Goal: Task Accomplishment & Management: Manage account settings

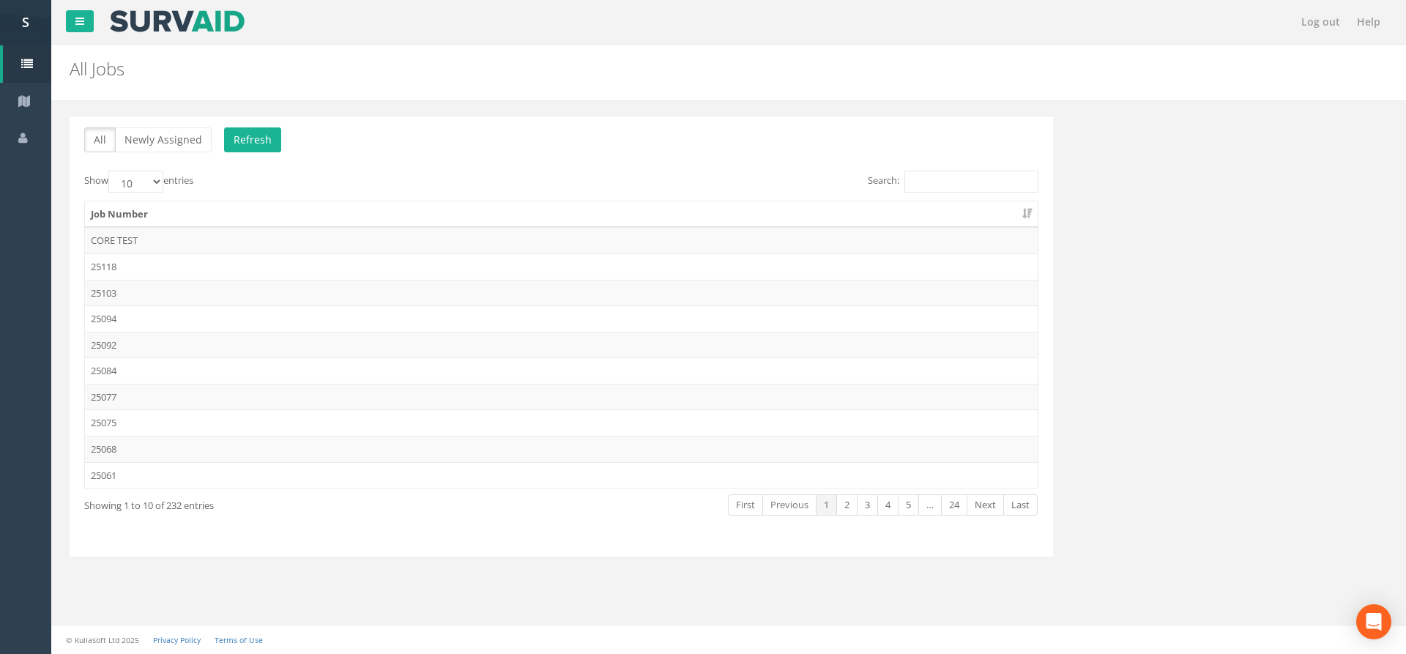
click at [898, 194] on div "Search:" at bounding box center [805, 184] width 466 height 26
click at [922, 182] on input "Search:" at bounding box center [972, 182] width 134 height 22
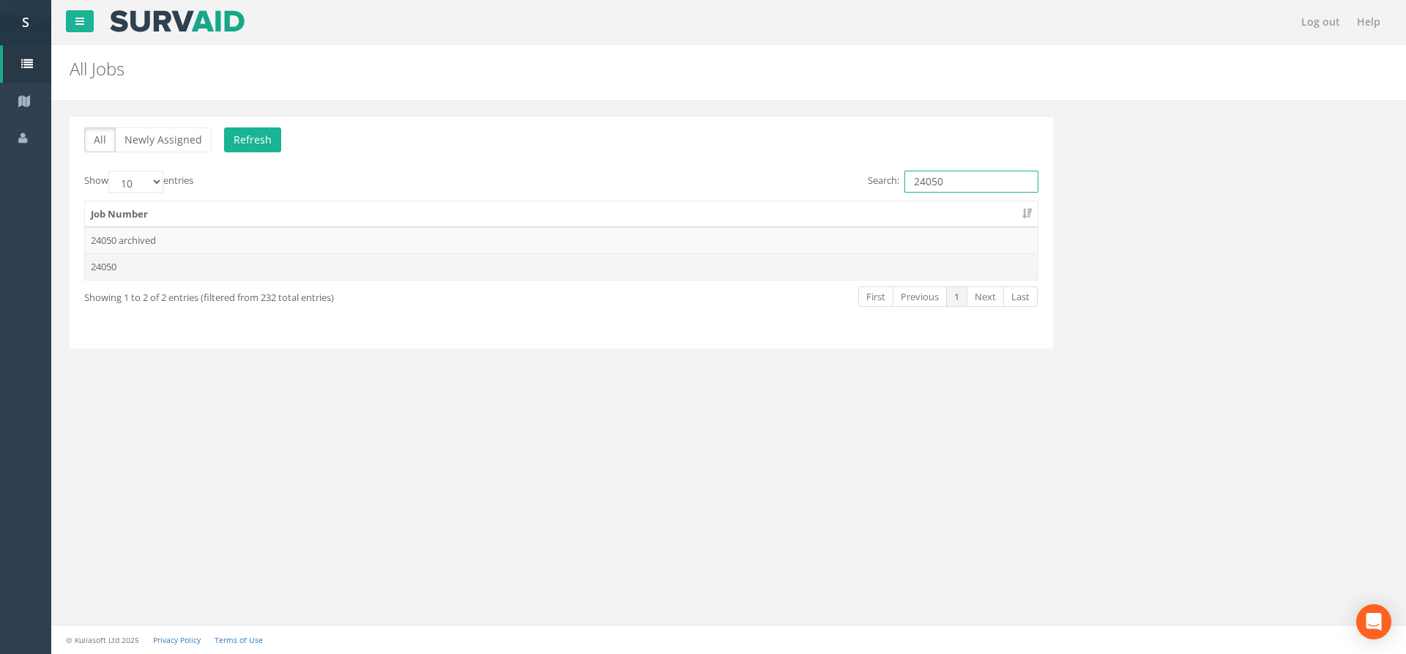
type input "24050"
click at [645, 259] on td "24050" at bounding box center [561, 266] width 953 height 26
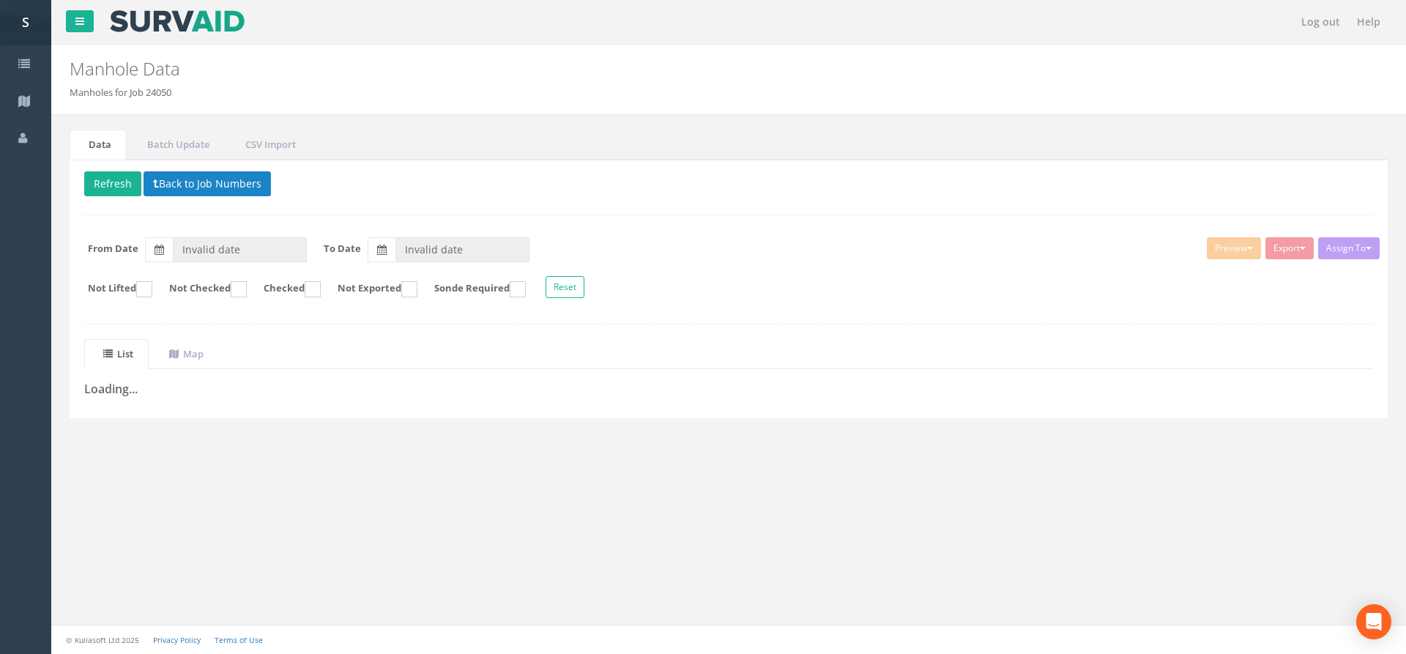
type input "[DATE]"
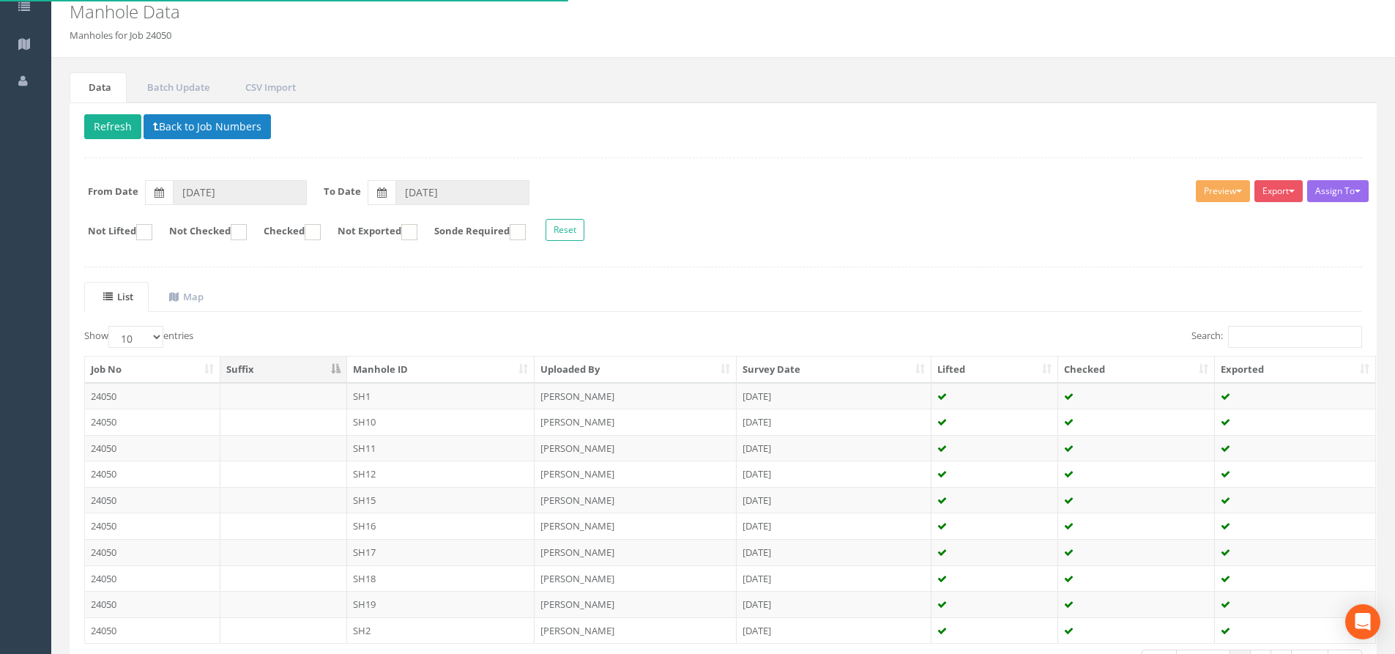
scroll to position [73, 0]
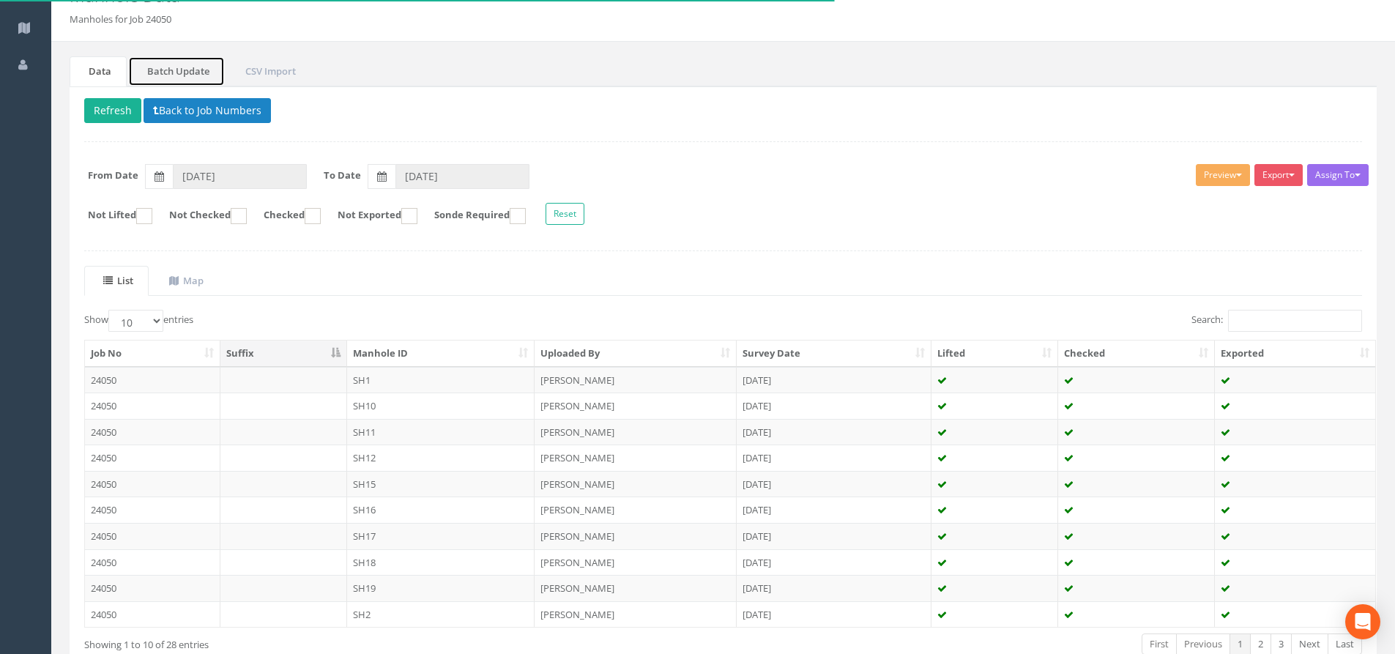
click at [218, 72] on link "Batch Update" at bounding box center [176, 71] width 97 height 30
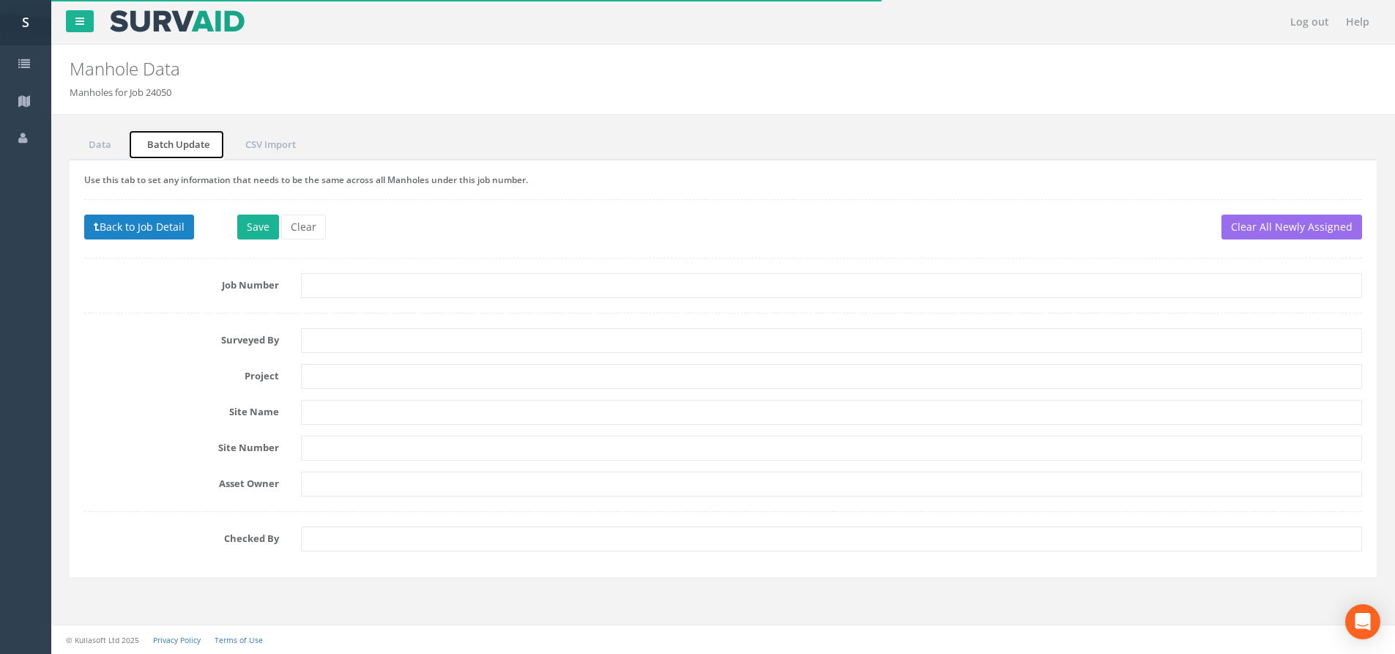
scroll to position [0, 0]
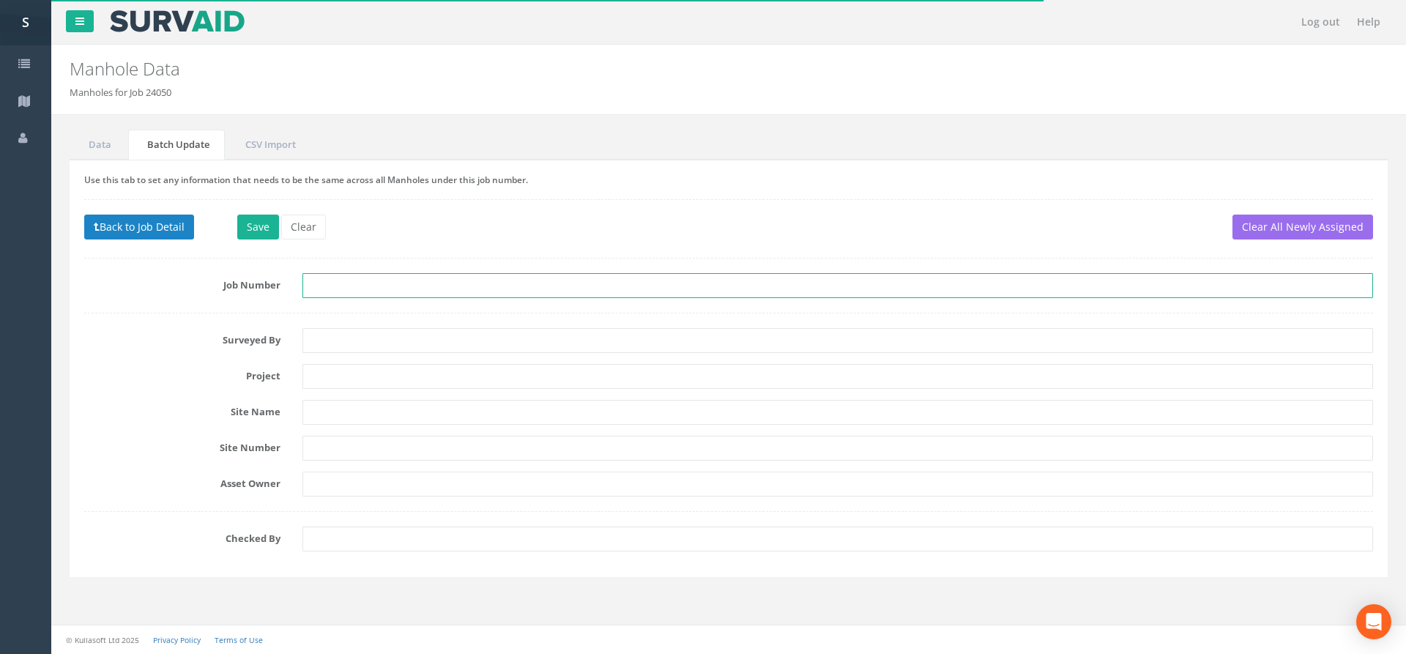
click at [345, 295] on input "text" at bounding box center [838, 285] width 1071 height 25
type input "25059"
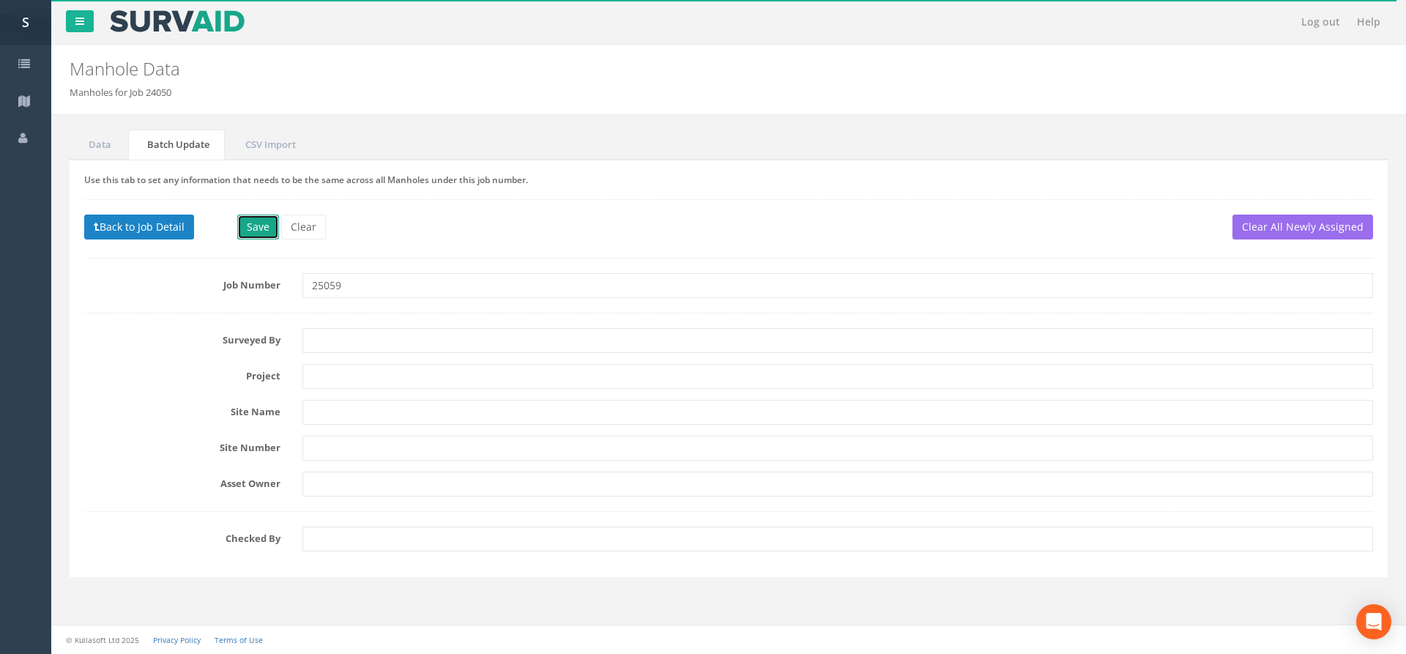
click at [262, 229] on button "Save" at bounding box center [258, 227] width 42 height 25
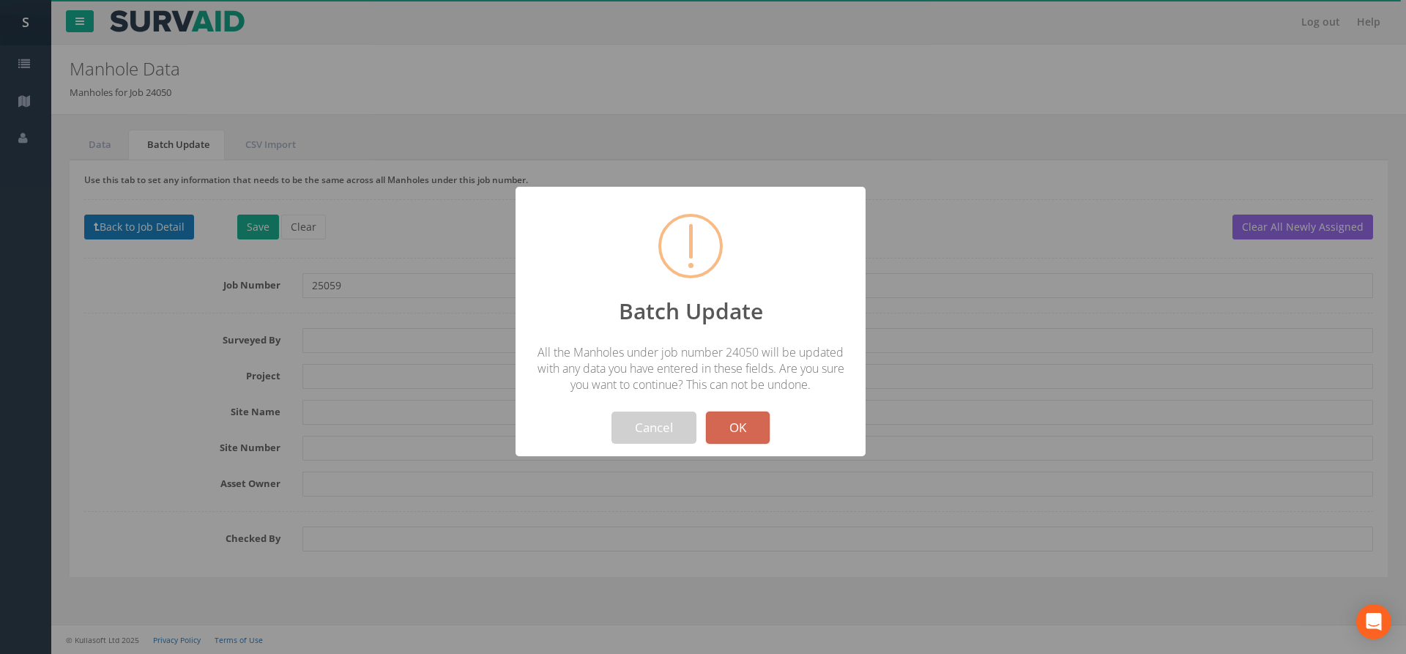
click at [731, 428] on button "OK" at bounding box center [738, 428] width 64 height 32
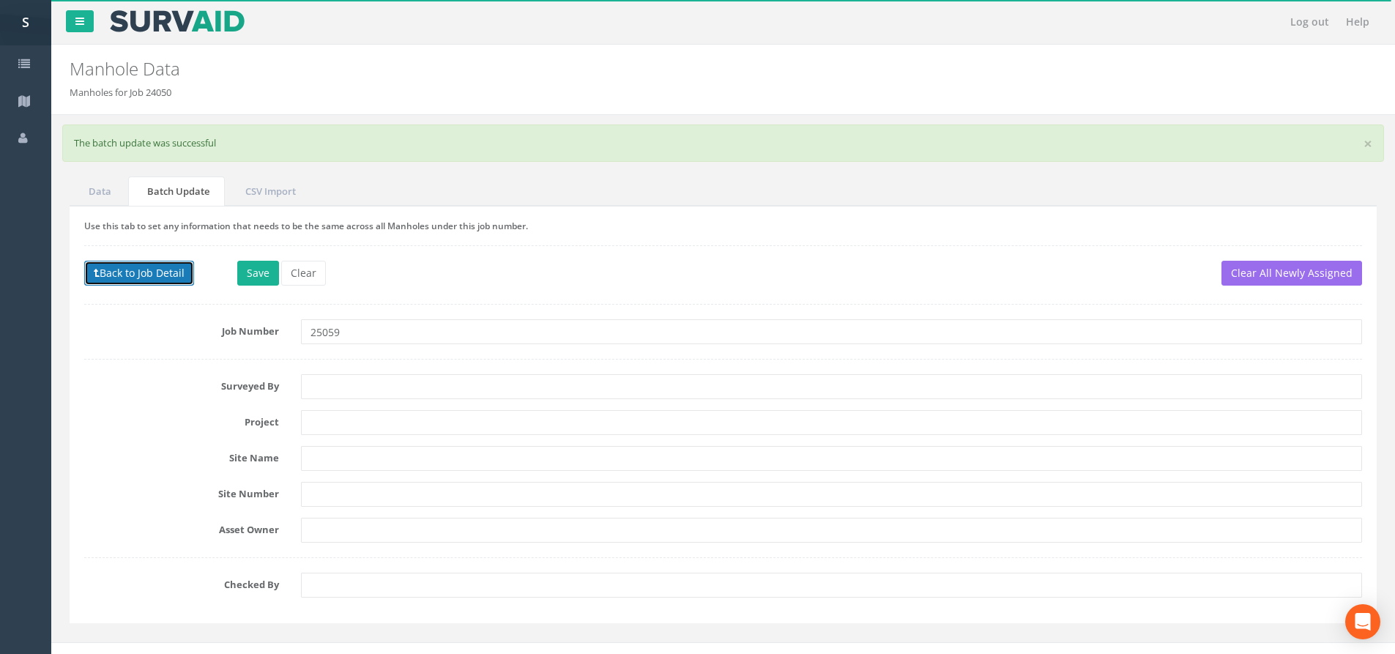
click at [138, 273] on button "Back to Job Detail" at bounding box center [139, 273] width 110 height 25
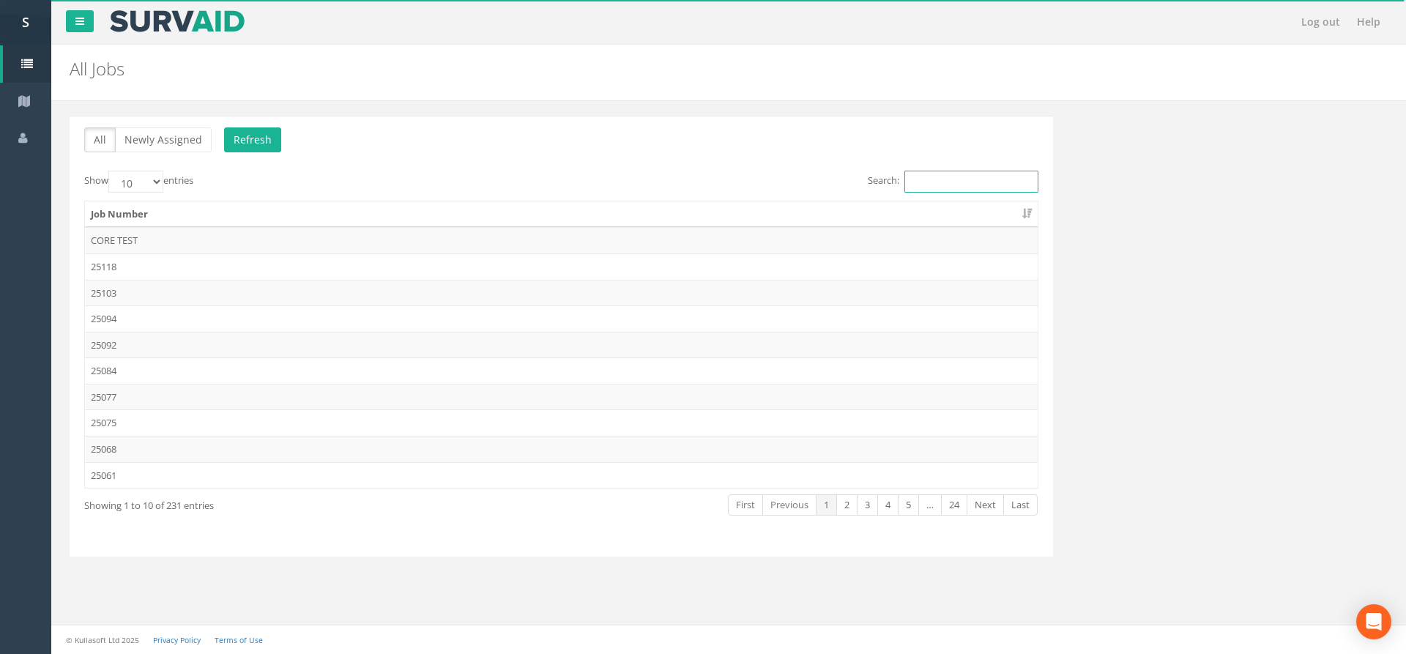
click at [931, 182] on input "Search:" at bounding box center [972, 182] width 134 height 22
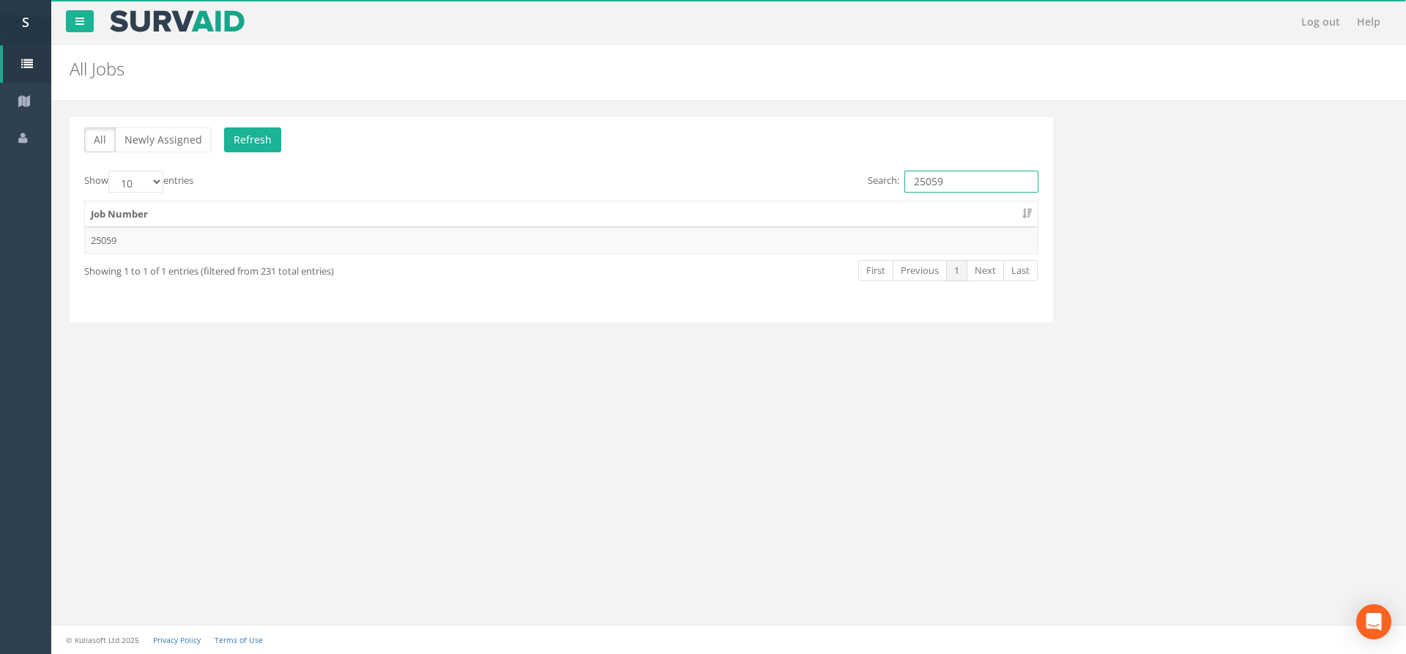
type input "25059"
click at [456, 257] on div "Job Number 25059" at bounding box center [561, 227] width 976 height 62
click at [459, 248] on td "25059" at bounding box center [561, 240] width 953 height 26
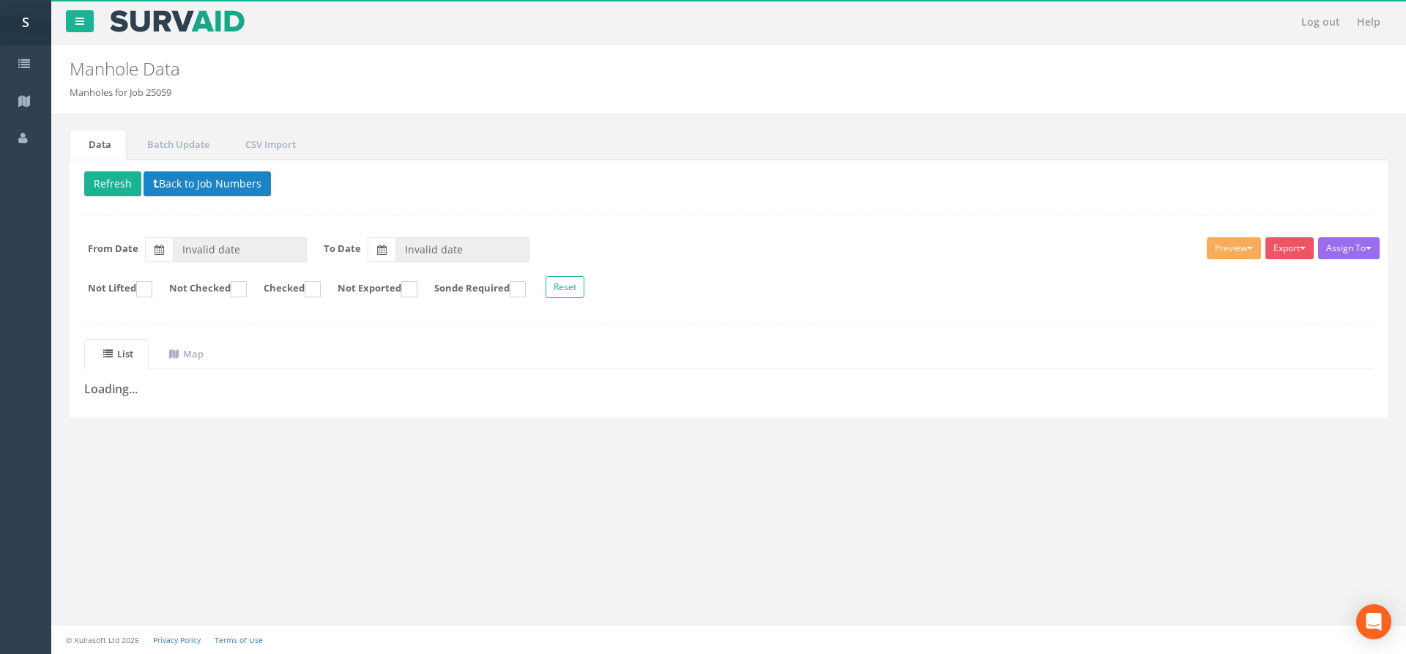
click at [204, 170] on div "Delete Refresh Back to Job Numbers Assign To No Companies Added Export SP Manho…" at bounding box center [729, 289] width 1319 height 259
click at [204, 178] on button "Back to Job Numbers" at bounding box center [207, 183] width 127 height 25
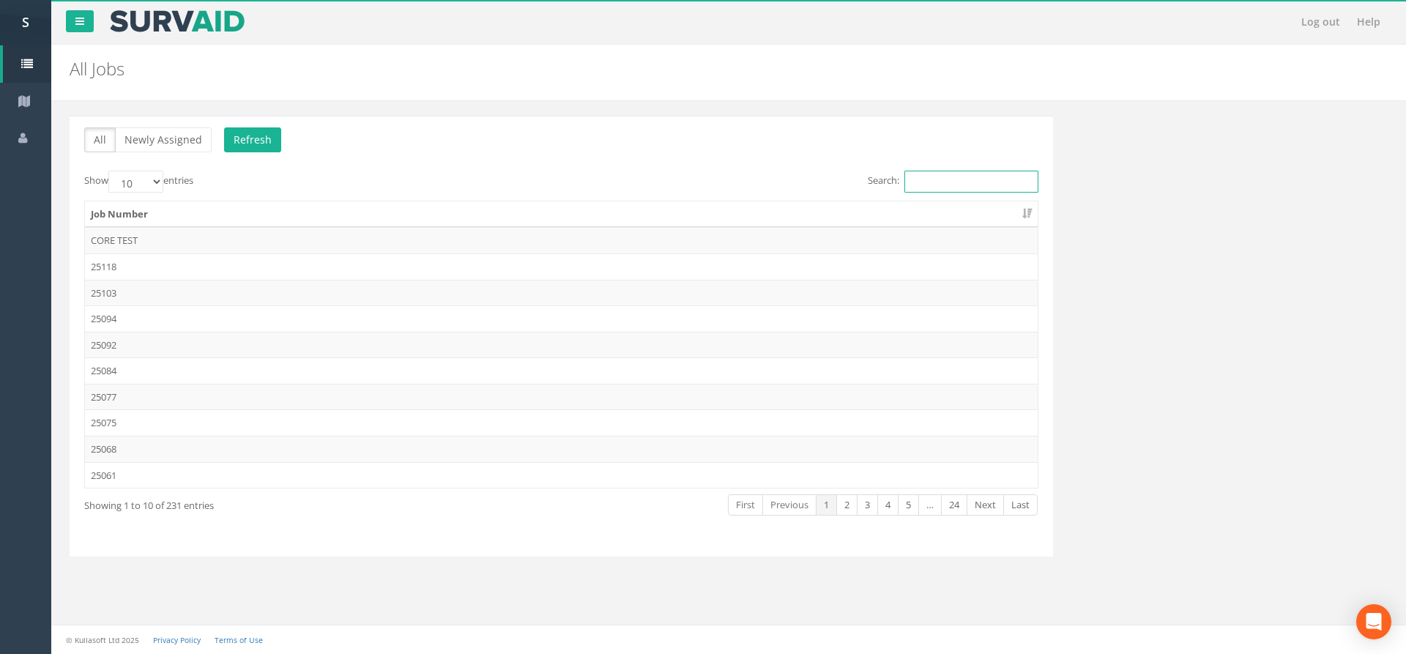
click at [950, 189] on input "Search:" at bounding box center [972, 182] width 134 height 22
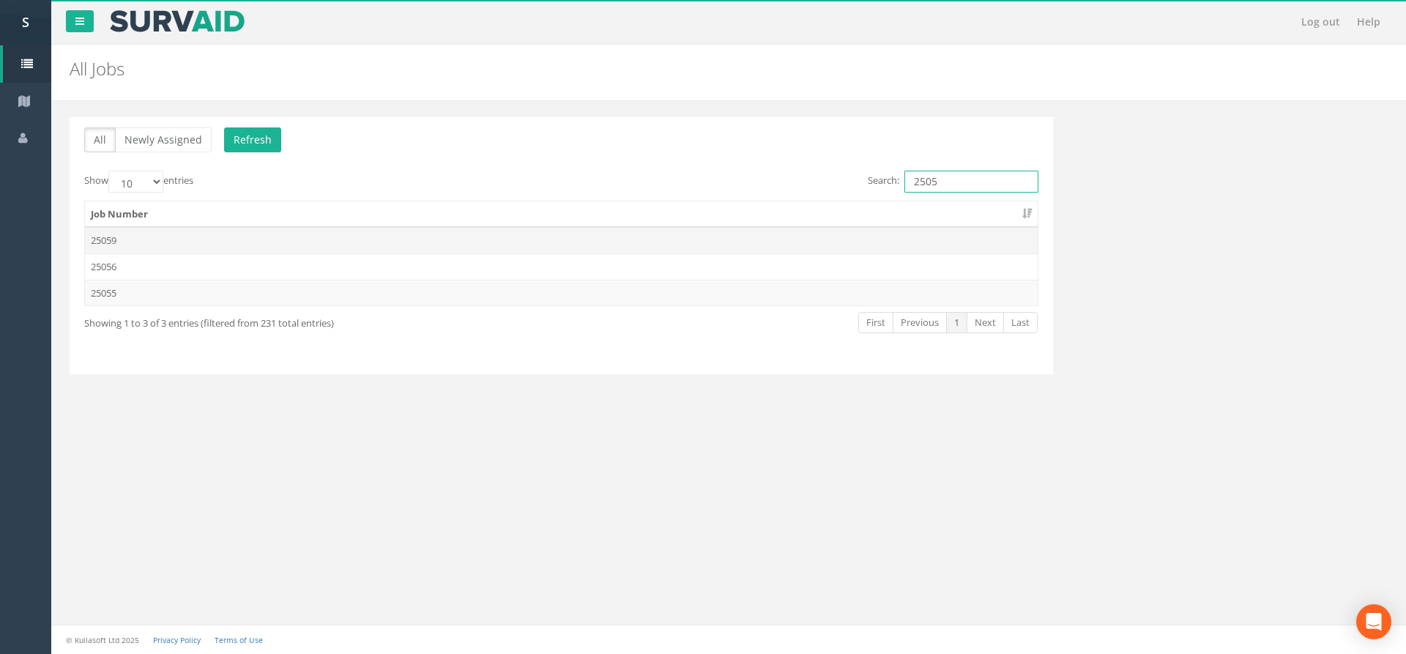
type input "2505"
click at [338, 245] on td "25059" at bounding box center [561, 240] width 953 height 26
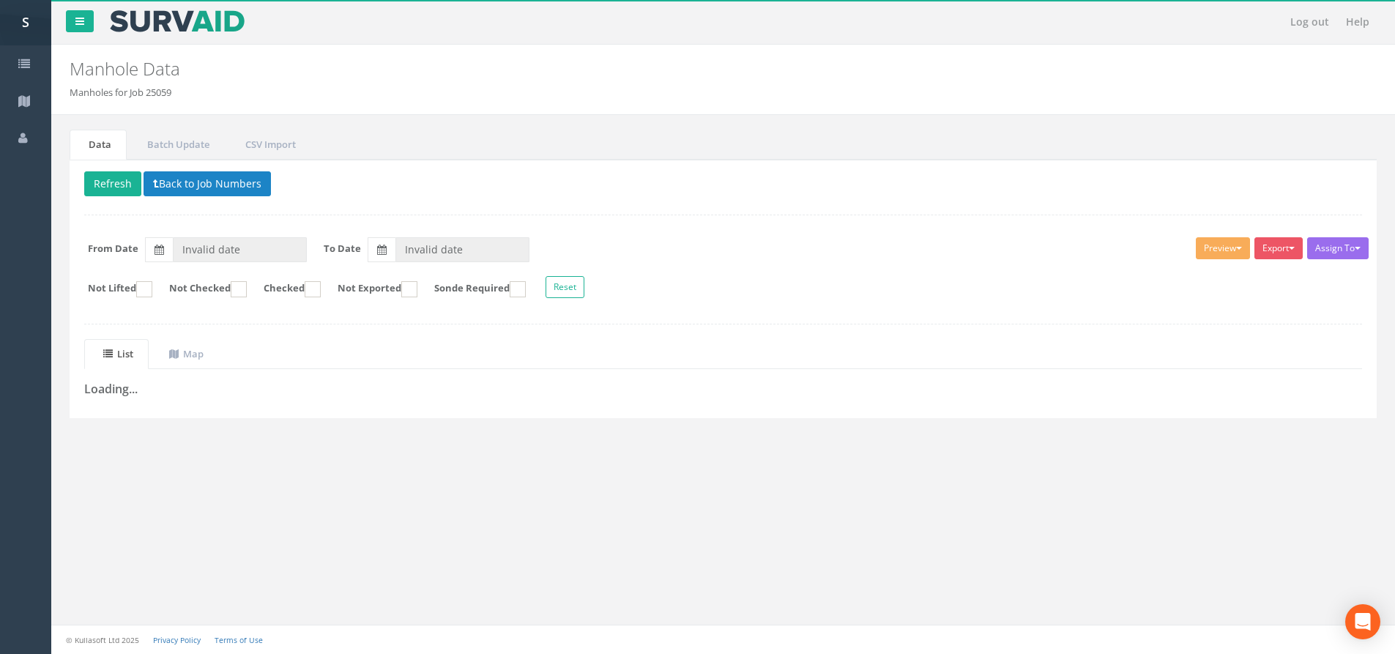
type input "[DATE]"
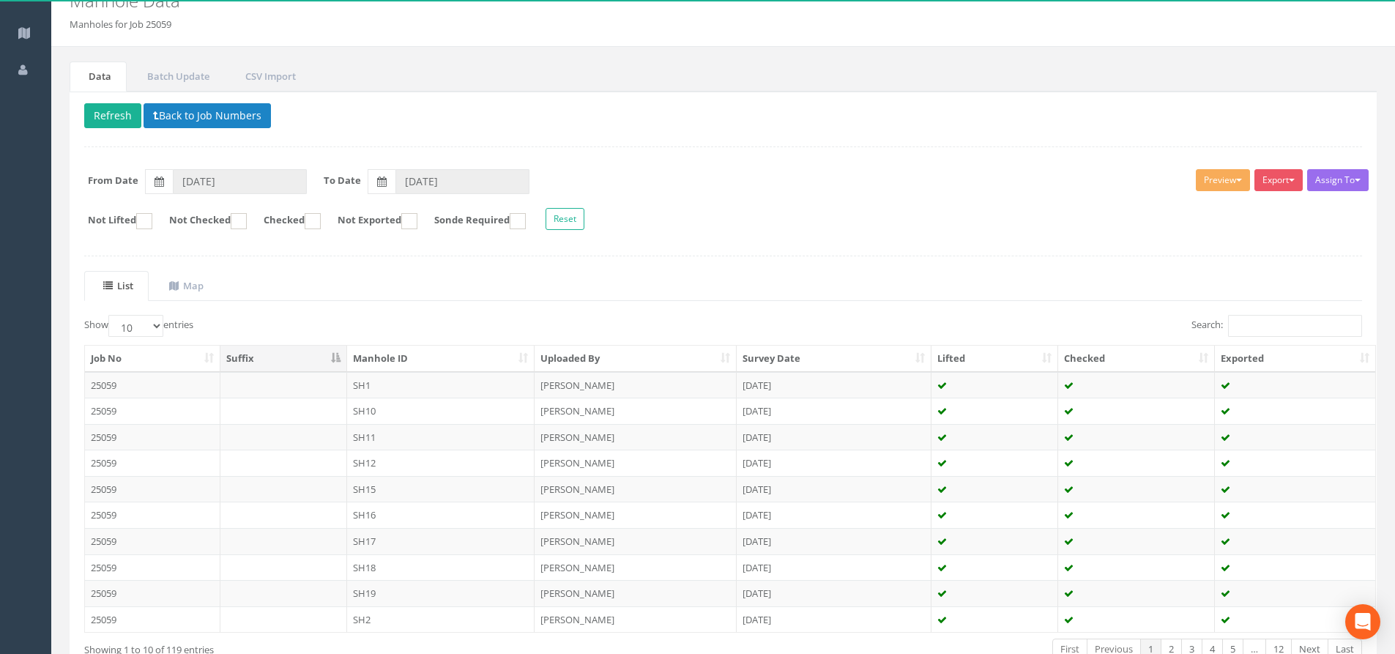
scroll to position [163, 0]
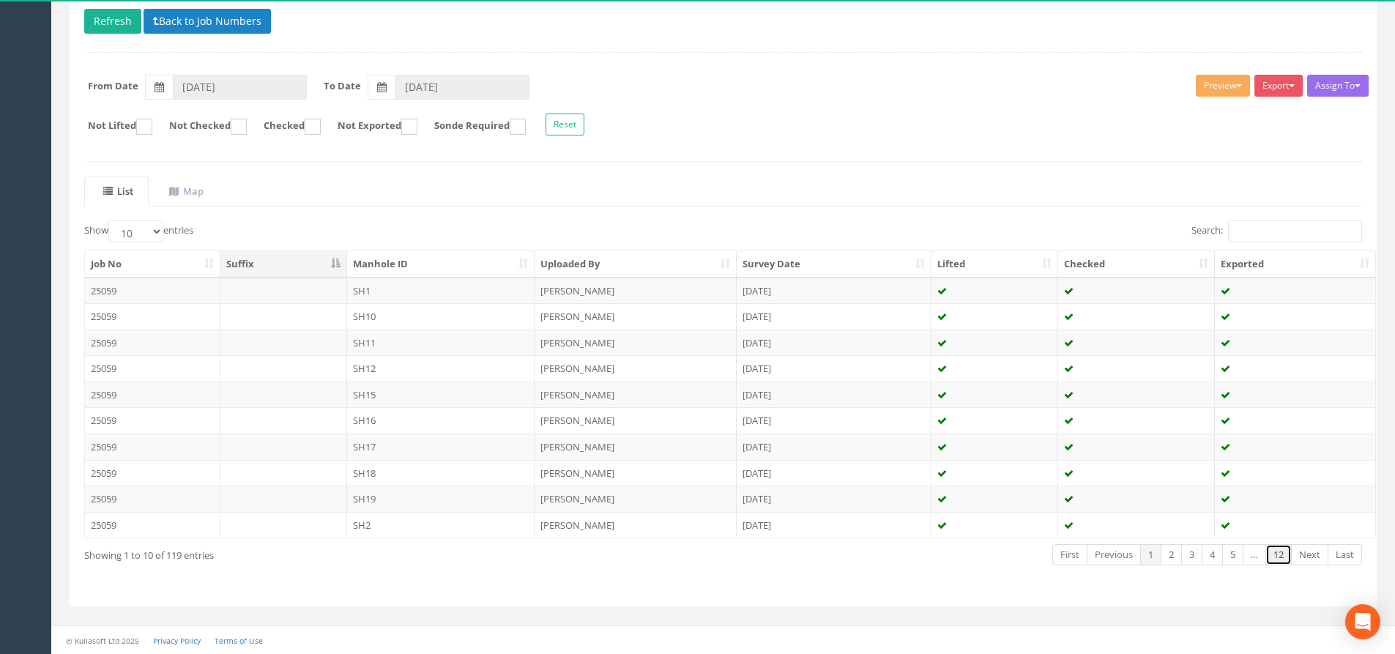
click at [1286, 564] on link "12" at bounding box center [1279, 554] width 26 height 21
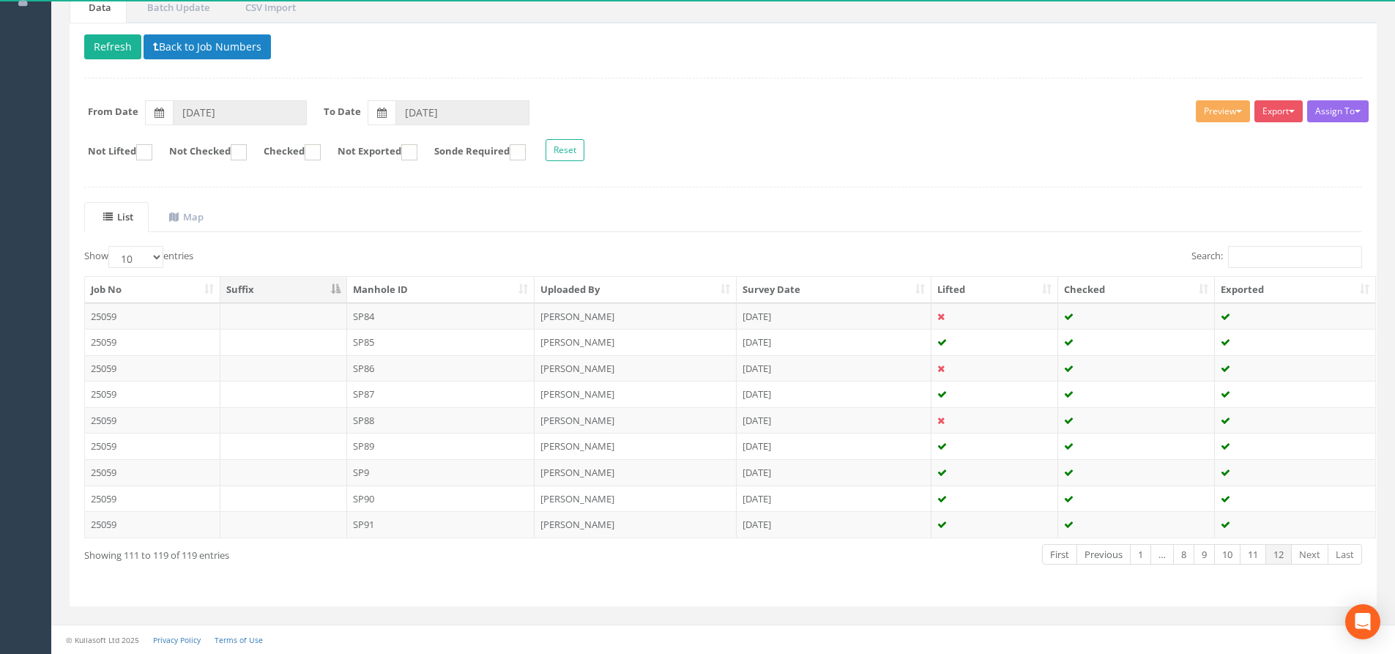
scroll to position [137, 0]
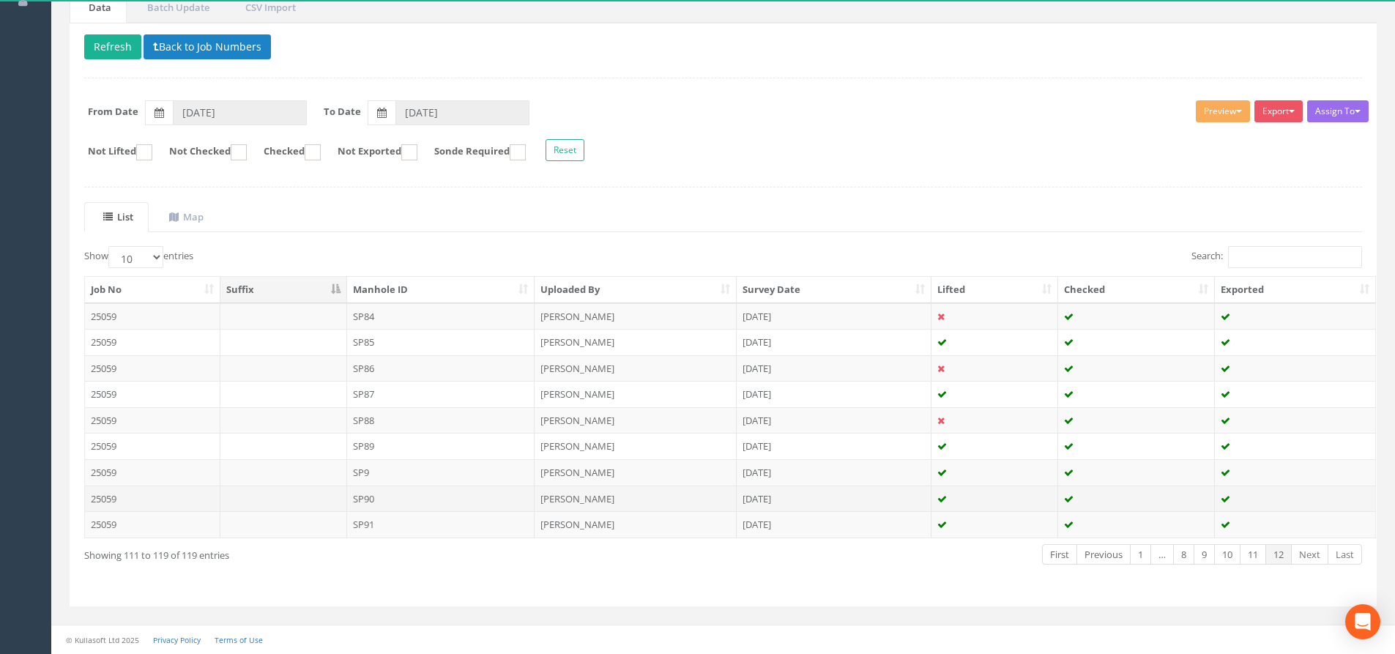
click at [446, 496] on td "SP90" at bounding box center [441, 499] width 188 height 26
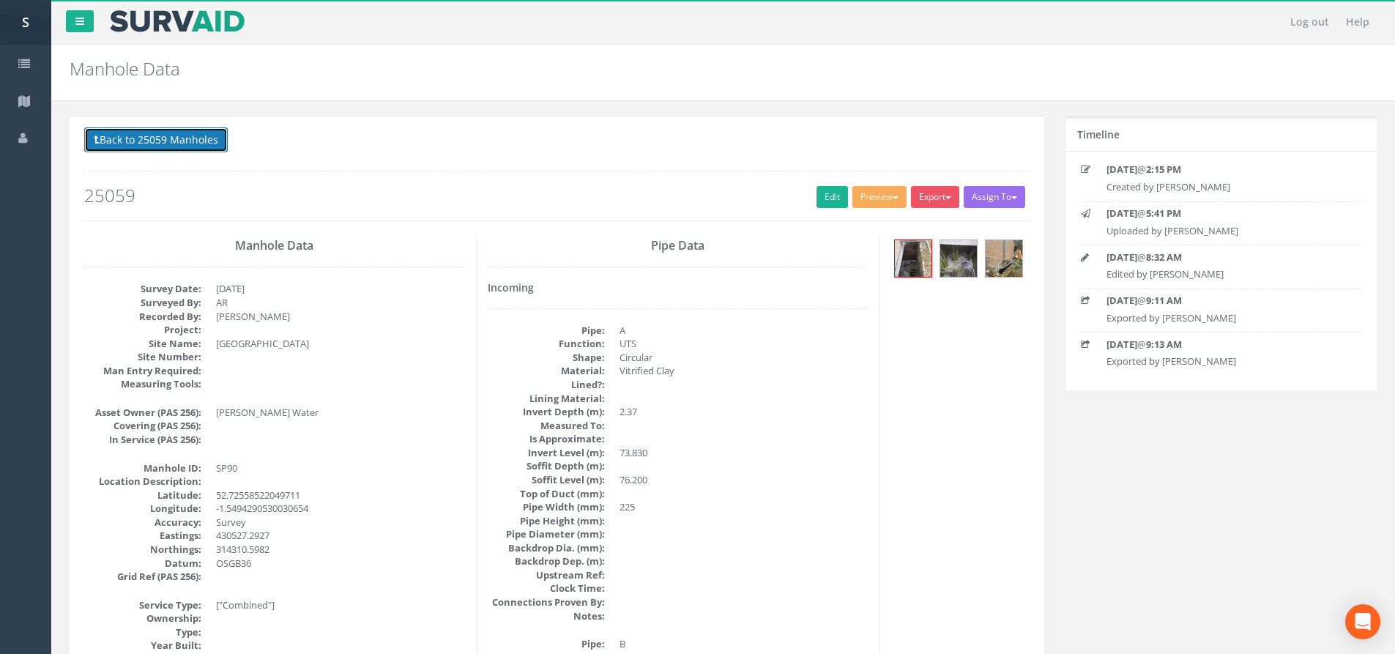
click at [218, 143] on button "Back to 25059 Manholes" at bounding box center [156, 139] width 144 height 25
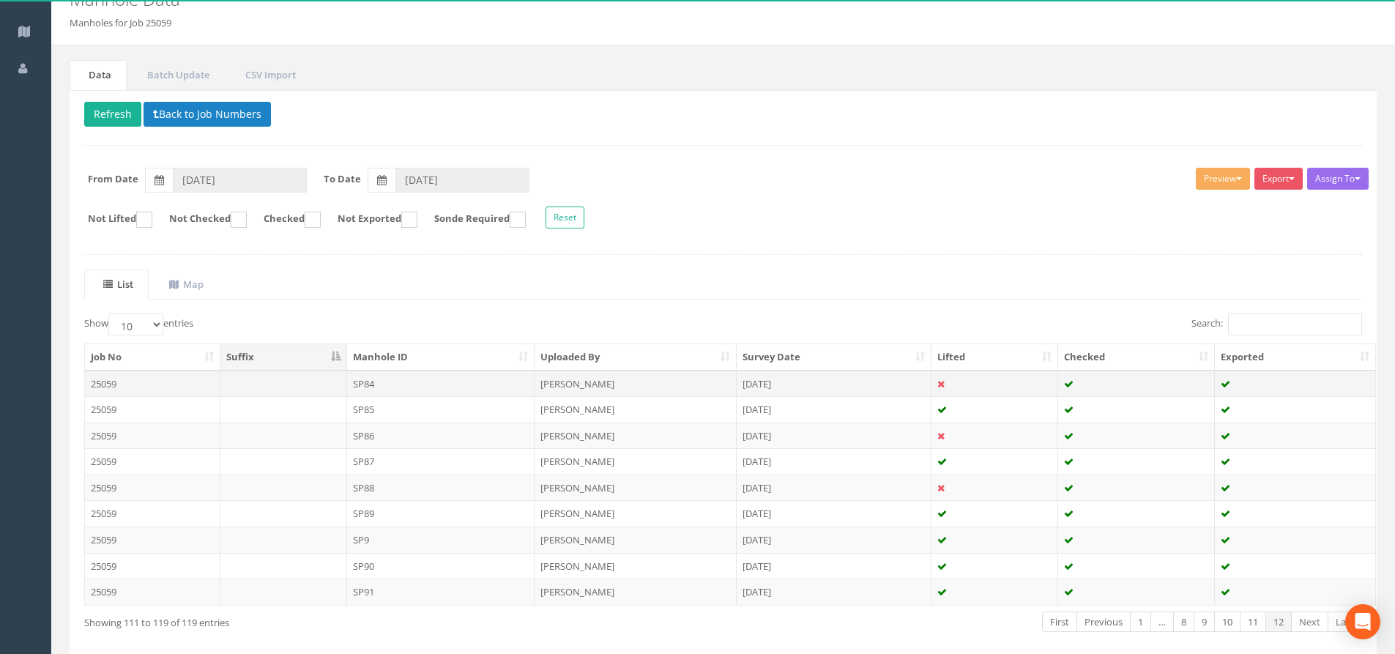
scroll to position [137, 0]
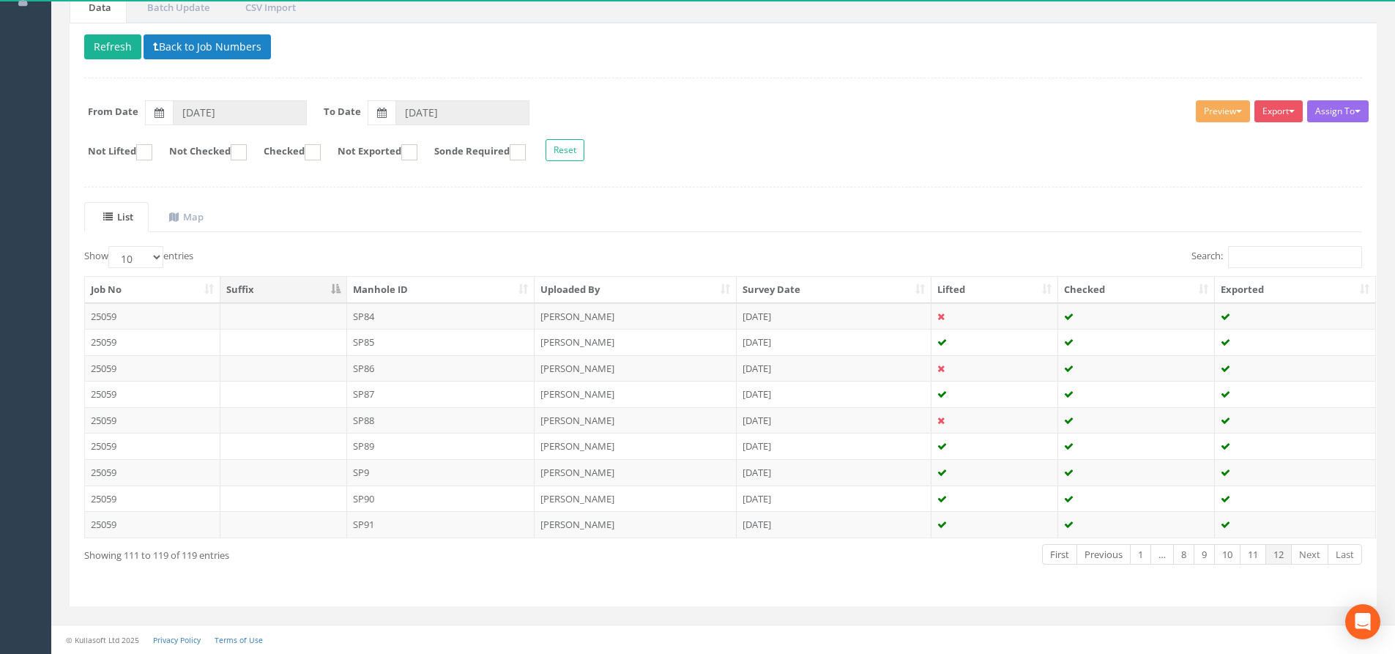
click at [366, 284] on th "Manhole ID" at bounding box center [441, 290] width 188 height 26
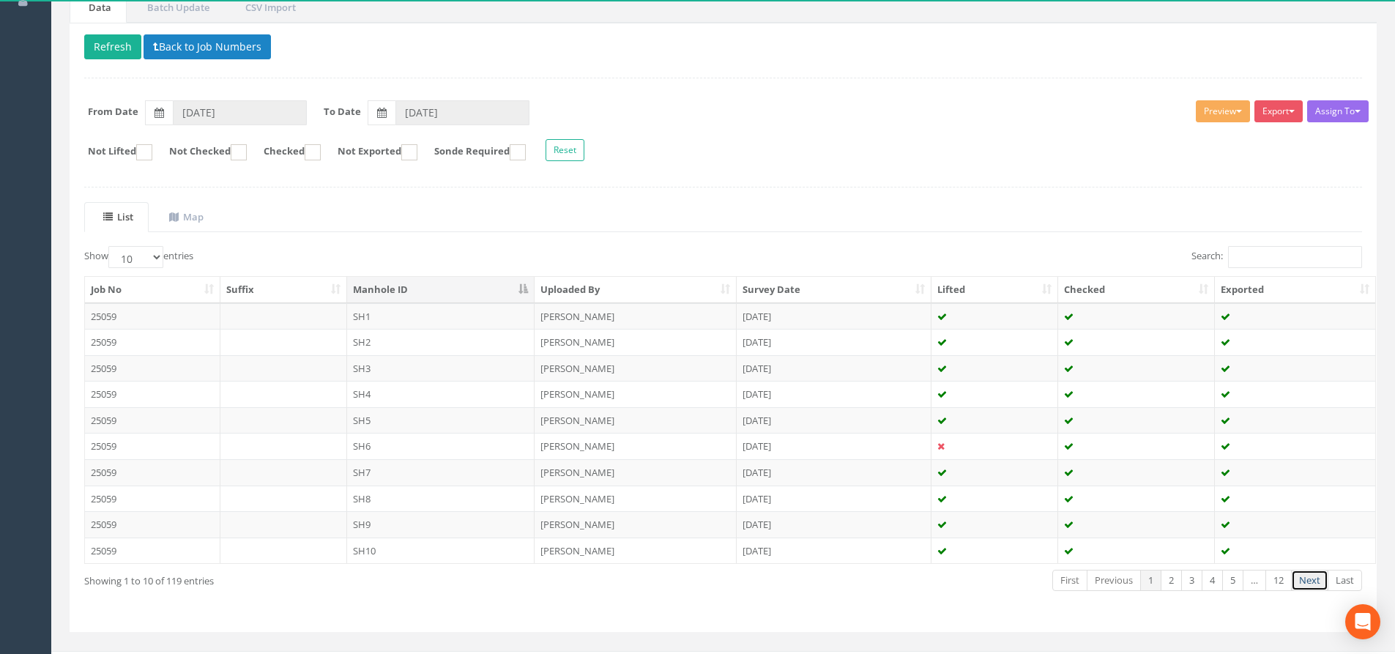
click at [1300, 586] on link "Next" at bounding box center [1309, 580] width 37 height 21
click at [1300, 582] on link "Next" at bounding box center [1309, 580] width 37 height 21
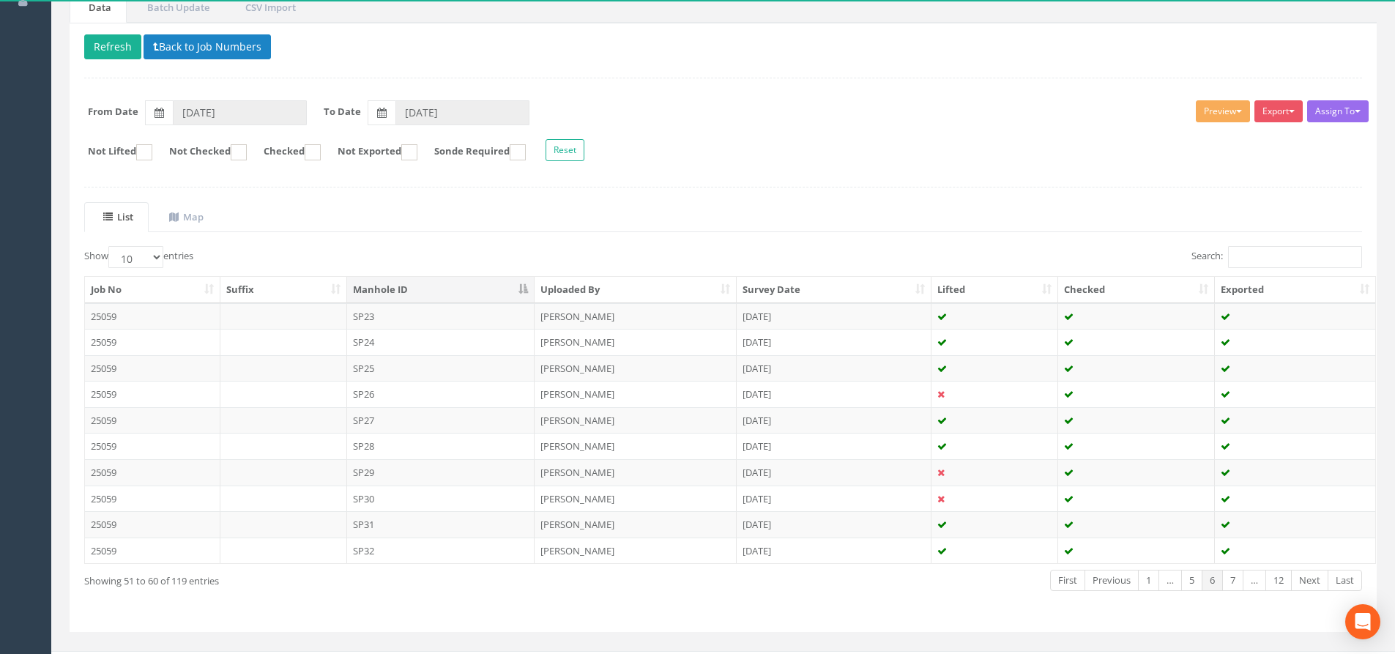
click at [1300, 582] on link "Next" at bounding box center [1309, 580] width 37 height 21
click at [1300, 581] on link "Next" at bounding box center [1309, 580] width 37 height 21
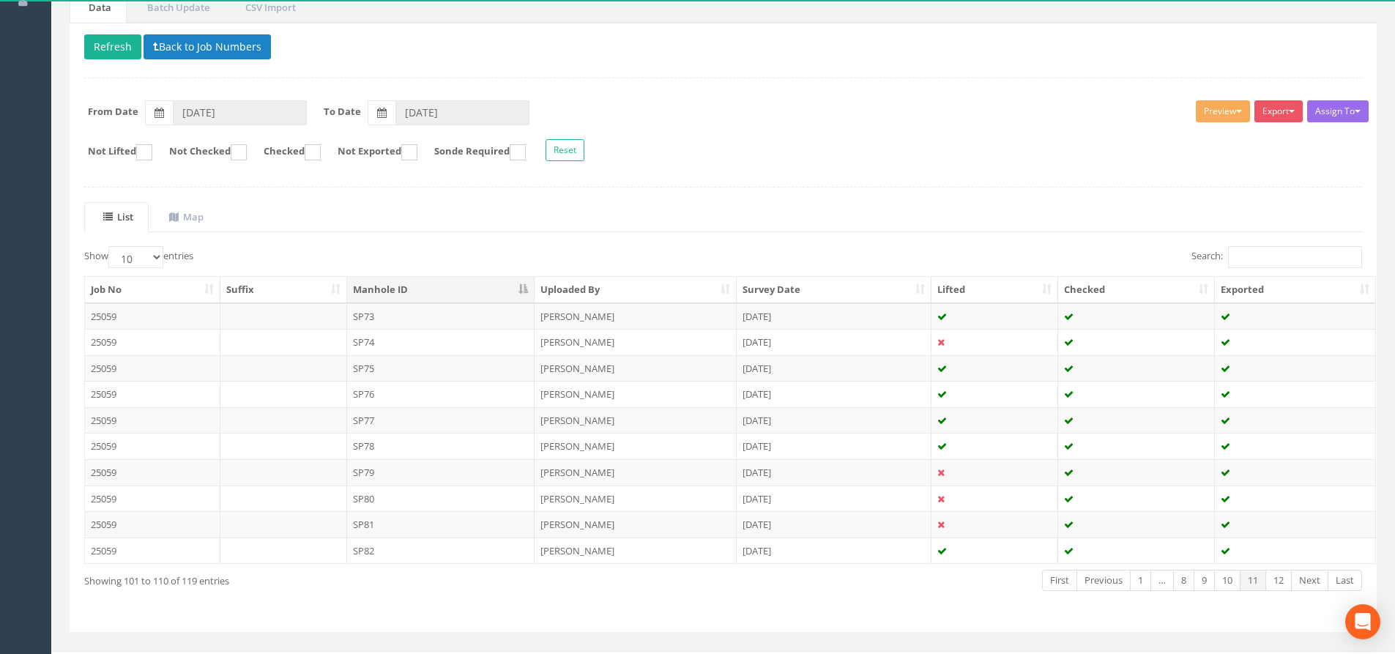
click at [1300, 581] on link "Next" at bounding box center [1309, 580] width 37 height 21
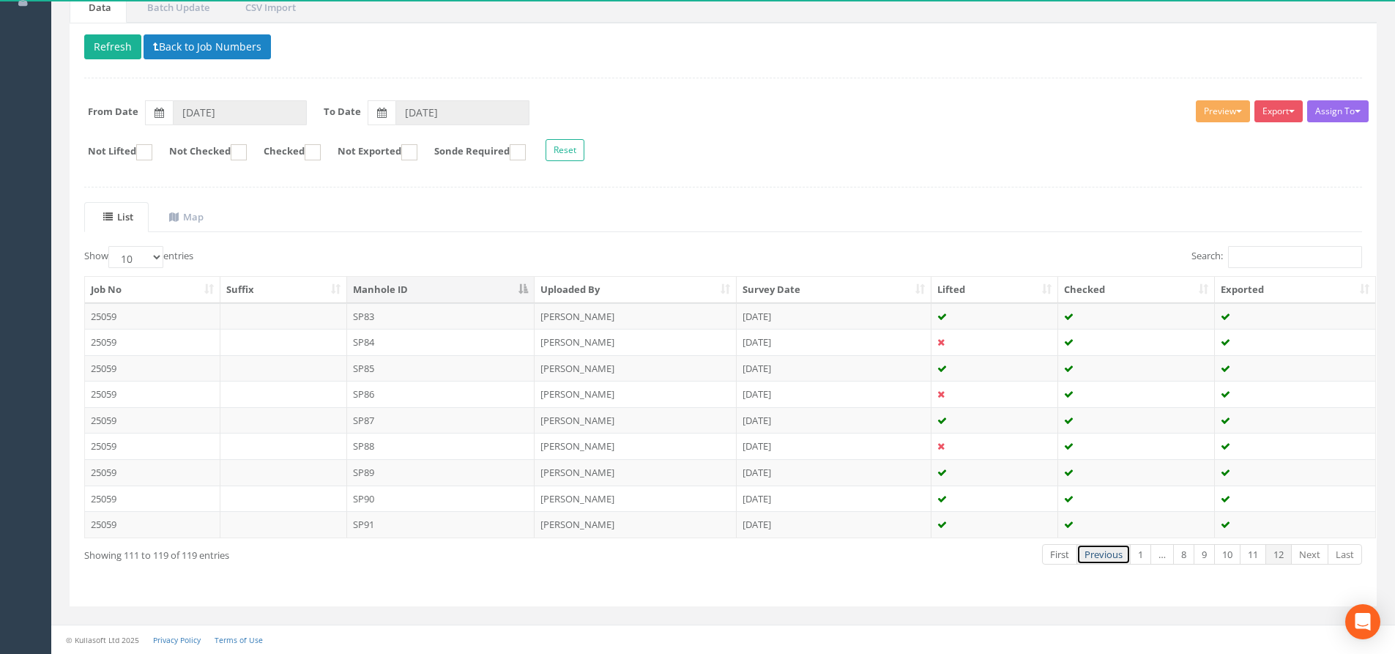
click at [1116, 563] on link "Previous" at bounding box center [1104, 554] width 54 height 21
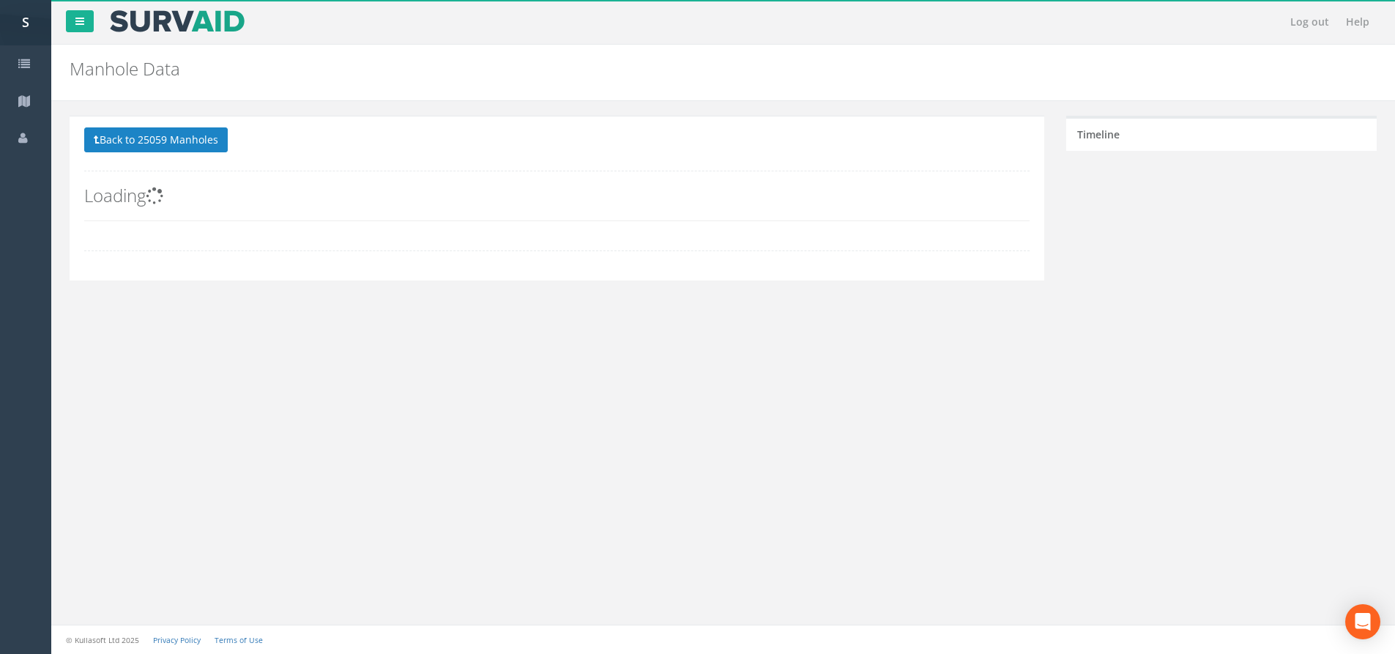
scroll to position [0, 0]
click at [1111, 560] on div "Log out Help Manhole Data Manholes for Job 25059 × There was an error fetching …" at bounding box center [728, 327] width 1355 height 654
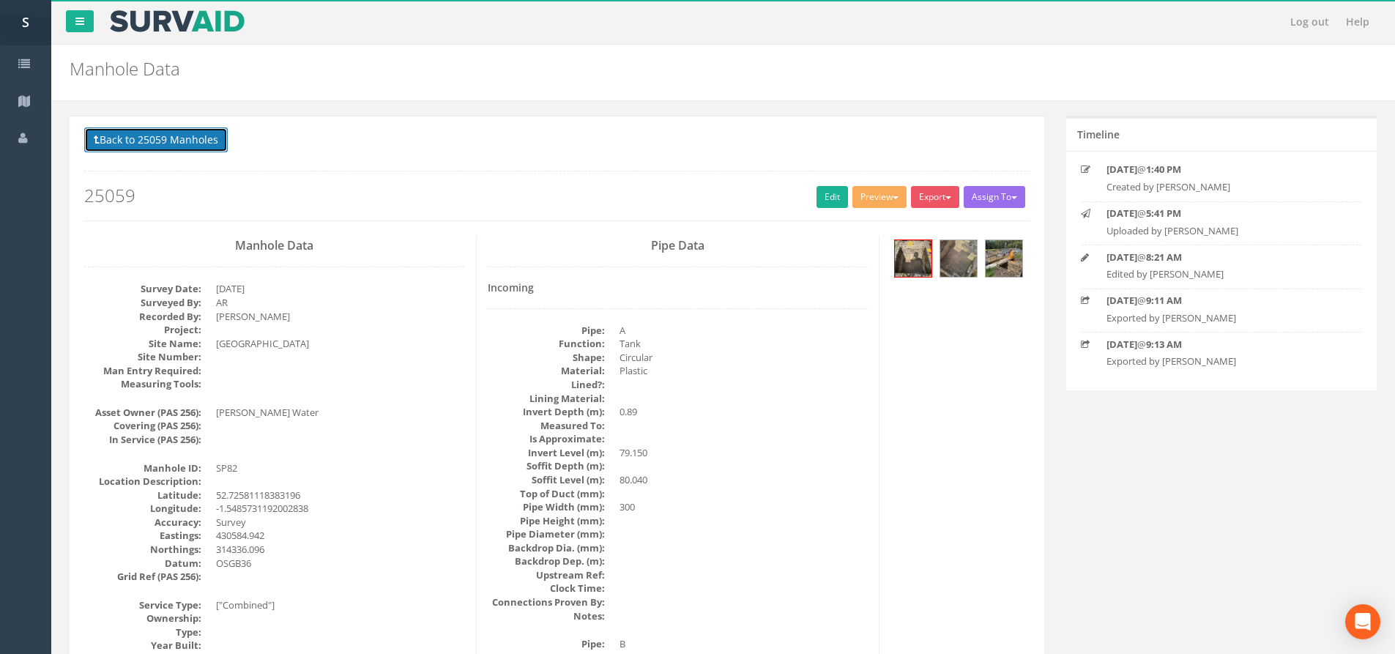
click at [163, 137] on button "Back to 25059 Manholes" at bounding box center [156, 139] width 144 height 25
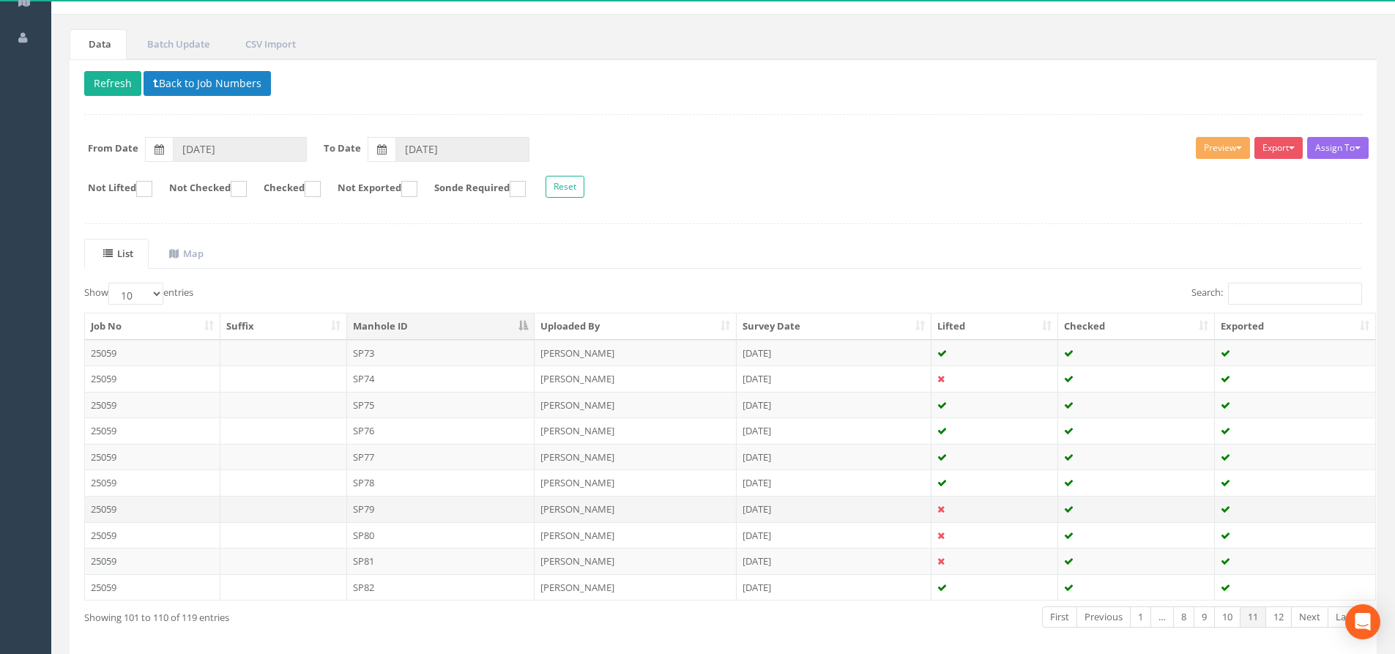
scroll to position [163, 0]
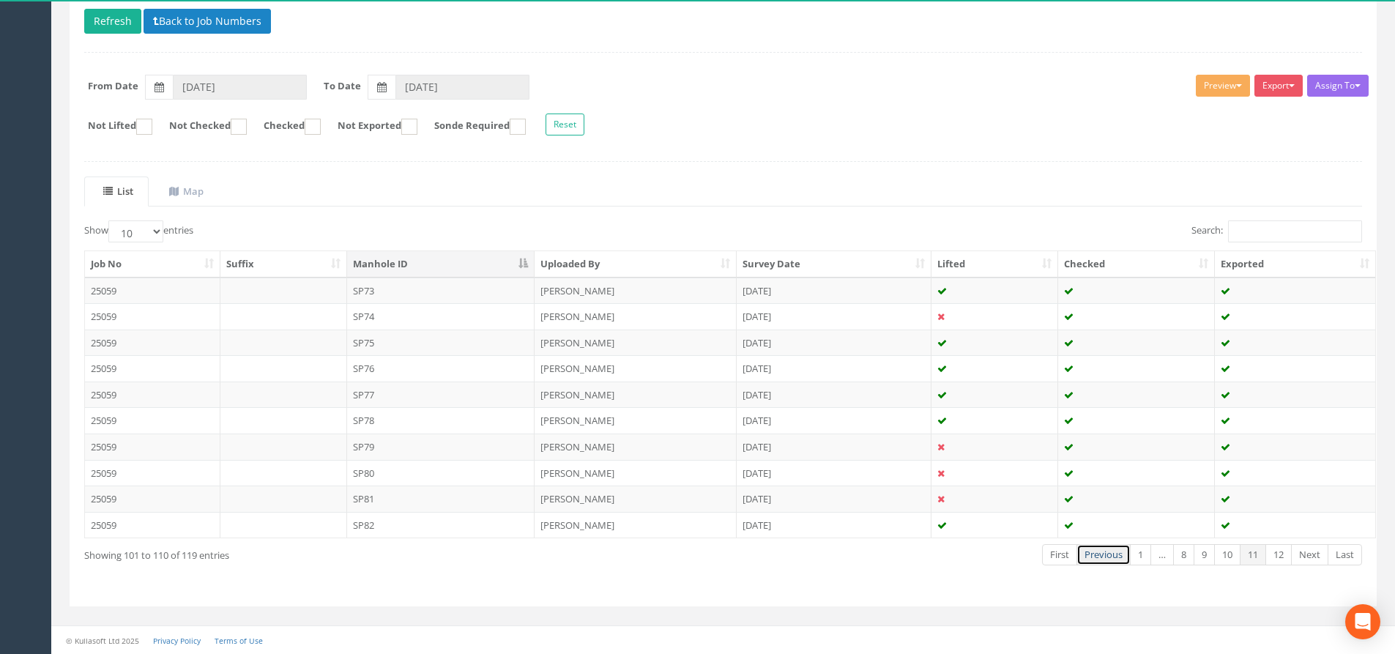
click at [1084, 552] on link "Previous" at bounding box center [1104, 554] width 54 height 21
click at [1085, 552] on link "Previous" at bounding box center [1112, 554] width 54 height 21
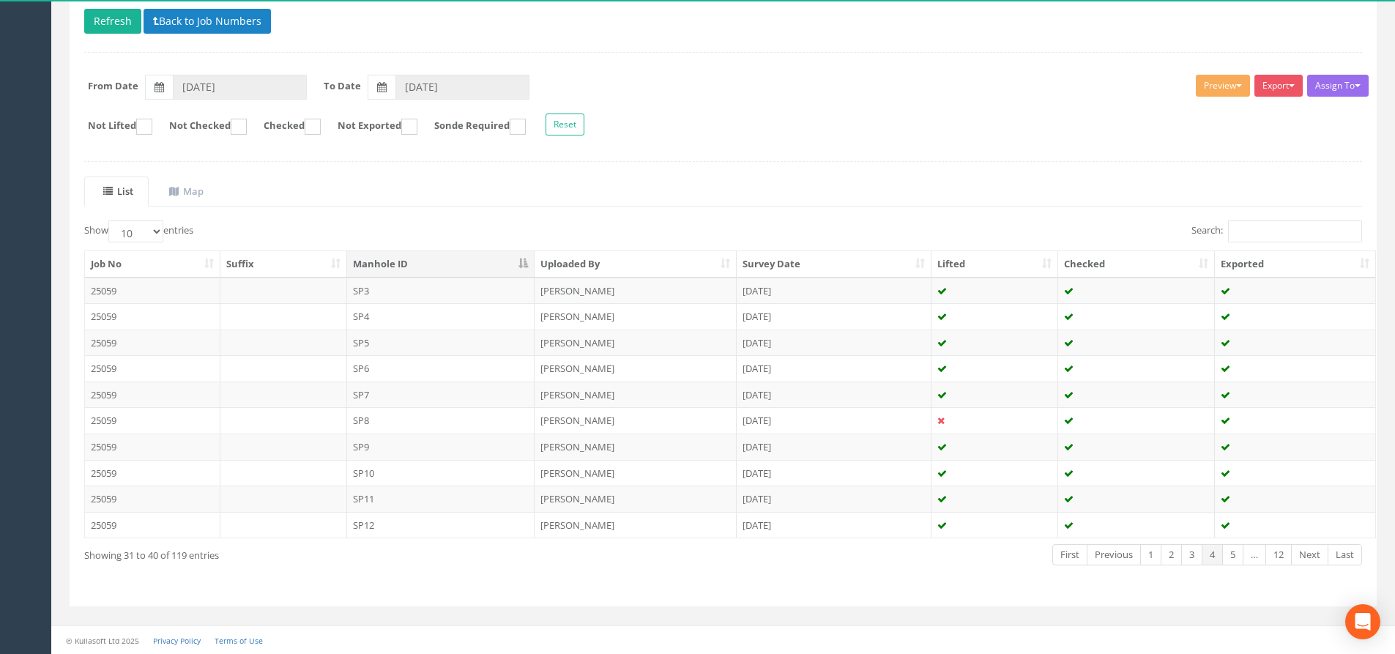
click at [1087, 552] on link "Previous" at bounding box center [1114, 554] width 54 height 21
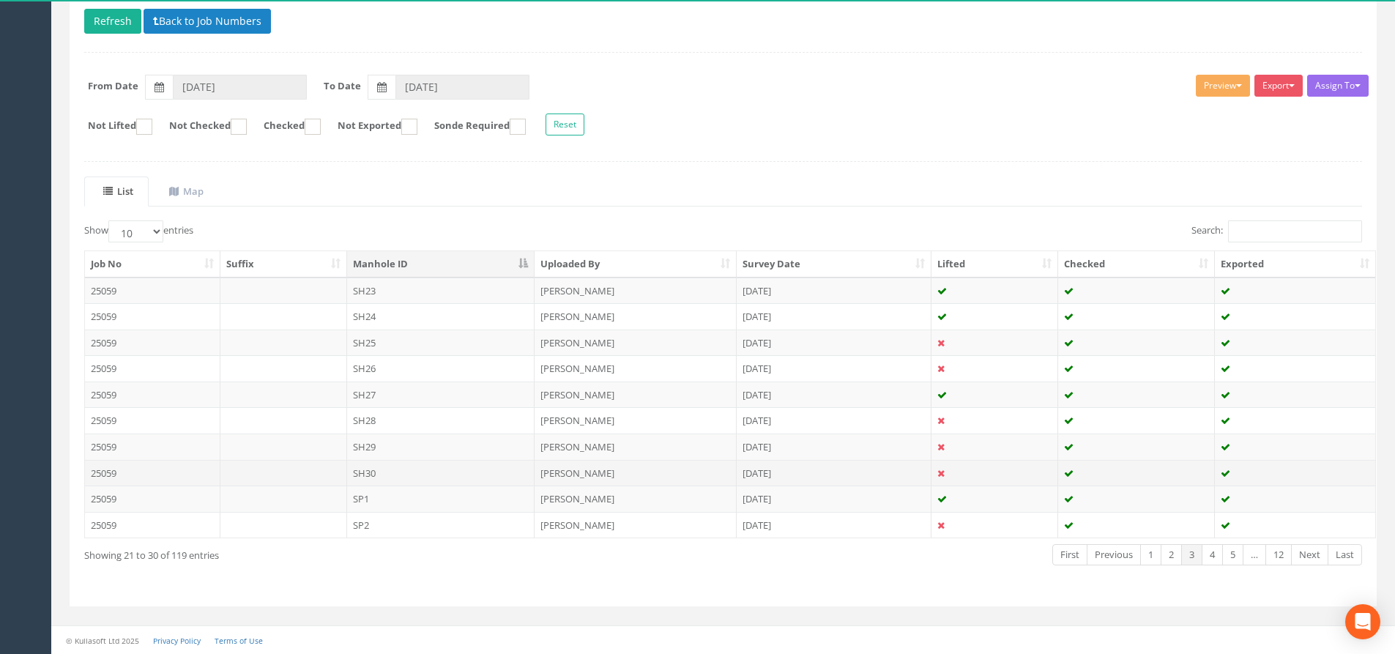
click at [563, 478] on td "[PERSON_NAME]" at bounding box center [636, 473] width 202 height 26
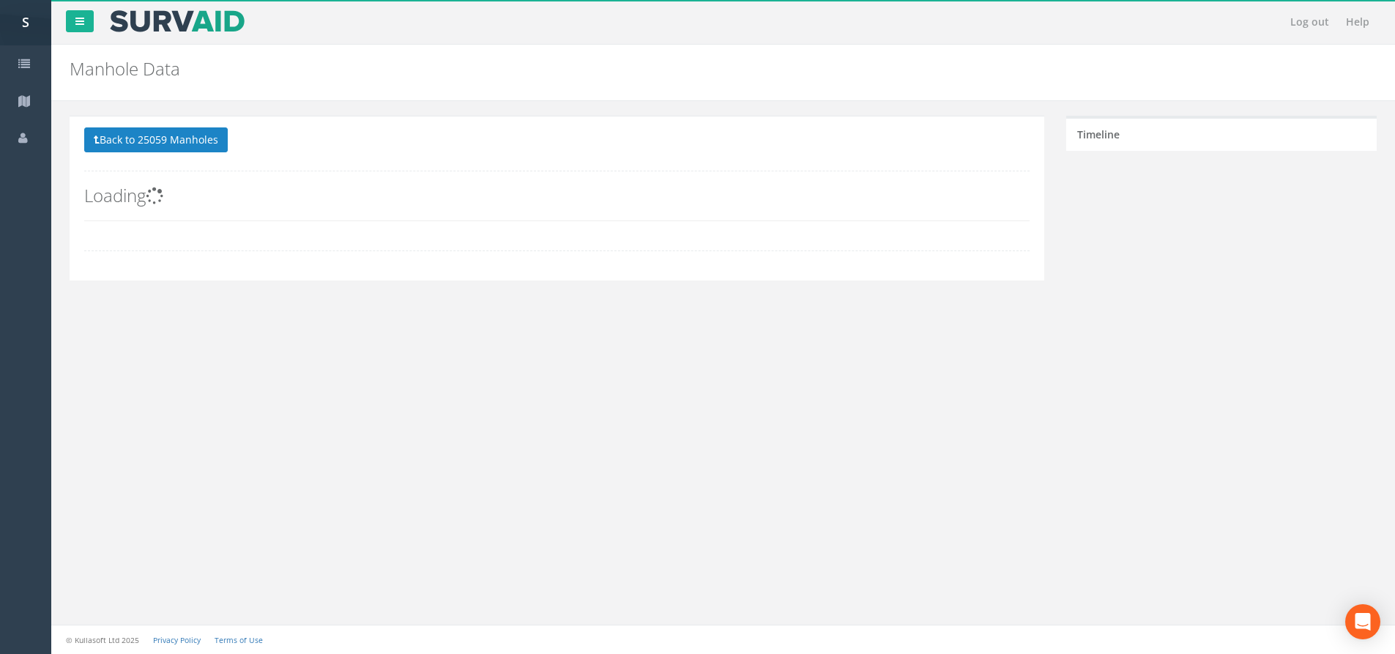
scroll to position [0, 0]
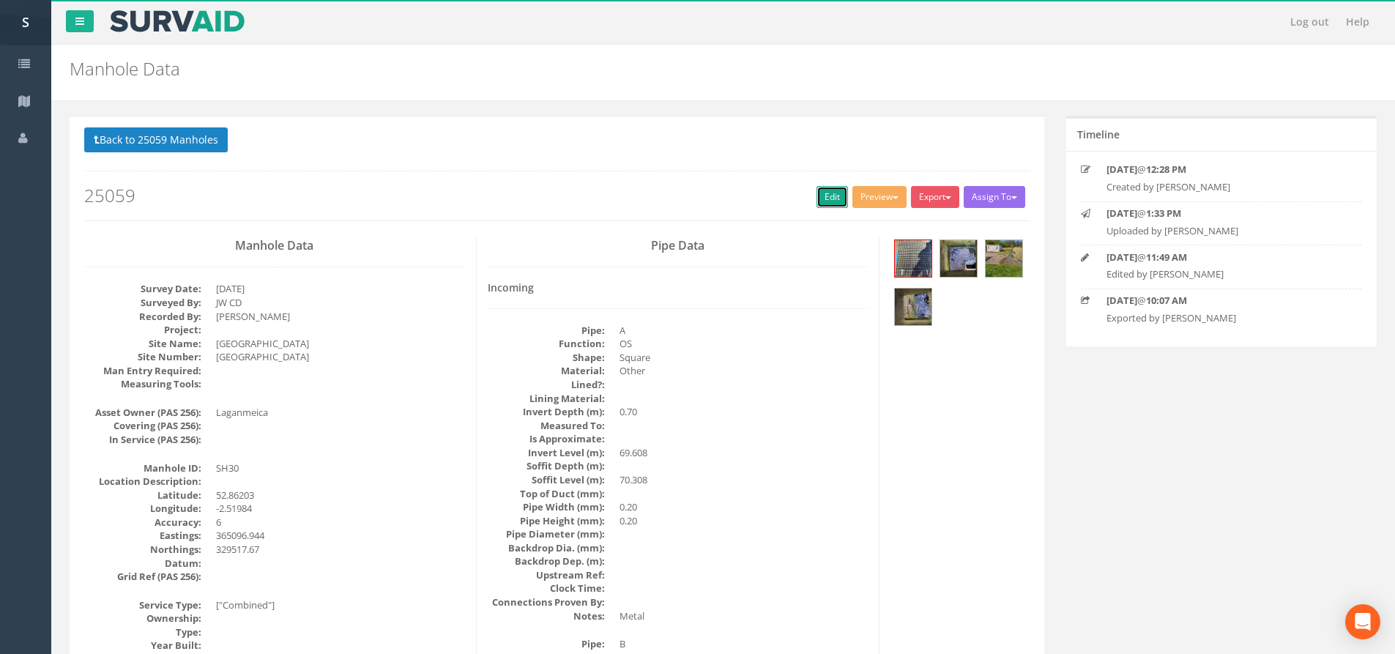
click at [829, 202] on link "Edit" at bounding box center [832, 197] width 31 height 22
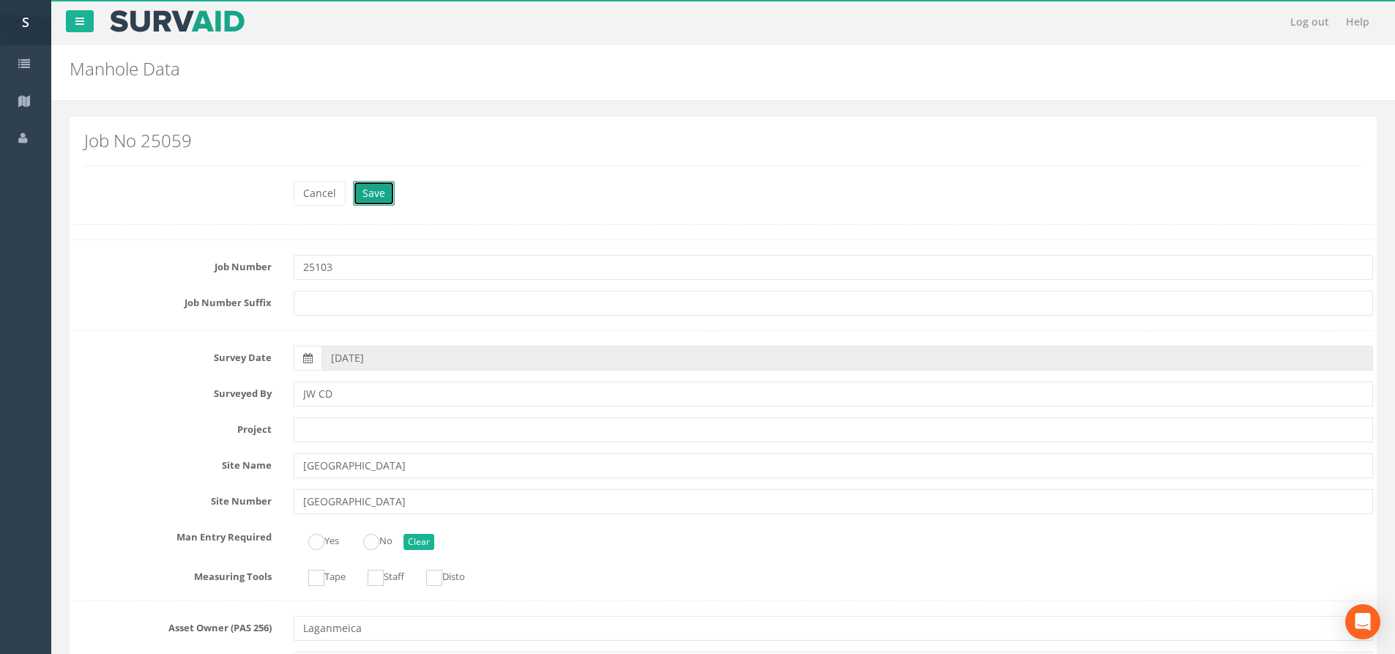
click at [387, 189] on button "Save" at bounding box center [374, 193] width 42 height 25
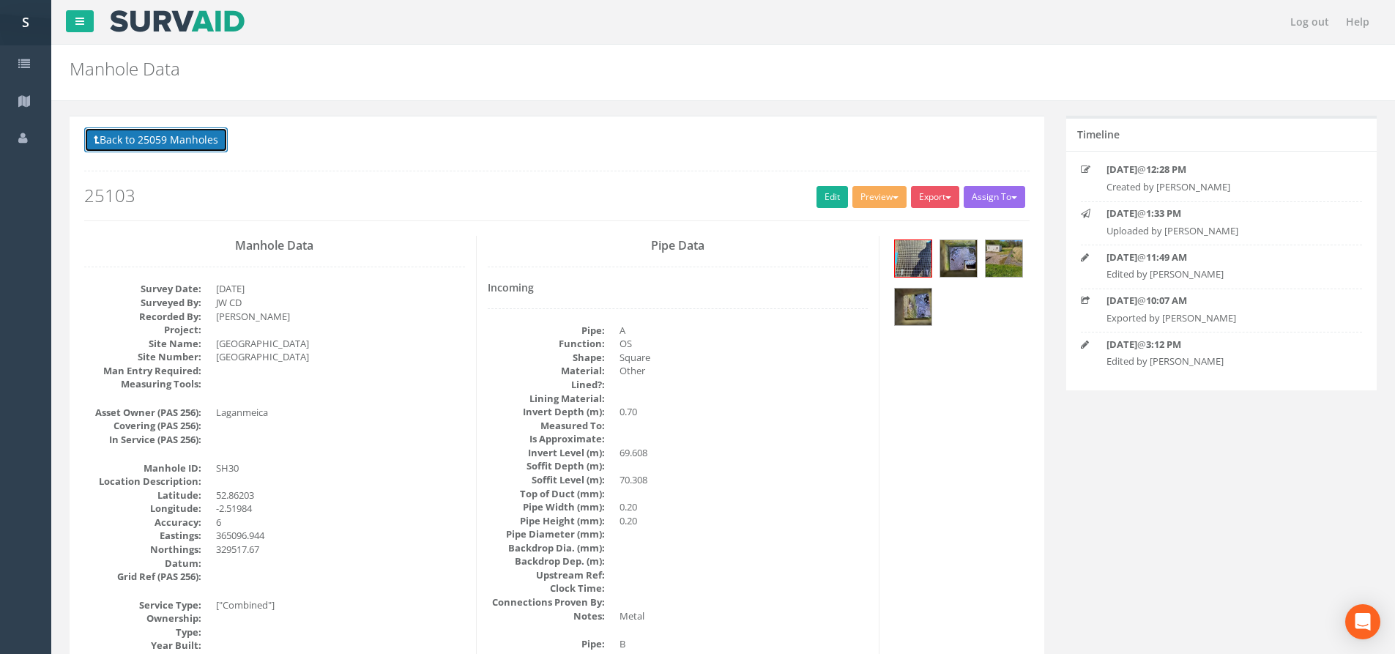
click at [209, 149] on button "Back to 25059 Manholes" at bounding box center [156, 139] width 144 height 25
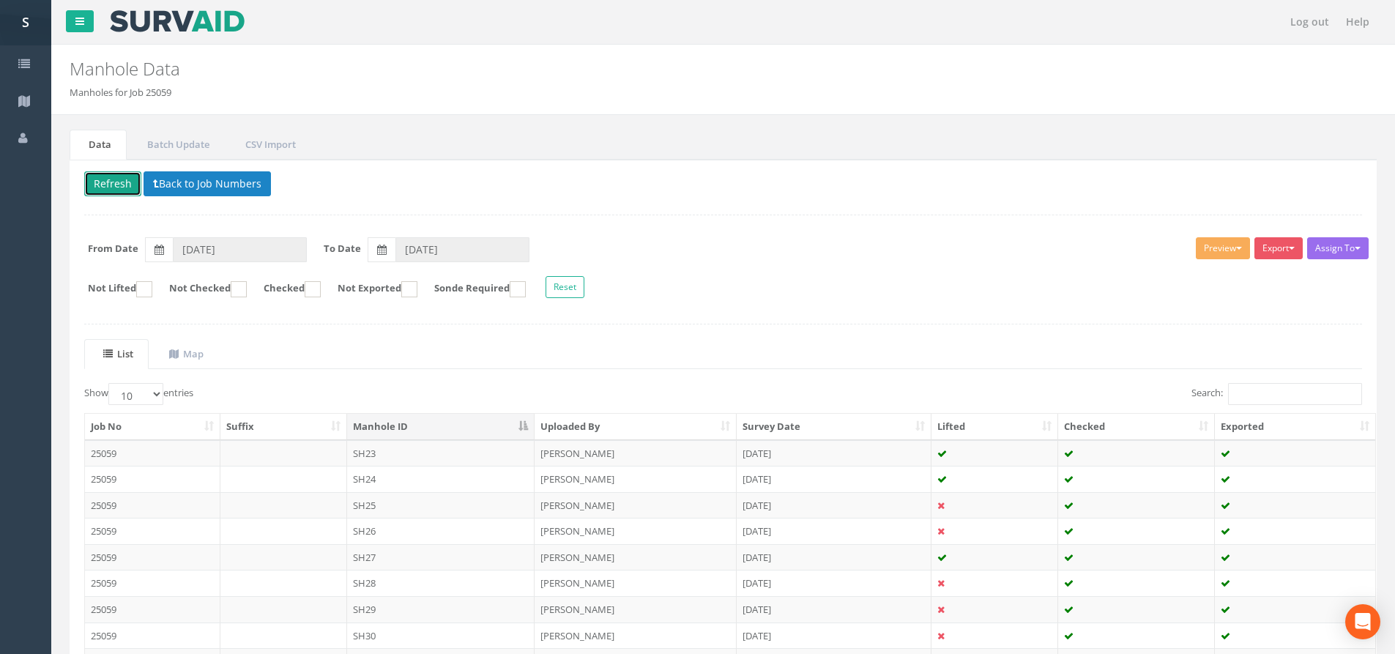
click at [129, 188] on button "Refresh" at bounding box center [112, 183] width 57 height 25
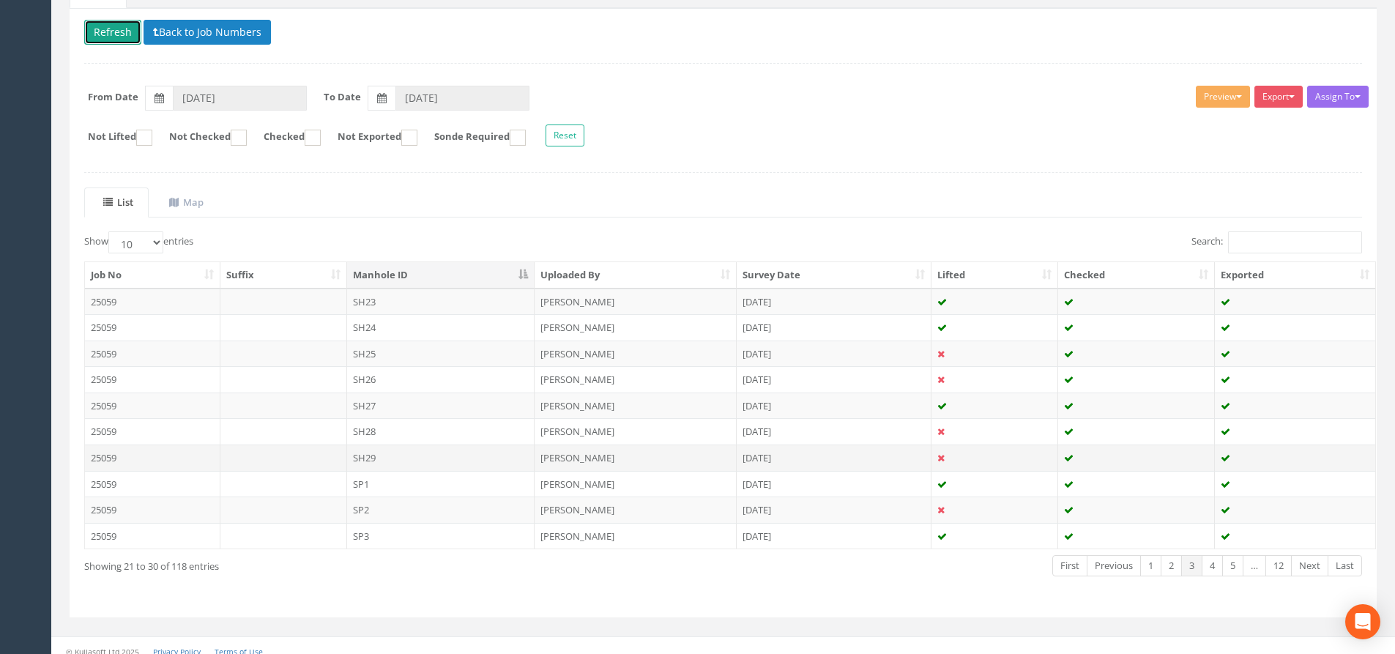
scroll to position [163, 0]
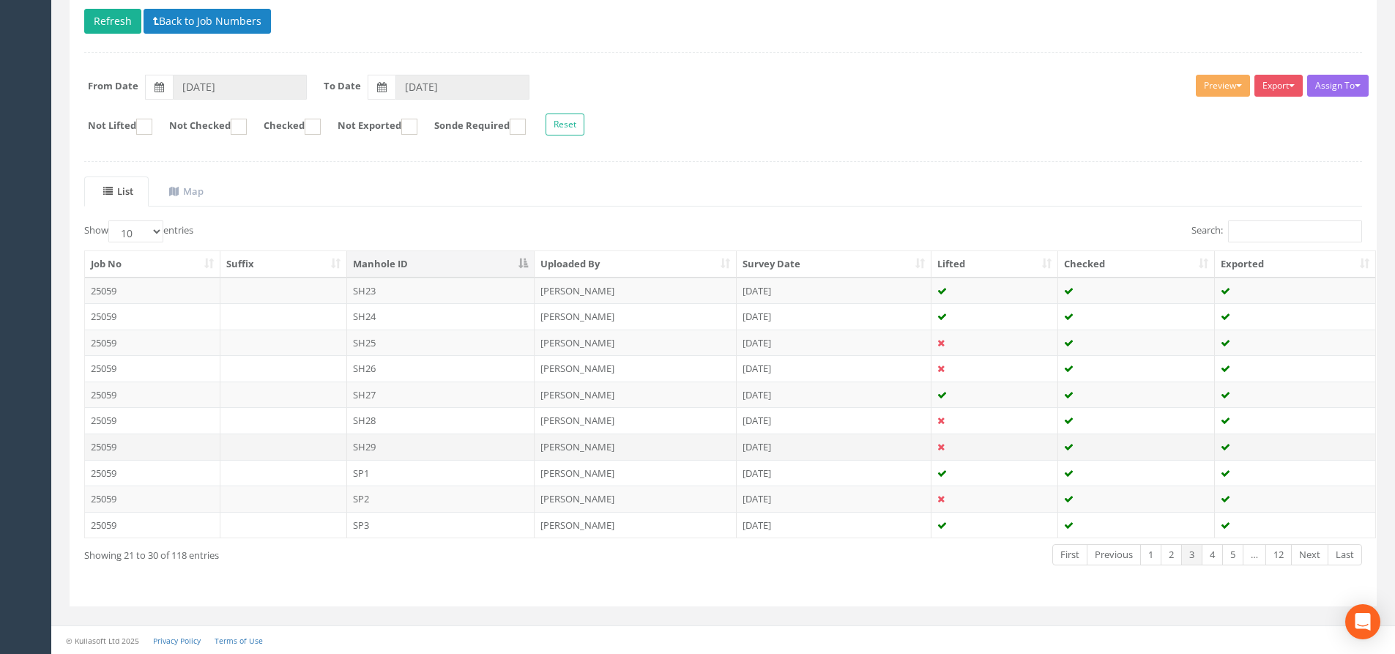
click at [426, 450] on td "SH29" at bounding box center [441, 447] width 188 height 26
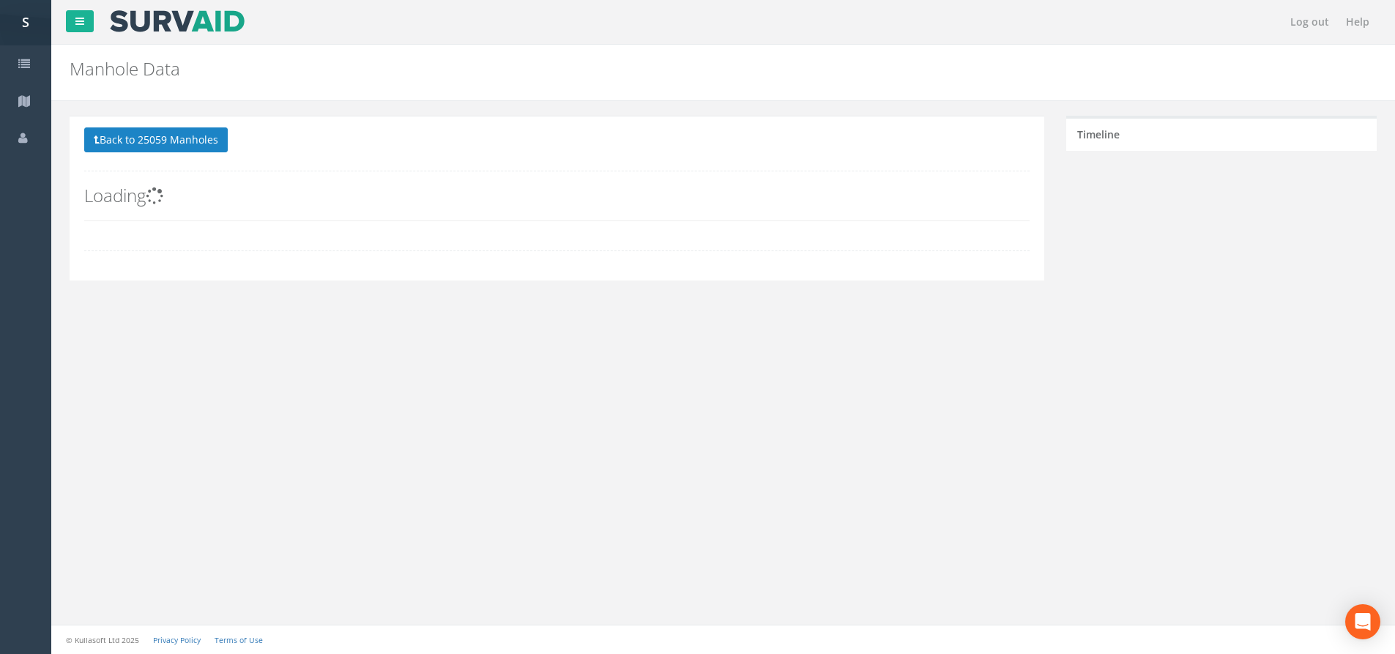
scroll to position [0, 0]
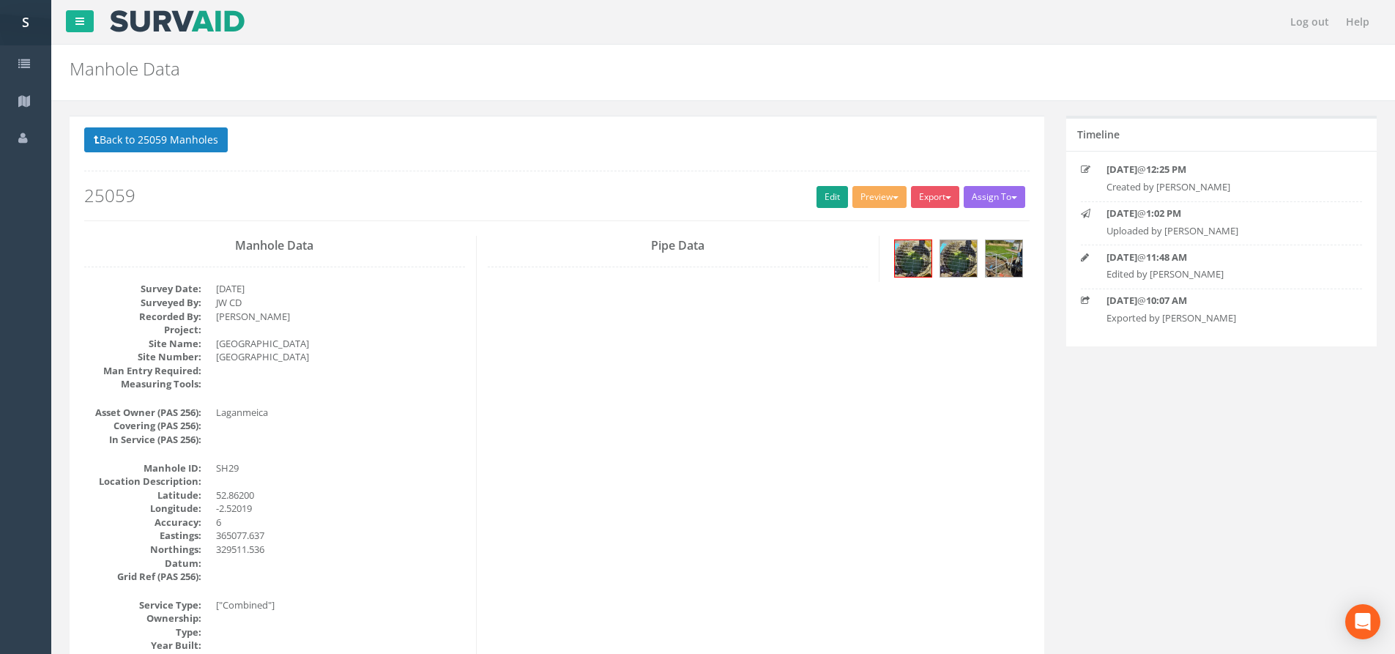
drag, startPoint x: 807, startPoint y: 199, endPoint x: 816, endPoint y: 197, distance: 9.1
click at [810, 198] on h2 "25059" at bounding box center [557, 195] width 946 height 19
click at [817, 197] on link "Edit" at bounding box center [832, 197] width 31 height 22
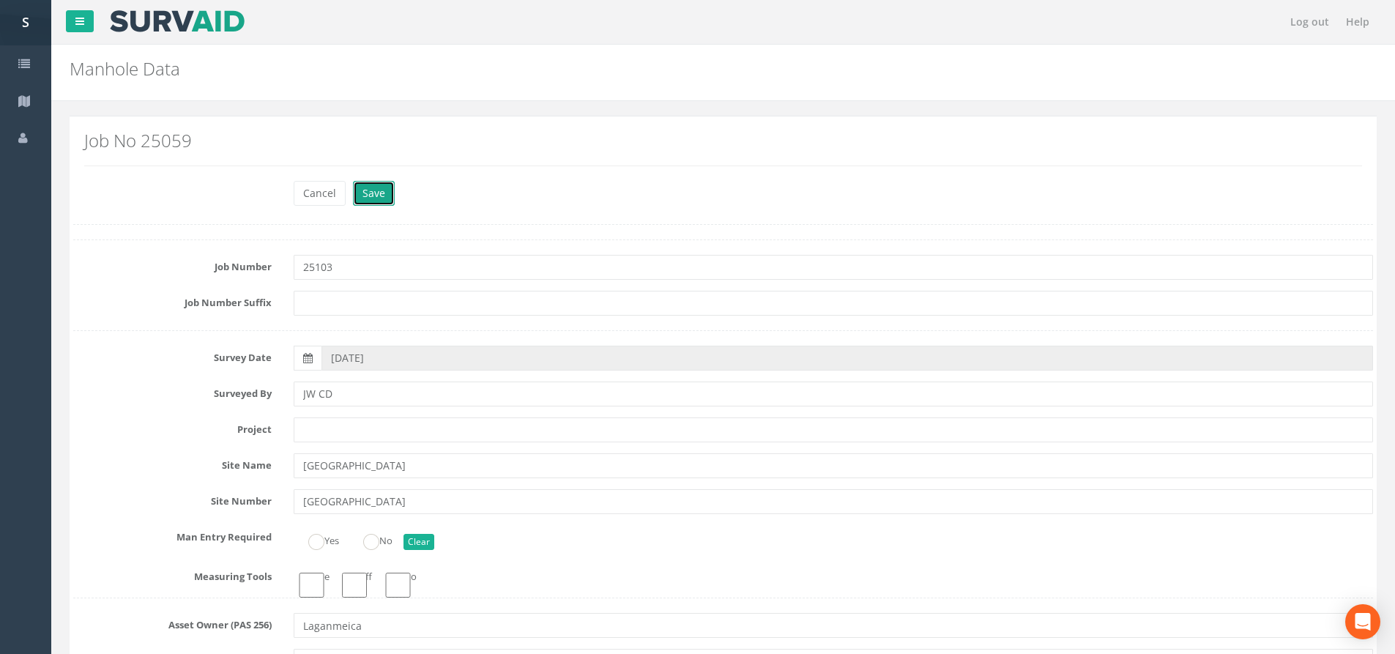
click at [385, 204] on button "Save" at bounding box center [374, 193] width 42 height 25
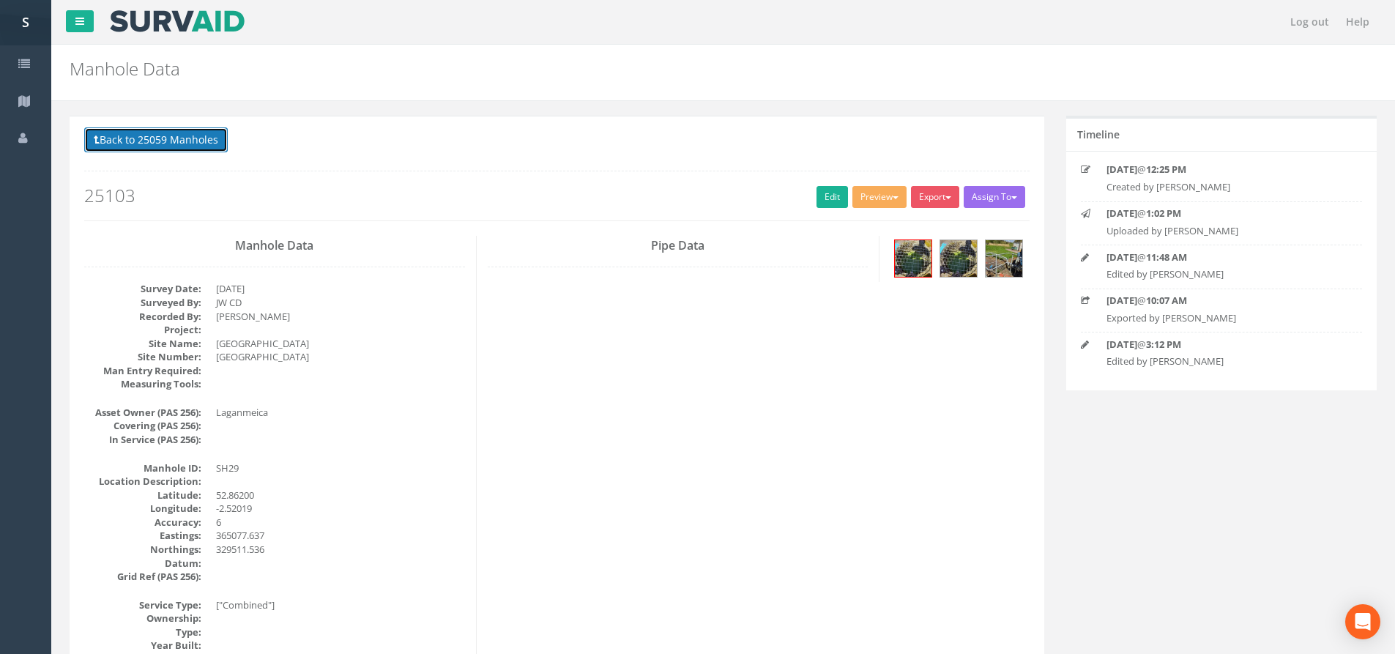
click at [133, 147] on button "Back to 25059 Manholes" at bounding box center [156, 139] width 144 height 25
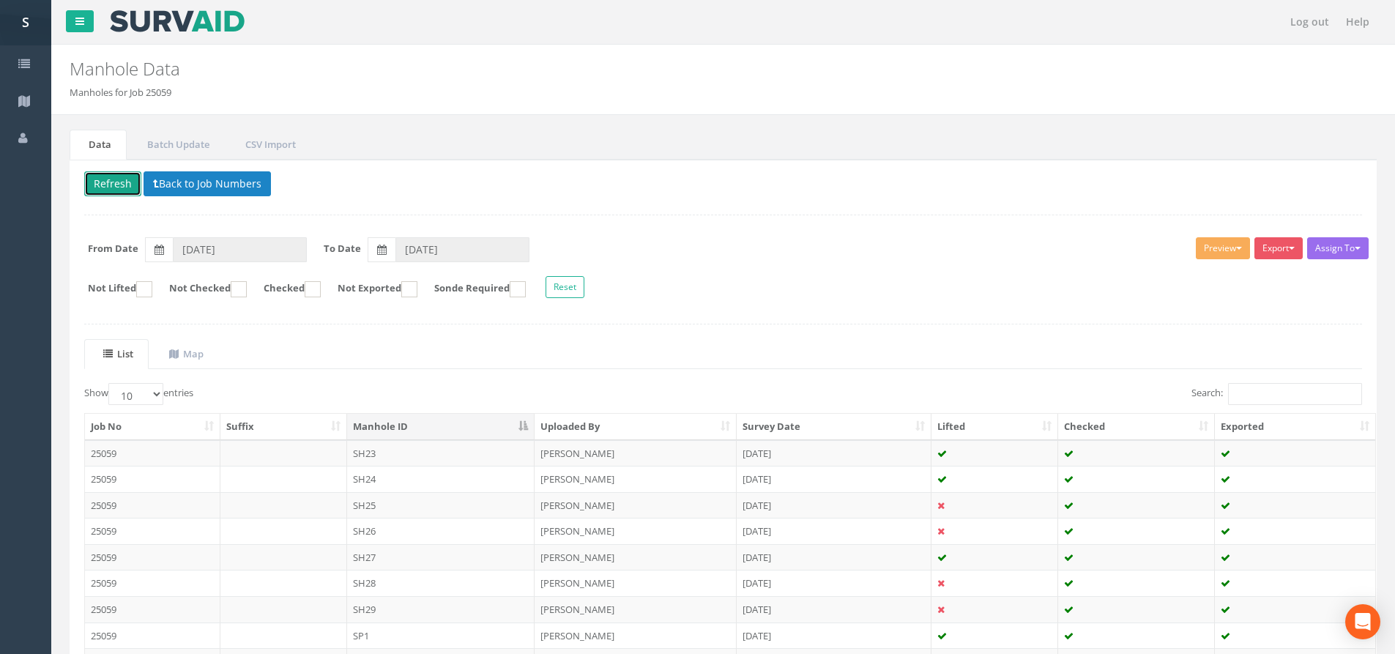
click at [122, 185] on button "Refresh" at bounding box center [112, 183] width 57 height 25
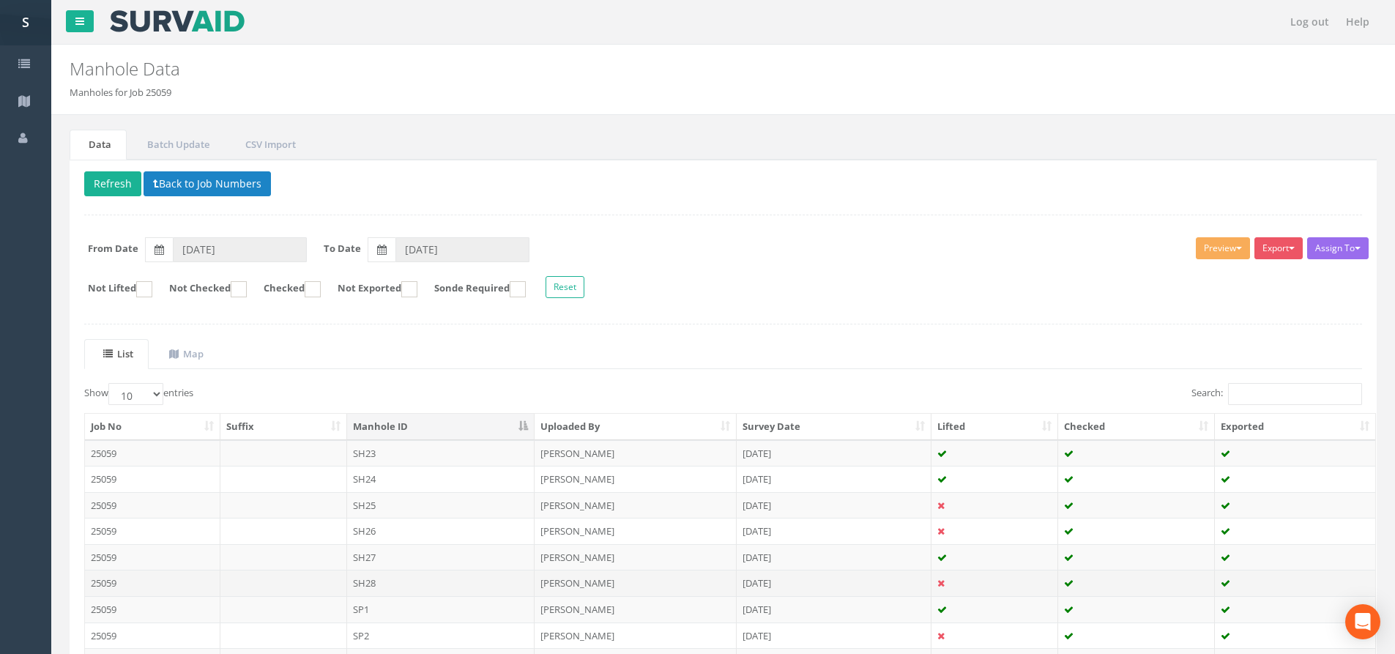
click at [416, 574] on td "SH28" at bounding box center [441, 583] width 188 height 26
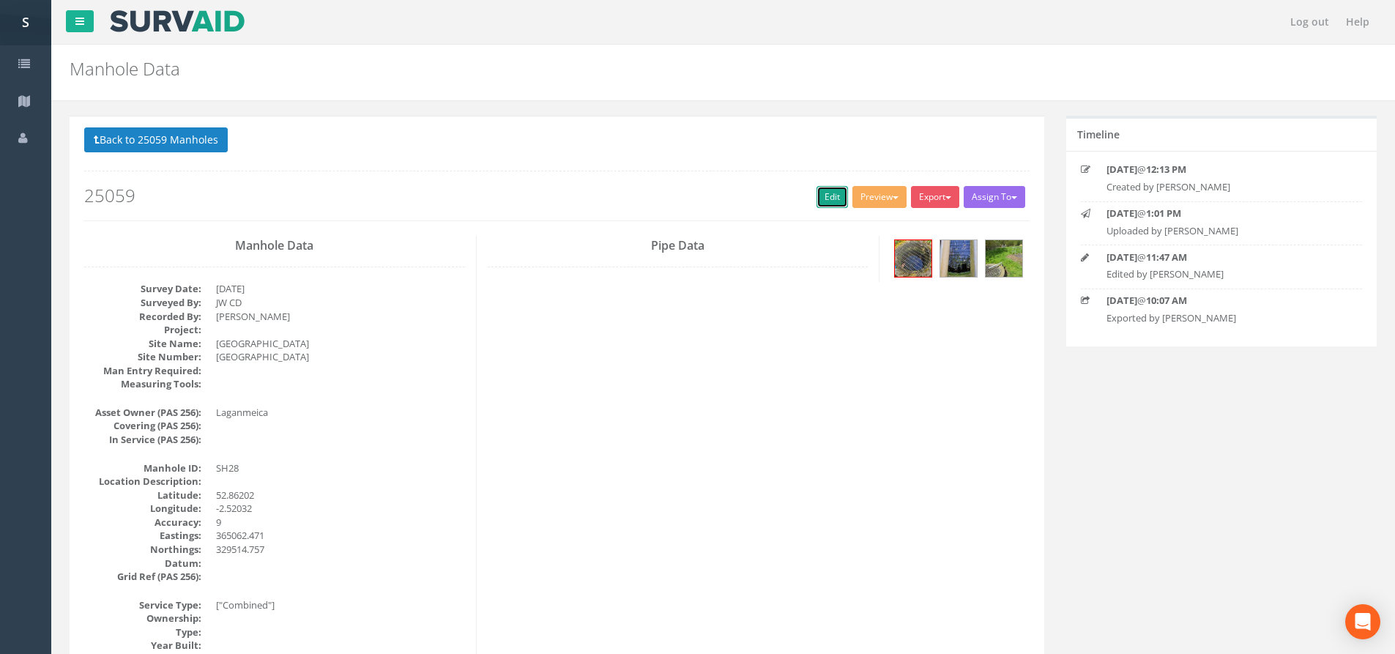
click at [833, 192] on link "Edit" at bounding box center [832, 197] width 31 height 22
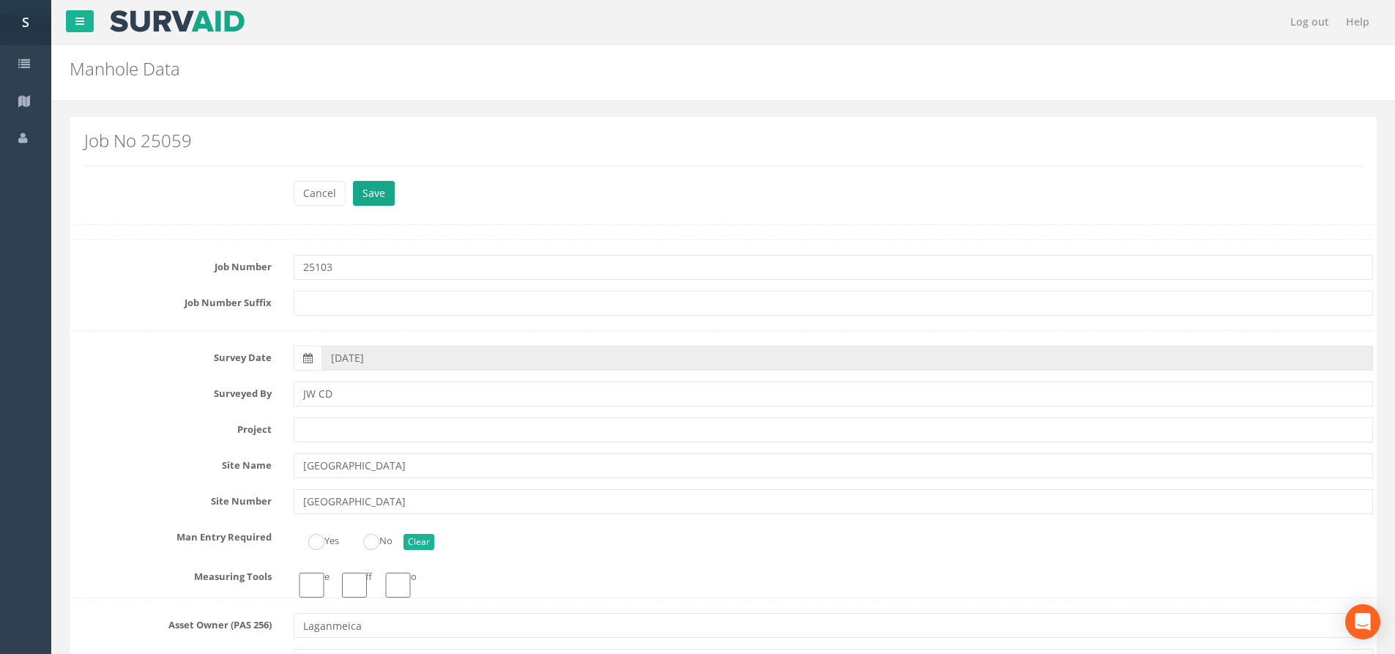
type input "25103"
click at [387, 202] on button "Save" at bounding box center [374, 193] width 42 height 25
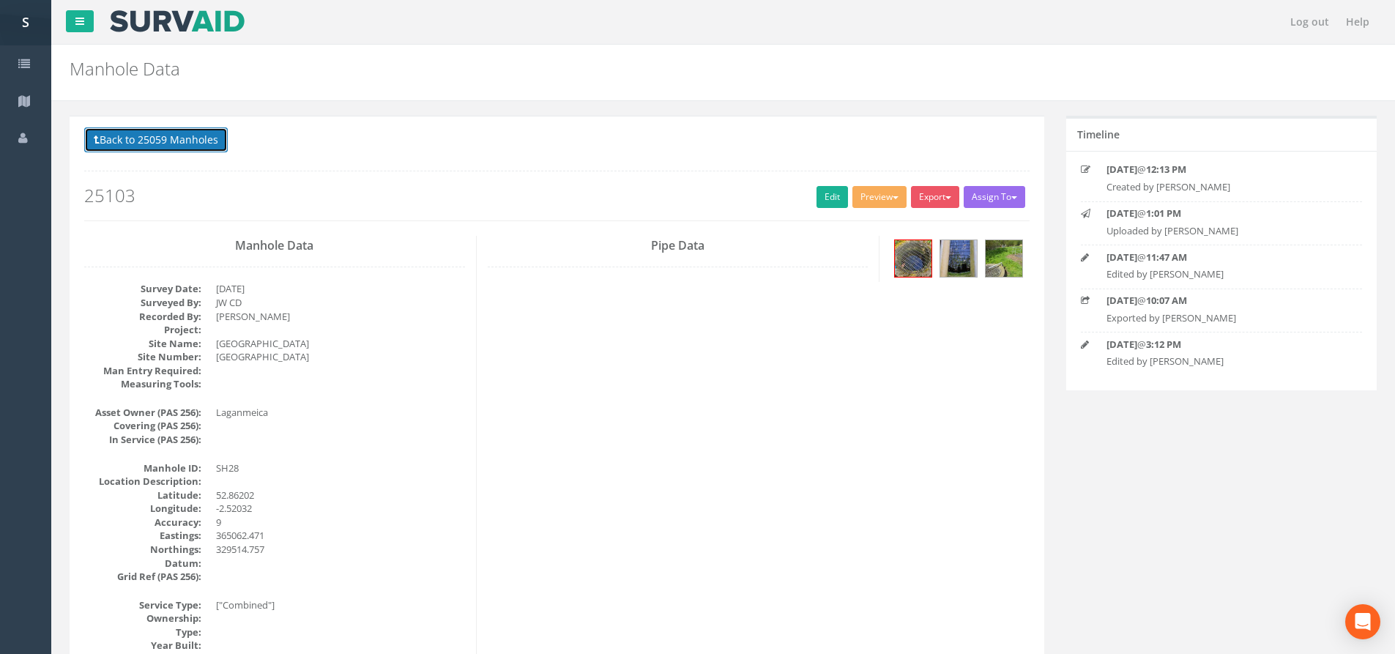
click at [208, 147] on button "Back to 25059 Manholes" at bounding box center [156, 139] width 144 height 25
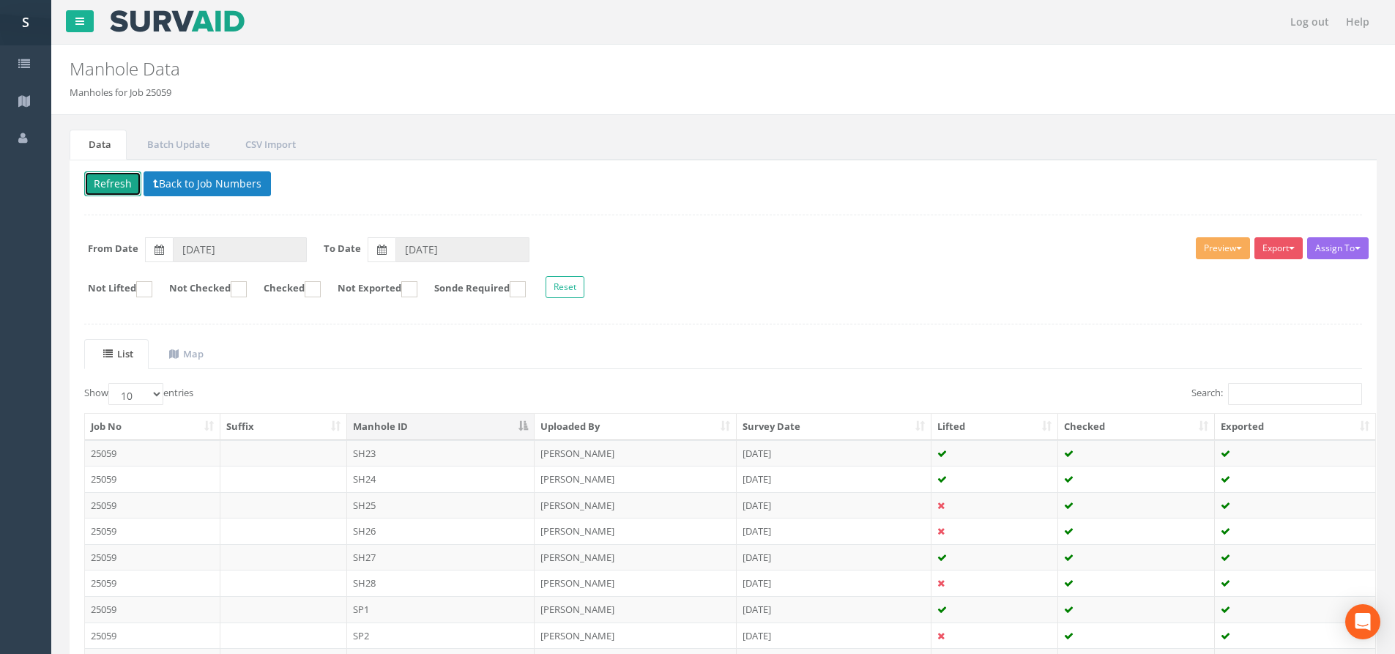
click at [122, 174] on button "Refresh" at bounding box center [112, 183] width 57 height 25
click at [460, 550] on td "SH27" at bounding box center [441, 557] width 188 height 26
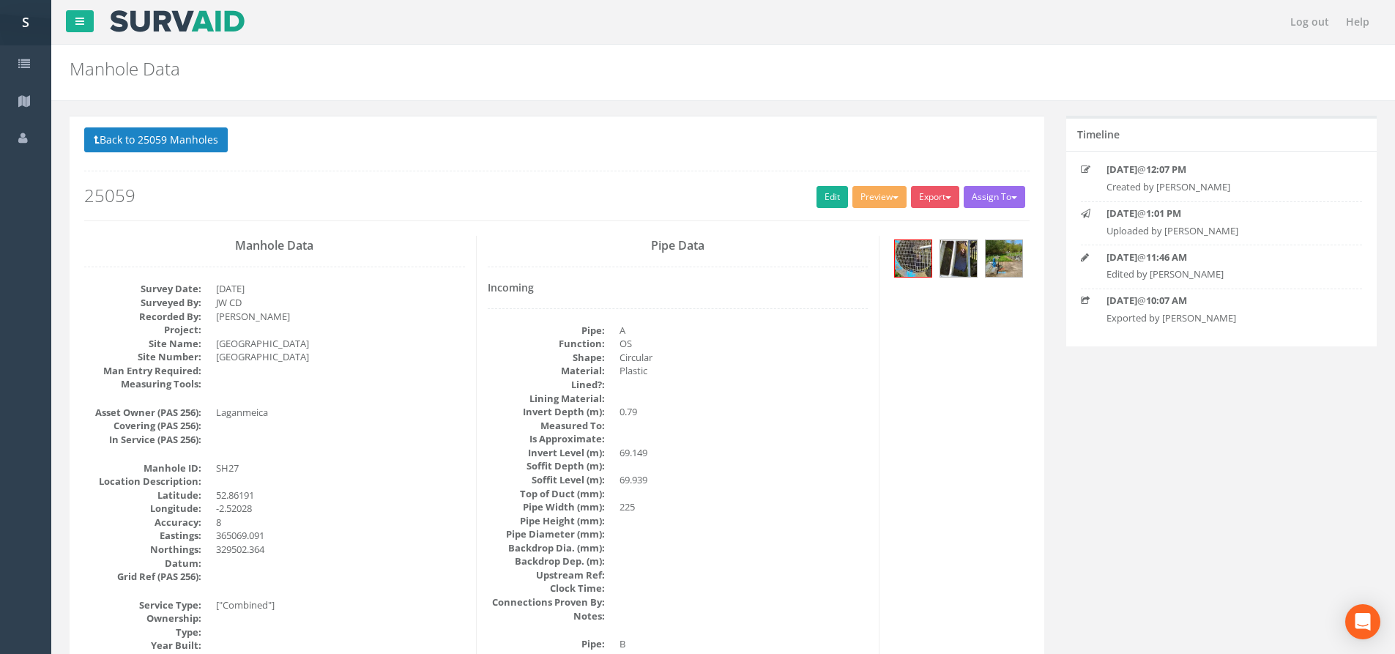
click at [809, 199] on h2 "25059" at bounding box center [557, 195] width 946 height 19
click at [817, 197] on link "Edit" at bounding box center [832, 197] width 31 height 22
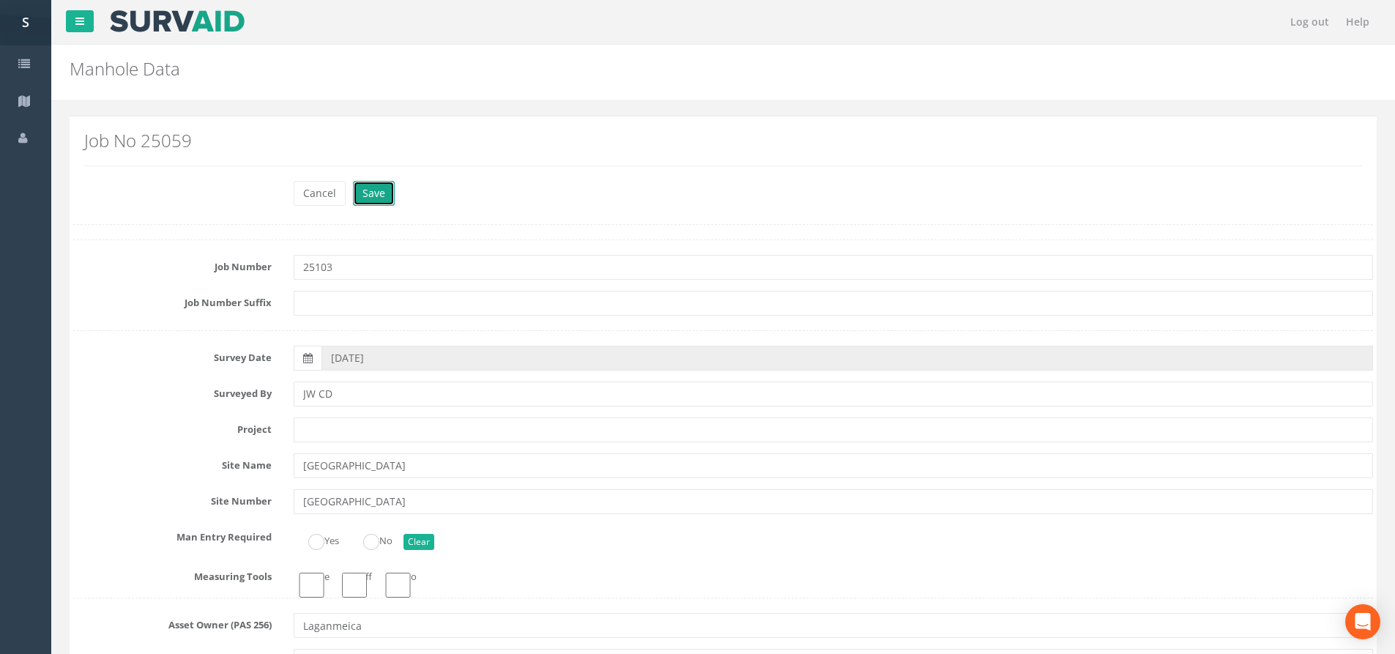
click at [374, 200] on button "Save" at bounding box center [374, 193] width 42 height 25
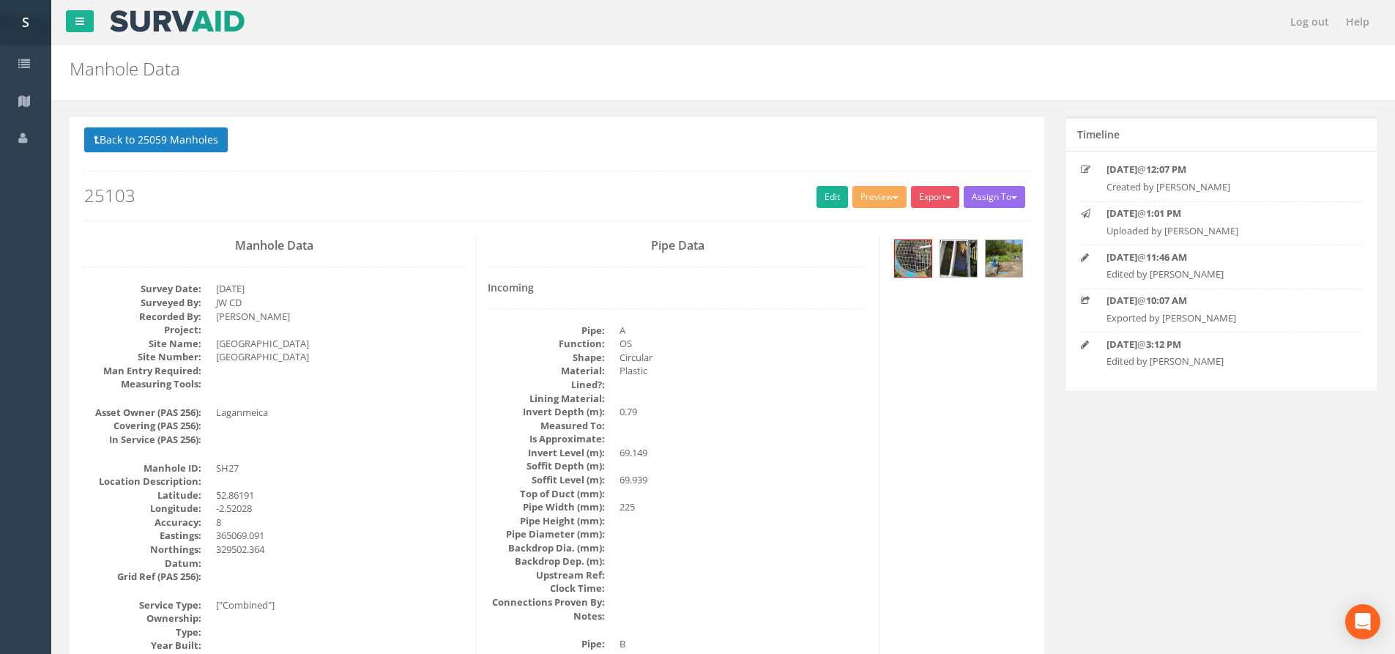
click at [200, 156] on p "Back to 25059 Manholes Back to Map" at bounding box center [557, 141] width 946 height 29
click at [199, 147] on button "Back to 25059 Manholes" at bounding box center [156, 139] width 144 height 25
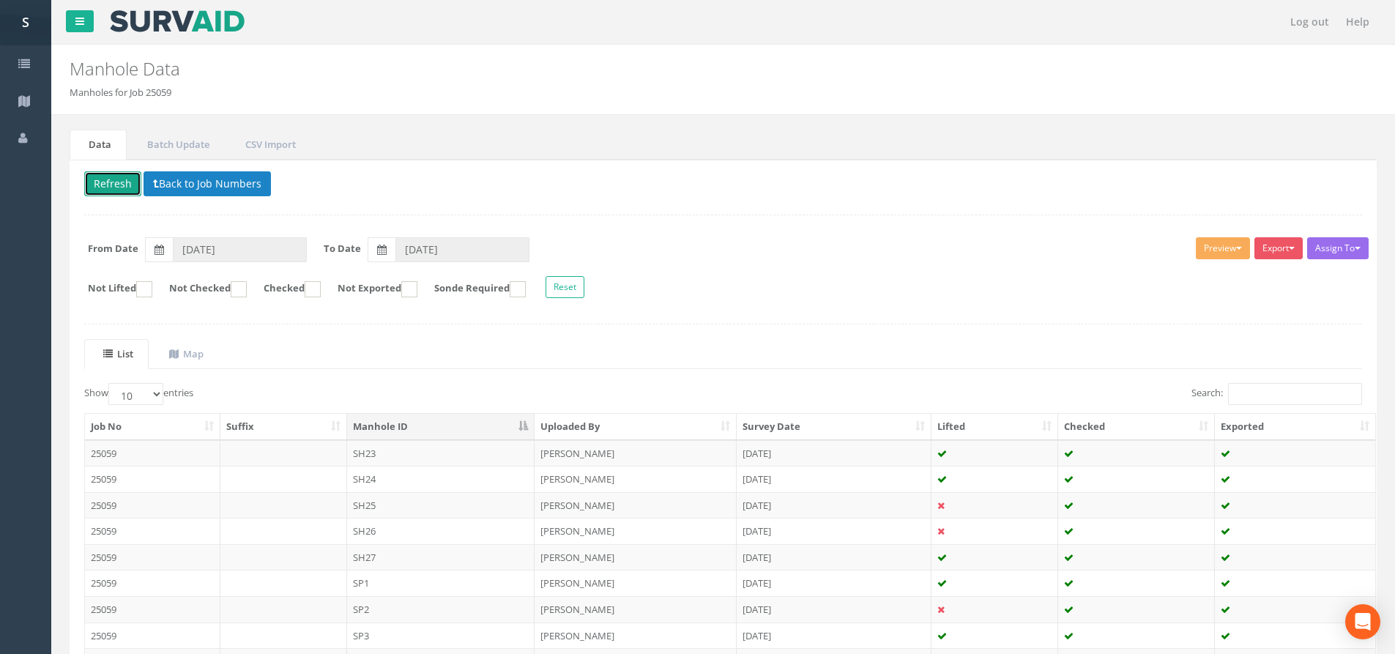
click at [127, 182] on button "Refresh" at bounding box center [112, 183] width 57 height 25
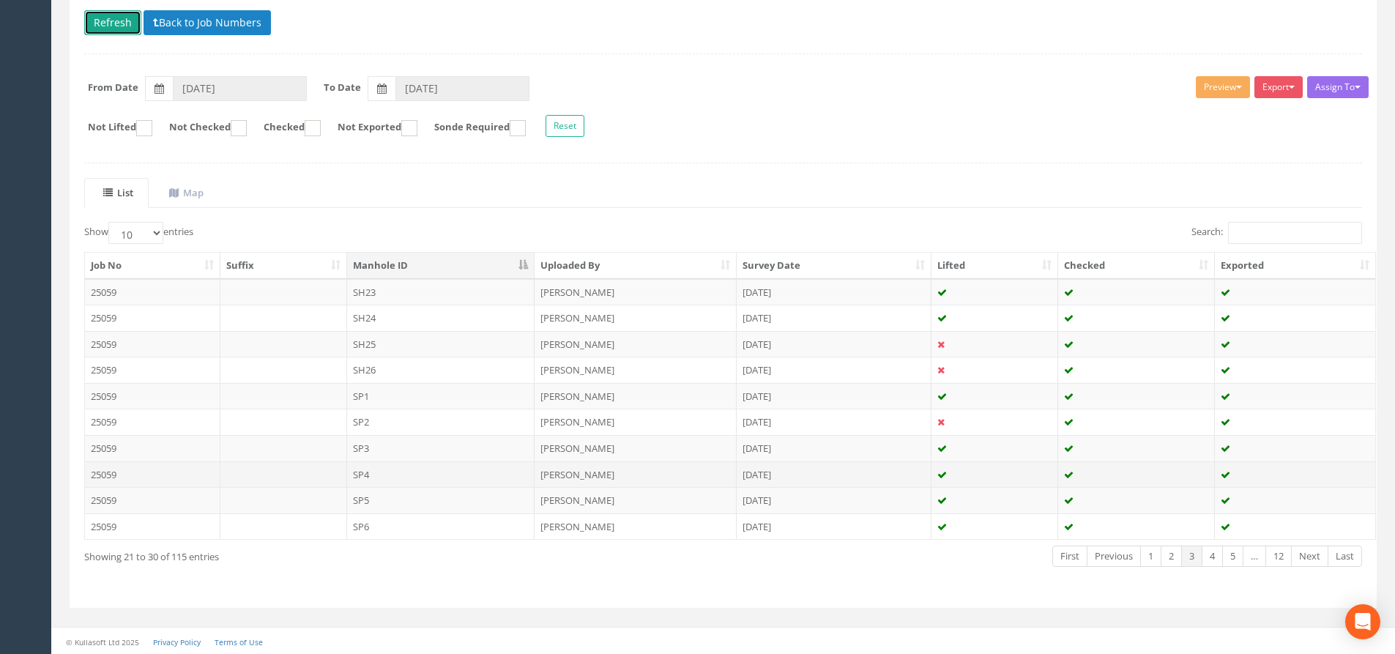
scroll to position [163, 0]
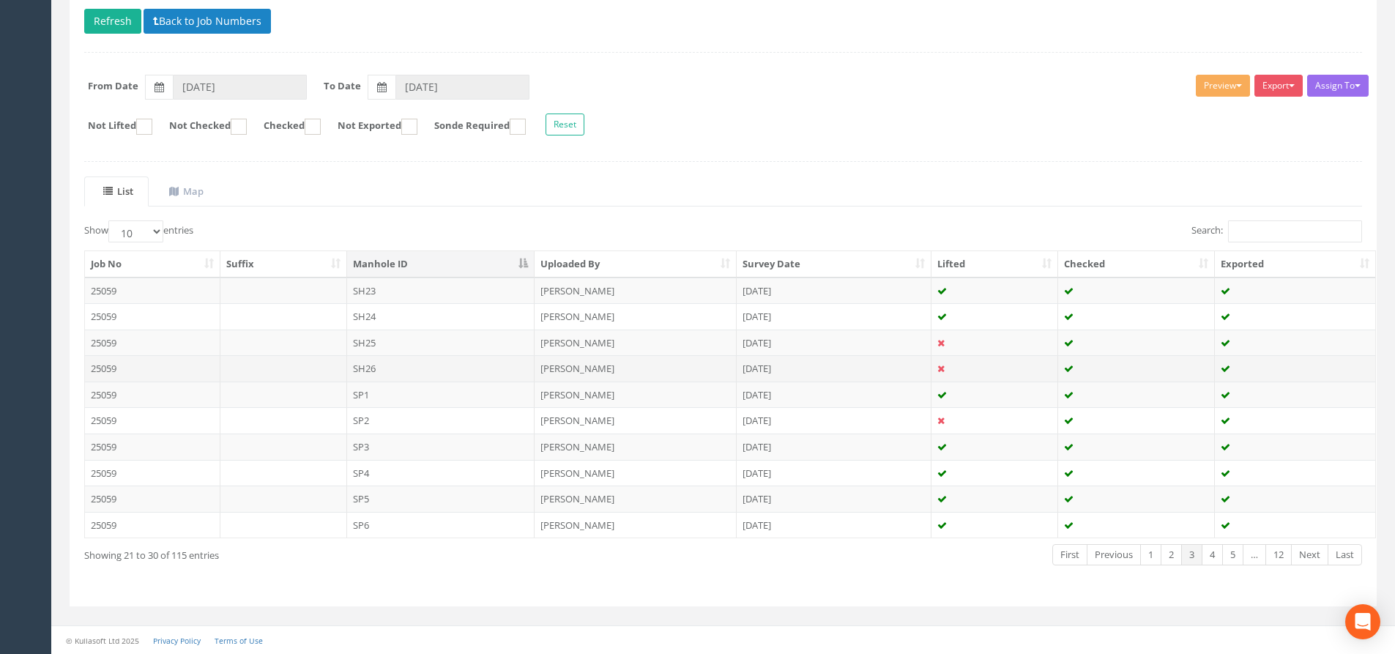
click at [393, 363] on td "SH26" at bounding box center [441, 368] width 188 height 26
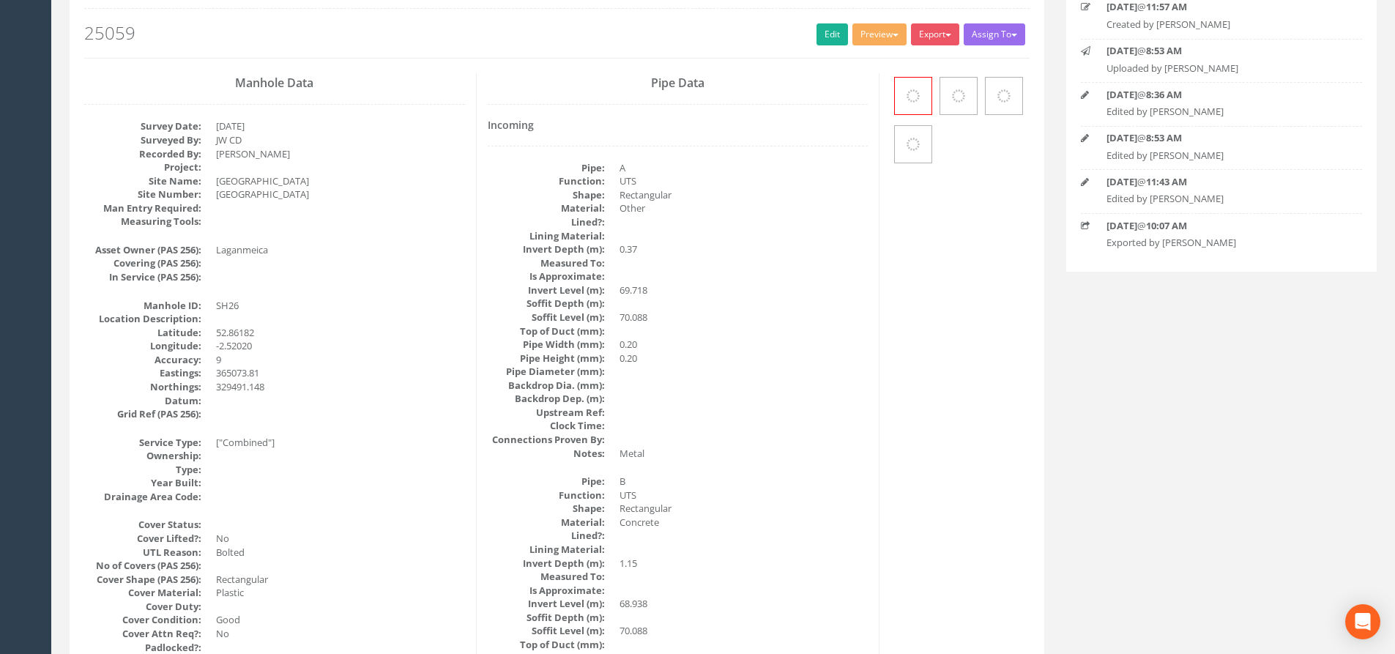
scroll to position [0, 0]
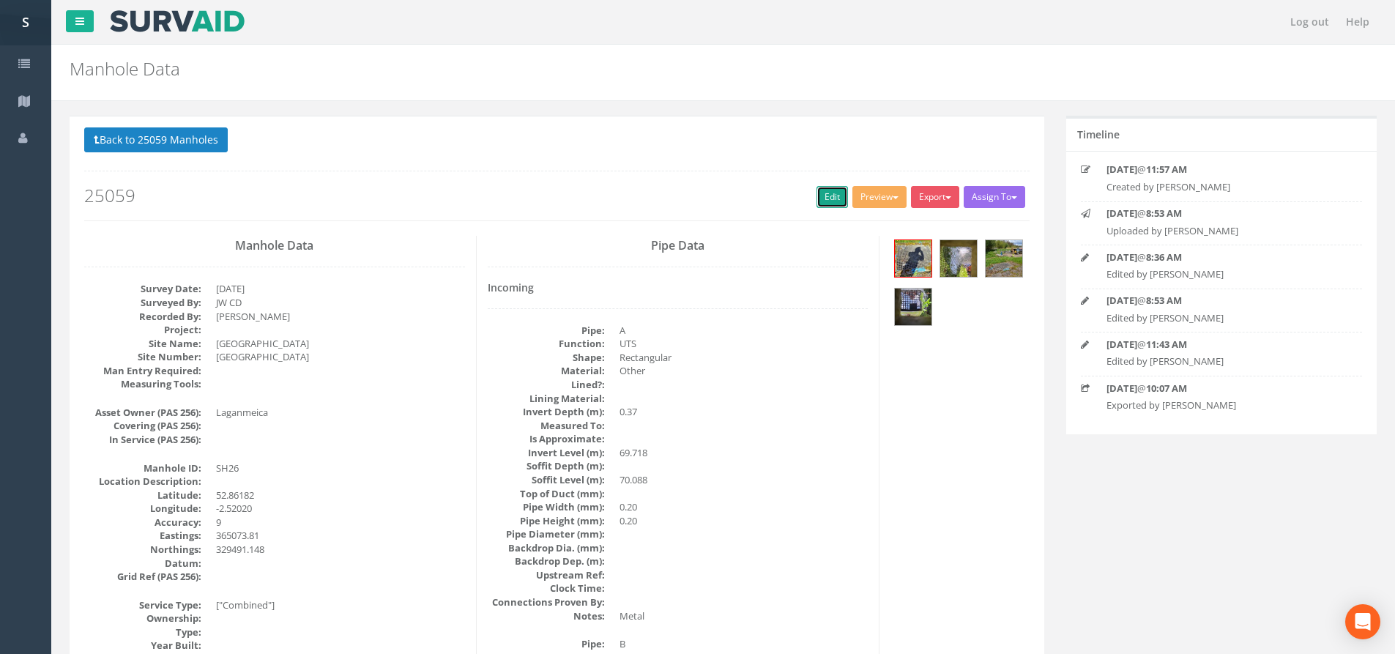
click at [820, 190] on link "Edit" at bounding box center [832, 197] width 31 height 22
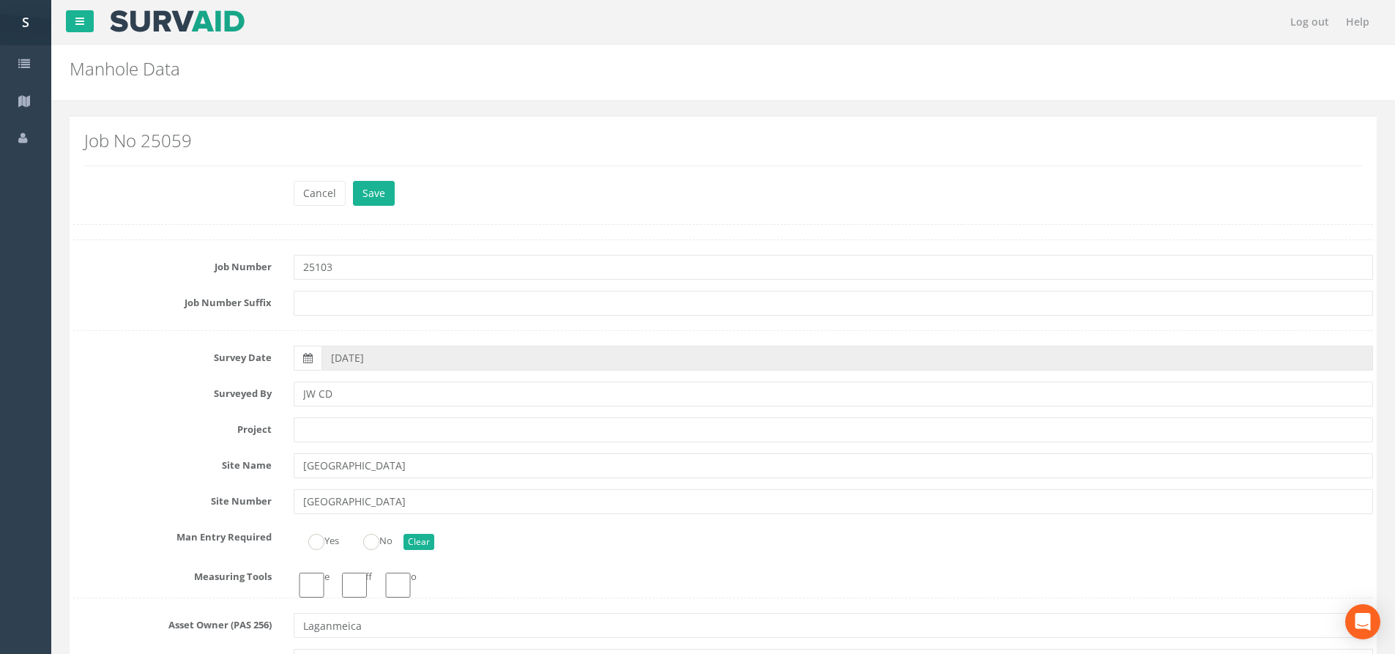
type input "25103"
click at [387, 194] on button "Save" at bounding box center [374, 193] width 42 height 25
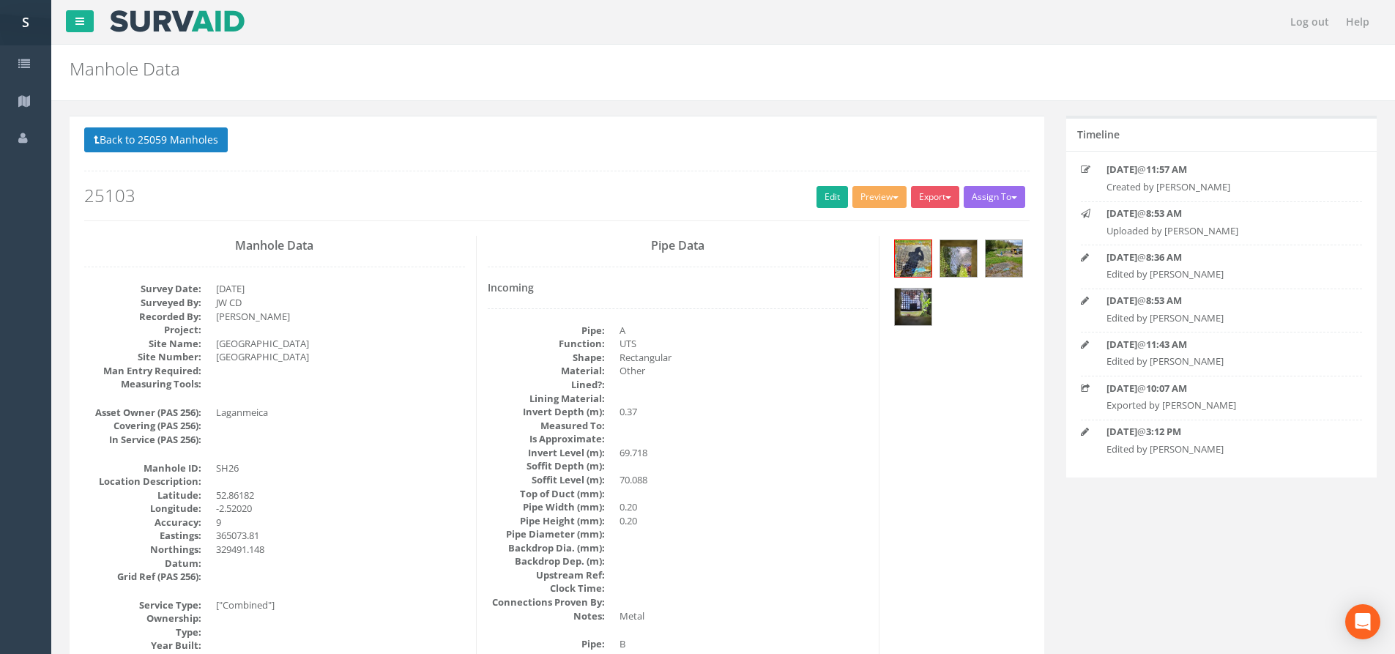
drag, startPoint x: 242, startPoint y: 138, endPoint x: 199, endPoint y: 141, distance: 43.3
click at [237, 138] on p "Back to 25059 Manholes Back to Map" at bounding box center [557, 141] width 946 height 29
click at [197, 141] on button "Back to 25059 Manholes" at bounding box center [156, 139] width 144 height 25
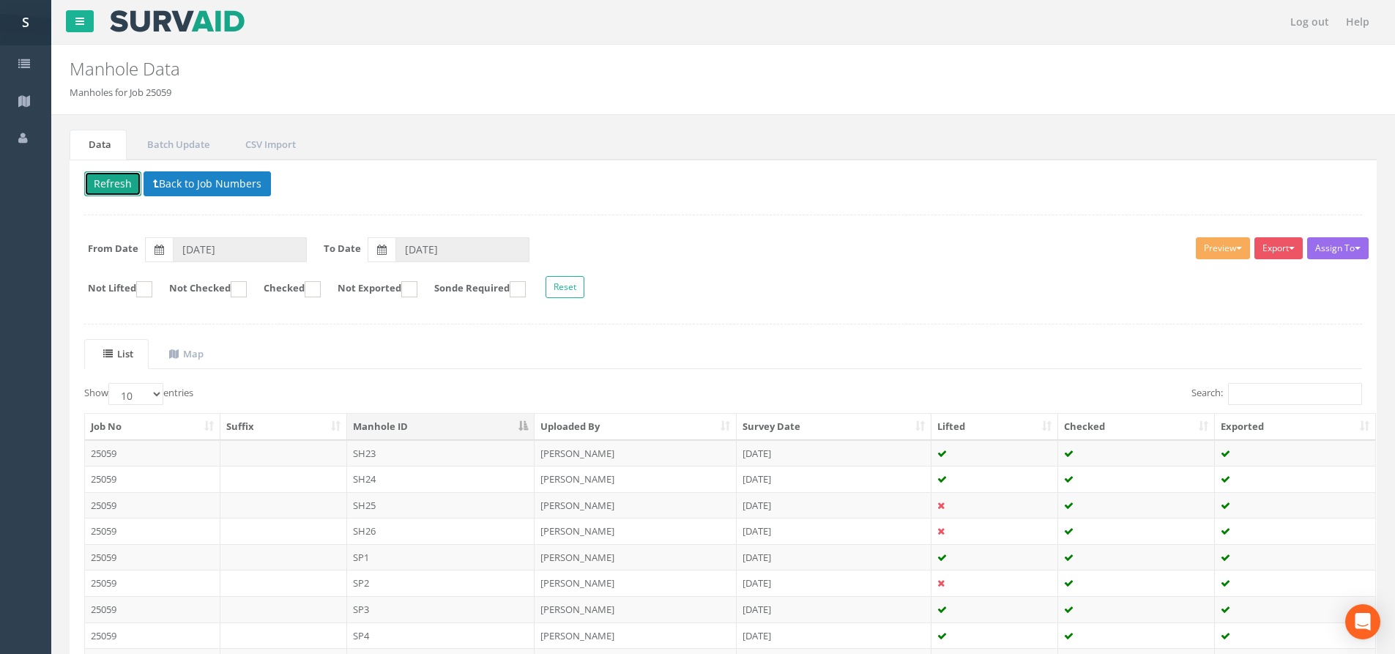
click at [100, 177] on button "Refresh" at bounding box center [112, 183] width 57 height 25
click at [393, 508] on td "SH25" at bounding box center [441, 505] width 188 height 26
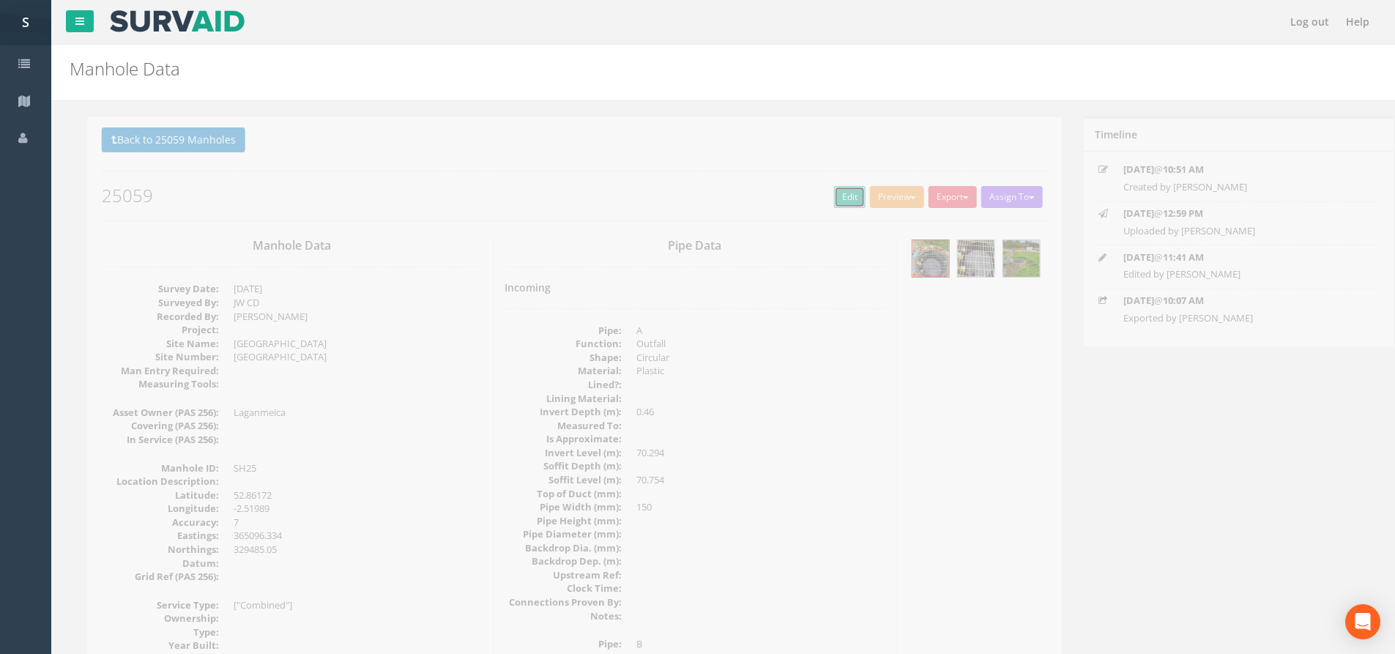
click at [817, 196] on link "Edit" at bounding box center [832, 197] width 31 height 22
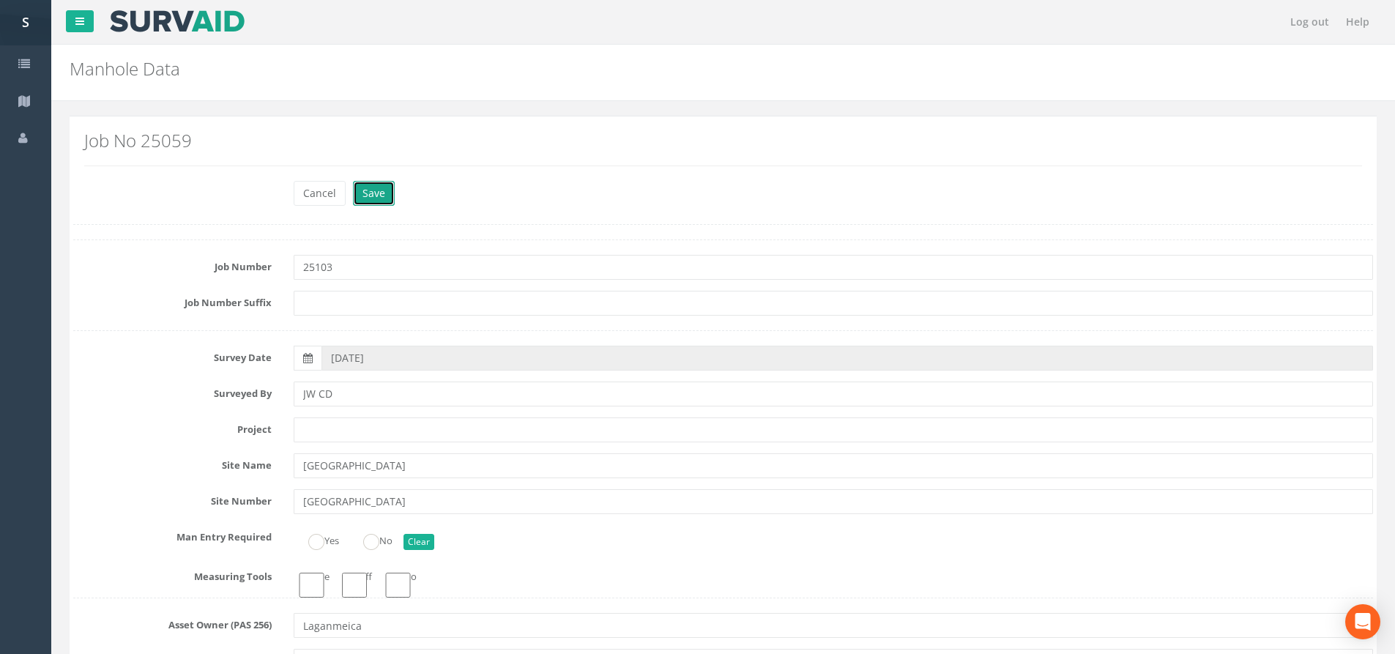
click at [371, 188] on button "Save" at bounding box center [374, 193] width 42 height 25
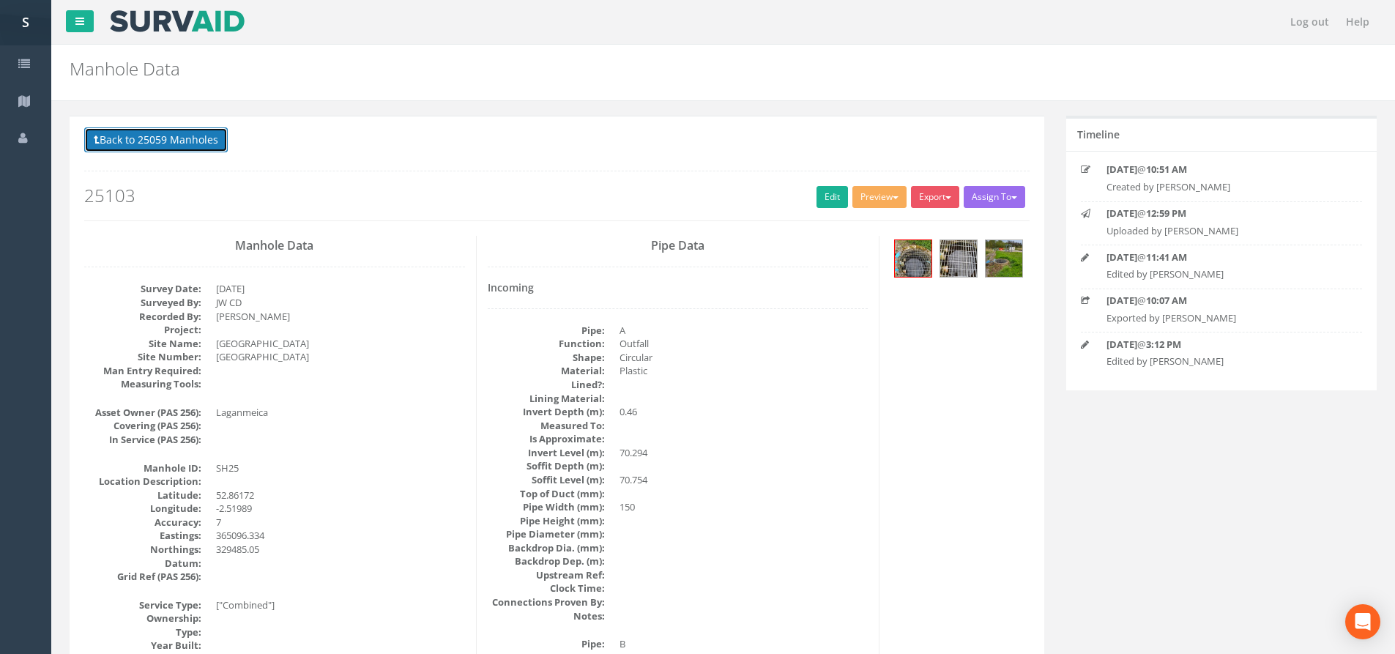
click at [186, 150] on button "Back to 25059 Manholes" at bounding box center [156, 139] width 144 height 25
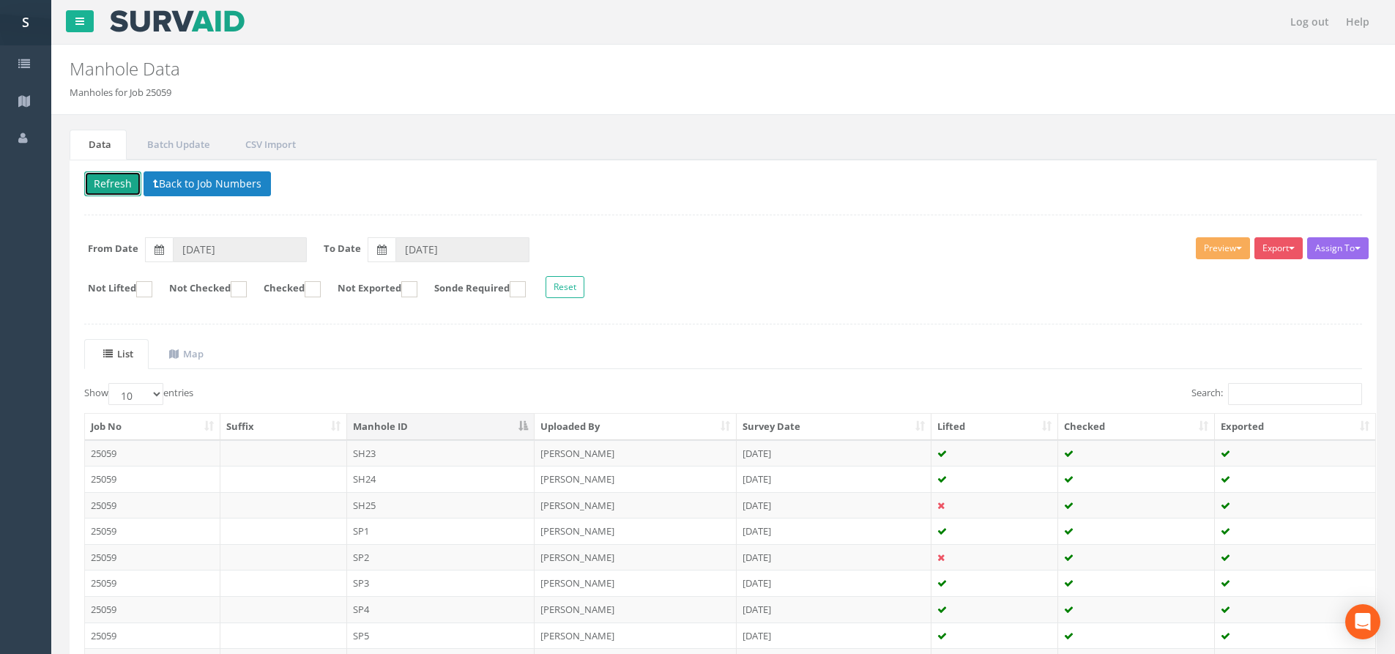
click at [129, 177] on button "Refresh" at bounding box center [112, 183] width 57 height 25
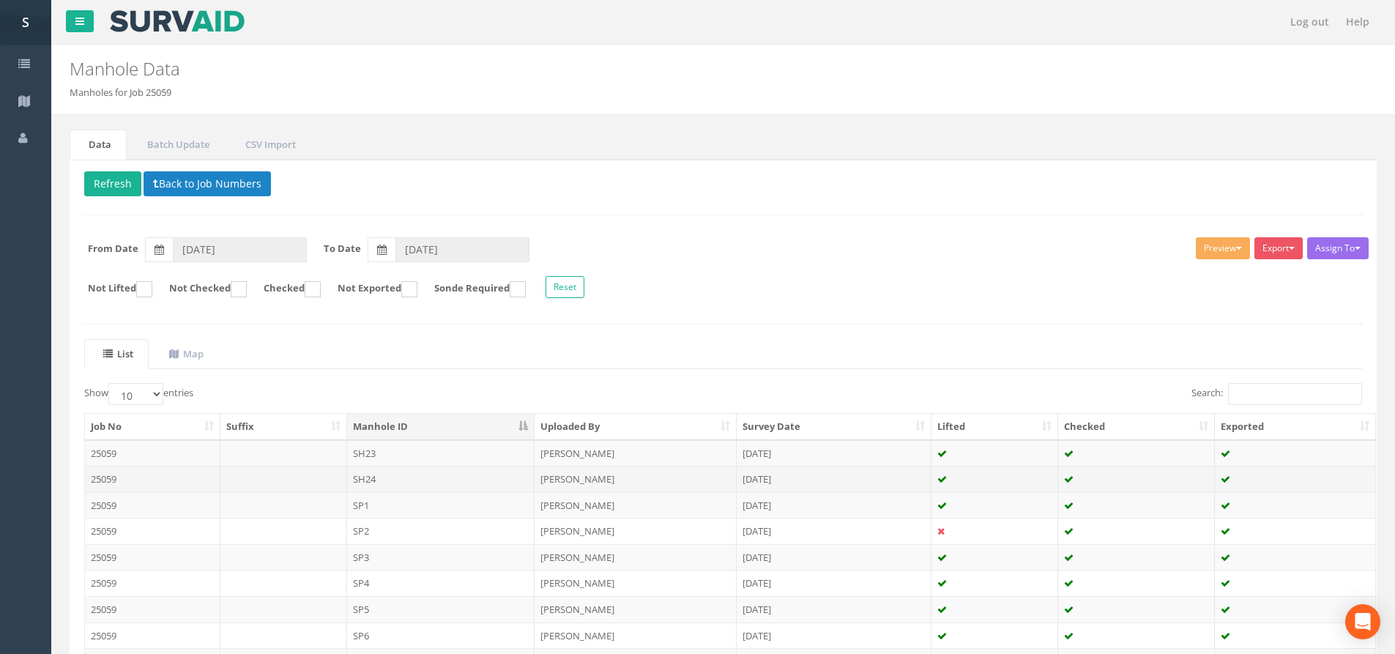
click at [467, 478] on td "SH24" at bounding box center [441, 479] width 188 height 26
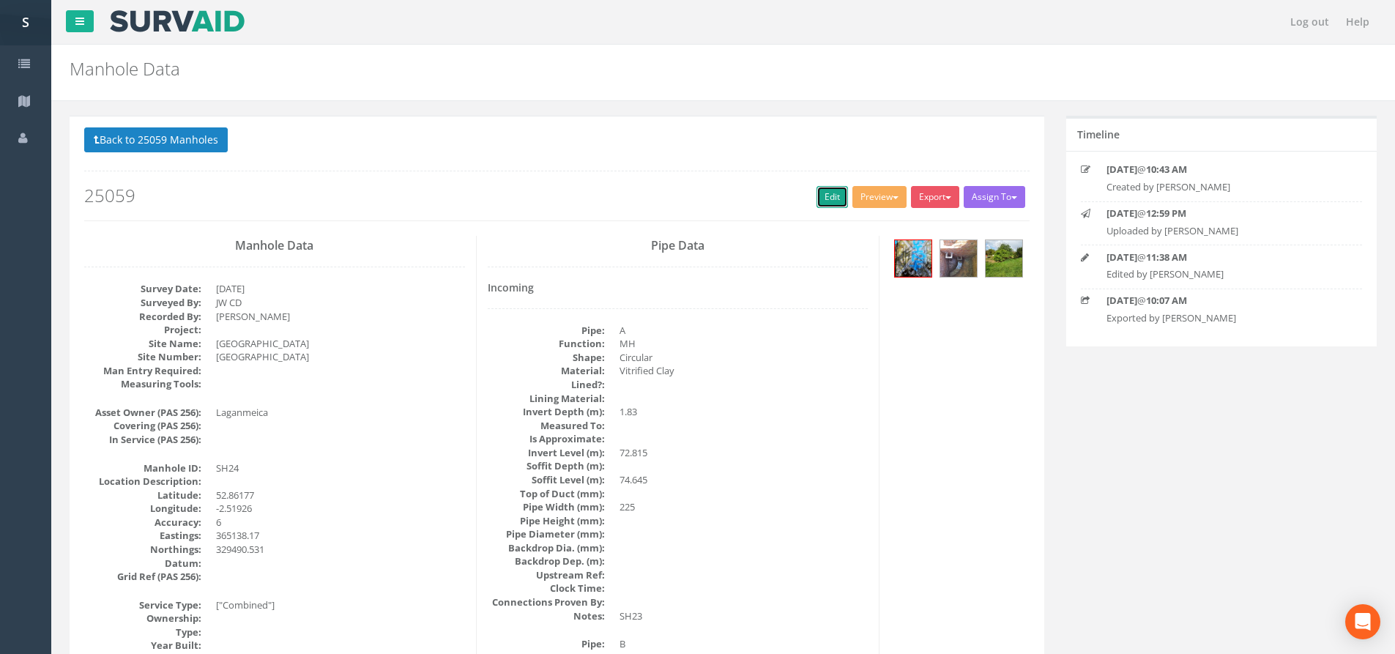
click at [822, 192] on link "Edit" at bounding box center [832, 197] width 31 height 22
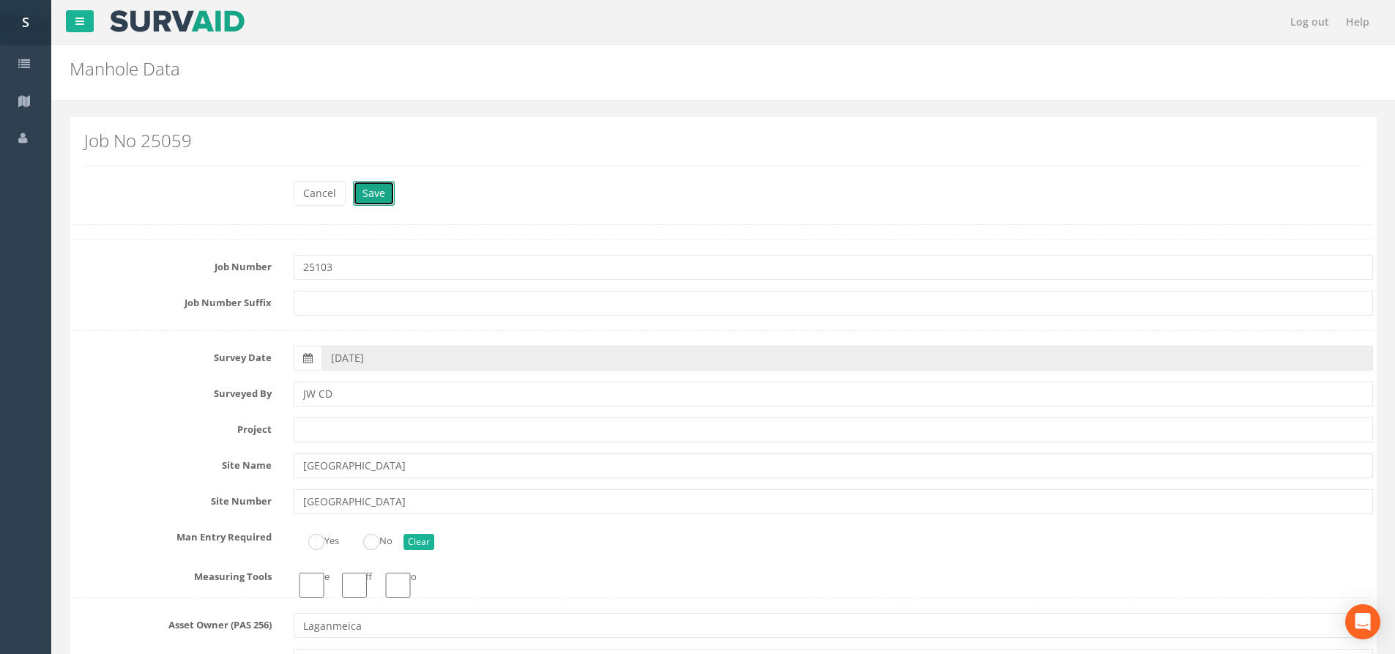
click at [391, 199] on button "Save" at bounding box center [374, 193] width 42 height 25
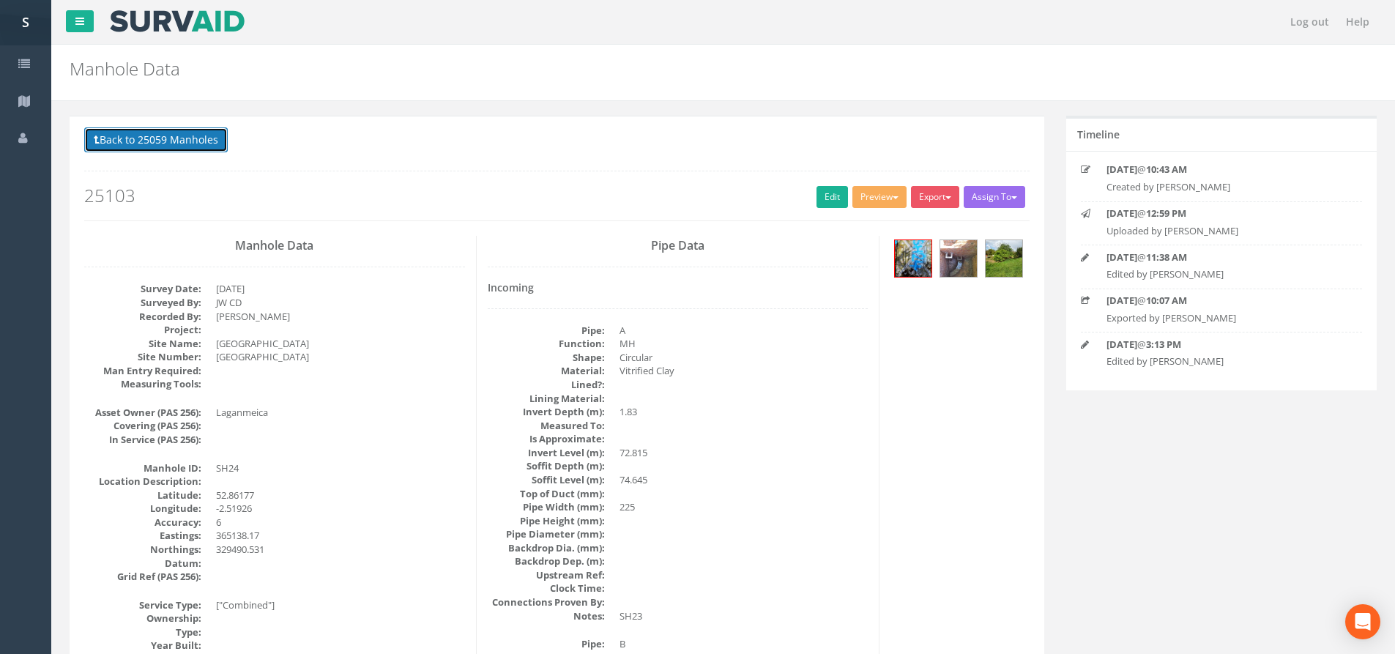
click at [191, 148] on button "Back to 25059 Manholes" at bounding box center [156, 139] width 144 height 25
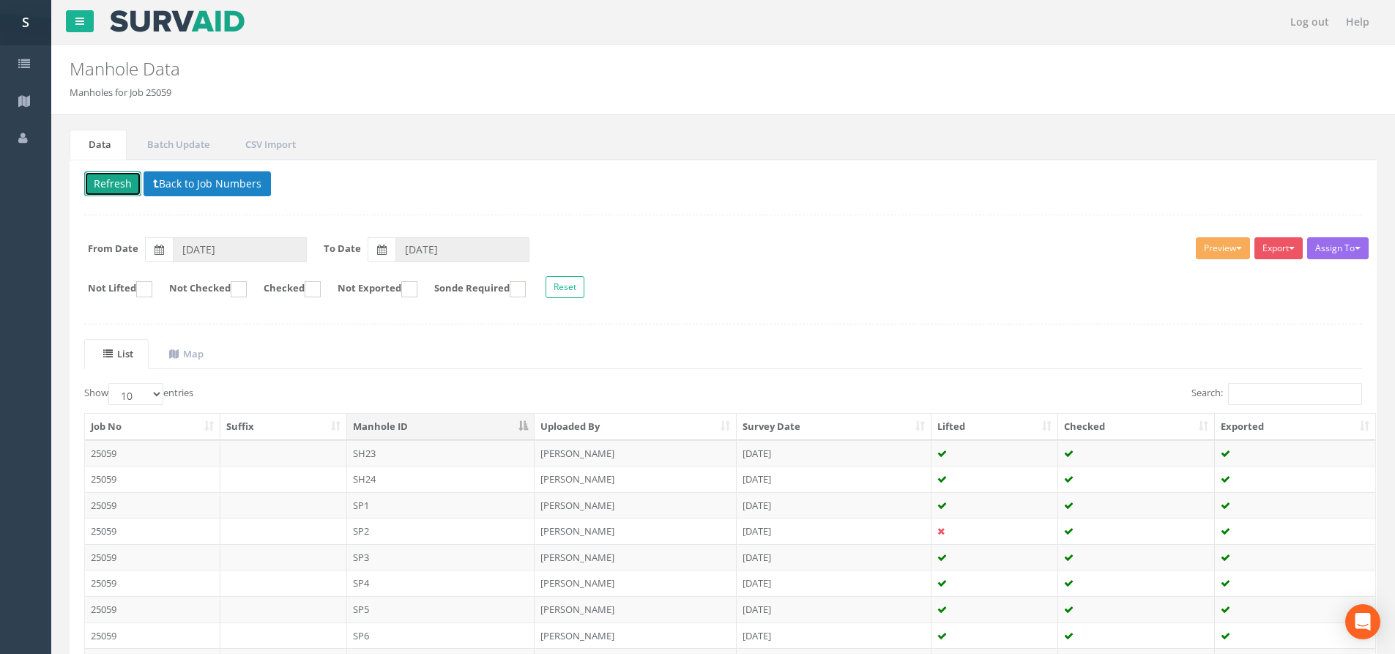
click at [116, 177] on button "Refresh" at bounding box center [112, 183] width 57 height 25
click at [429, 454] on td "SH23" at bounding box center [441, 453] width 188 height 26
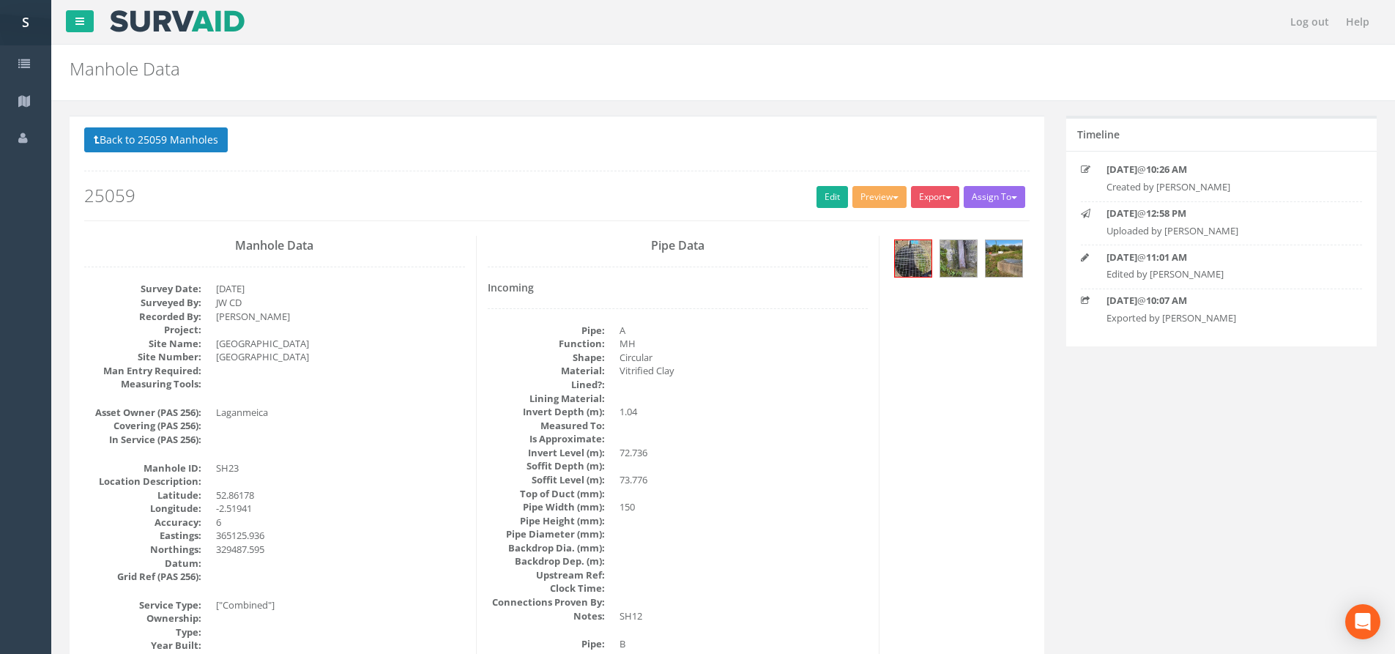
click at [820, 183] on div "Back to 25059 Manholes Back to Map Assign To No Companies Added Export SP Manho…" at bounding box center [557, 173] width 946 height 93
click at [820, 193] on link "Edit" at bounding box center [832, 197] width 31 height 22
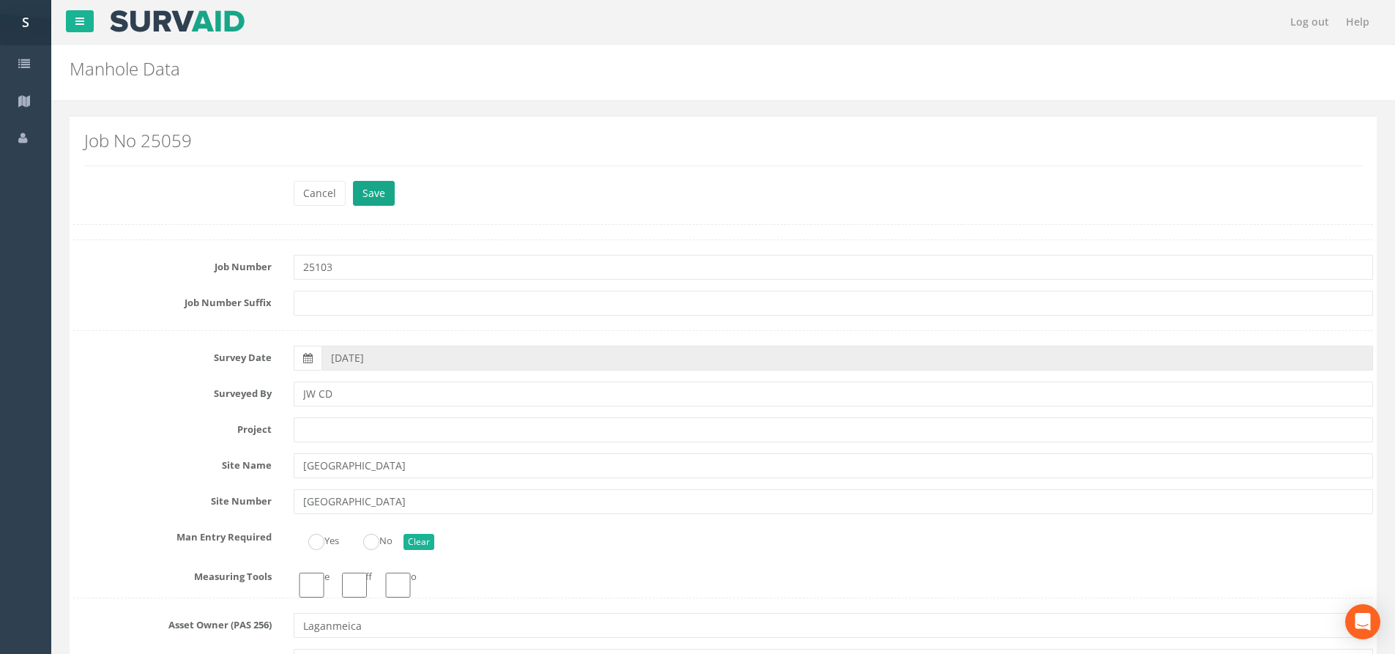
type input "25103"
click at [374, 196] on button "Save" at bounding box center [374, 193] width 42 height 25
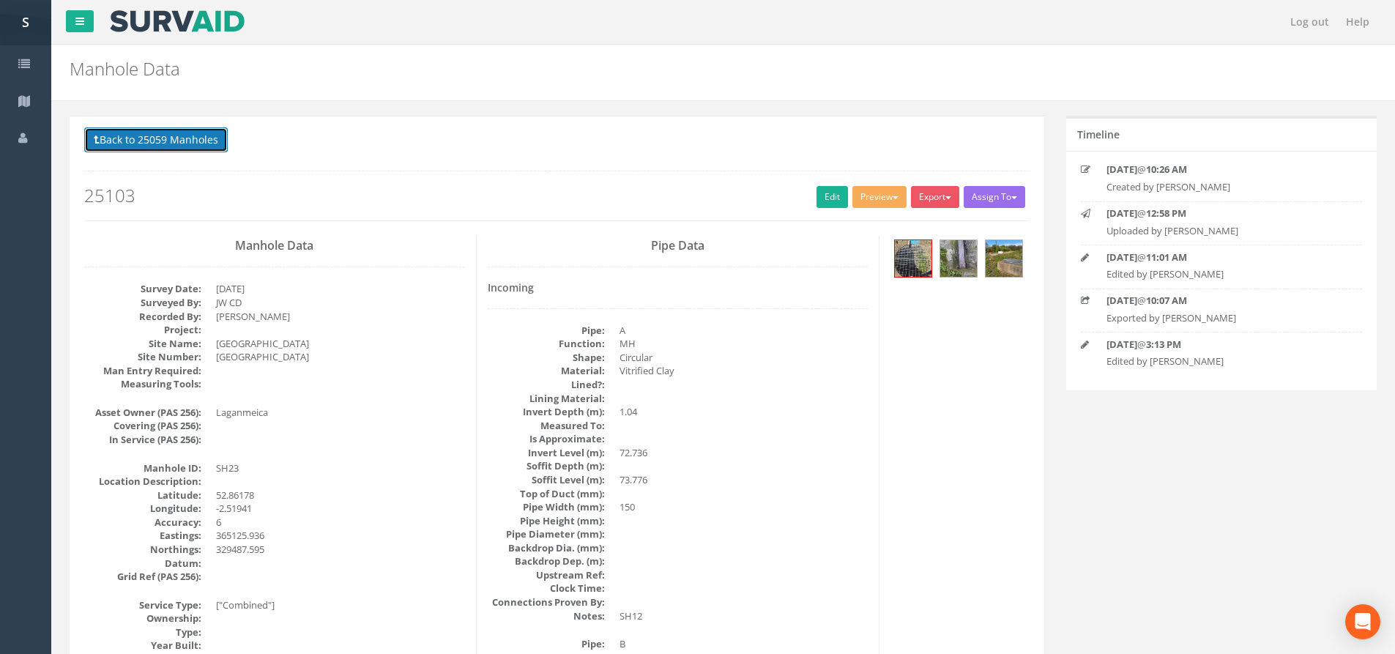
click at [195, 143] on button "Back to 25059 Manholes" at bounding box center [156, 139] width 144 height 25
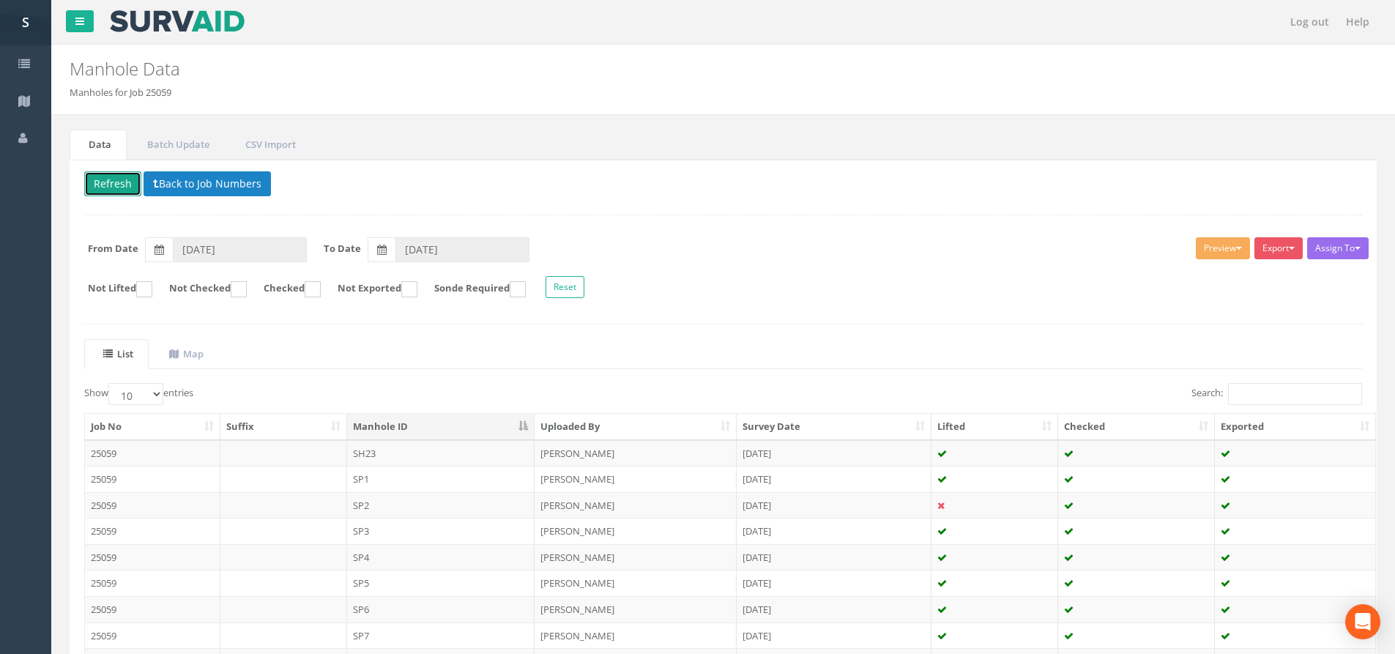
drag, startPoint x: 130, startPoint y: 179, endPoint x: 155, endPoint y: 171, distance: 26.2
click at [129, 181] on button "Refresh" at bounding box center [112, 183] width 57 height 25
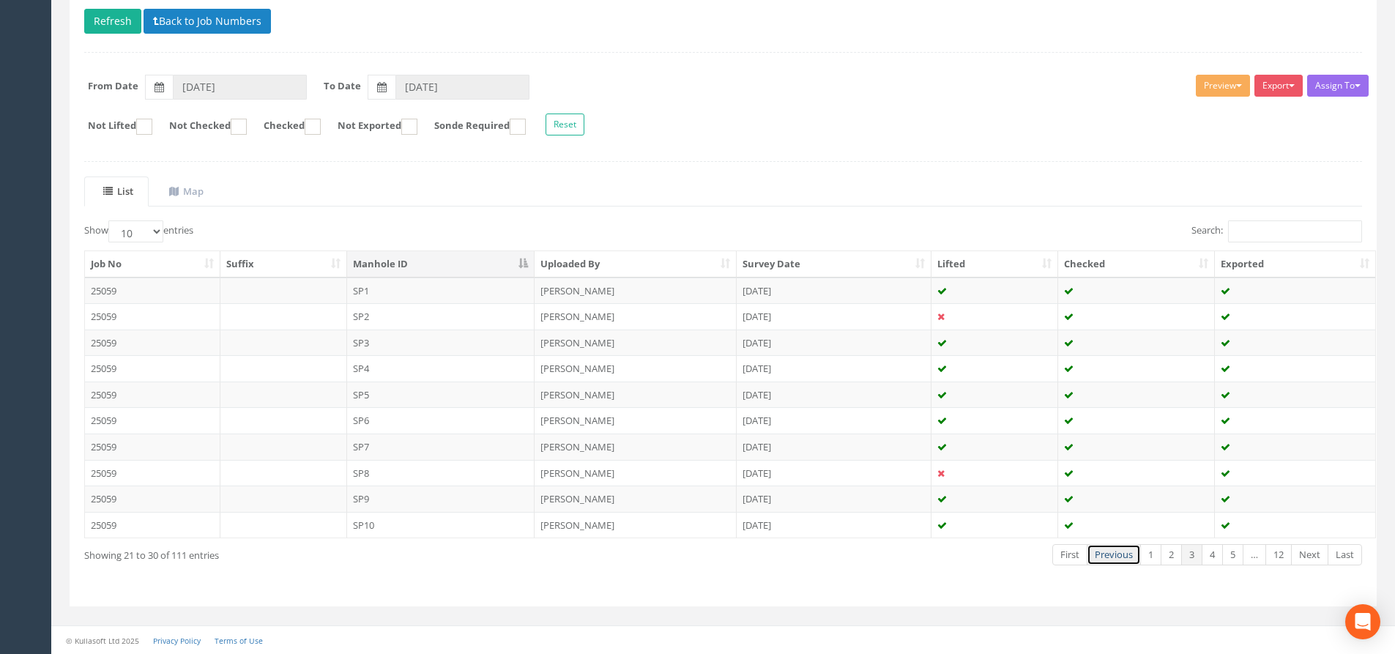
click at [1104, 555] on link "Previous" at bounding box center [1114, 554] width 54 height 21
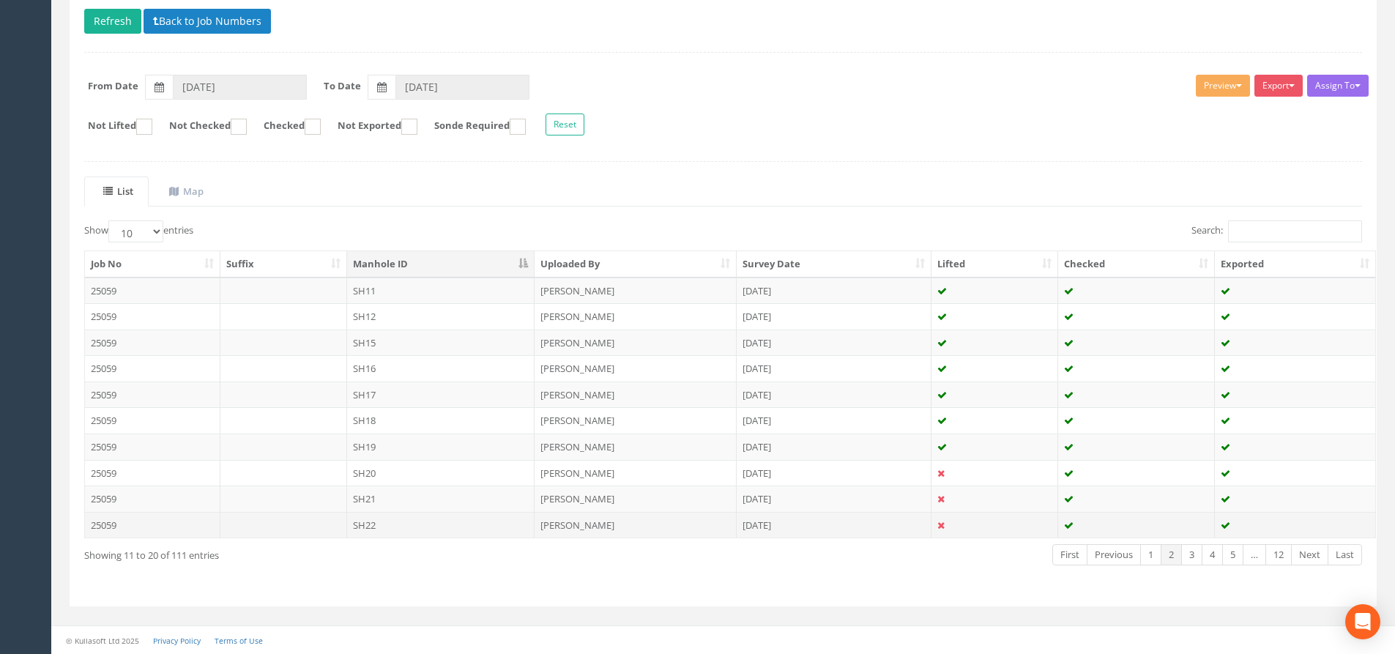
click at [429, 526] on td "SH22" at bounding box center [441, 525] width 188 height 26
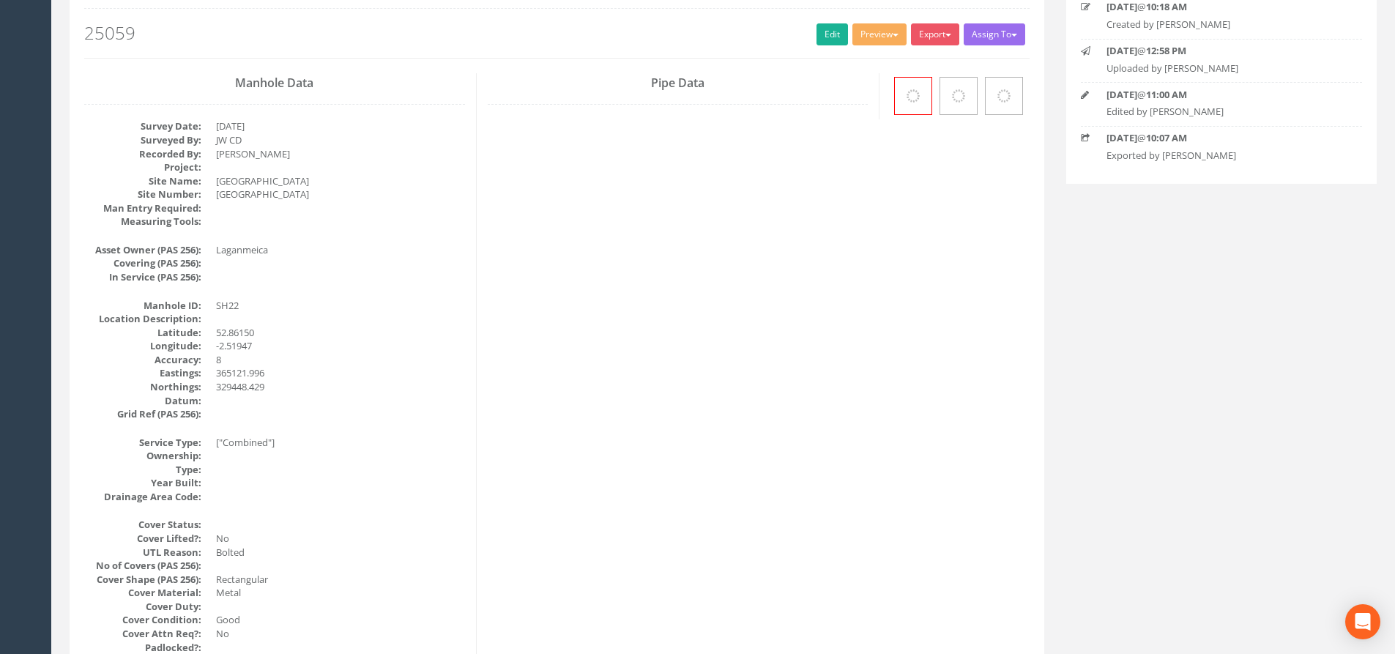
scroll to position [0, 0]
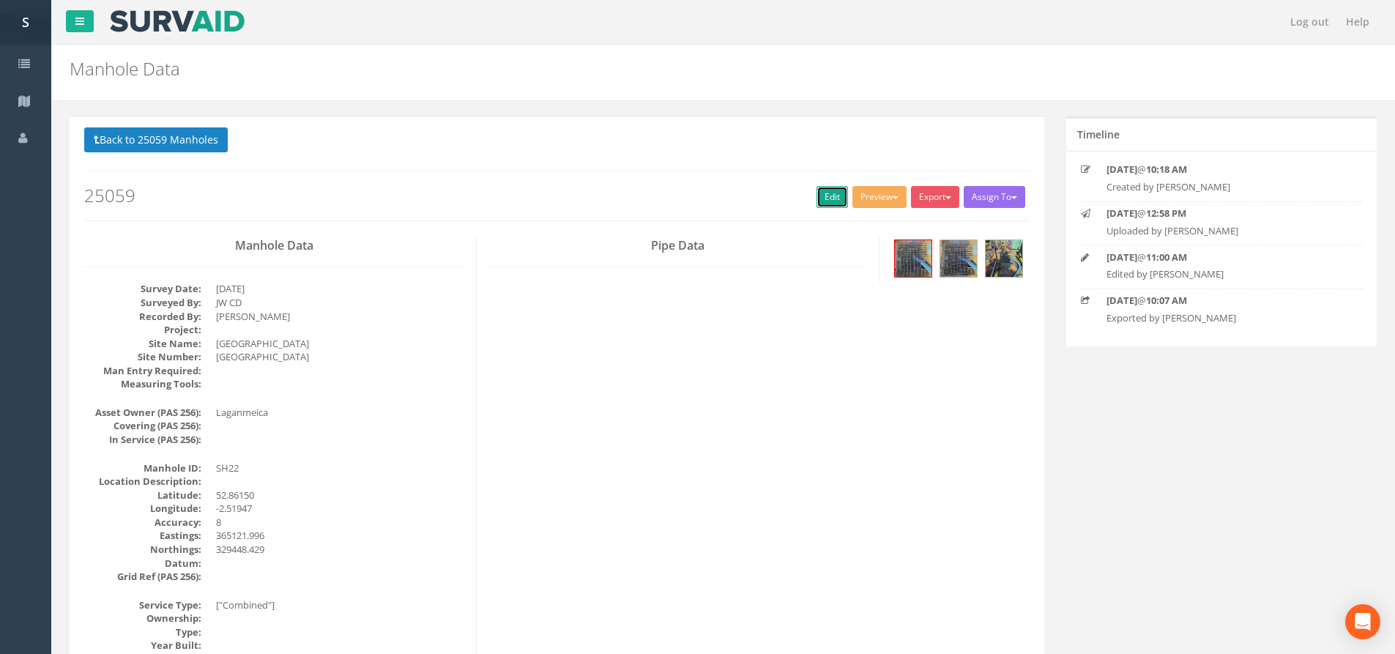
click at [835, 195] on link "Edit" at bounding box center [832, 197] width 31 height 22
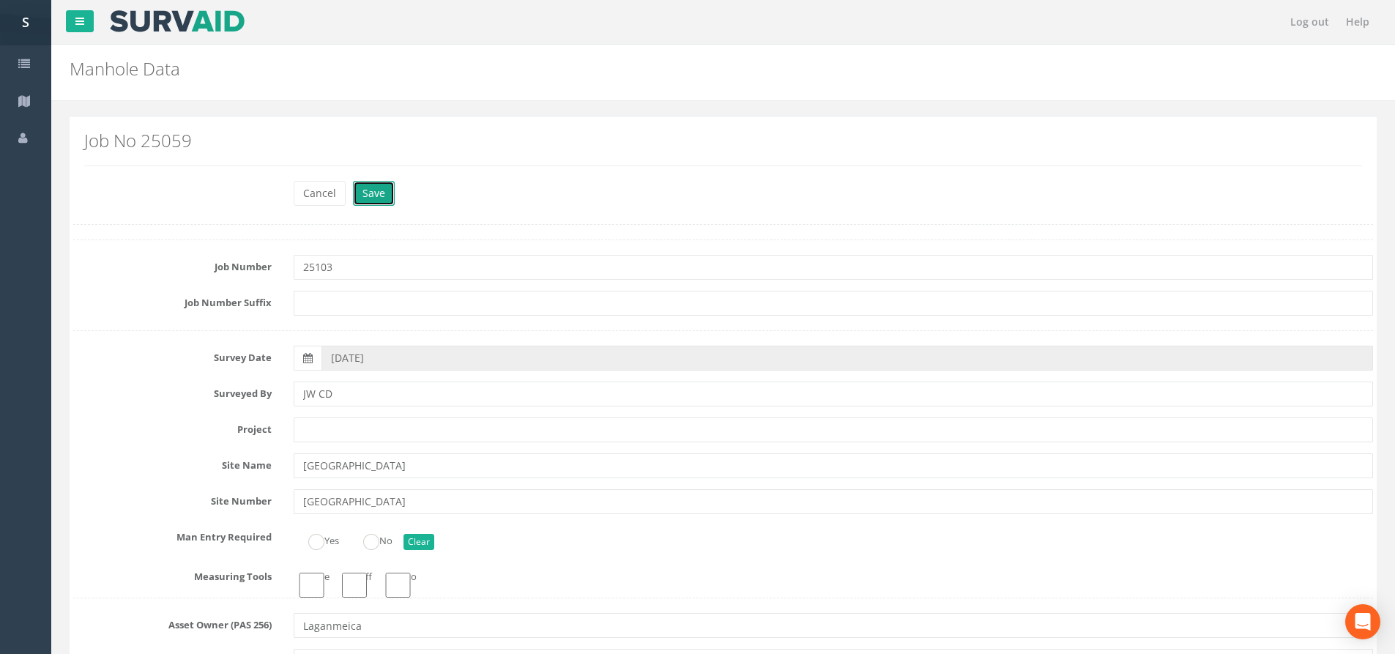
click at [374, 185] on button "Save" at bounding box center [374, 193] width 42 height 25
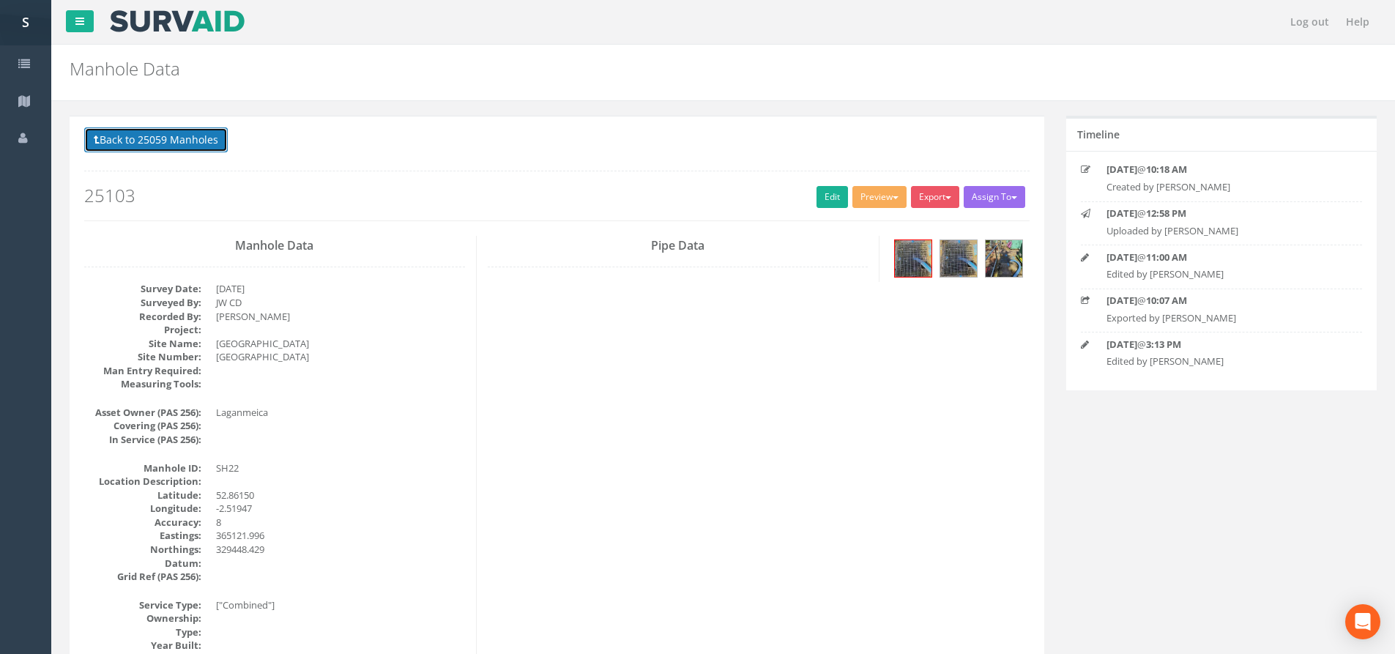
click at [231, 143] on p "Back to 25059 Manholes Back to Map" at bounding box center [557, 141] width 946 height 29
click at [169, 151] on button "Back to 25059 Manholes" at bounding box center [156, 139] width 144 height 25
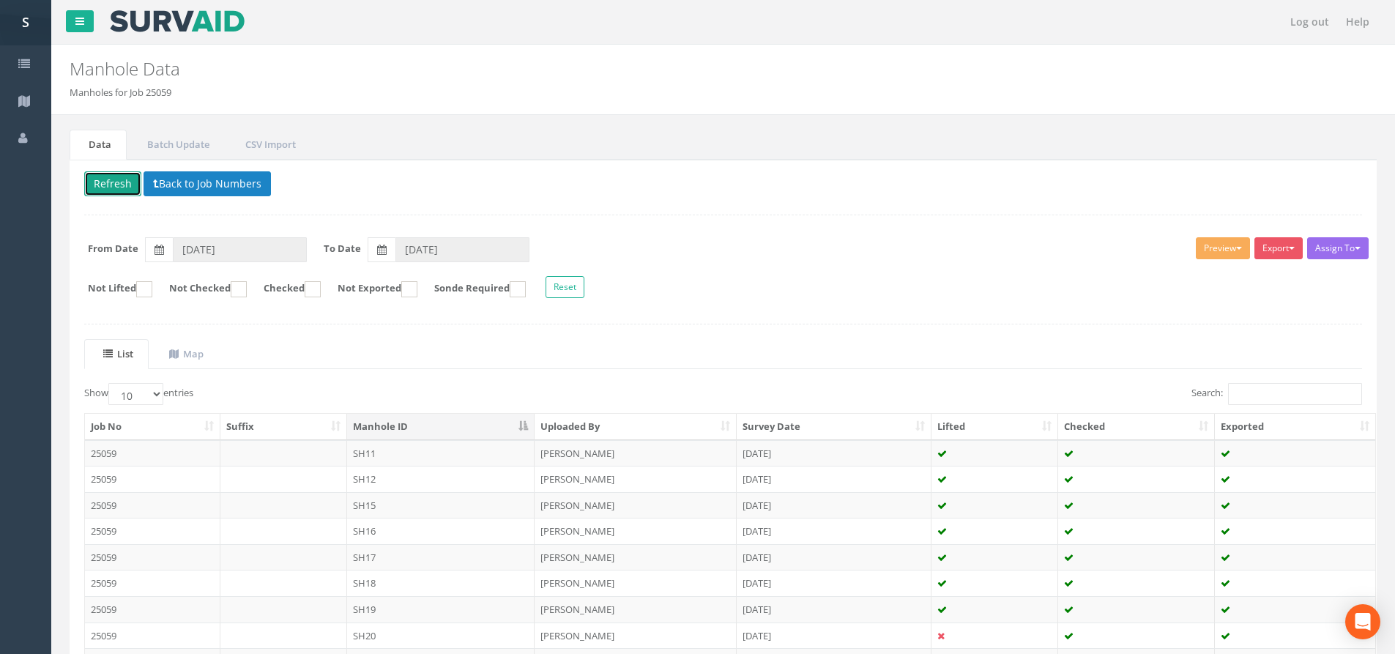
click at [105, 179] on button "Refresh" at bounding box center [112, 183] width 57 height 25
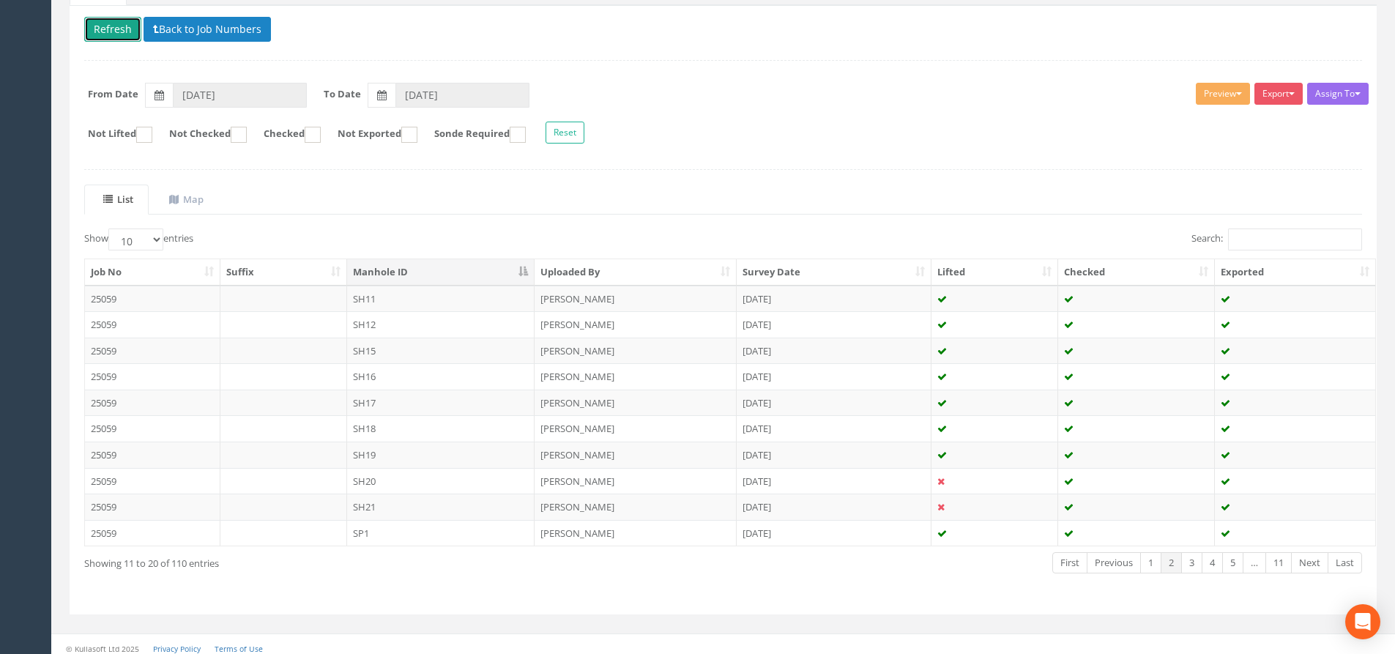
scroll to position [163, 0]
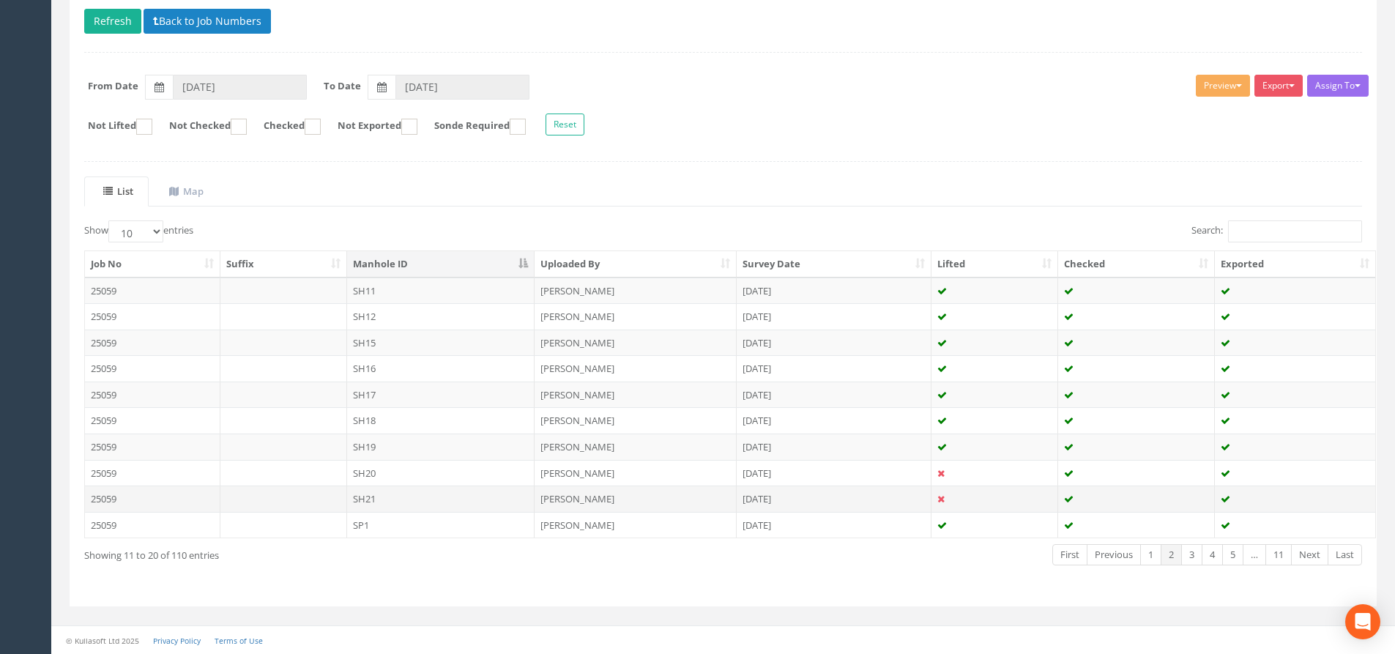
click at [434, 498] on td "SH21" at bounding box center [441, 499] width 188 height 26
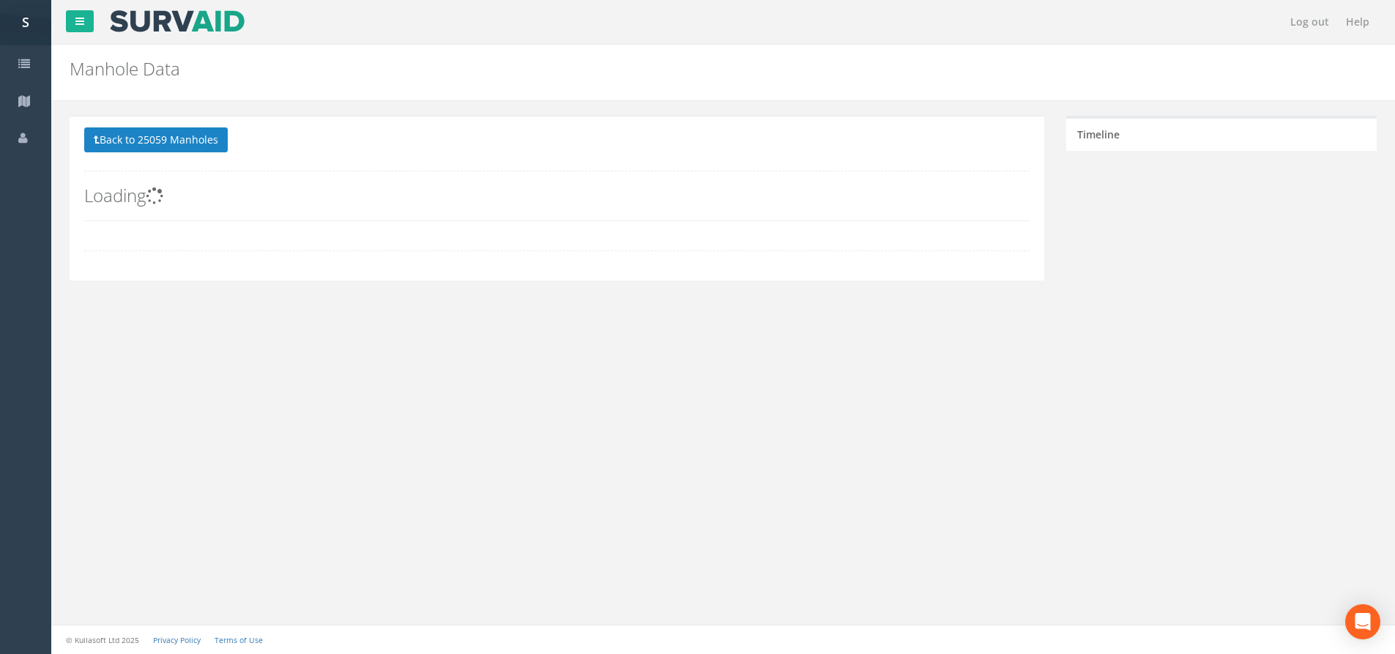
scroll to position [0, 0]
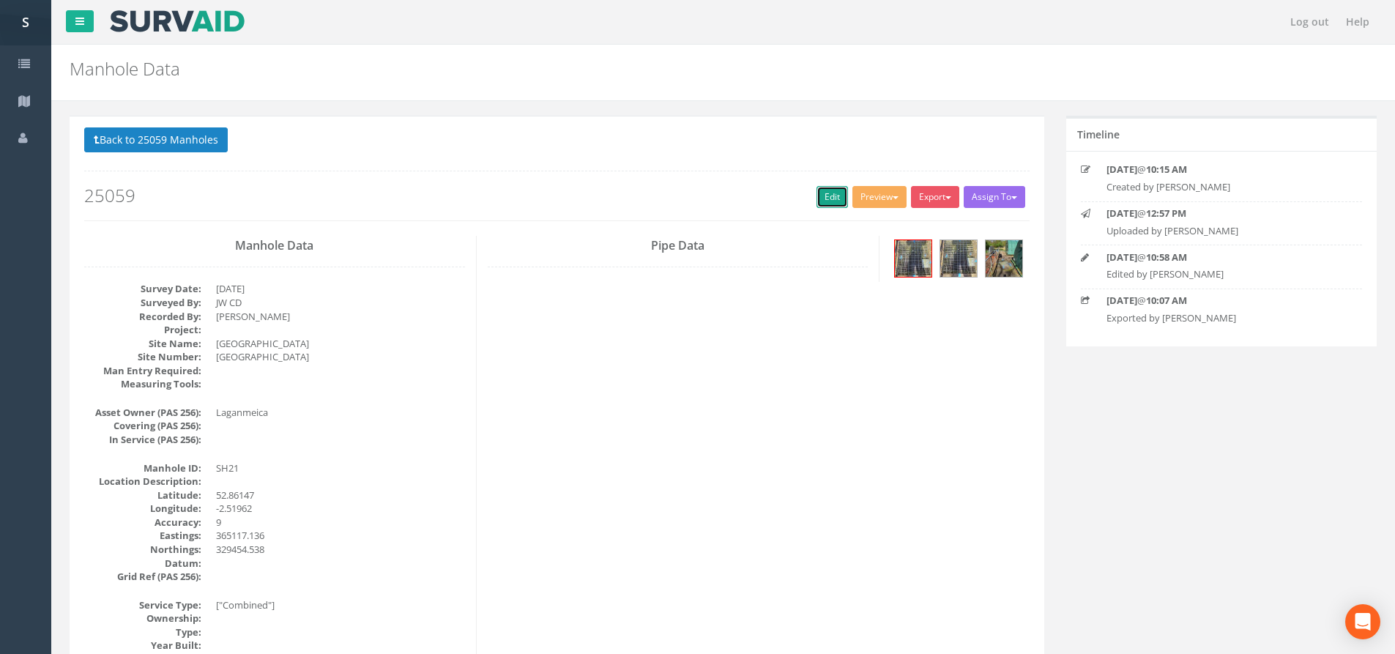
click at [828, 196] on link "Edit" at bounding box center [832, 197] width 31 height 22
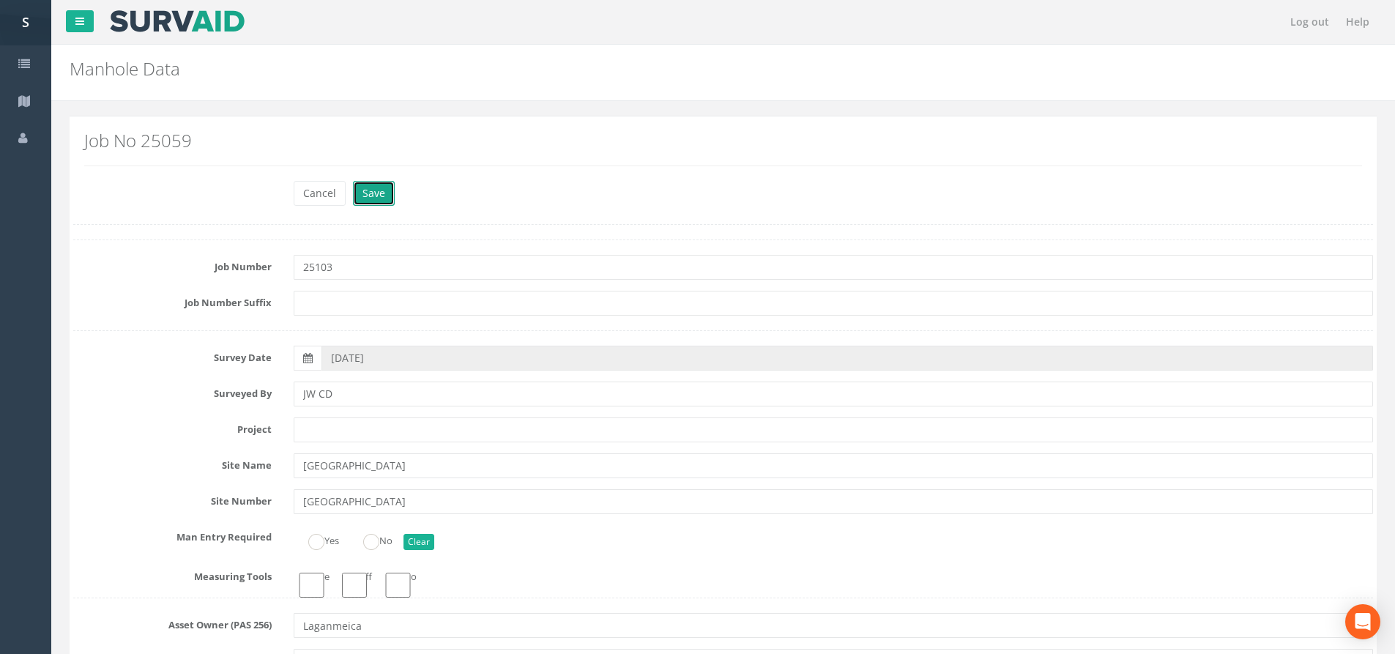
click at [382, 198] on button "Save" at bounding box center [374, 193] width 42 height 25
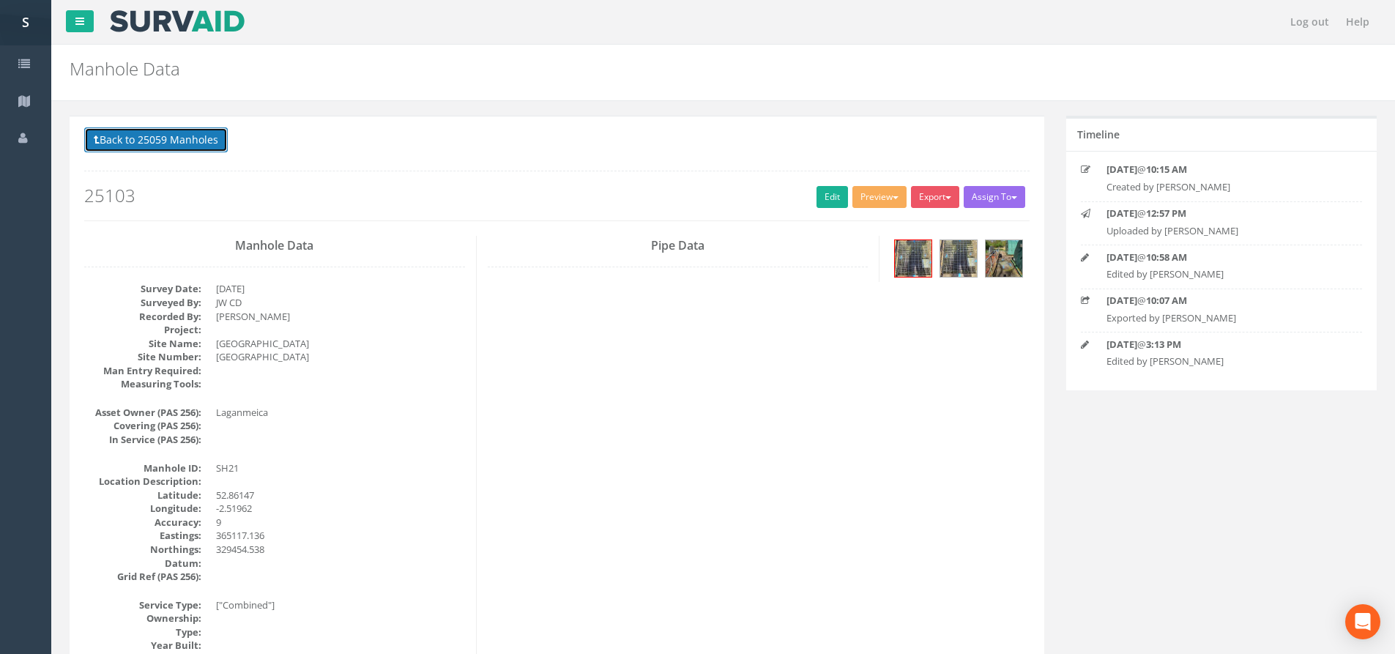
click at [121, 147] on button "Back to 25059 Manholes" at bounding box center [156, 139] width 144 height 25
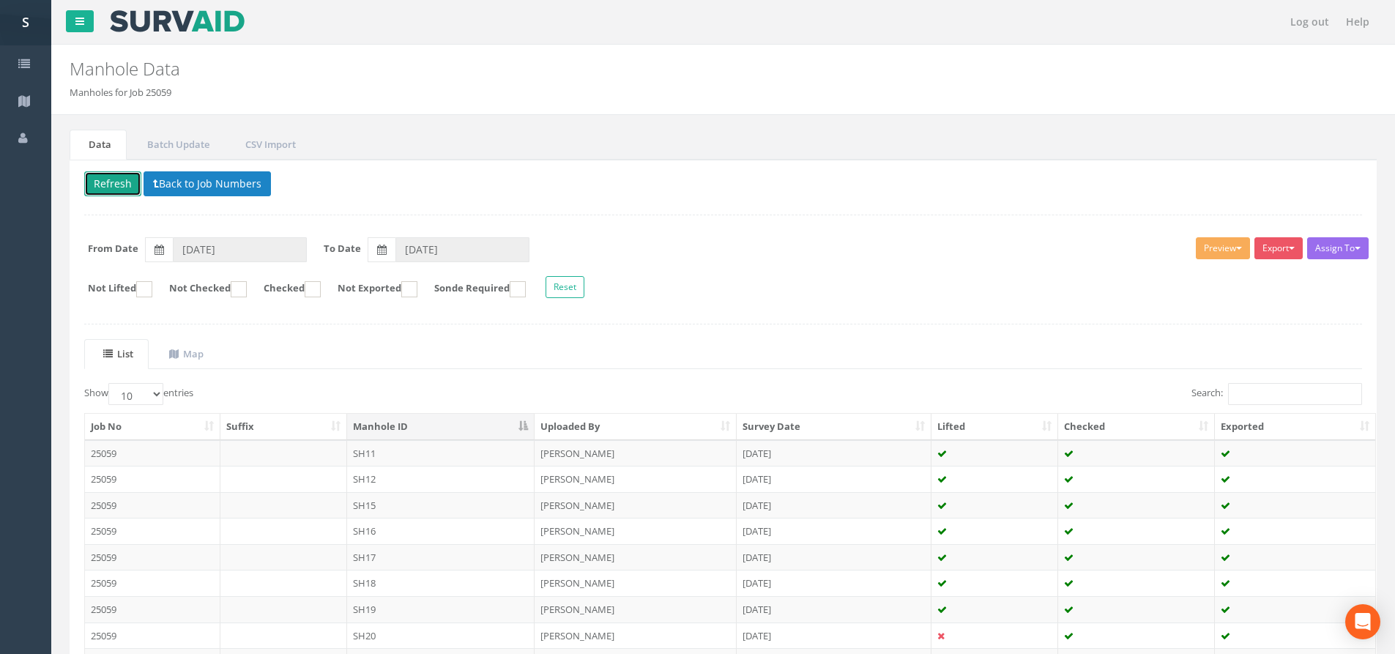
click at [119, 182] on button "Refresh" at bounding box center [112, 183] width 57 height 25
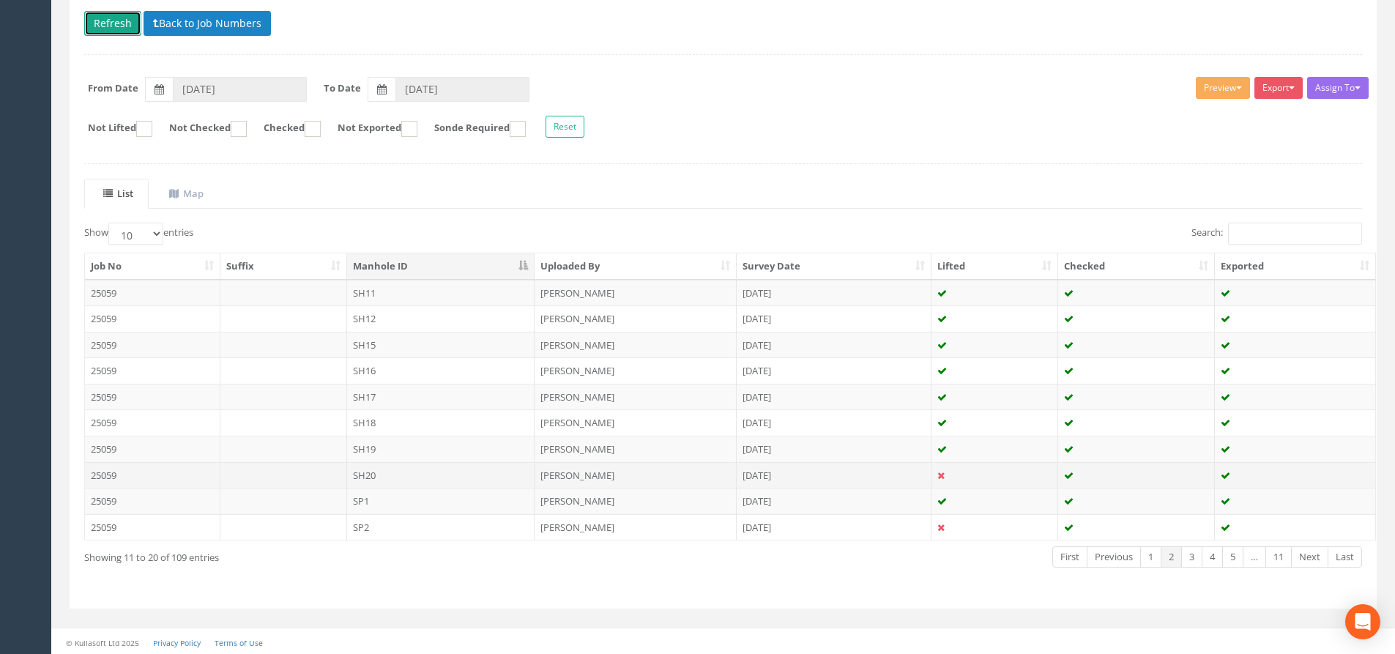
scroll to position [163, 0]
click at [382, 470] on td "SH20" at bounding box center [441, 473] width 188 height 26
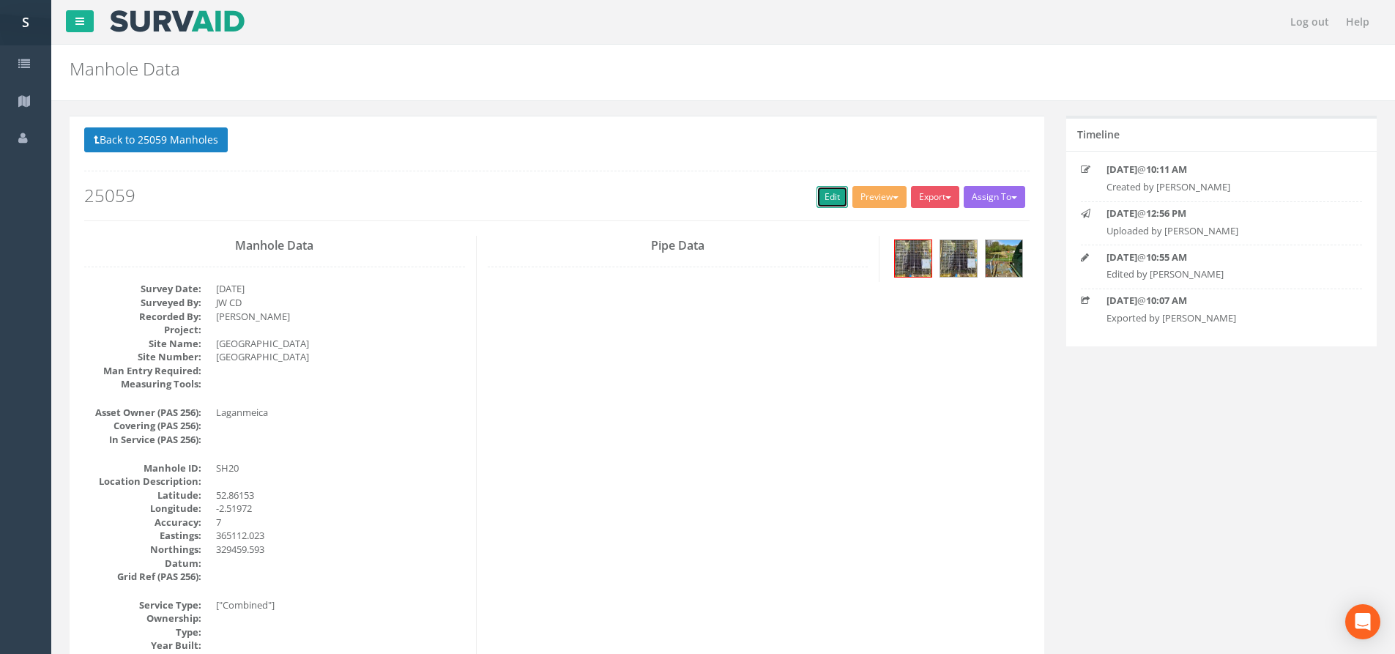
click at [839, 197] on link "Edit" at bounding box center [832, 197] width 31 height 22
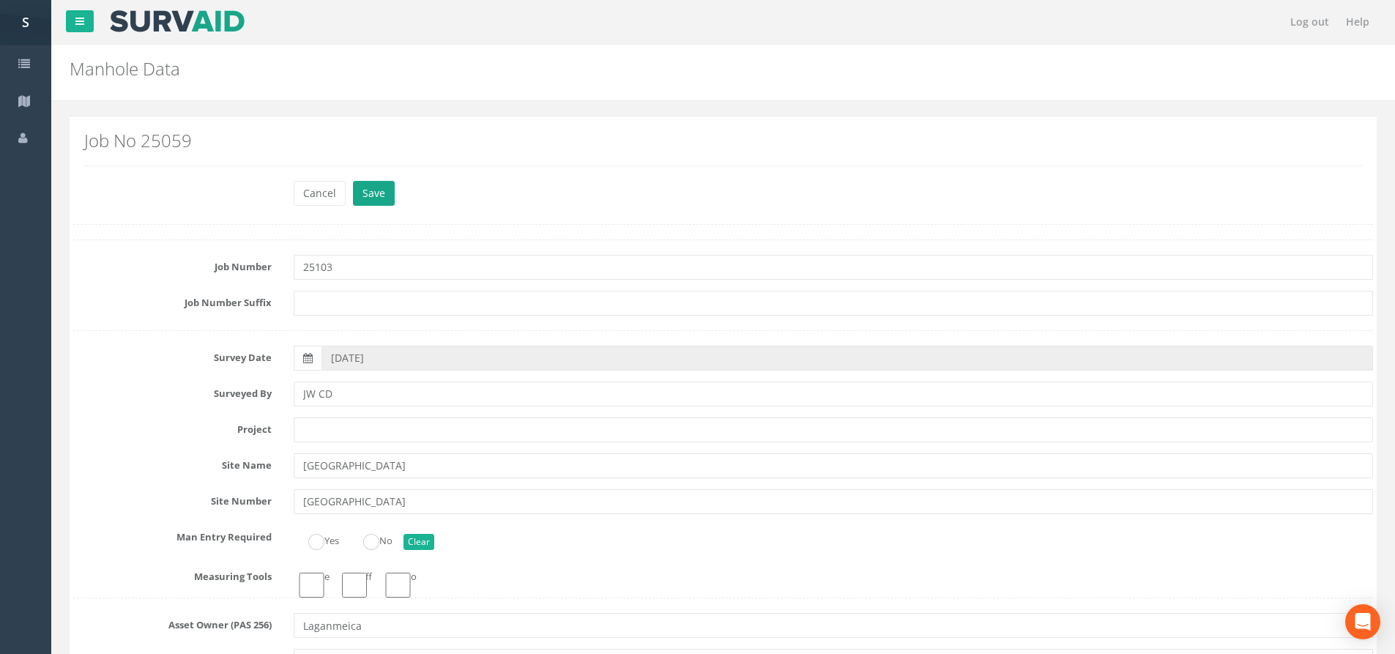
type input "25103"
click at [388, 193] on button "Save" at bounding box center [374, 193] width 42 height 25
click at [382, 192] on button "Save" at bounding box center [374, 193] width 42 height 25
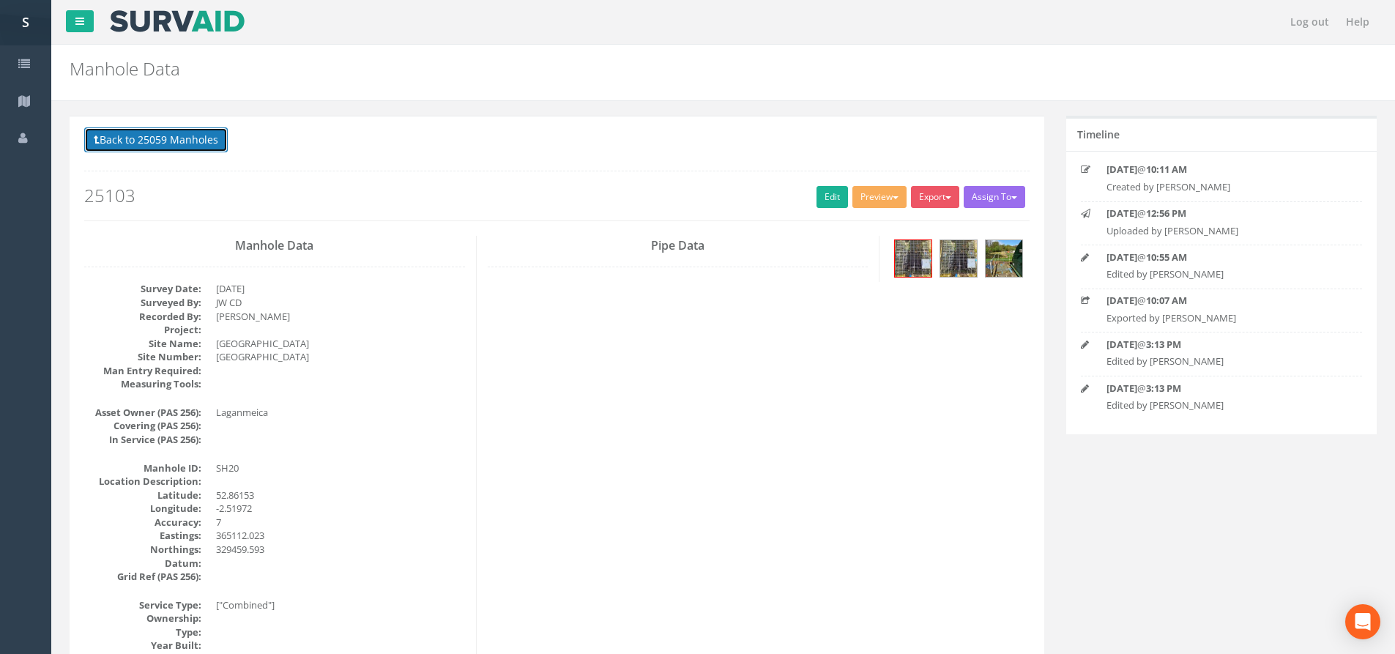
drag, startPoint x: 196, startPoint y: 151, endPoint x: 151, endPoint y: 190, distance: 59.7
click at [196, 151] on button "Back to 25059 Manholes" at bounding box center [156, 139] width 144 height 25
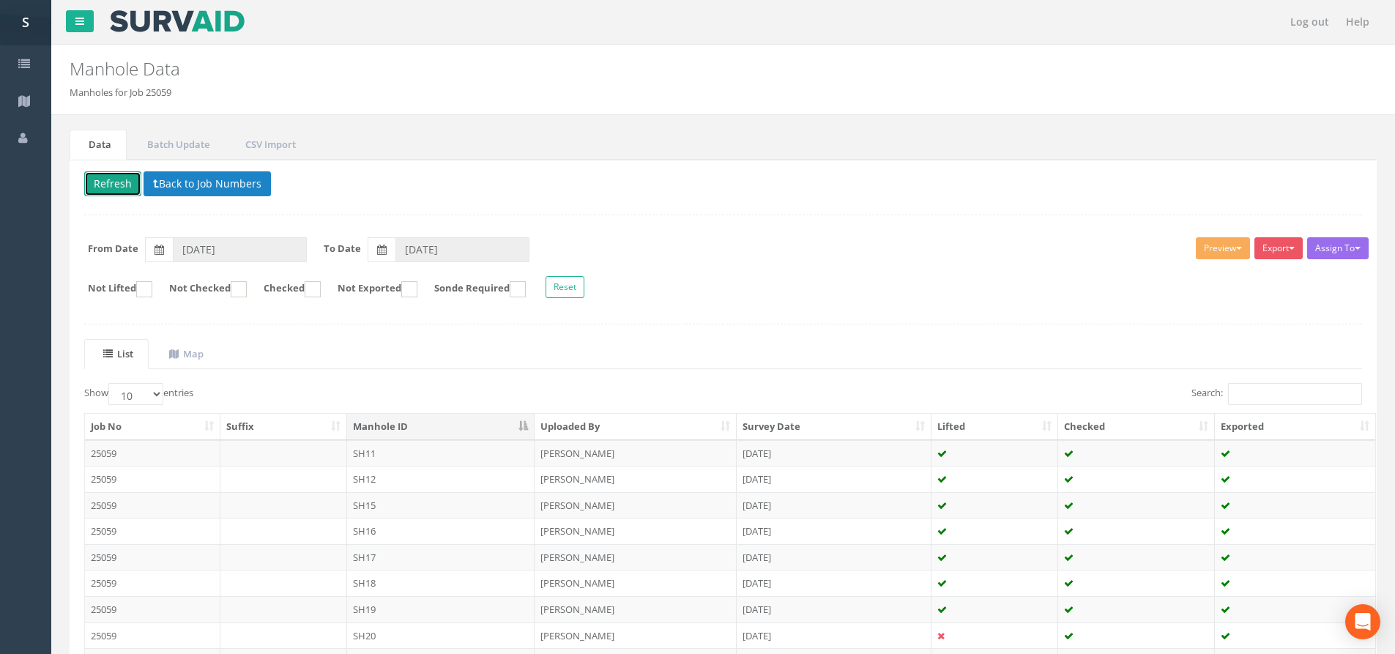
click at [108, 190] on button "Refresh" at bounding box center [112, 183] width 57 height 25
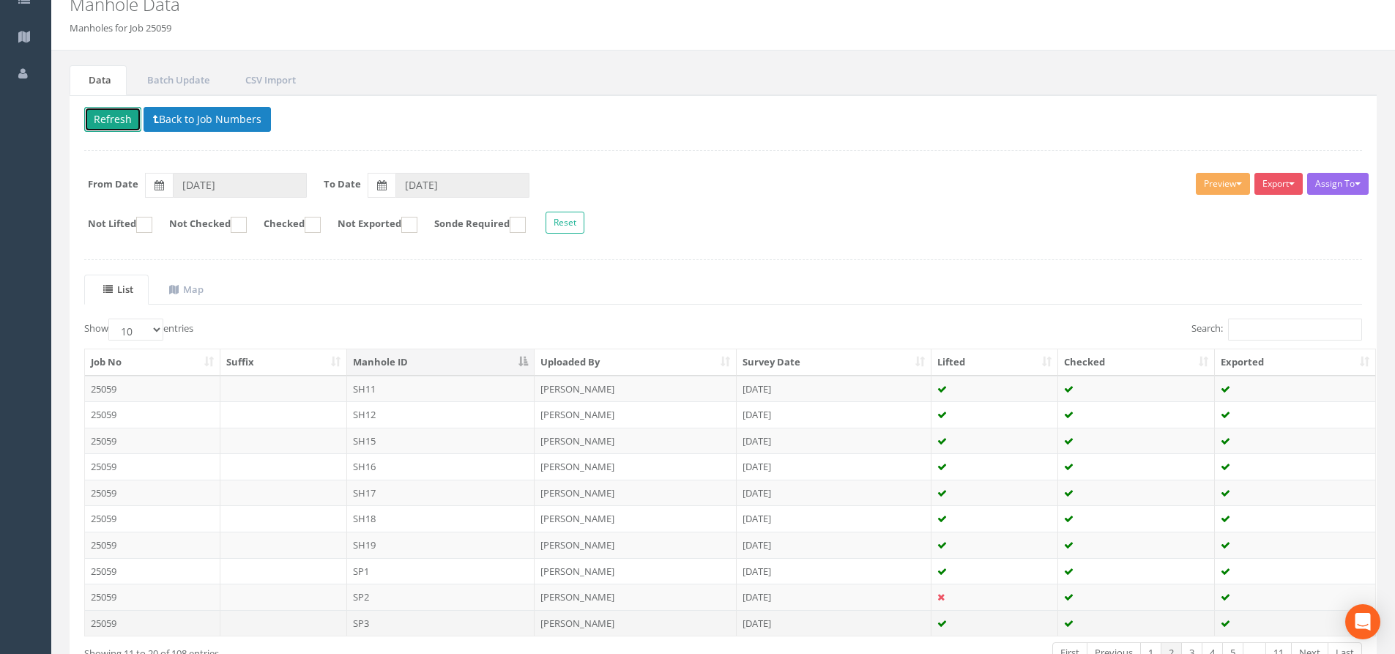
scroll to position [163, 0]
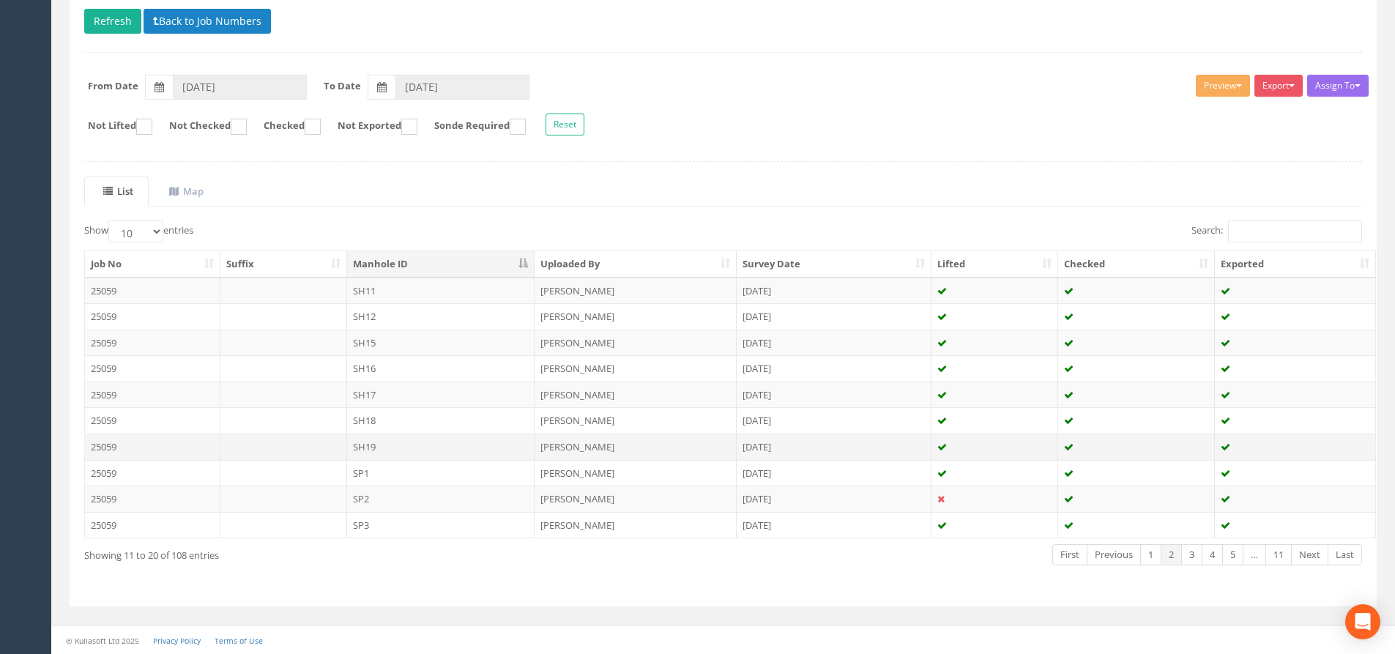
click at [391, 446] on td "SH19" at bounding box center [441, 447] width 188 height 26
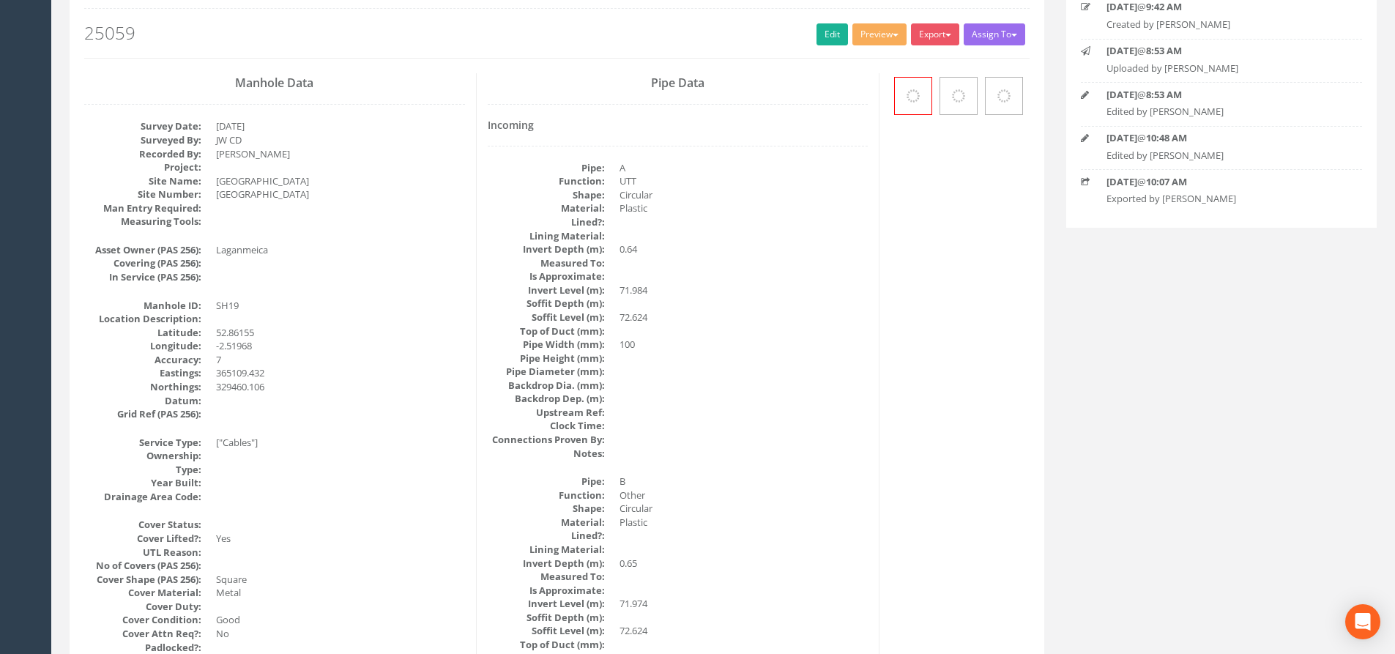
scroll to position [0, 0]
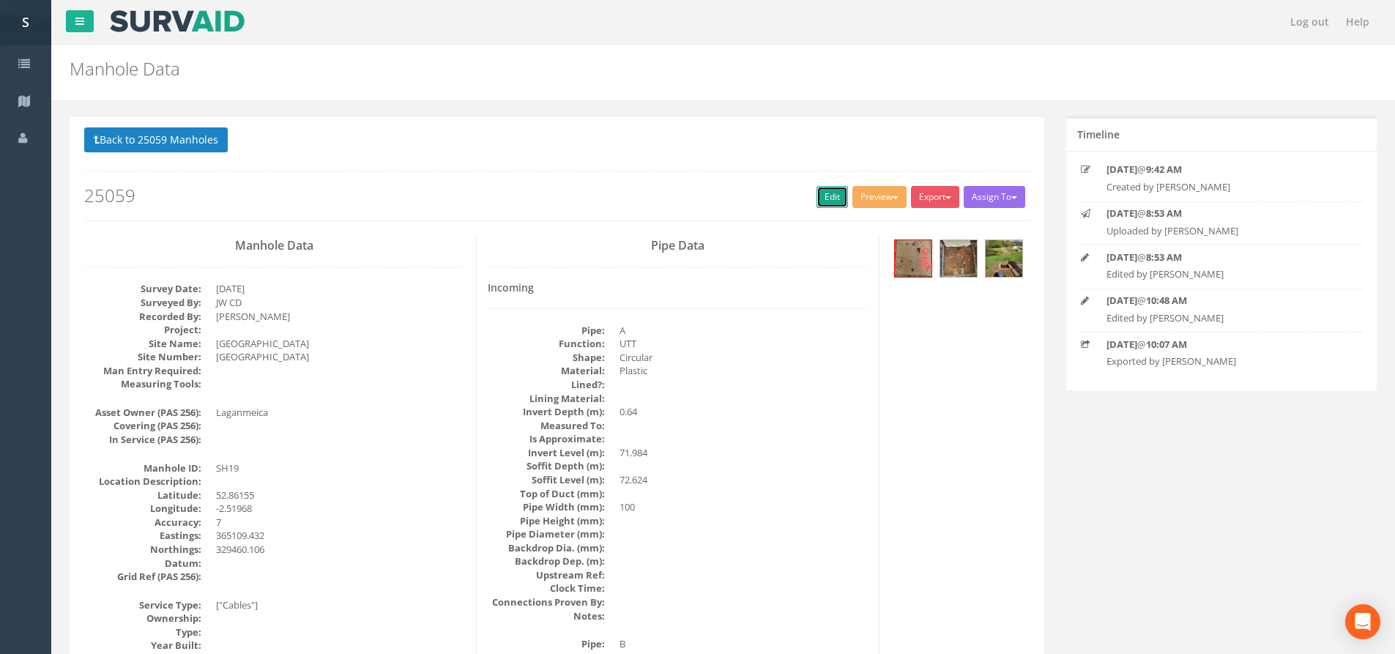
click at [829, 193] on link "Edit" at bounding box center [832, 197] width 31 height 22
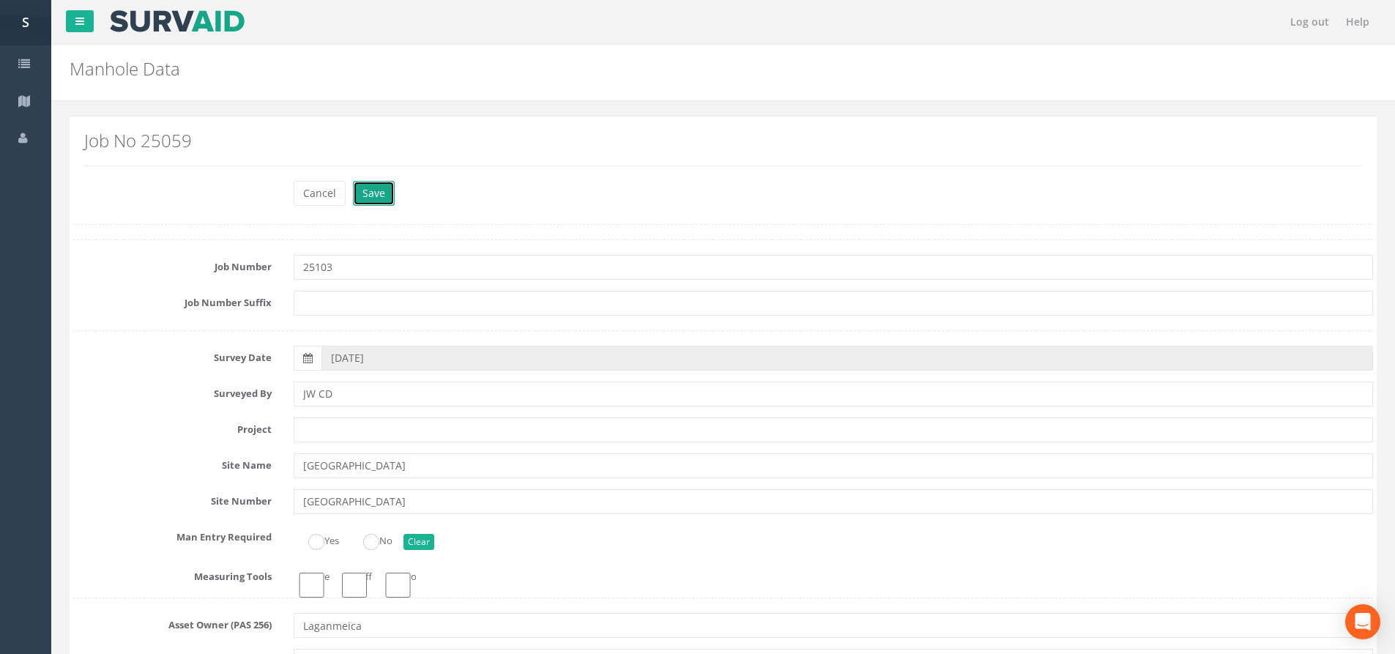
click at [385, 191] on button "Save" at bounding box center [374, 193] width 42 height 25
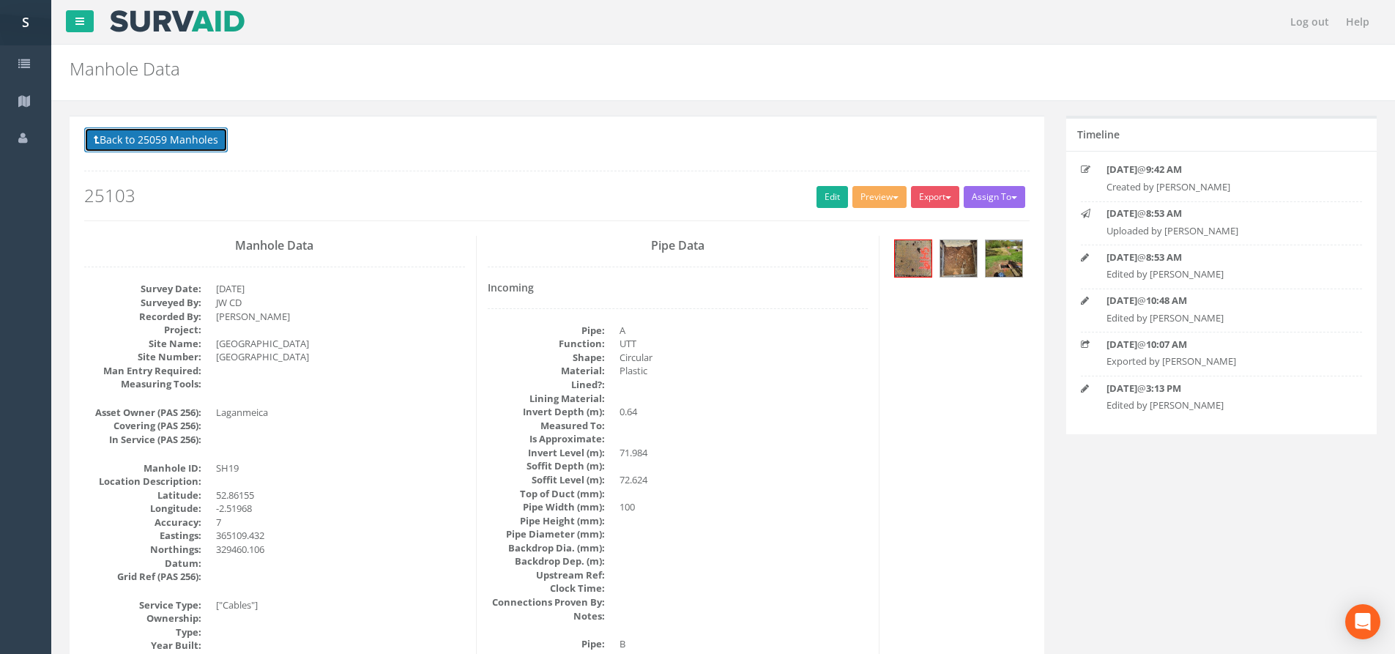
click at [198, 141] on button "Back to 25059 Manholes" at bounding box center [156, 139] width 144 height 25
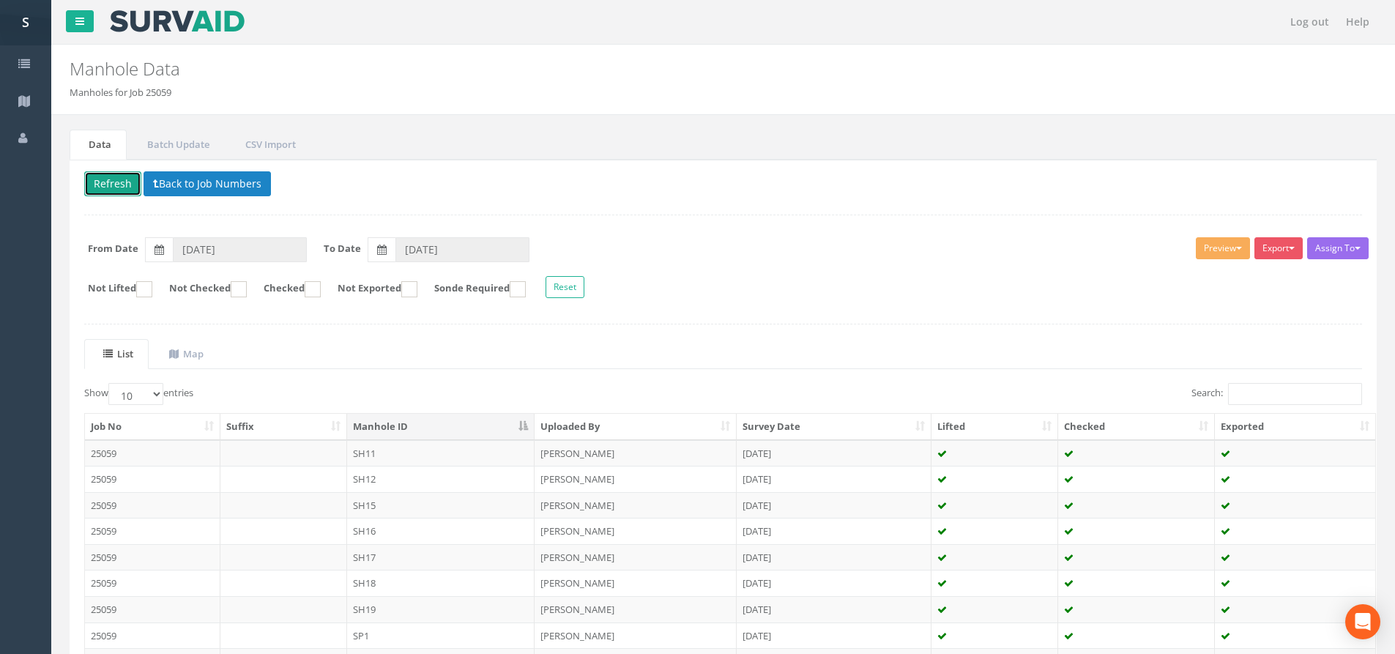
click at [114, 178] on button "Refresh" at bounding box center [112, 183] width 57 height 25
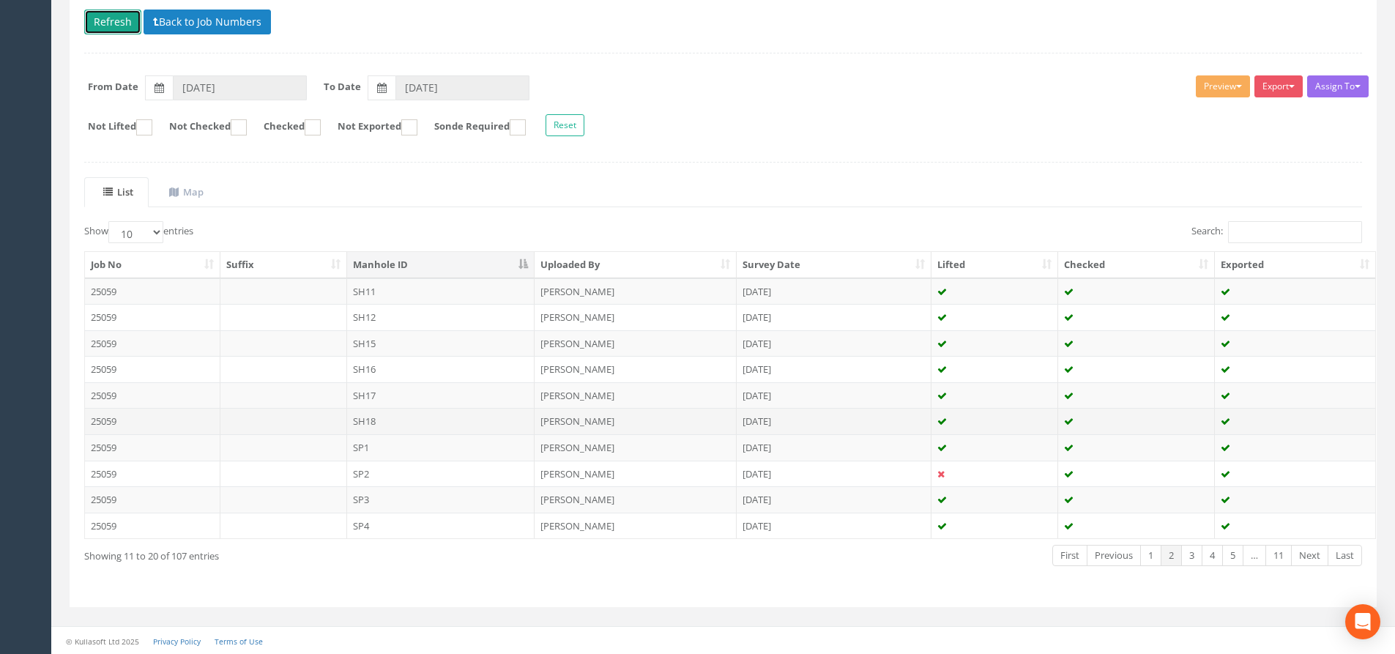
scroll to position [163, 0]
click at [381, 422] on td "SH18" at bounding box center [441, 420] width 188 height 26
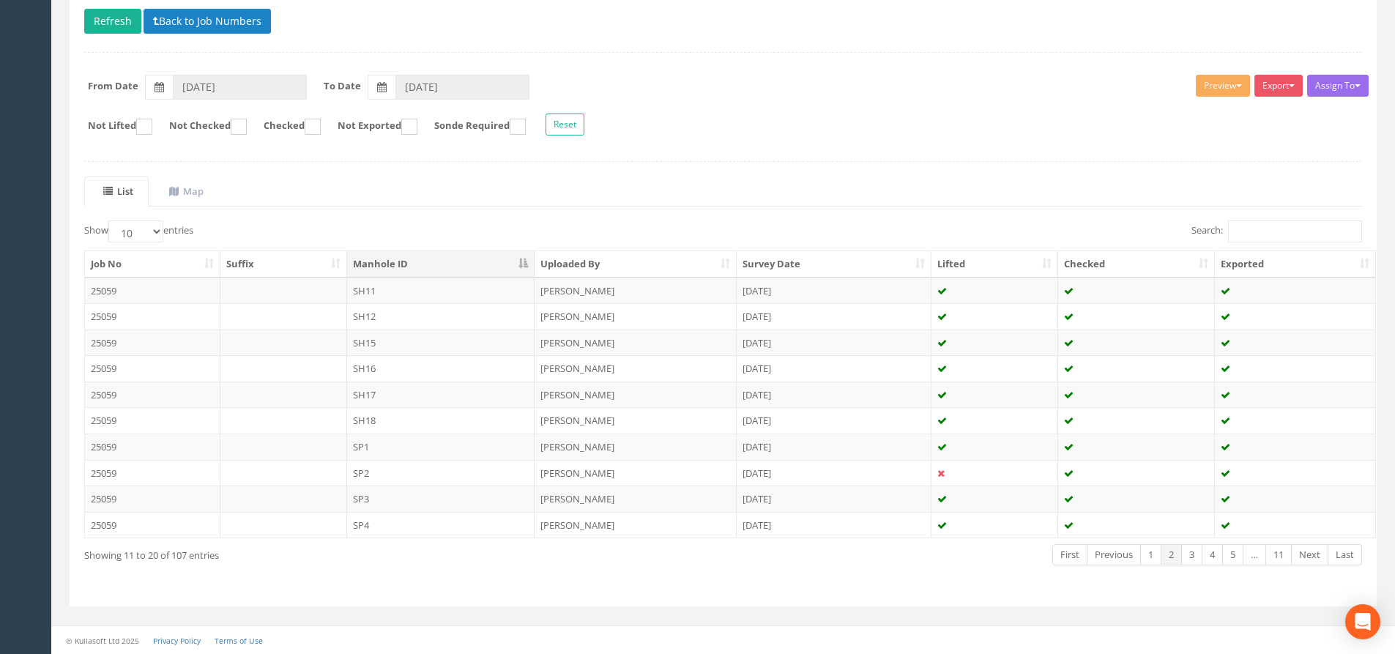
scroll to position [0, 0]
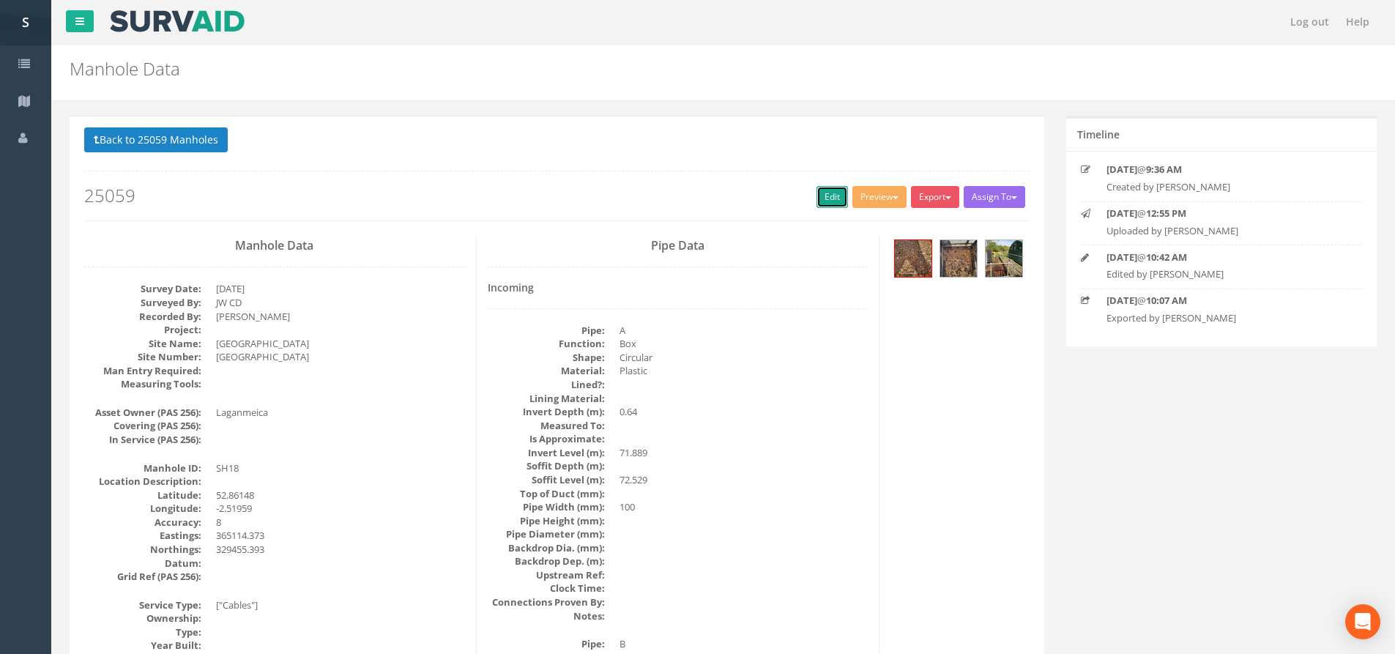
click at [823, 199] on link "Edit" at bounding box center [832, 197] width 31 height 22
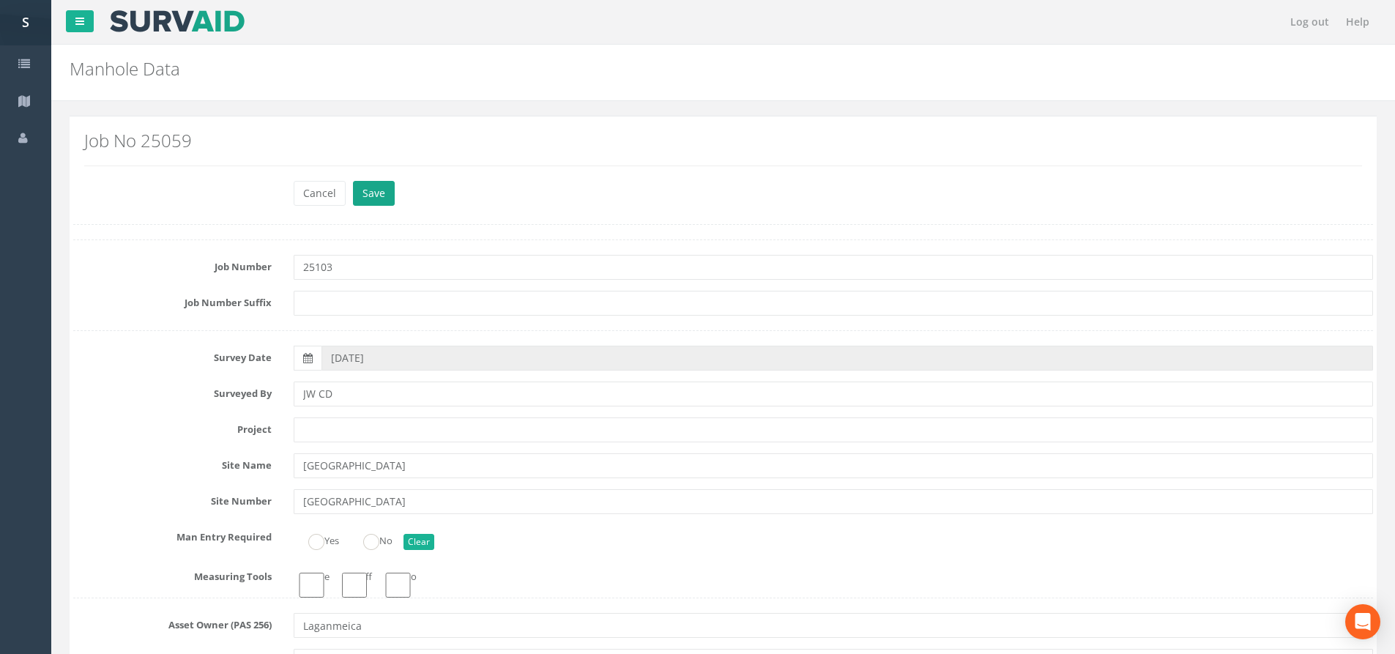
type input "25103"
click at [368, 184] on button "Save" at bounding box center [374, 193] width 42 height 25
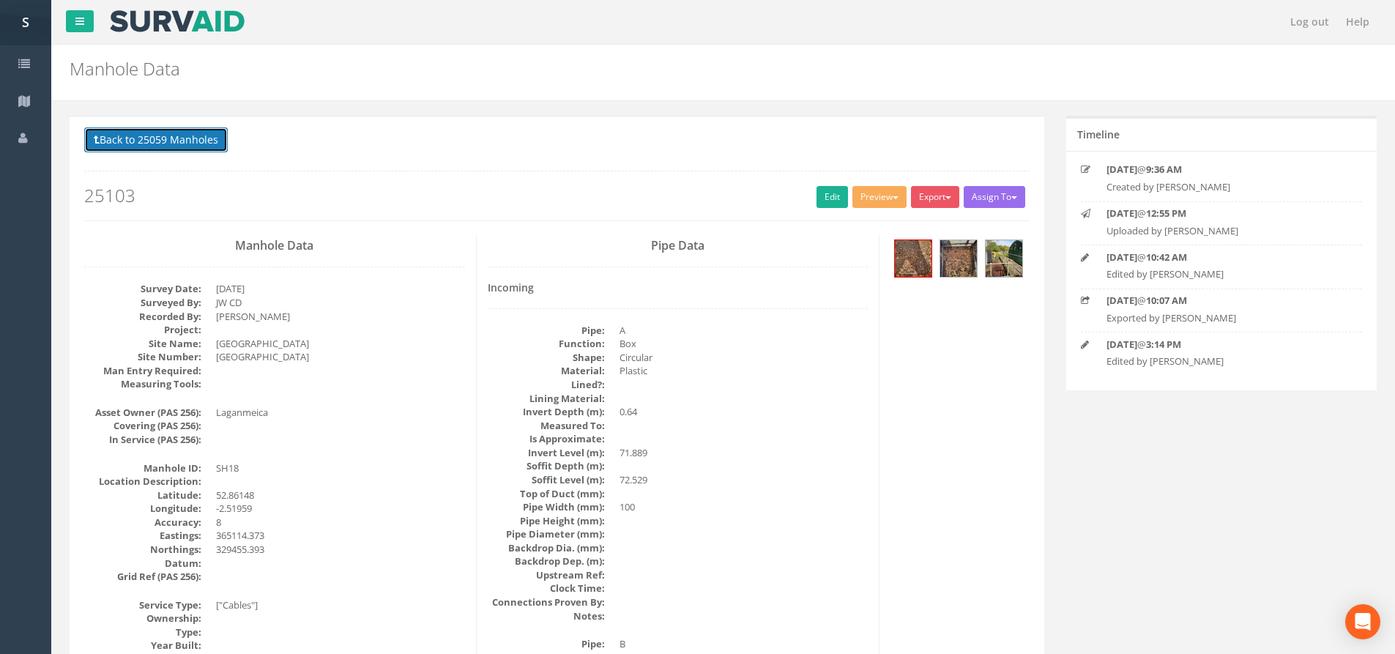
click at [203, 147] on button "Back to 25059 Manholes" at bounding box center [156, 139] width 144 height 25
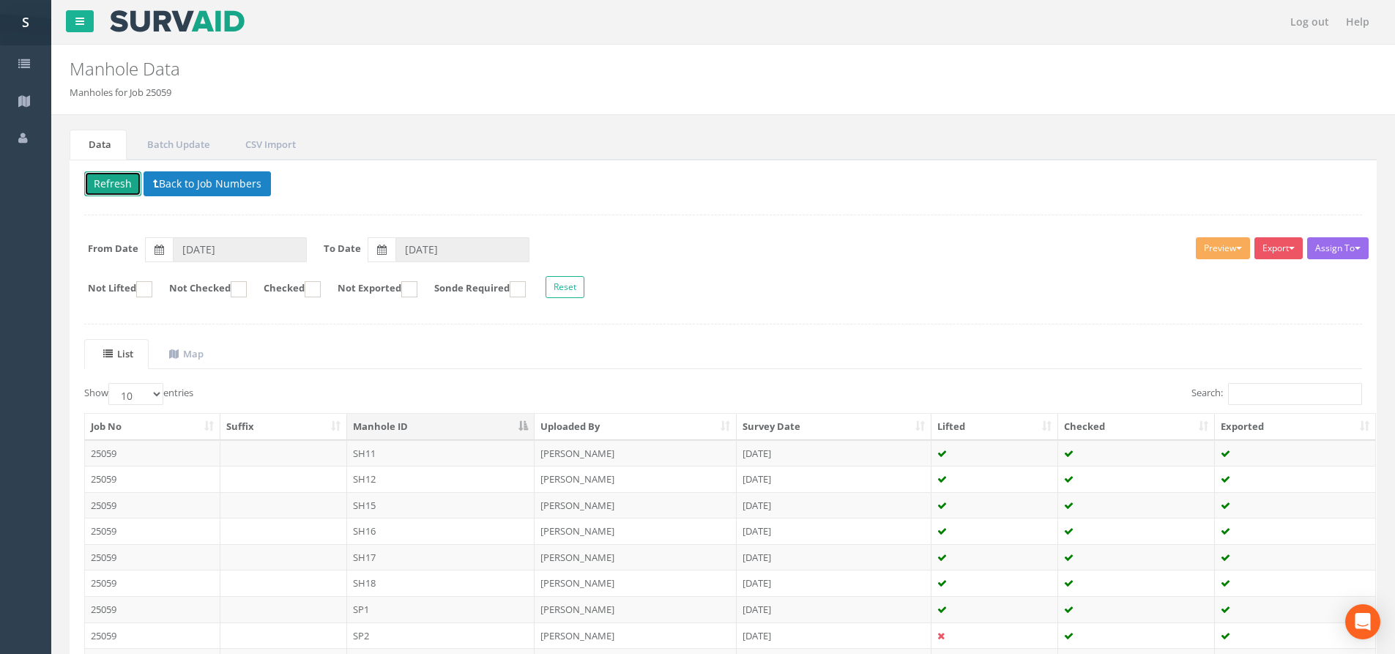
click at [125, 183] on button "Refresh" at bounding box center [112, 183] width 57 height 25
click at [399, 560] on td "SH17" at bounding box center [441, 557] width 188 height 26
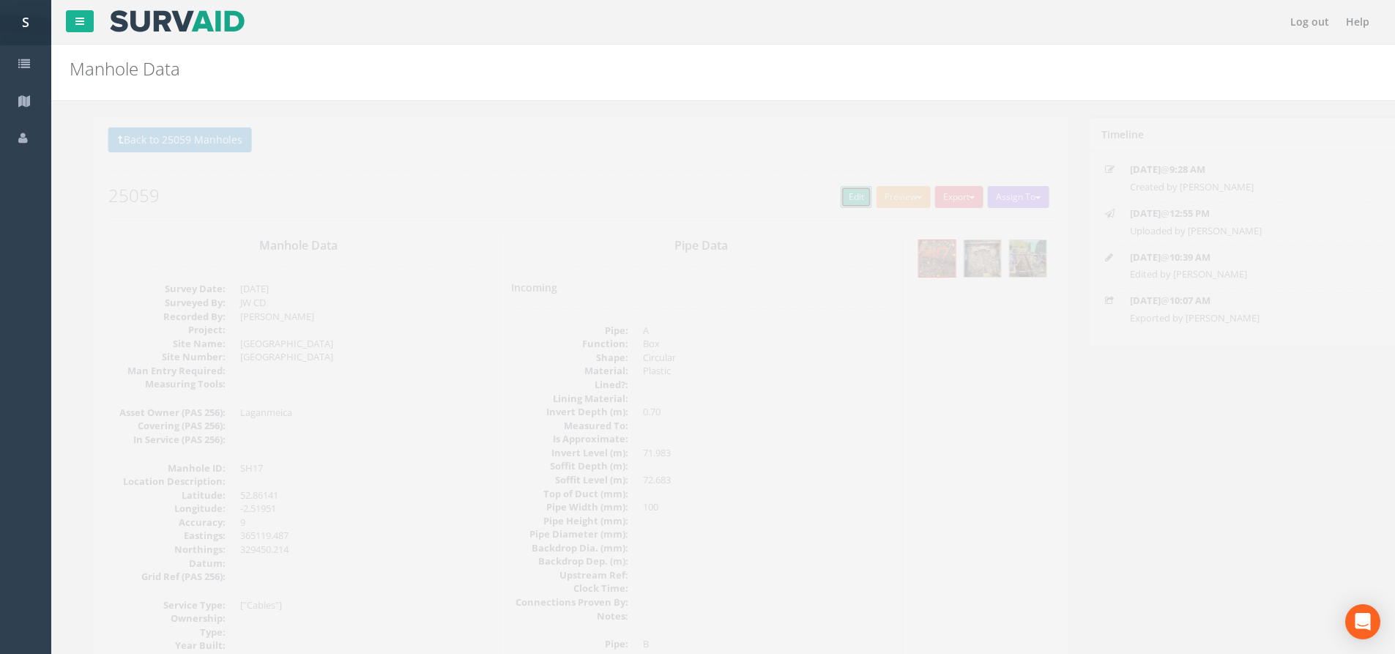
click at [829, 192] on link "Edit" at bounding box center [832, 197] width 31 height 22
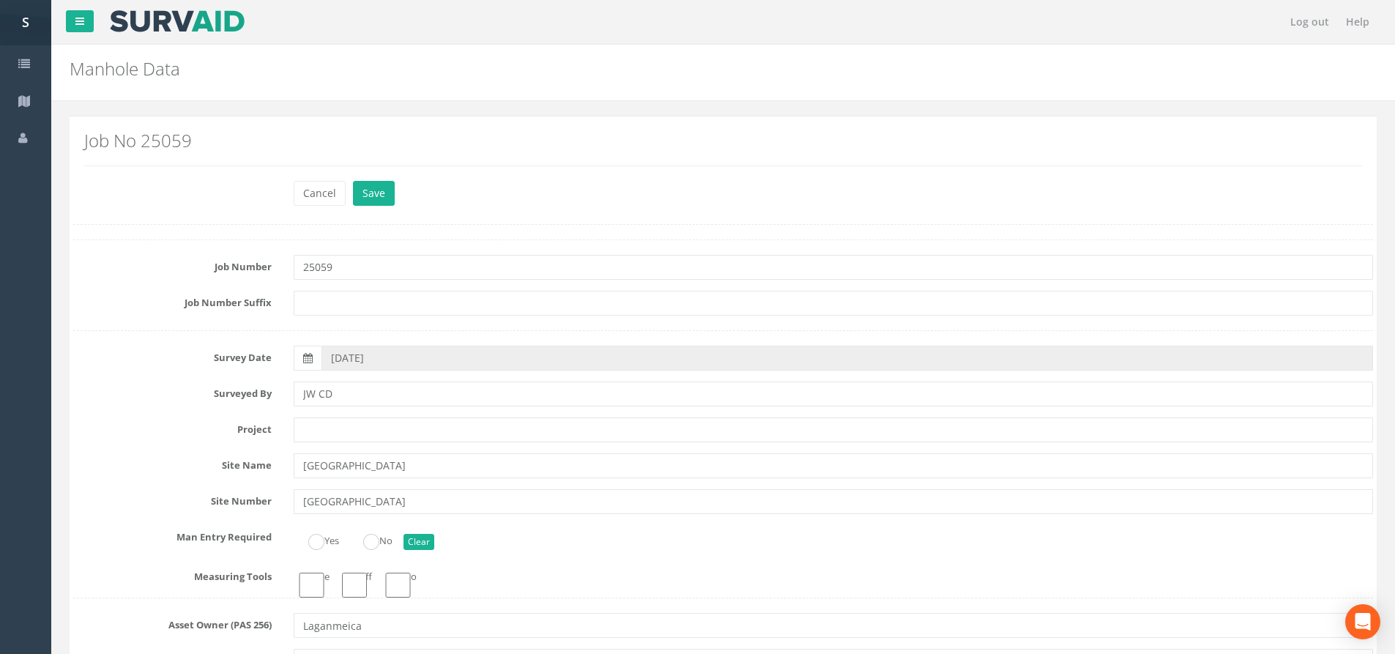
click at [0, 263] on html "[PERSON_NAME] Severn Partnership Logout S Jobs Map Profile Log out Help Manhole…" at bounding box center [697, 327] width 1395 height 654
click at [355, 193] on button "Save" at bounding box center [374, 193] width 42 height 25
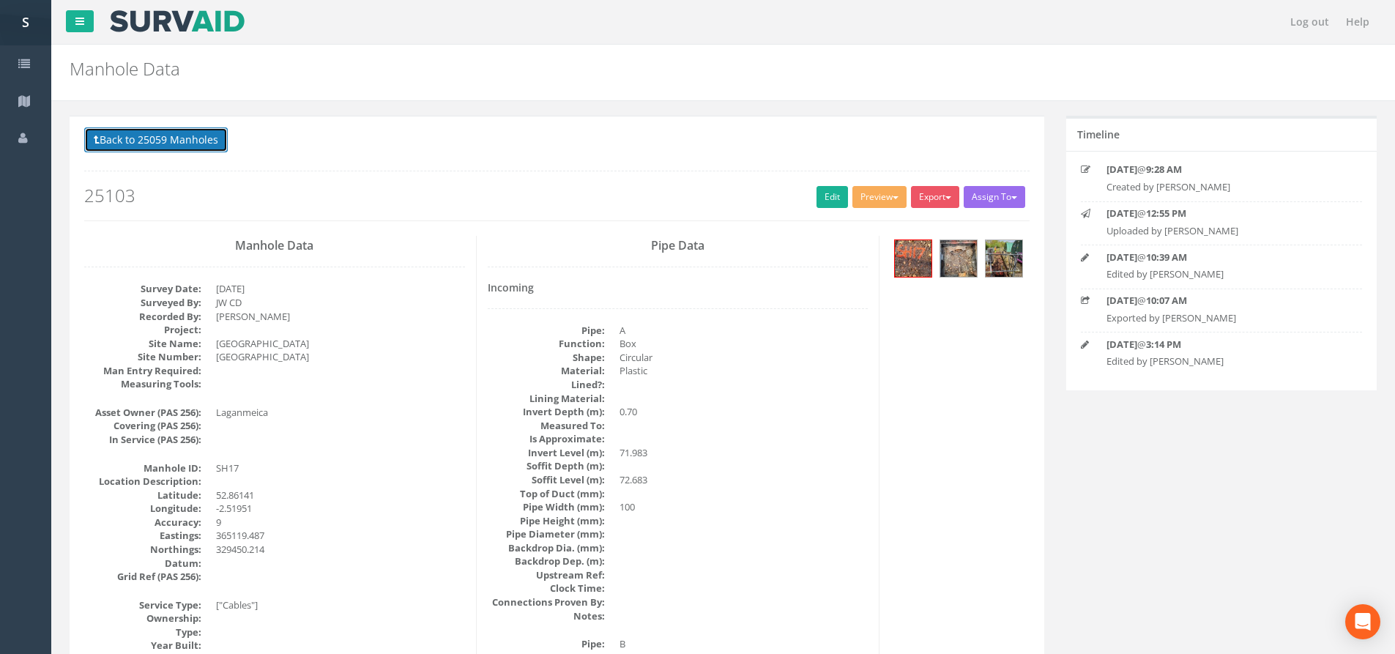
click at [179, 148] on button "Back to 25059 Manholes" at bounding box center [156, 139] width 144 height 25
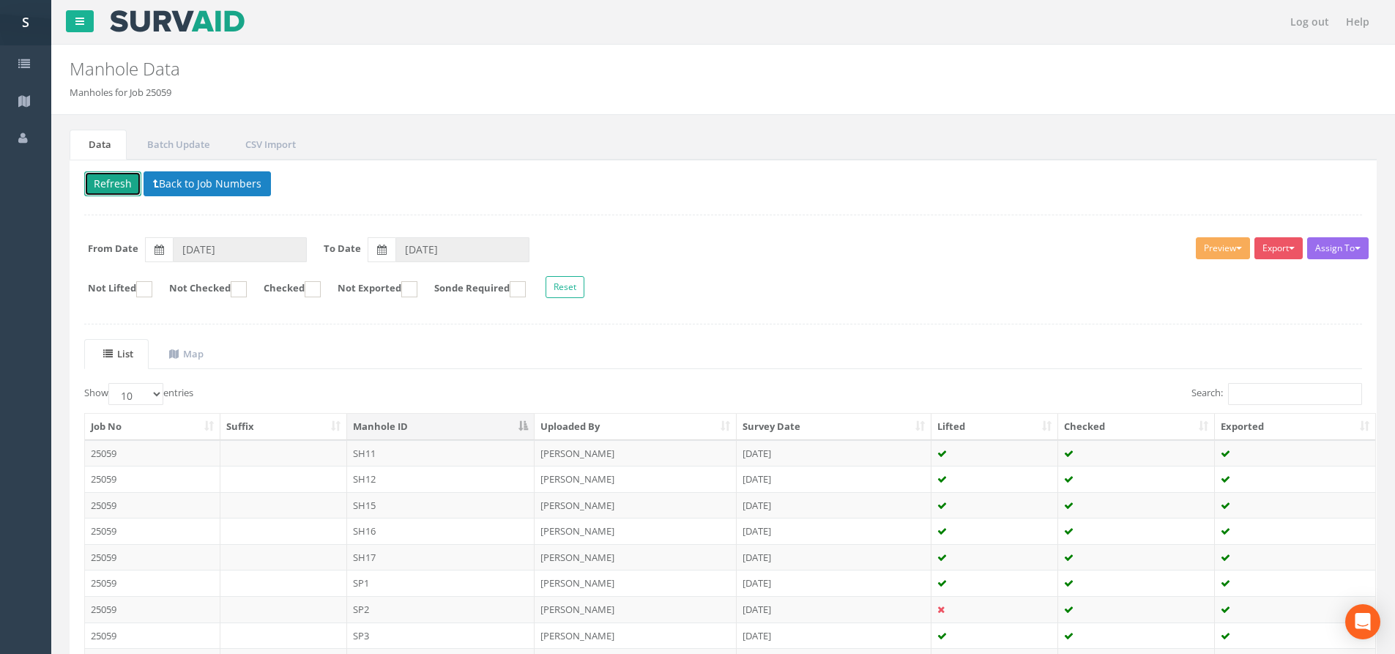
click at [120, 176] on button "Refresh" at bounding box center [112, 183] width 57 height 25
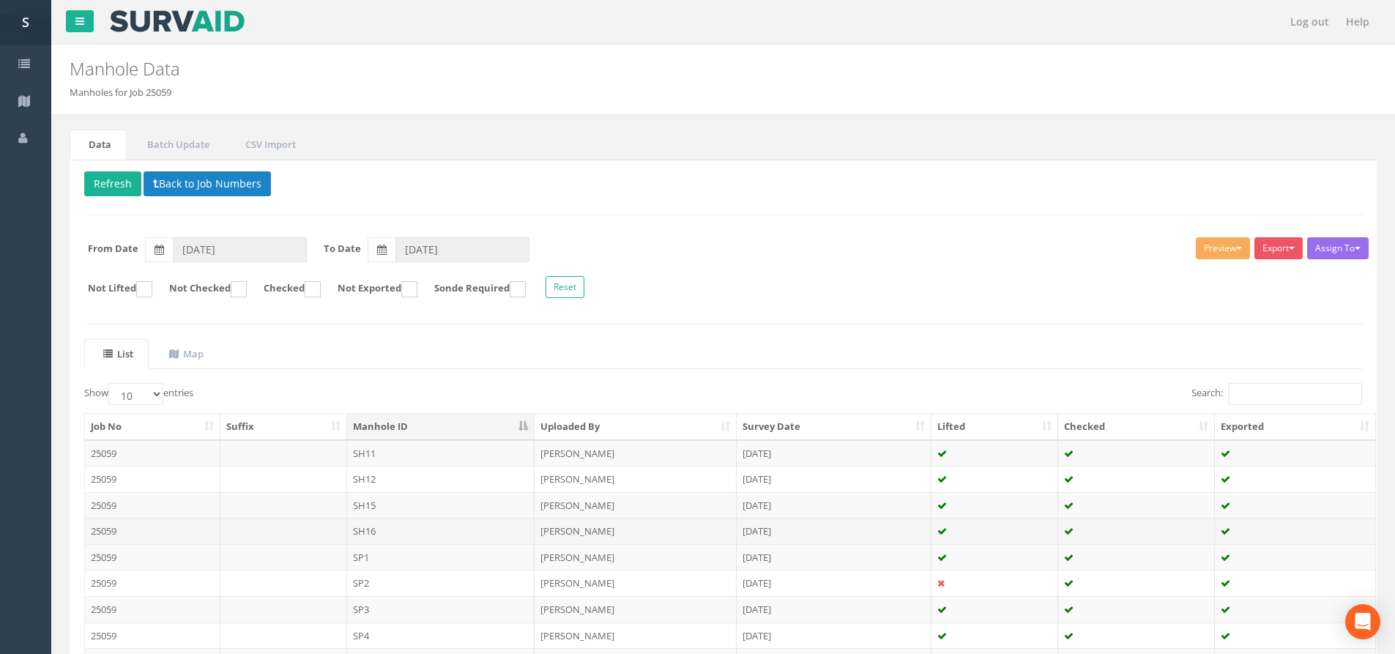
click at [456, 540] on td "SH16" at bounding box center [441, 531] width 188 height 26
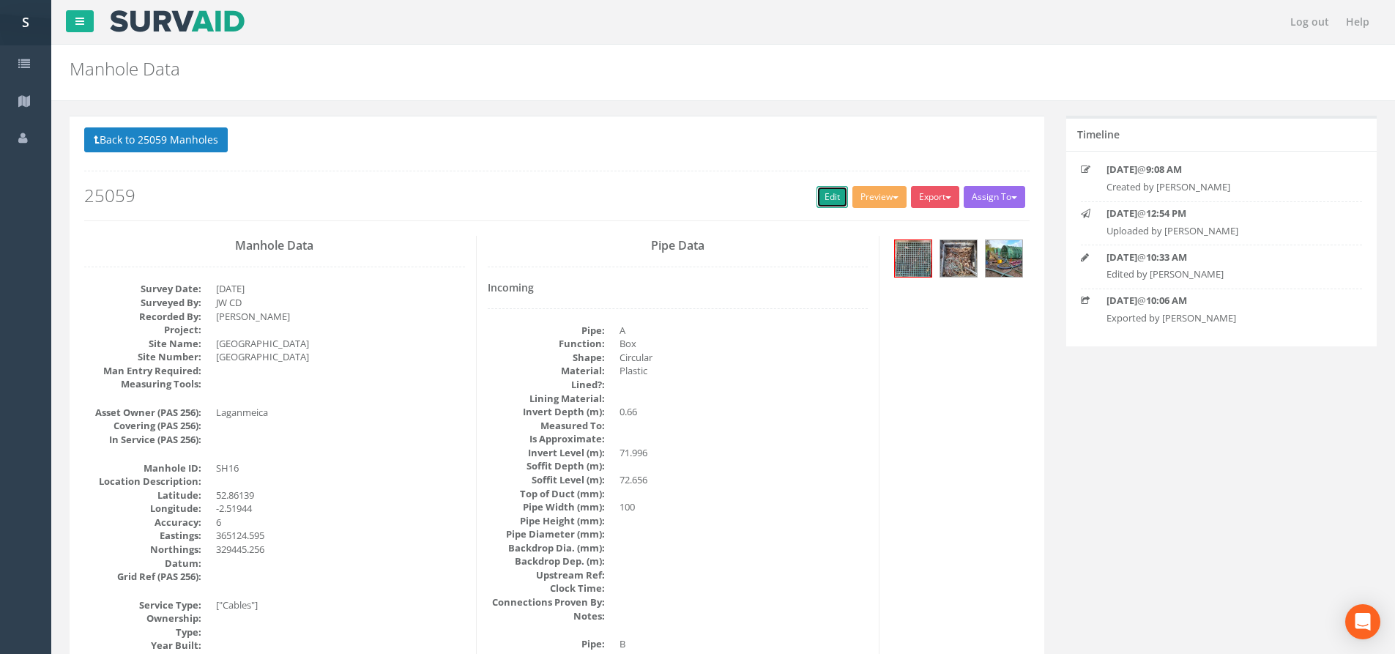
click at [822, 207] on link "Edit" at bounding box center [832, 197] width 31 height 22
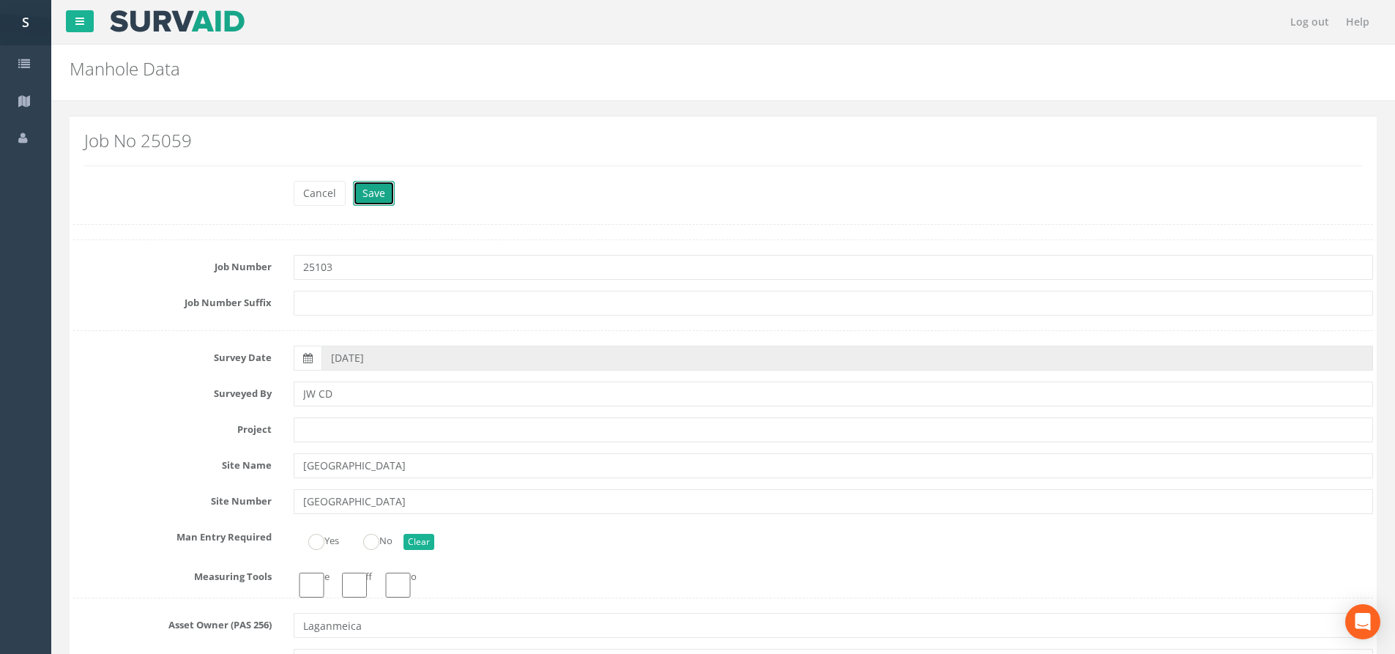
click at [393, 201] on button "Save" at bounding box center [374, 193] width 42 height 25
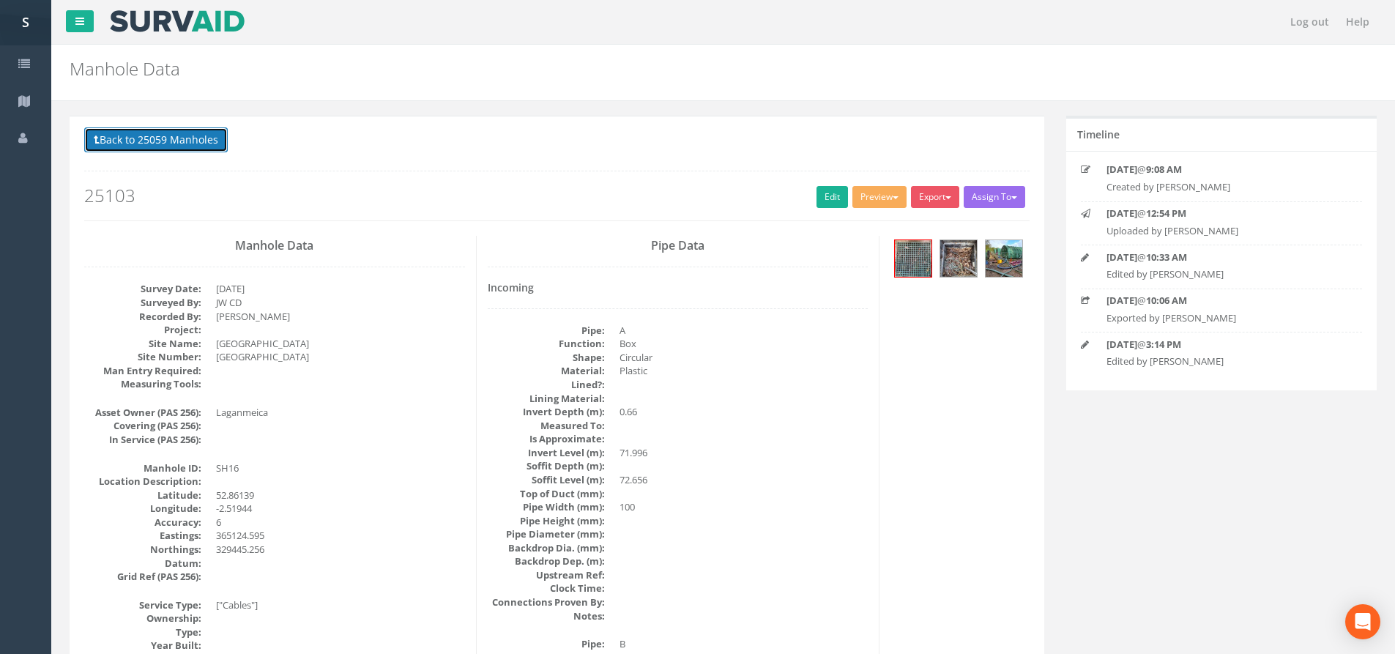
click at [122, 134] on button "Back to 25059 Manholes" at bounding box center [156, 139] width 144 height 25
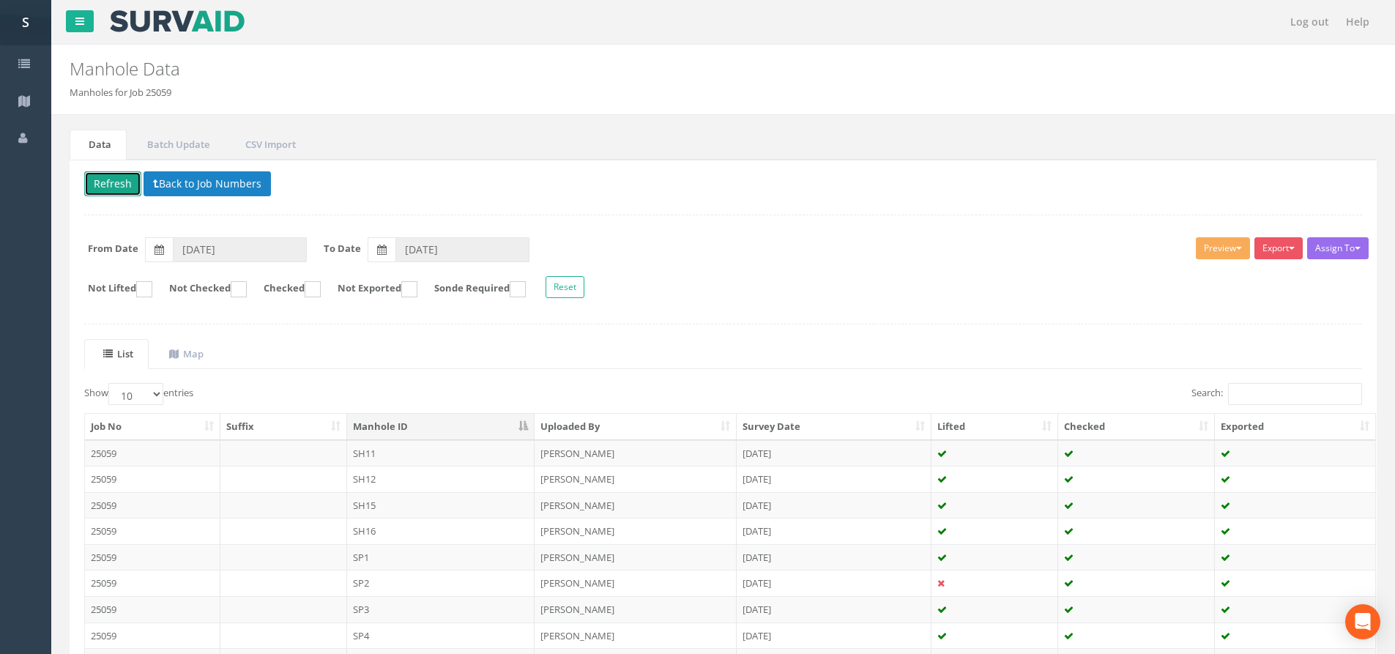
click at [111, 177] on button "Refresh" at bounding box center [112, 183] width 57 height 25
click at [372, 500] on td "SH15" at bounding box center [441, 505] width 188 height 26
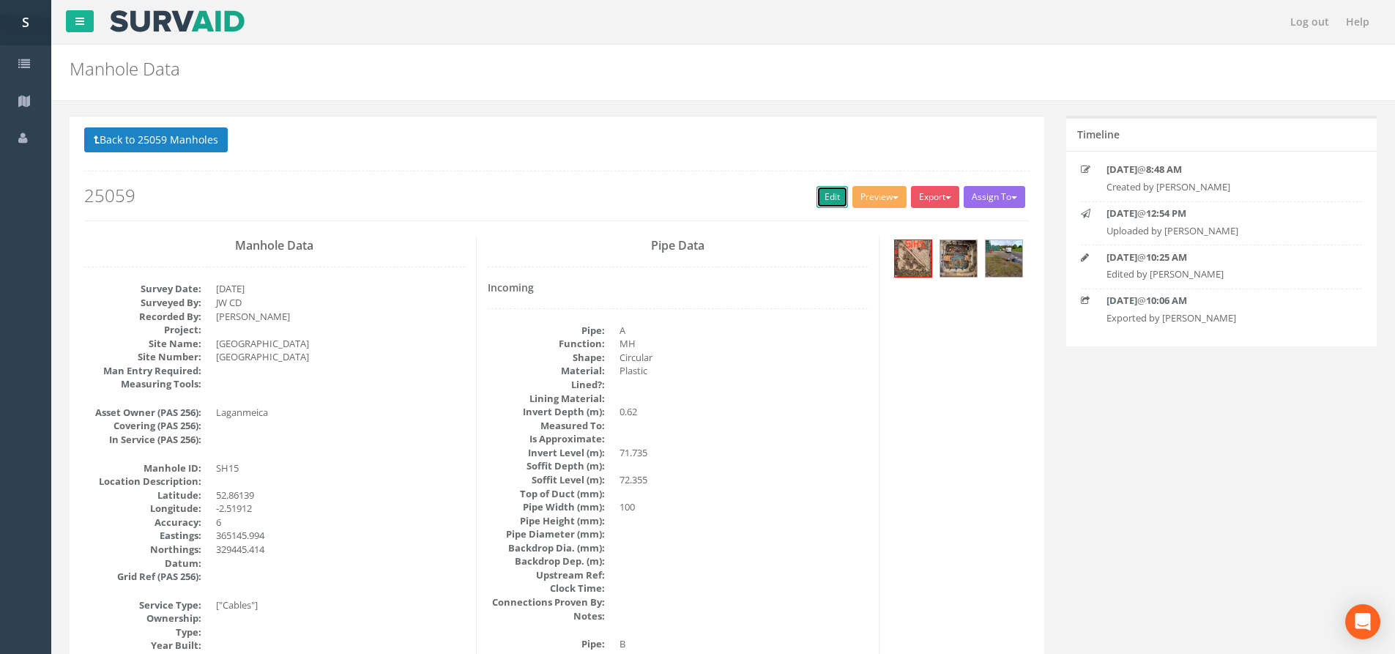
click at [833, 188] on link "Edit" at bounding box center [832, 197] width 31 height 22
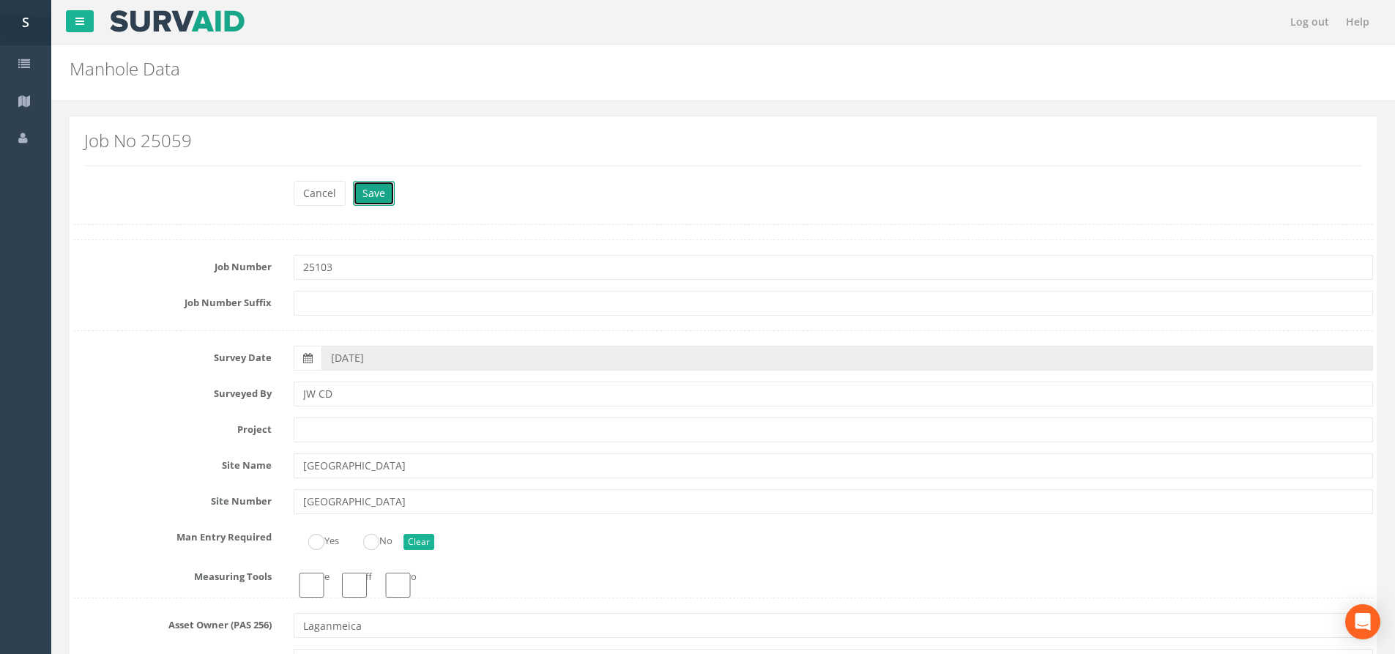
click at [387, 192] on button "Save" at bounding box center [374, 193] width 42 height 25
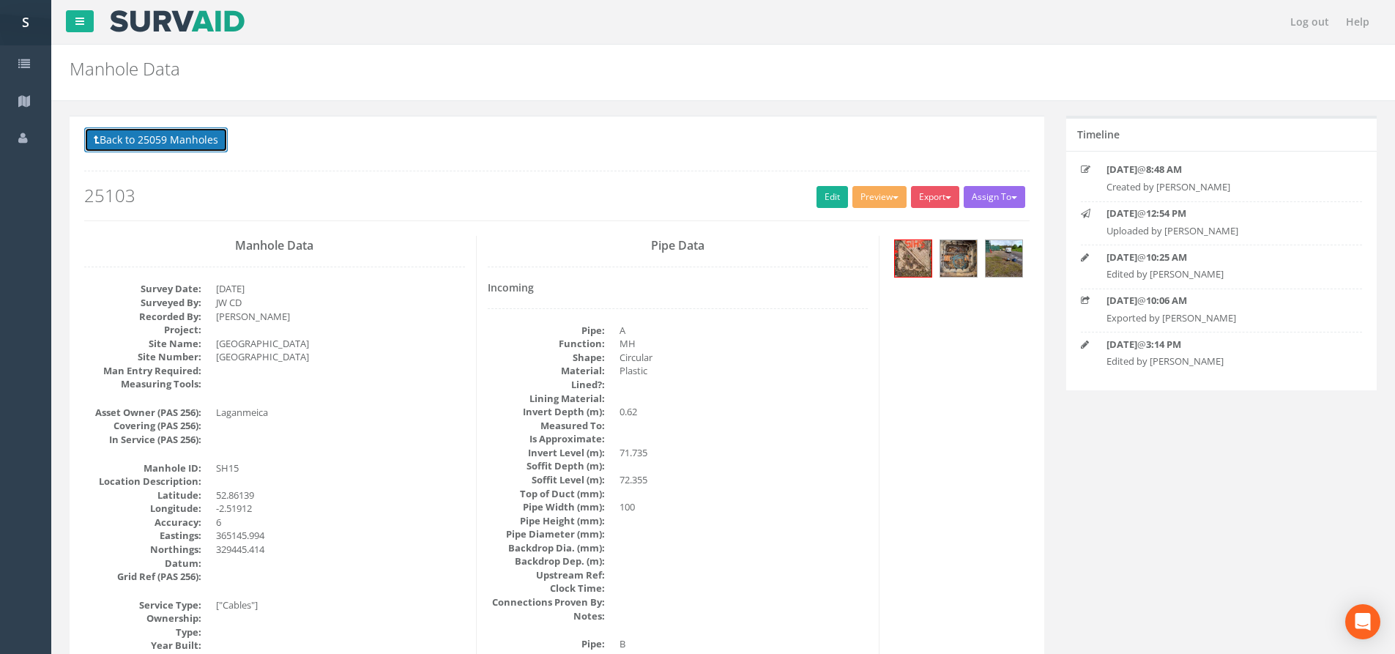
click at [196, 141] on button "Back to 25059 Manholes" at bounding box center [156, 139] width 144 height 25
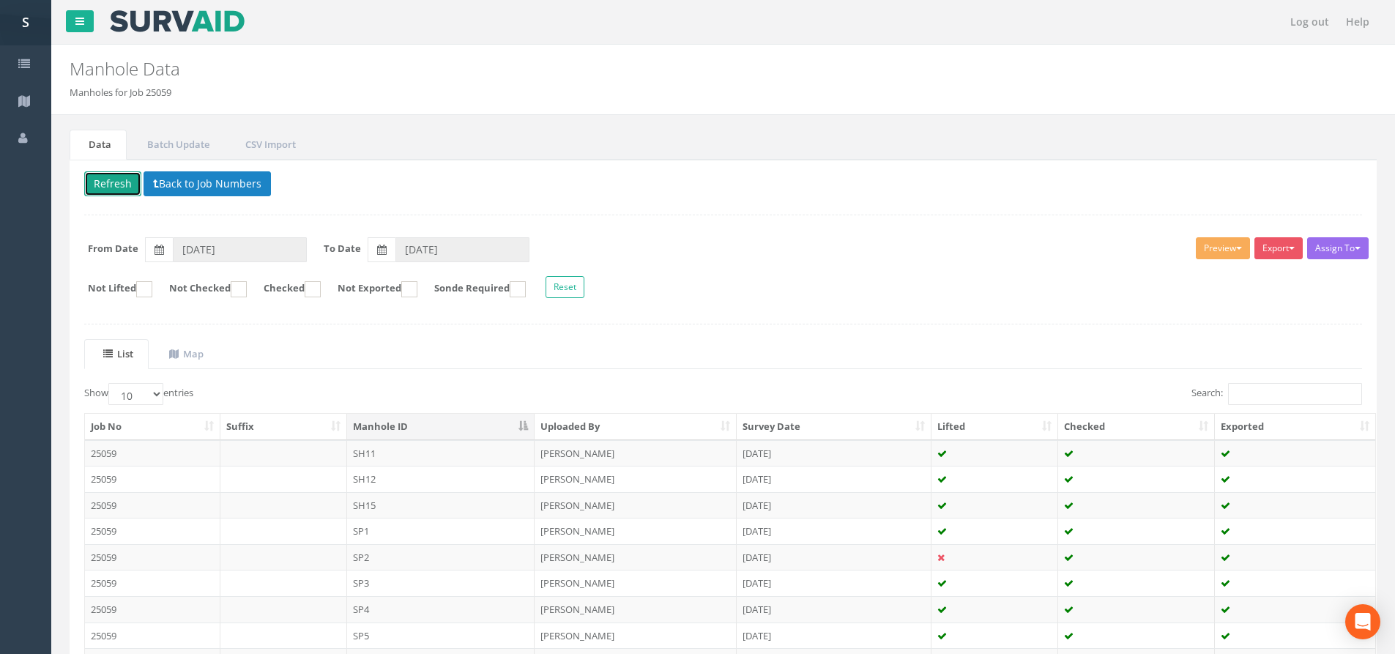
click at [115, 180] on button "Refresh" at bounding box center [112, 183] width 57 height 25
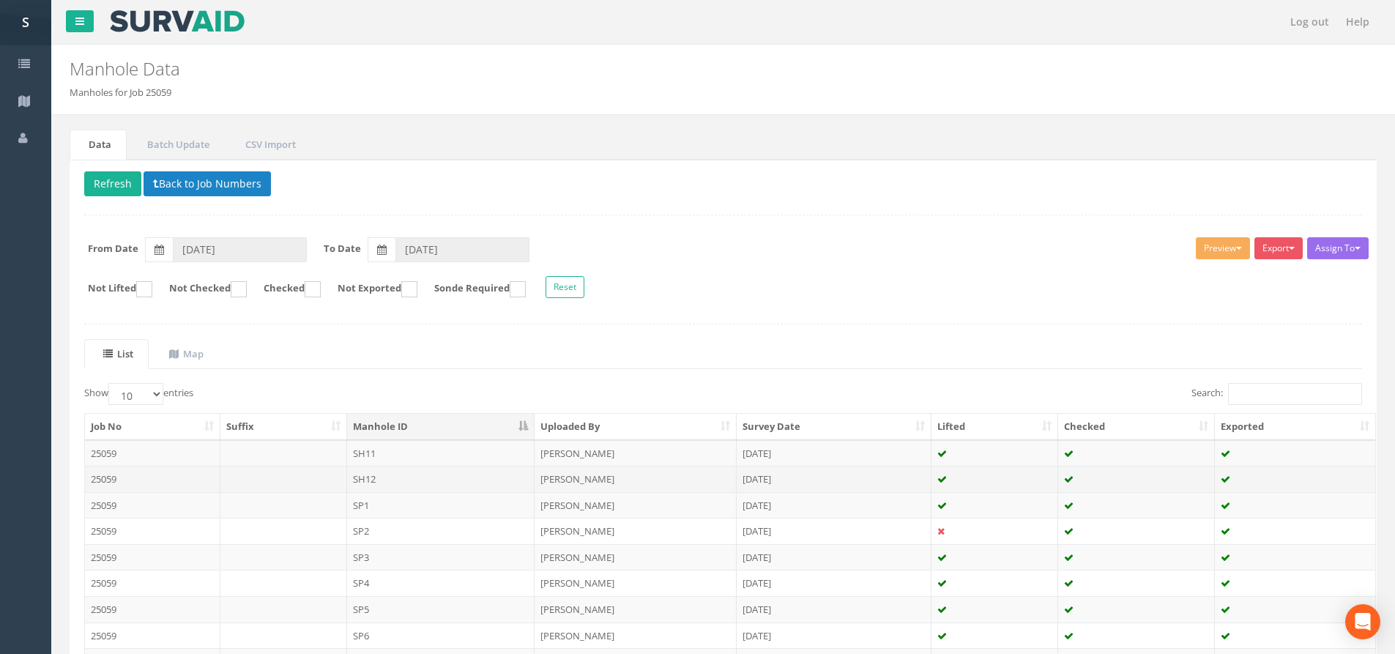
click at [418, 481] on td "SH12" at bounding box center [441, 479] width 188 height 26
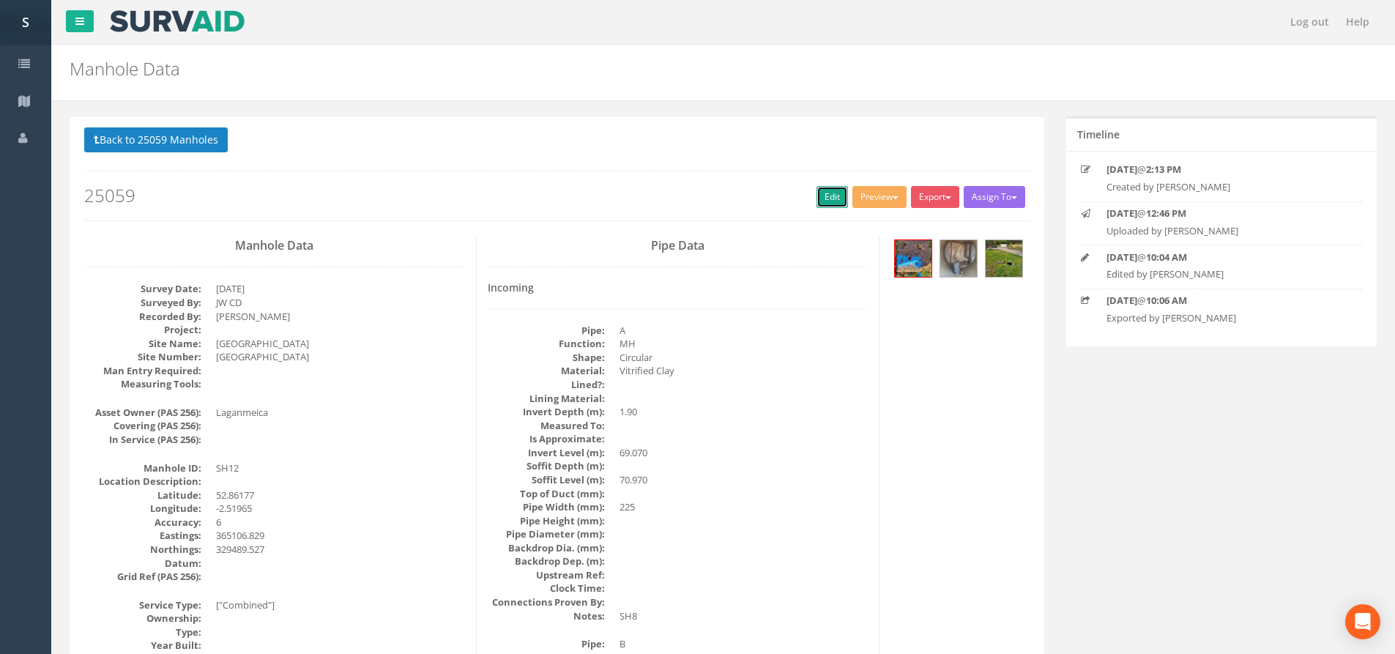
click at [819, 193] on link "Edit" at bounding box center [832, 197] width 31 height 22
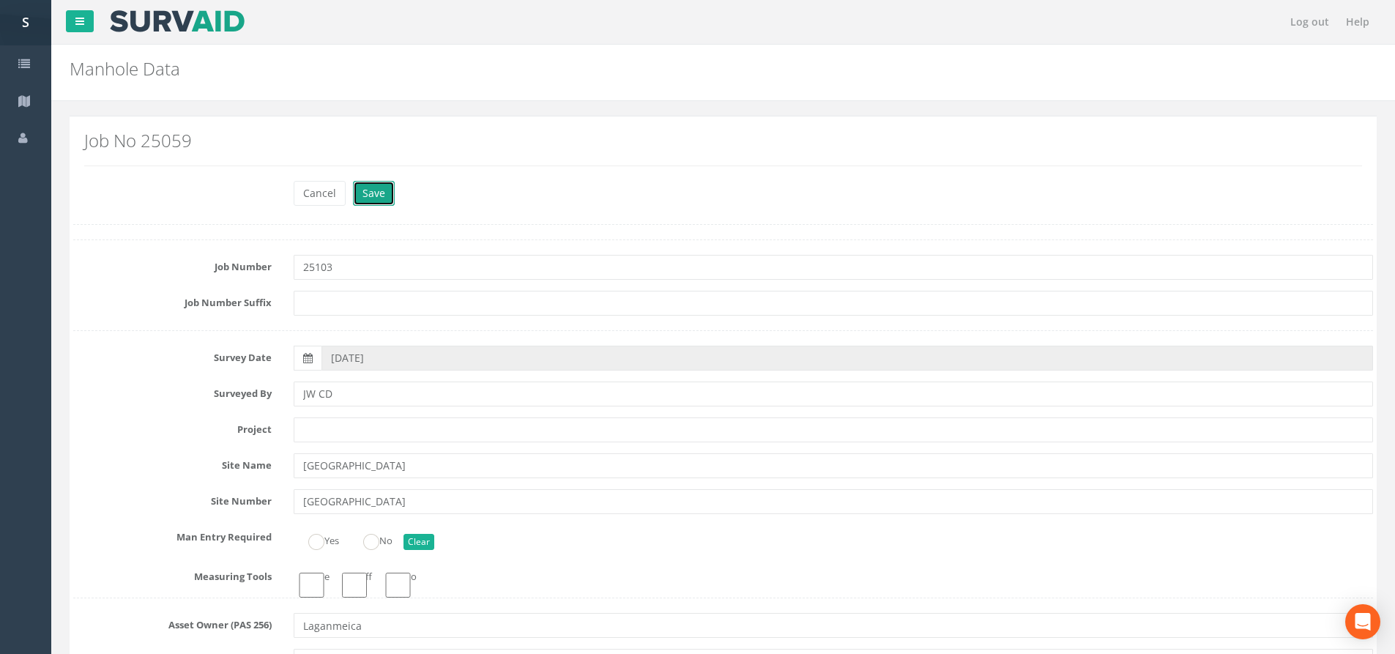
click at [368, 198] on button "Save" at bounding box center [374, 193] width 42 height 25
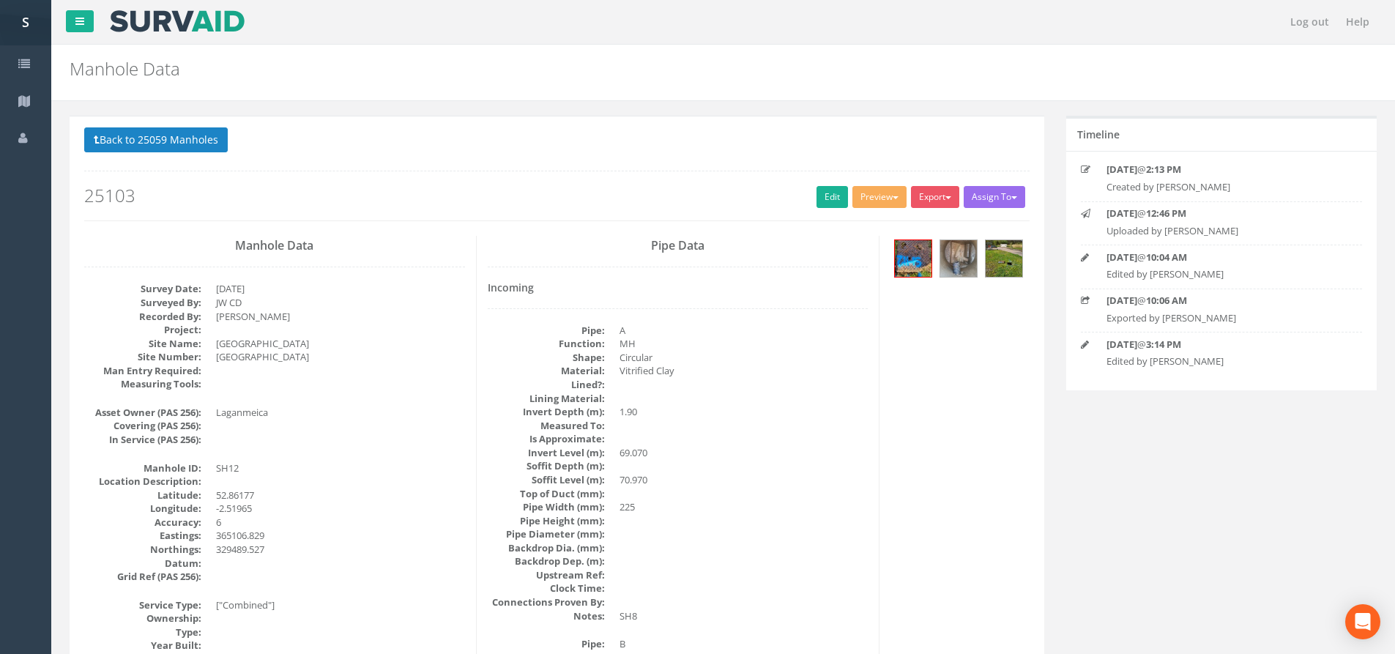
click at [204, 158] on div "Back to 25059 Manholes Back to Map Assign To No Companies Added Export SP Manho…" at bounding box center [557, 173] width 946 height 93
click at [200, 154] on p "Back to 25059 Manholes Back to Map" at bounding box center [557, 141] width 946 height 29
click at [195, 149] on button "Back to 25059 Manholes" at bounding box center [156, 139] width 144 height 25
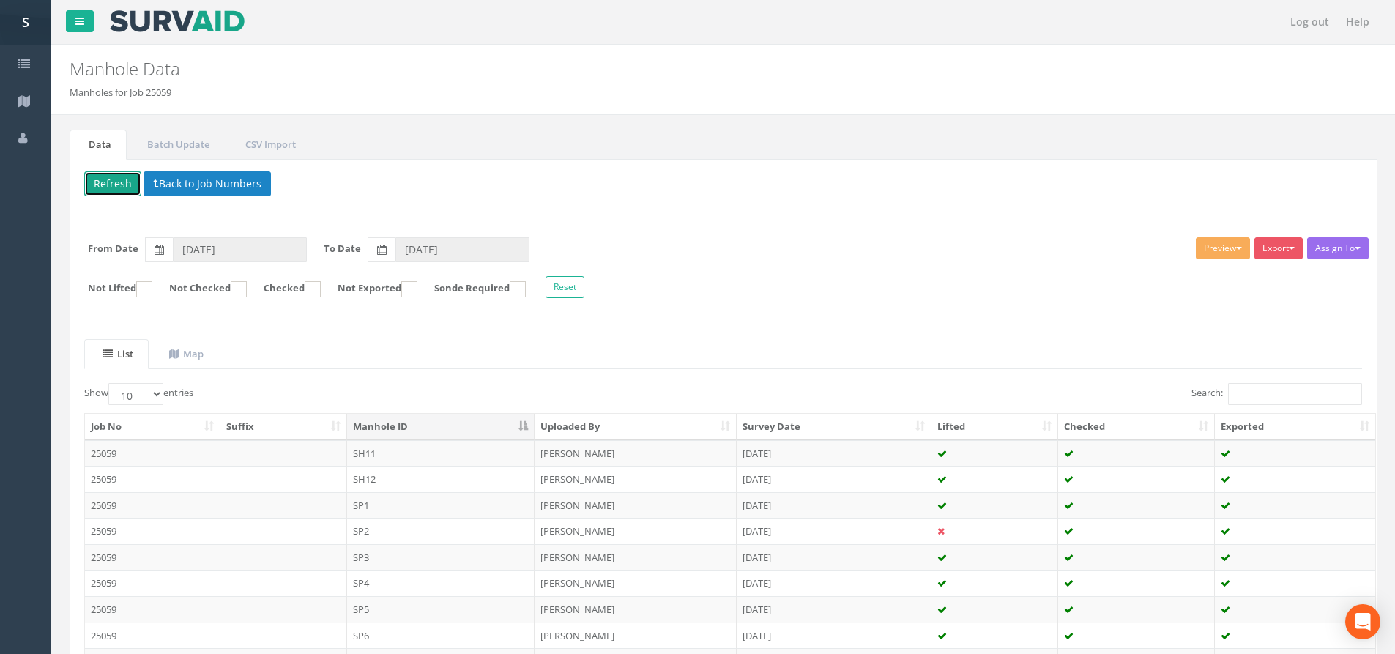
click at [129, 174] on button "Refresh" at bounding box center [112, 183] width 57 height 25
click at [450, 450] on td "SH11" at bounding box center [441, 453] width 188 height 26
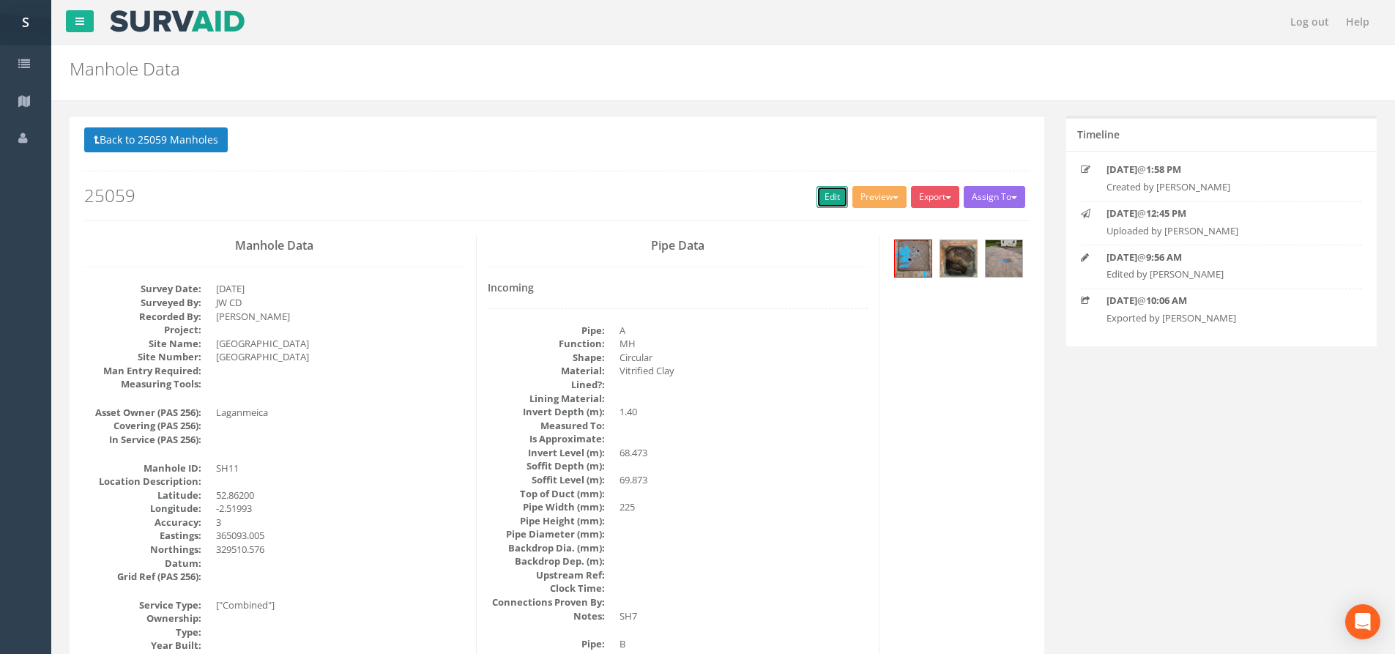
click at [817, 197] on link "Edit" at bounding box center [832, 197] width 31 height 22
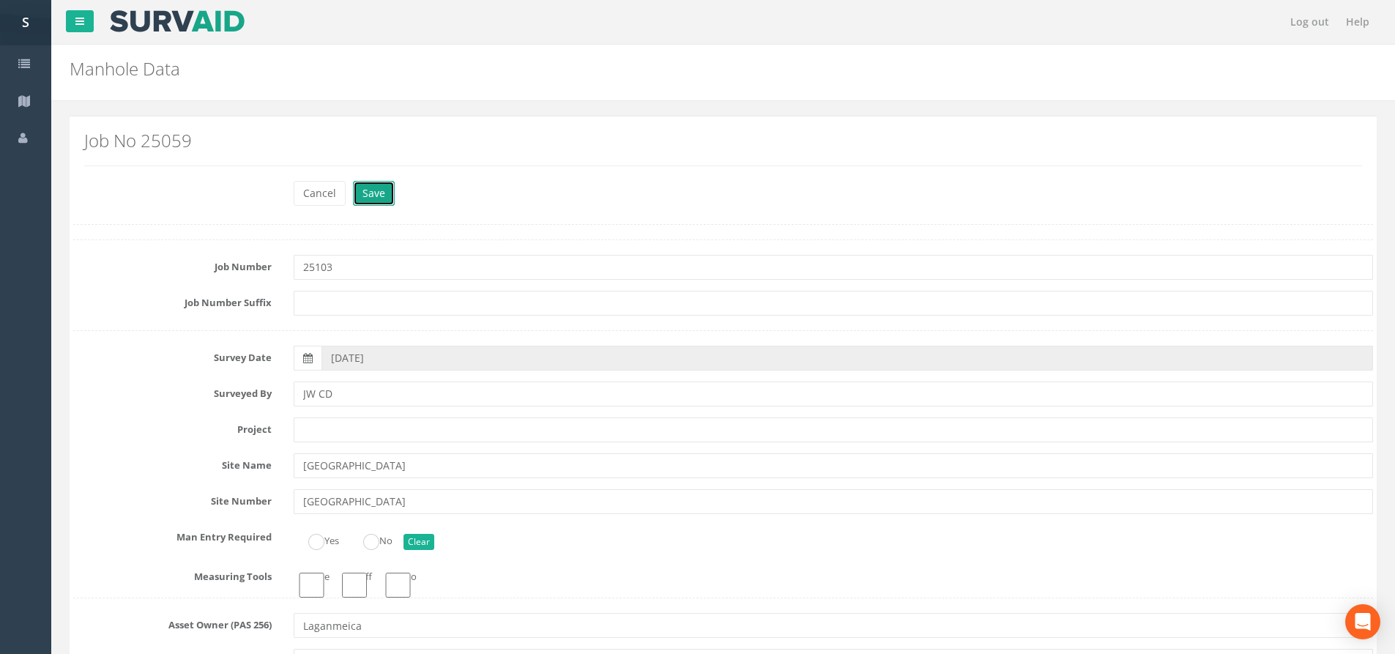
click at [393, 190] on button "Save" at bounding box center [374, 193] width 42 height 25
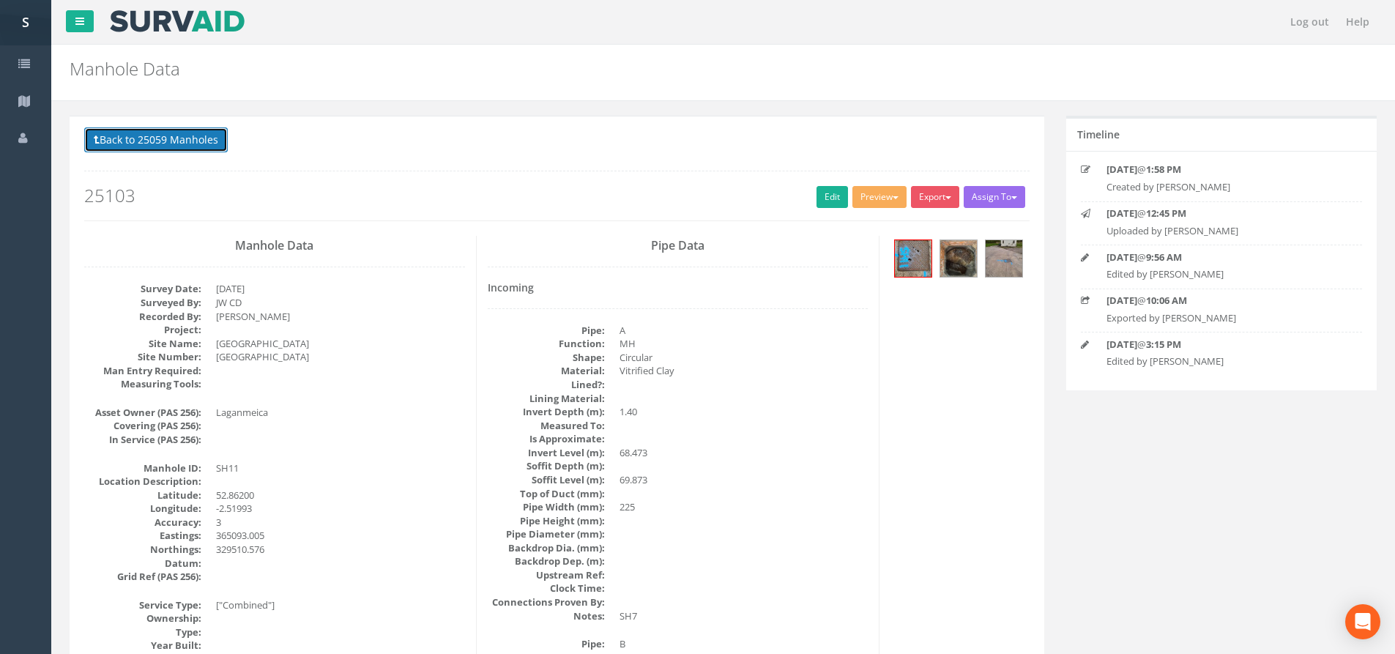
click at [182, 139] on button "Back to 25059 Manholes" at bounding box center [156, 139] width 144 height 25
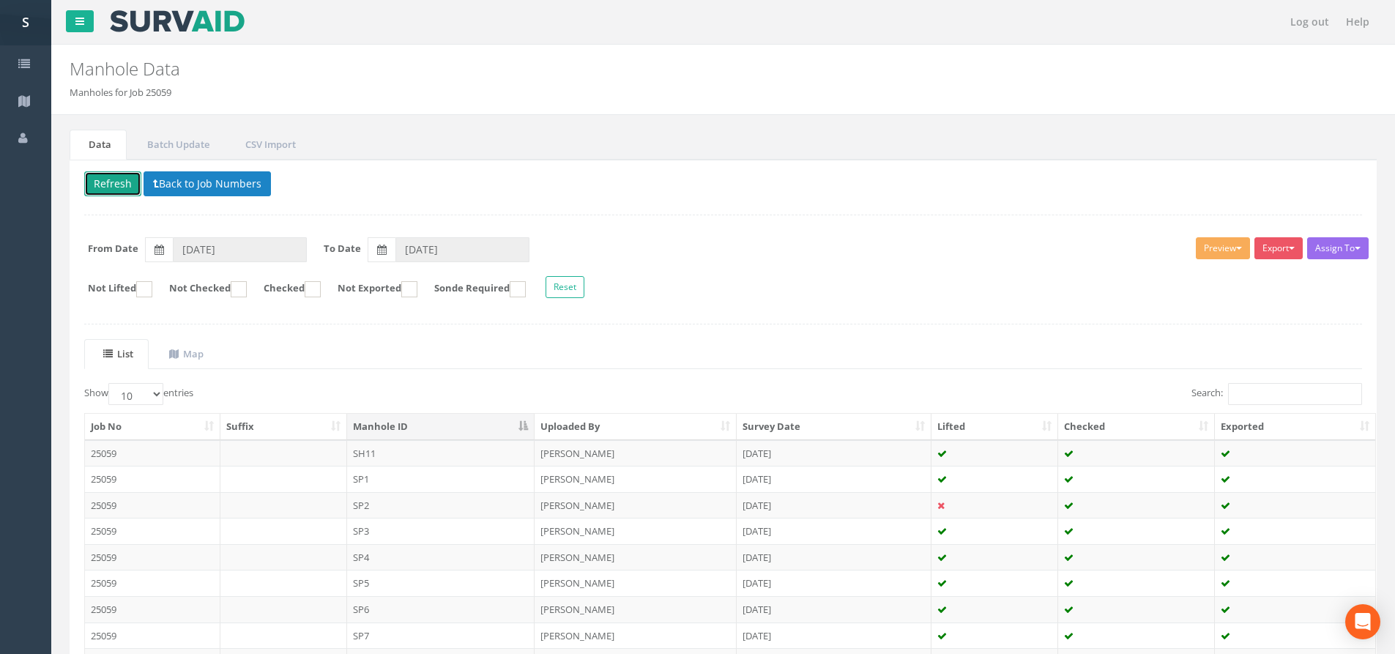
click at [119, 184] on button "Refresh" at bounding box center [112, 183] width 57 height 25
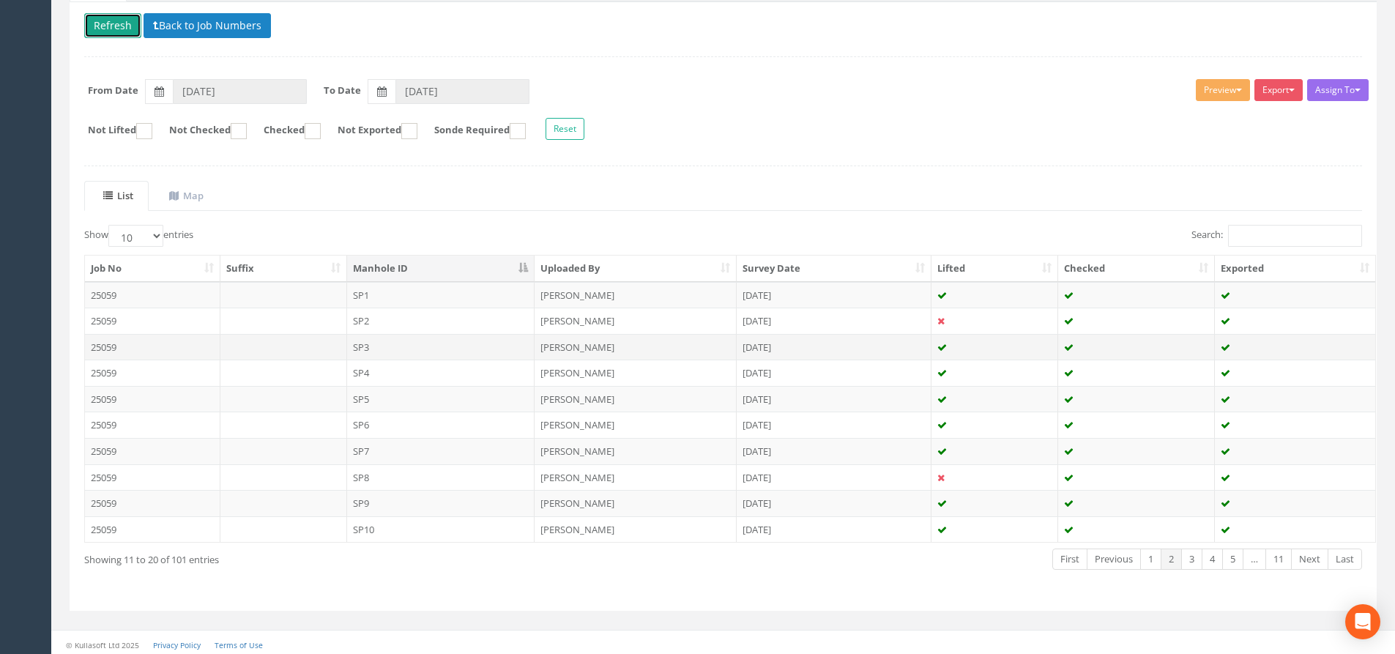
scroll to position [163, 0]
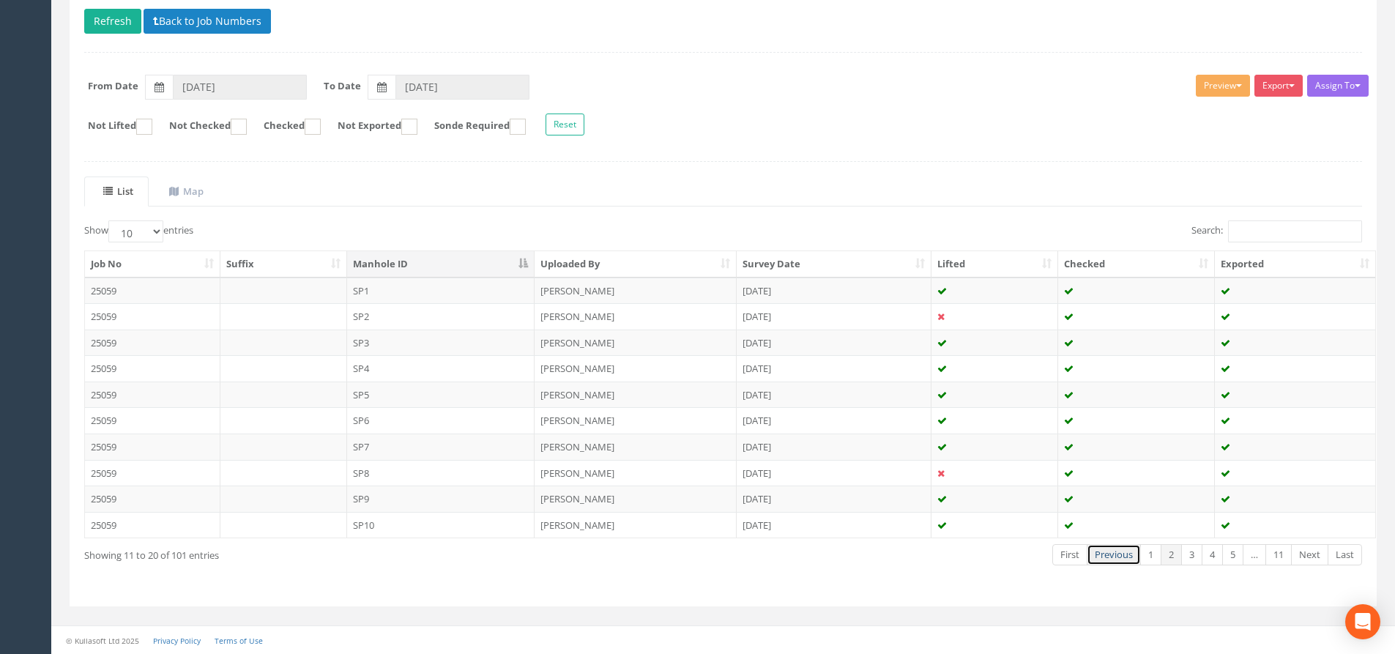
click at [1115, 559] on link "Previous" at bounding box center [1114, 554] width 54 height 21
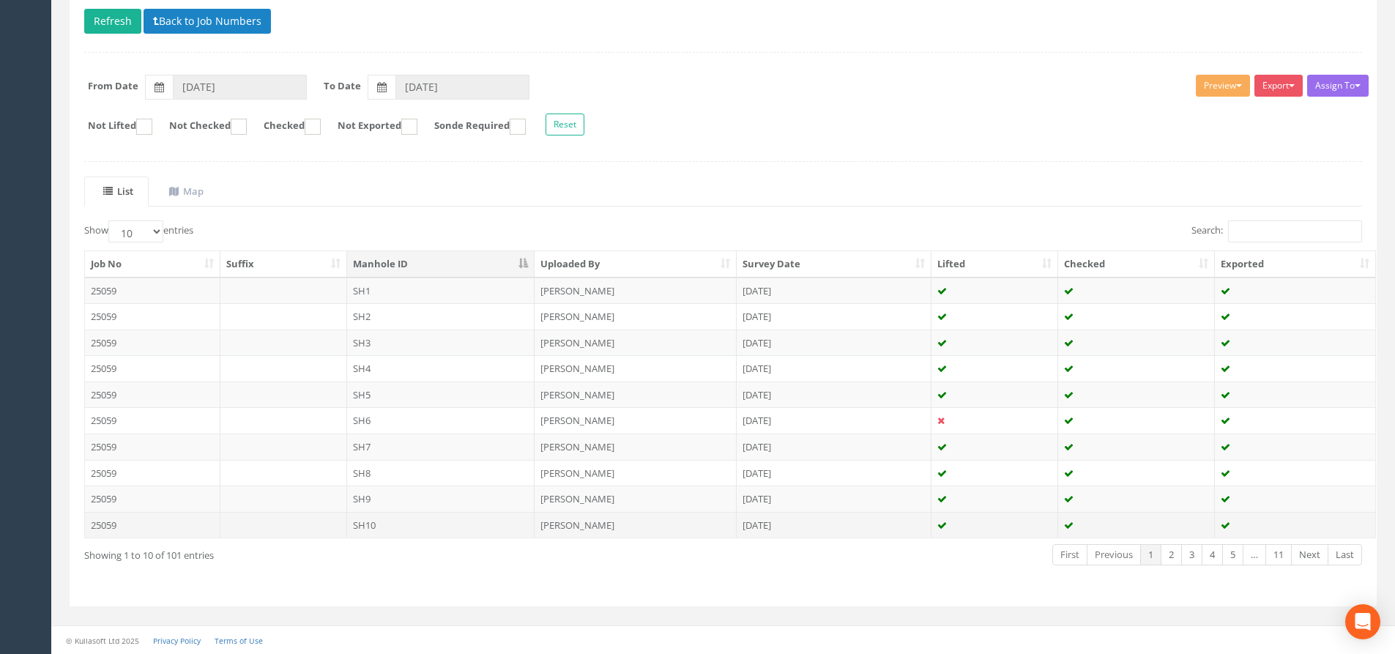
click at [513, 514] on td "SH10" at bounding box center [441, 525] width 188 height 26
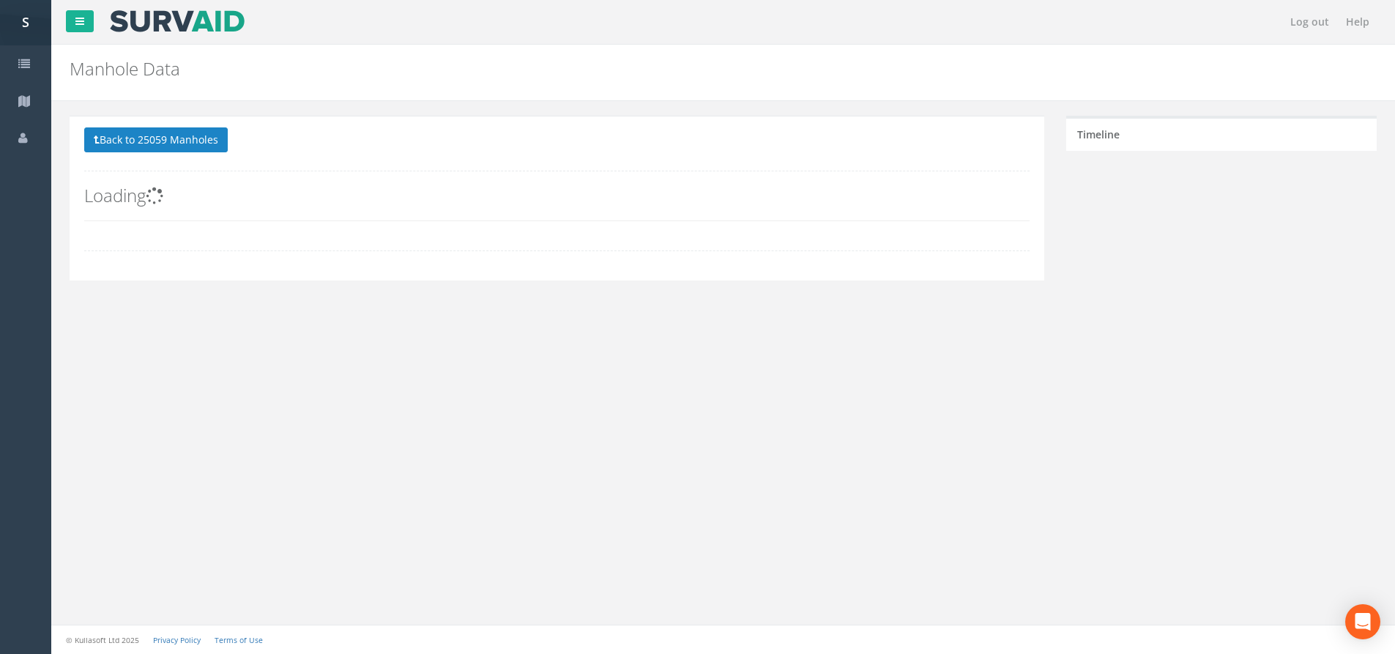
scroll to position [0, 0]
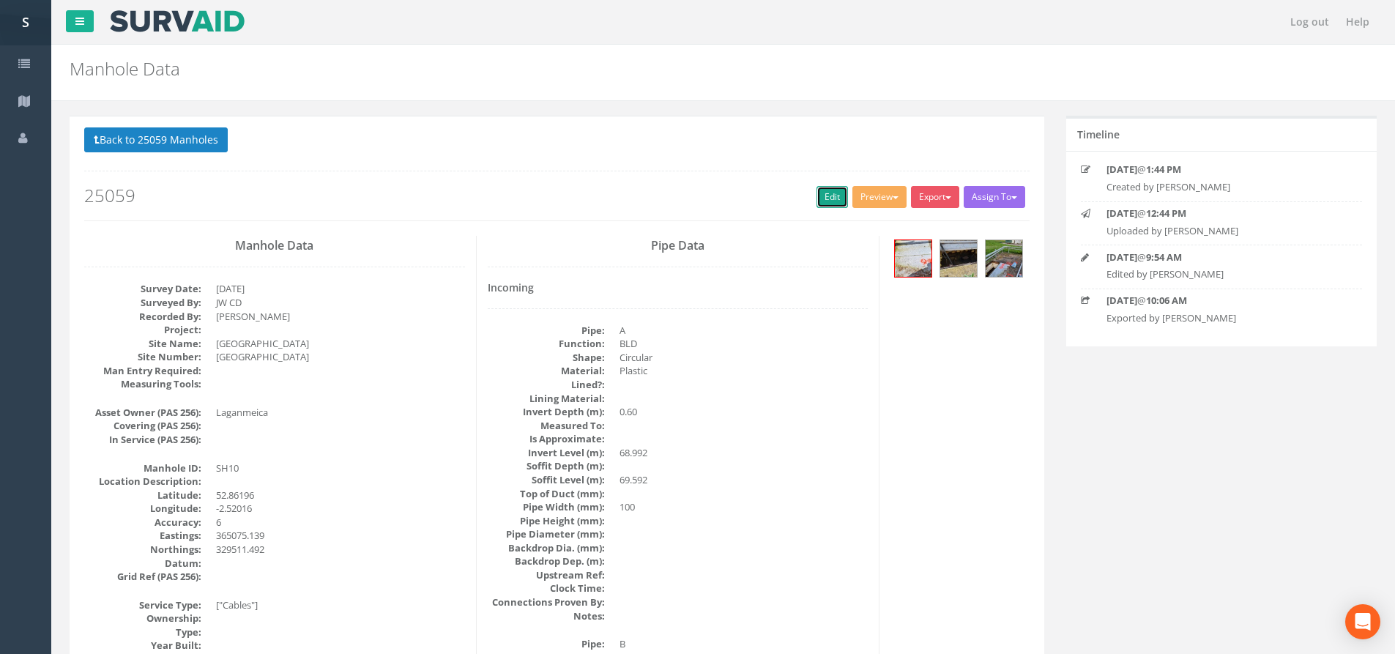
click at [837, 193] on link "Edit" at bounding box center [832, 197] width 31 height 22
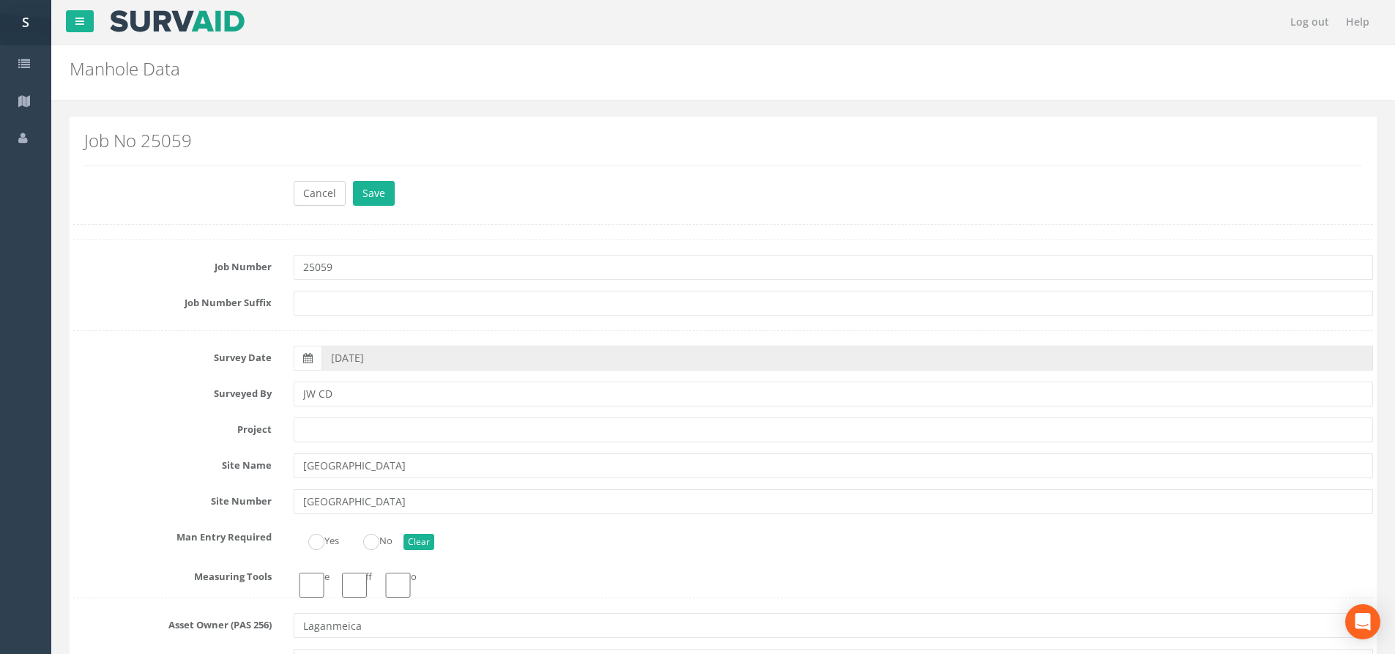
click at [0, 292] on html "[PERSON_NAME] Severn Partnership Logout S Jobs Map Profile Log out Help Manhole…" at bounding box center [697, 327] width 1395 height 654
click at [355, 181] on button "Save" at bounding box center [374, 193] width 42 height 25
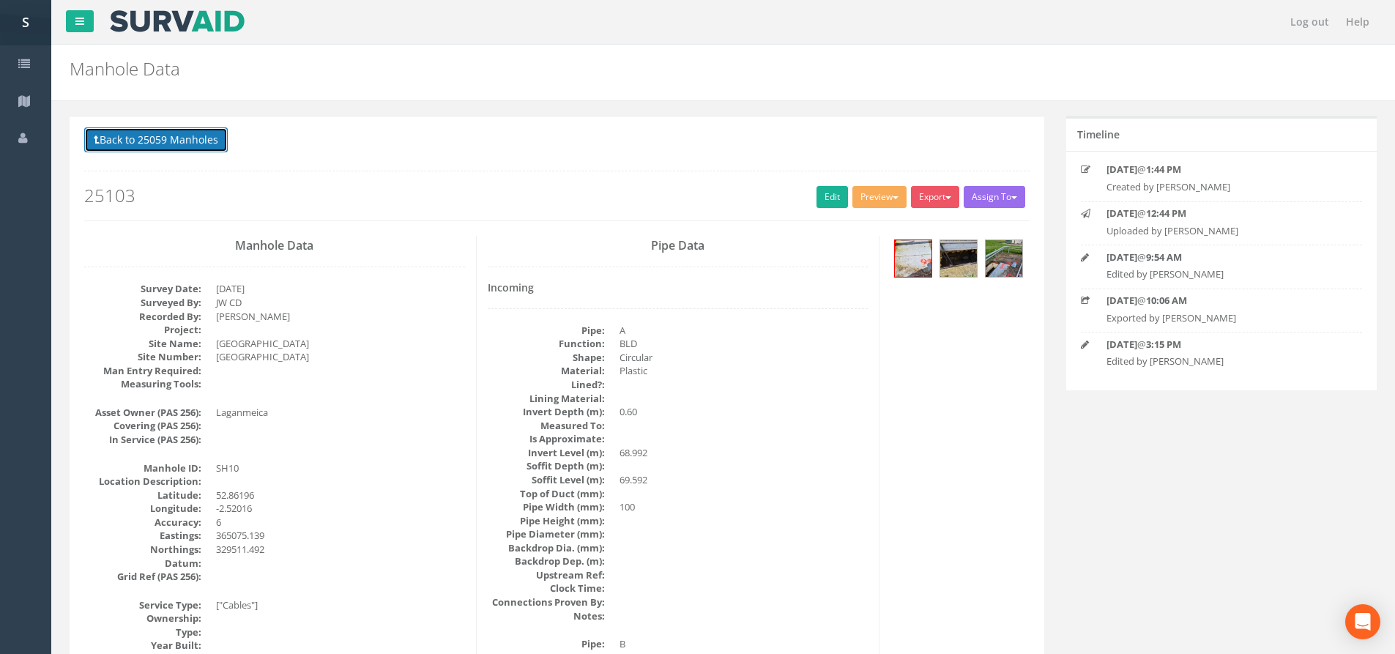
click at [193, 144] on button "Back to 25059 Manholes" at bounding box center [156, 139] width 144 height 25
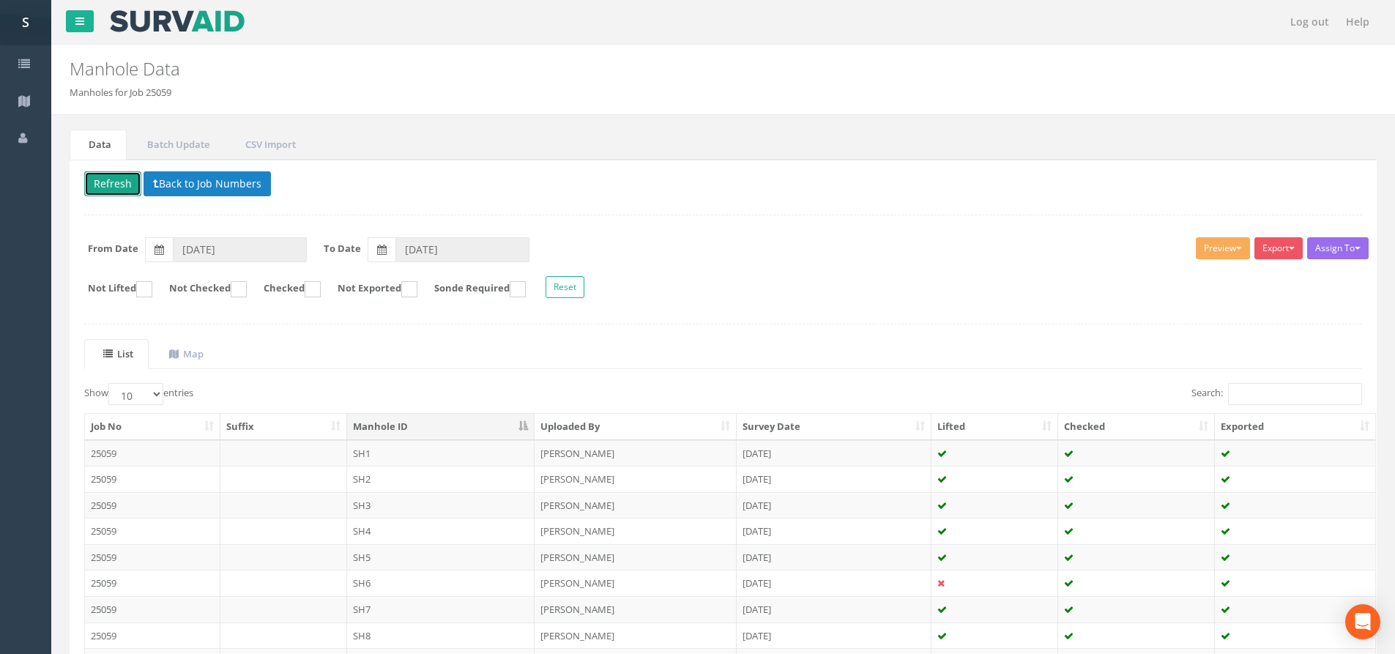
click at [125, 185] on button "Refresh" at bounding box center [112, 183] width 57 height 25
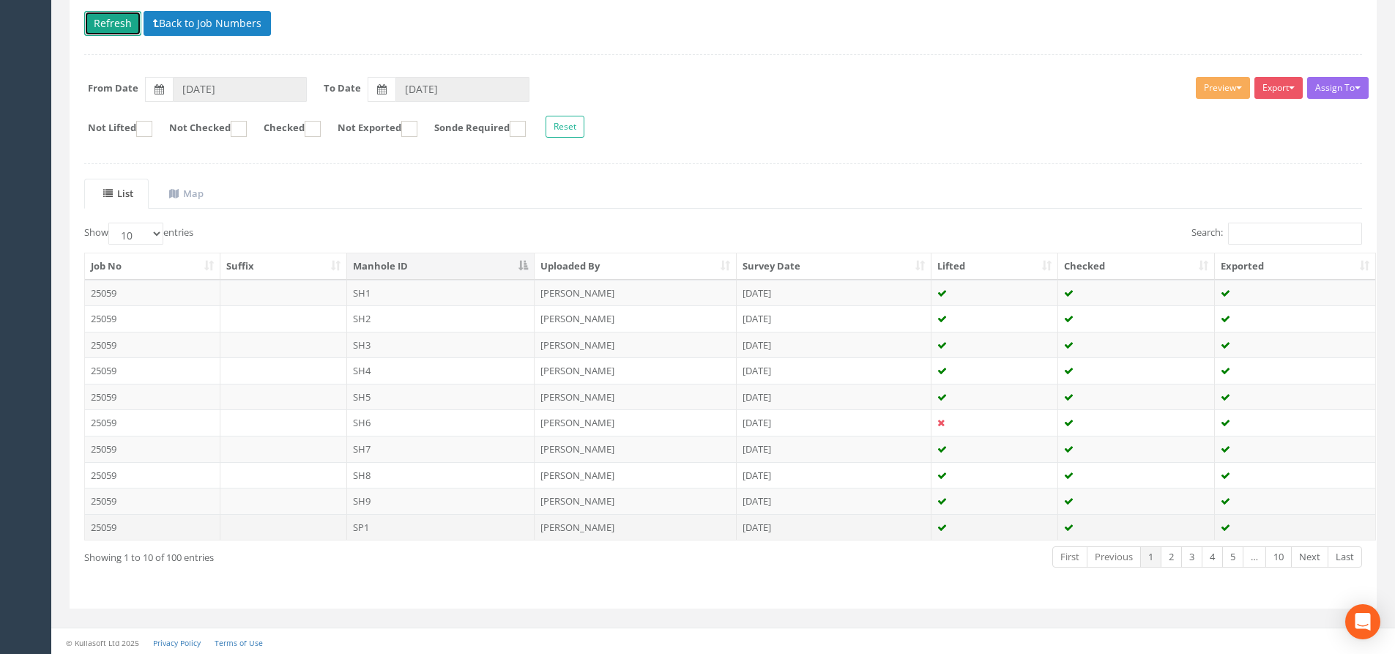
scroll to position [163, 0]
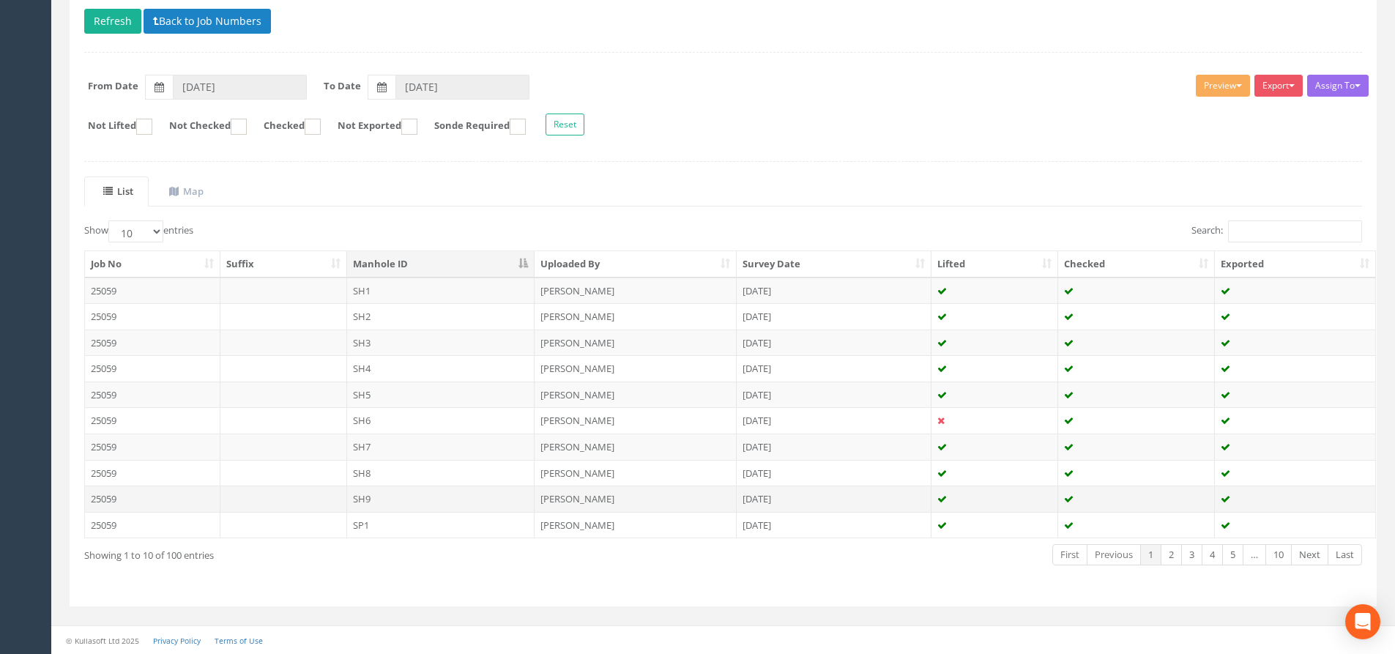
click at [429, 503] on td "SH9" at bounding box center [441, 499] width 188 height 26
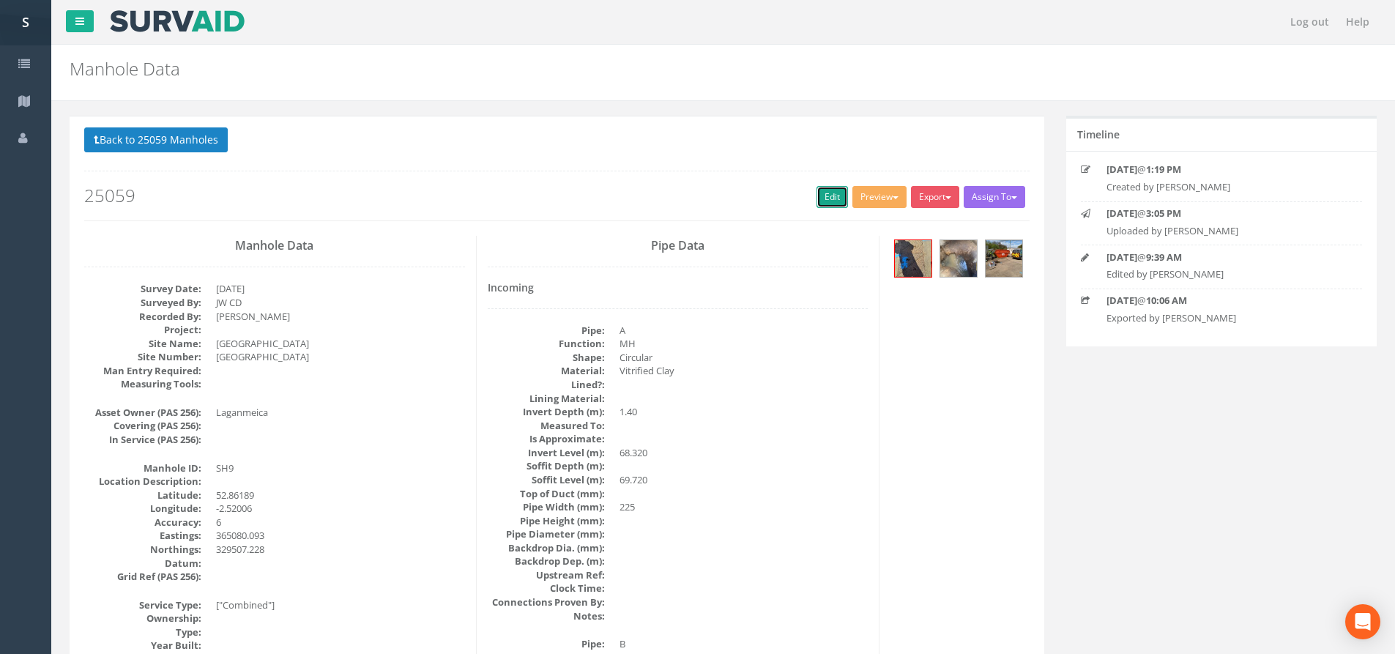
click at [817, 190] on link "Edit" at bounding box center [832, 197] width 31 height 22
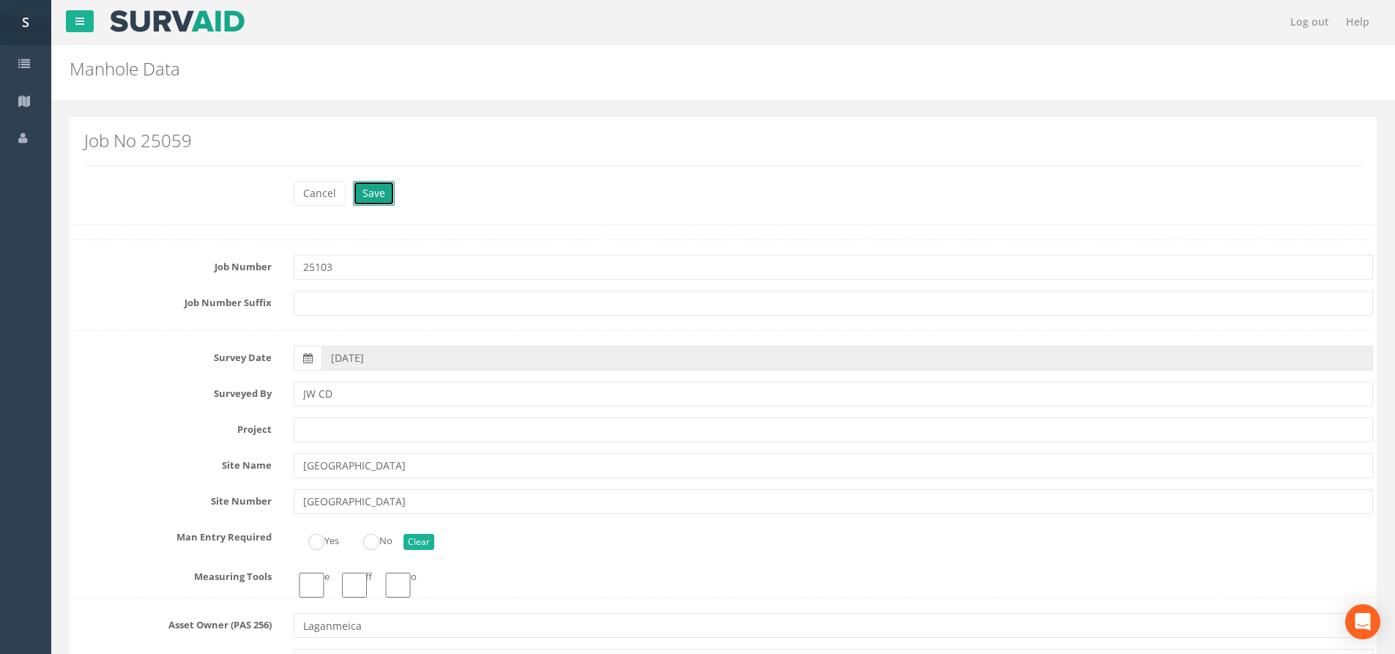
click at [387, 191] on button "Save" at bounding box center [374, 193] width 42 height 25
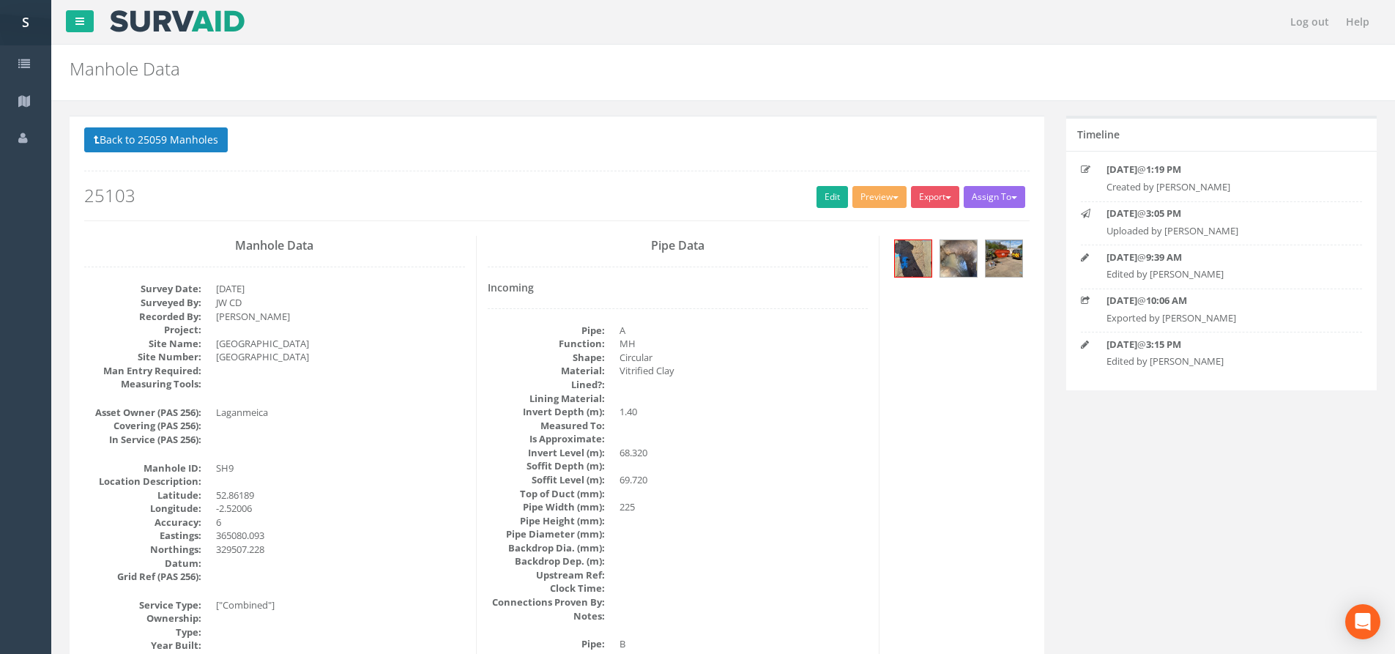
click at [142, 156] on p "Back to 25059 Manholes Back to Map" at bounding box center [557, 141] width 946 height 29
click at [139, 143] on button "Back to 25059 Manholes" at bounding box center [156, 139] width 144 height 25
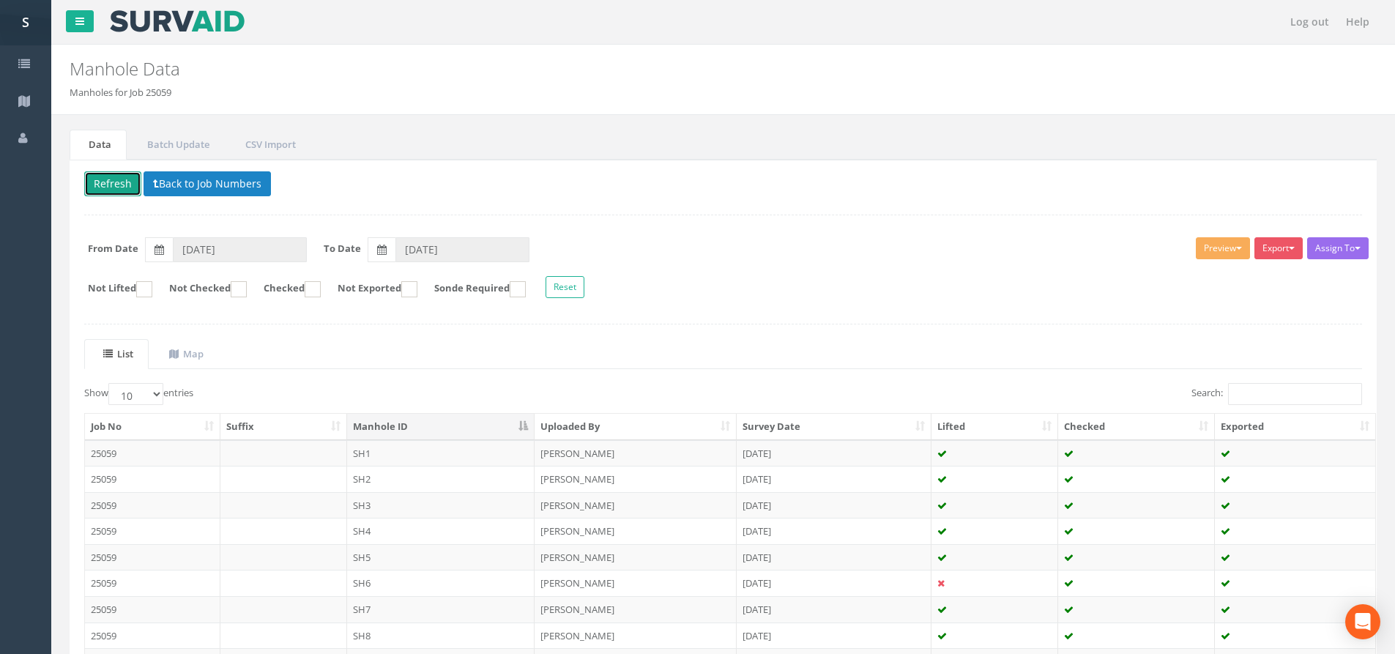
click at [103, 179] on button "Refresh" at bounding box center [112, 183] width 57 height 25
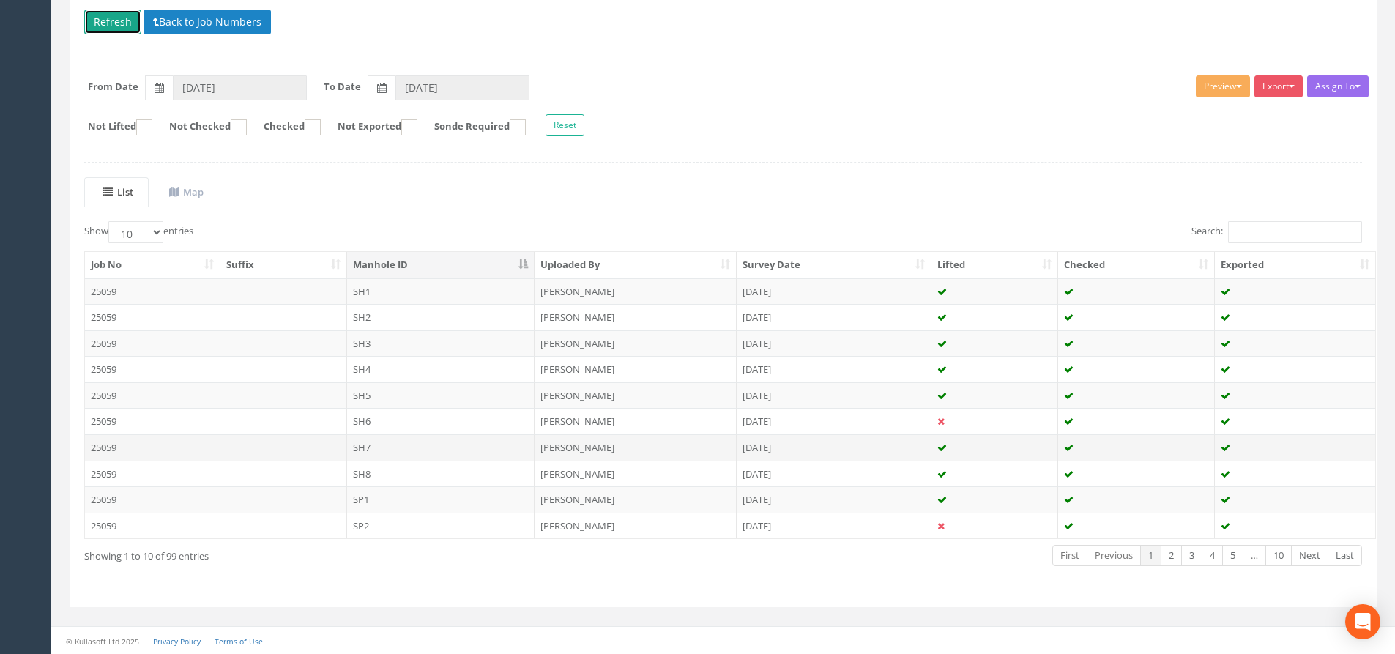
scroll to position [163, 0]
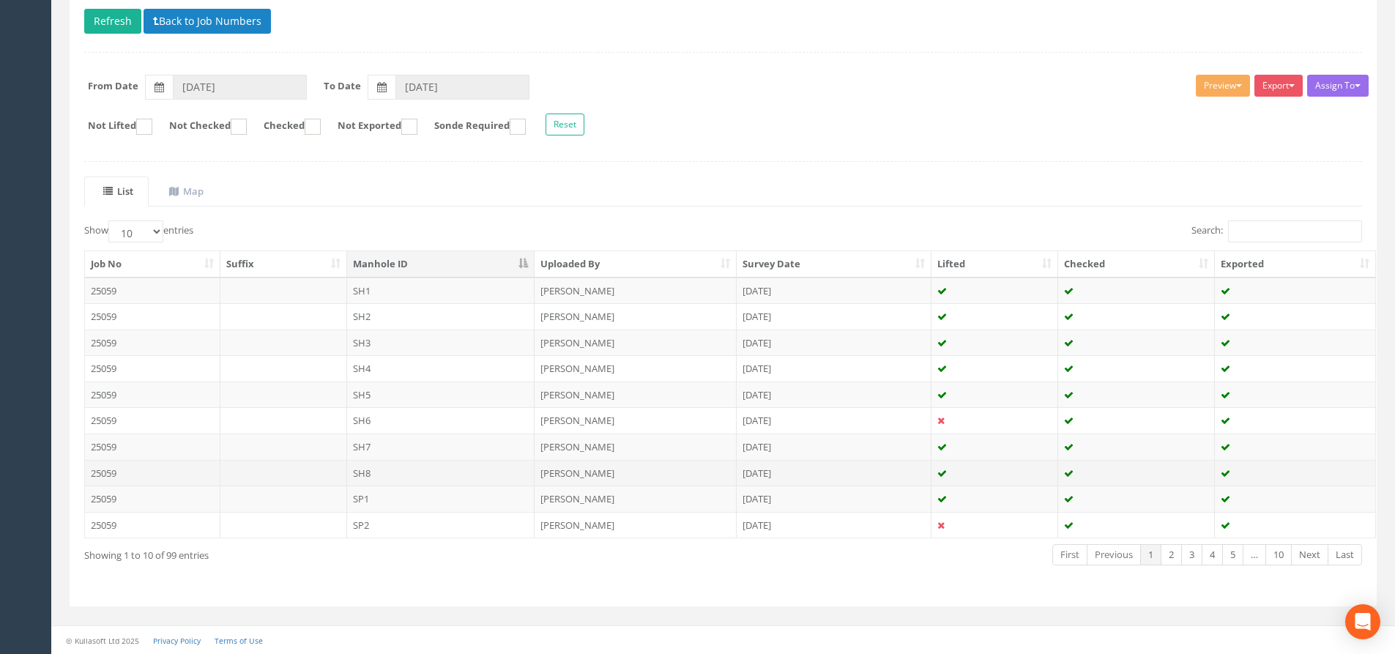
click at [412, 464] on td "SH8" at bounding box center [441, 473] width 188 height 26
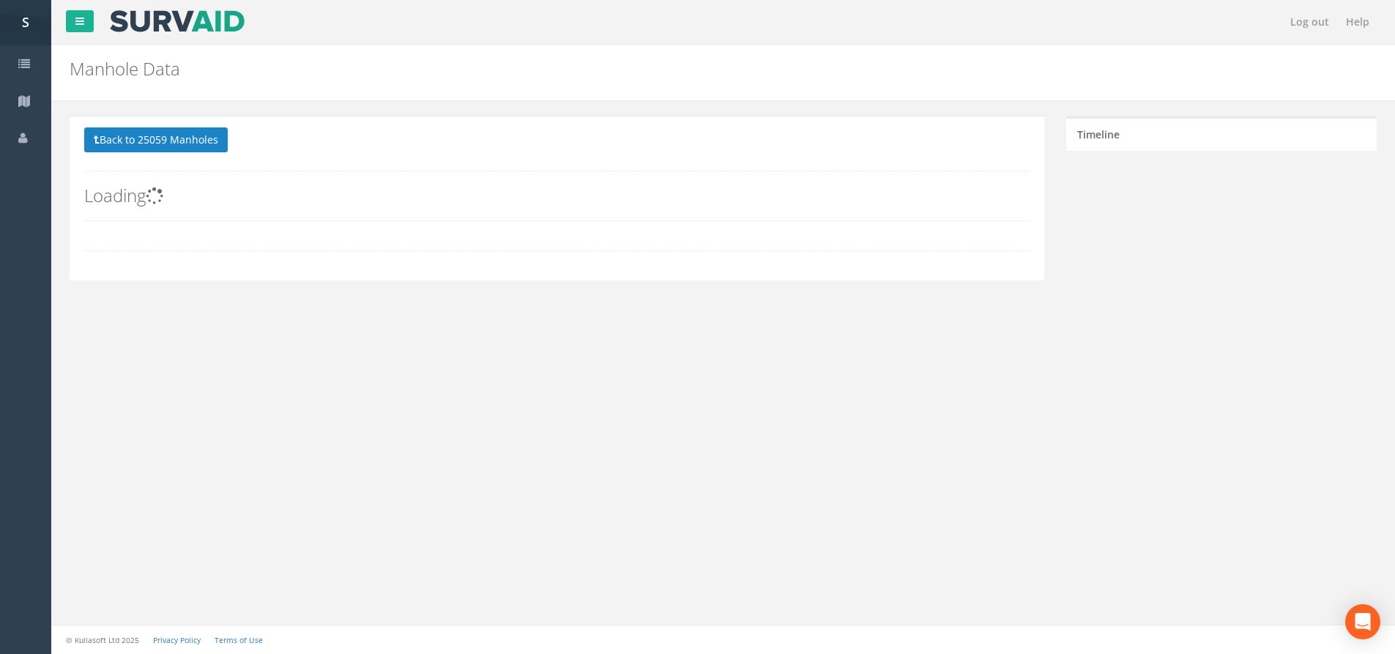
scroll to position [0, 0]
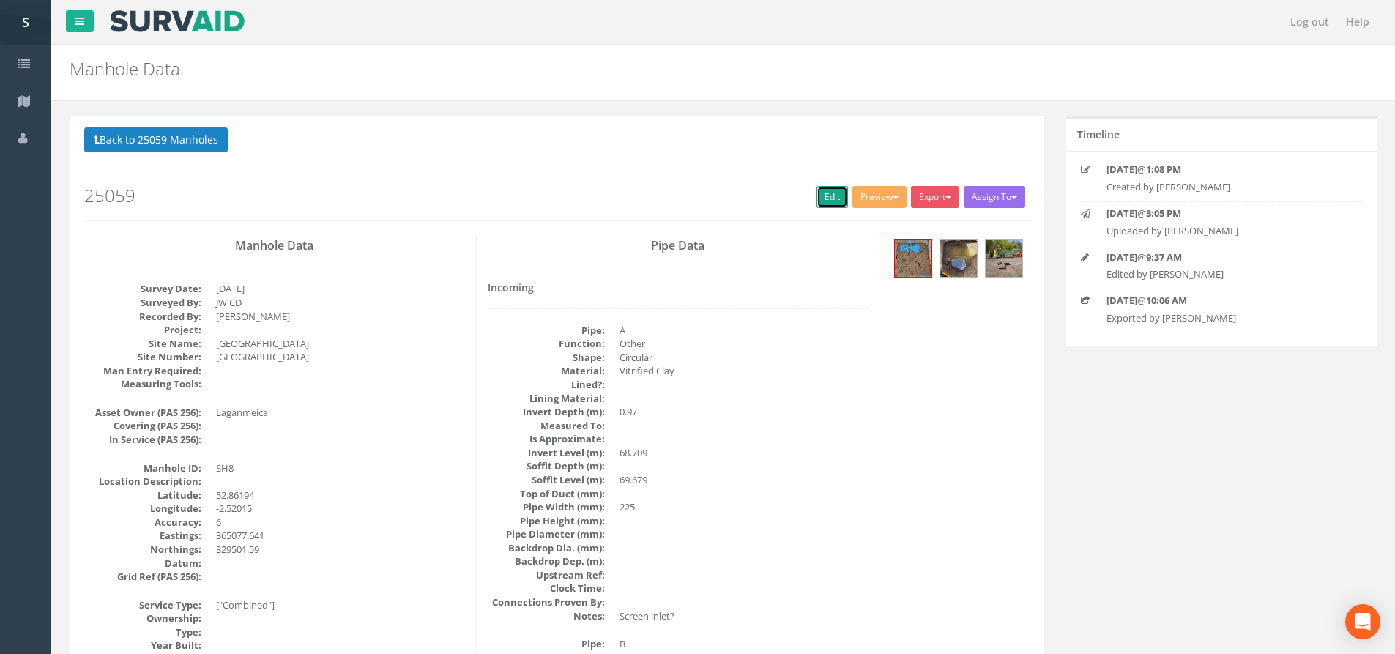
click at [828, 189] on link "Edit" at bounding box center [832, 197] width 31 height 22
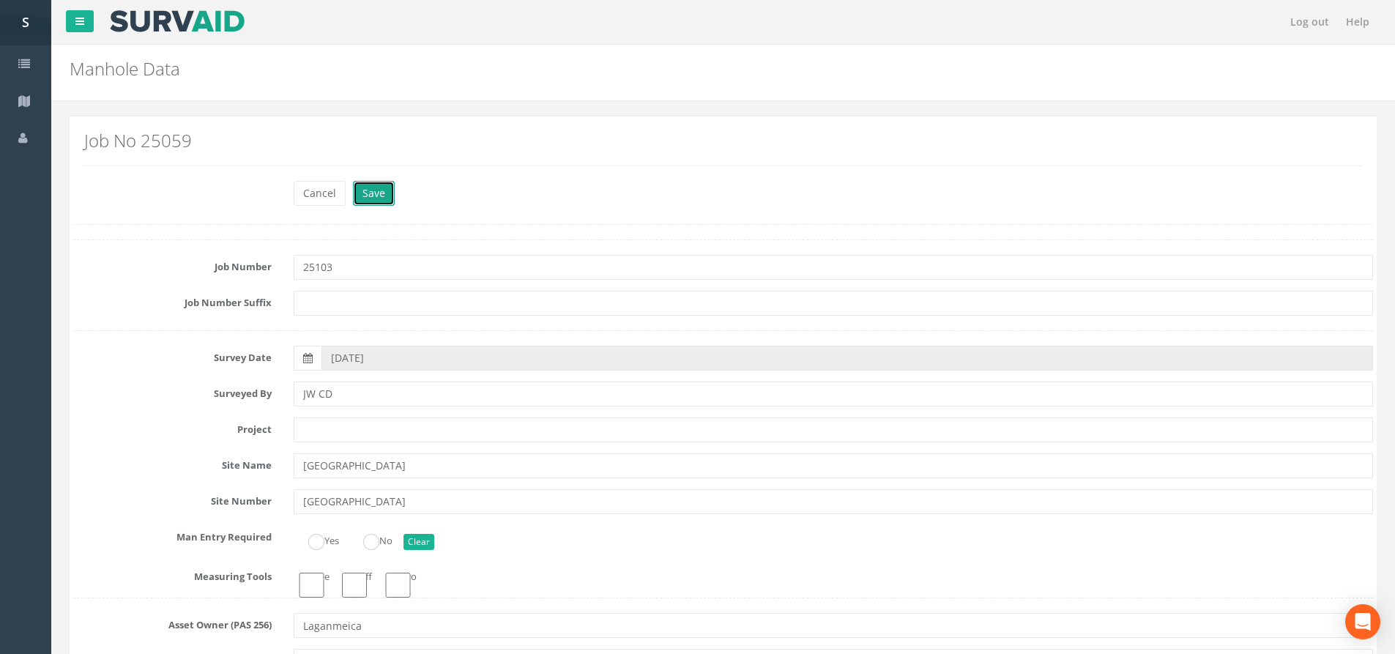
click at [379, 201] on button "Save" at bounding box center [374, 193] width 42 height 25
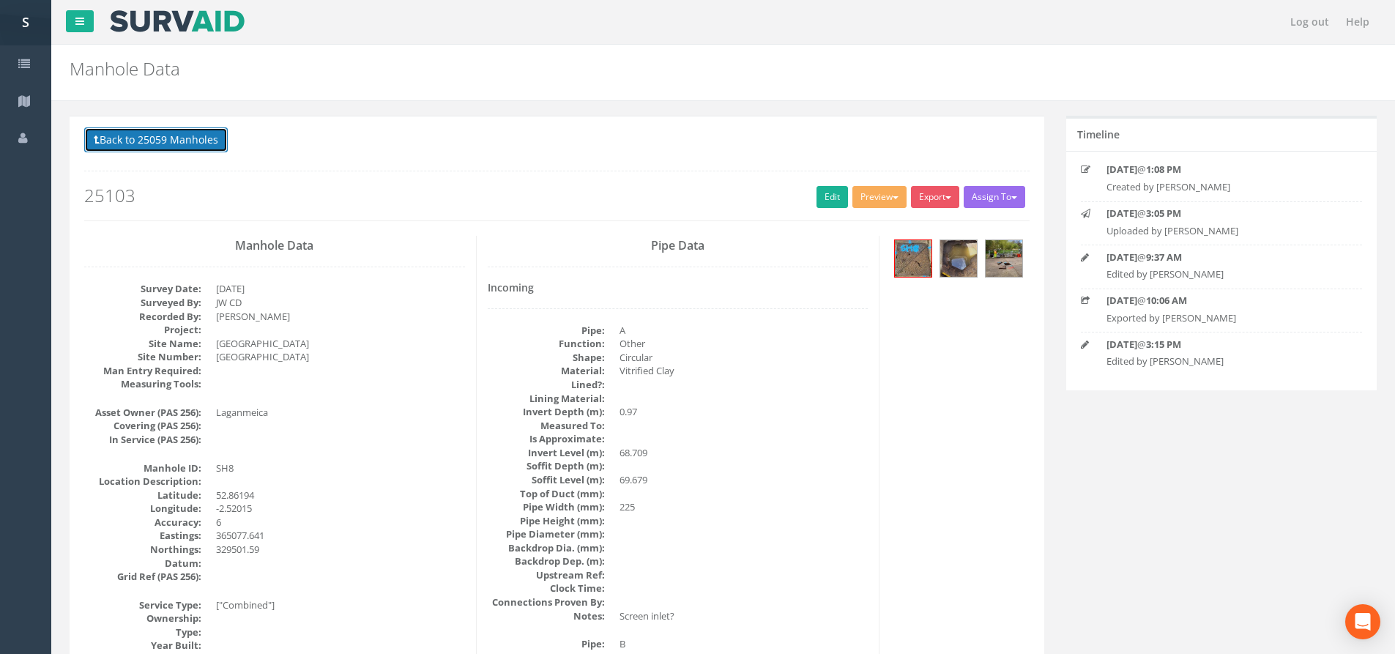
click at [160, 147] on button "Back to 25059 Manholes" at bounding box center [156, 139] width 144 height 25
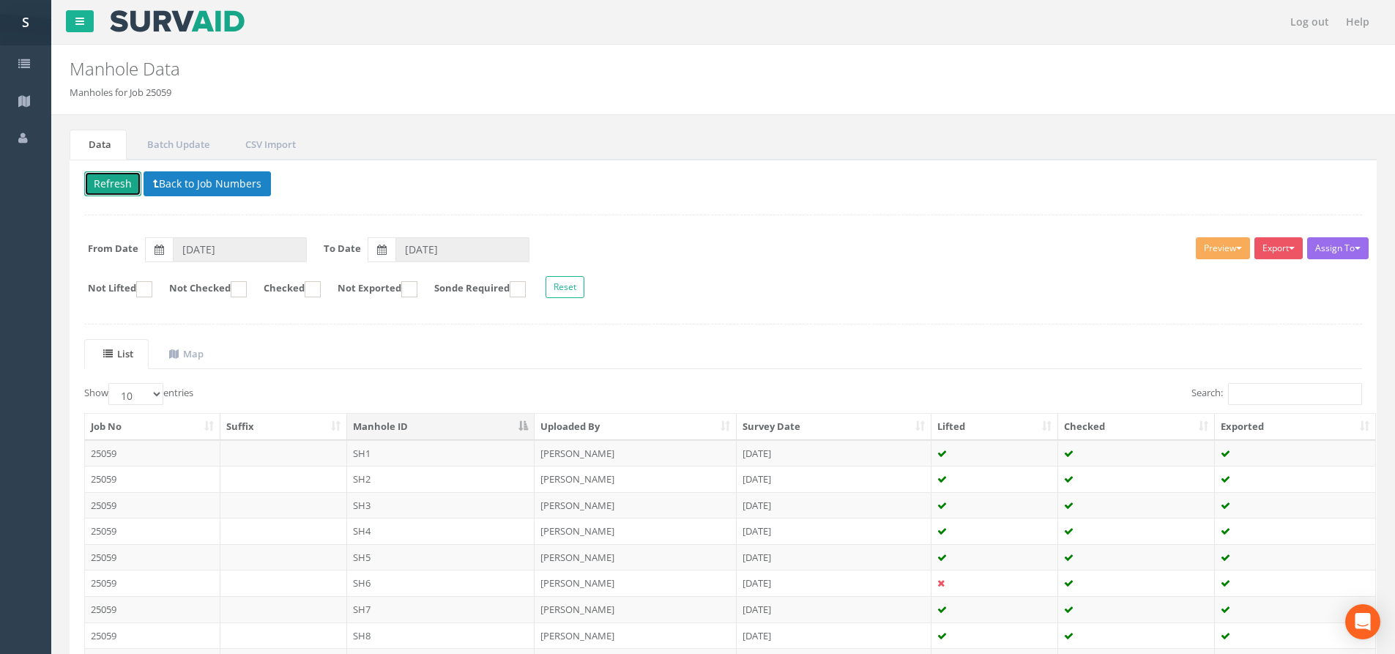
click at [126, 193] on button "Refresh" at bounding box center [112, 183] width 57 height 25
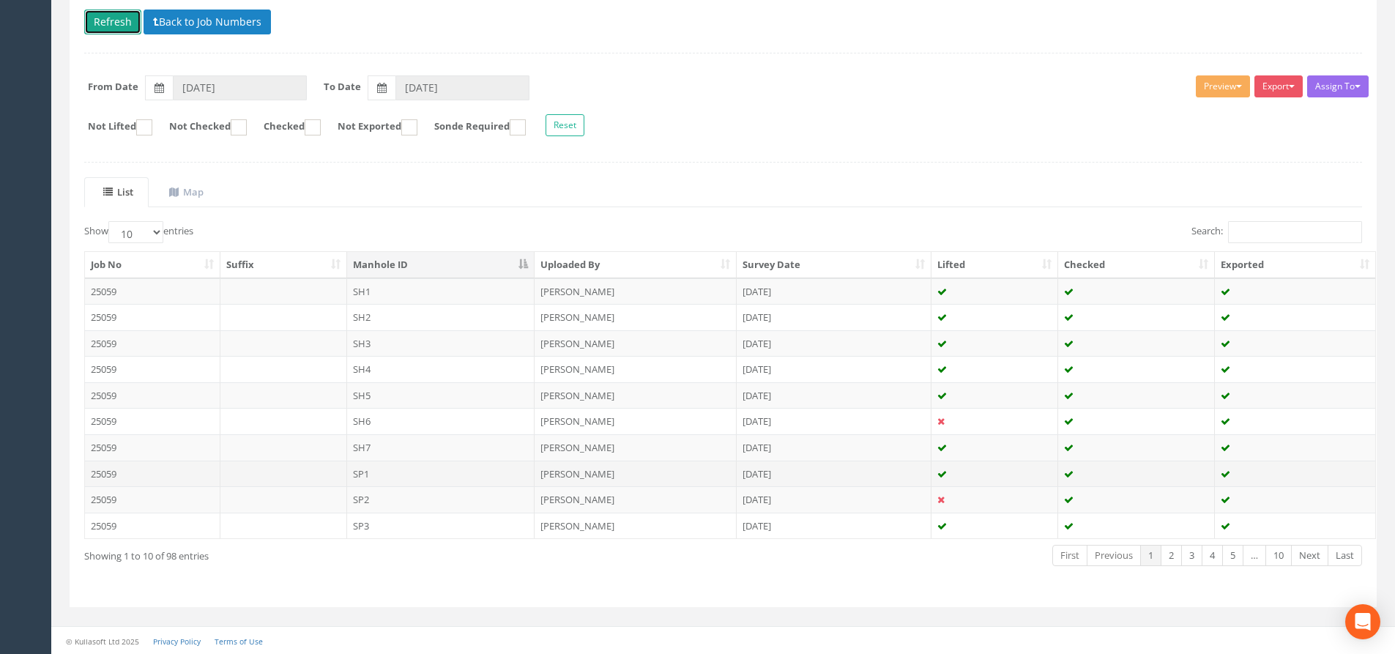
scroll to position [163, 0]
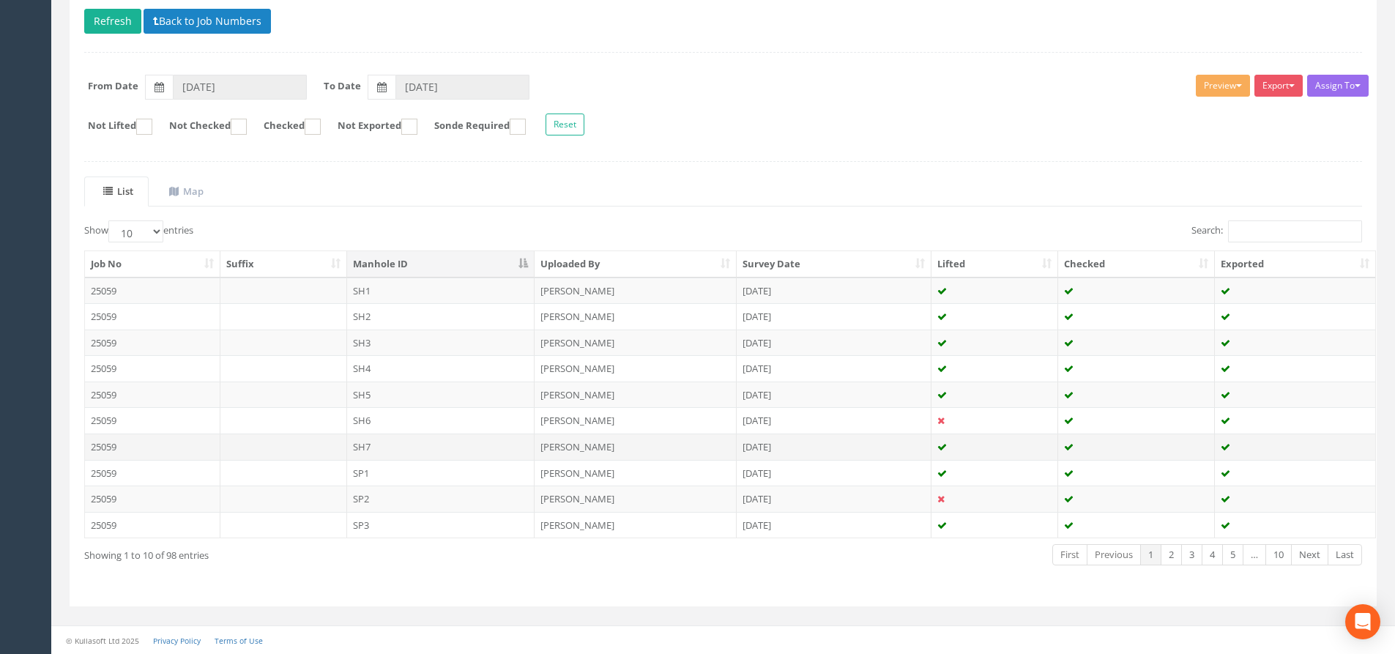
click at [412, 448] on td "SH7" at bounding box center [441, 447] width 188 height 26
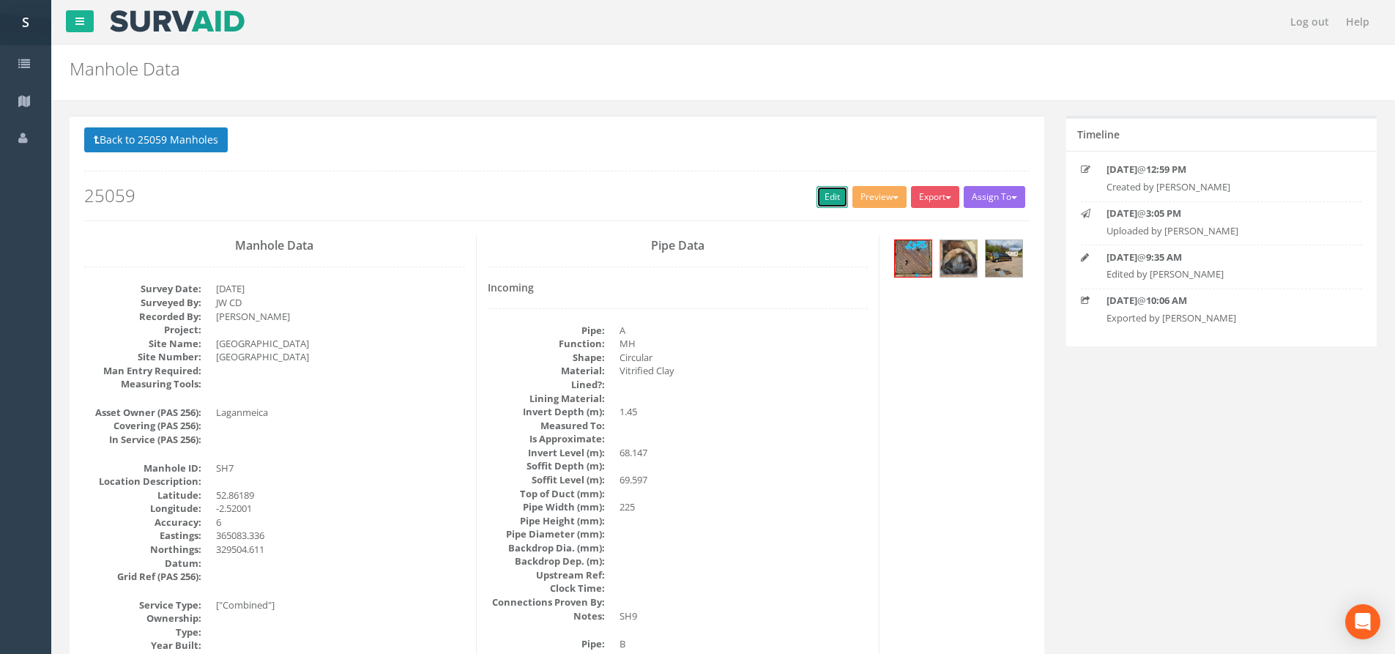
click at [828, 196] on link "Edit" at bounding box center [832, 197] width 31 height 22
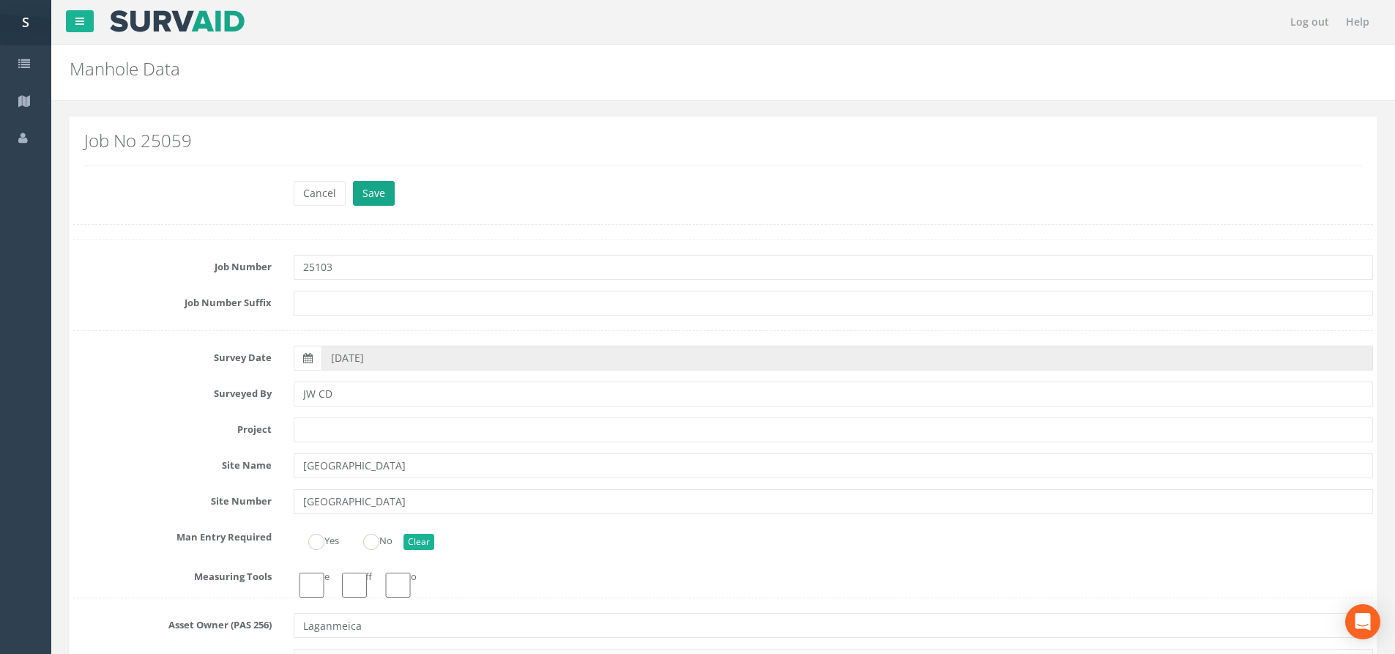
type input "25103"
click at [385, 193] on button "Save" at bounding box center [374, 193] width 42 height 25
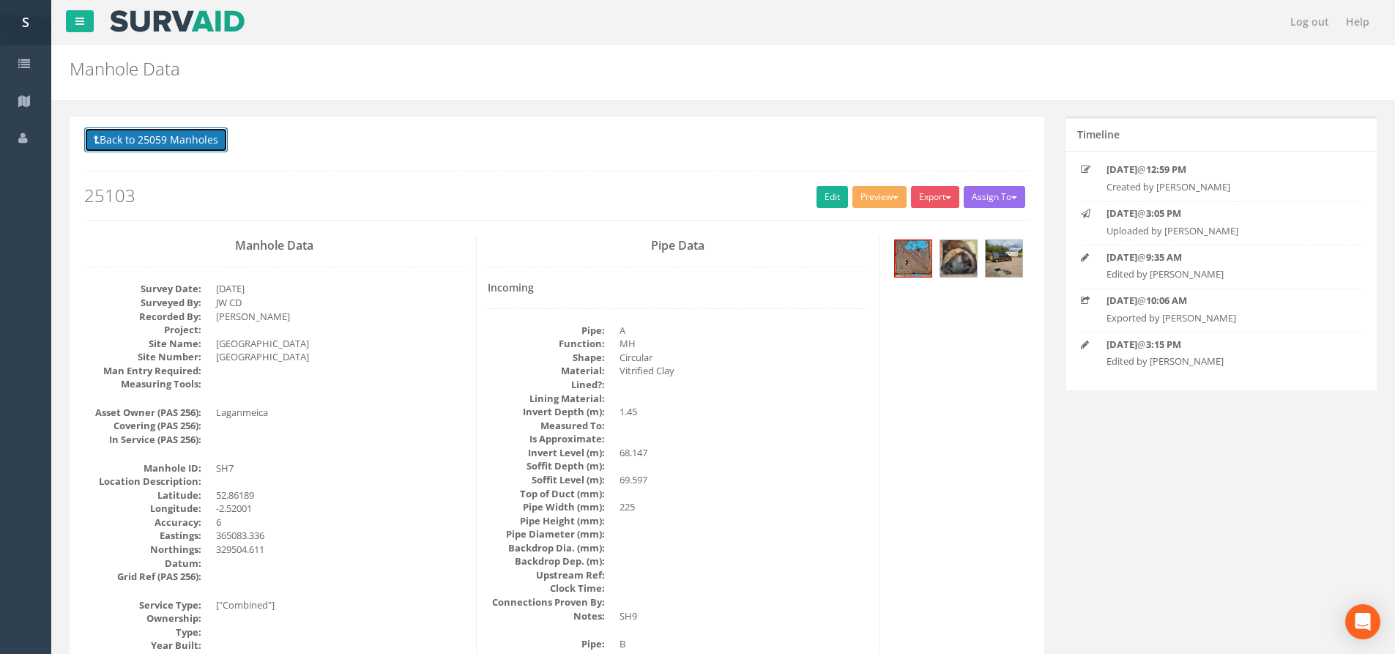
click at [177, 145] on button "Back to 25059 Manholes" at bounding box center [156, 139] width 144 height 25
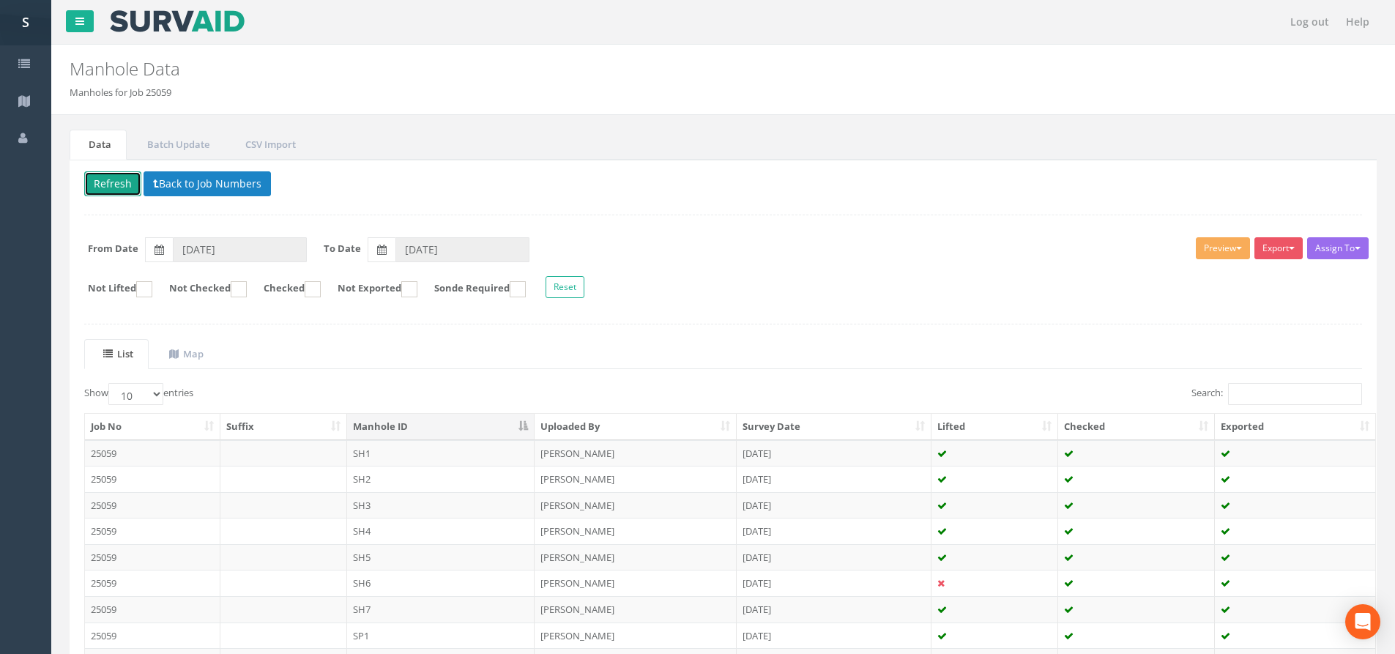
click at [120, 177] on button "Refresh" at bounding box center [112, 183] width 57 height 25
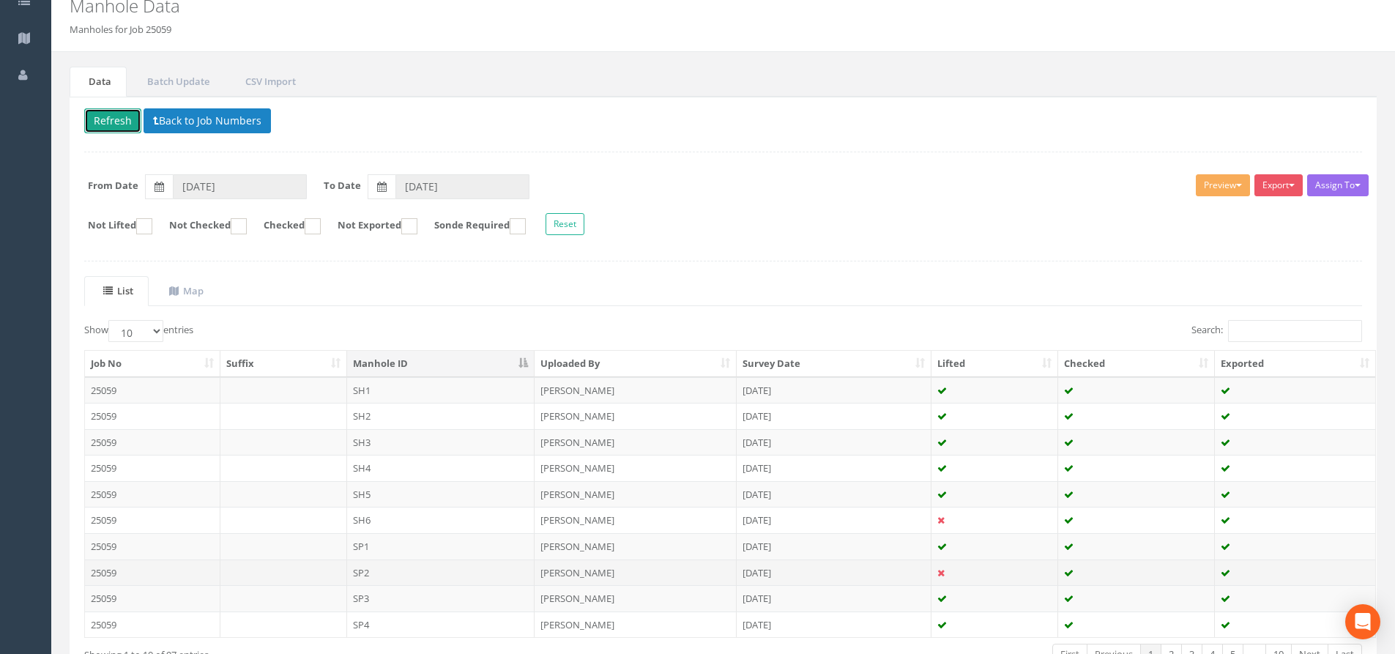
scroll to position [147, 0]
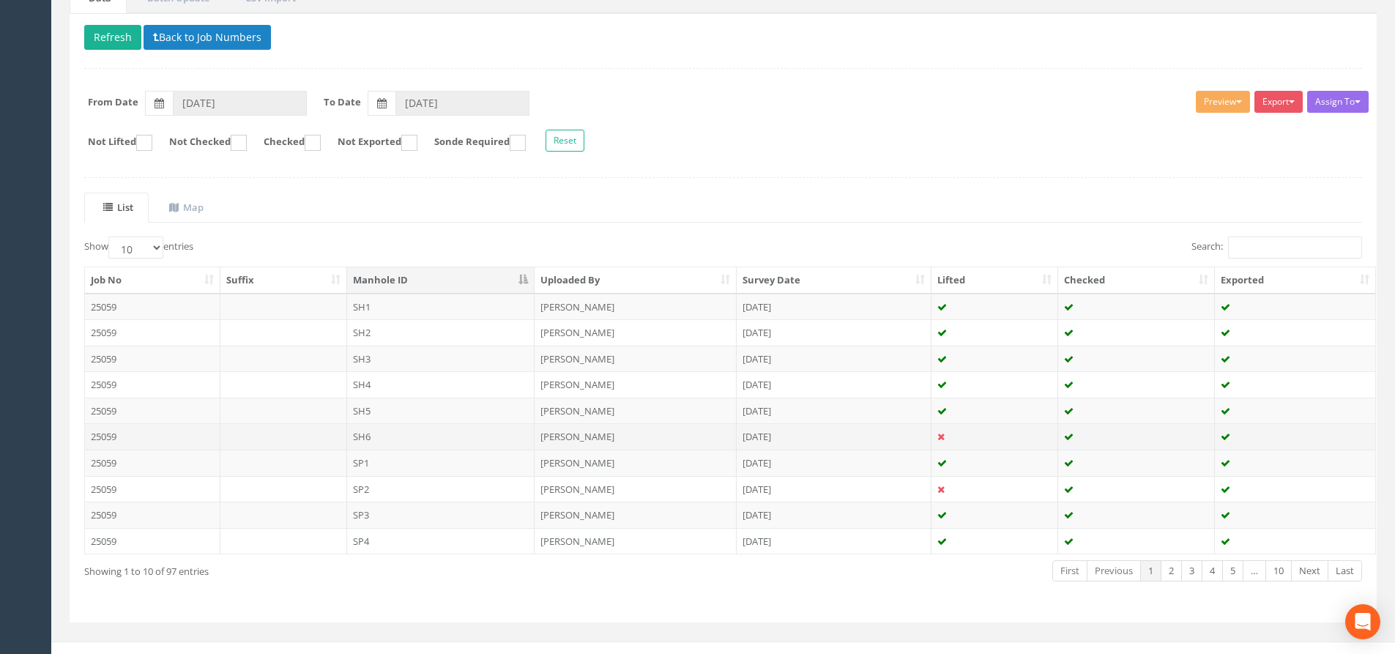
click at [395, 439] on td "SH6" at bounding box center [441, 436] width 188 height 26
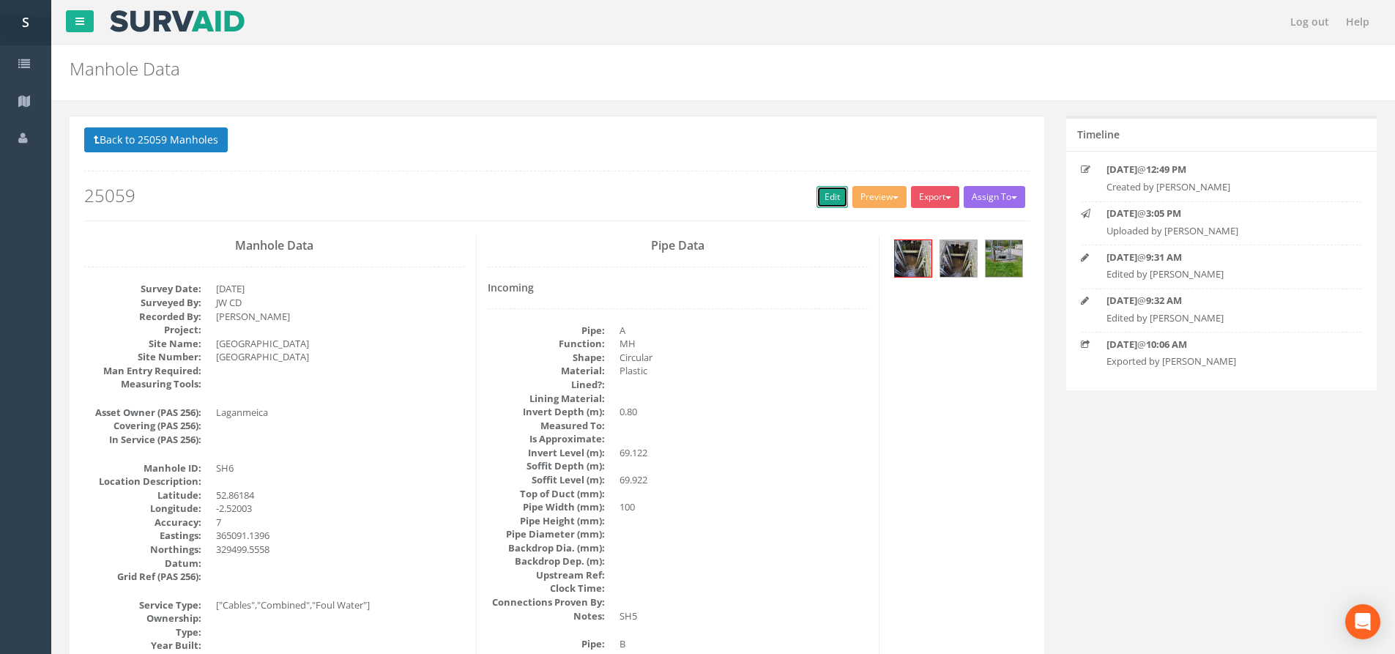
click at [820, 204] on link "Edit" at bounding box center [832, 197] width 31 height 22
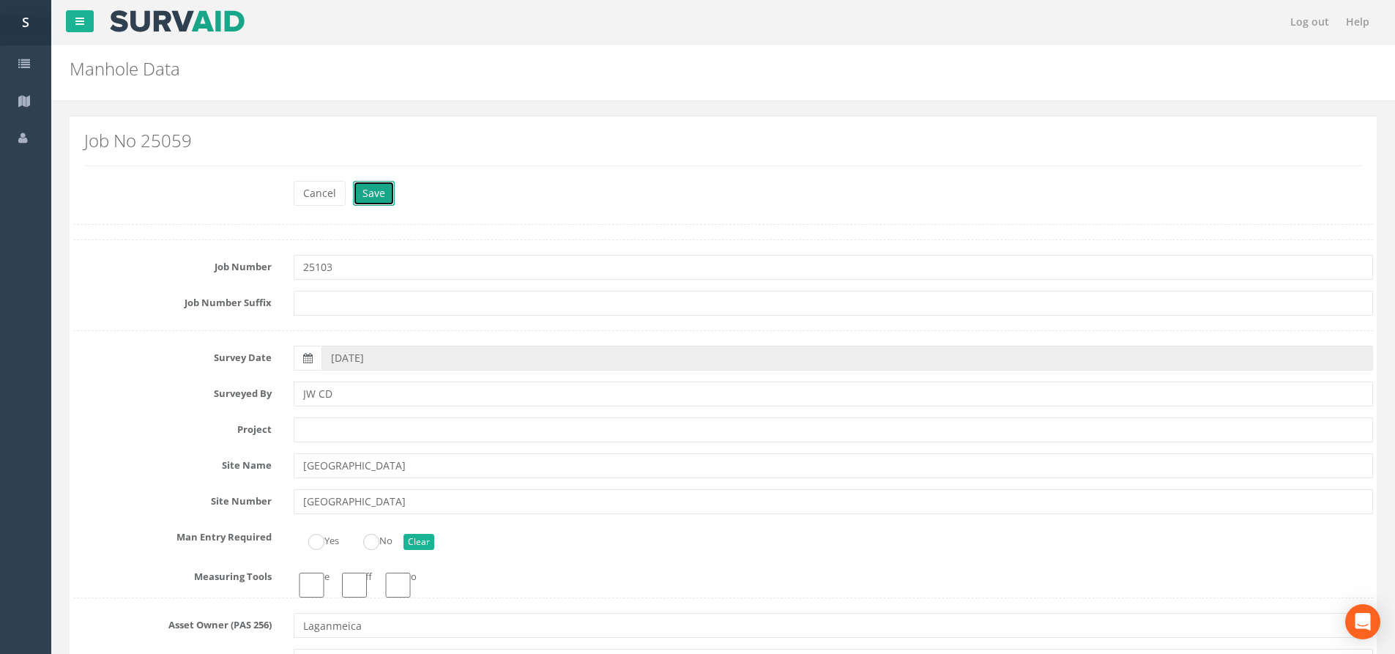
click at [371, 190] on button "Save" at bounding box center [374, 193] width 42 height 25
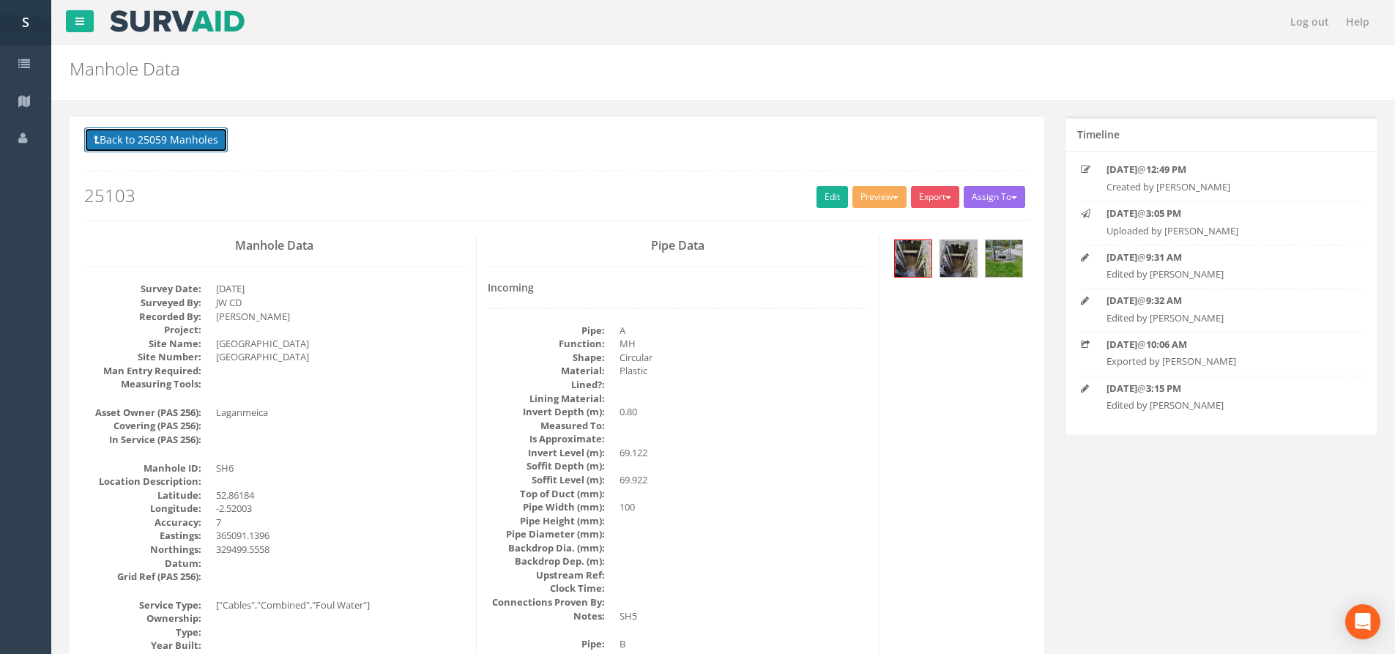
click at [165, 149] on button "Back to 25059 Manholes" at bounding box center [156, 139] width 144 height 25
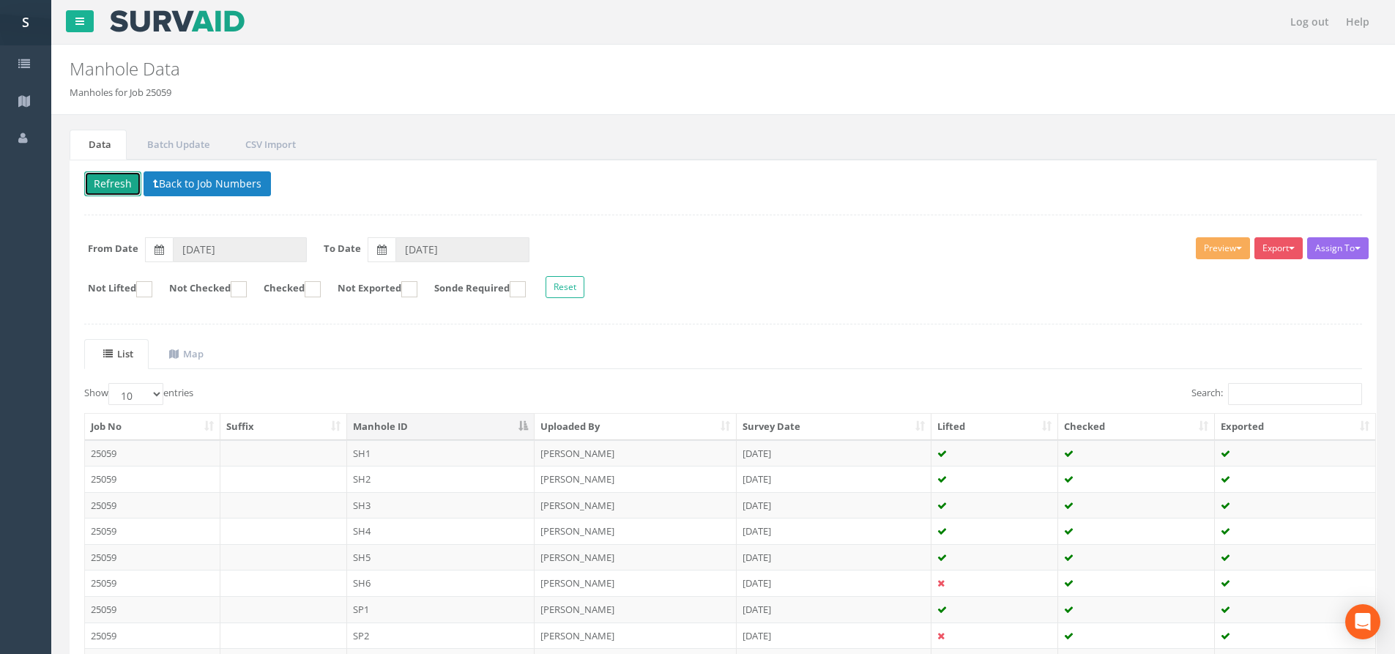
click at [123, 185] on button "Refresh" at bounding box center [112, 183] width 57 height 25
click at [400, 564] on td "SH5" at bounding box center [441, 557] width 188 height 26
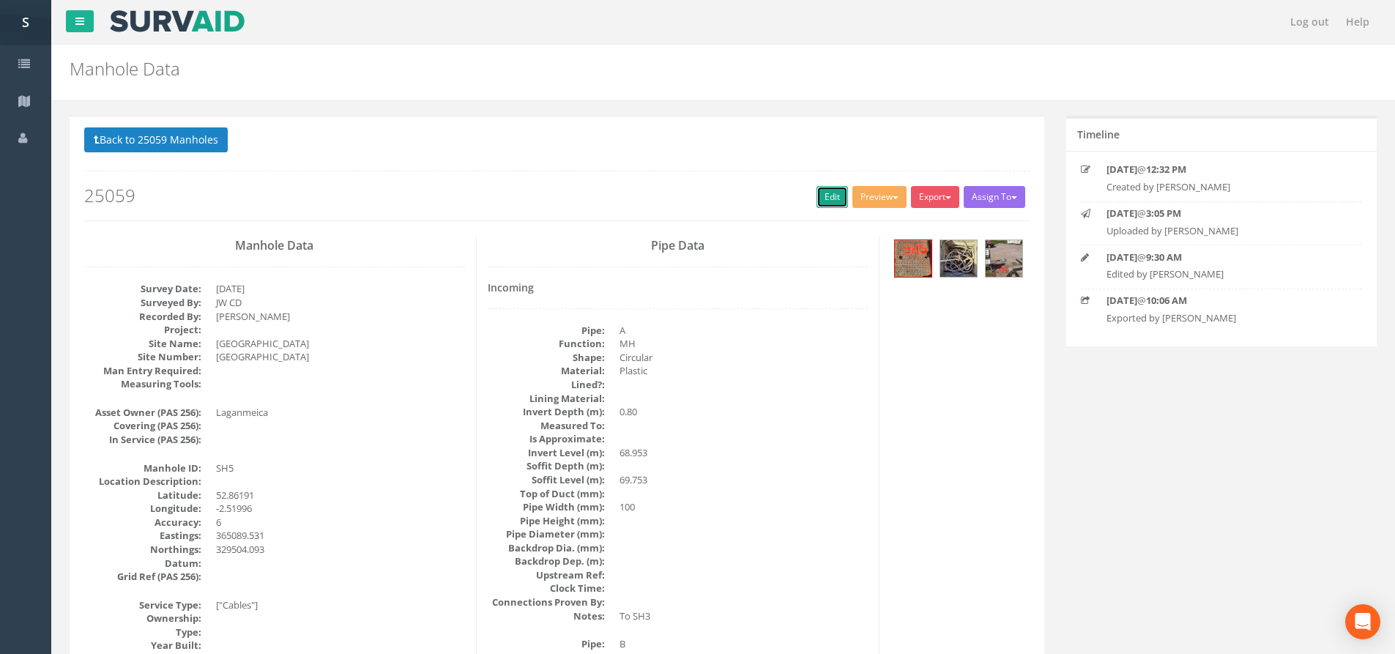
click at [829, 200] on link "Edit" at bounding box center [832, 197] width 31 height 22
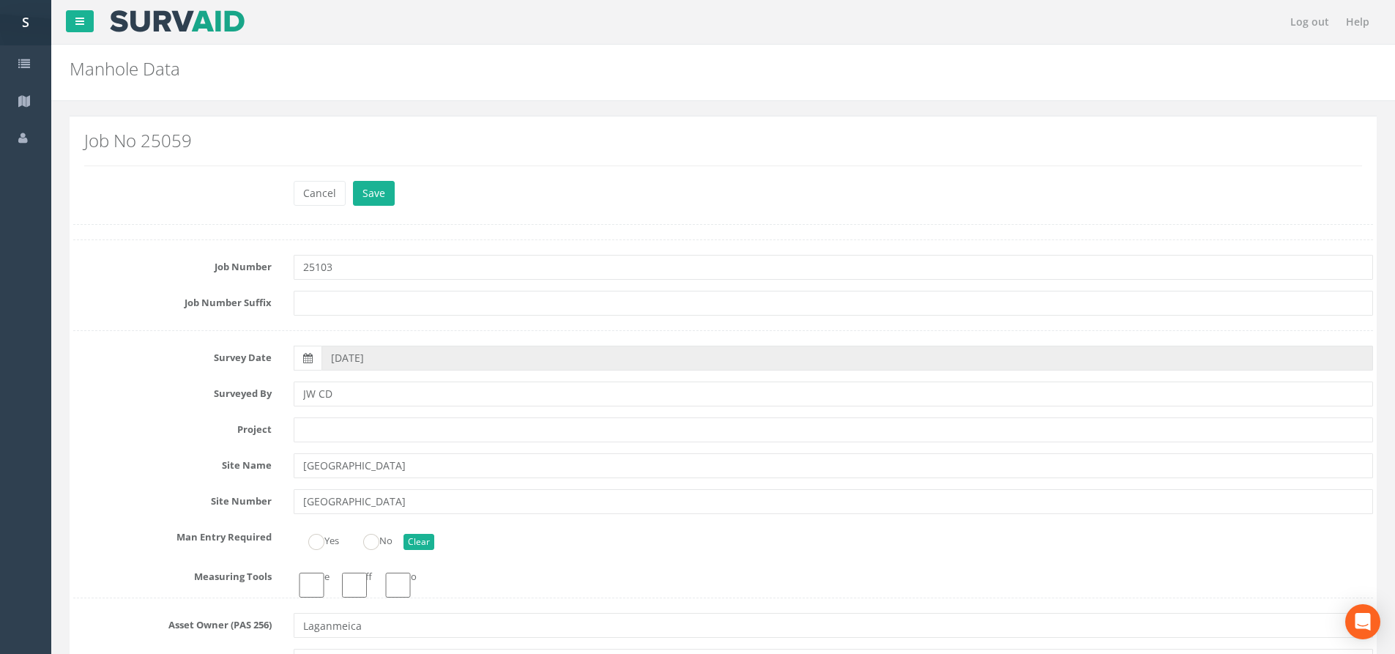
click at [396, 195] on div "Cancel Save Delete" at bounding box center [834, 195] width 1102 height 29
click at [382, 196] on button "Save" at bounding box center [374, 193] width 42 height 25
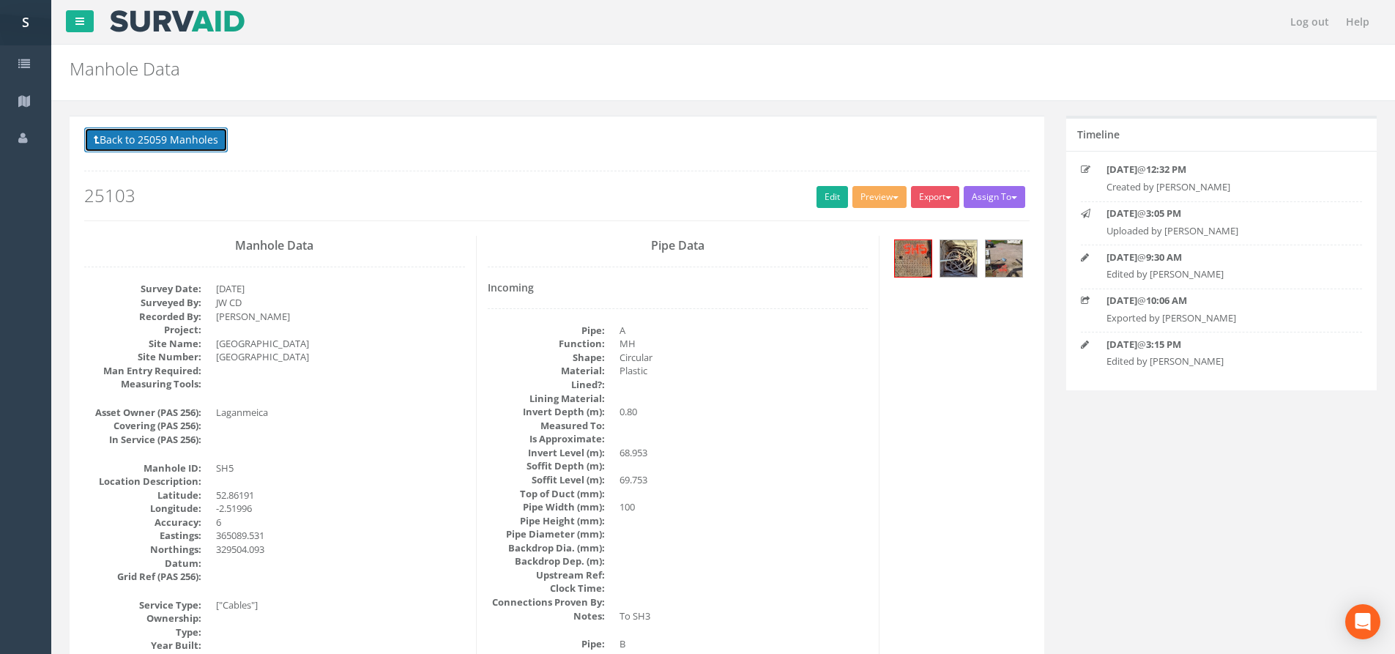
click at [199, 144] on button "Back to 25059 Manholes" at bounding box center [156, 139] width 144 height 25
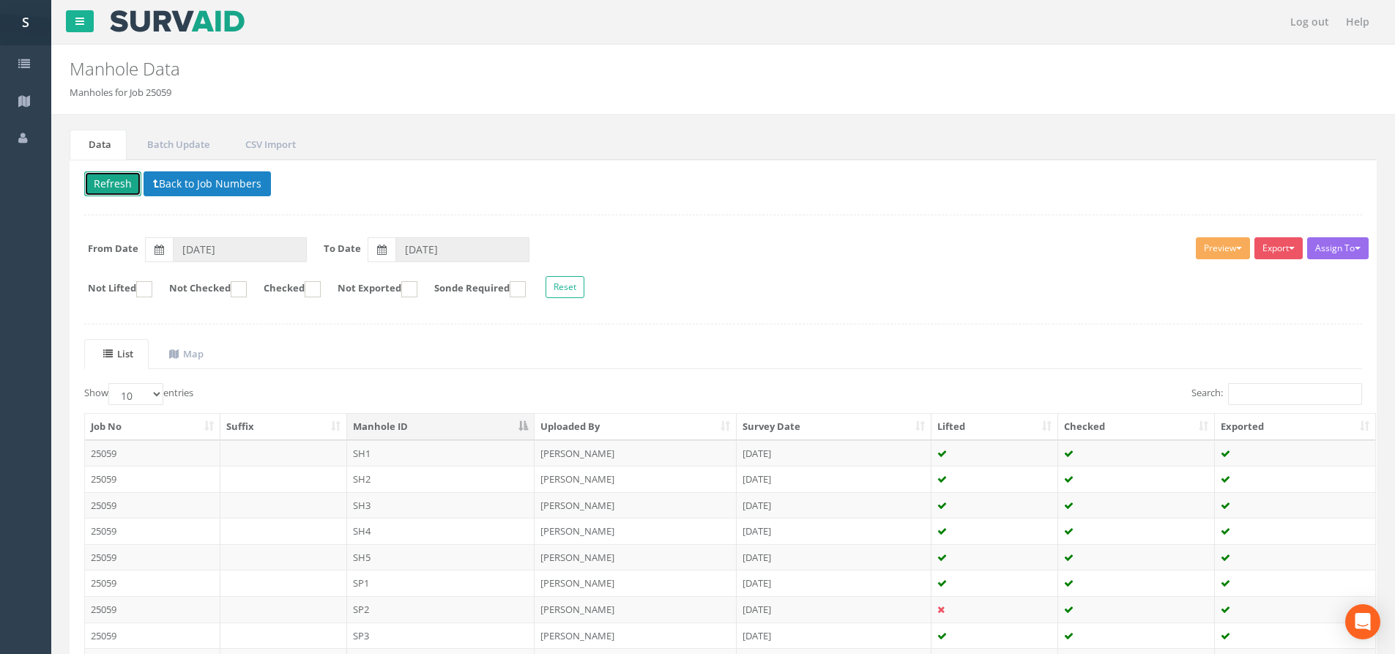
click at [122, 192] on button "Refresh" at bounding box center [112, 183] width 57 height 25
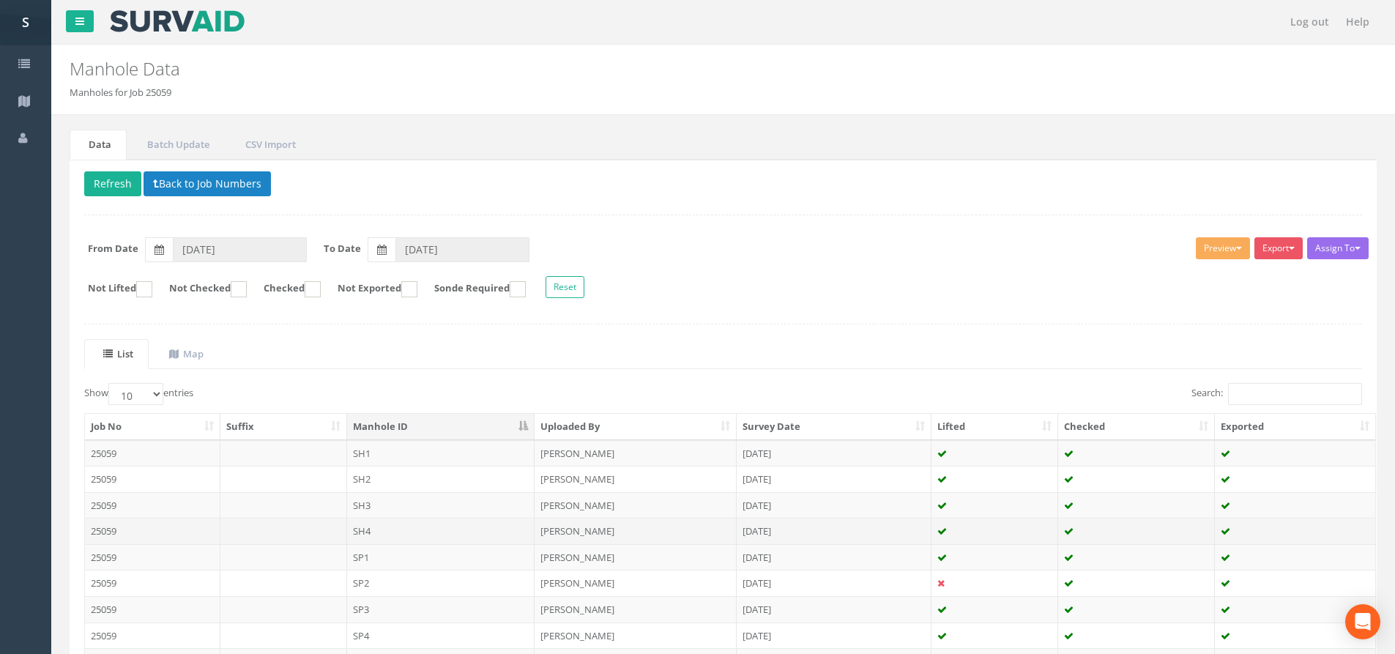
click at [429, 538] on td "SH4" at bounding box center [441, 531] width 188 height 26
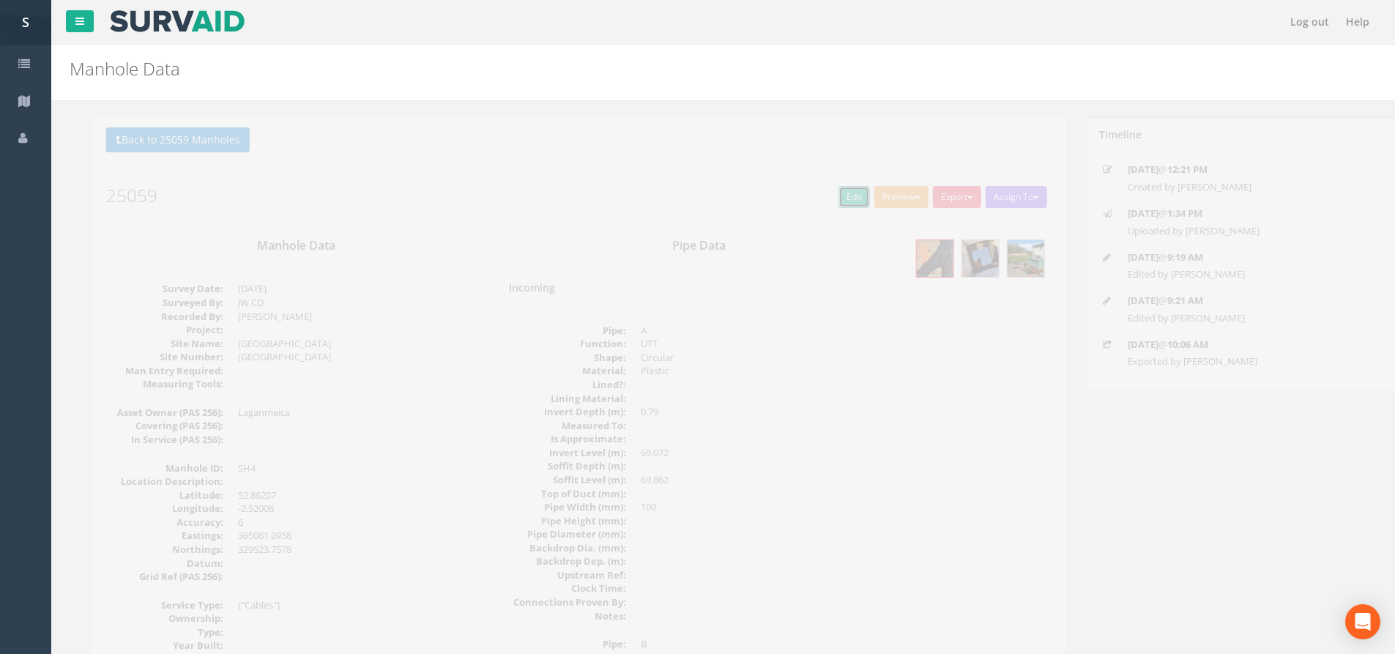
click at [834, 199] on link "Edit" at bounding box center [832, 197] width 31 height 22
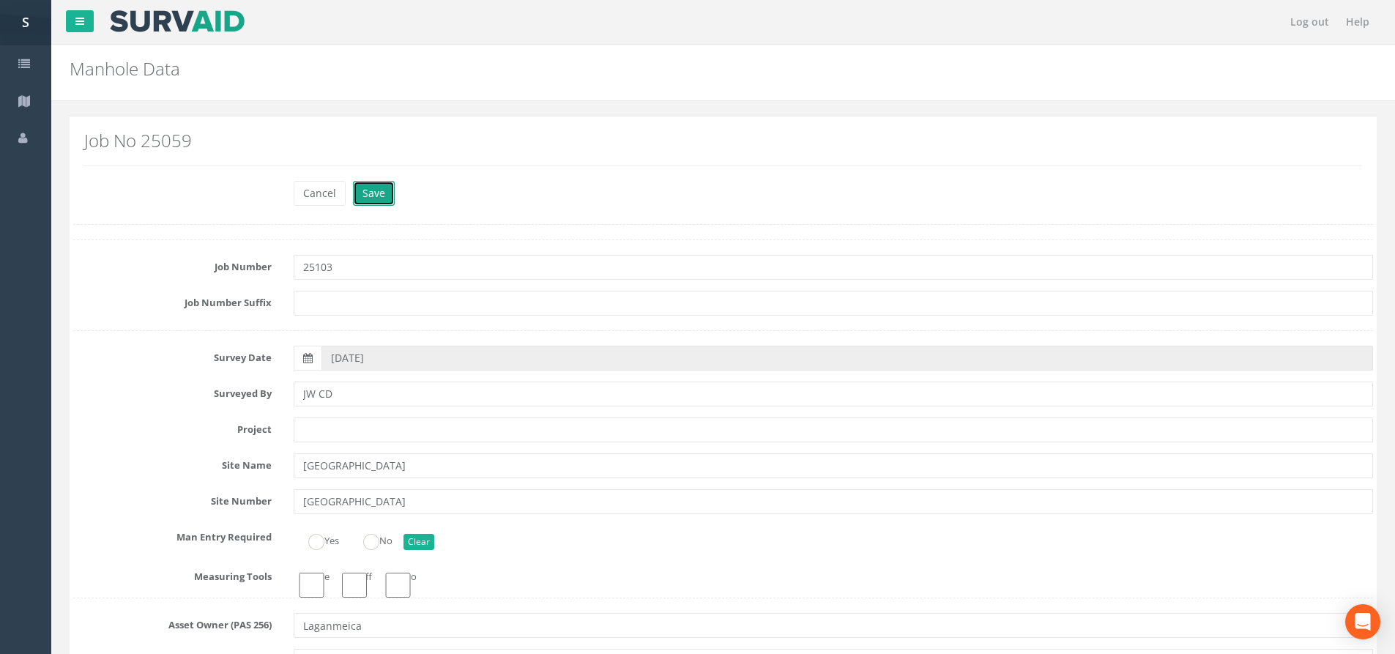
click at [377, 194] on button "Save" at bounding box center [374, 193] width 42 height 25
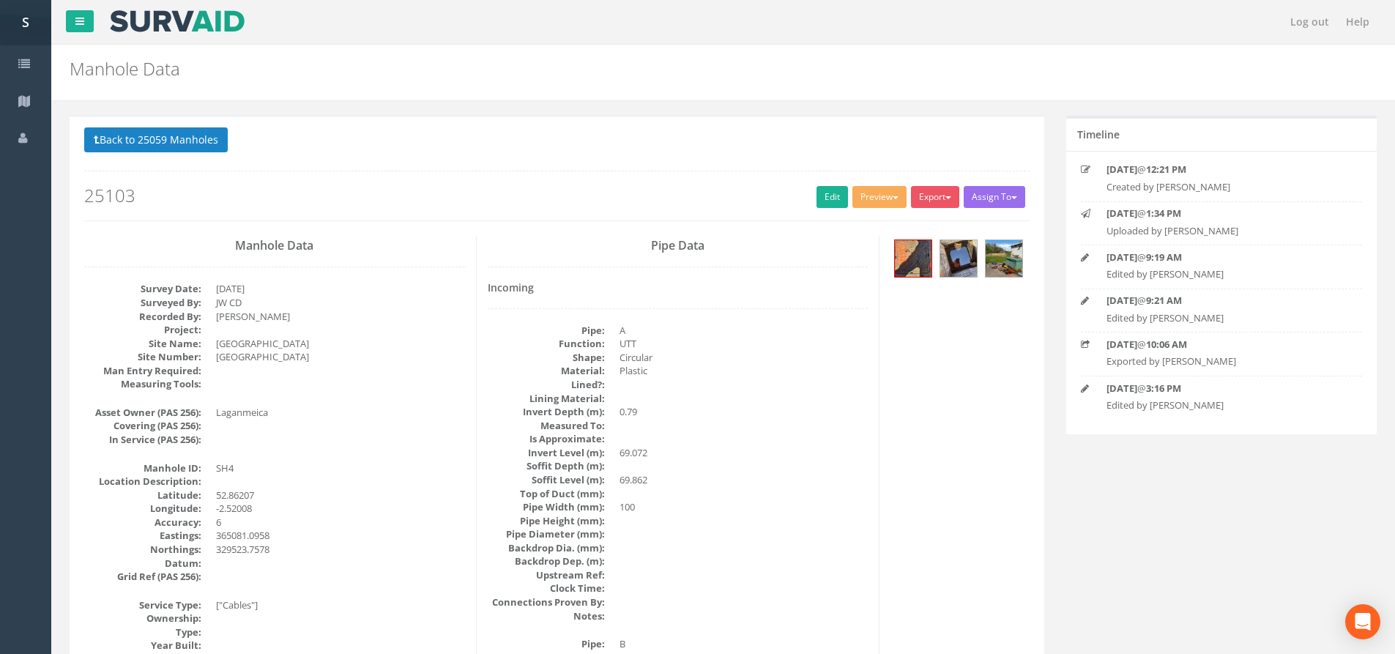
click at [168, 133] on button "Back to 25059 Manholes" at bounding box center [156, 139] width 144 height 25
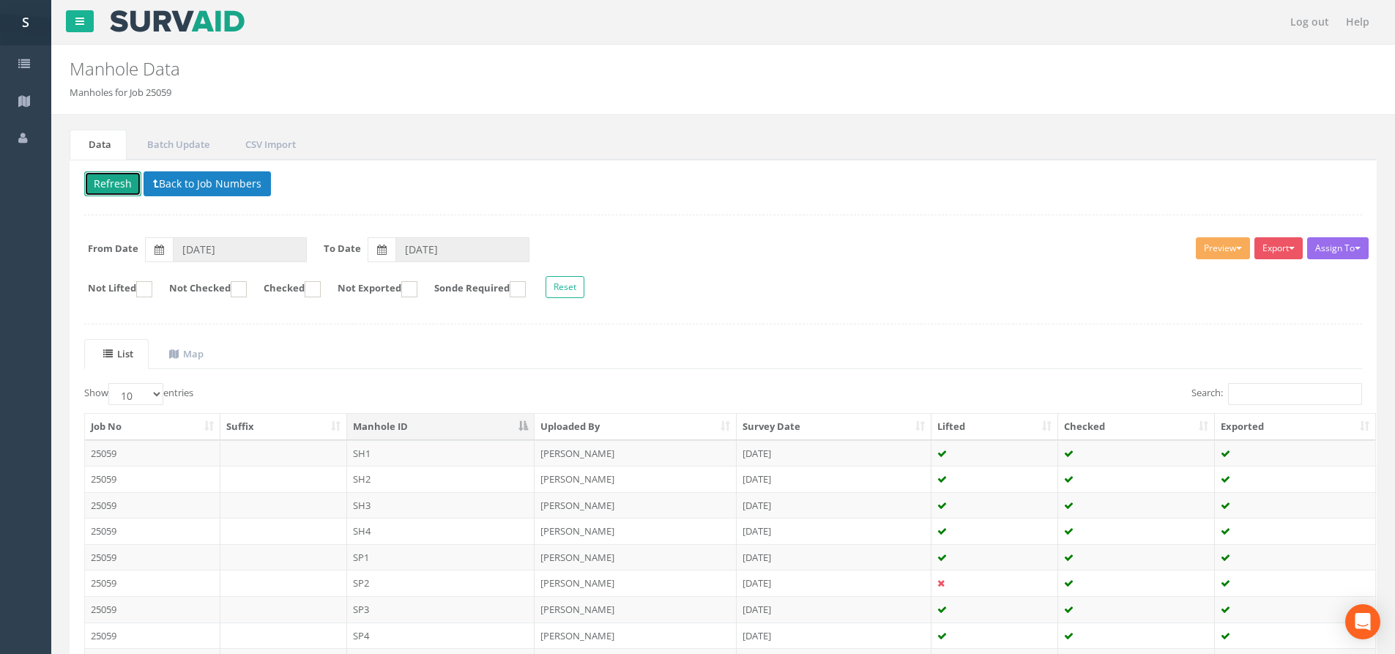
click at [103, 180] on button "Refresh" at bounding box center [112, 183] width 57 height 25
click at [413, 508] on td "SH3" at bounding box center [441, 505] width 188 height 26
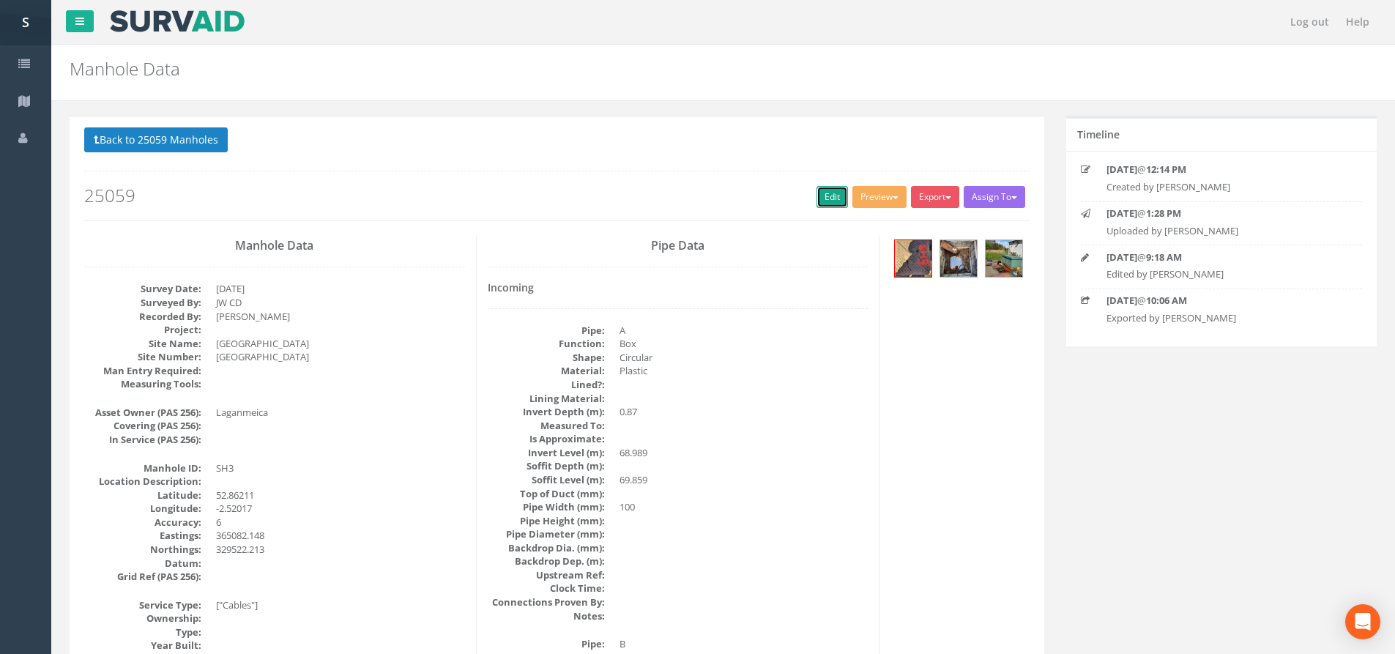
click at [817, 192] on link "Edit" at bounding box center [832, 197] width 31 height 22
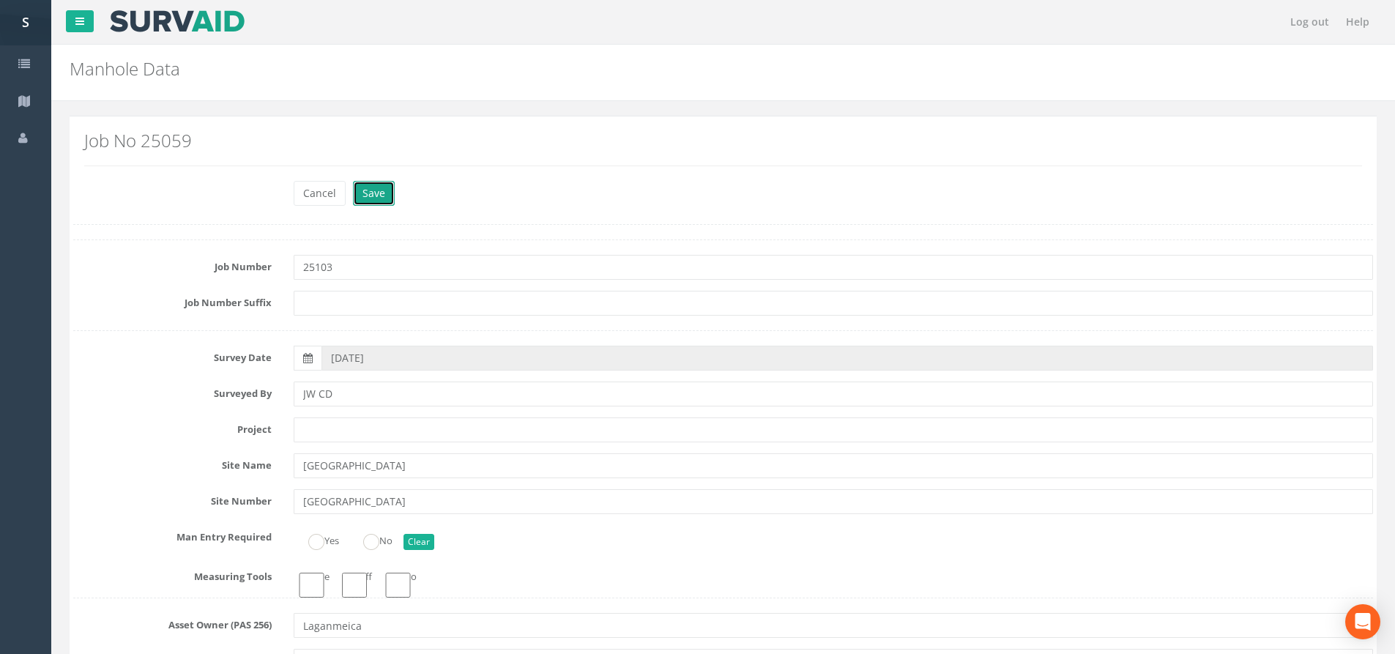
click at [379, 190] on button "Save" at bounding box center [374, 193] width 42 height 25
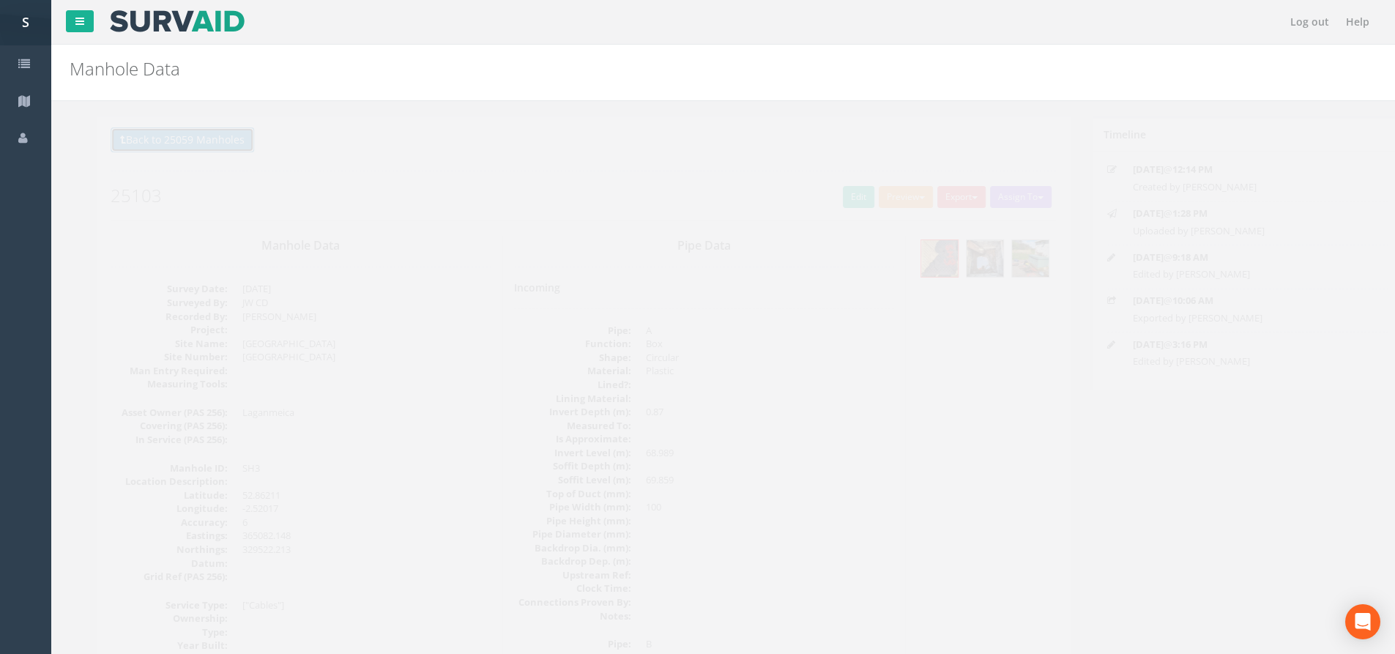
click at [166, 130] on button "Back to 25059 Manholes" at bounding box center [156, 139] width 144 height 25
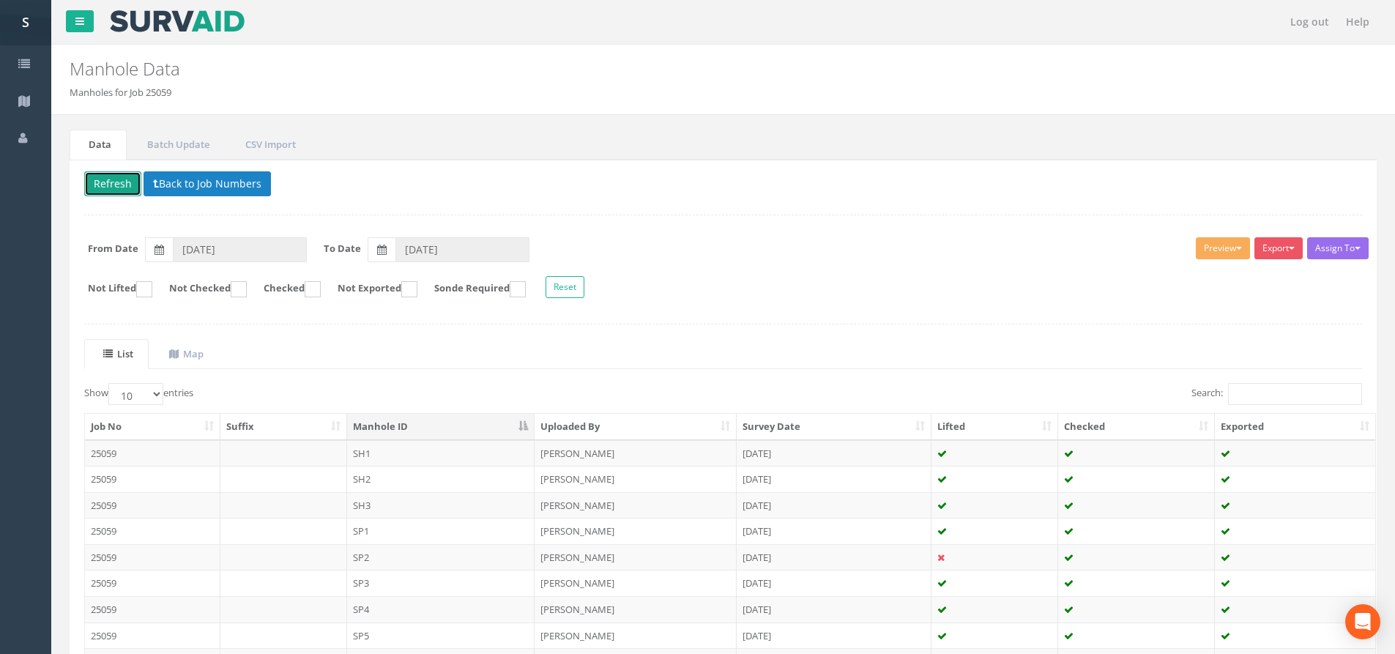
click at [119, 177] on button "Refresh" at bounding box center [112, 183] width 57 height 25
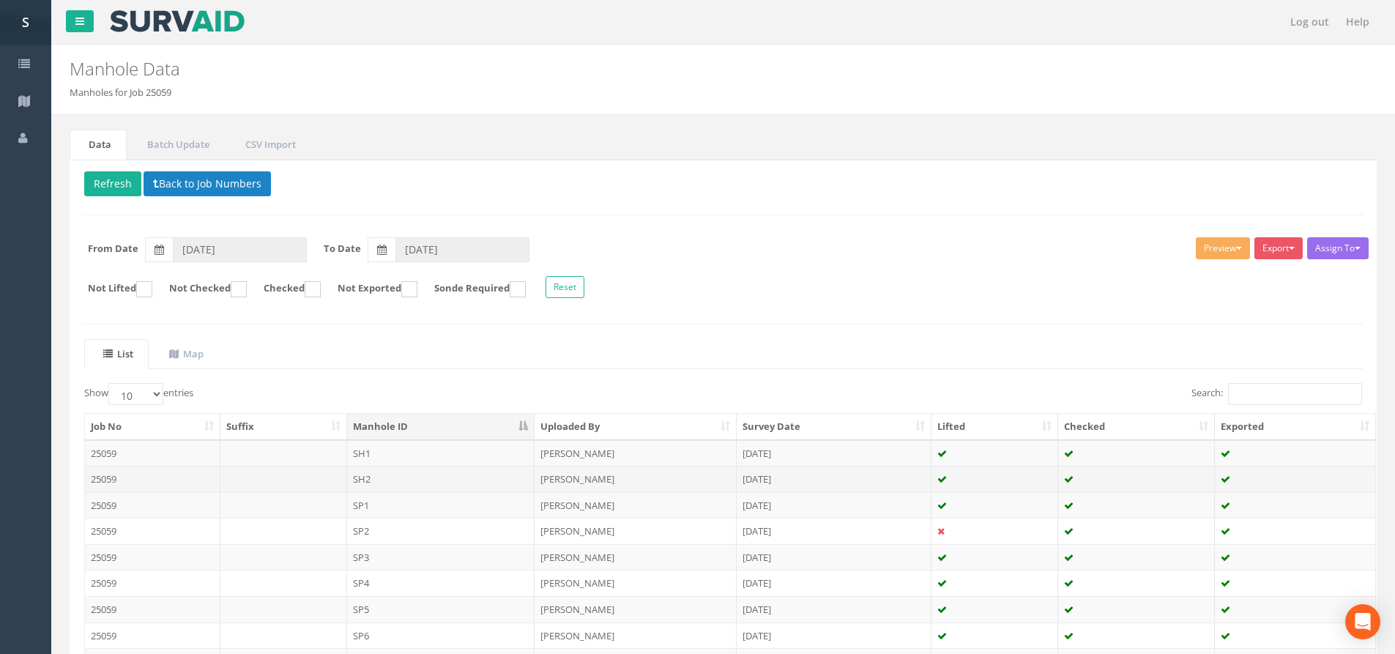
click at [420, 472] on td "SH2" at bounding box center [441, 479] width 188 height 26
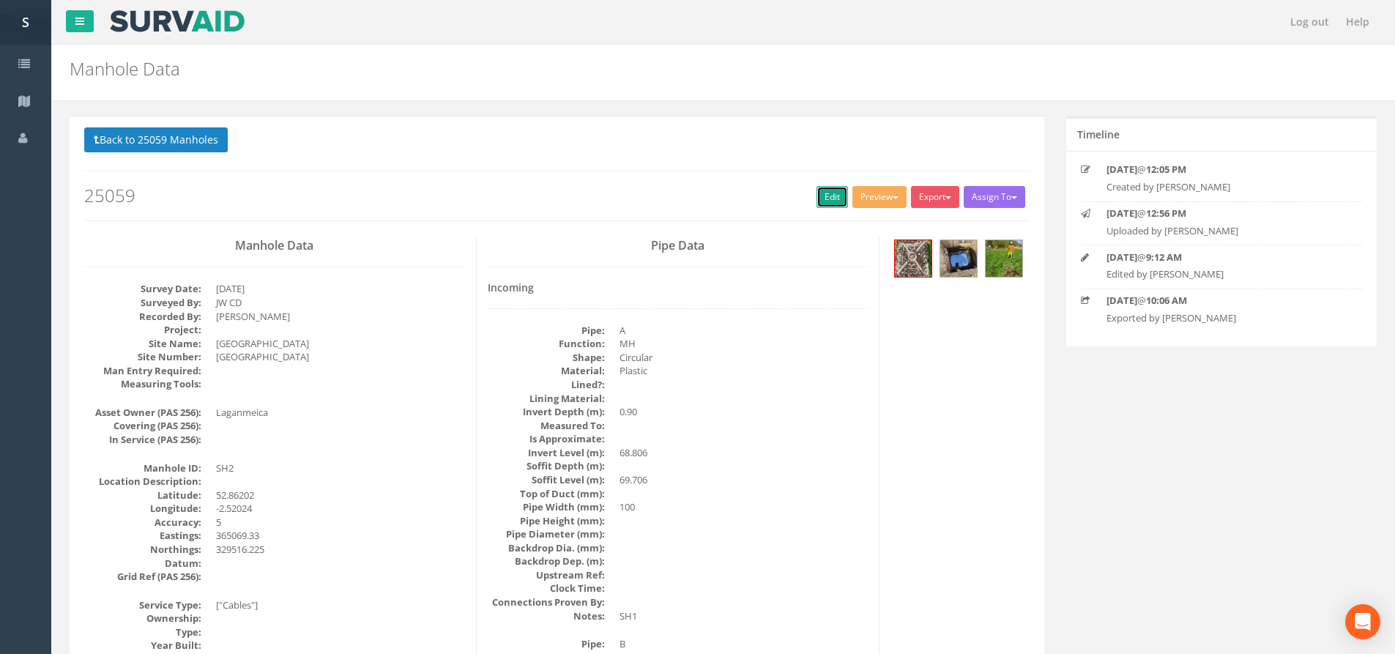
click at [826, 190] on link "Edit" at bounding box center [832, 197] width 31 height 22
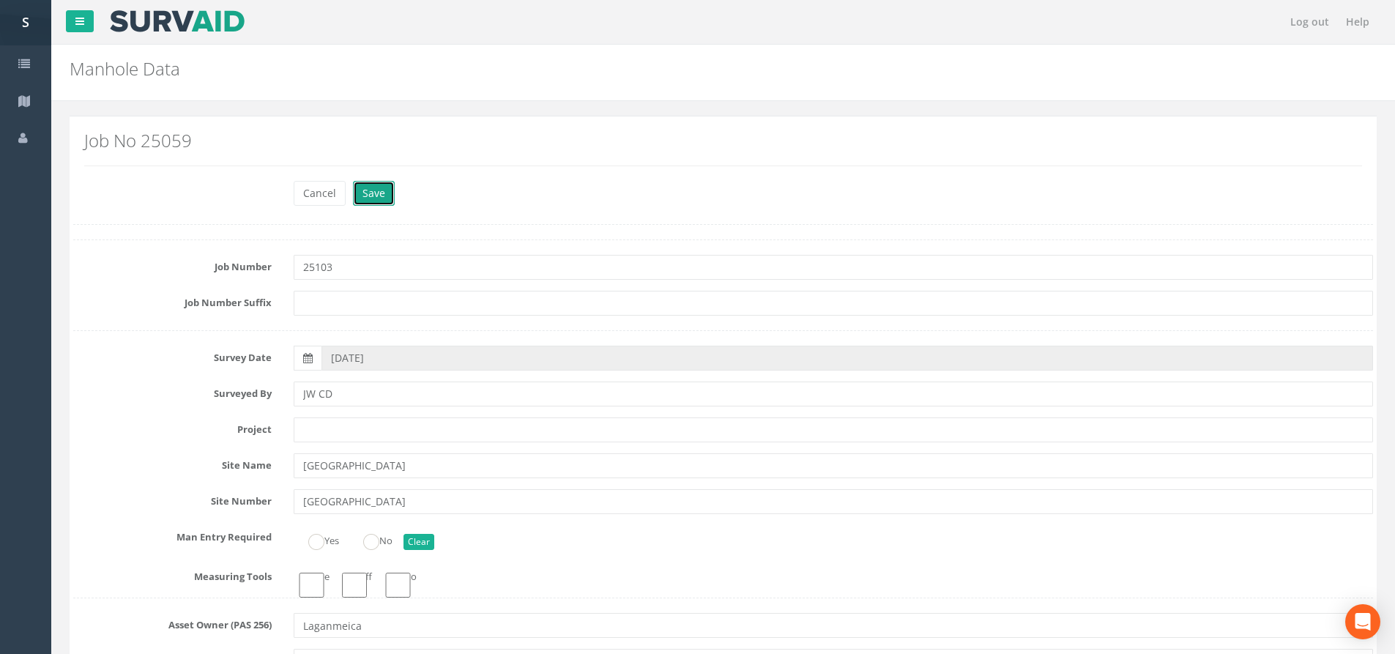
click at [387, 197] on button "Save" at bounding box center [374, 193] width 42 height 25
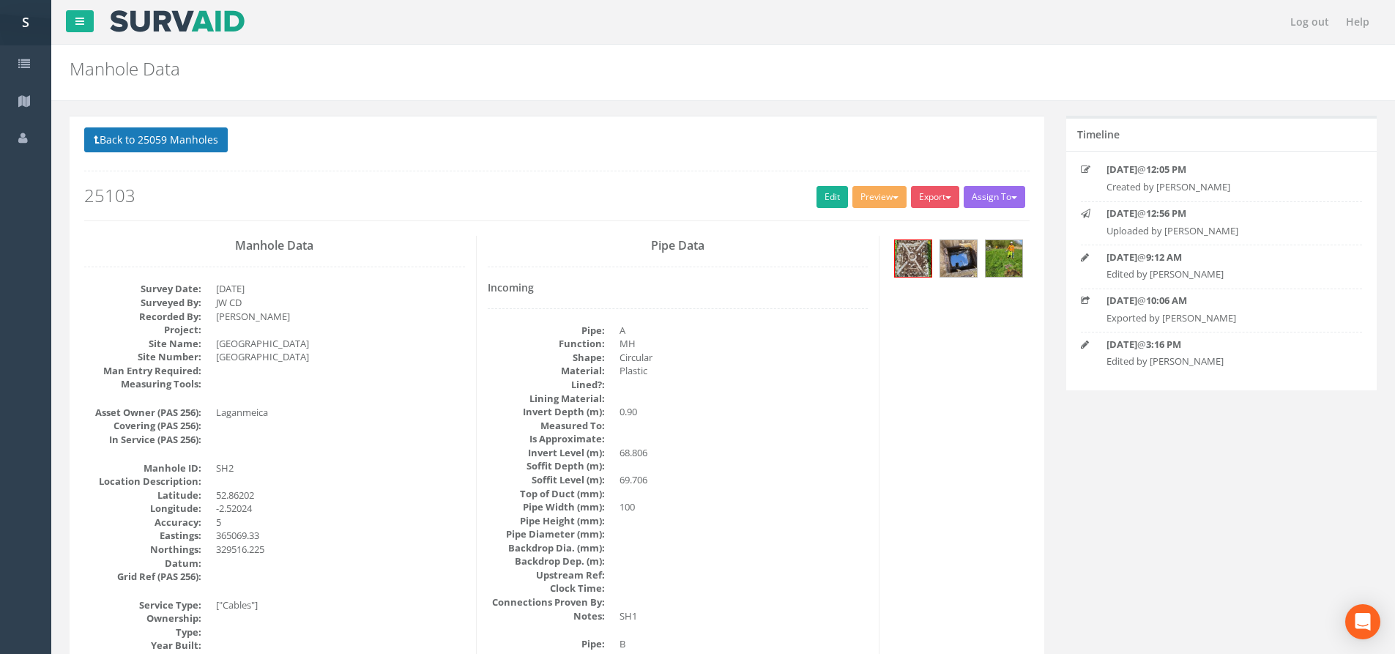
drag, startPoint x: 190, startPoint y: 174, endPoint x: 178, endPoint y: 149, distance: 27.2
click at [189, 172] on div "Back to 25059 Manholes Back to Map Assign To No Companies Added Export SP Manho…" at bounding box center [557, 173] width 946 height 93
click at [177, 147] on button "Back to 25059 Manholes" at bounding box center [156, 139] width 144 height 25
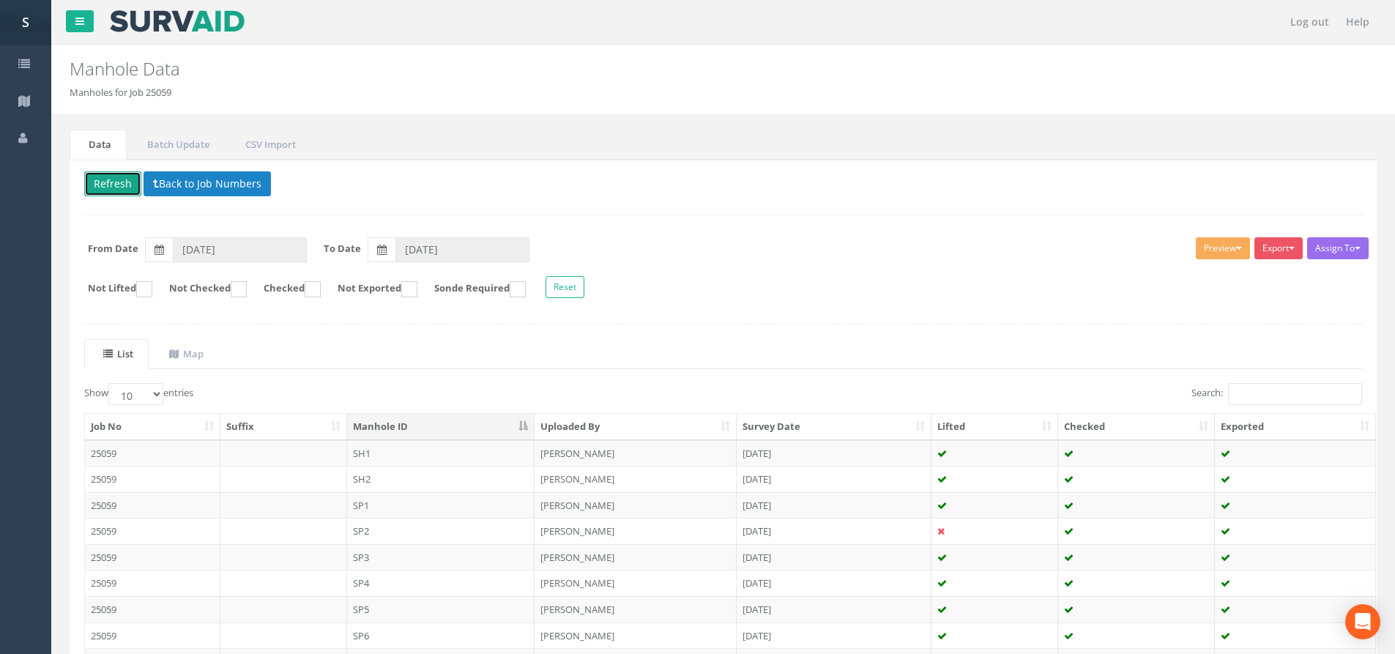
click at [115, 177] on button "Refresh" at bounding box center [112, 183] width 57 height 25
click at [395, 453] on td "SH1" at bounding box center [441, 453] width 188 height 26
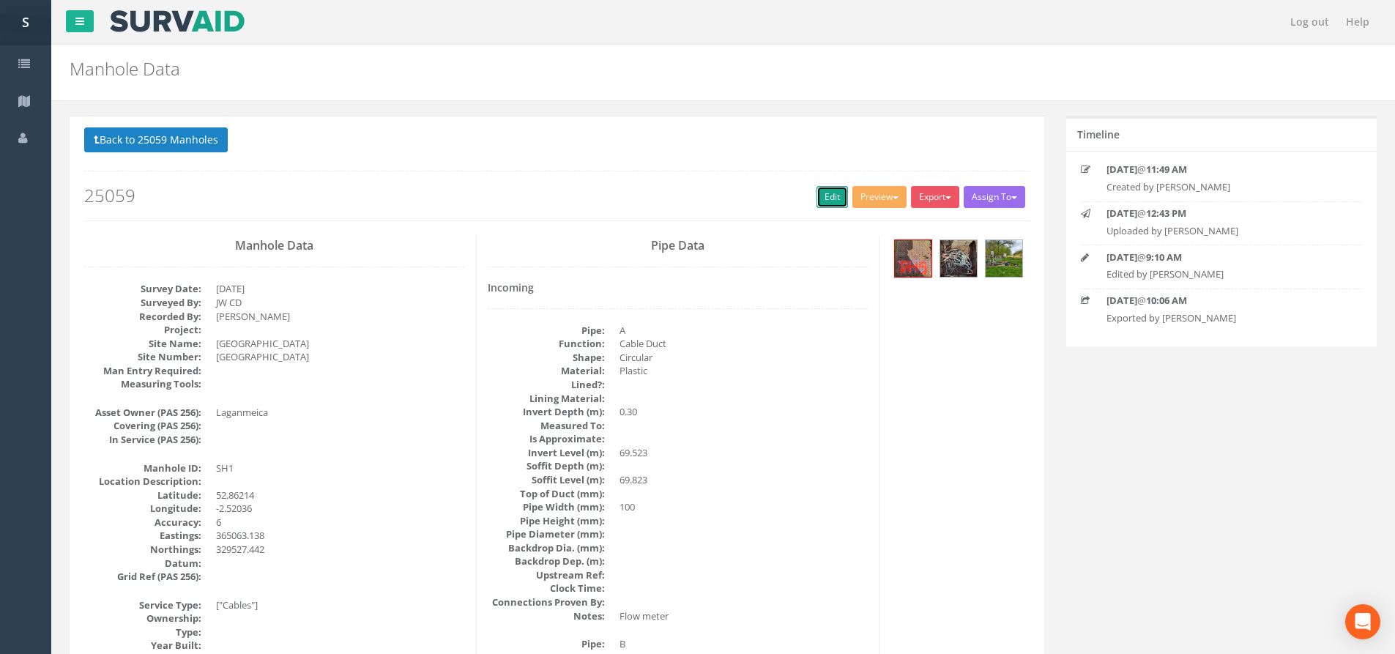
click at [820, 188] on link "Edit" at bounding box center [832, 197] width 31 height 22
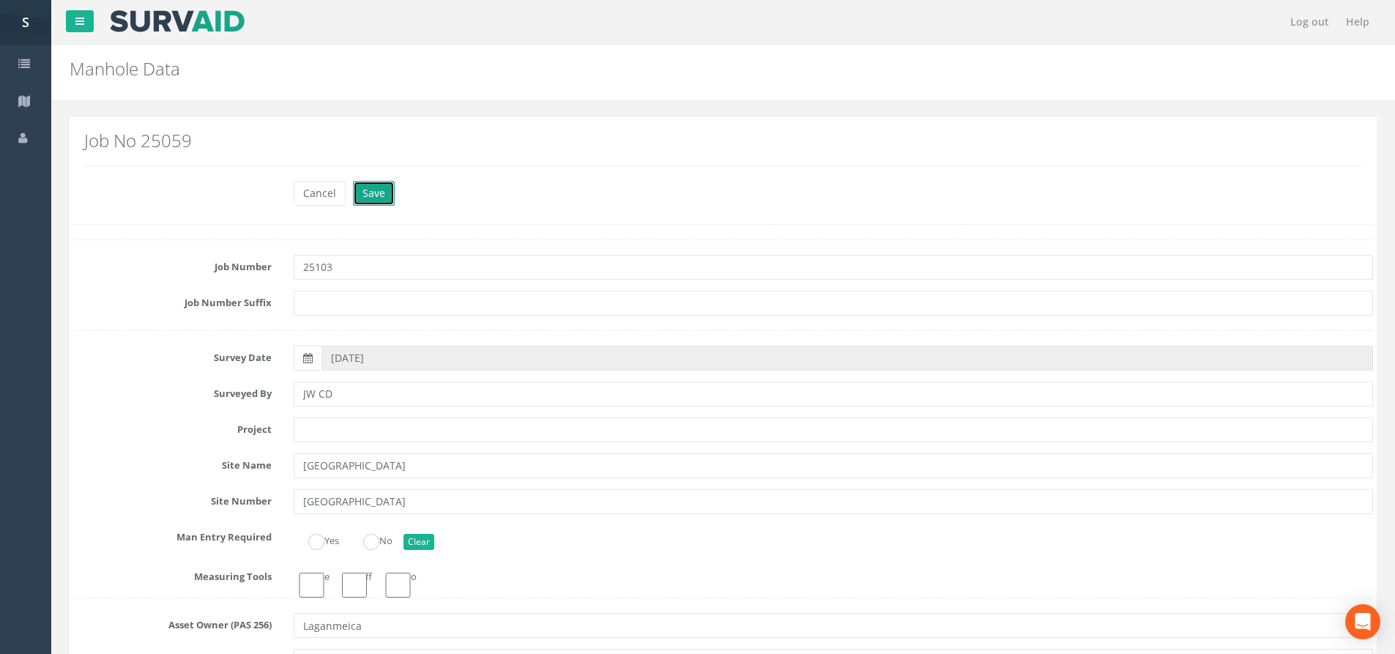
click at [384, 196] on button "Save" at bounding box center [374, 193] width 42 height 25
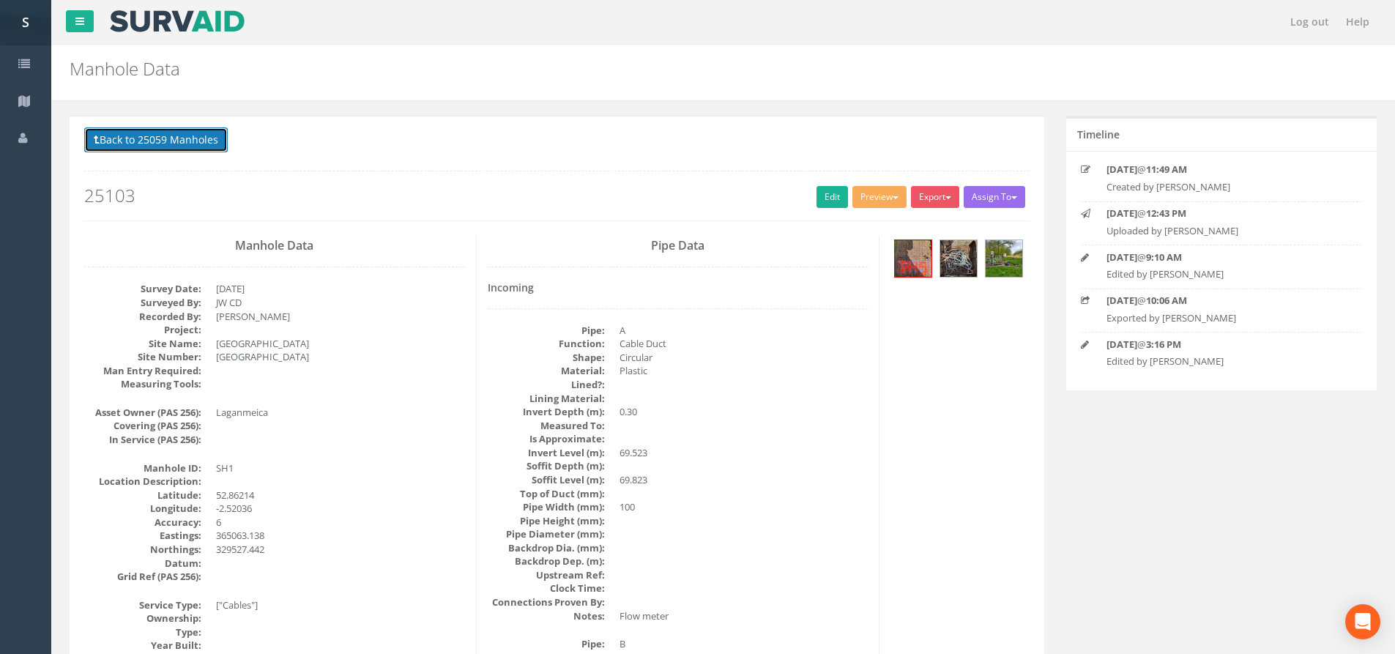
click at [183, 149] on button "Back to 25059 Manholes" at bounding box center [156, 139] width 144 height 25
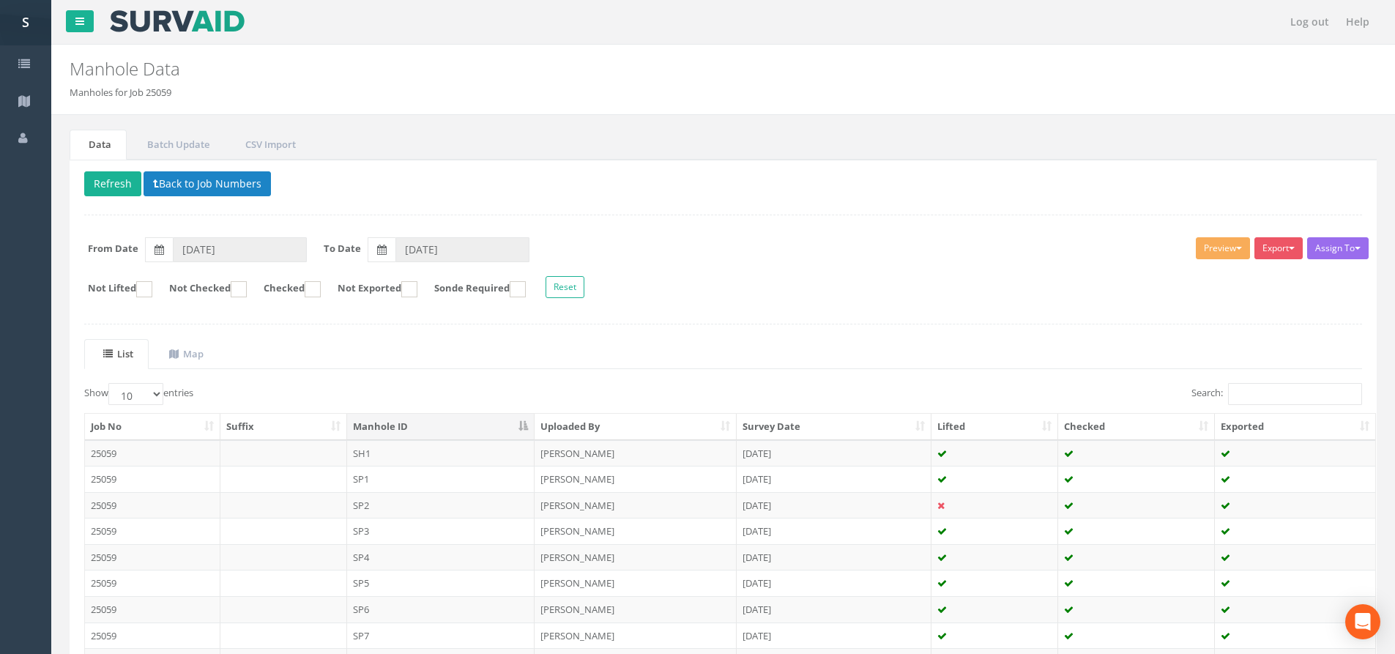
click at [78, 175] on div "Delete Refresh Back to Job Numbers Assign To No Companies Added Export SP Manho…" at bounding box center [724, 465] width 1308 height 610
click at [100, 188] on button "Refresh" at bounding box center [112, 183] width 57 height 25
click at [119, 190] on button "Refresh" at bounding box center [112, 183] width 57 height 25
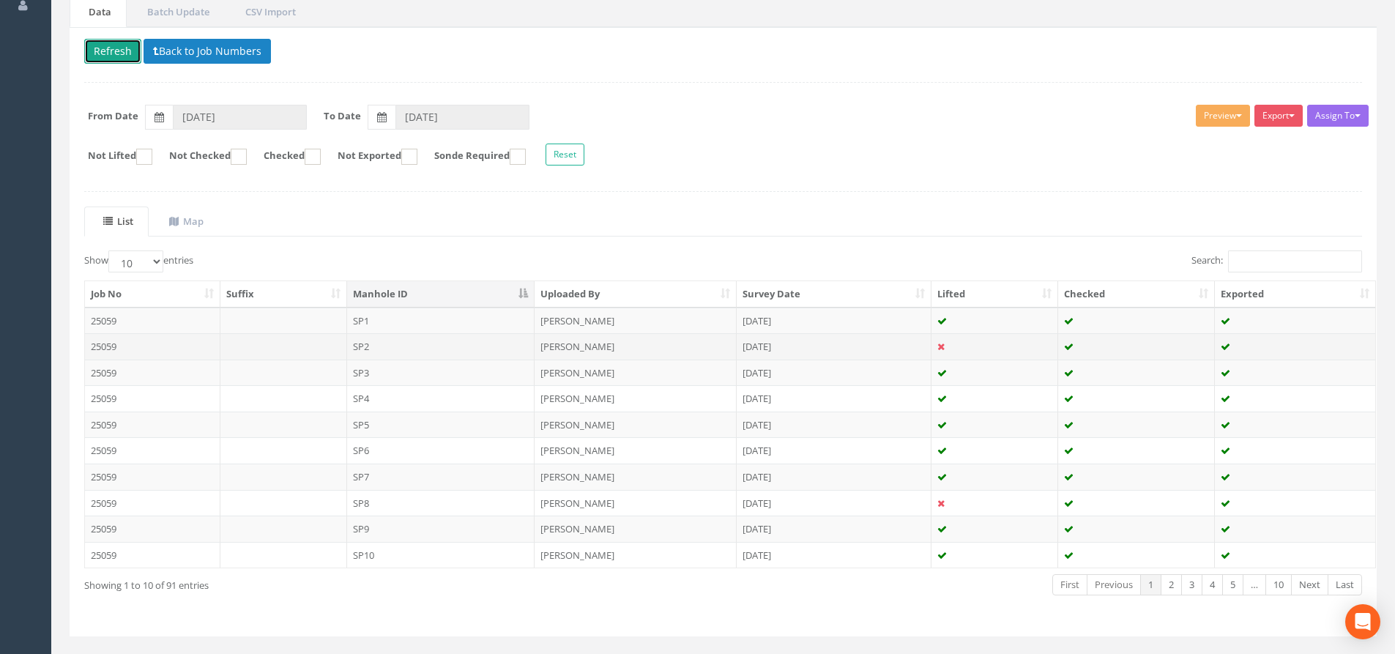
scroll to position [163, 0]
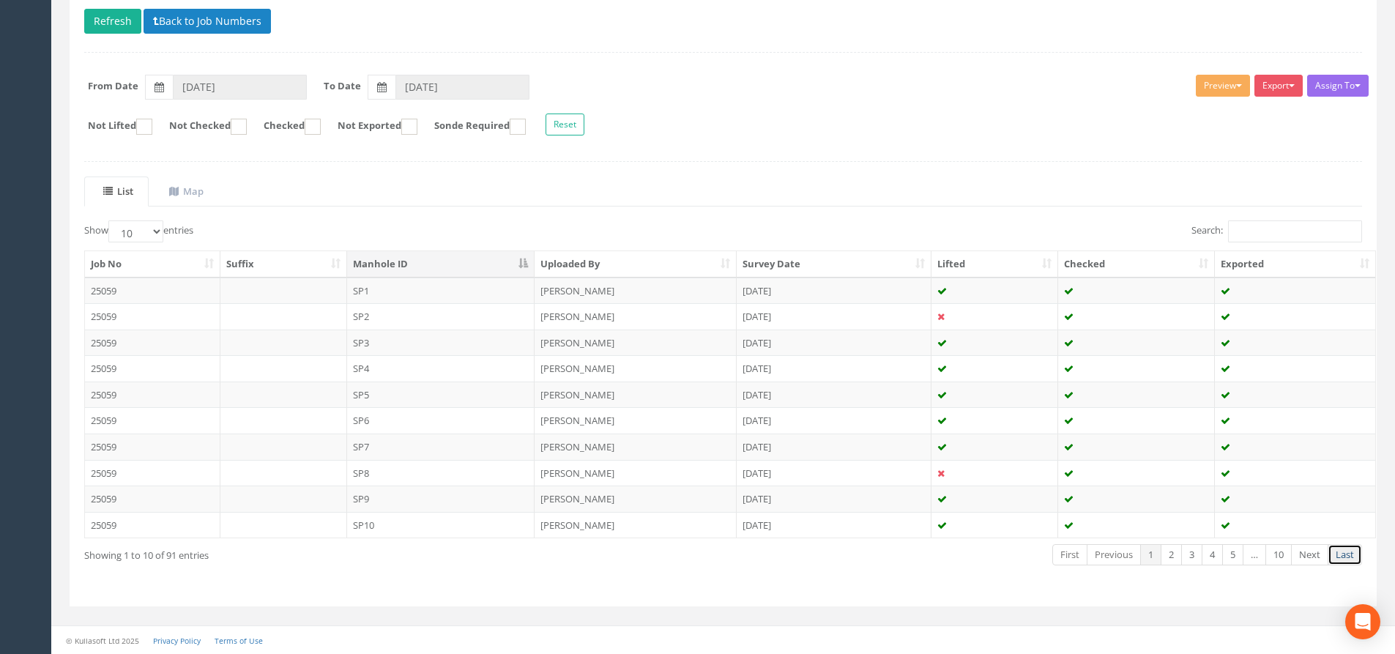
click at [1337, 555] on link "Last" at bounding box center [1345, 554] width 34 height 21
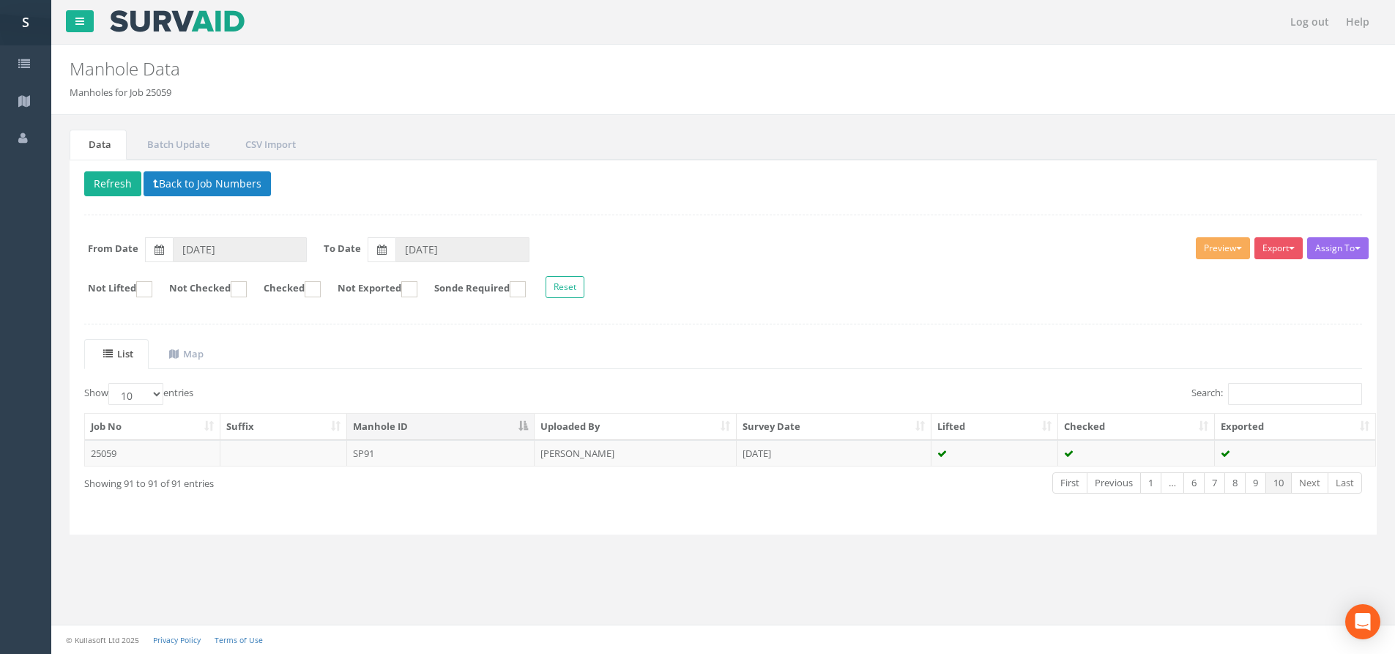
scroll to position [0, 0]
click at [1078, 497] on div "First Previous 1 … 6 7 8 9 10 Next Last" at bounding box center [1002, 484] width 743 height 27
click at [1077, 493] on div "First Previous 1 … 6 7 8 9 10 Next Last" at bounding box center [1002, 484] width 743 height 27
click at [1077, 493] on link "First" at bounding box center [1081, 482] width 35 height 21
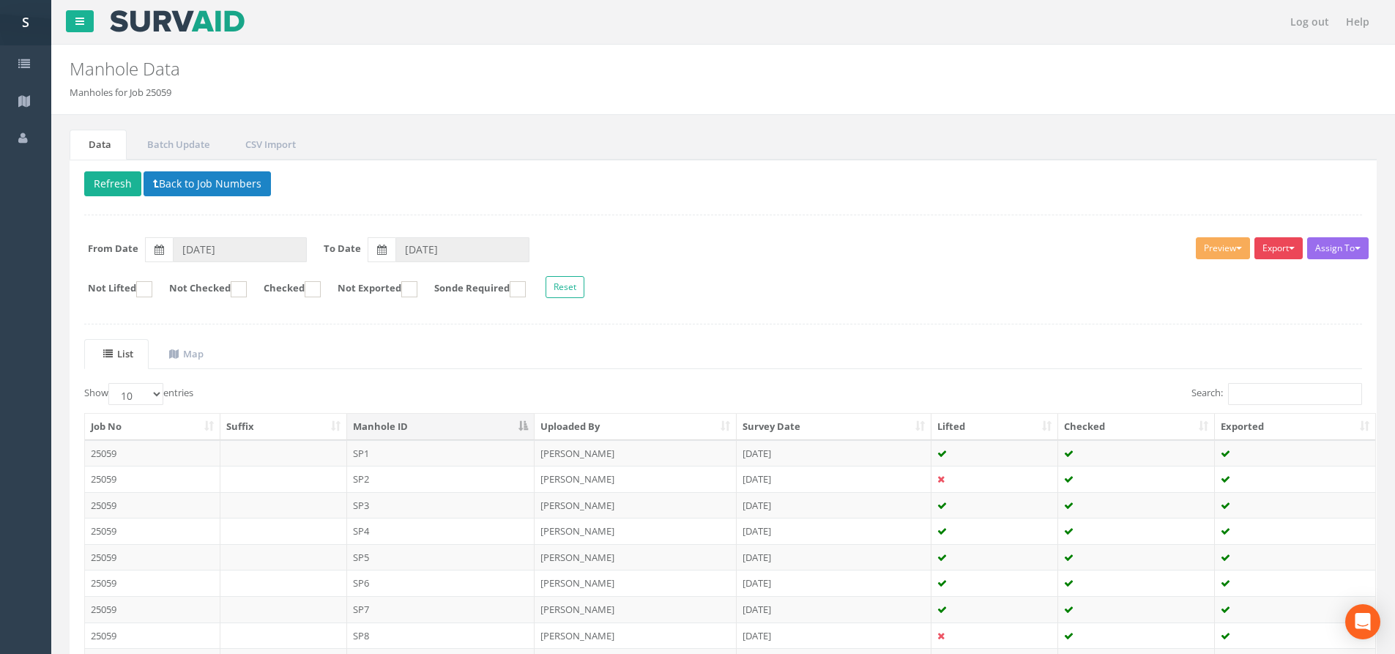
click at [1273, 245] on button "Export" at bounding box center [1279, 248] width 48 height 22
click at [1063, 316] on div "Delete Refresh Back to Job Numbers Assign To No Companies Added Export SP Manho…" at bounding box center [724, 465] width 1308 height 610
click at [813, 268] on div "Assign To No Companies Added Export SP Manhole SP Omni Heathrow United Utilitie…" at bounding box center [723, 270] width 1300 height 80
click at [209, 197] on p "Delete Refresh Back to Job Numbers" at bounding box center [723, 185] width 1278 height 29
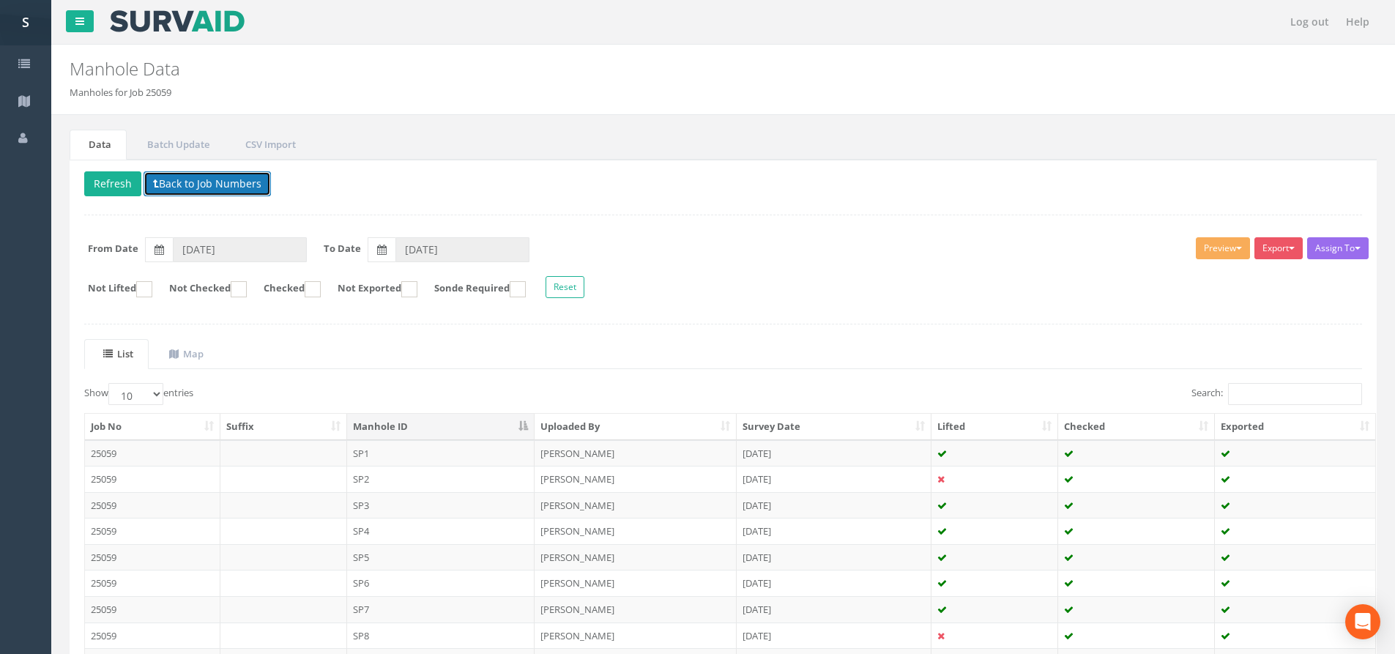
click at [210, 192] on button "Back to Job Numbers" at bounding box center [207, 183] width 127 height 25
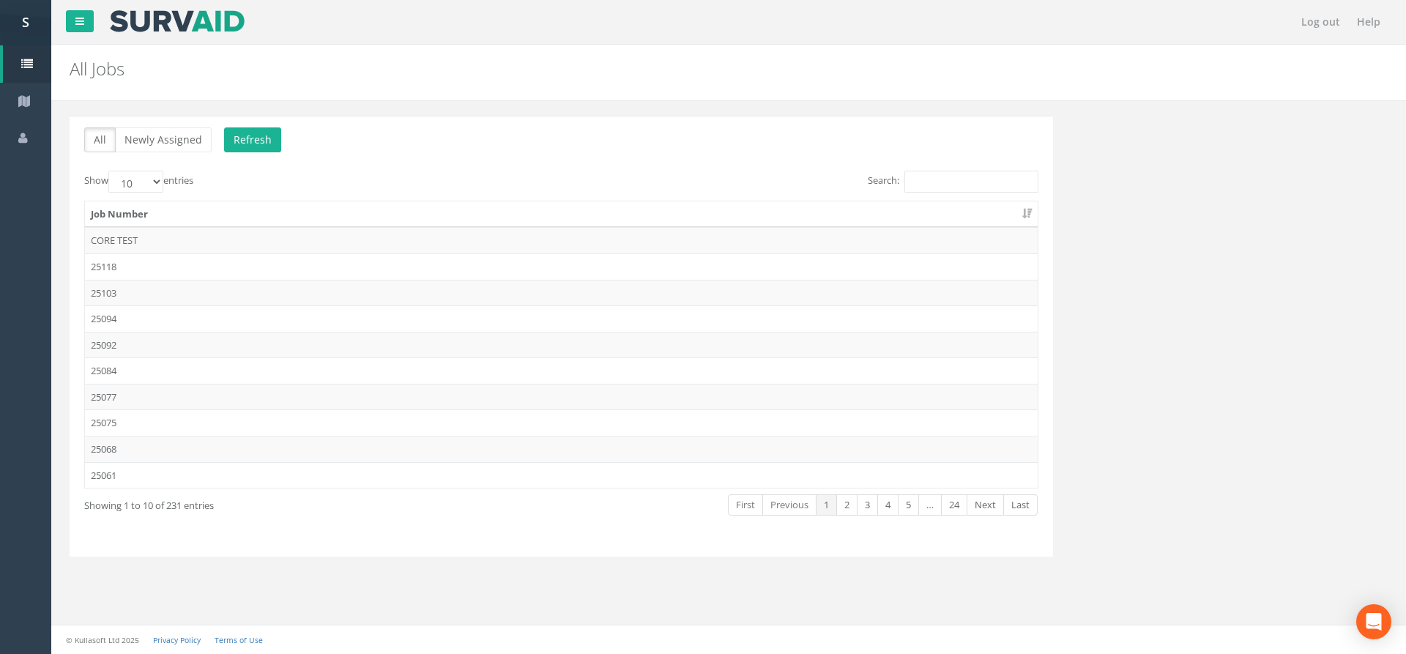
drag, startPoint x: 930, startPoint y: 164, endPoint x: 932, endPoint y: 174, distance: 10.5
click at [930, 164] on div "All Newly Assigned Refresh Show 10 25 50 100 entries Search: Job Number CORE TE…" at bounding box center [562, 336] width 984 height 441
click at [932, 174] on input "Search:" at bounding box center [972, 182] width 134 height 22
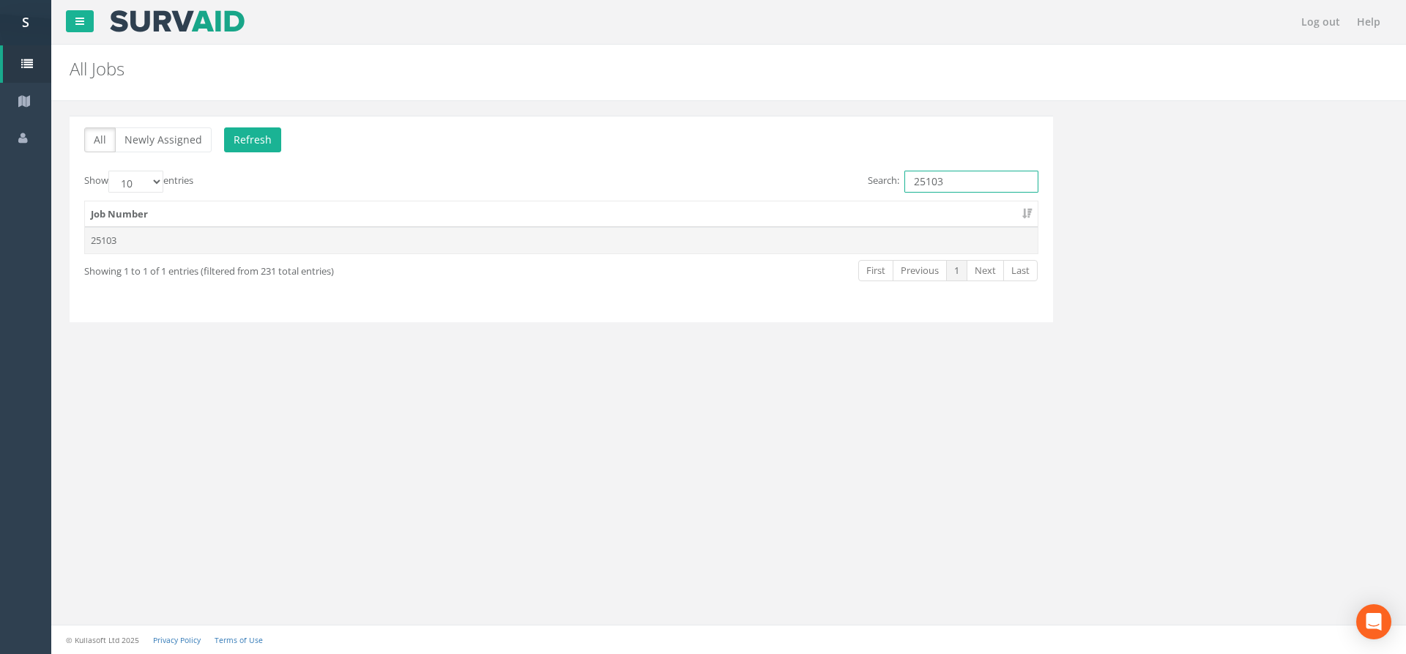
type input "25103"
click at [853, 237] on td "25103" at bounding box center [561, 240] width 953 height 26
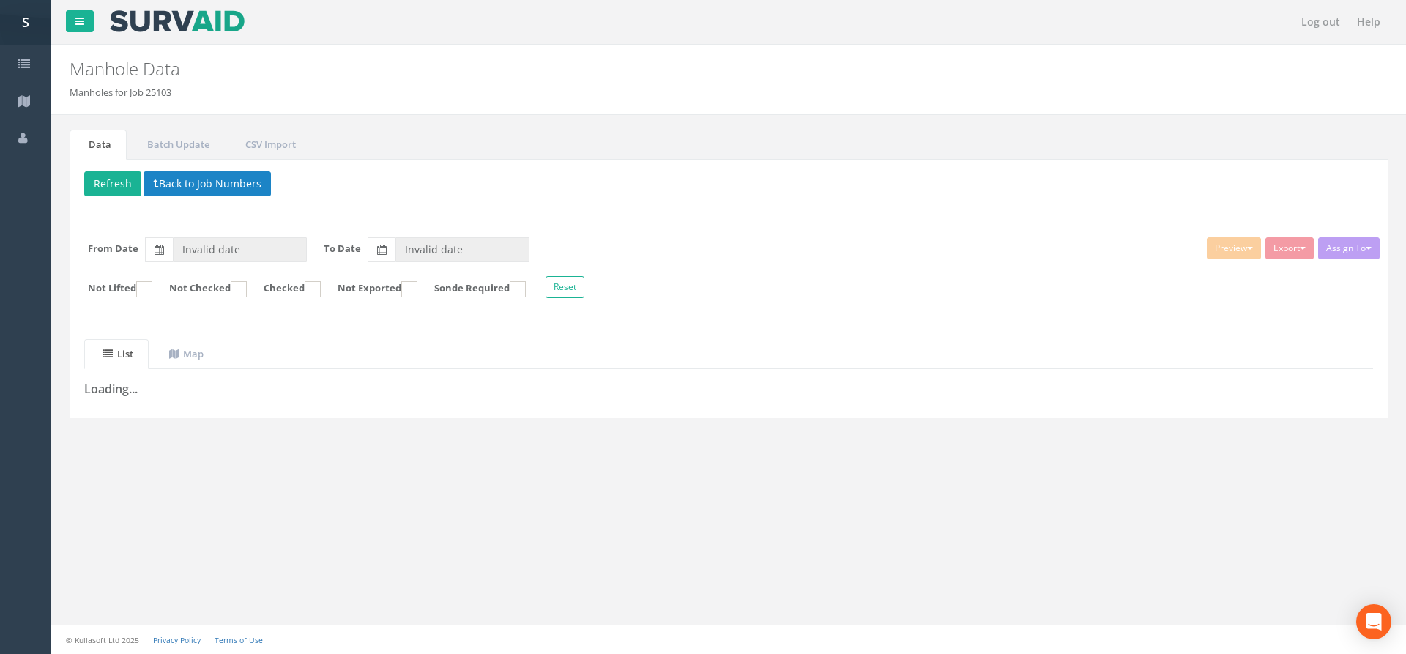
type input "[DATE]"
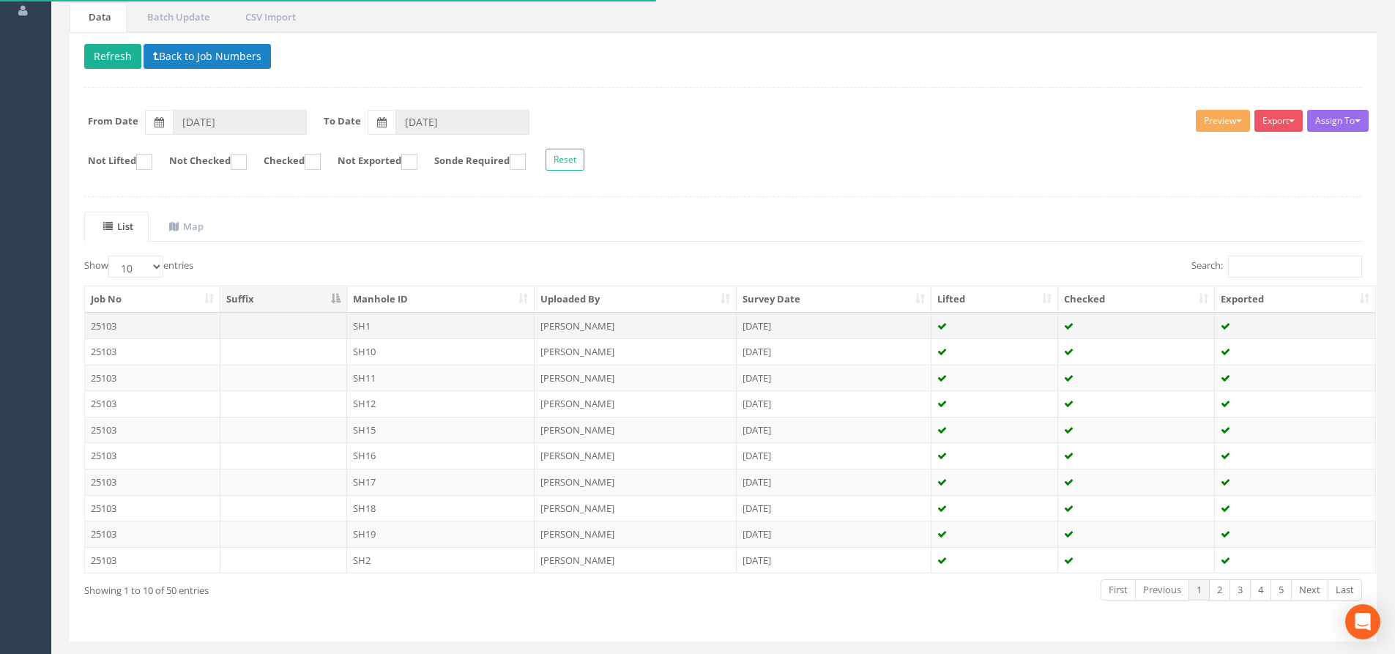
scroll to position [163, 0]
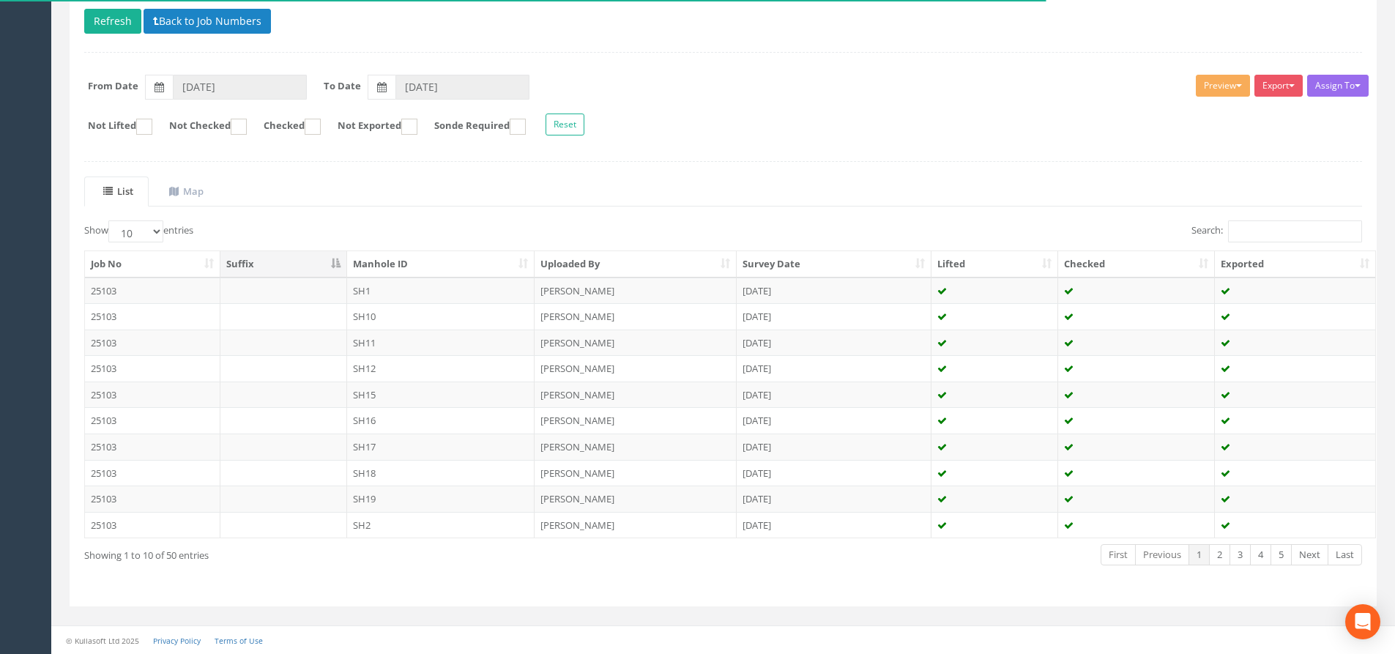
click at [448, 257] on th "Manhole ID" at bounding box center [441, 264] width 188 height 26
click at [317, 598] on div "Delete Refresh Back to Job Numbers Assign To No Companies Added Export SP Manho…" at bounding box center [724, 302] width 1308 height 610
click at [379, 451] on td "SH5" at bounding box center [441, 447] width 188 height 26
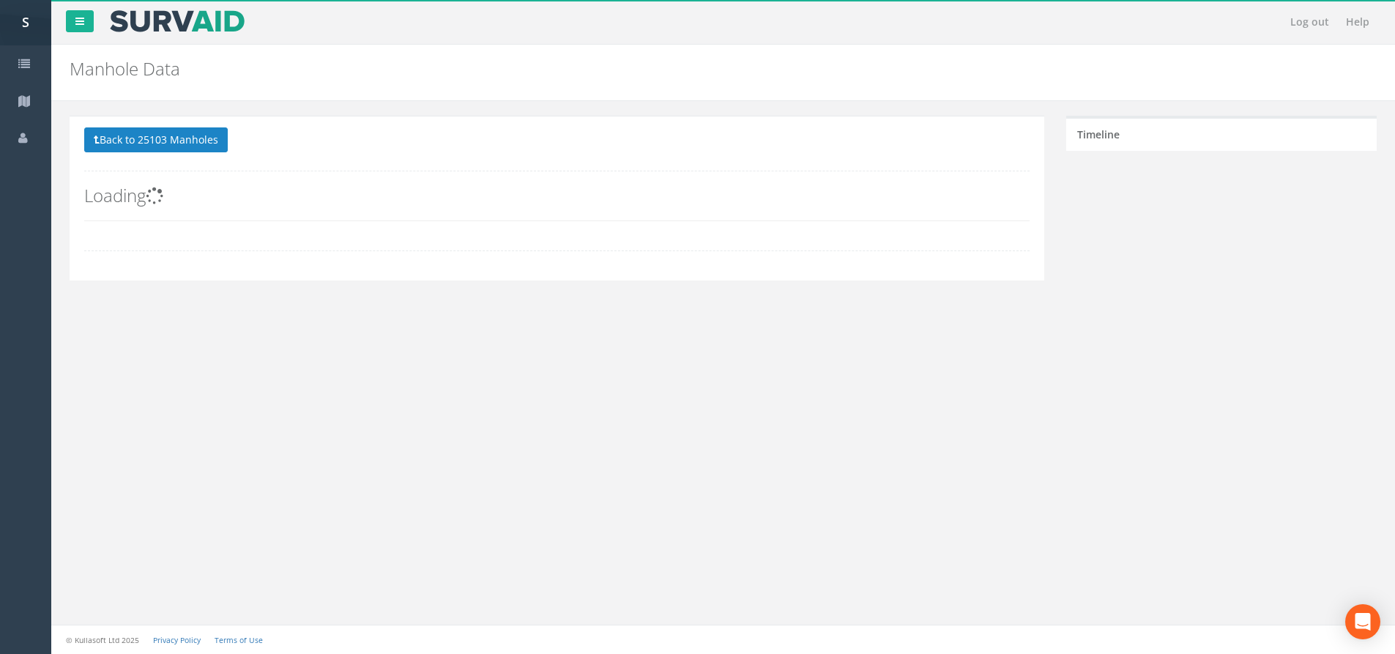
scroll to position [0, 0]
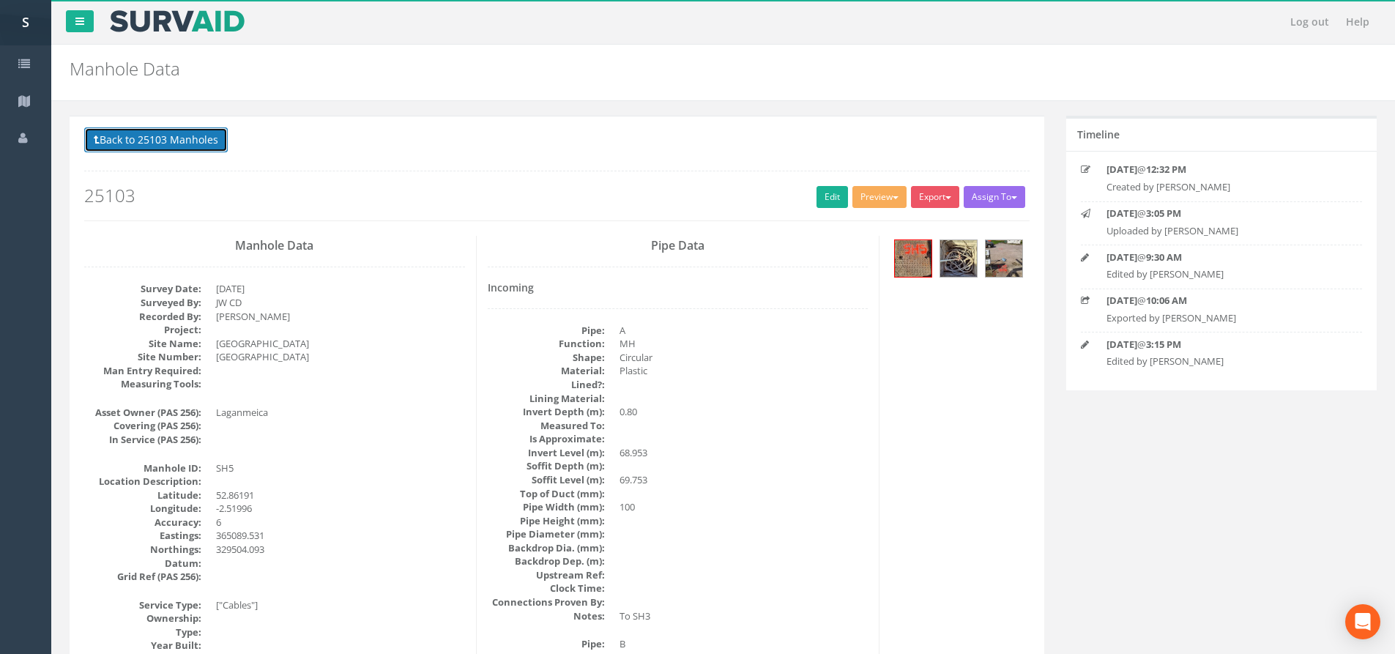
click at [199, 149] on button "Back to 25103 Manholes" at bounding box center [156, 139] width 144 height 25
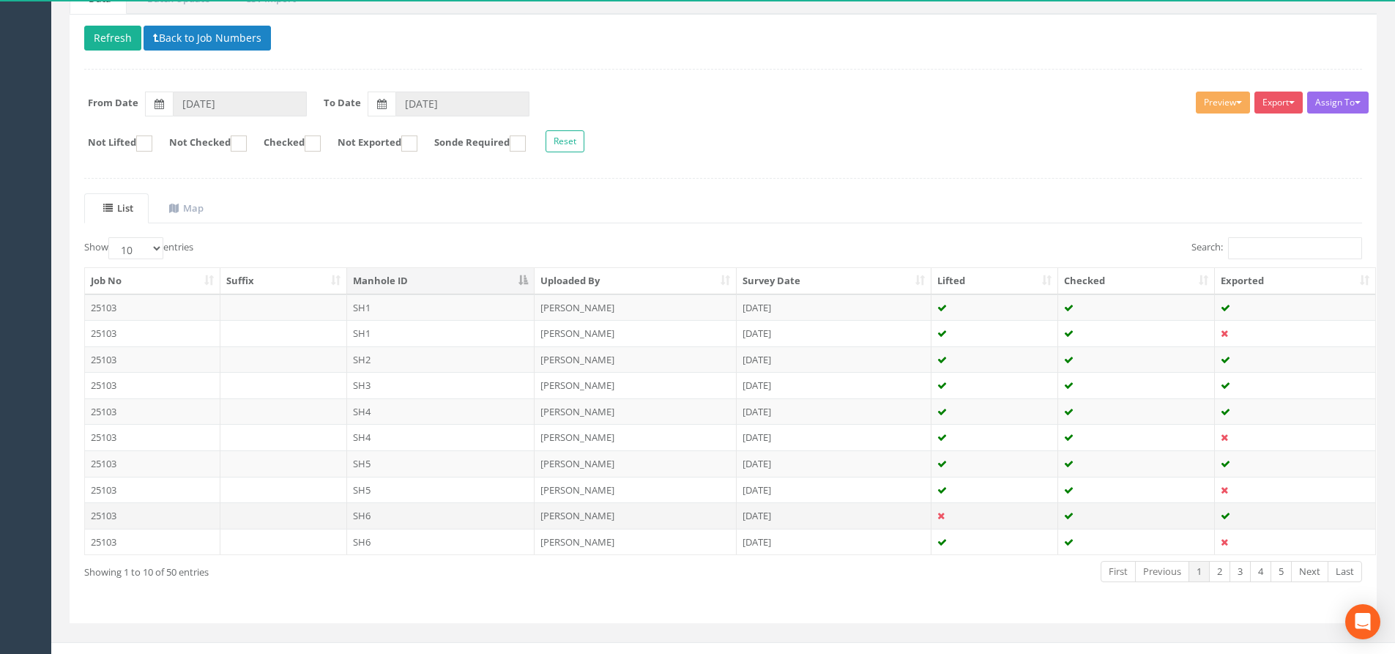
scroll to position [147, 0]
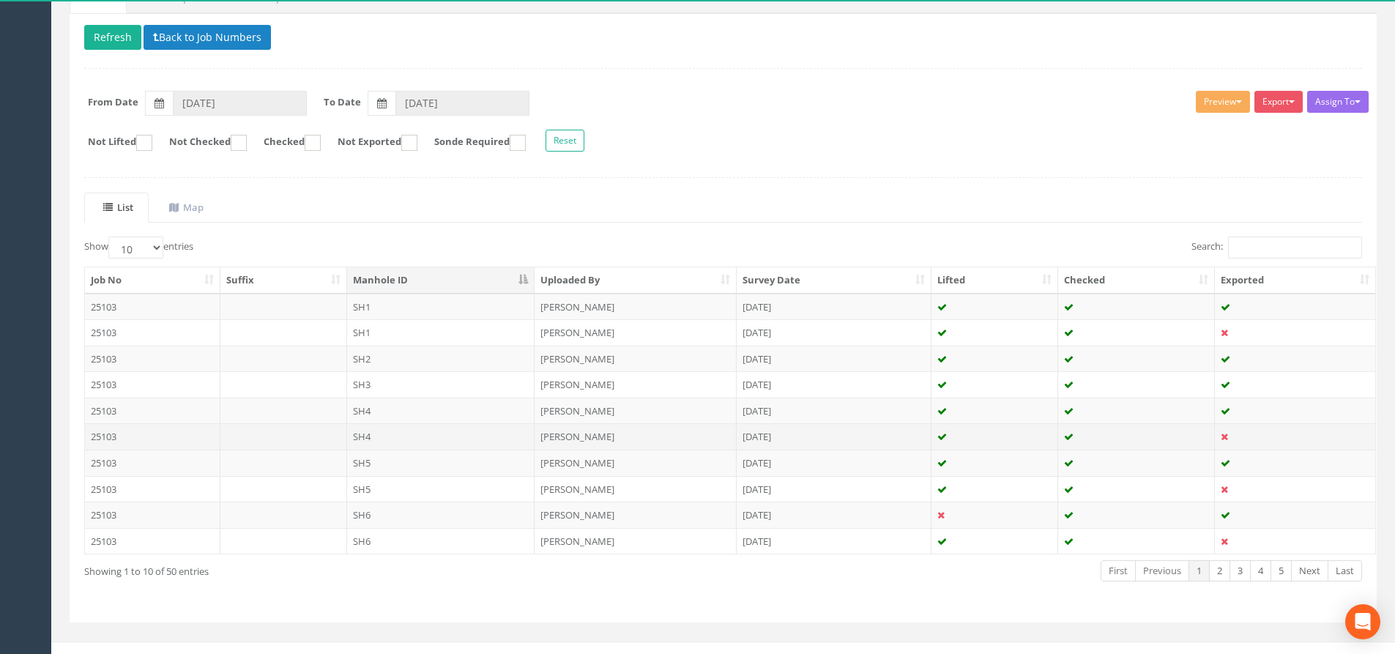
click at [443, 428] on td "SH4" at bounding box center [441, 436] width 188 height 26
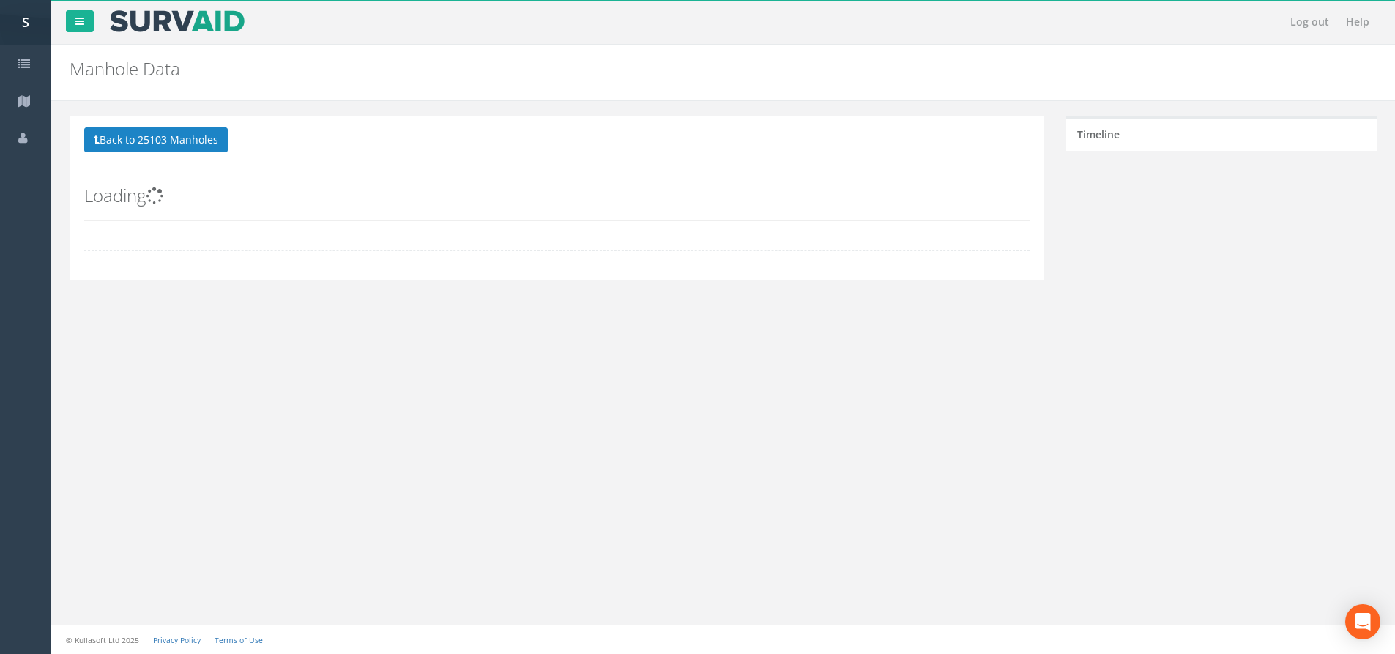
scroll to position [0, 0]
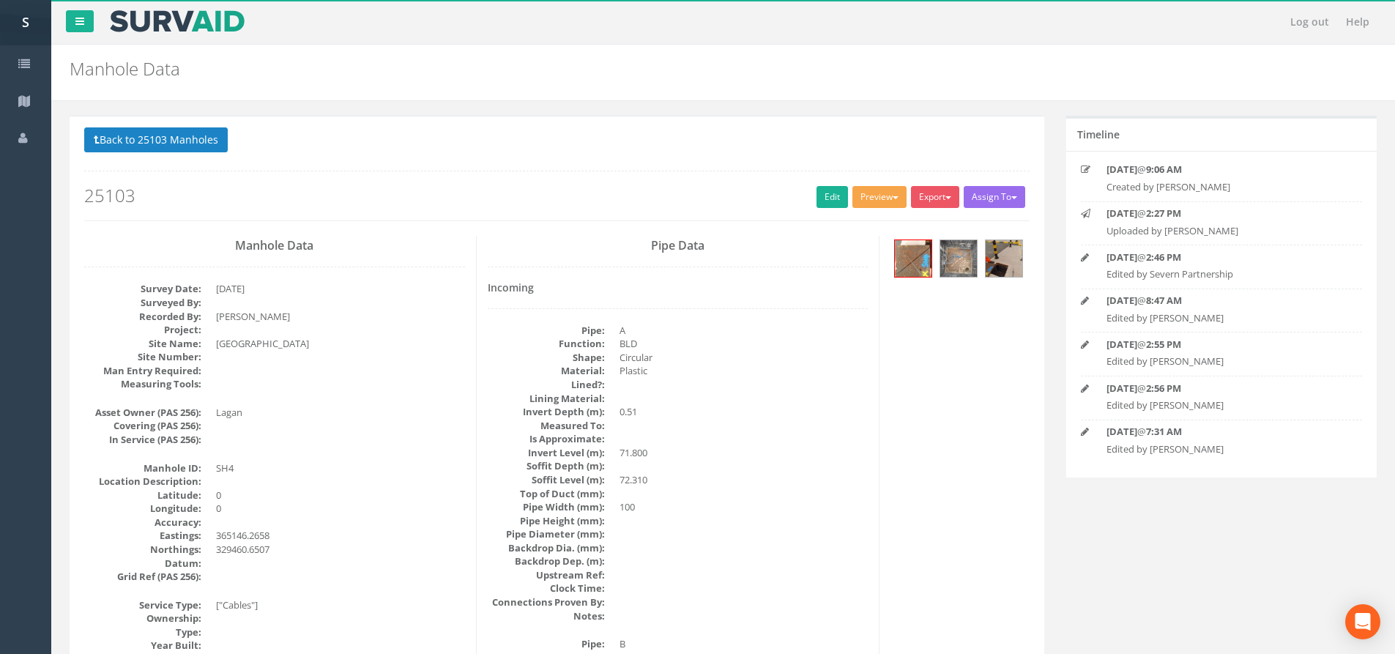
click at [868, 201] on button "Preview" at bounding box center [880, 197] width 54 height 22
click at [866, 224] on link "SP Manhole" at bounding box center [852, 227] width 111 height 23
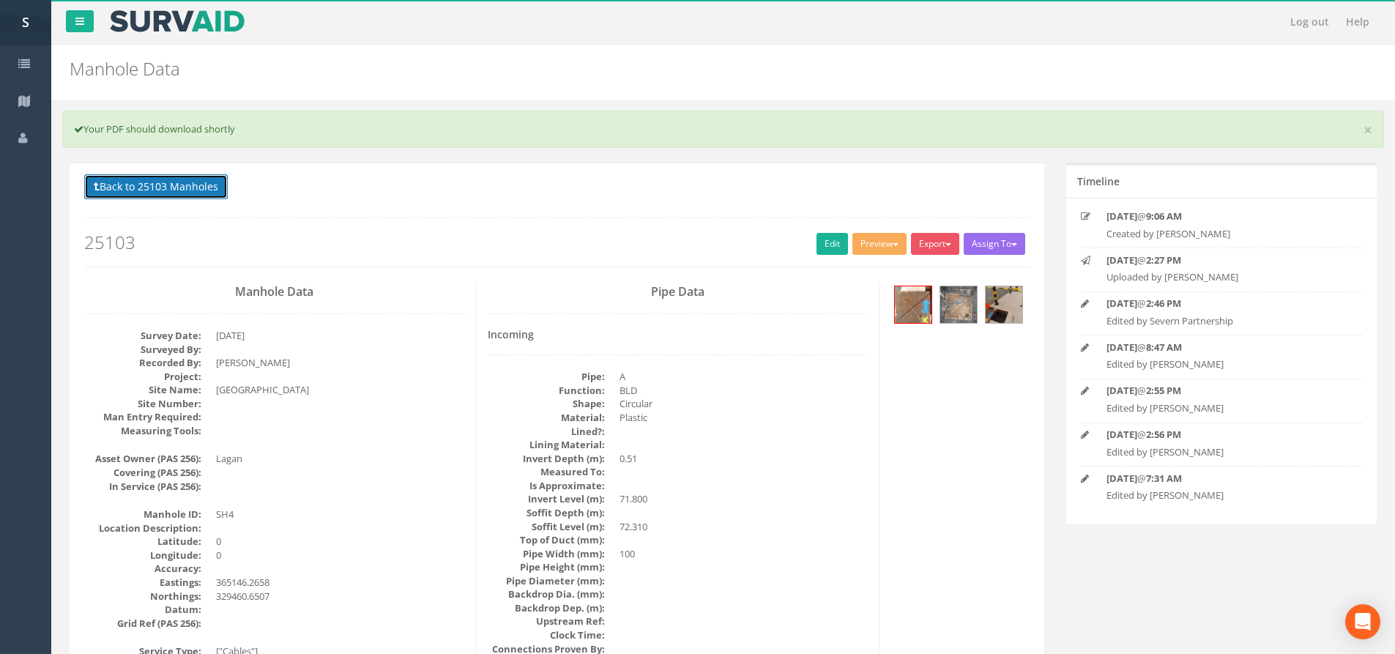
click at [168, 178] on button "Back to 25103 Manholes" at bounding box center [156, 186] width 144 height 25
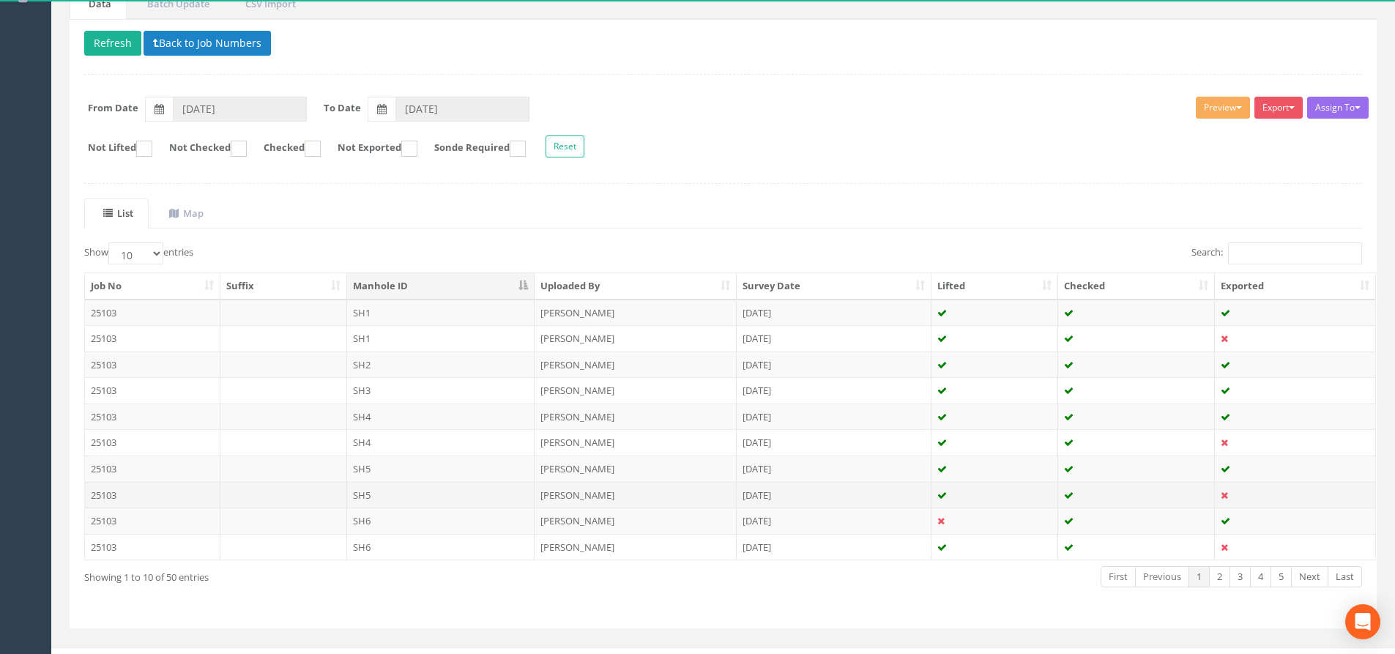
scroll to position [147, 0]
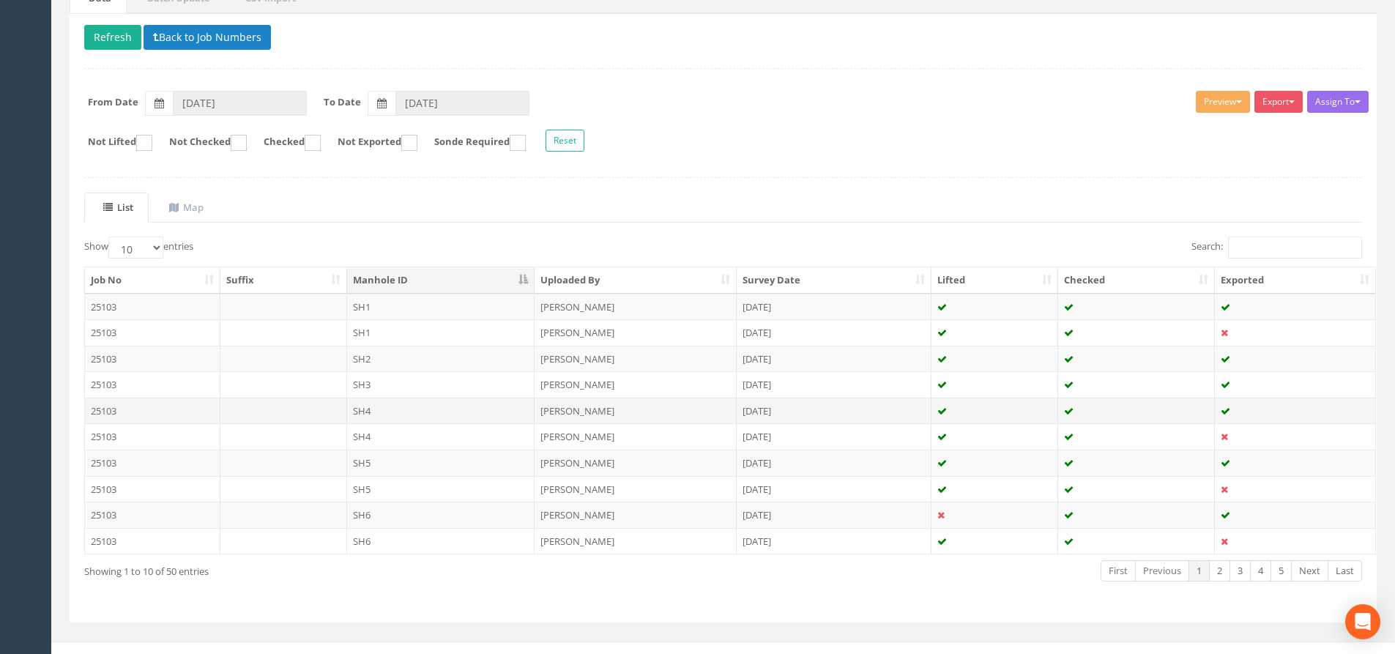
click at [415, 409] on td "SH4" at bounding box center [441, 411] width 188 height 26
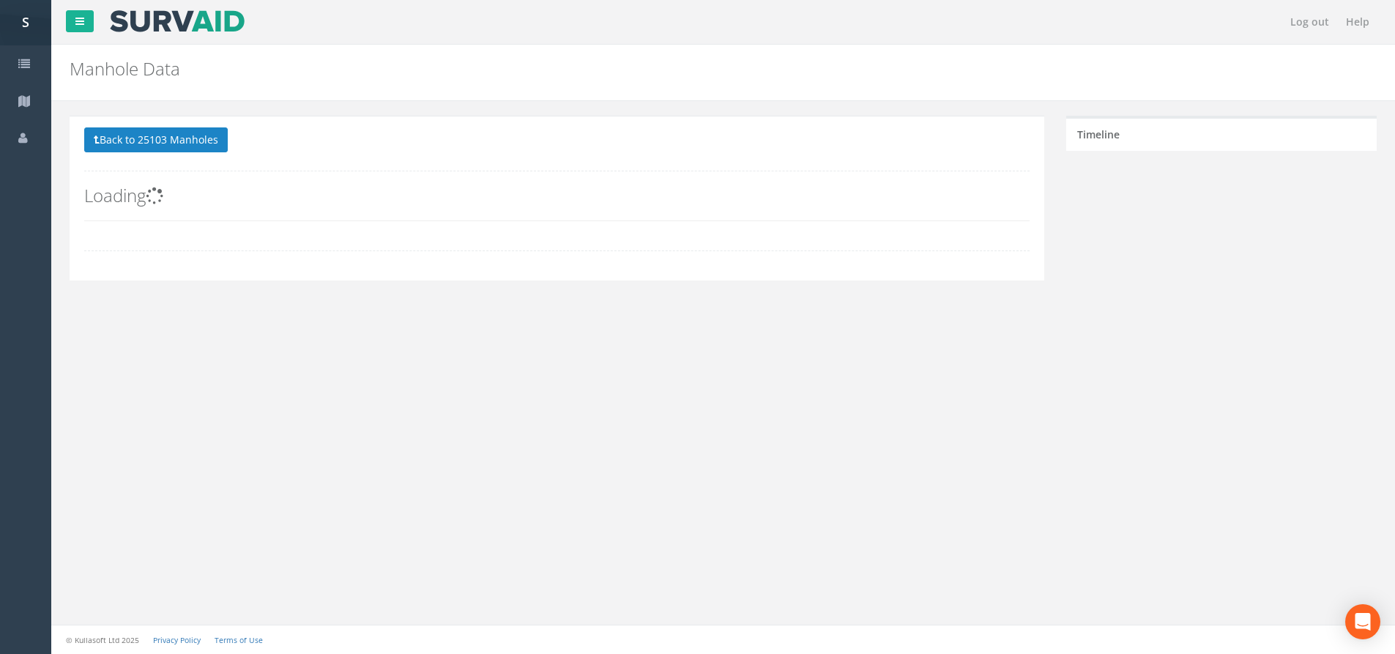
scroll to position [0, 0]
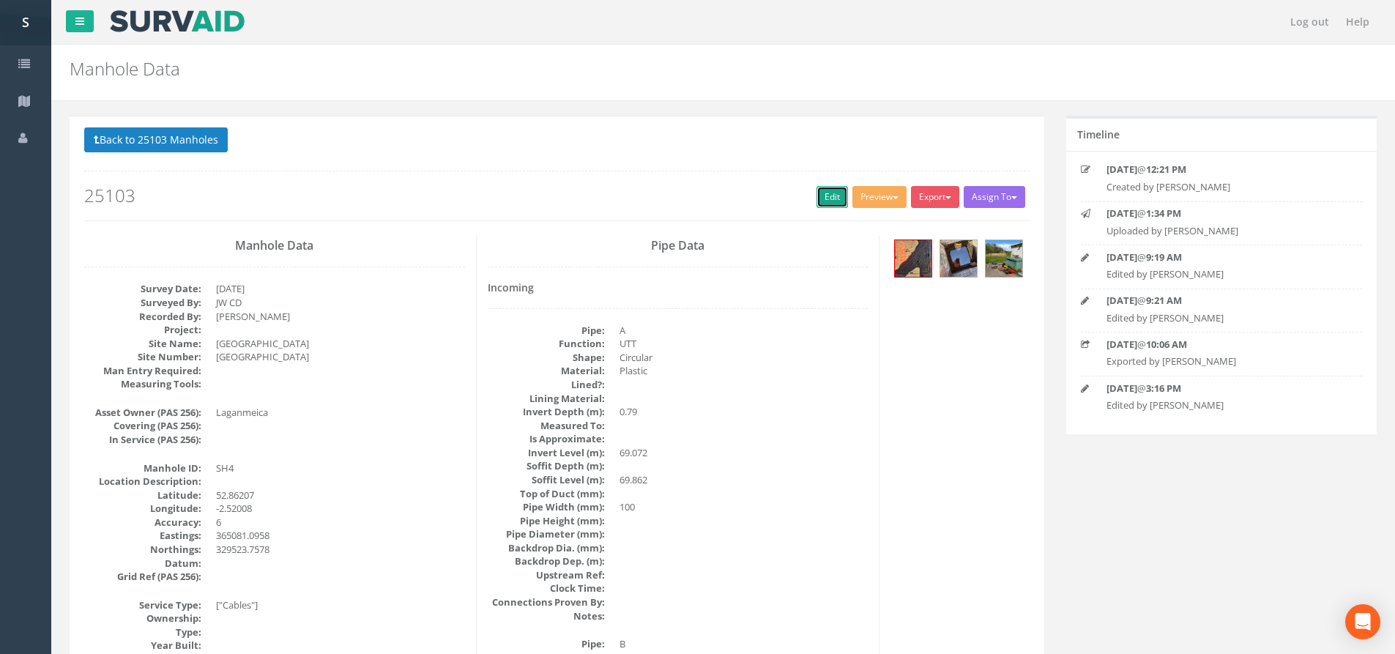
click at [817, 200] on link "Edit" at bounding box center [832, 197] width 31 height 22
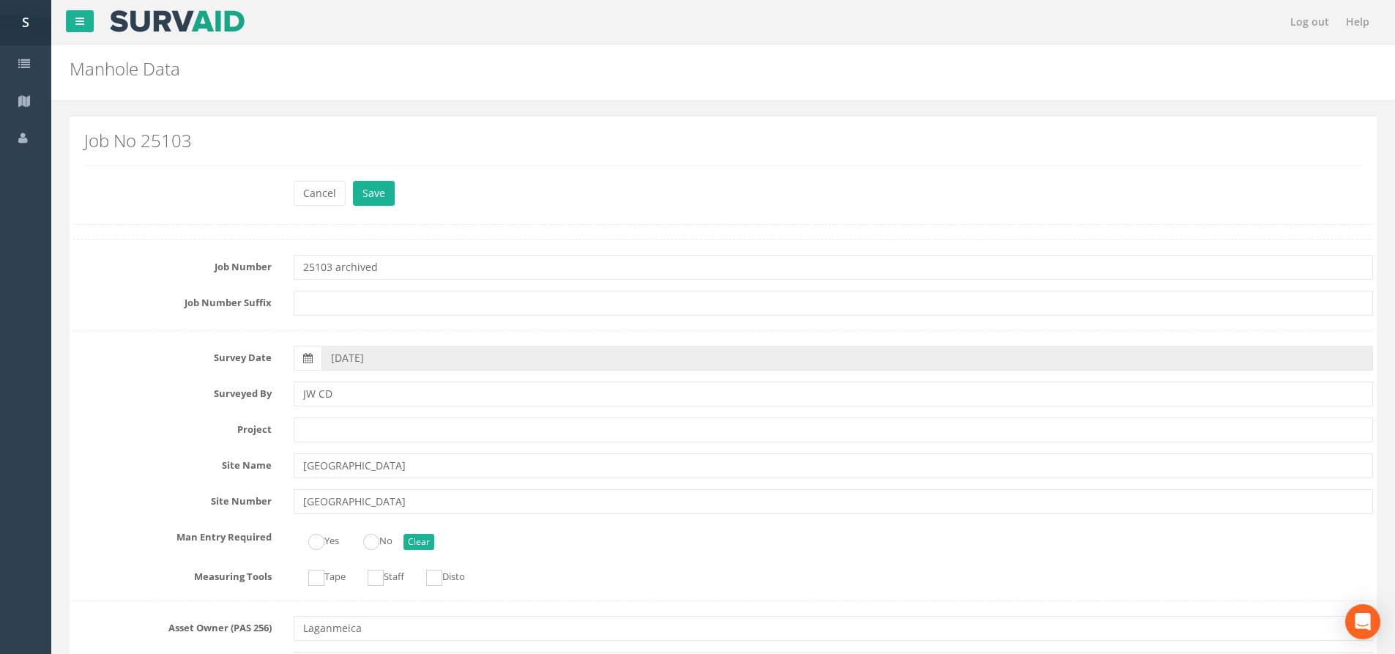
click at [330, 269] on input "25103 archived" at bounding box center [834, 267] width 1080 height 25
drag, startPoint x: 330, startPoint y: 267, endPoint x: 310, endPoint y: 266, distance: 20.6
click at [310, 266] on input "25103 archived" at bounding box center [834, 267] width 1080 height 25
type input "24050 archived"
click at [378, 186] on button "Save" at bounding box center [374, 193] width 42 height 25
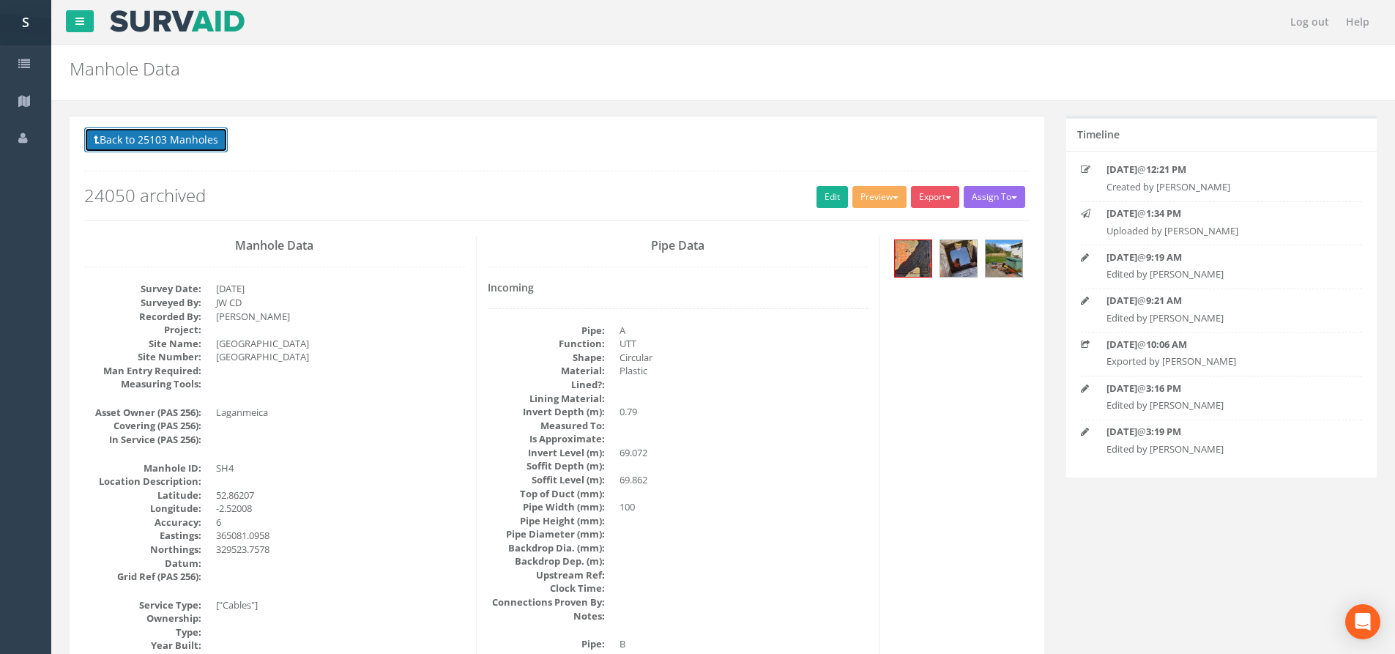
click at [210, 152] on button "Back to 25103 Manholes" at bounding box center [156, 139] width 144 height 25
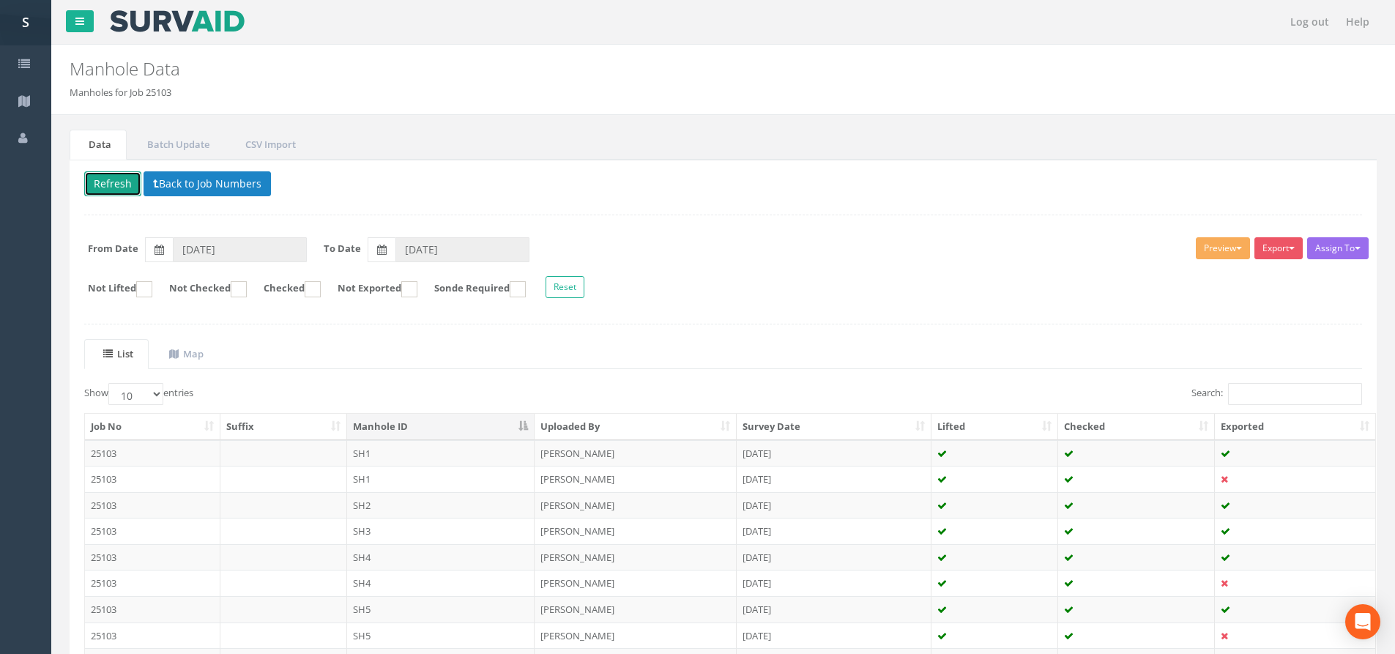
click at [122, 187] on button "Refresh" at bounding box center [112, 183] width 57 height 25
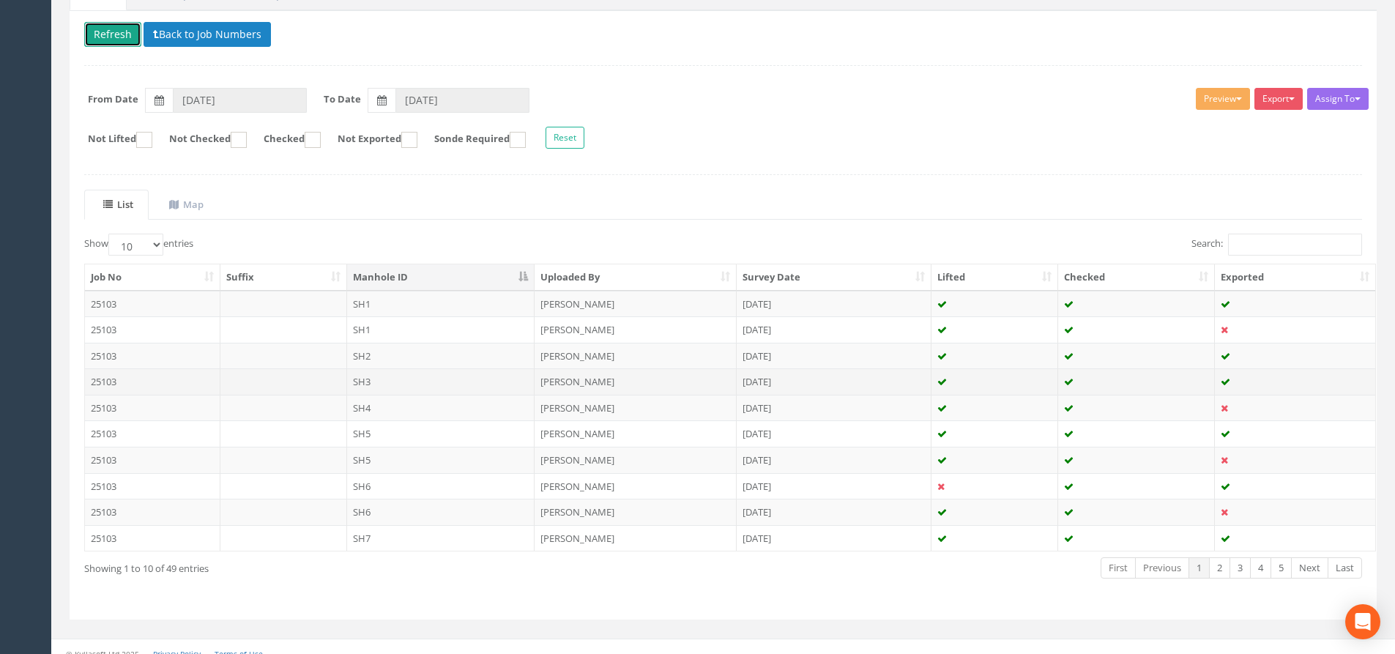
scroll to position [163, 0]
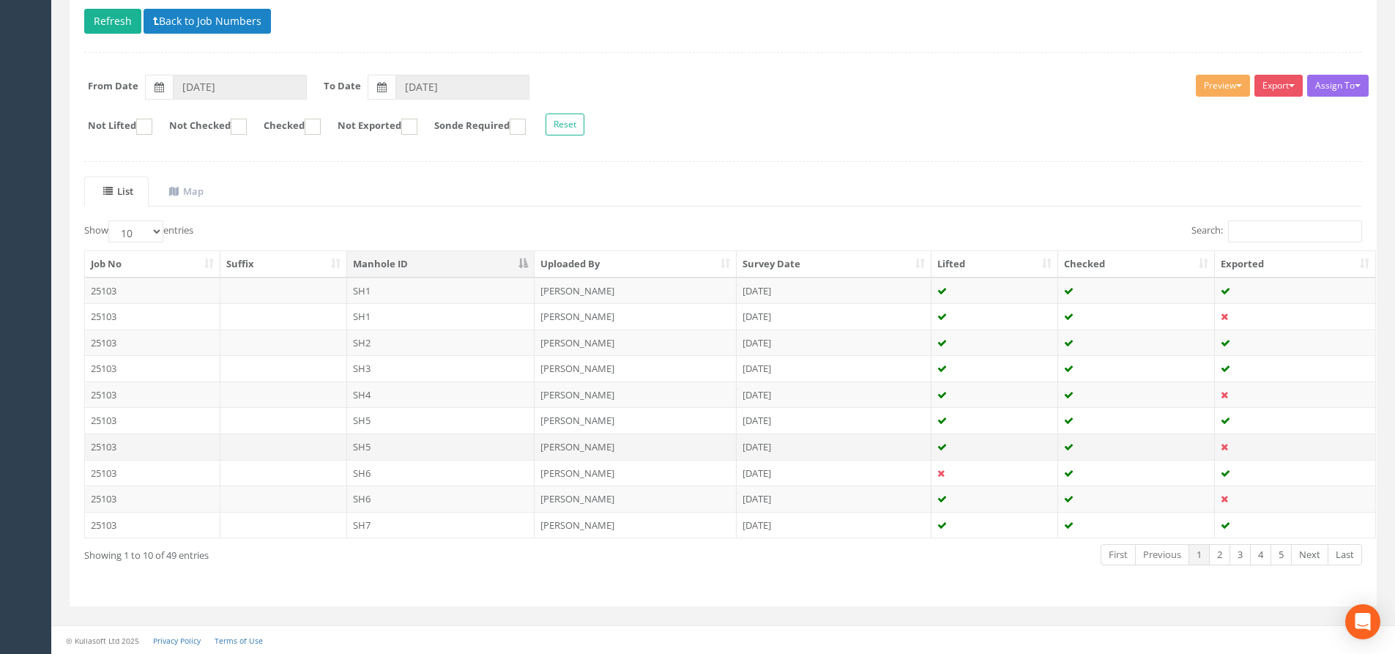
click at [472, 443] on td "SH5" at bounding box center [441, 447] width 188 height 26
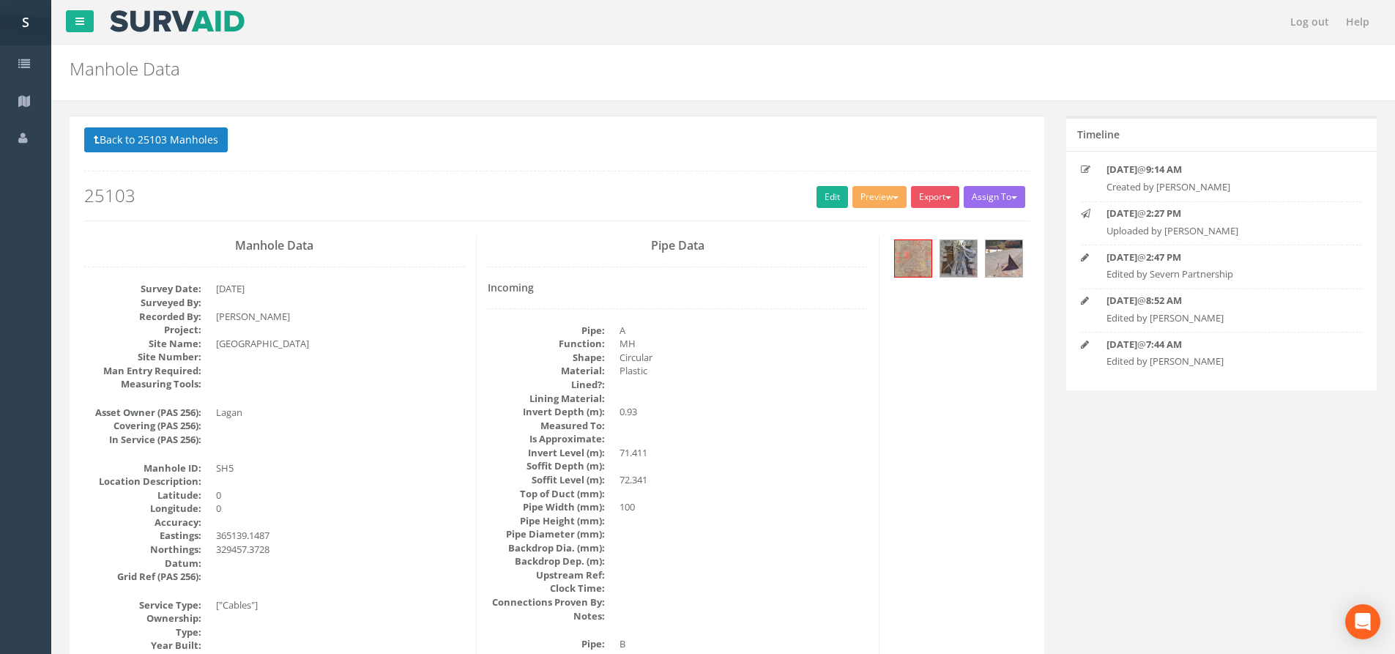
click at [866, 211] on div "Preview SP Manhole SP Omni Heathrow United Utilities SurvAid IC SurvAid Manhole" at bounding box center [882, 199] width 59 height 26
click at [867, 208] on button "Preview" at bounding box center [880, 197] width 54 height 22
click at [855, 224] on link "SP Manhole" at bounding box center [852, 227] width 111 height 23
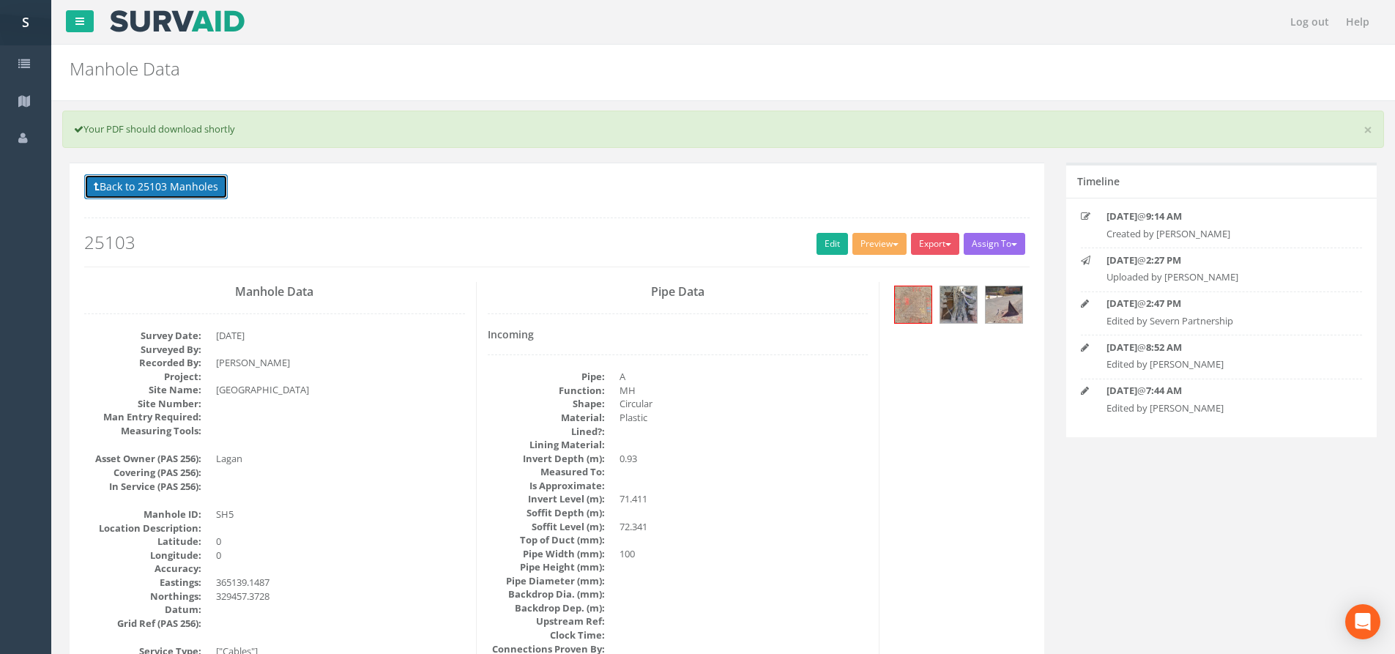
click at [185, 176] on button "Back to 25103 Manholes" at bounding box center [156, 186] width 144 height 25
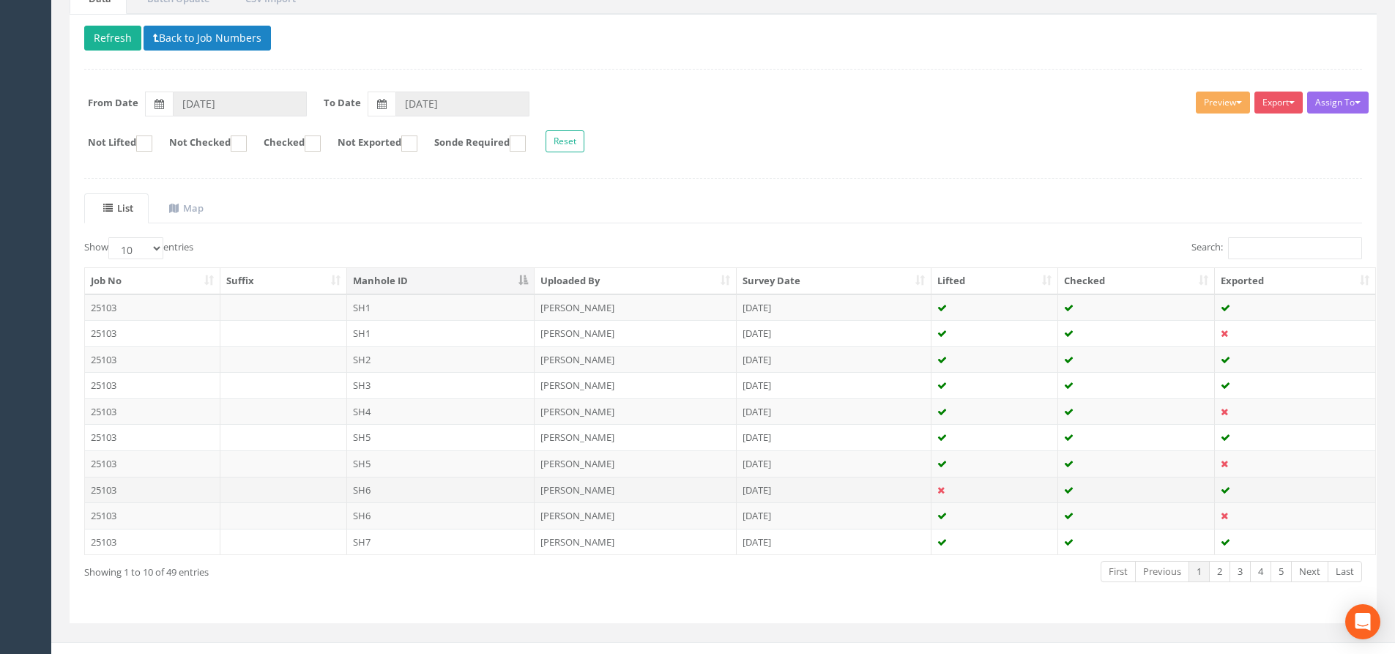
scroll to position [163, 0]
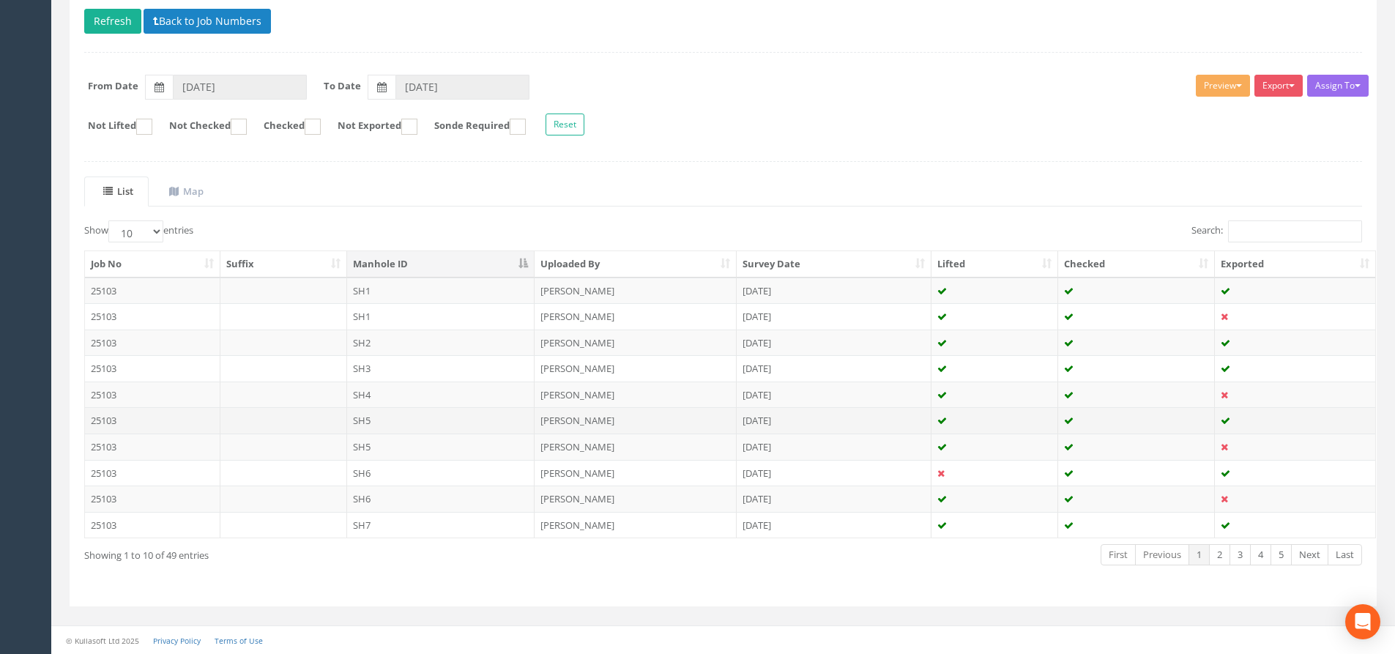
click at [412, 415] on td "SH5" at bounding box center [441, 420] width 188 height 26
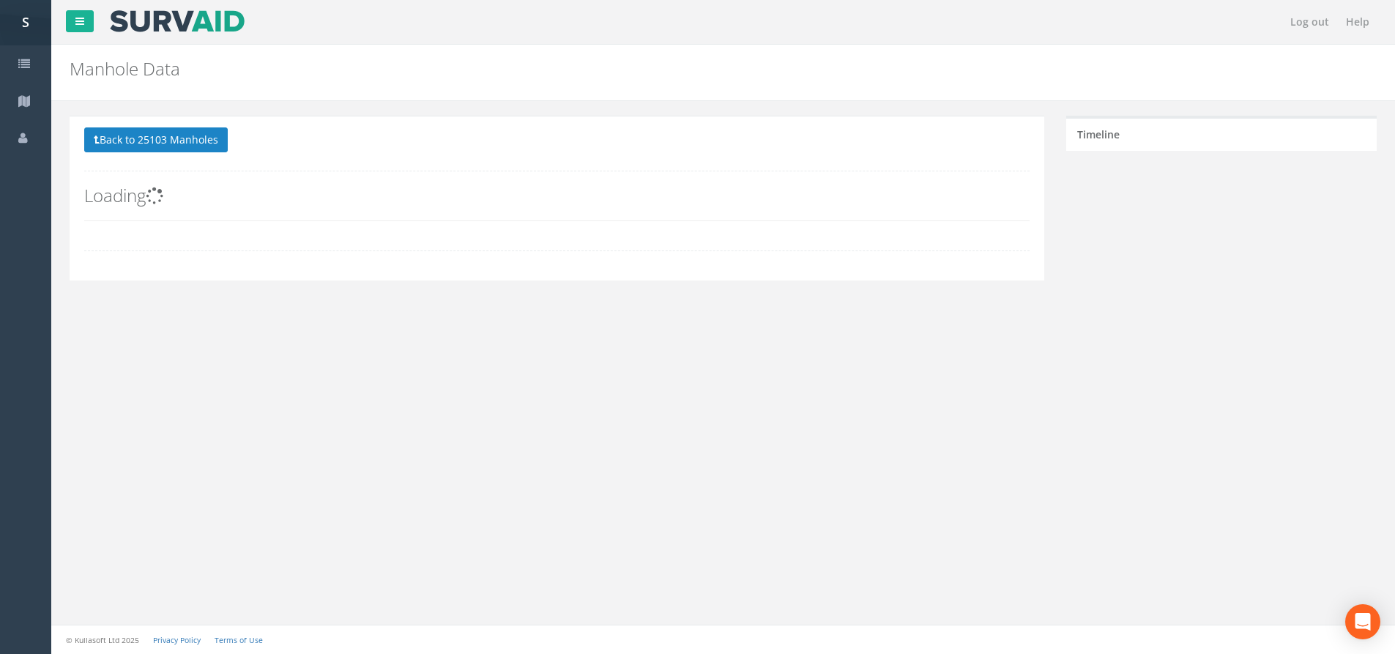
scroll to position [0, 0]
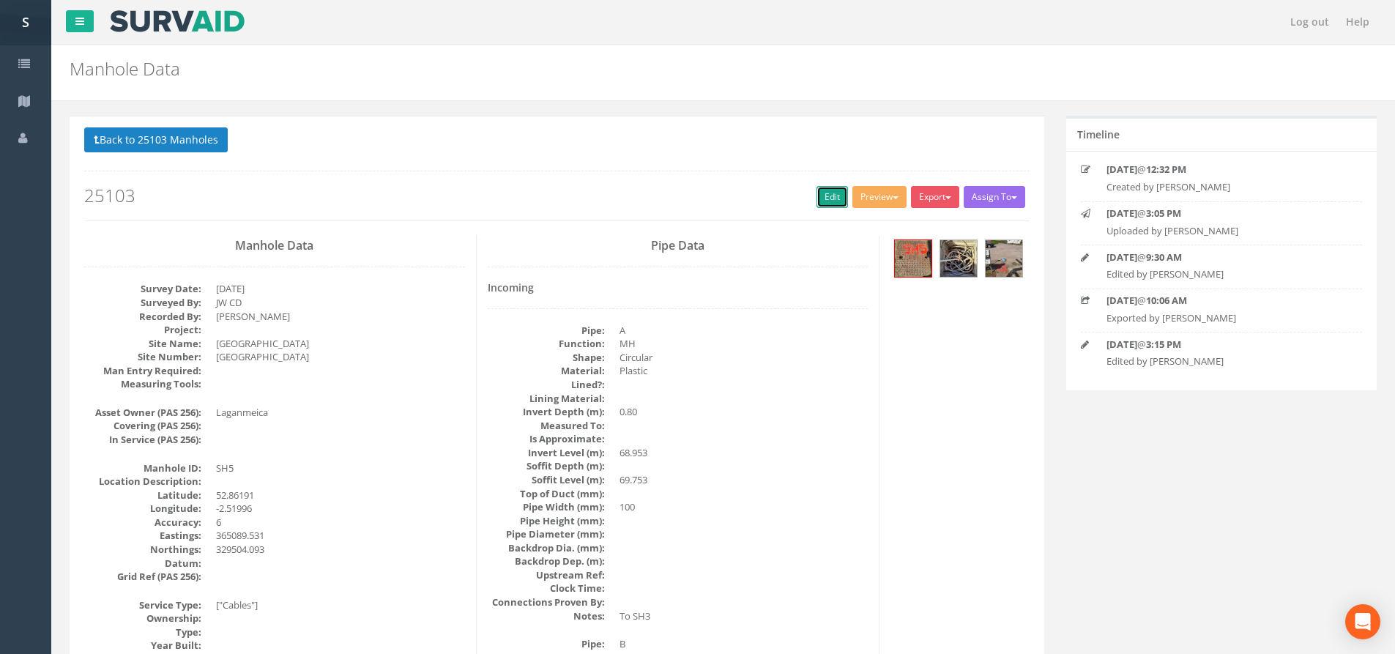
click at [822, 188] on link "Edit" at bounding box center [832, 197] width 31 height 22
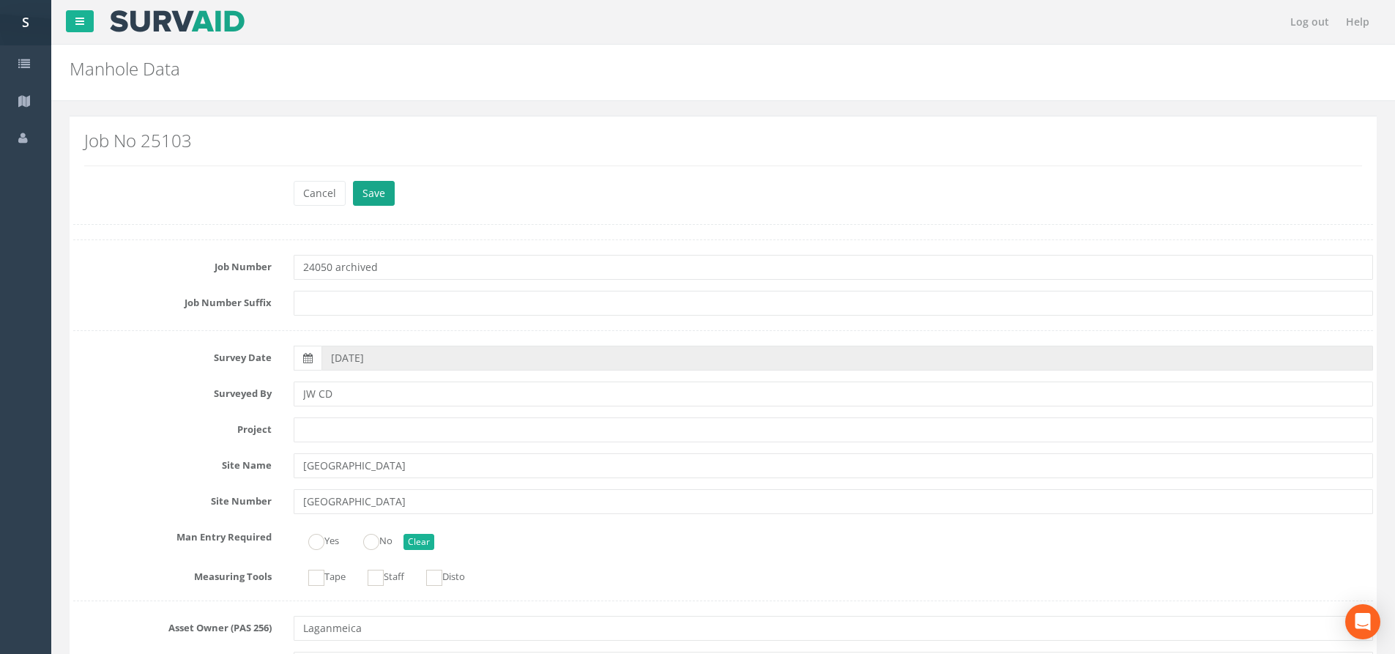
type input "24050 archived"
click at [389, 191] on button "Save" at bounding box center [374, 193] width 42 height 25
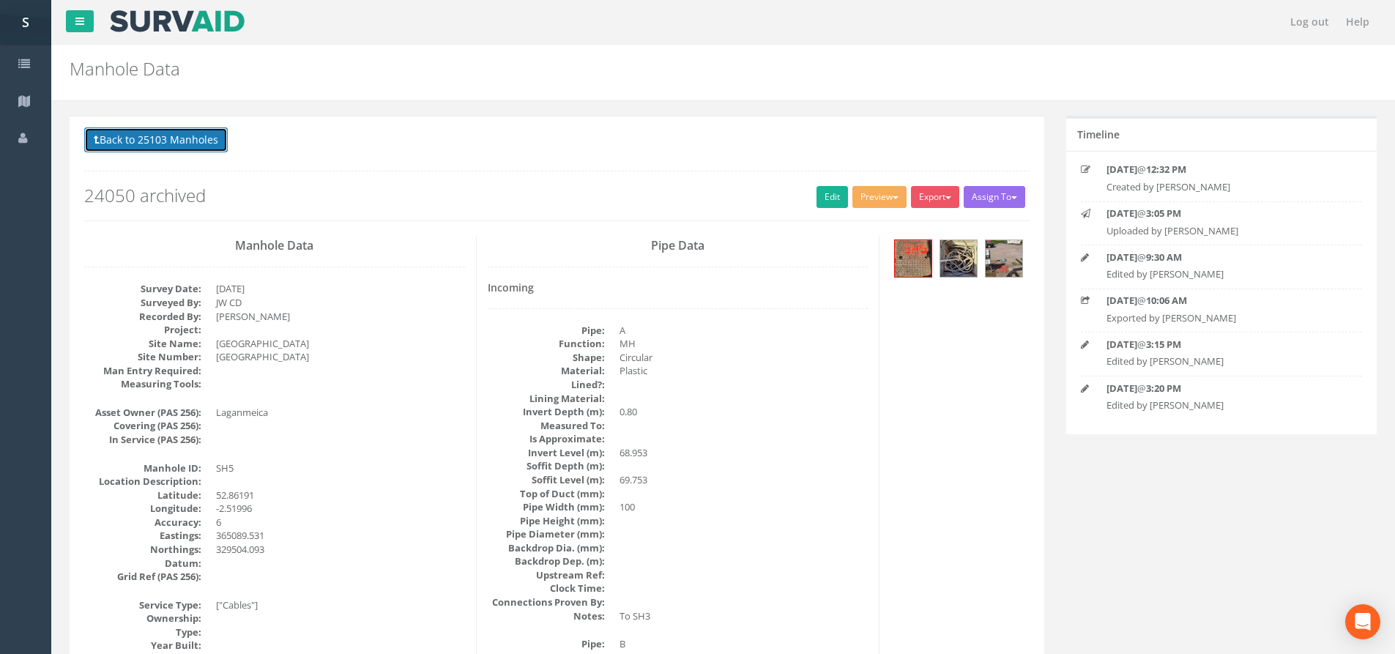
click at [218, 139] on button "Back to 25103 Manholes" at bounding box center [156, 139] width 144 height 25
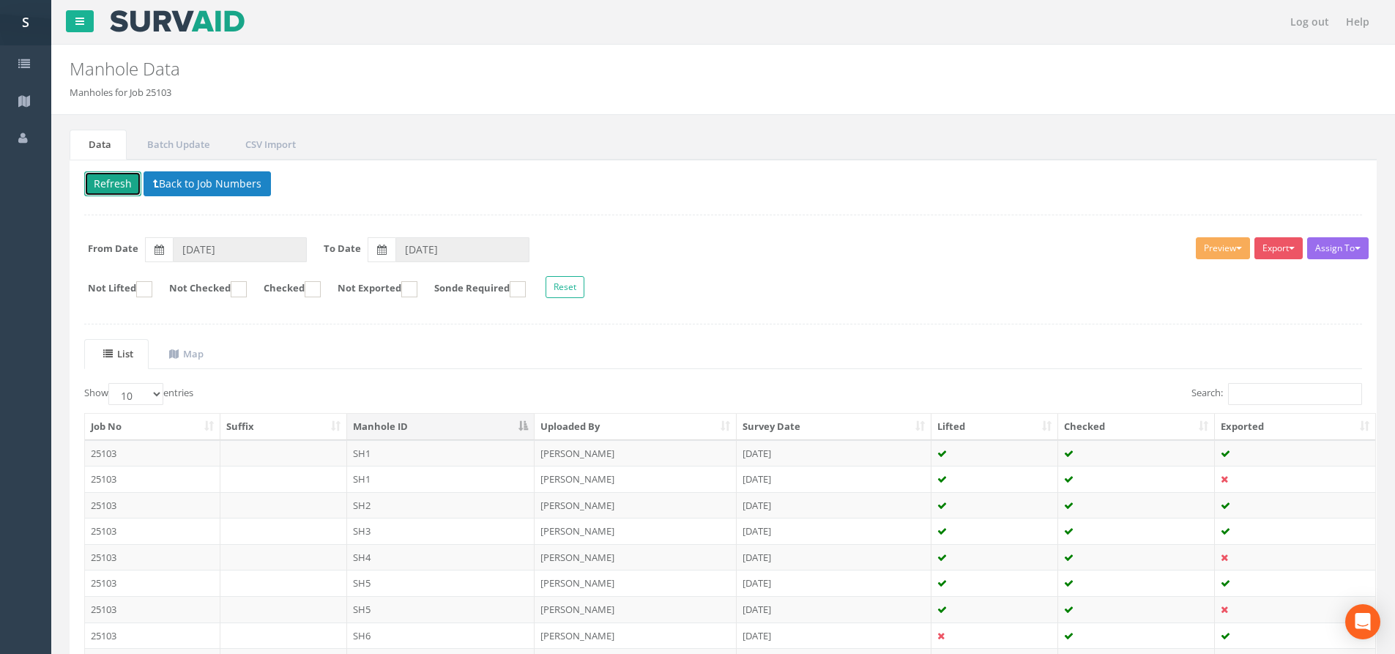
click at [131, 180] on button "Refresh" at bounding box center [112, 183] width 57 height 25
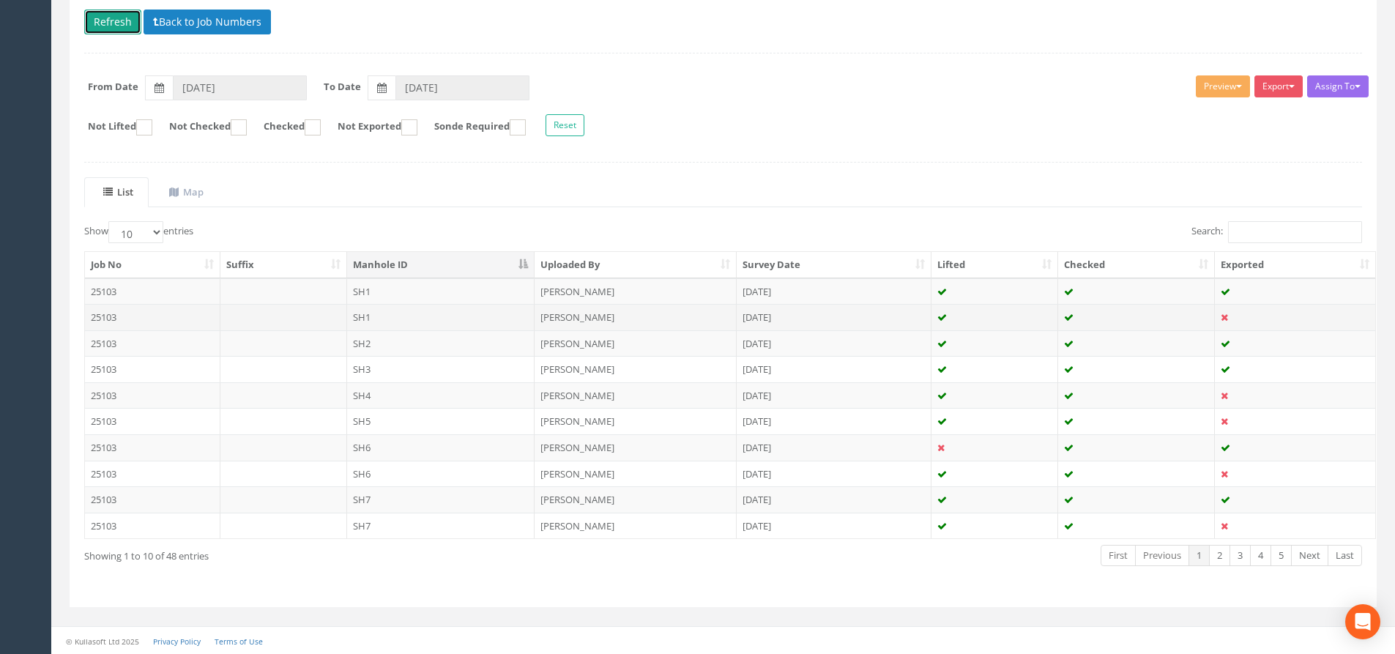
scroll to position [163, 0]
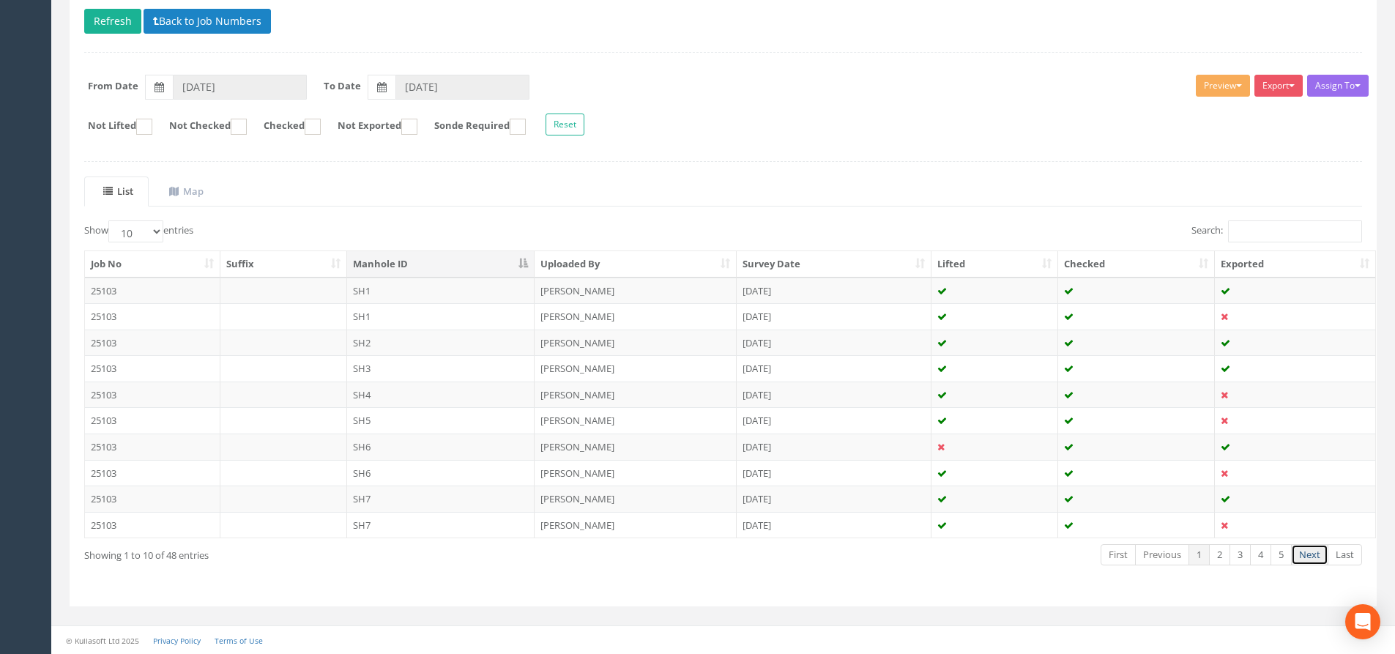
click at [1313, 563] on link "Next" at bounding box center [1309, 554] width 37 height 21
click at [1311, 563] on link "Next" at bounding box center [1309, 554] width 37 height 21
click at [1310, 562] on link "Next" at bounding box center [1309, 554] width 37 height 21
click at [1189, 557] on link "1" at bounding box center [1199, 554] width 21 height 21
click at [407, 446] on td "SH6" at bounding box center [441, 447] width 188 height 26
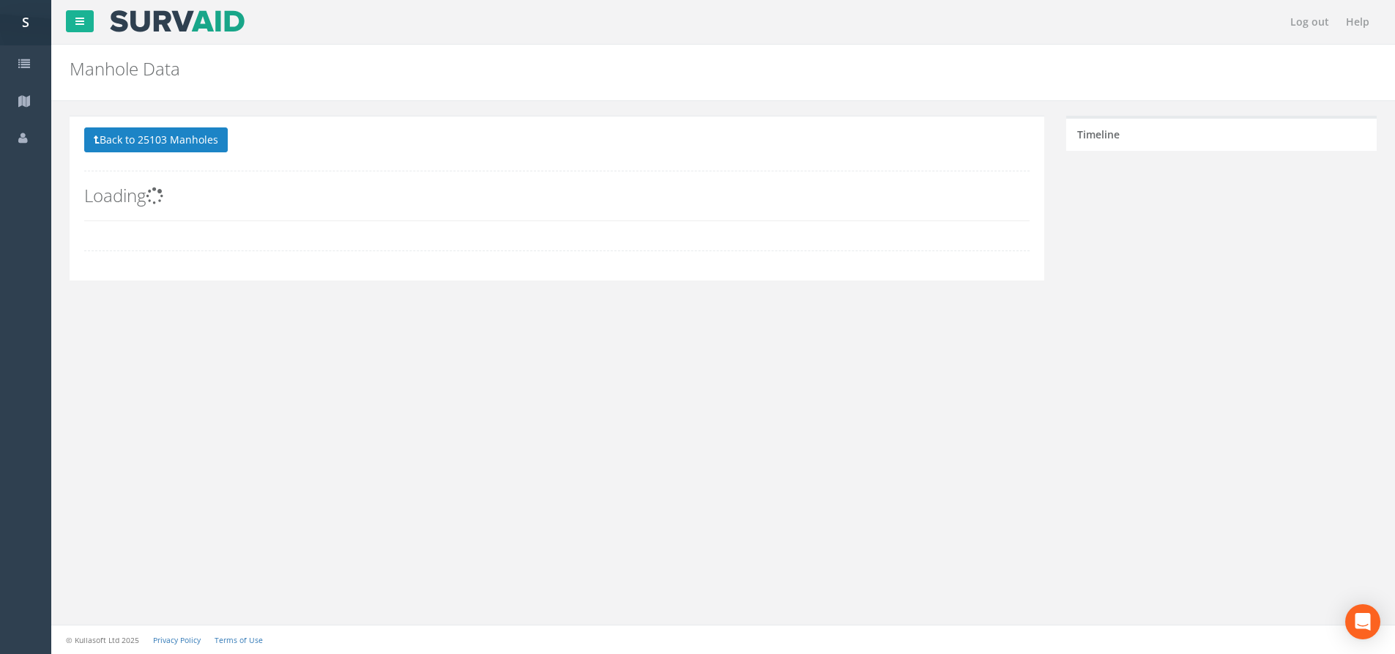
scroll to position [0, 0]
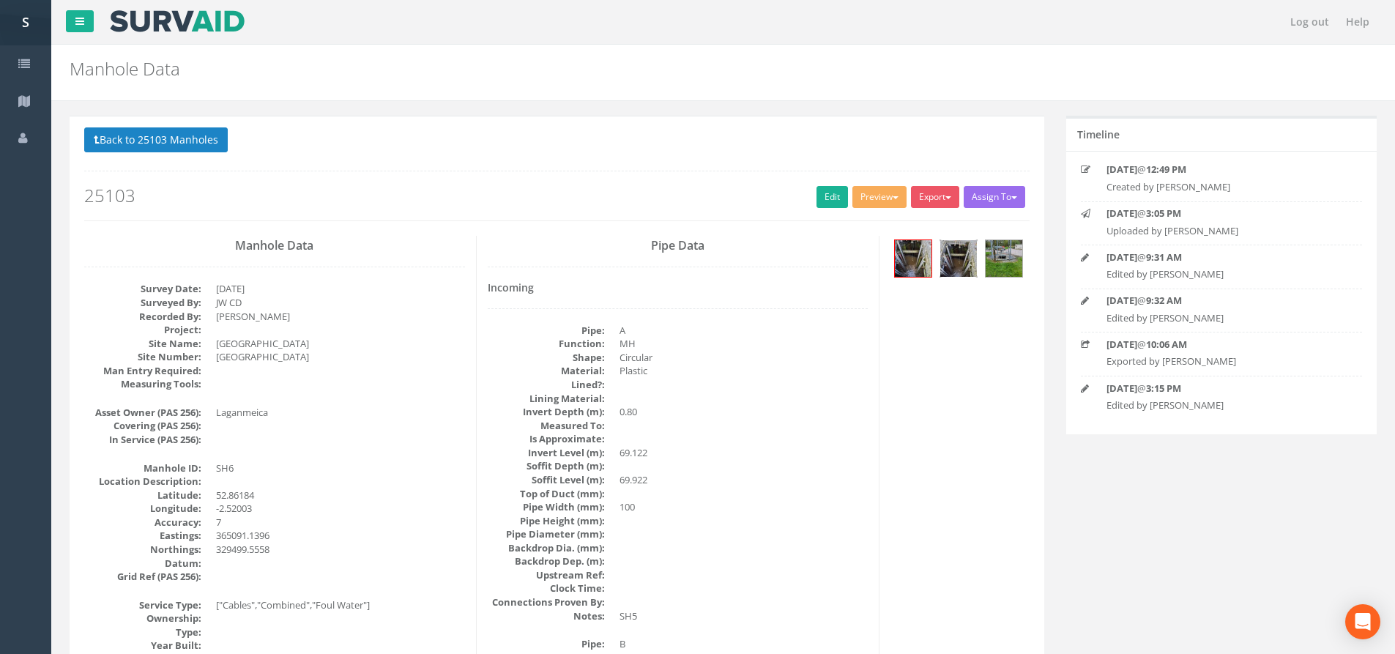
click at [961, 263] on img at bounding box center [959, 258] width 37 height 37
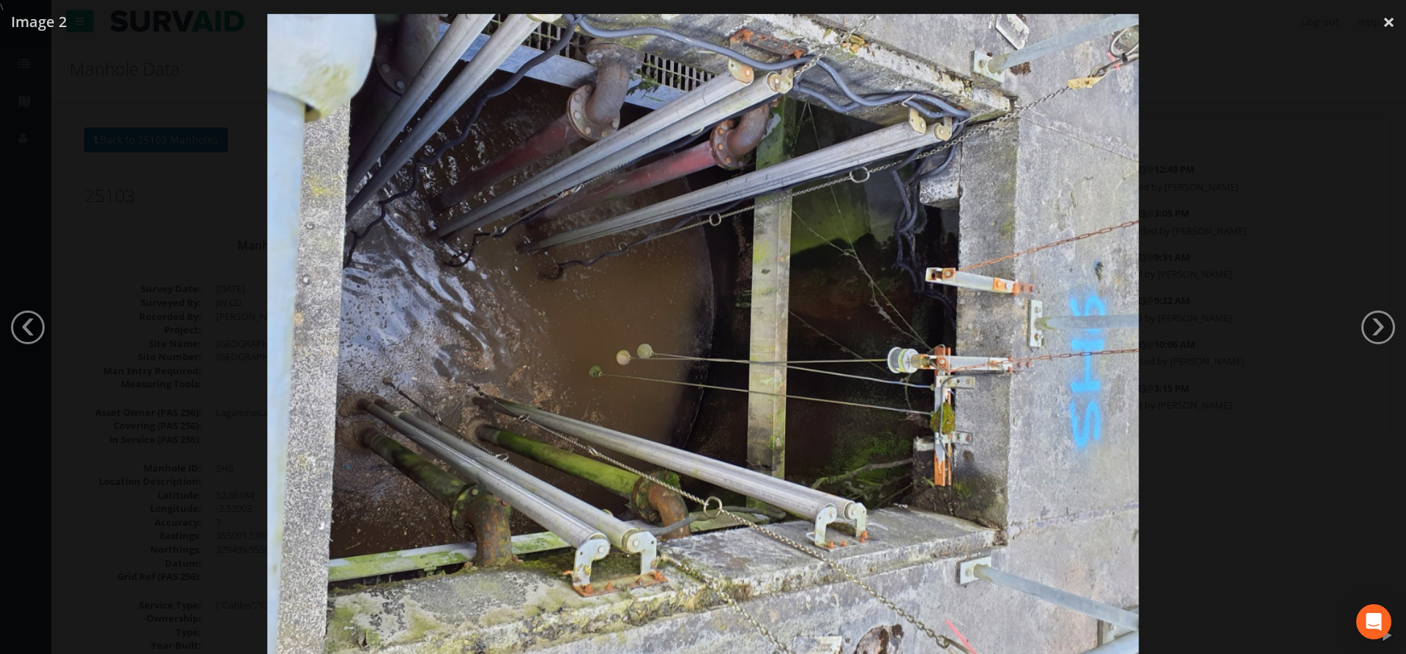
click at [1212, 267] on div at bounding box center [703, 341] width 1406 height 654
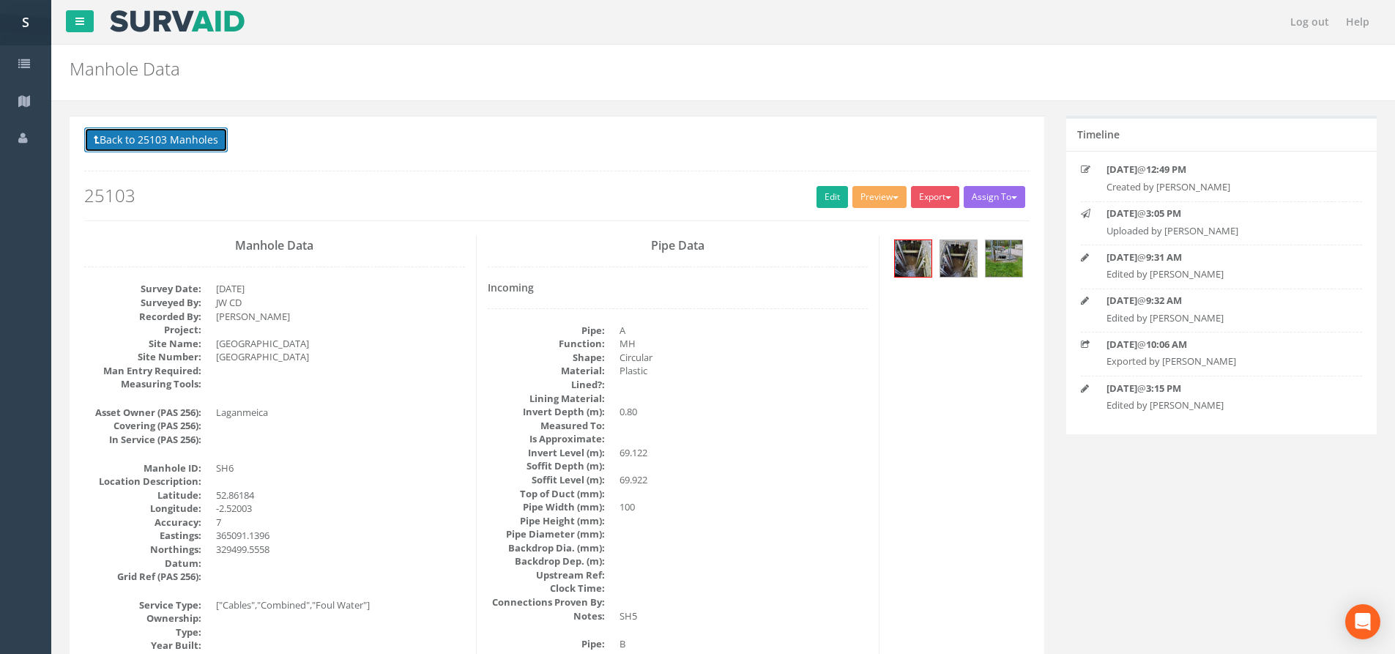
click at [201, 136] on button "Back to 25103 Manholes" at bounding box center [156, 139] width 144 height 25
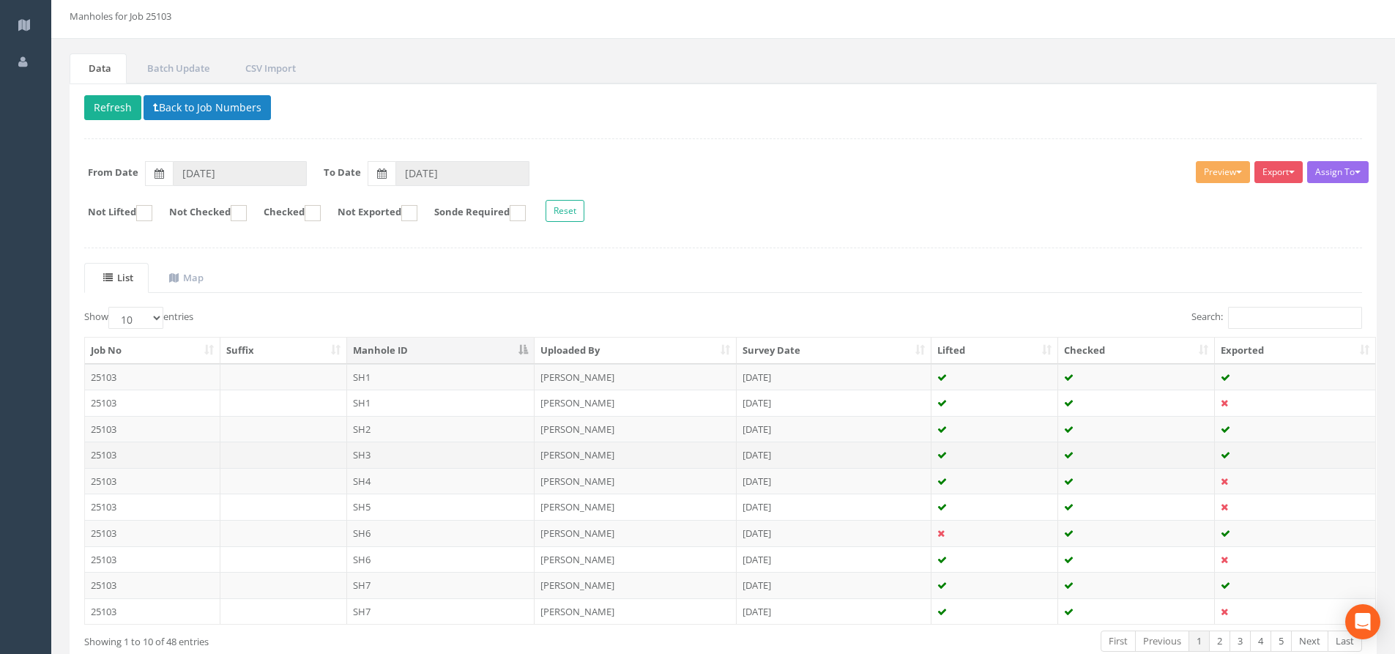
scroll to position [163, 0]
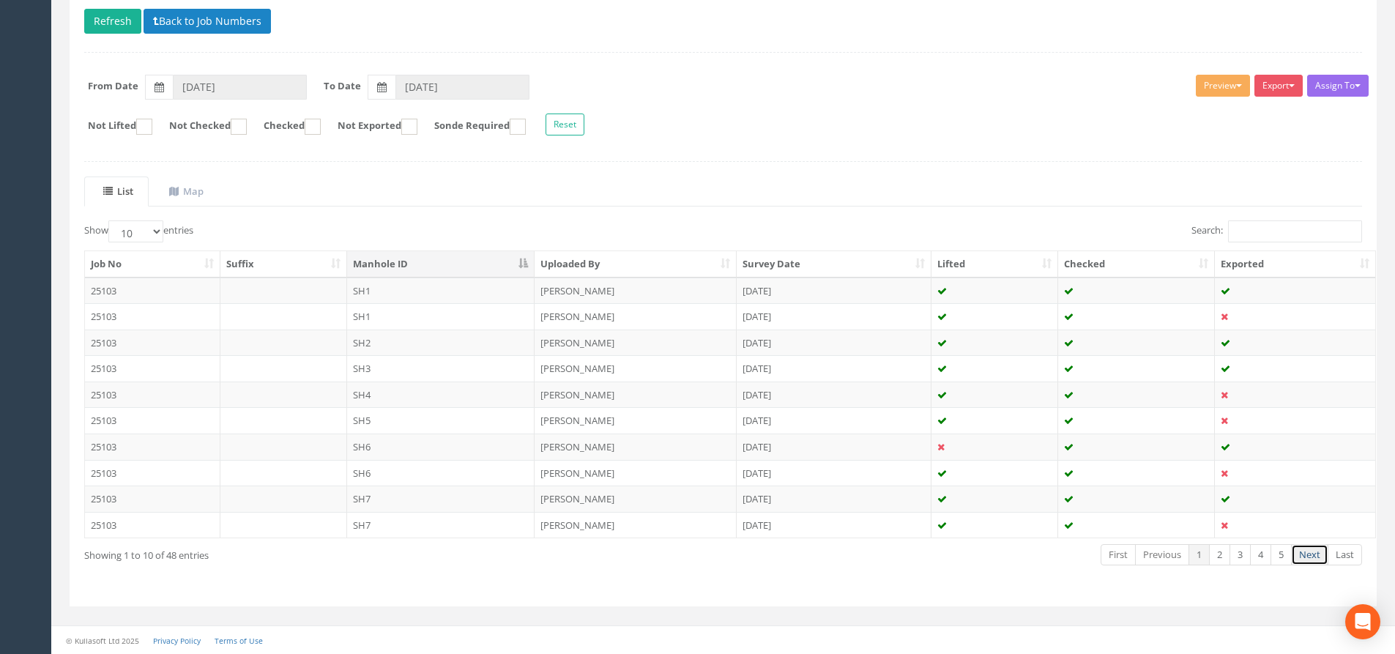
click at [1310, 552] on link "Next" at bounding box center [1309, 554] width 37 height 21
click at [1307, 552] on link "Next" at bounding box center [1309, 554] width 37 height 21
click at [1306, 552] on link "Next" at bounding box center [1309, 554] width 37 height 21
click at [1160, 563] on link "Previous" at bounding box center [1162, 554] width 54 height 21
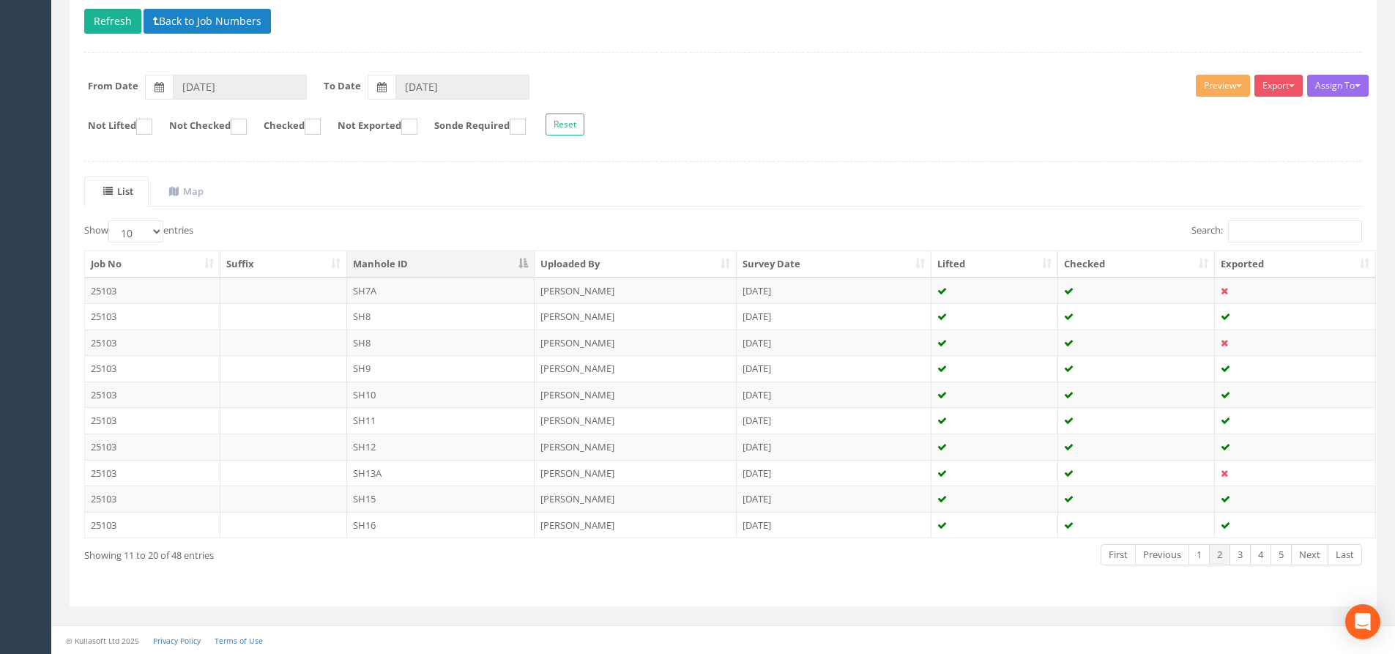
click at [1160, 563] on link "Previous" at bounding box center [1162, 554] width 54 height 21
click at [429, 448] on td "SH6" at bounding box center [441, 447] width 188 height 26
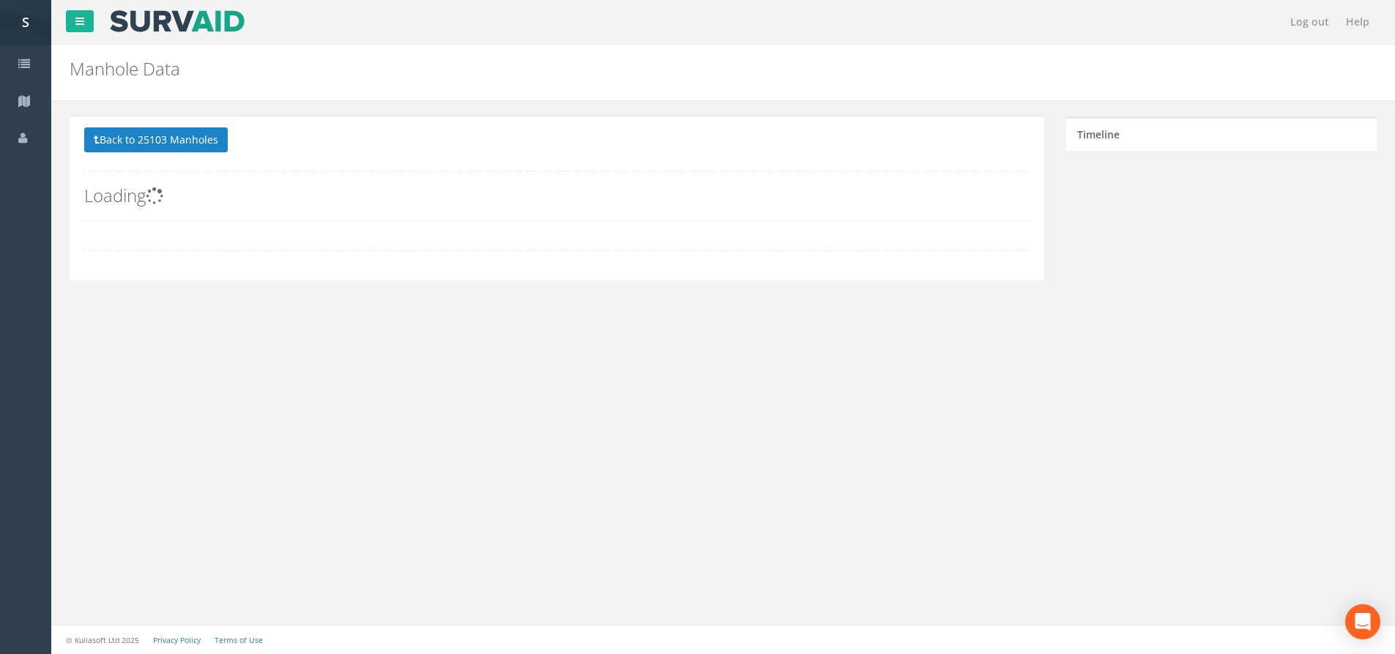
scroll to position [0, 0]
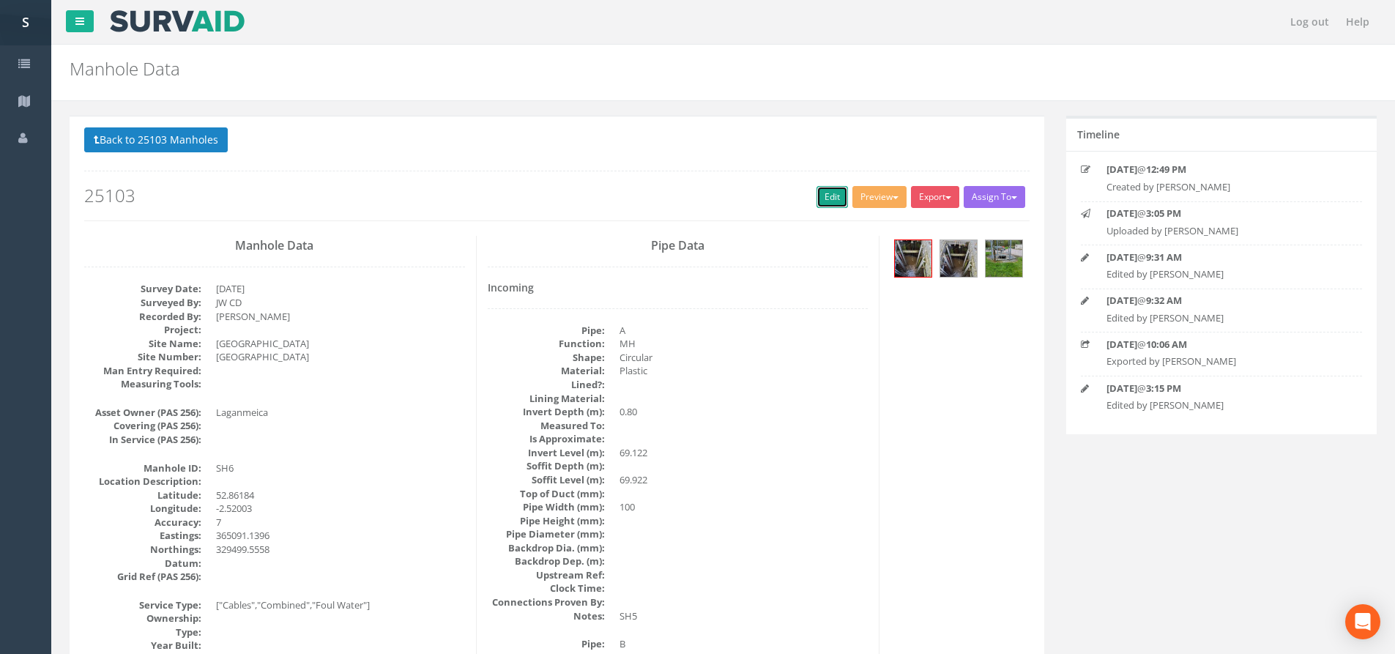
click at [818, 199] on link "Edit" at bounding box center [832, 197] width 31 height 22
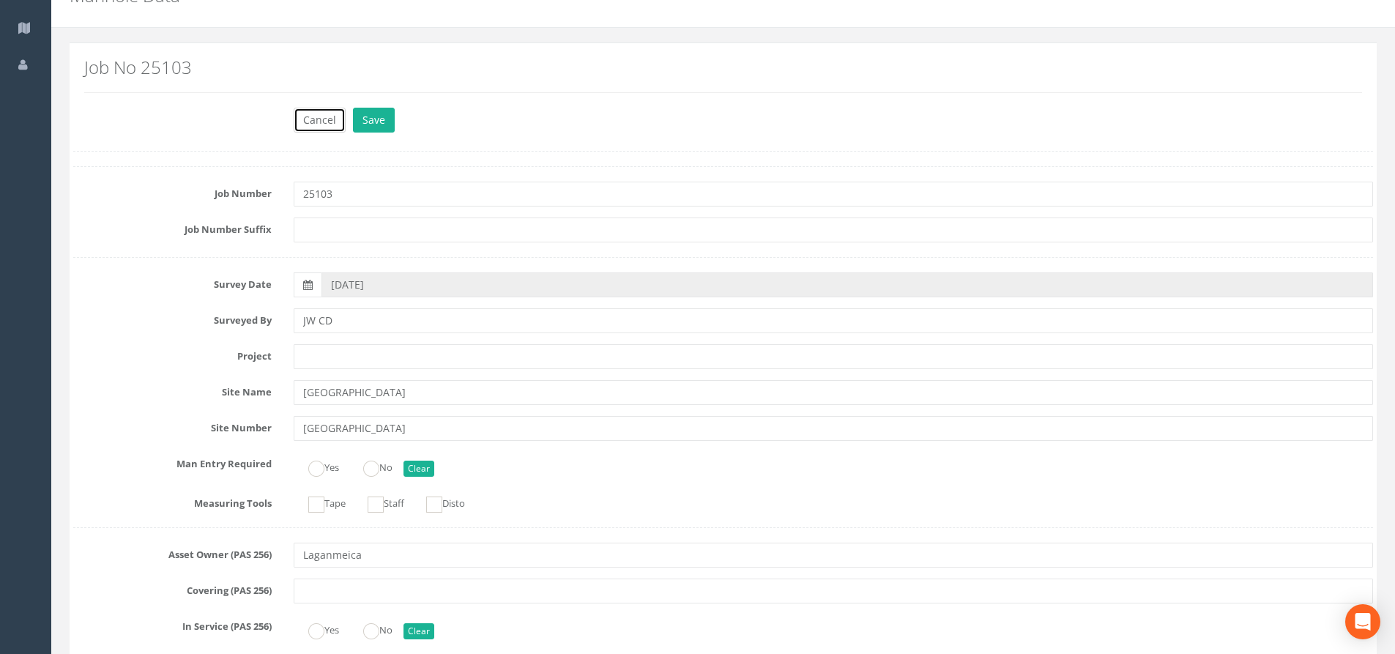
click at [320, 111] on button "Cancel" at bounding box center [320, 120] width 52 height 25
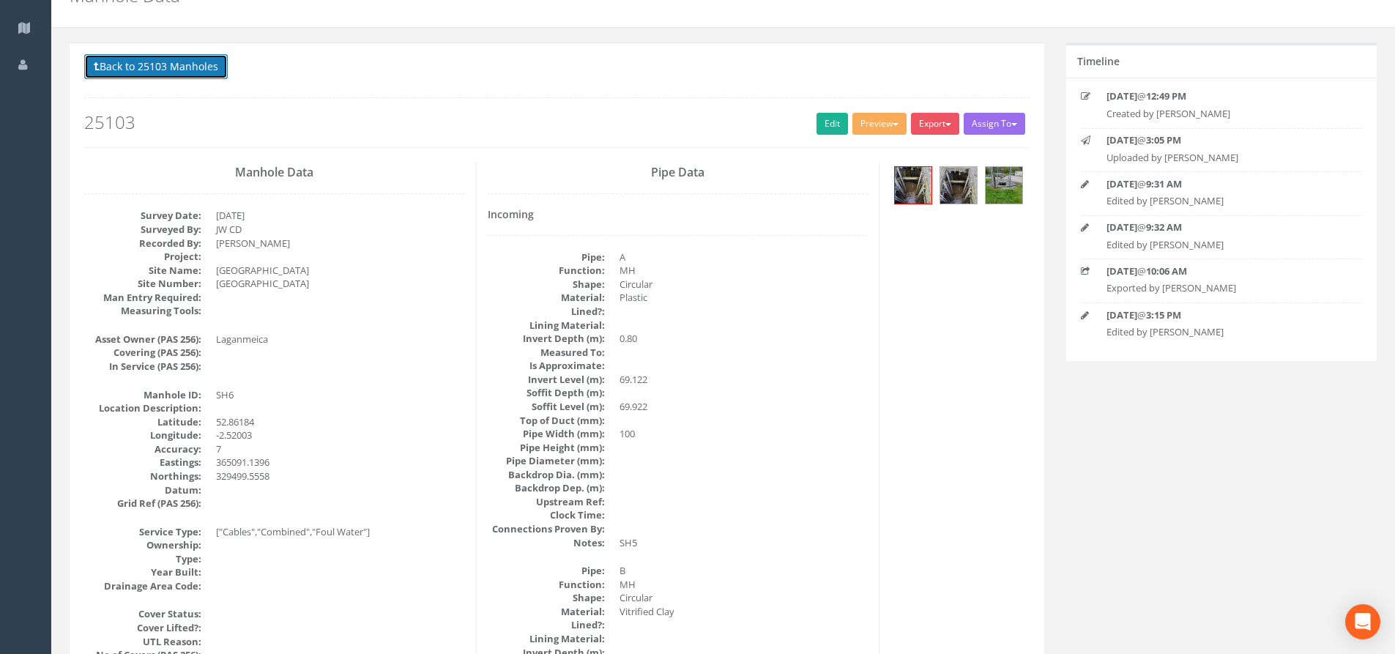
click at [171, 69] on button "Back to 25103 Manholes" at bounding box center [156, 66] width 144 height 25
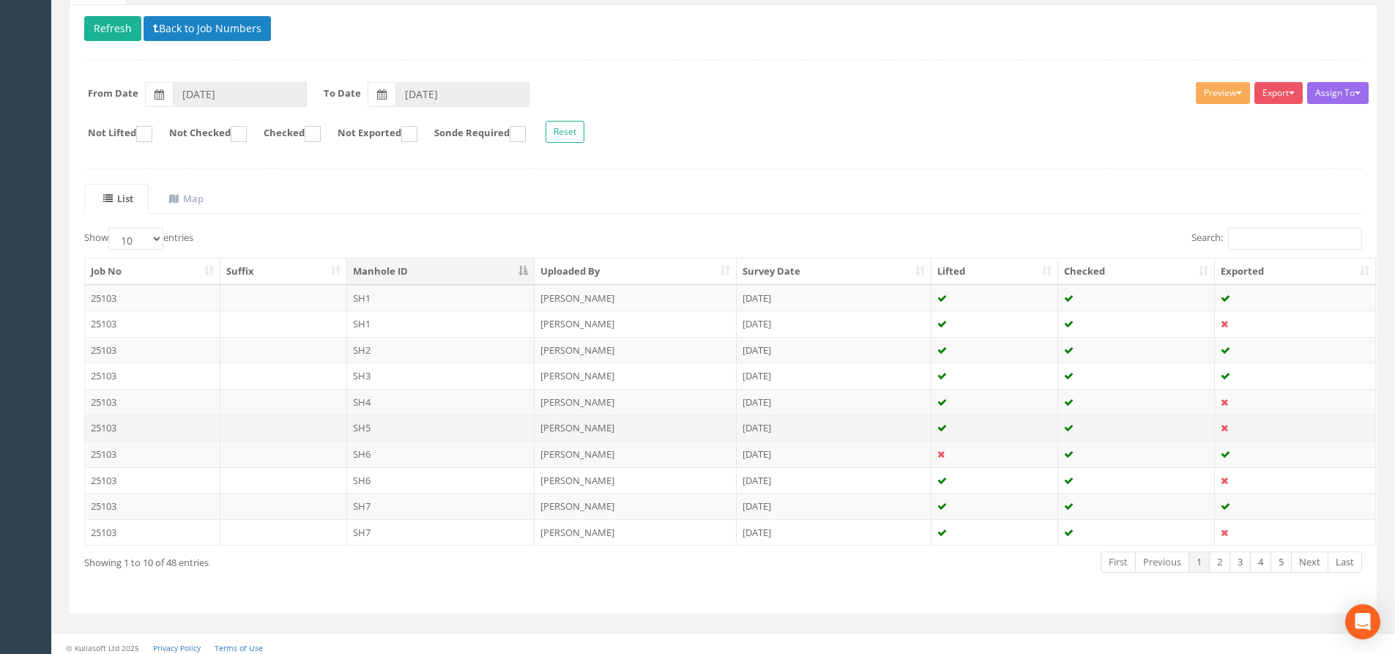
scroll to position [163, 0]
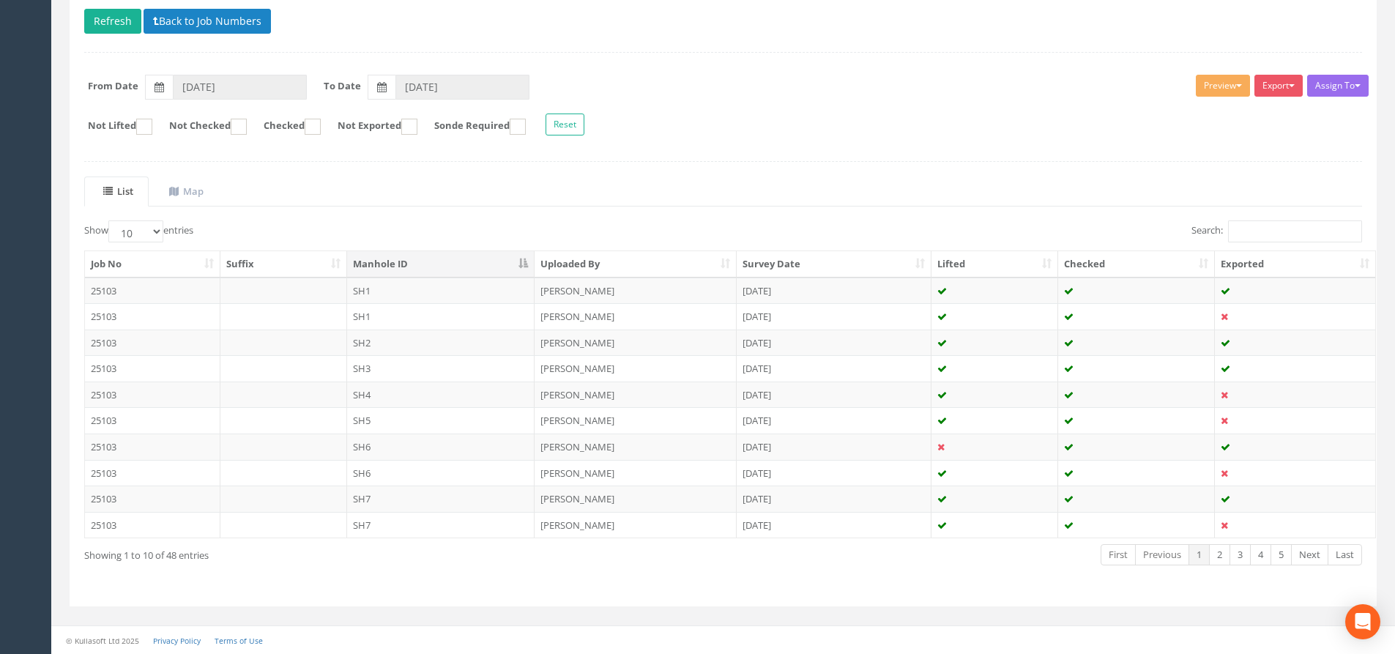
click at [456, 460] on td "SH6" at bounding box center [441, 473] width 188 height 26
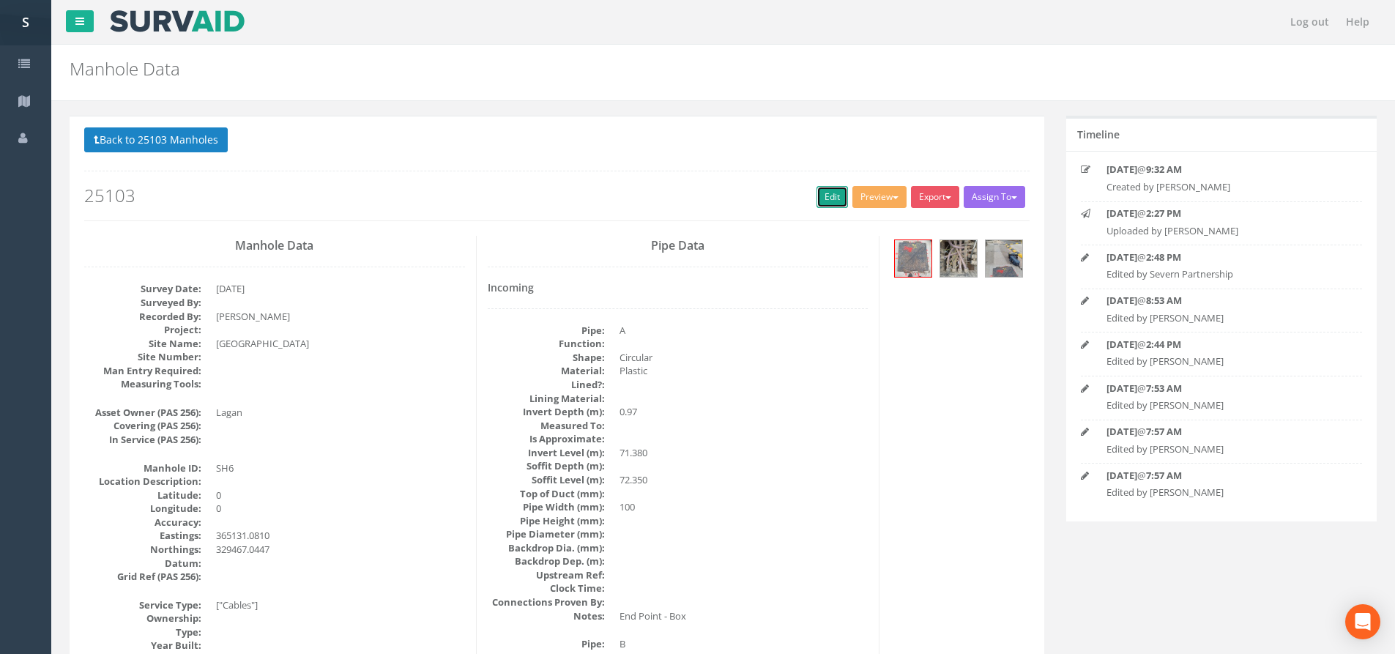
click at [820, 199] on link "Edit" at bounding box center [832, 197] width 31 height 22
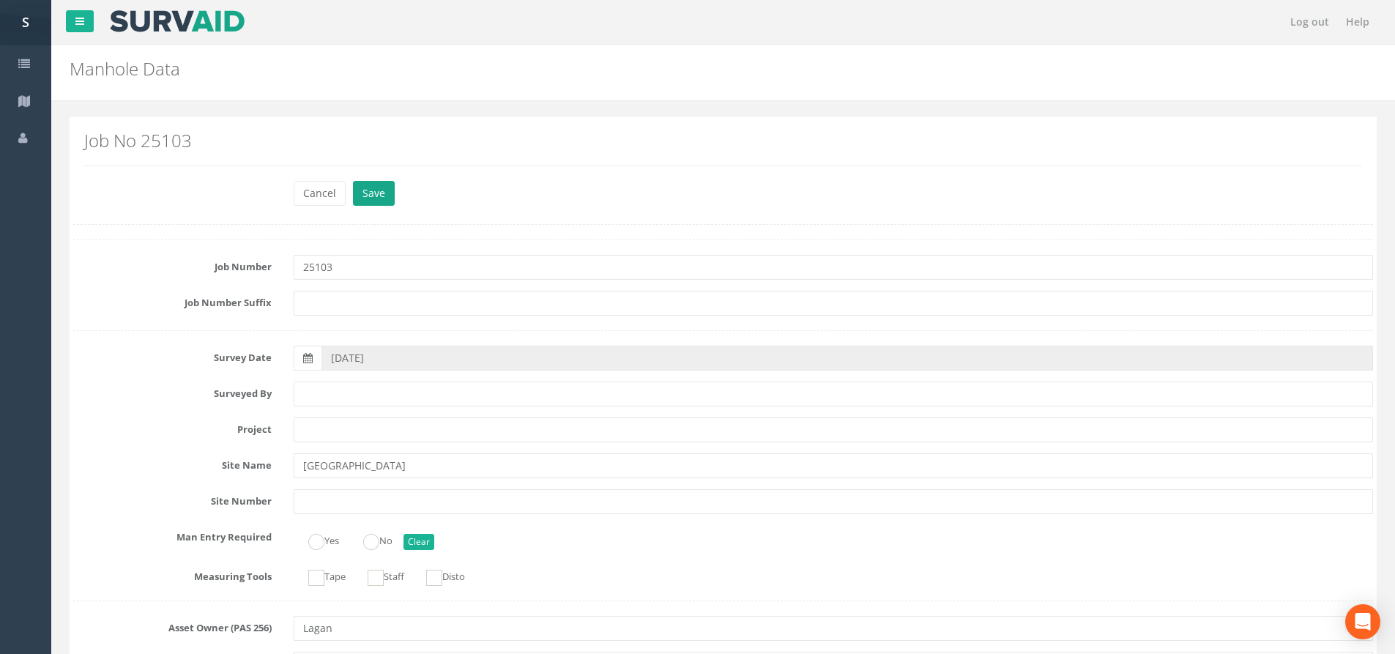
type input "ST6"
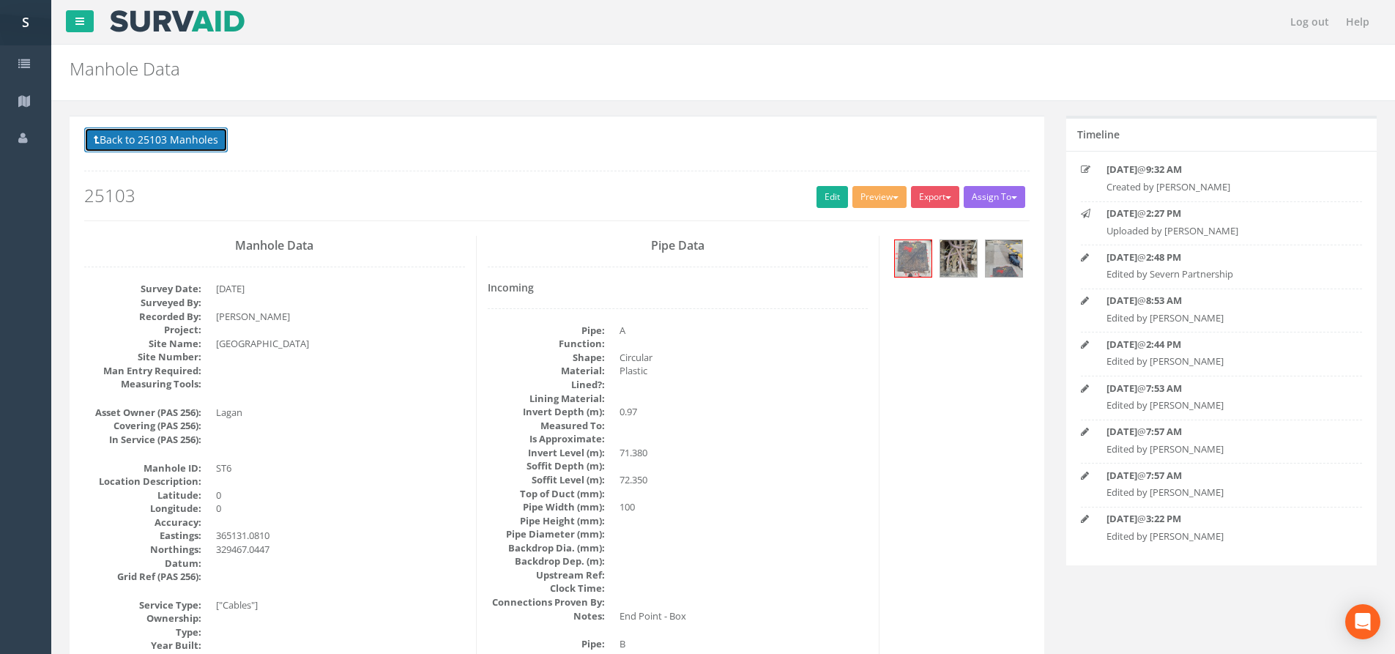
click at [144, 148] on button "Back to 25103 Manholes" at bounding box center [156, 139] width 144 height 25
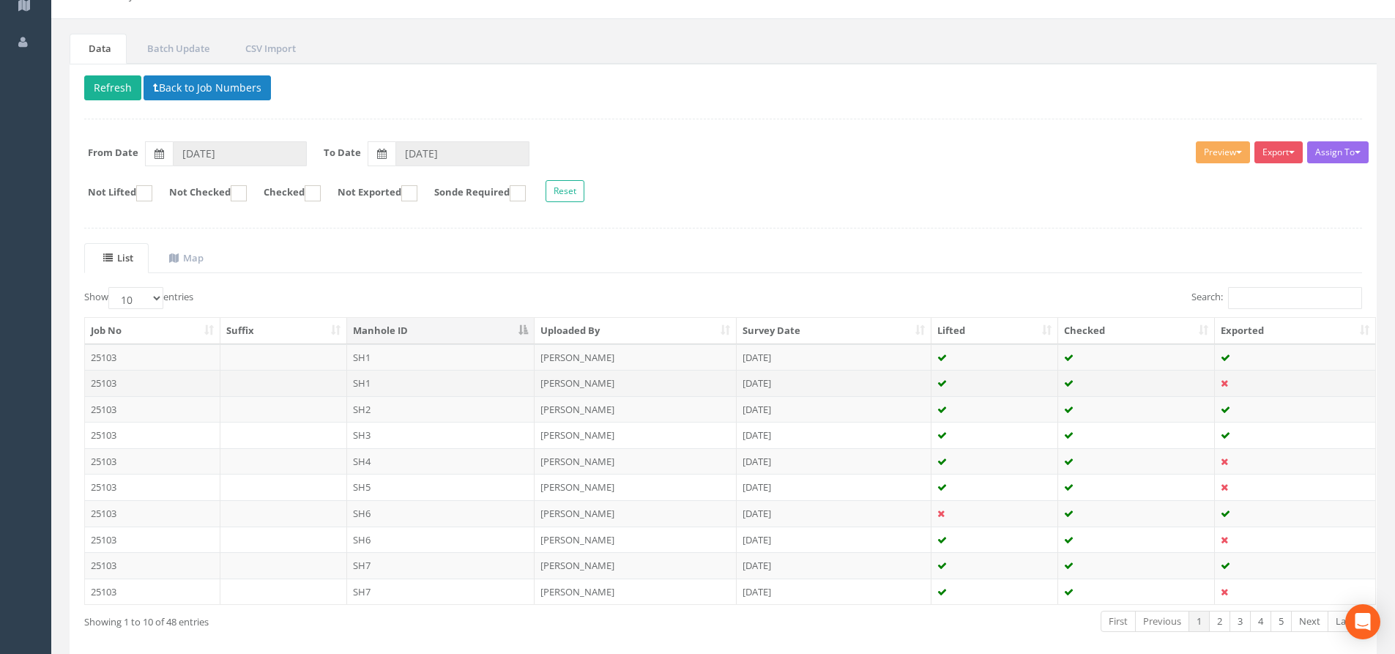
scroll to position [163, 0]
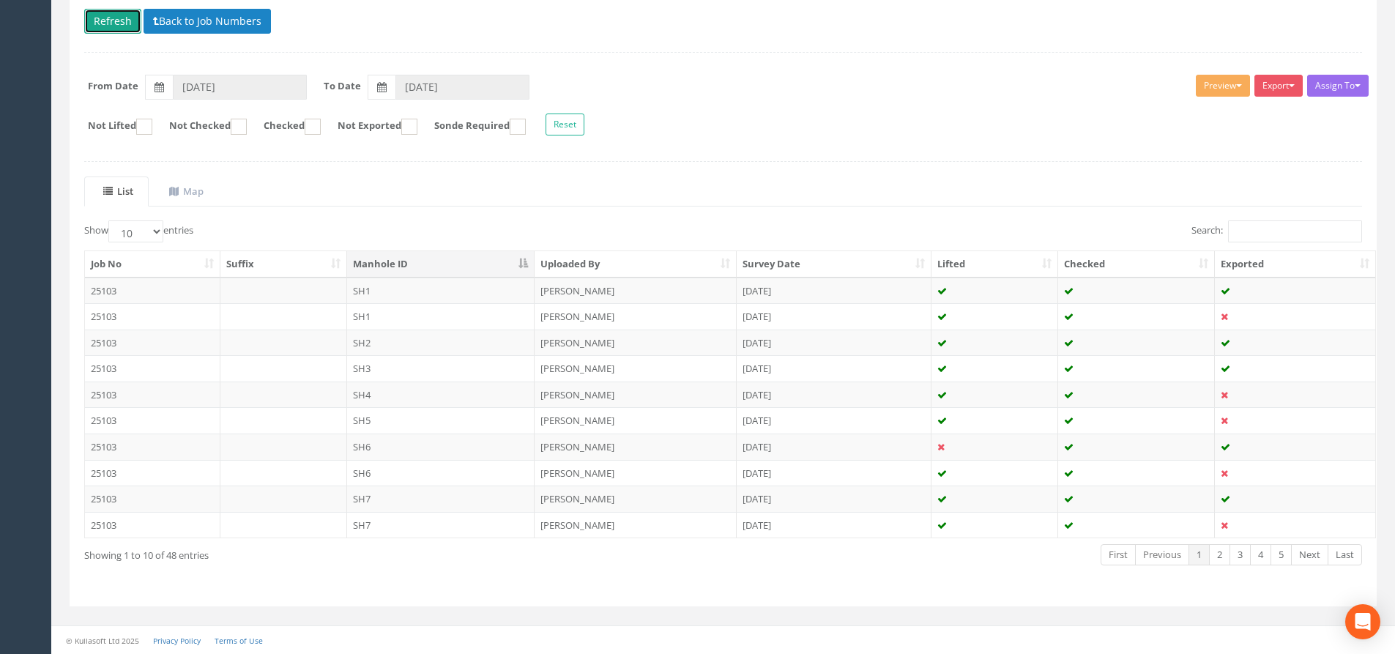
click at [114, 24] on button "Refresh" at bounding box center [112, 21] width 57 height 25
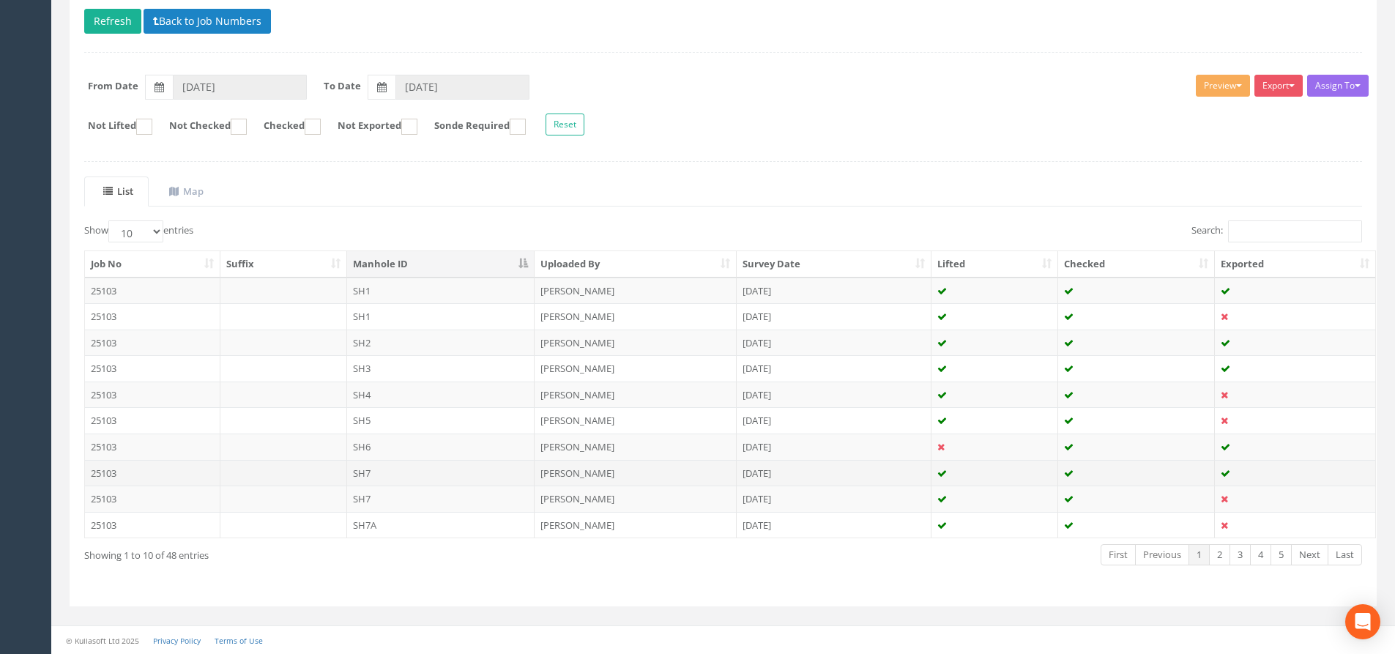
click at [580, 465] on td "[PERSON_NAME]" at bounding box center [636, 473] width 202 height 26
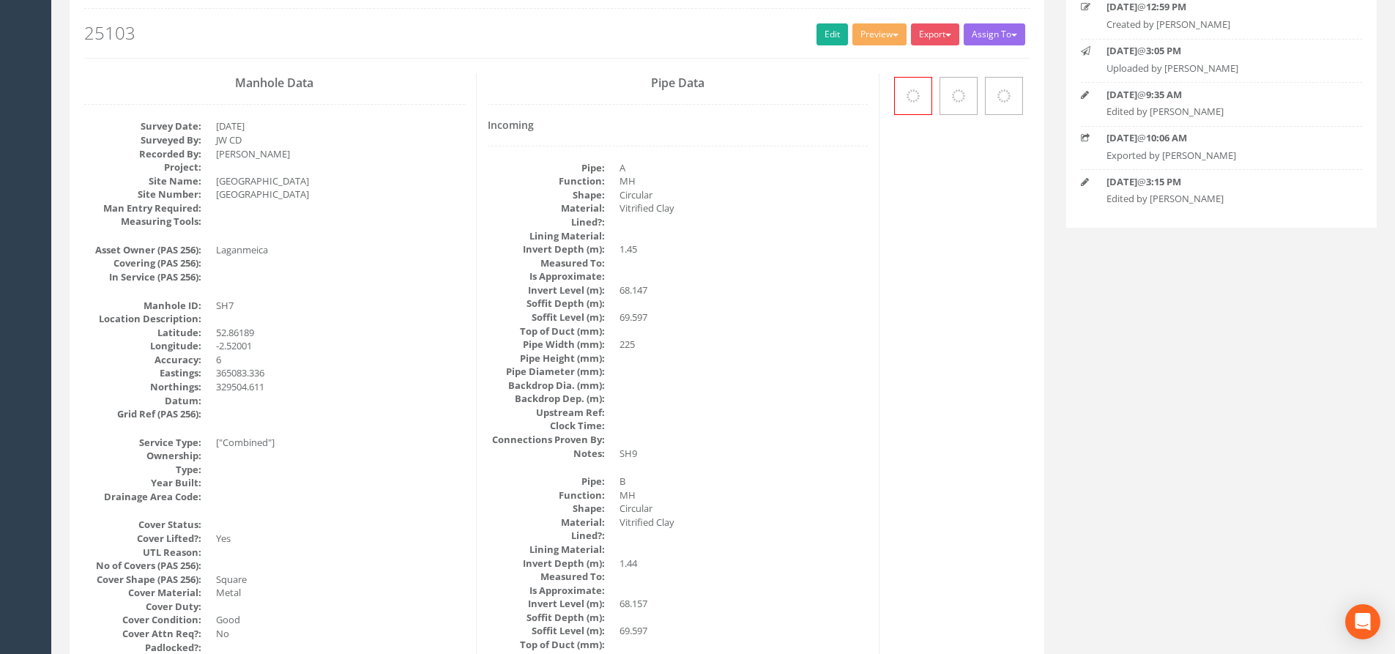
scroll to position [0, 0]
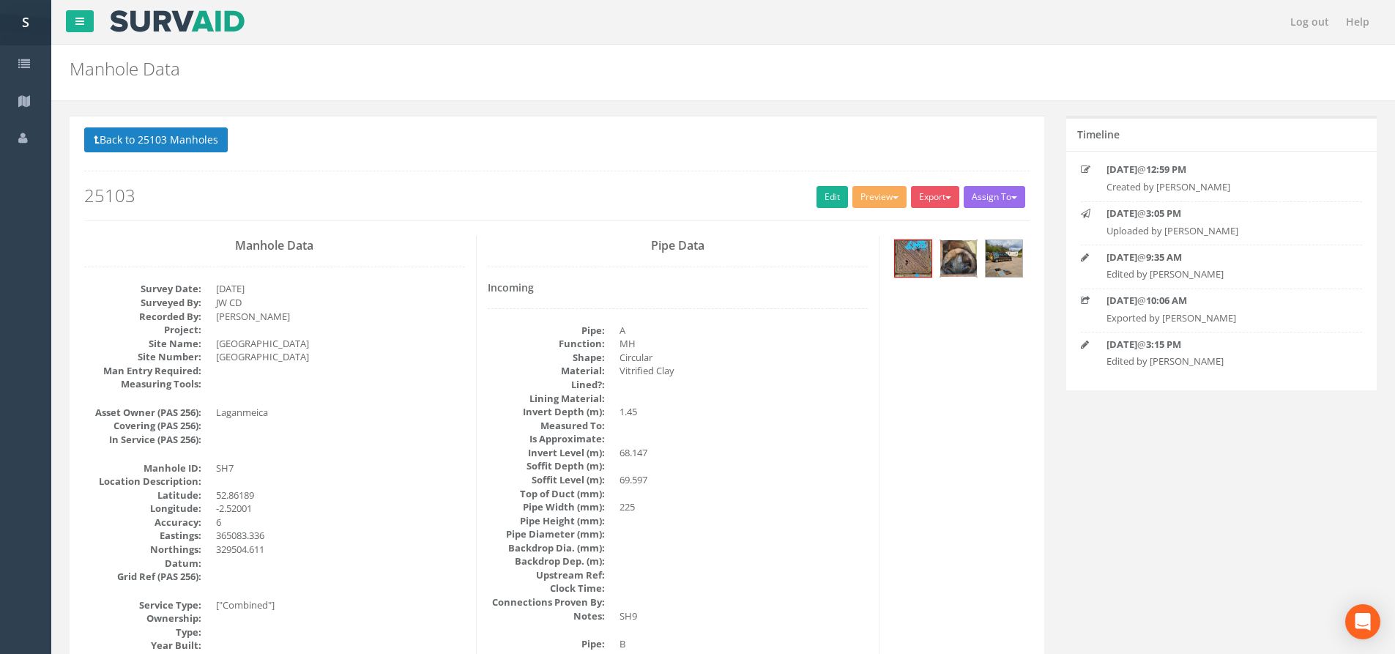
click at [963, 276] on img at bounding box center [959, 258] width 37 height 37
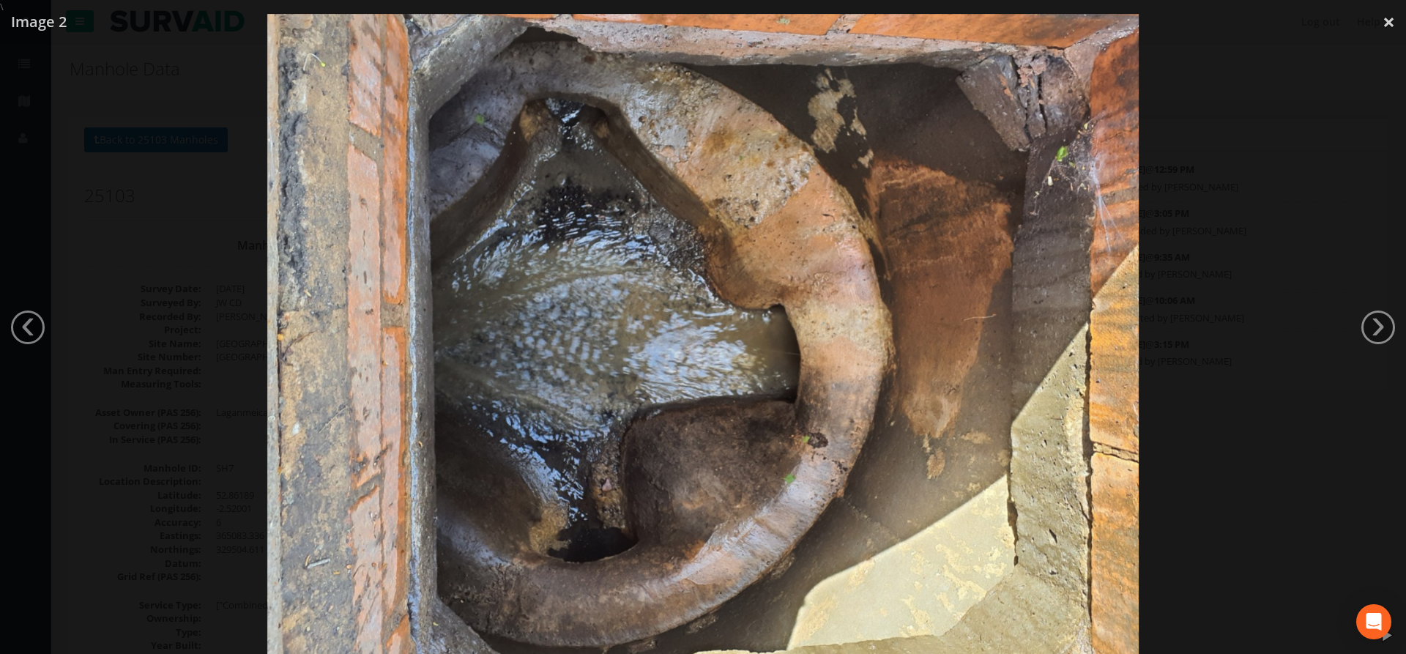
click at [1356, 422] on div at bounding box center [703, 341] width 1406 height 654
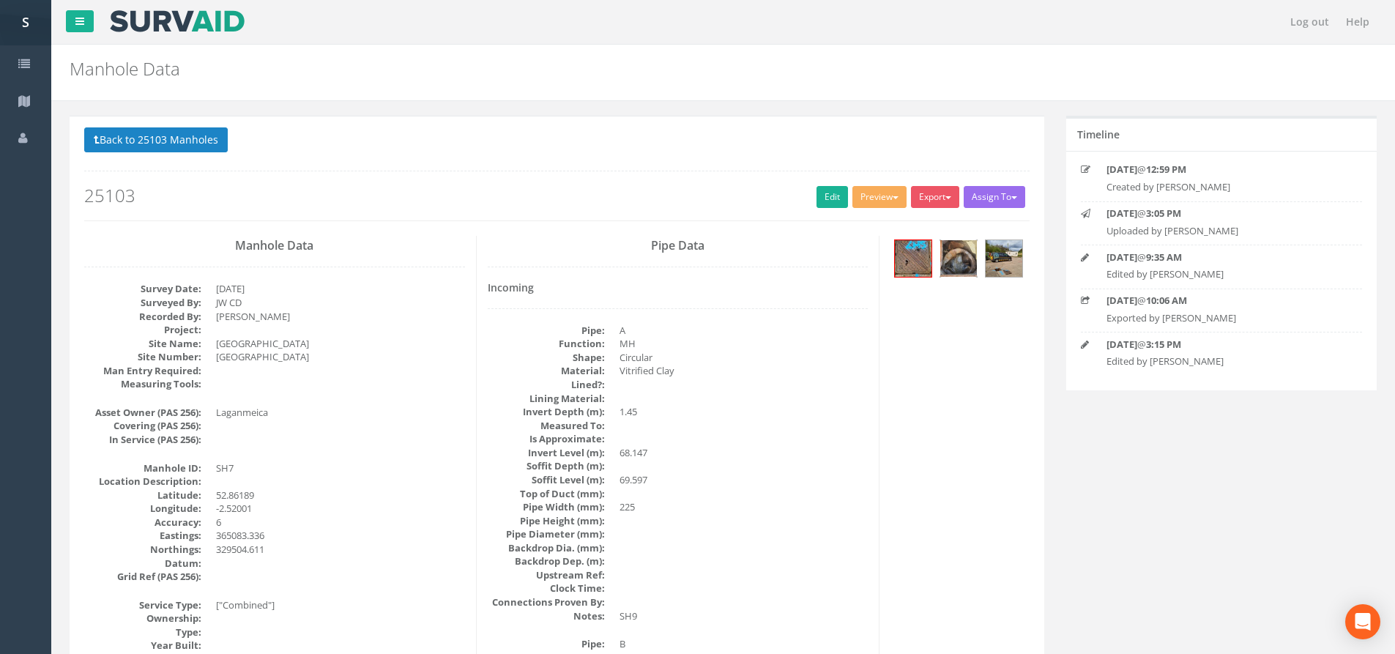
click at [968, 255] on img at bounding box center [959, 258] width 37 height 37
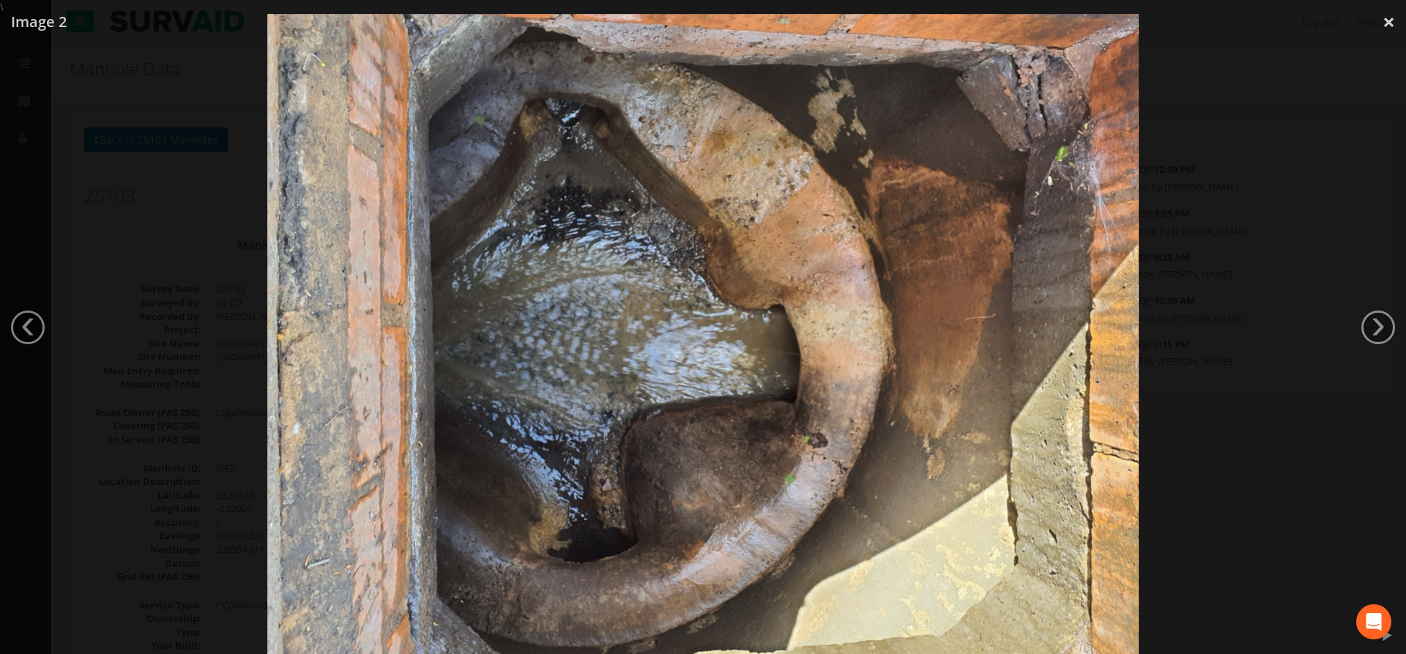
click at [1277, 392] on div at bounding box center [703, 341] width 1406 height 654
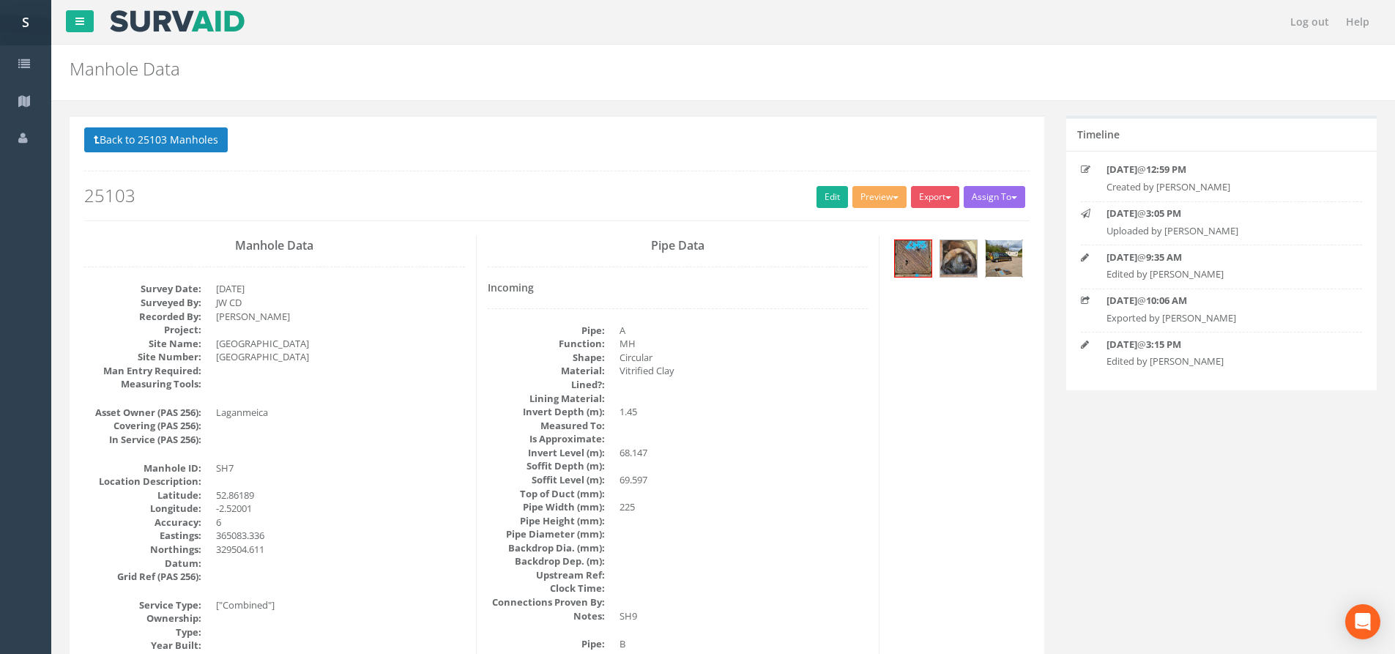
click at [1020, 254] on img at bounding box center [1004, 258] width 37 height 37
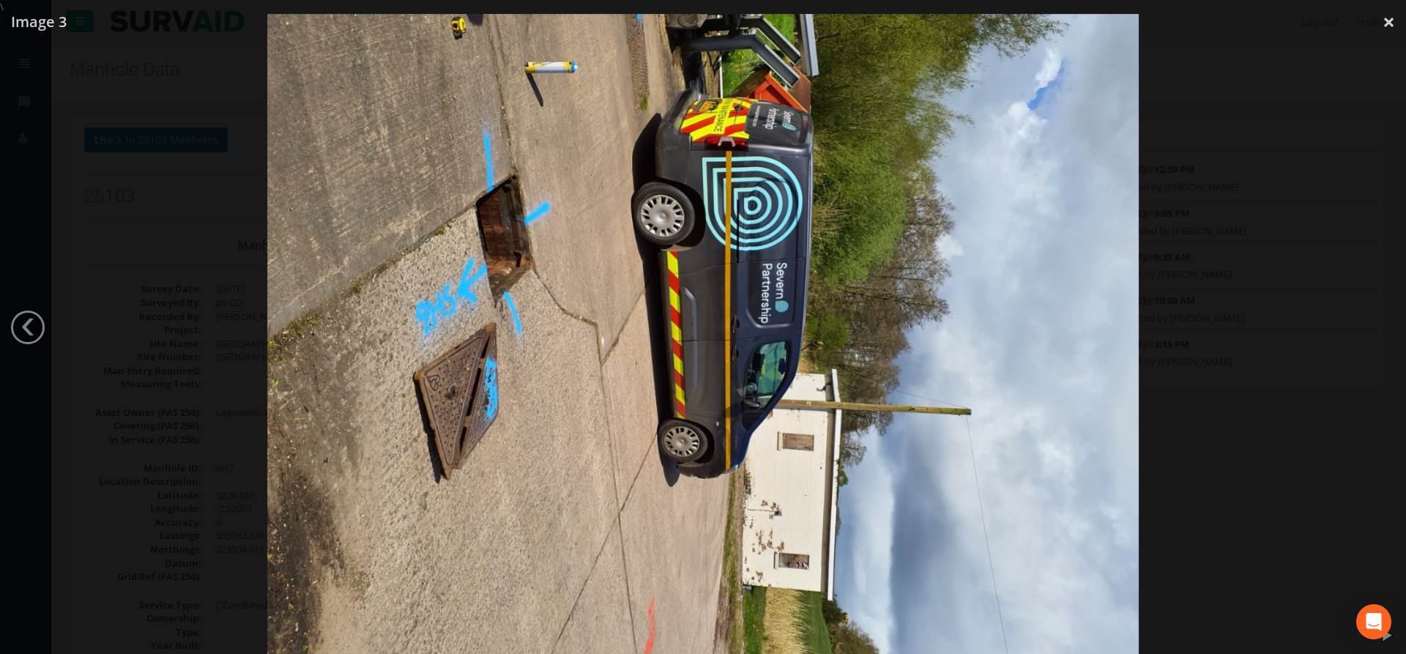
click at [1272, 374] on div at bounding box center [703, 341] width 1406 height 654
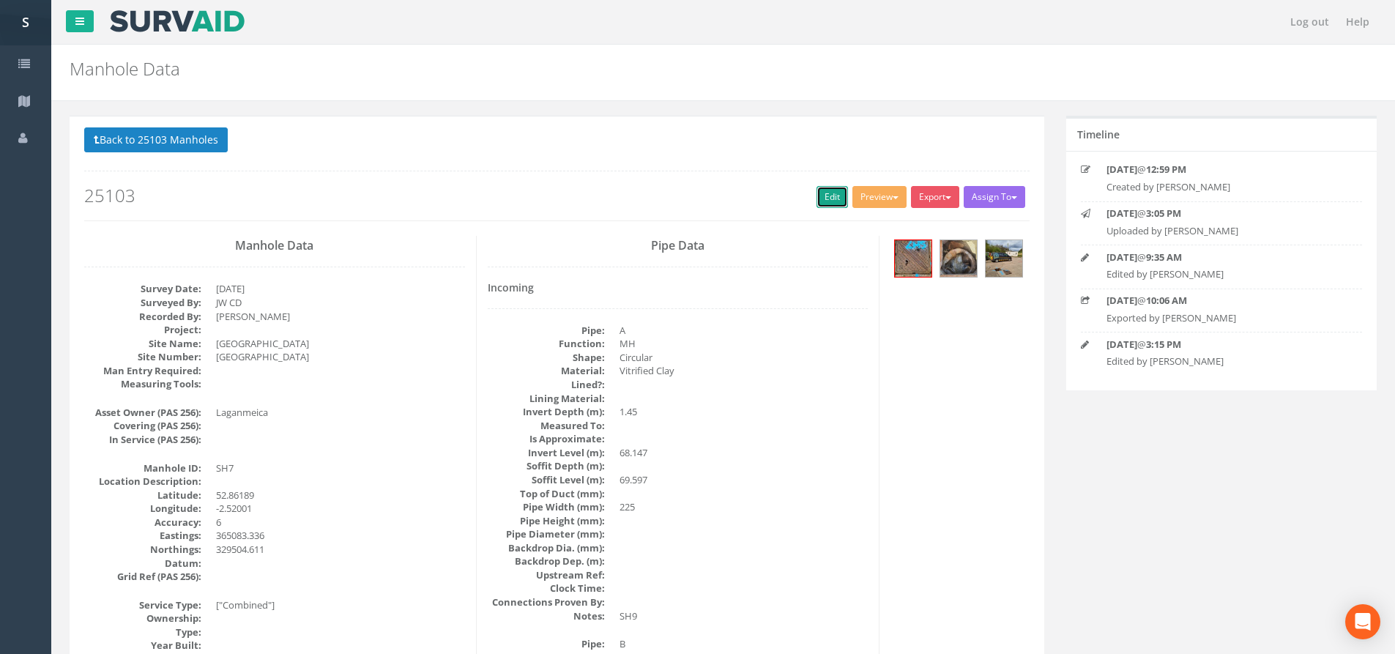
click at [827, 201] on link "Edit" at bounding box center [832, 197] width 31 height 22
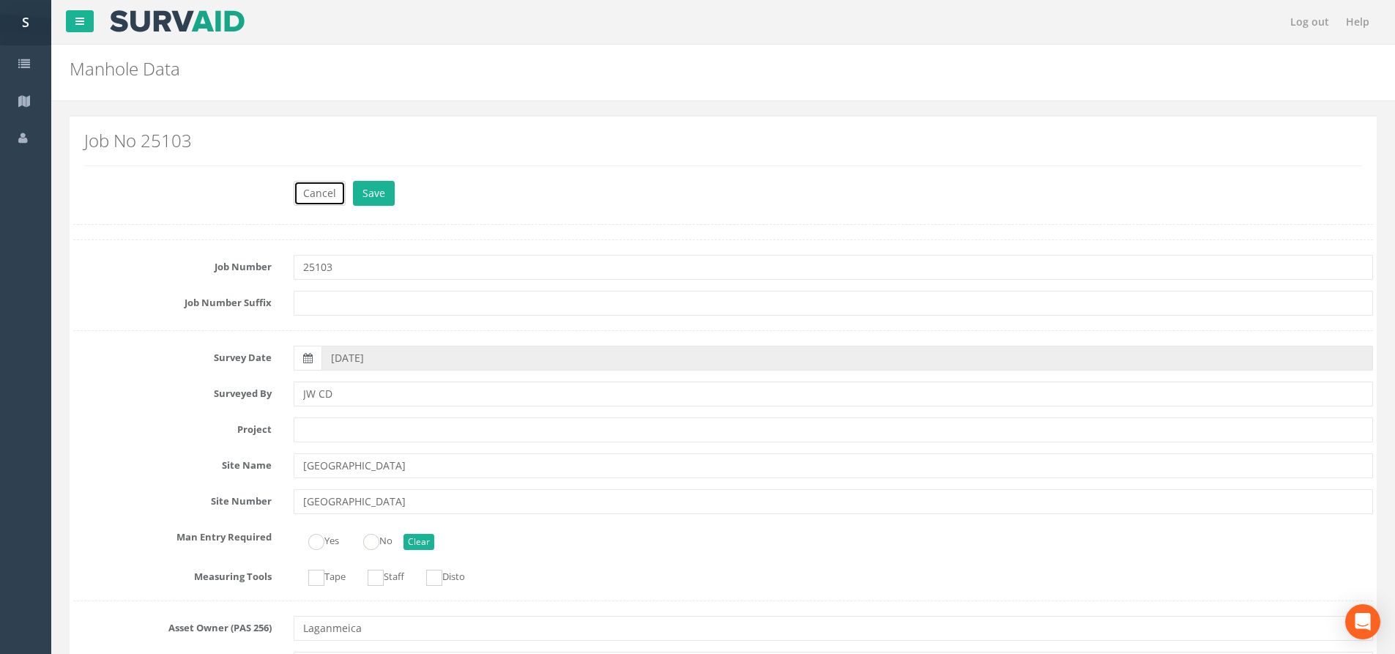
click at [331, 193] on button "Cancel" at bounding box center [320, 193] width 52 height 25
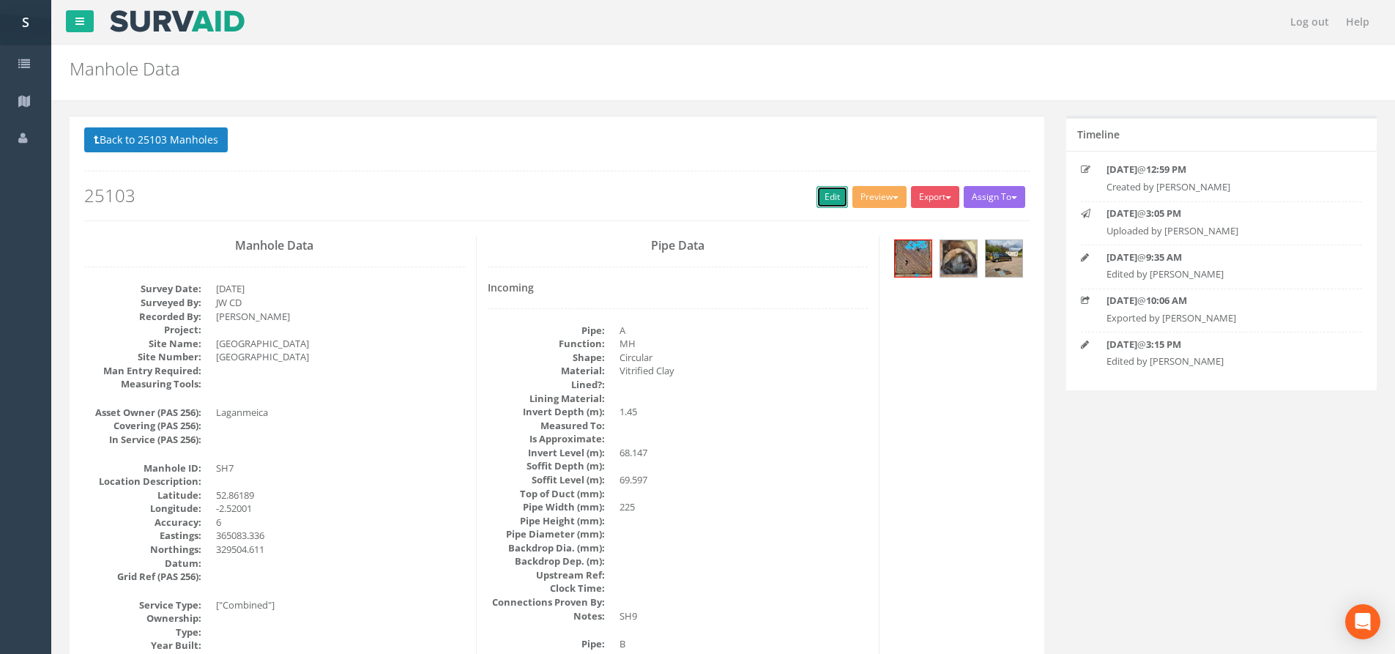
click at [823, 190] on link "Edit" at bounding box center [832, 197] width 31 height 22
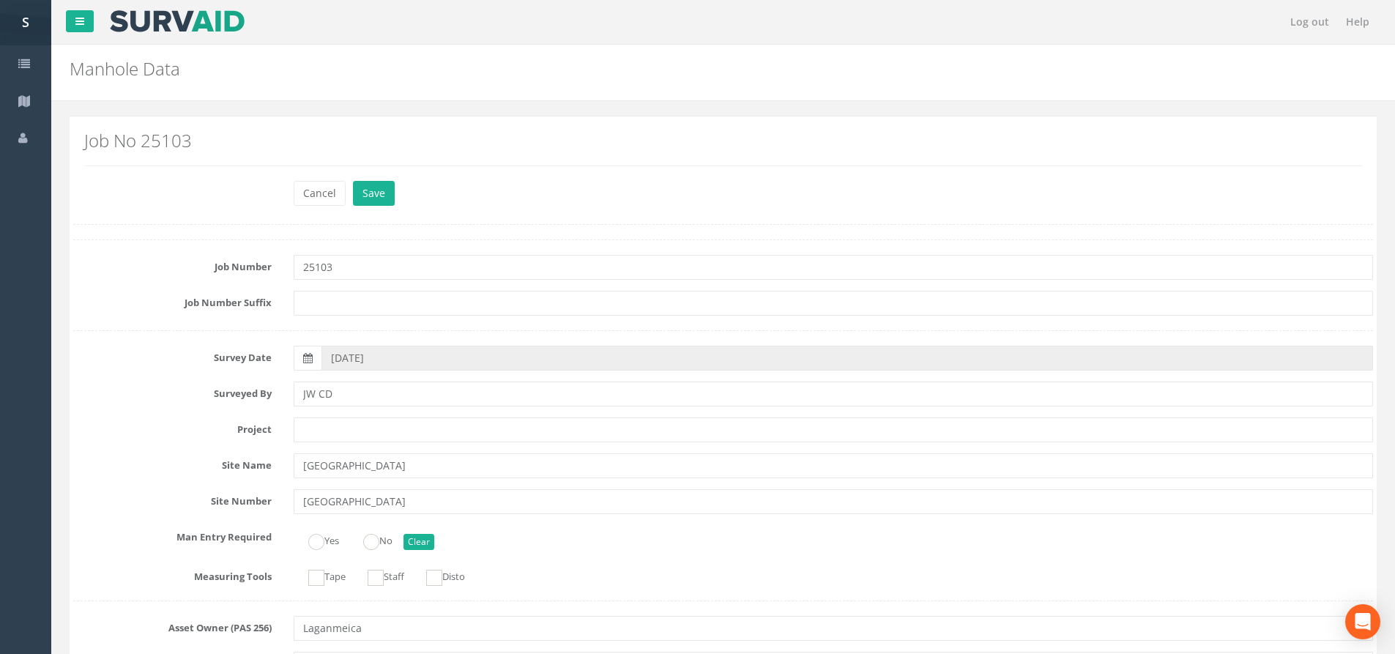
click at [309, 275] on input "25103" at bounding box center [834, 267] width 1080 height 25
type input "24050 ARCHIVED"
click at [375, 200] on button "Save" at bounding box center [374, 193] width 42 height 25
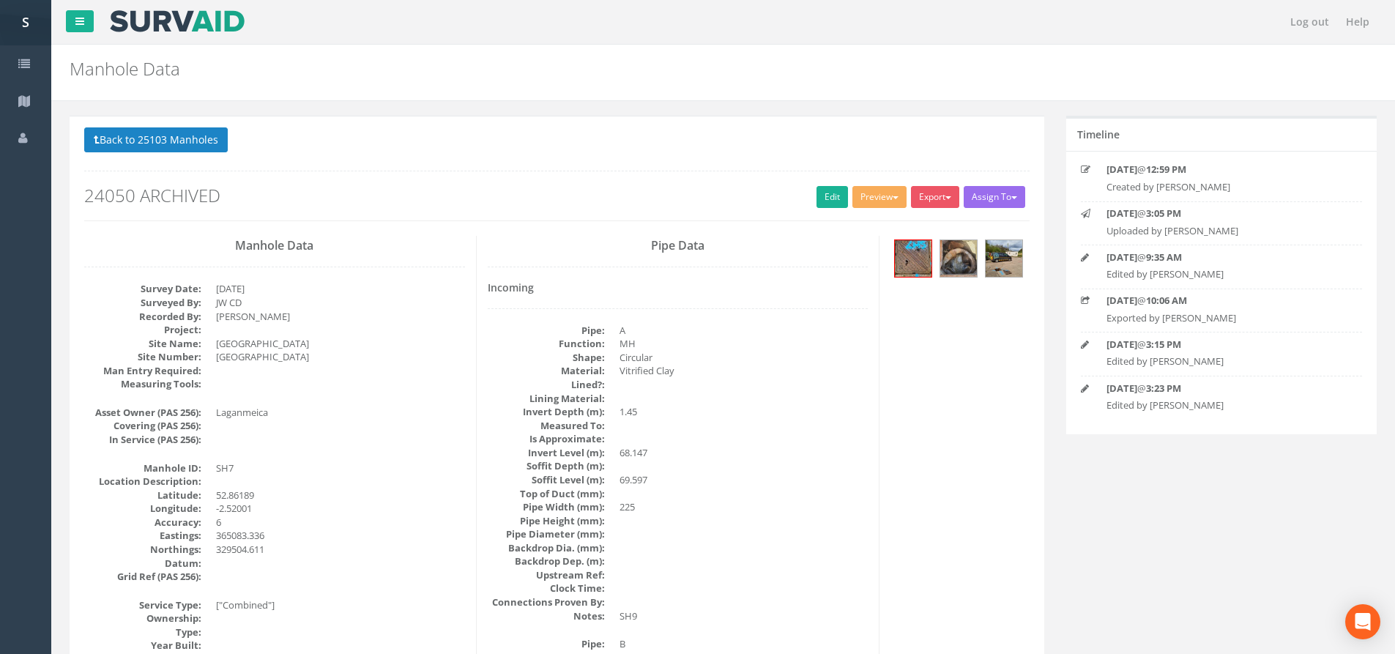
click at [164, 156] on p "Back to 25103 Manholes Back to Map" at bounding box center [557, 141] width 946 height 29
click at [160, 150] on button "Back to 25103 Manholes" at bounding box center [156, 139] width 144 height 25
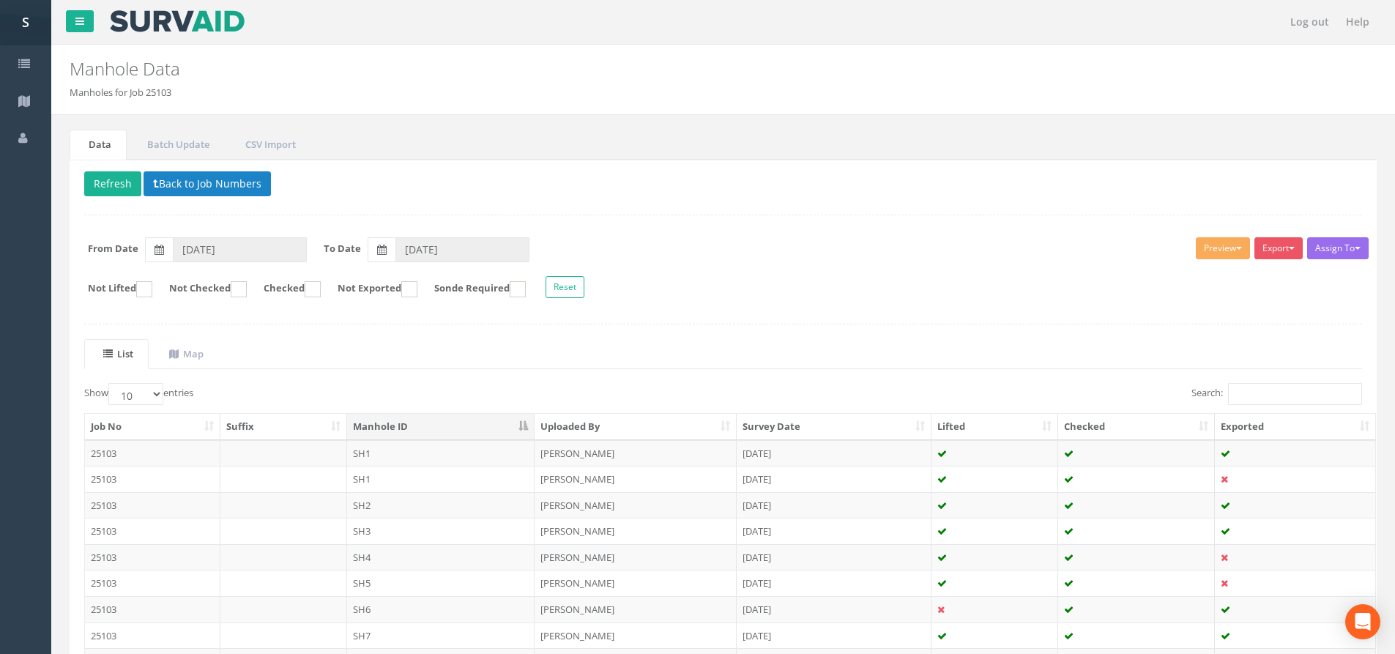
click at [85, 177] on div "Delete Refresh Back to Job Numbers Assign To No Companies Added Export SP Manho…" at bounding box center [724, 465] width 1308 height 610
click at [96, 179] on button "Refresh" at bounding box center [112, 183] width 57 height 25
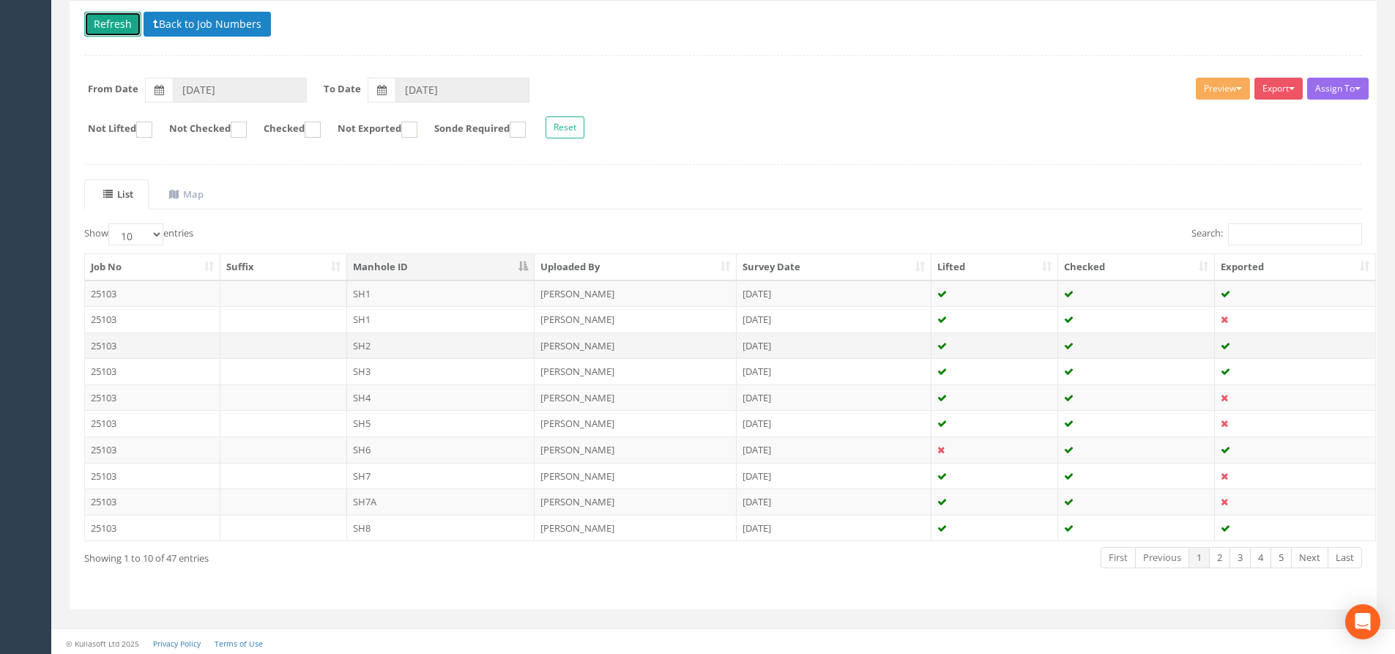
scroll to position [163, 0]
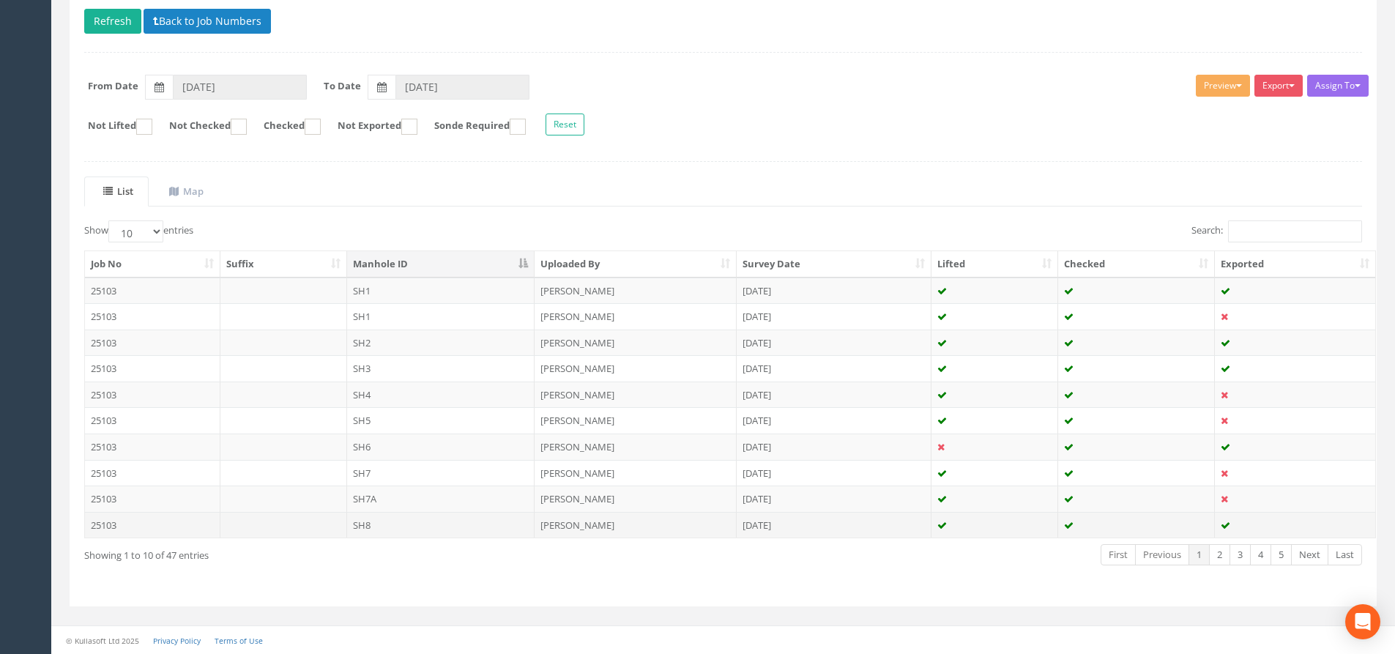
click at [782, 530] on td "[DATE]" at bounding box center [834, 525] width 195 height 26
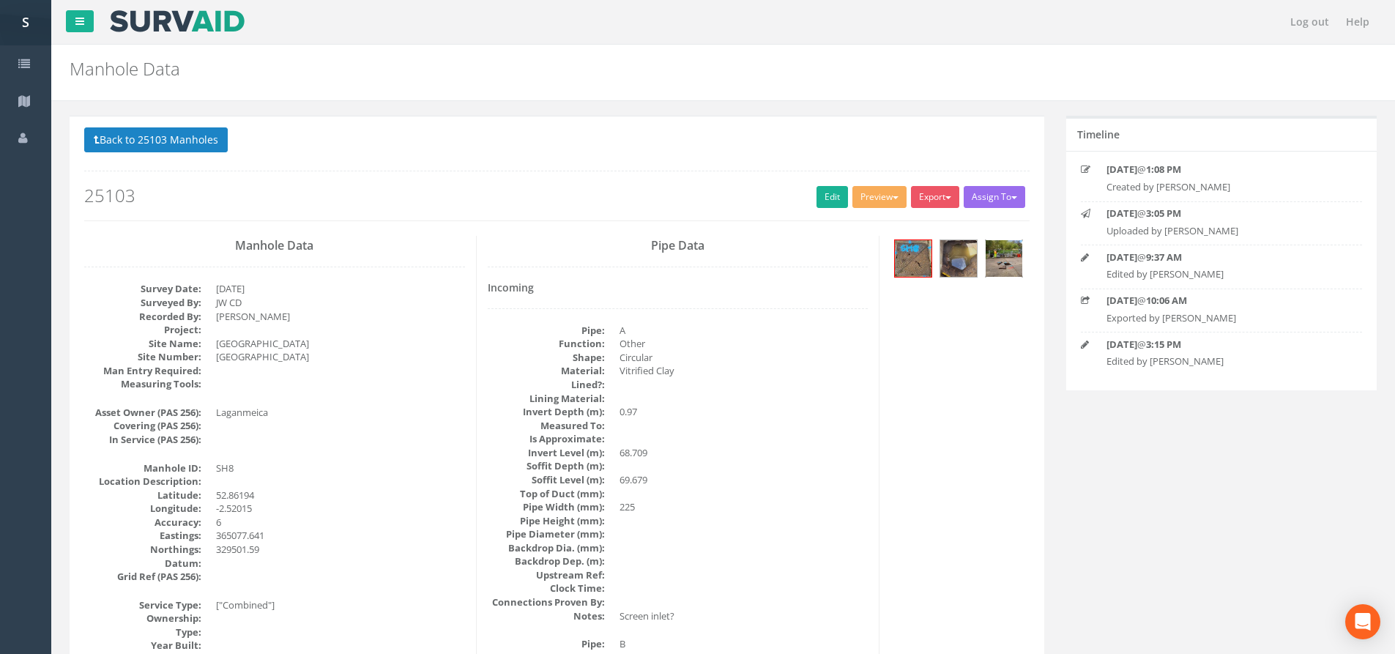
click at [993, 254] on img at bounding box center [1004, 258] width 37 height 37
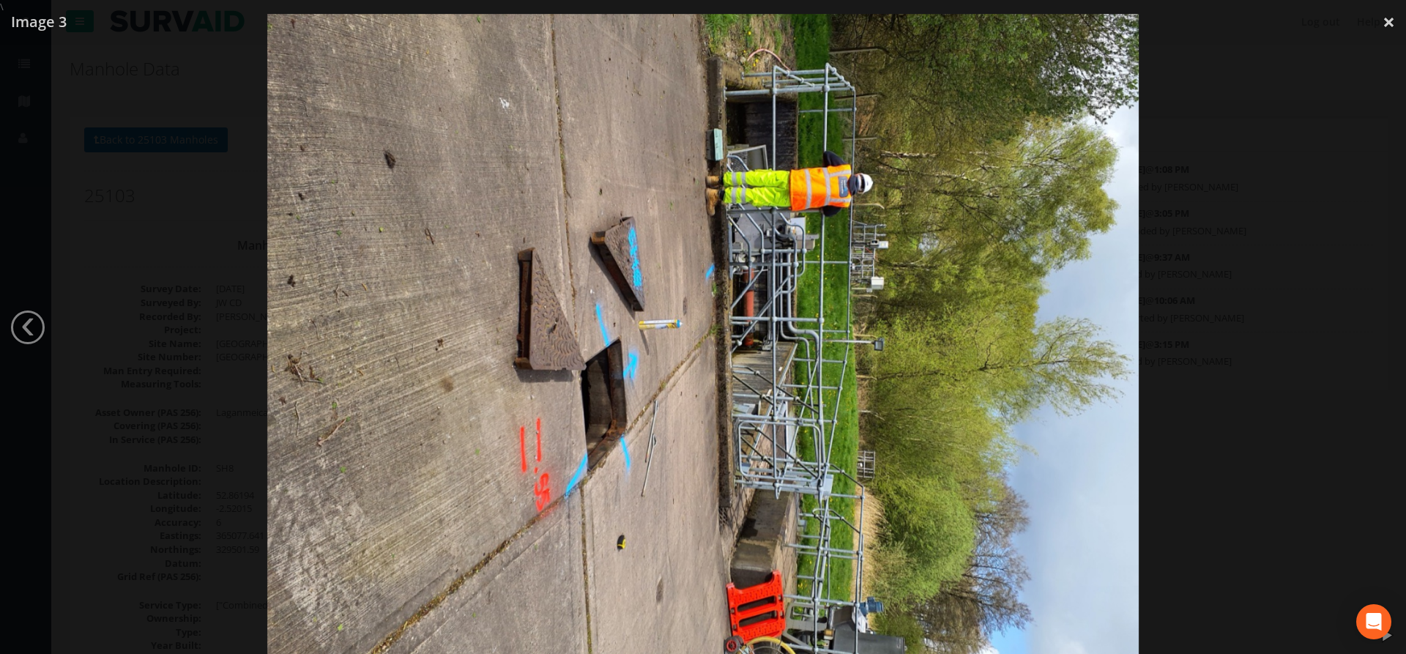
click at [1268, 250] on div at bounding box center [703, 341] width 1406 height 654
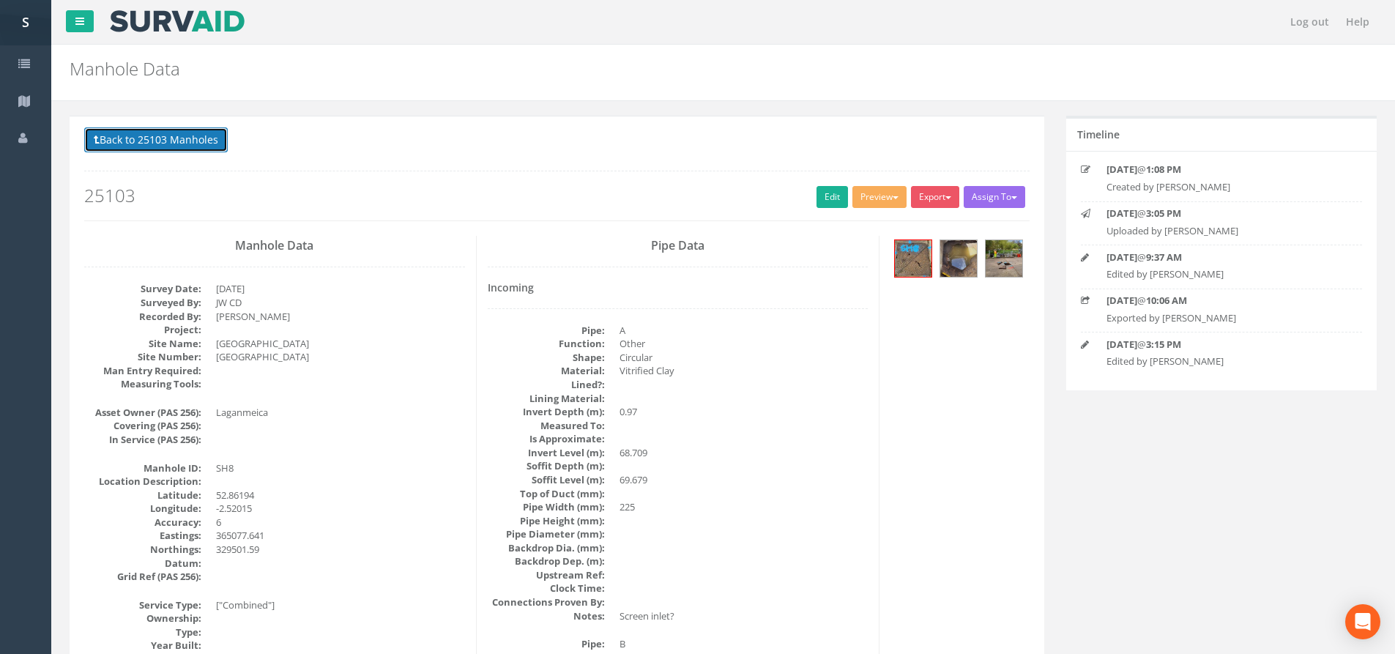
click at [195, 128] on button "Back to 25103 Manholes" at bounding box center [156, 139] width 144 height 25
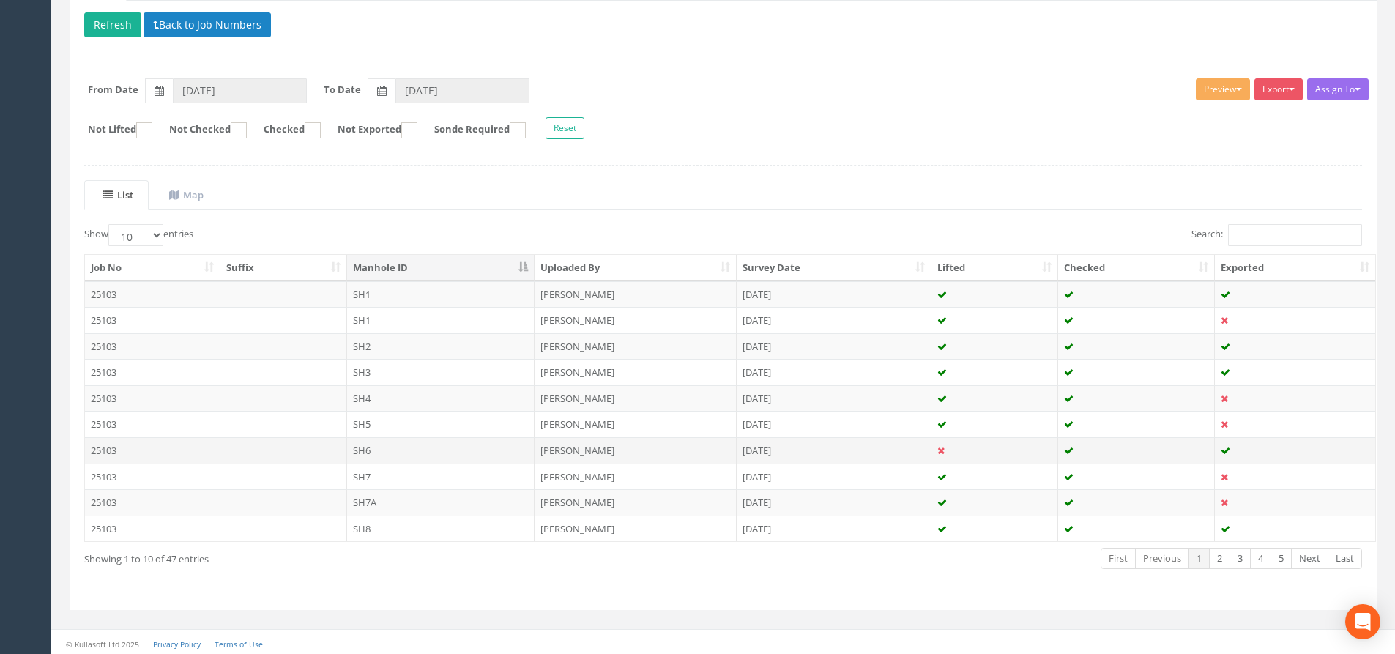
scroll to position [163, 0]
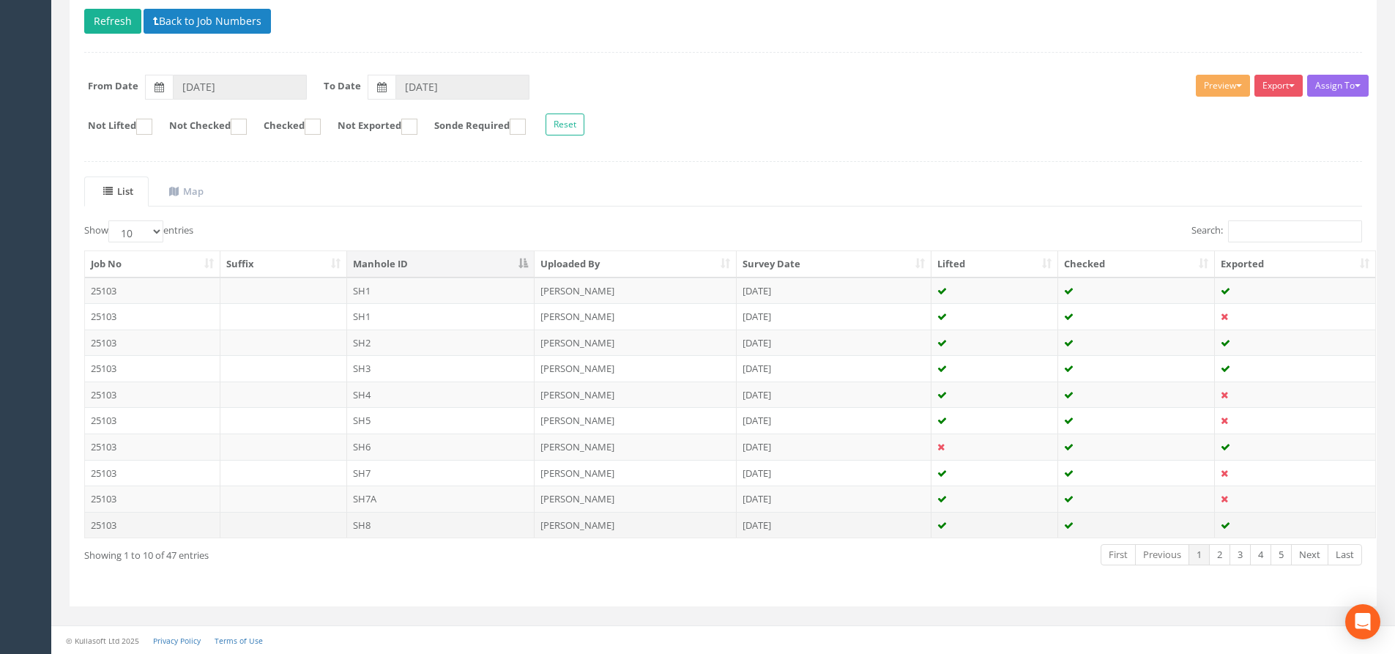
click at [459, 524] on td "SH8" at bounding box center [441, 525] width 188 height 26
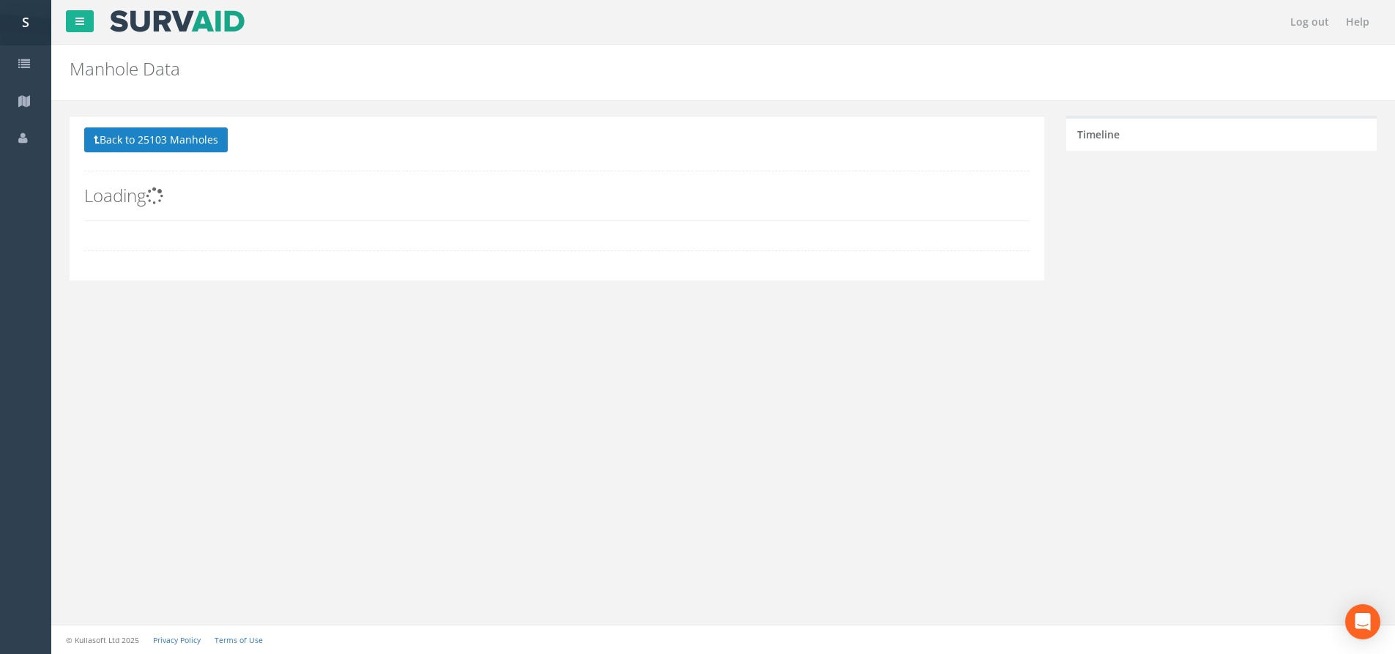
scroll to position [0, 0]
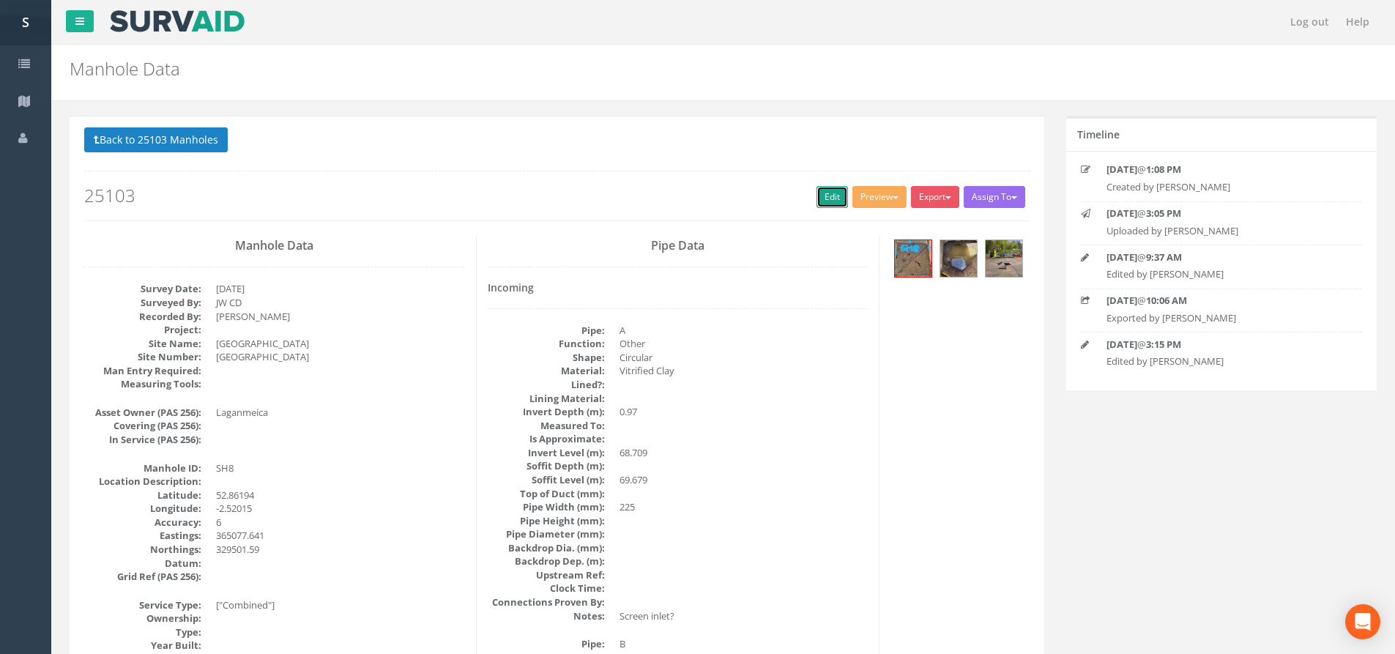
click at [828, 204] on link "Edit" at bounding box center [832, 197] width 31 height 22
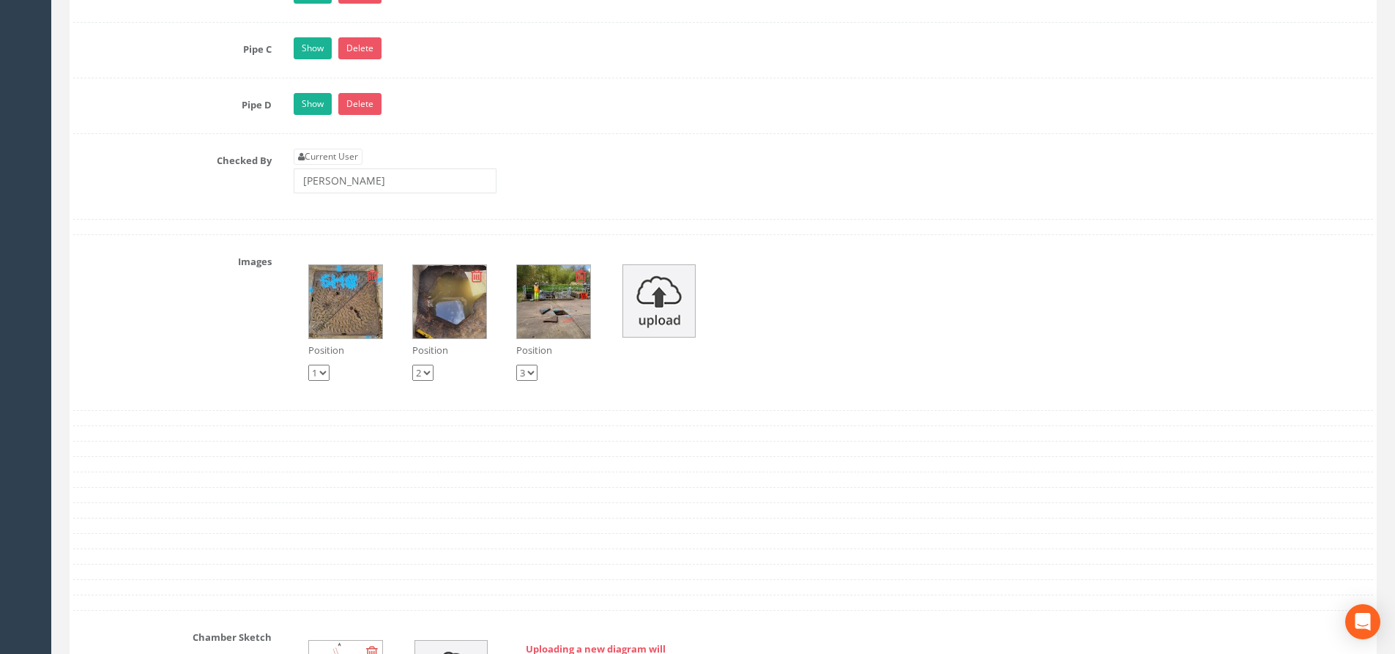
scroll to position [2491, 0]
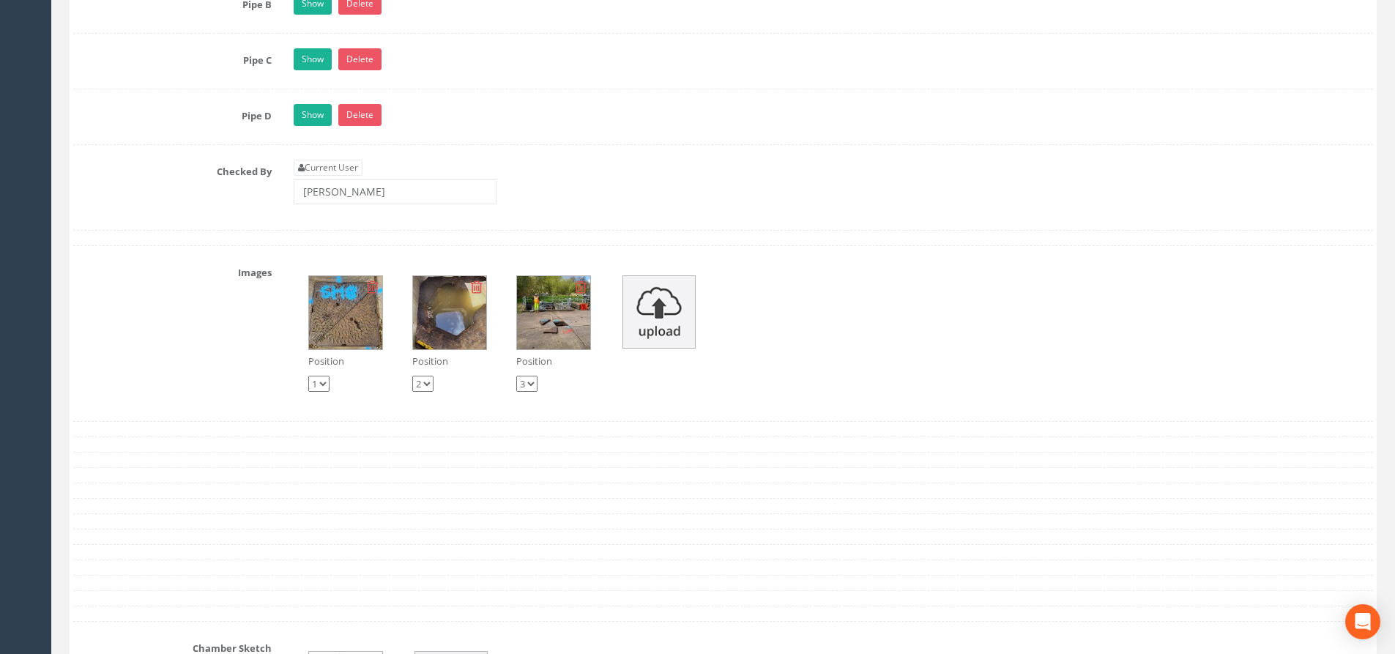
drag, startPoint x: 183, startPoint y: 382, endPoint x: 139, endPoint y: 37, distance: 347.8
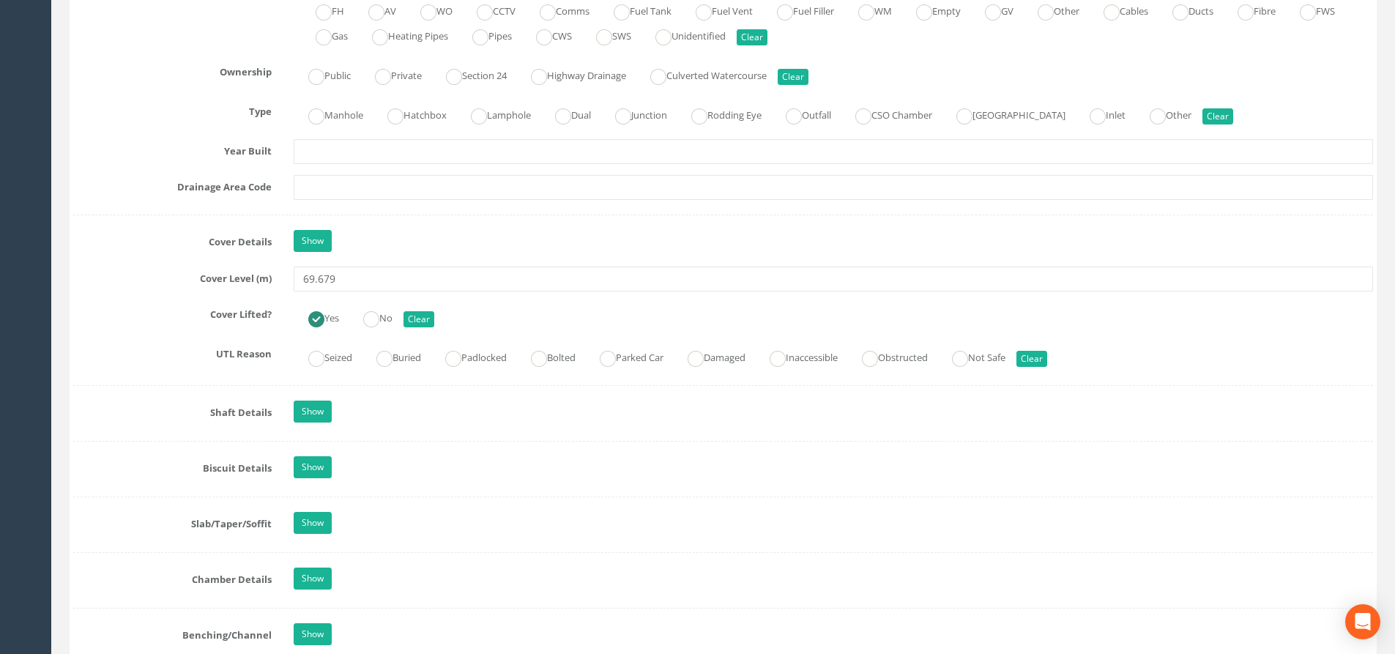
scroll to position [0, 0]
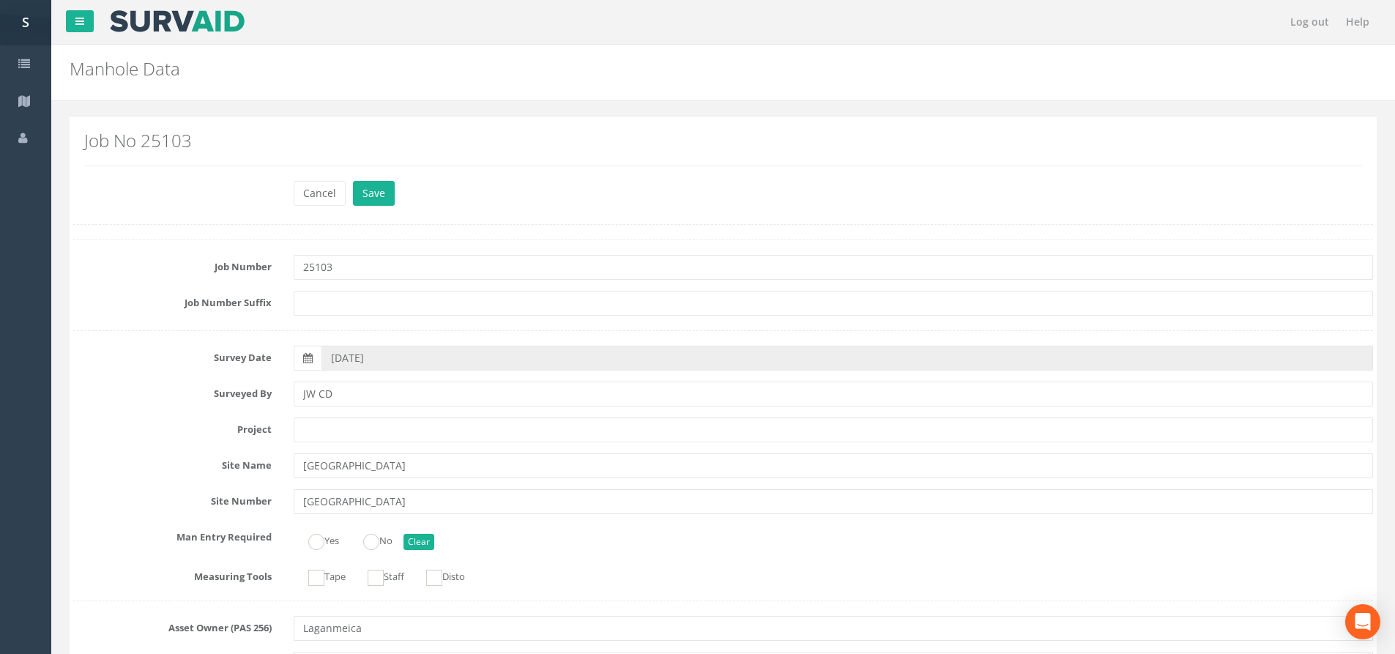
drag, startPoint x: 292, startPoint y: 181, endPoint x: 303, endPoint y: 194, distance: 17.2
click at [292, 182] on div "Cancel Save Delete" at bounding box center [834, 195] width 1102 height 29
click at [305, 196] on button "Cancel" at bounding box center [320, 193] width 52 height 25
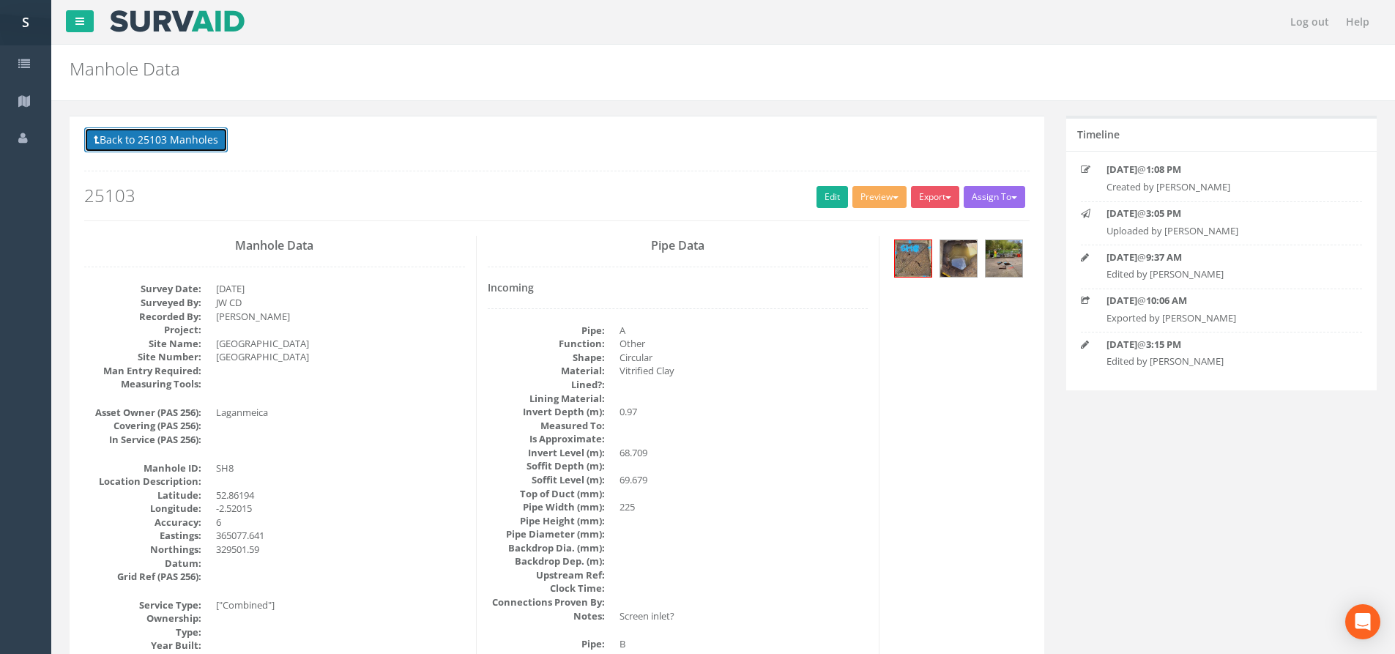
click at [122, 140] on button "Back to 25103 Manholes" at bounding box center [156, 139] width 144 height 25
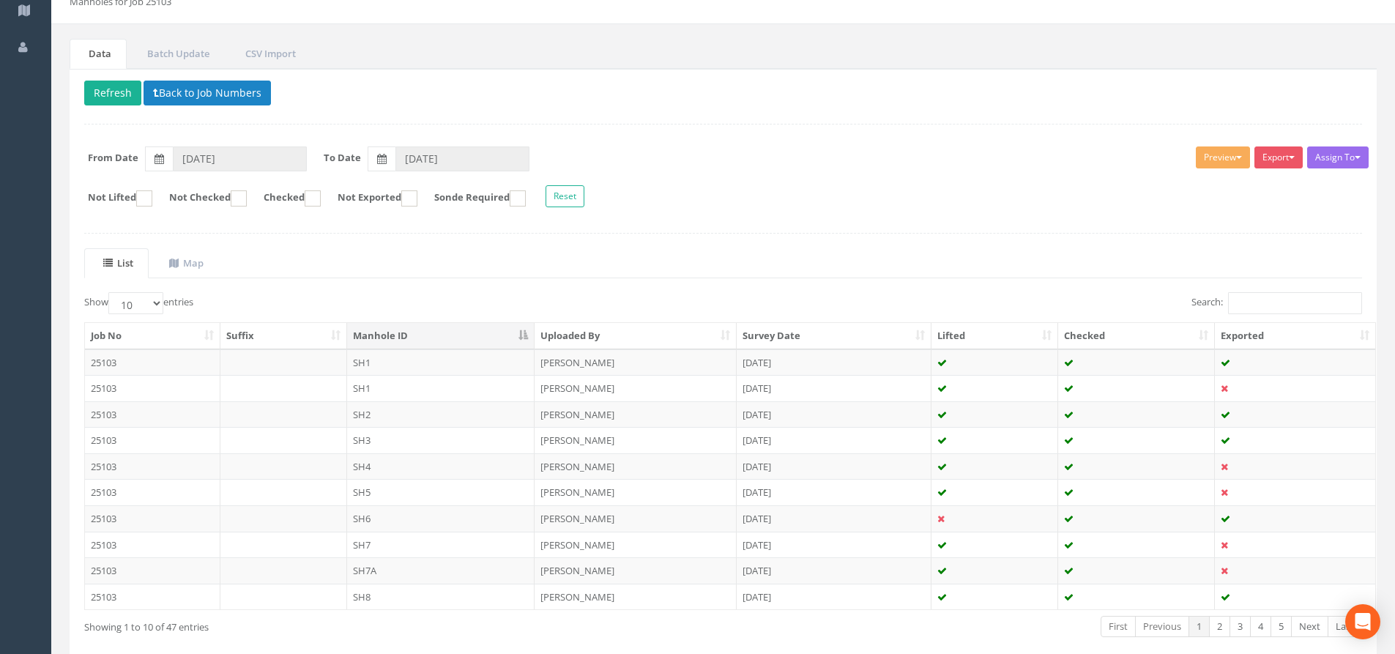
scroll to position [163, 0]
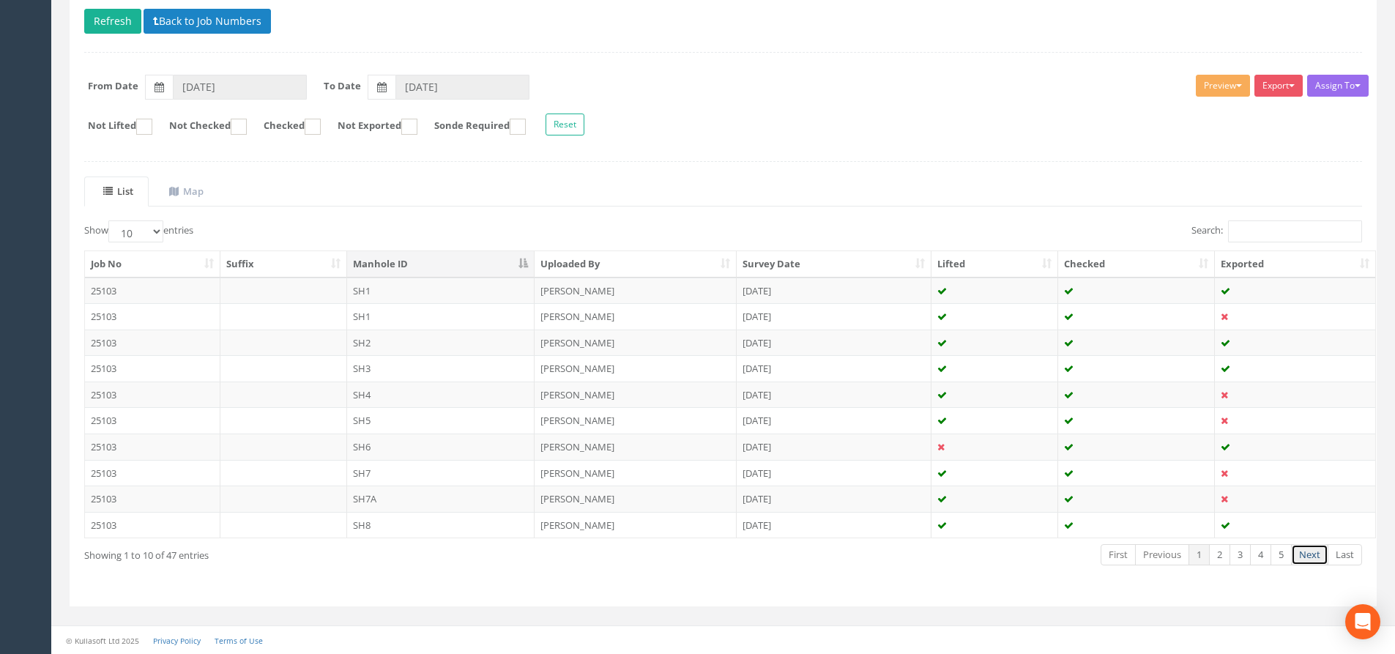
click at [1321, 556] on link "Next" at bounding box center [1309, 554] width 37 height 21
click at [397, 294] on td "SH8" at bounding box center [441, 291] width 188 height 26
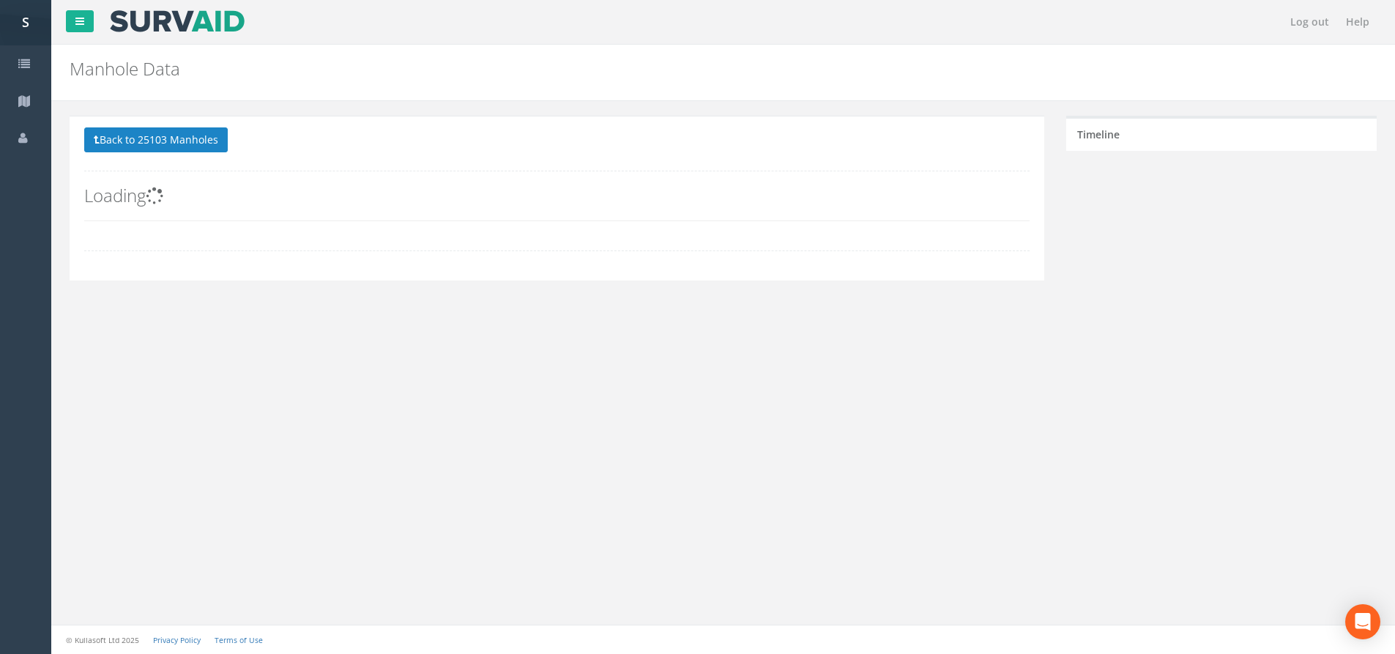
scroll to position [0, 0]
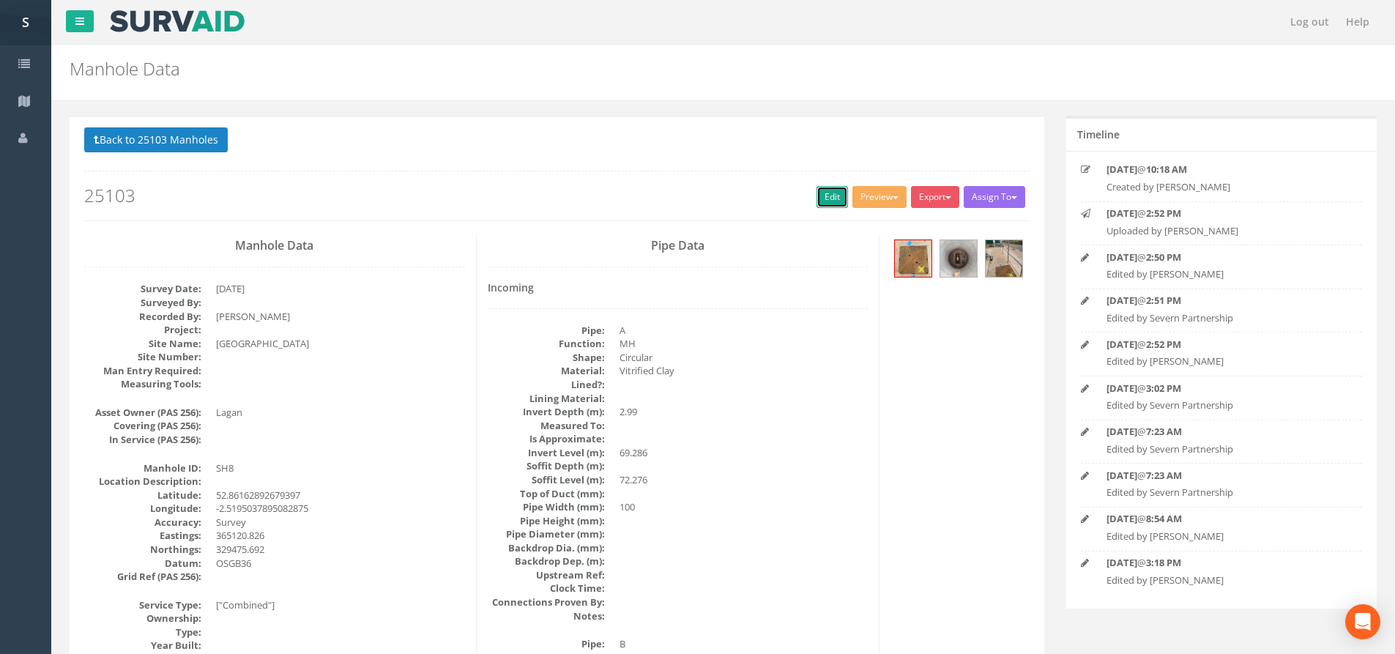
click at [838, 200] on link "Edit" at bounding box center [832, 197] width 31 height 22
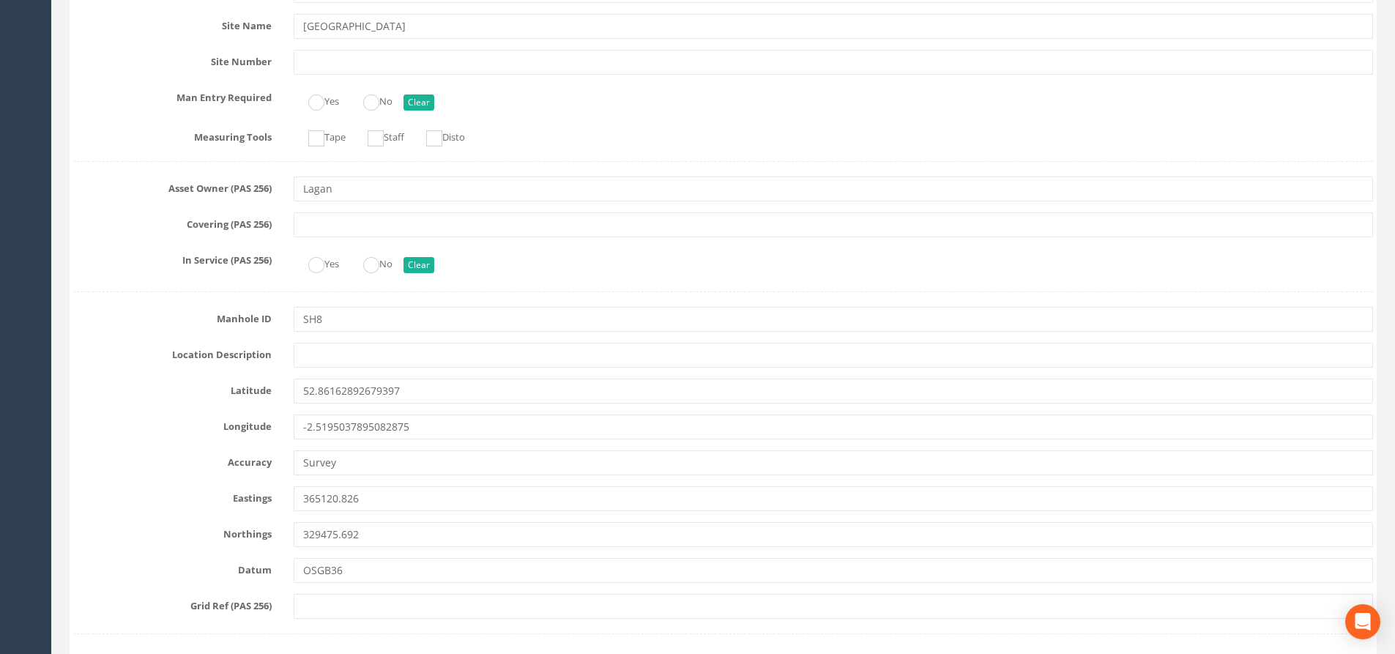
click at [315, 316] on input "SH8" at bounding box center [834, 319] width 1080 height 25
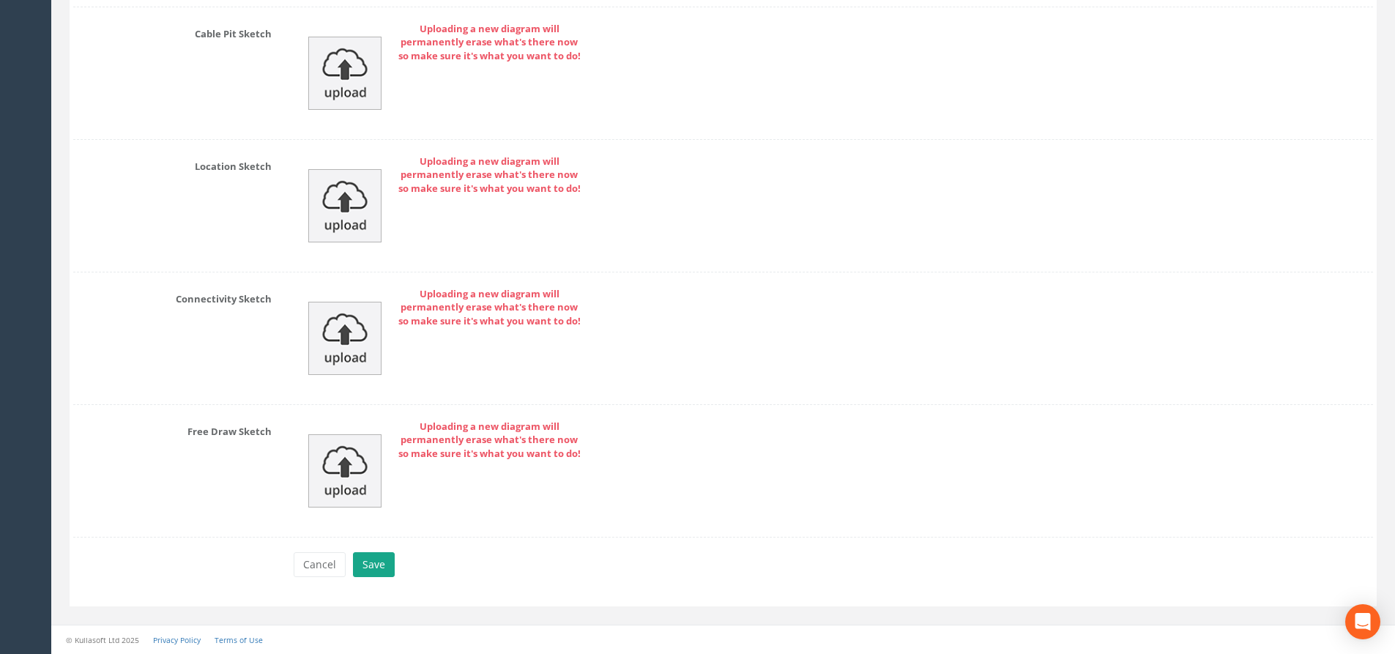
type input "ST8"
click at [387, 571] on button "Save" at bounding box center [374, 564] width 42 height 25
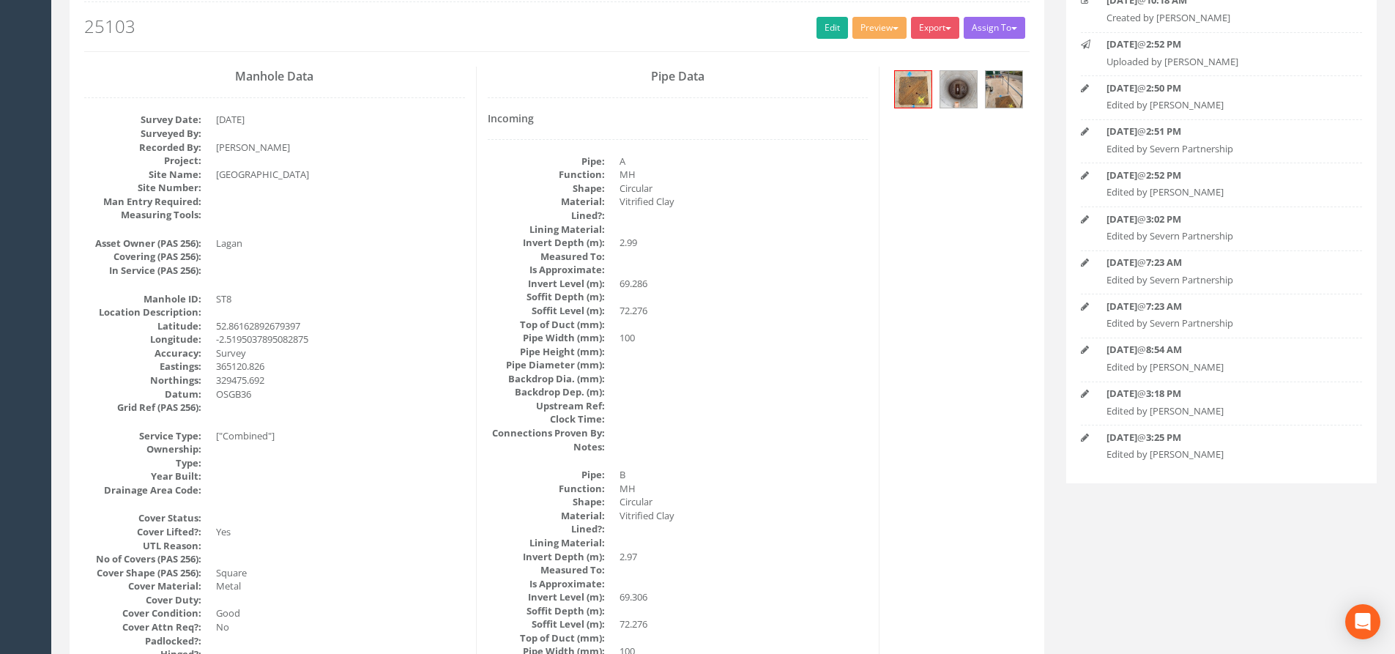
scroll to position [0, 0]
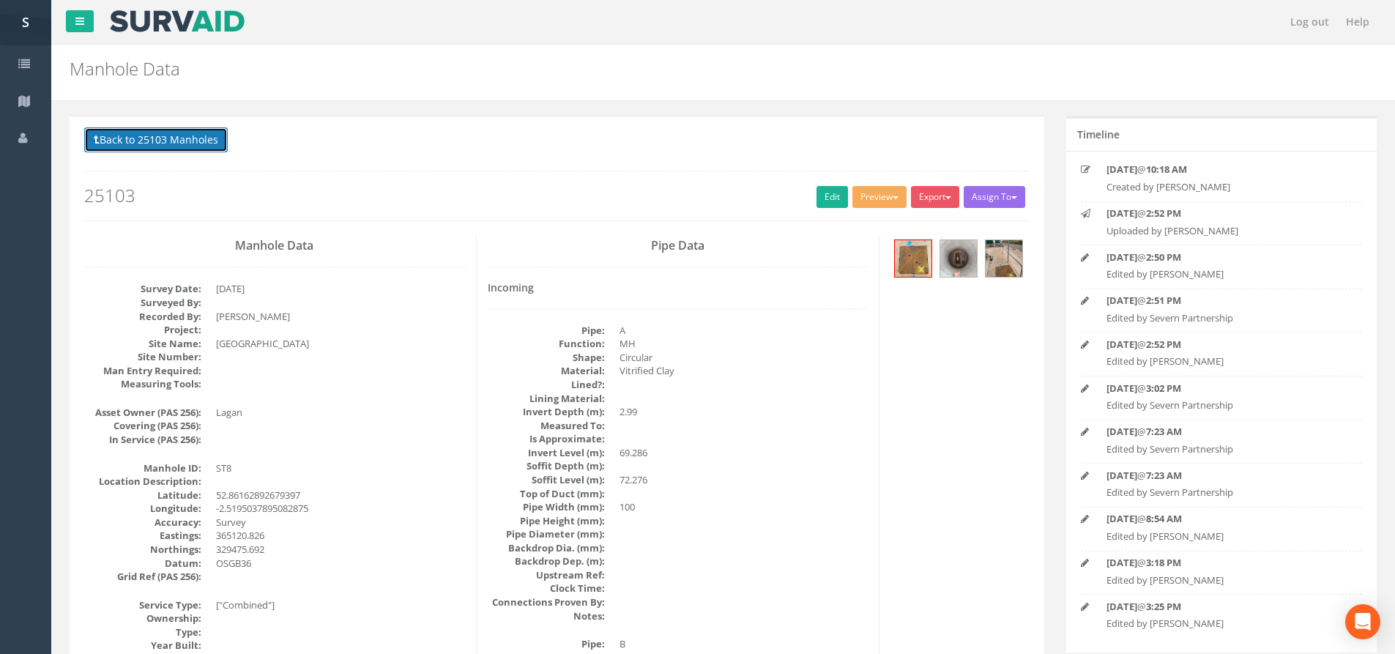
click at [173, 145] on button "Back to 25103 Manholes" at bounding box center [156, 139] width 144 height 25
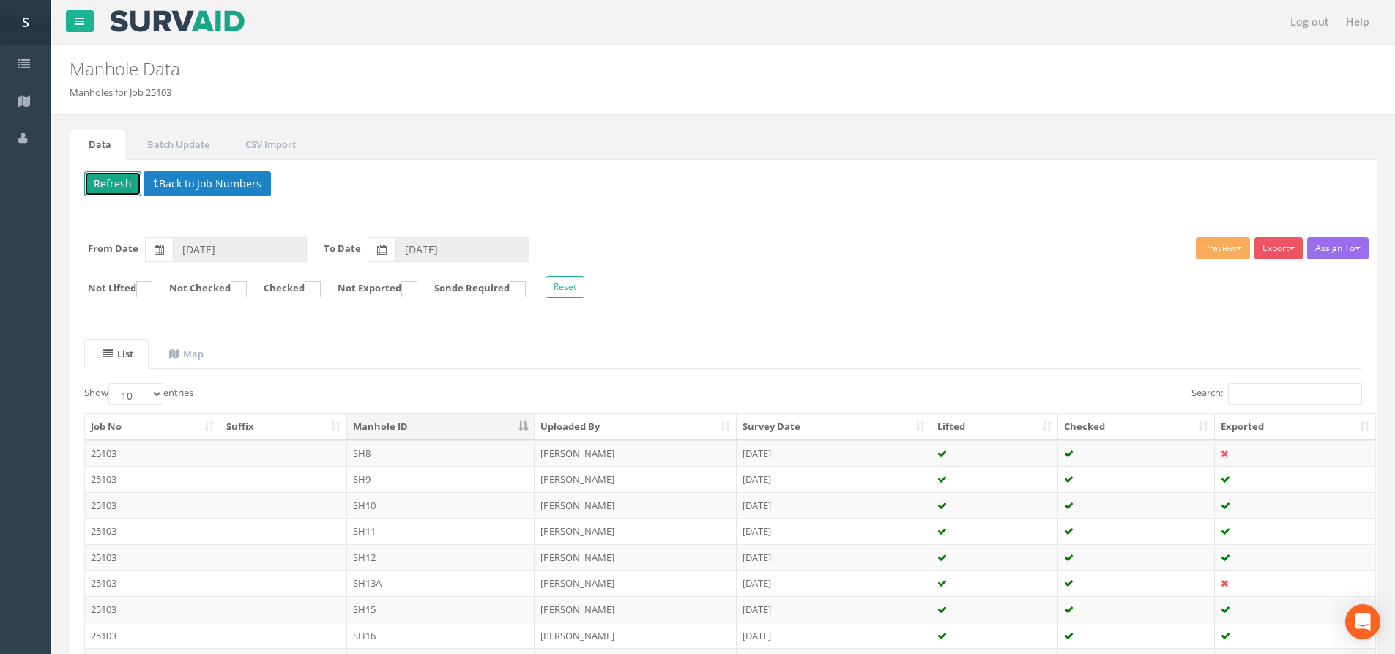
click at [123, 184] on button "Refresh" at bounding box center [112, 183] width 57 height 25
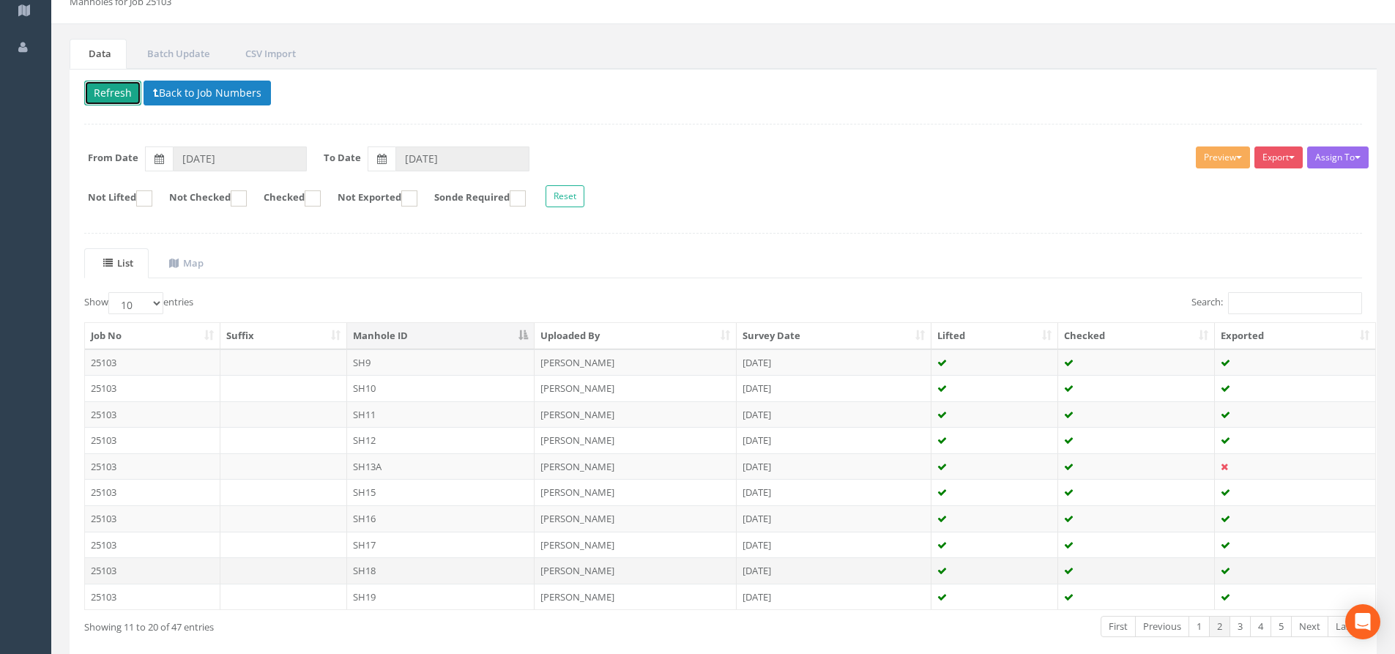
scroll to position [163, 0]
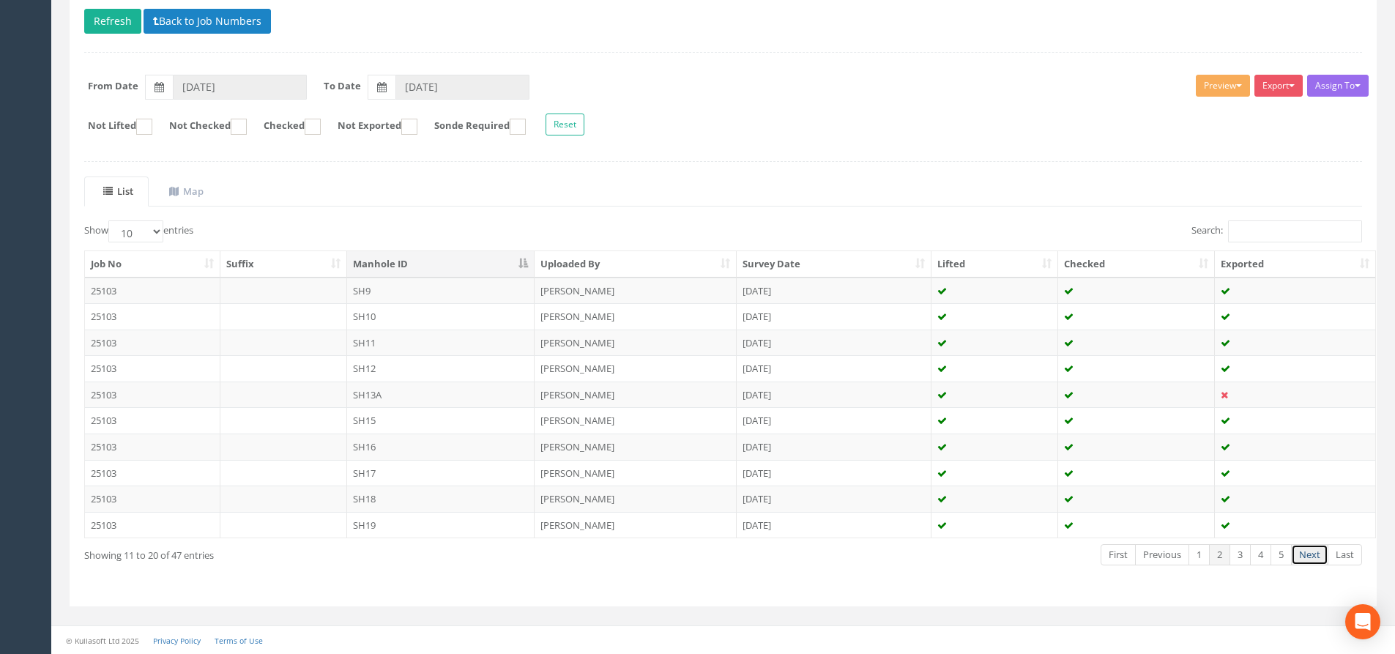
click at [1302, 559] on link "Next" at bounding box center [1309, 554] width 37 height 21
click at [1146, 556] on link "Previous" at bounding box center [1162, 554] width 54 height 21
click at [1148, 556] on link "Previous" at bounding box center [1162, 554] width 54 height 21
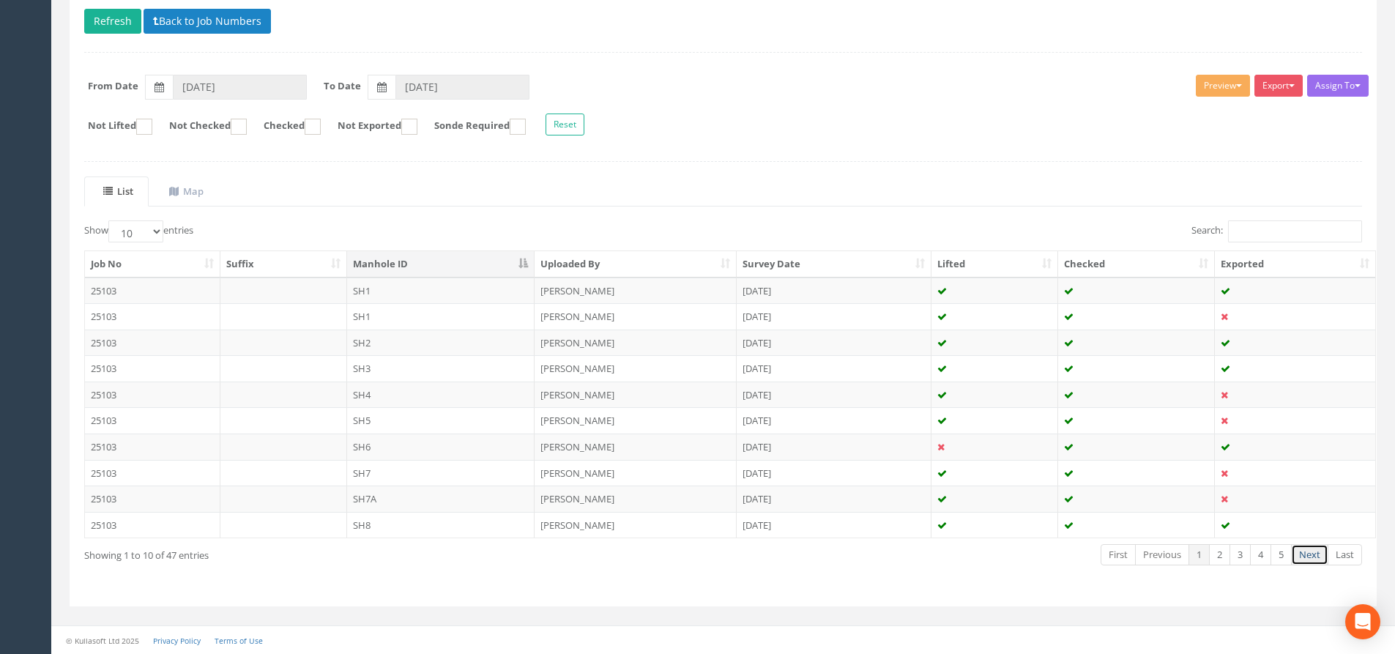
click at [1308, 553] on link "Next" at bounding box center [1309, 554] width 37 height 21
click at [1175, 555] on link "Previous" at bounding box center [1162, 554] width 54 height 21
drag, startPoint x: 242, startPoint y: 26, endPoint x: 284, endPoint y: 35, distance: 42.7
click at [242, 26] on button "Back to Job Numbers" at bounding box center [207, 21] width 127 height 25
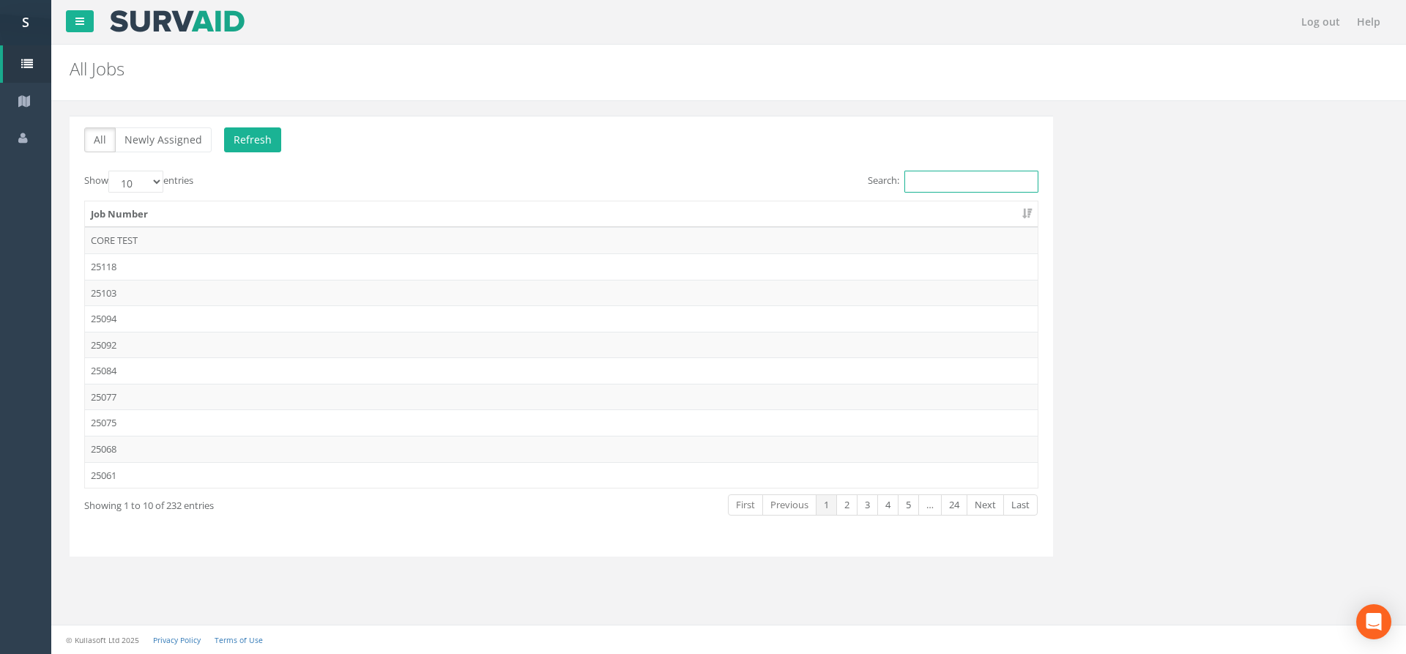
click at [943, 178] on input "Search:" at bounding box center [972, 182] width 134 height 22
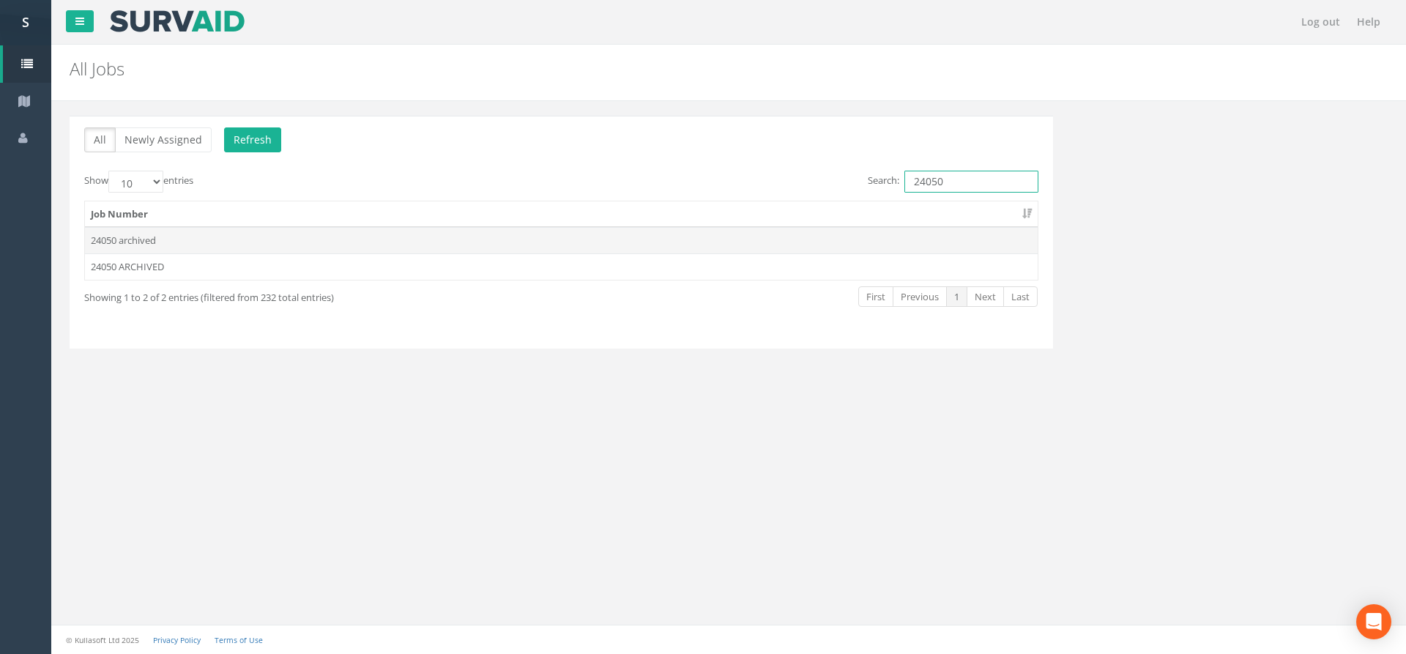
type input "24050"
click at [428, 244] on td "24050 archived" at bounding box center [561, 240] width 953 height 26
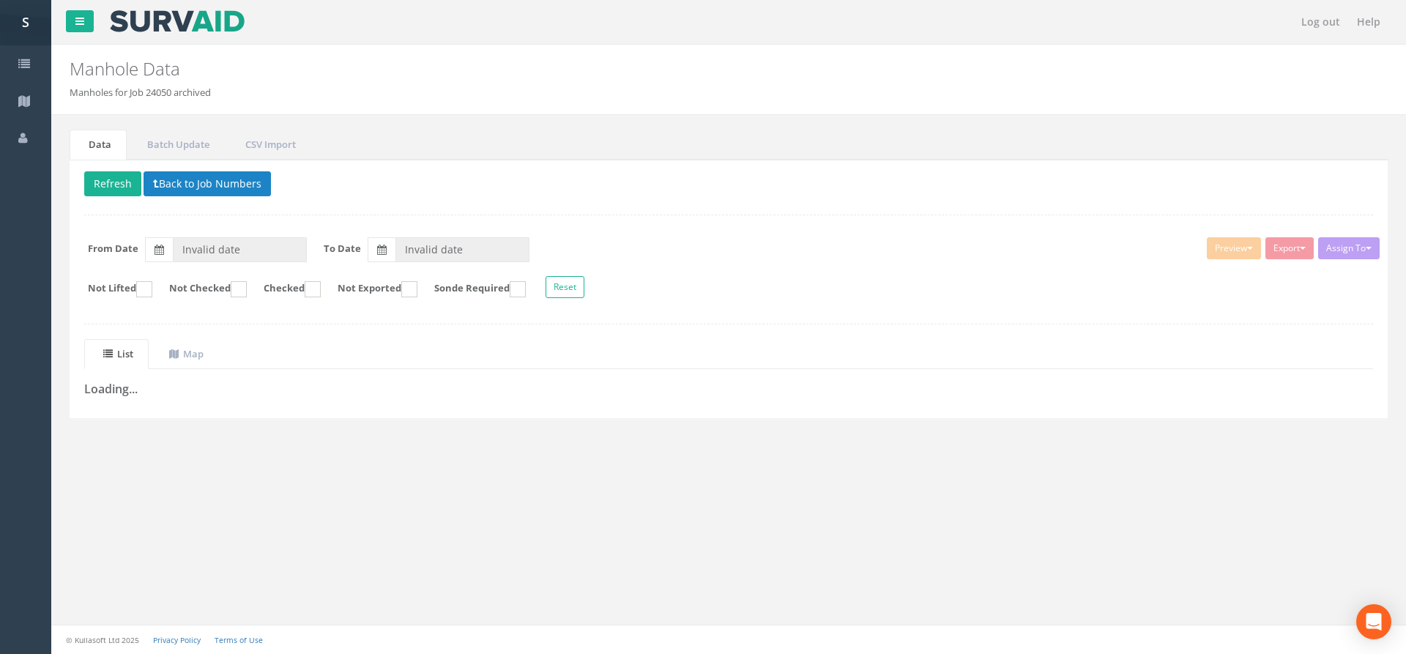
type input "[DATE]"
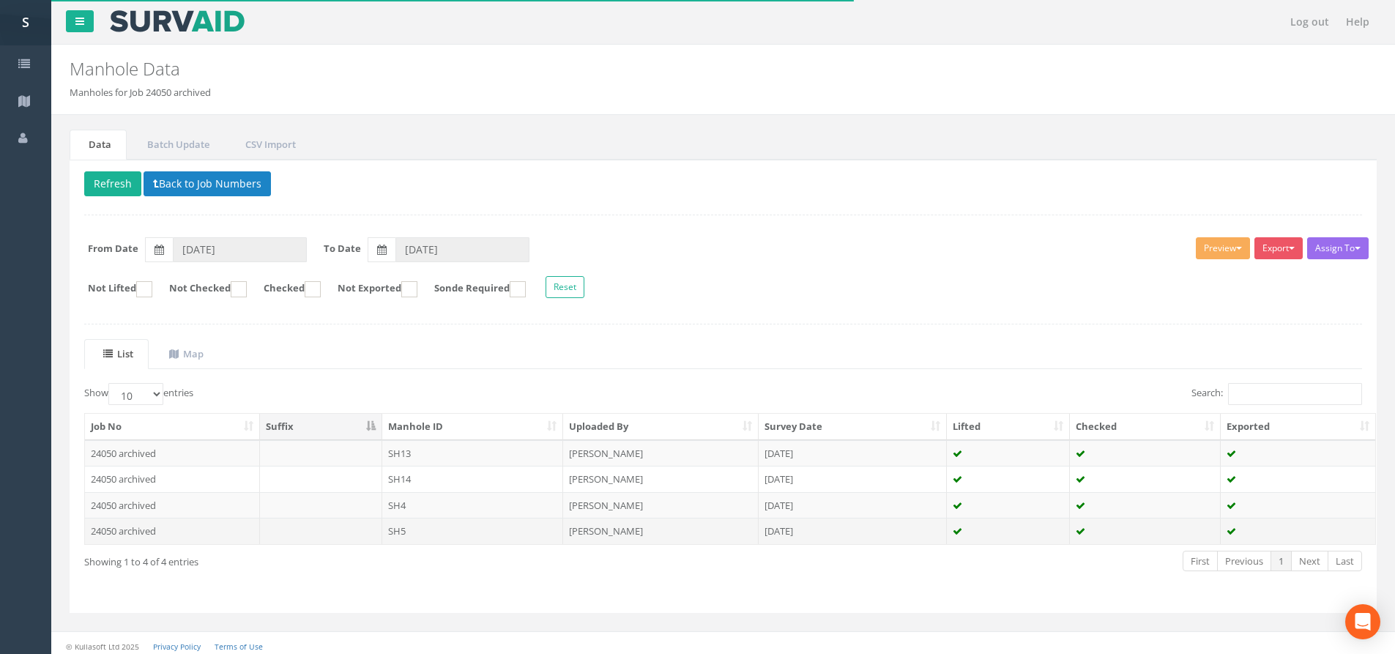
click at [503, 530] on td "SH5" at bounding box center [473, 531] width 182 height 26
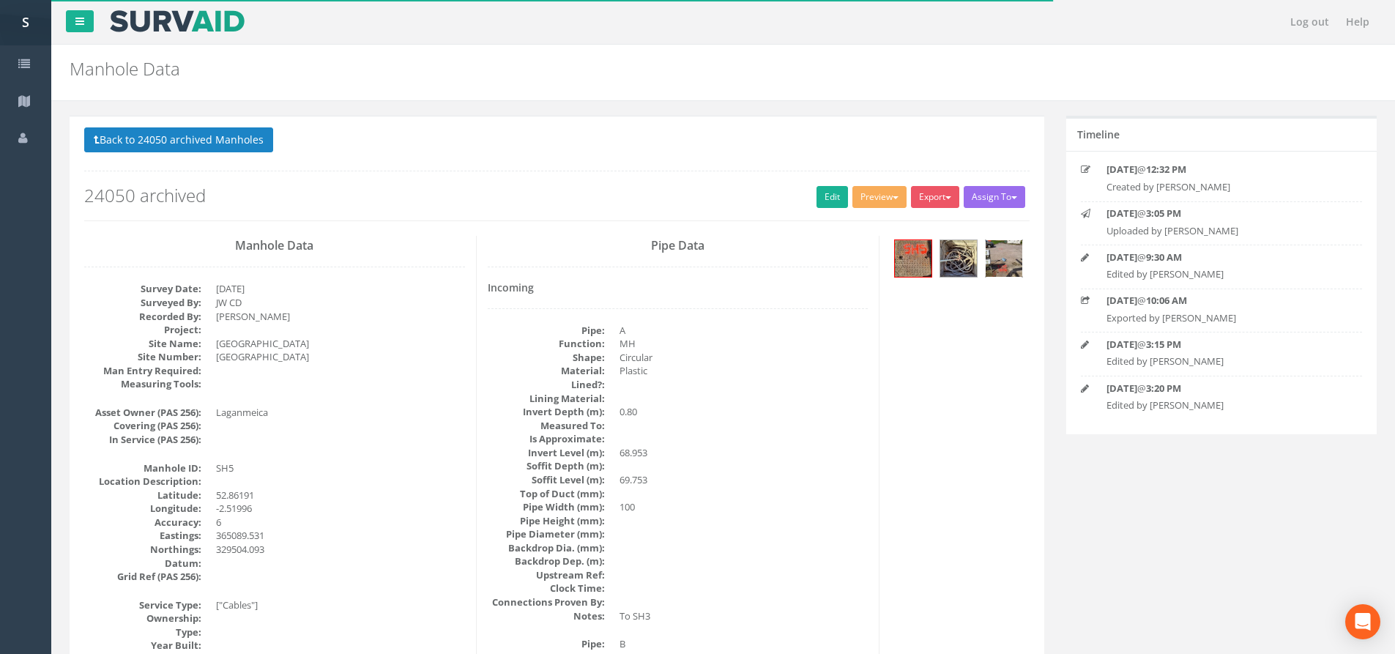
click at [992, 257] on img at bounding box center [1004, 258] width 37 height 37
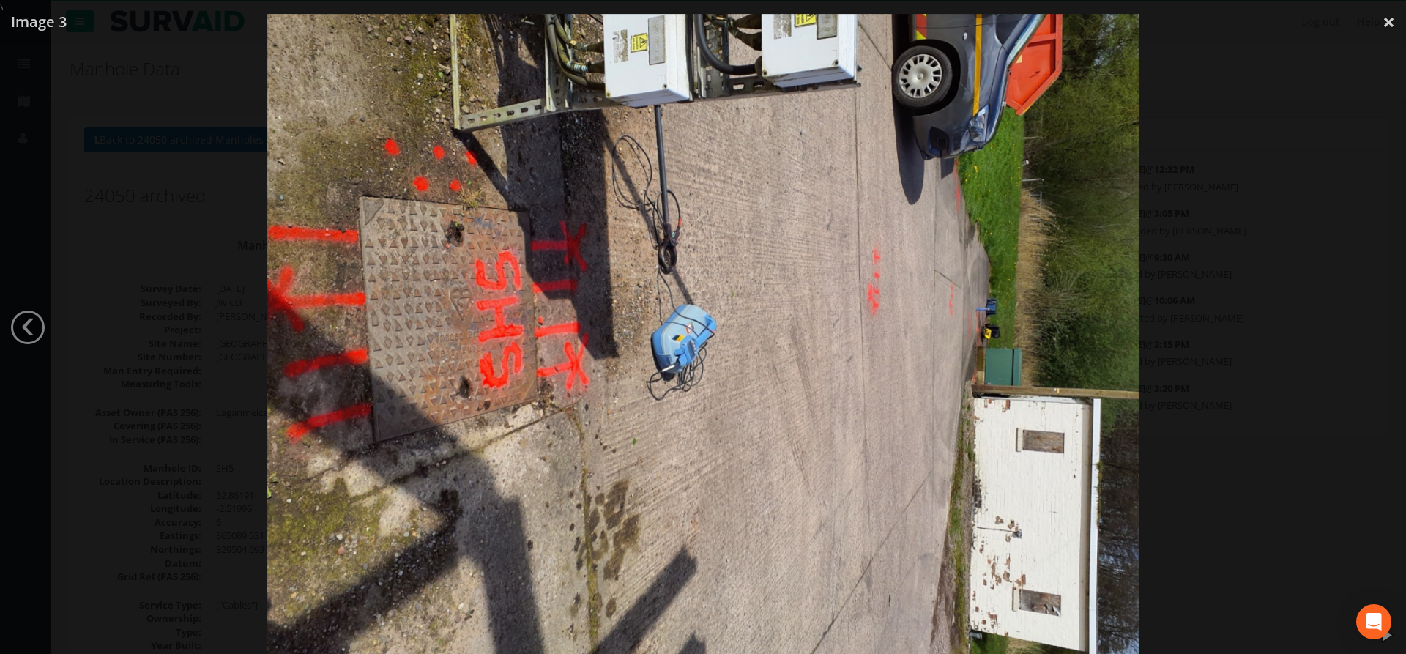
drag, startPoint x: 1384, startPoint y: 346, endPoint x: 1280, endPoint y: 356, distance: 104.5
click at [1383, 346] on div at bounding box center [703, 341] width 1406 height 654
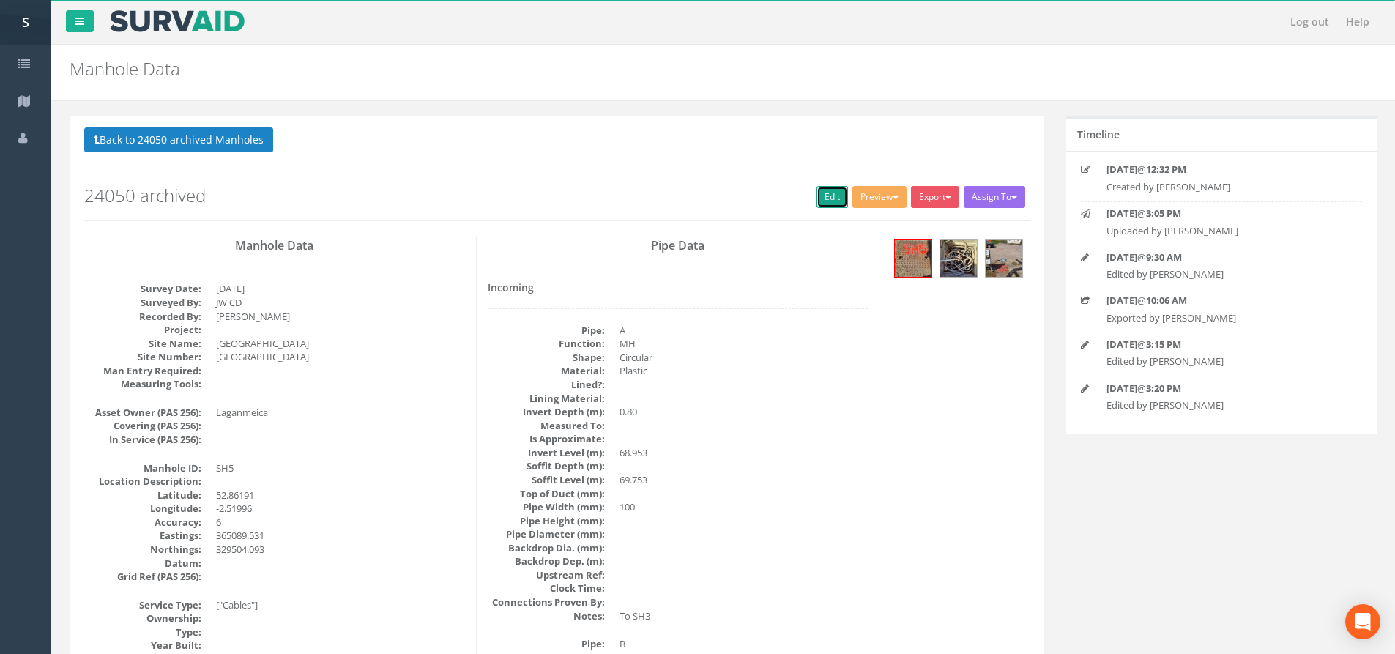
click at [823, 193] on link "Edit" at bounding box center [832, 197] width 31 height 22
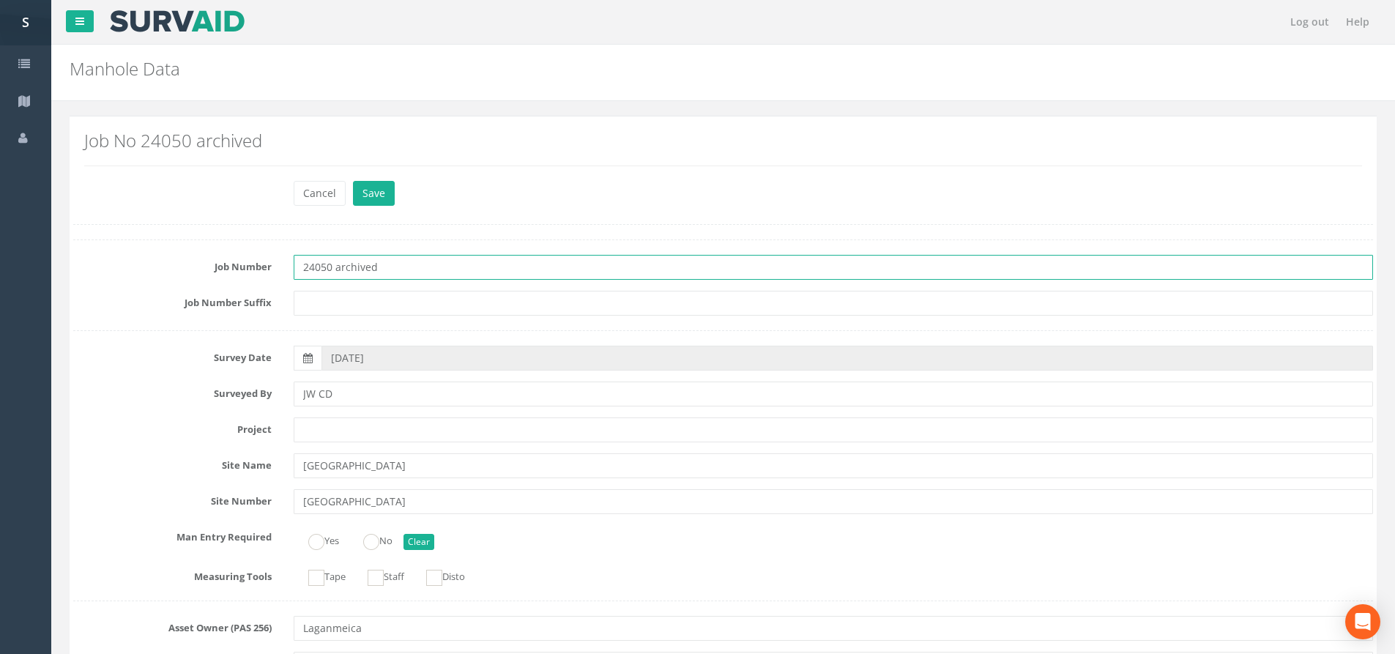
drag, startPoint x: 392, startPoint y: 256, endPoint x: 310, endPoint y: 262, distance: 82.2
click at [310, 262] on input "24050 archived" at bounding box center [834, 267] width 1080 height 25
drag, startPoint x: 345, startPoint y: 265, endPoint x: 329, endPoint y: 268, distance: 16.4
click at [329, 268] on input "25102" at bounding box center [834, 267] width 1080 height 25
type input "25103"
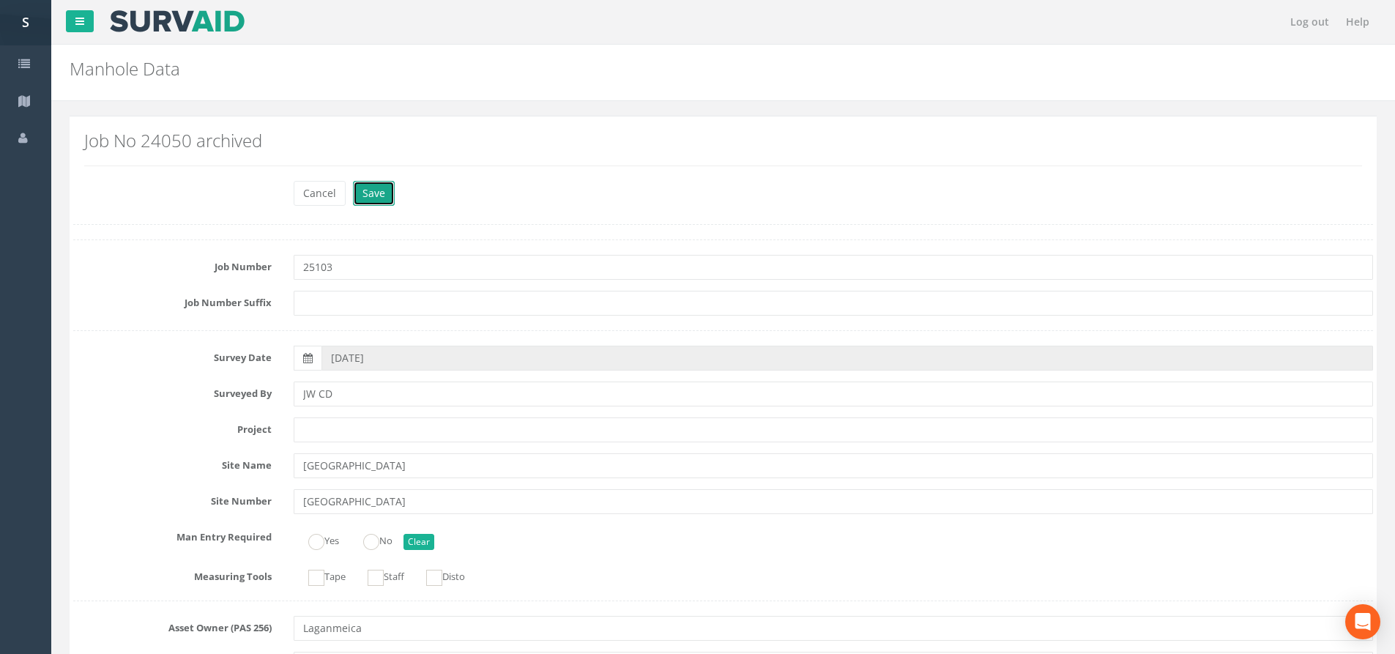
click at [377, 198] on button "Save" at bounding box center [374, 193] width 42 height 25
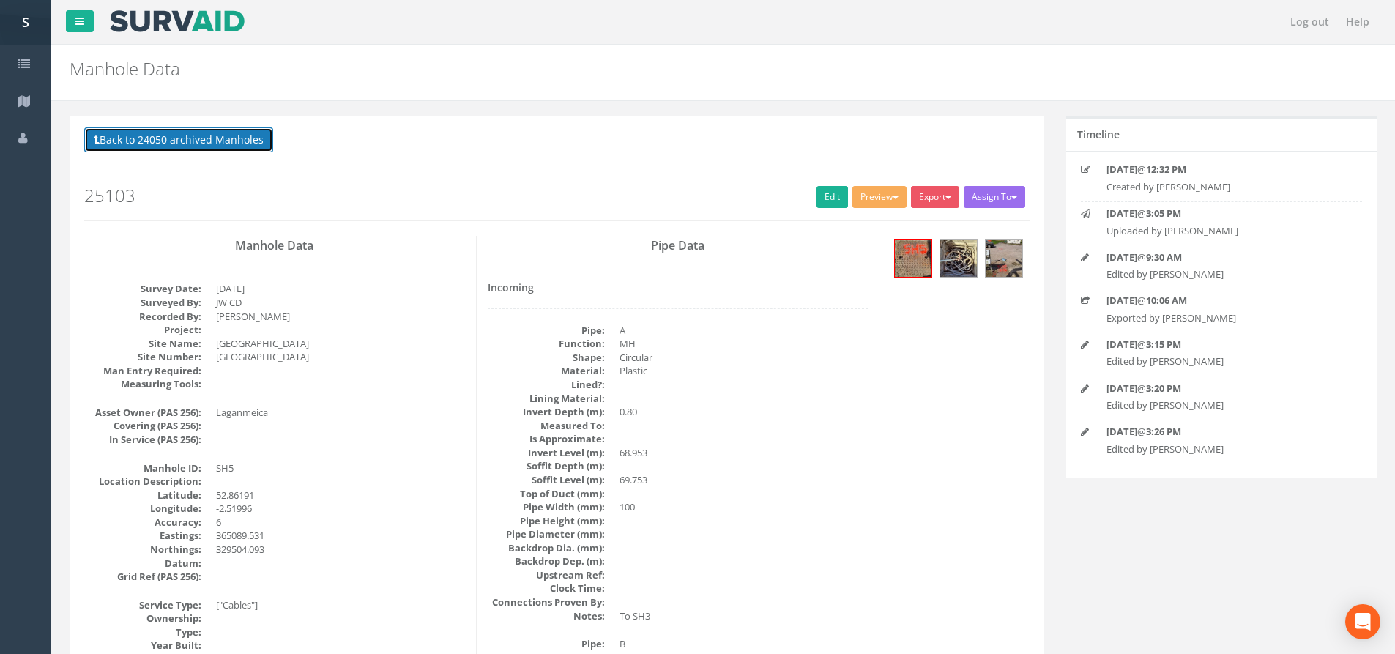
click at [210, 148] on button "Back to 24050 archived Manholes" at bounding box center [178, 139] width 189 height 25
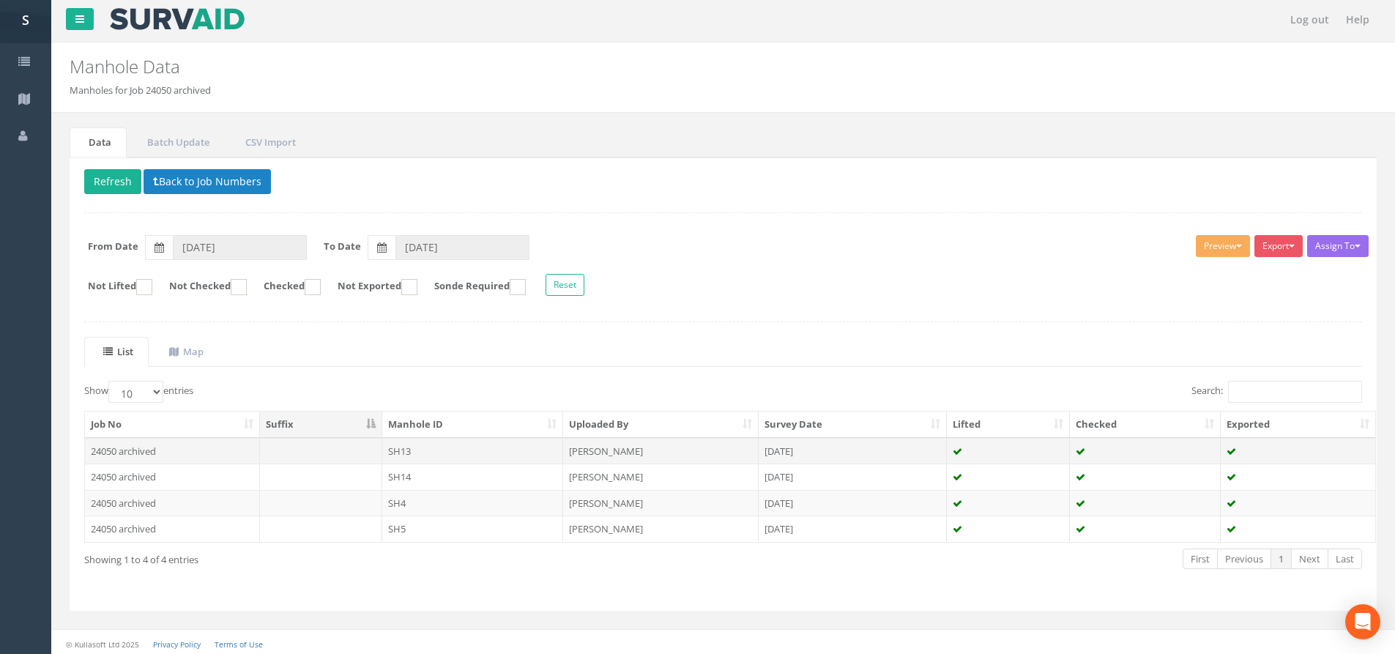
scroll to position [7, 0]
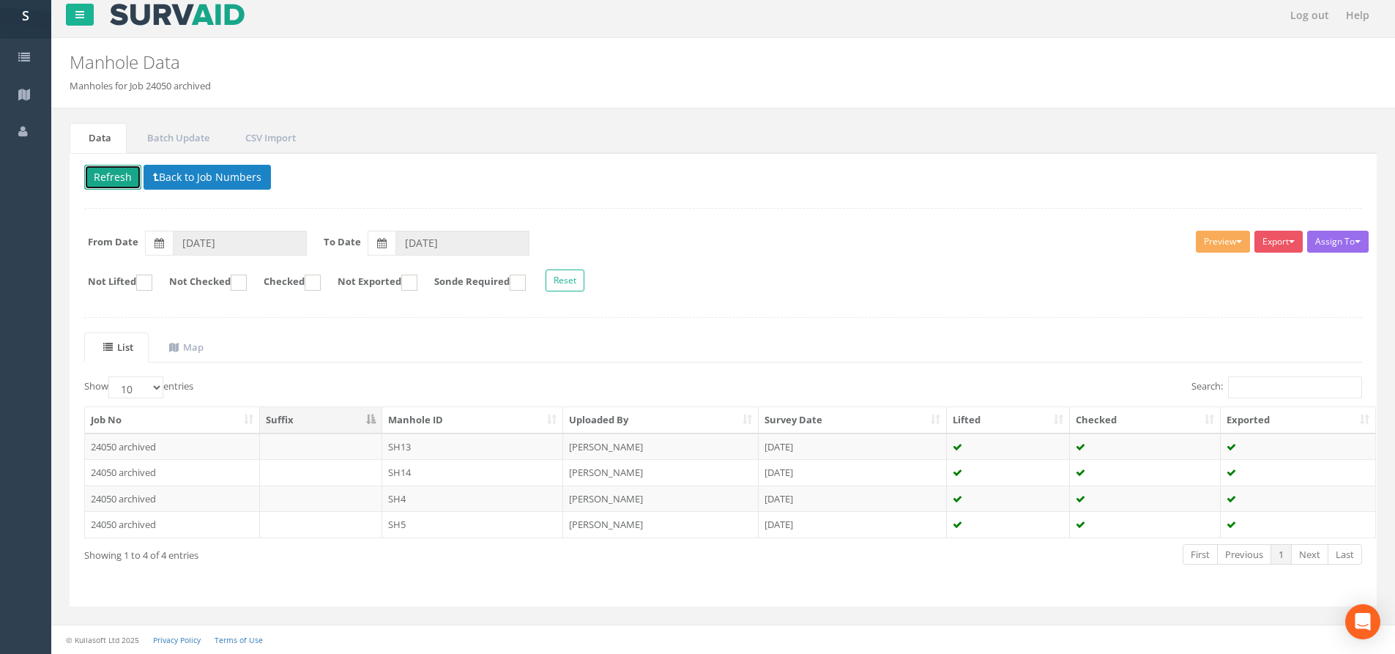
click at [123, 172] on button "Refresh" at bounding box center [112, 177] width 57 height 25
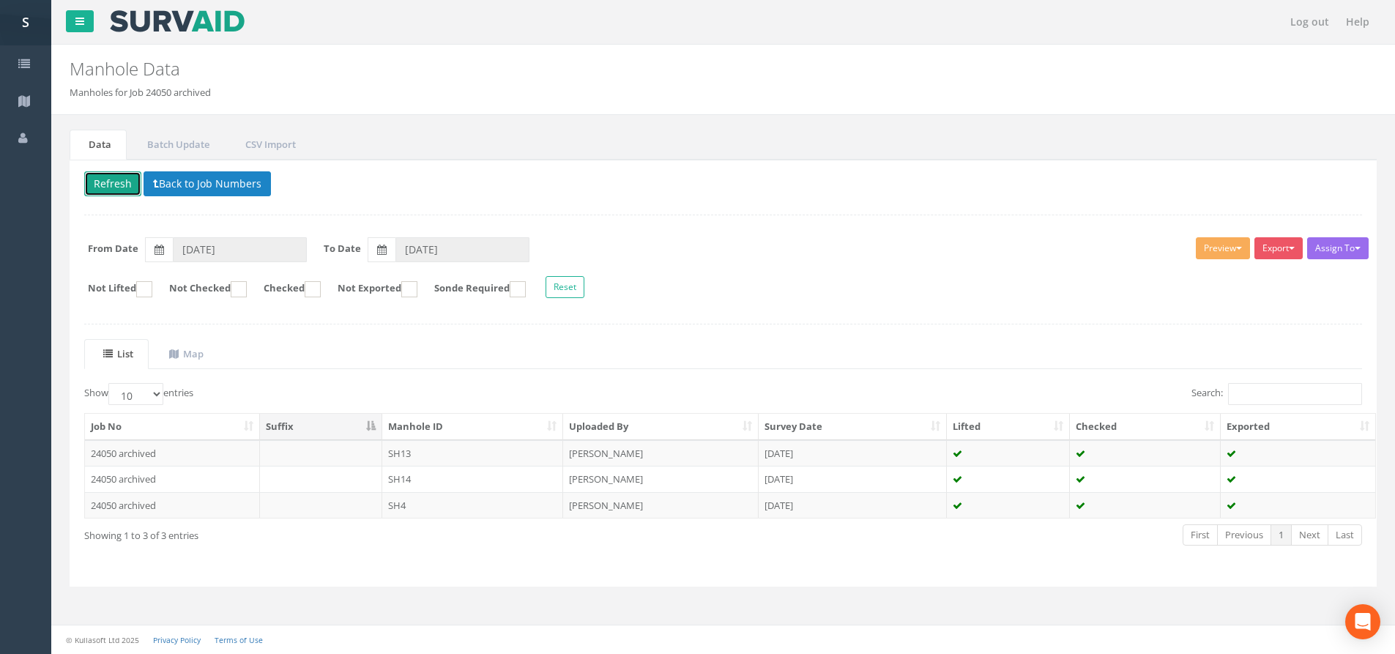
scroll to position [0, 0]
click at [409, 511] on td "SH4" at bounding box center [473, 505] width 182 height 26
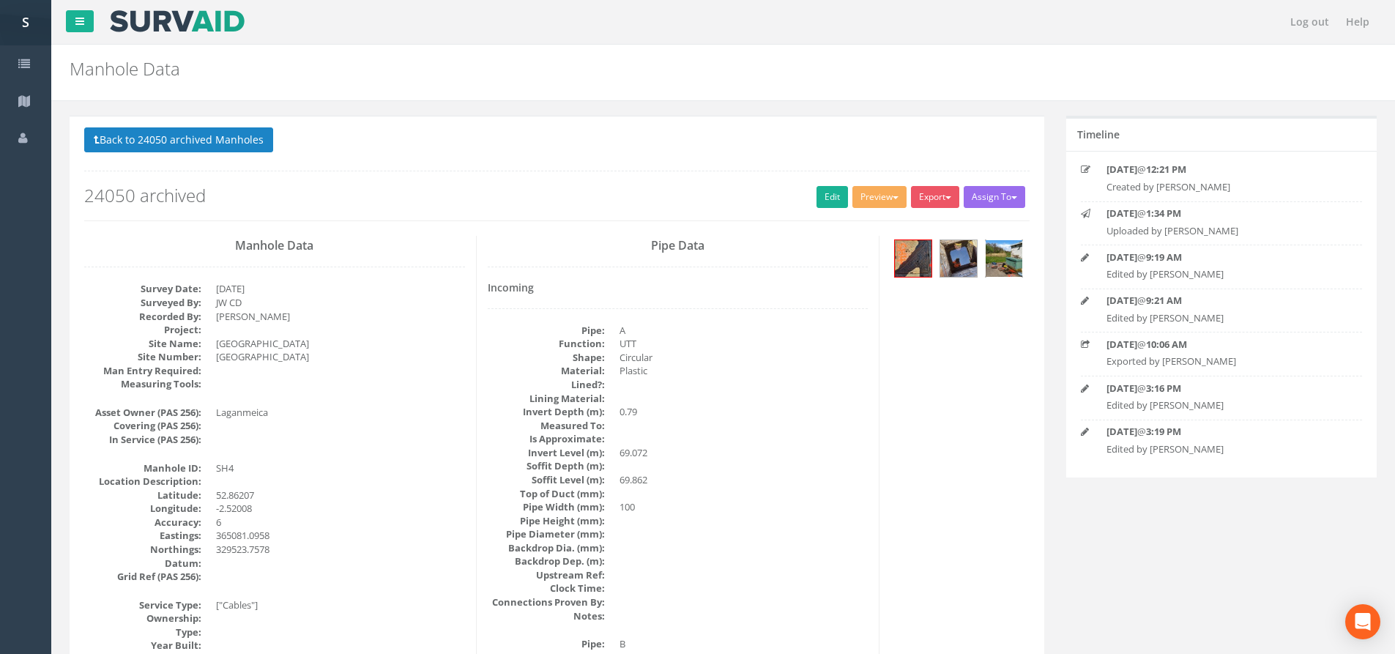
click at [1010, 265] on img at bounding box center [1004, 258] width 37 height 37
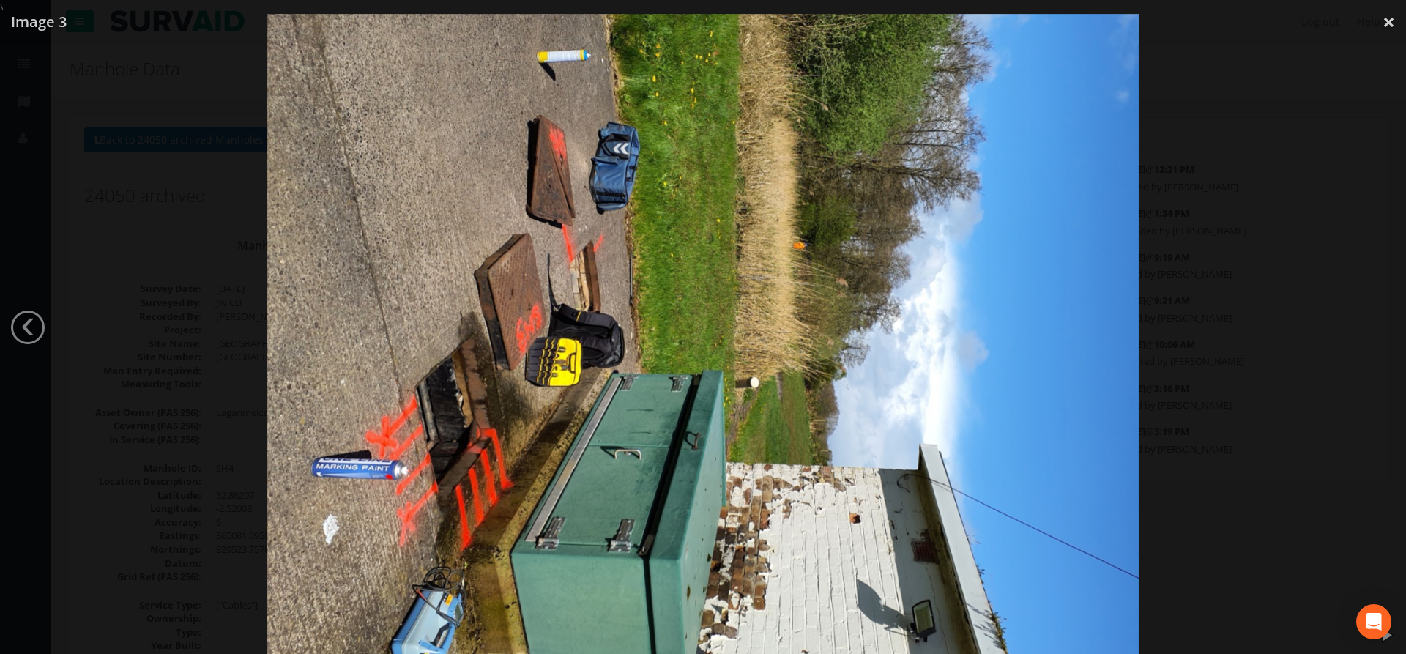
click at [163, 319] on div at bounding box center [703, 341] width 1406 height 654
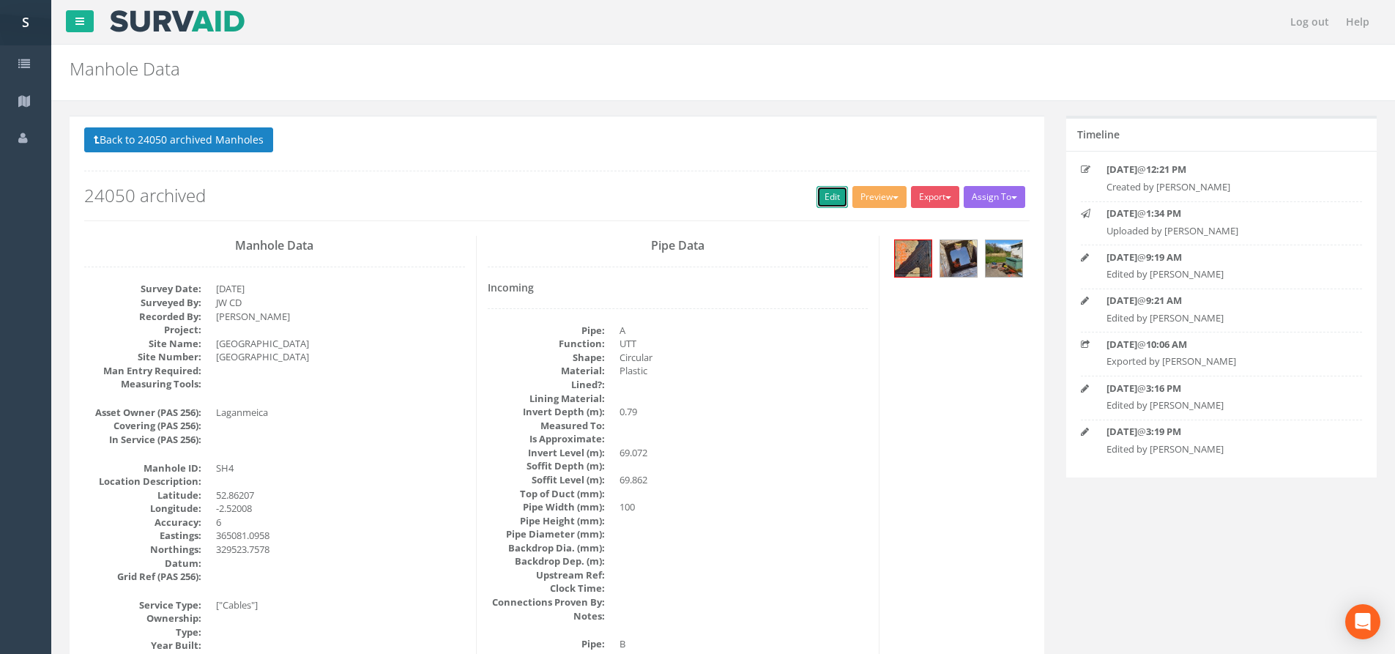
click at [829, 190] on link "Edit" at bounding box center [832, 197] width 31 height 22
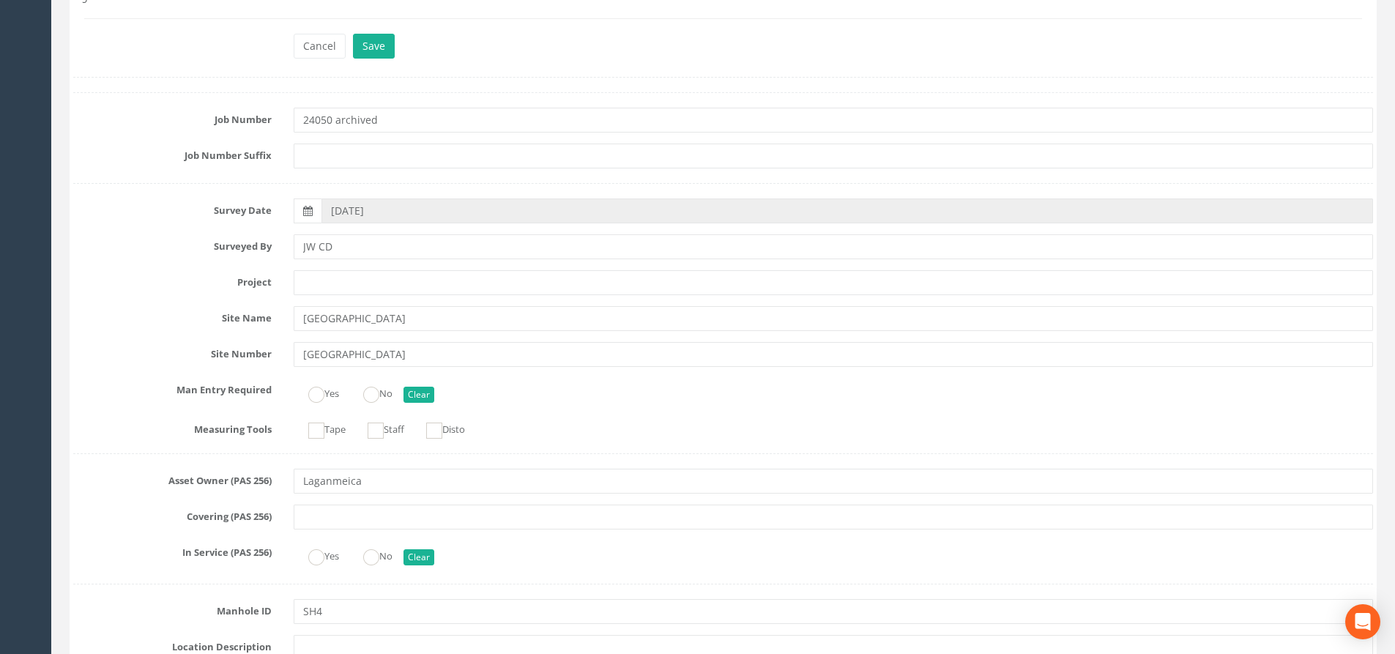
scroll to position [147, 0]
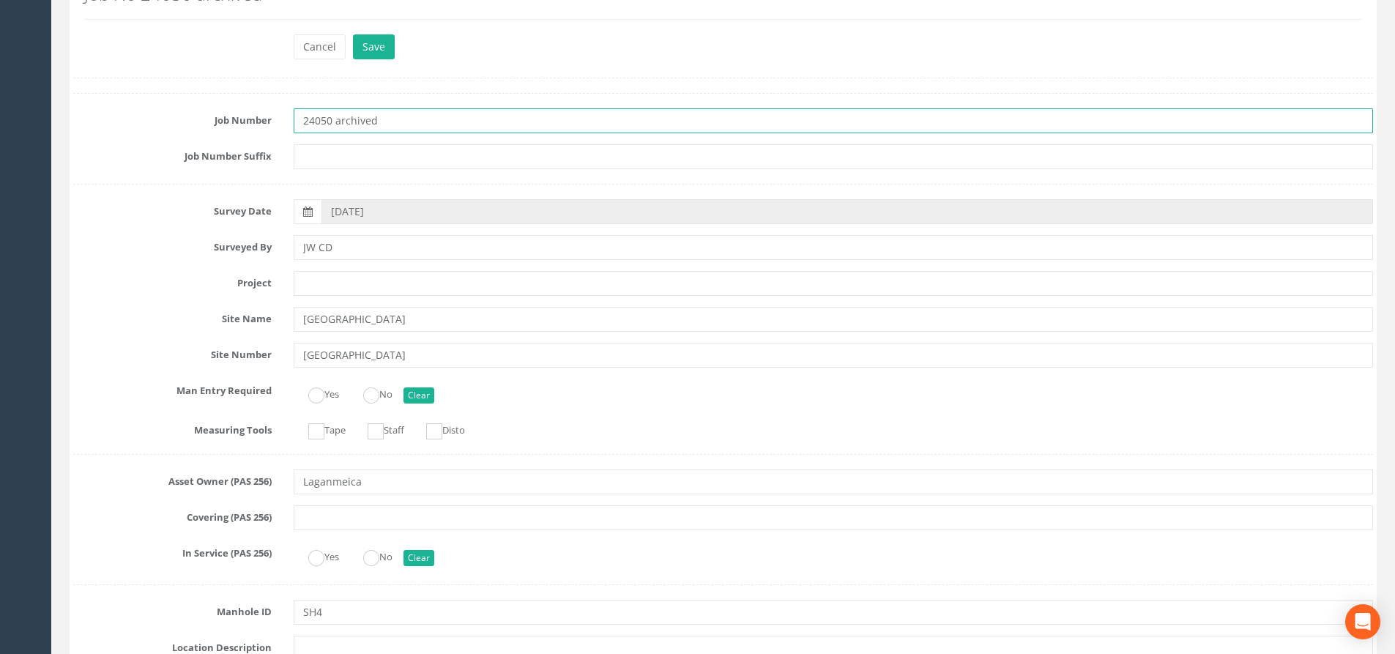
drag, startPoint x: 401, startPoint y: 116, endPoint x: 277, endPoint y: 123, distance: 124.0
click at [277, 123] on div "Job Number 24050 archived" at bounding box center [723, 120] width 1322 height 25
type input "25103"
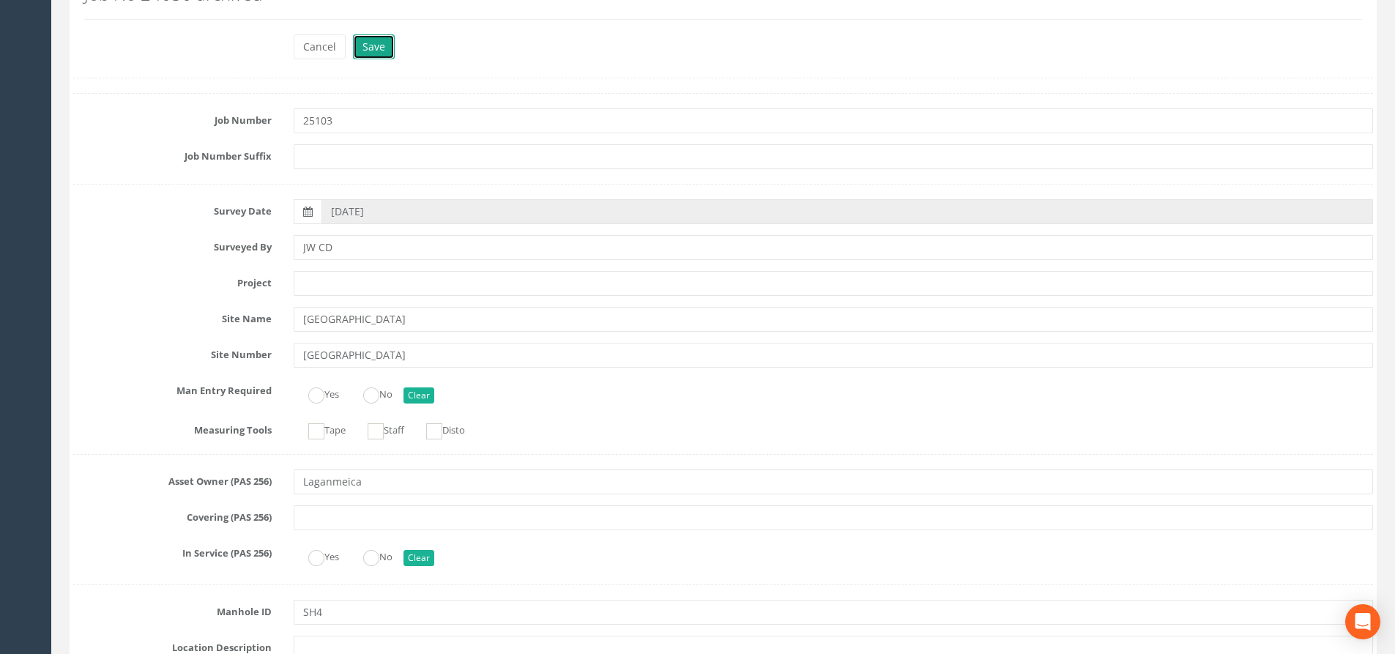
click at [373, 42] on button "Save" at bounding box center [374, 46] width 42 height 25
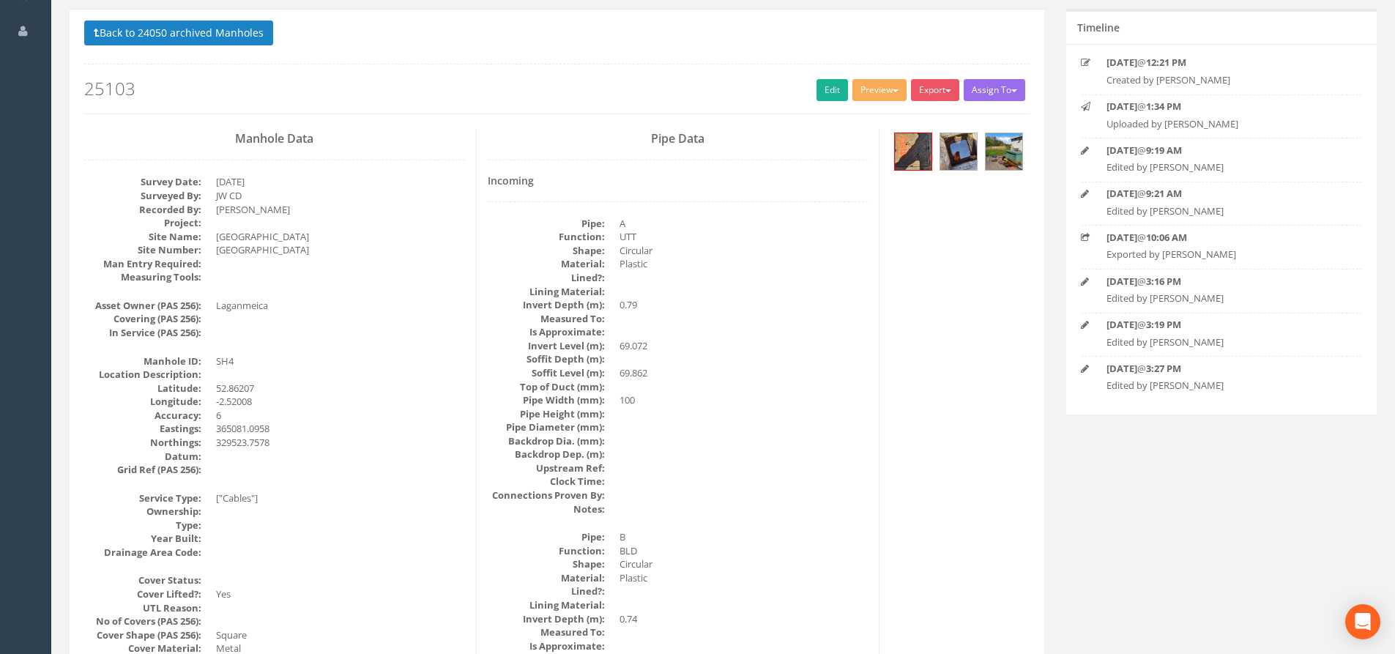
scroll to position [0, 0]
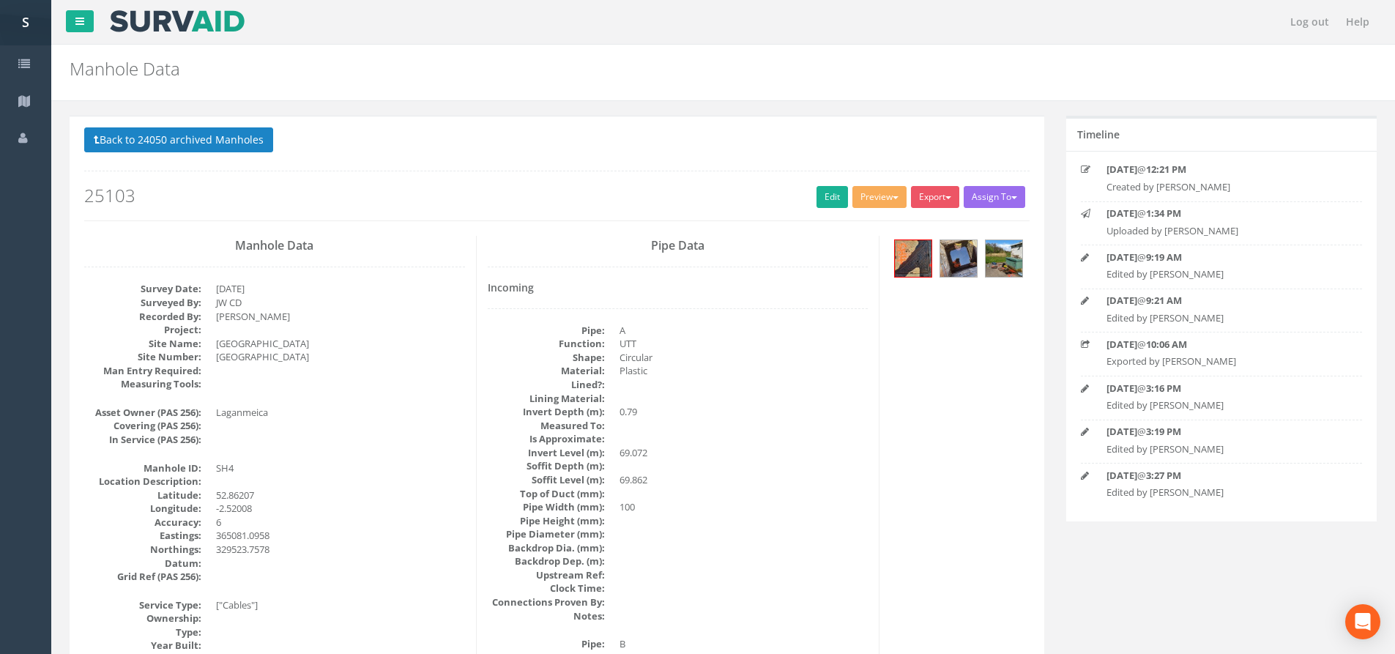
click at [1026, 263] on div at bounding box center [960, 260] width 139 height 49
click at [1018, 262] on img at bounding box center [1004, 258] width 37 height 37
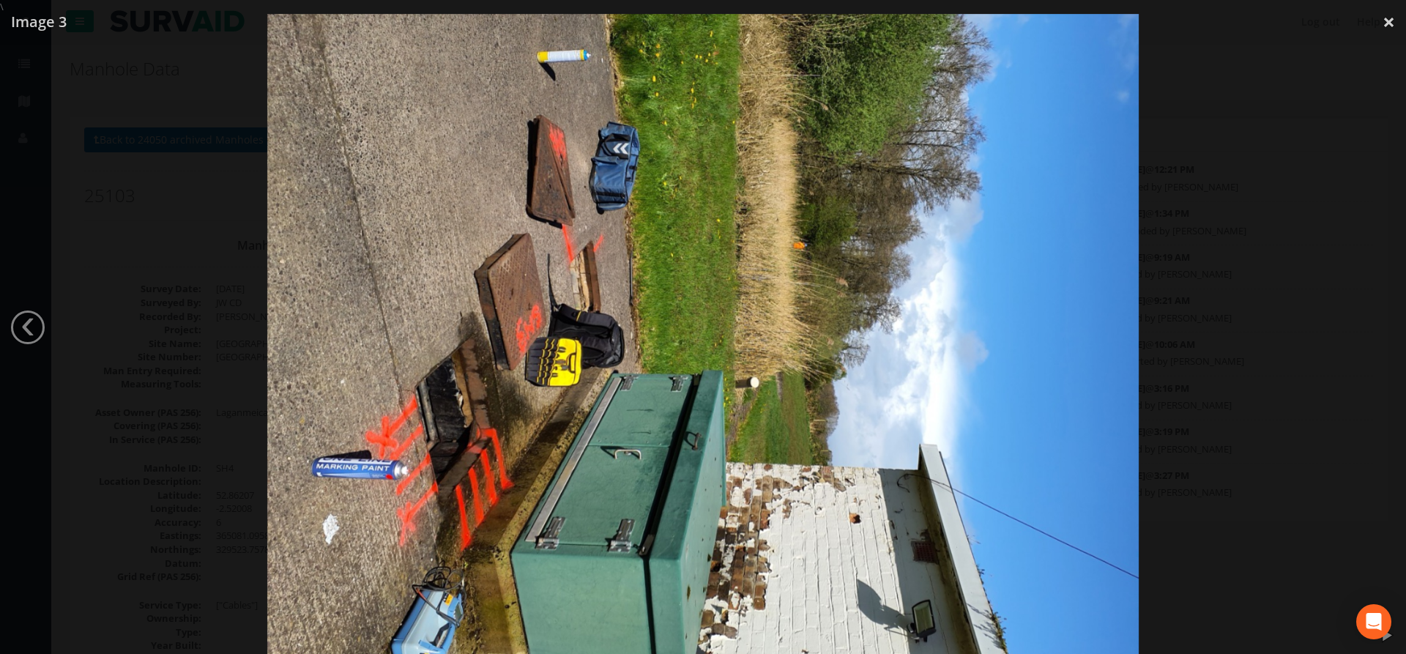
click at [1316, 245] on div at bounding box center [703, 341] width 1406 height 654
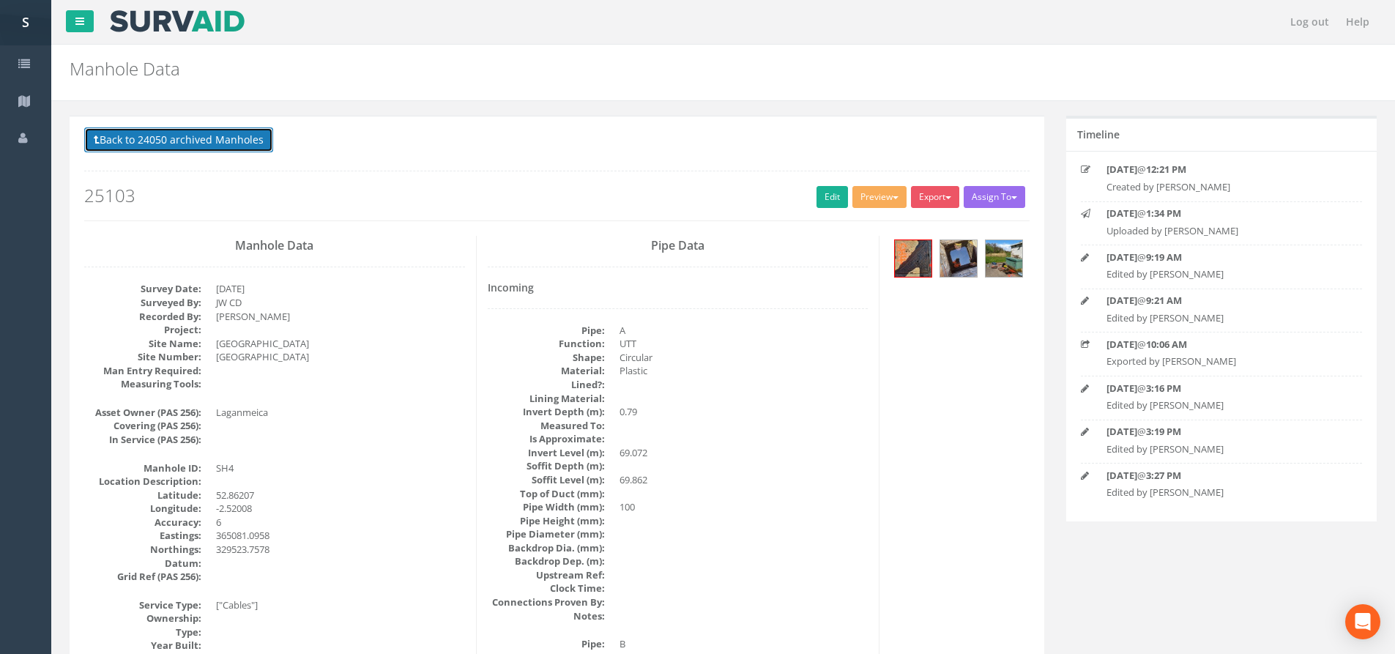
click at [253, 144] on button "Back to 24050 archived Manholes" at bounding box center [178, 139] width 189 height 25
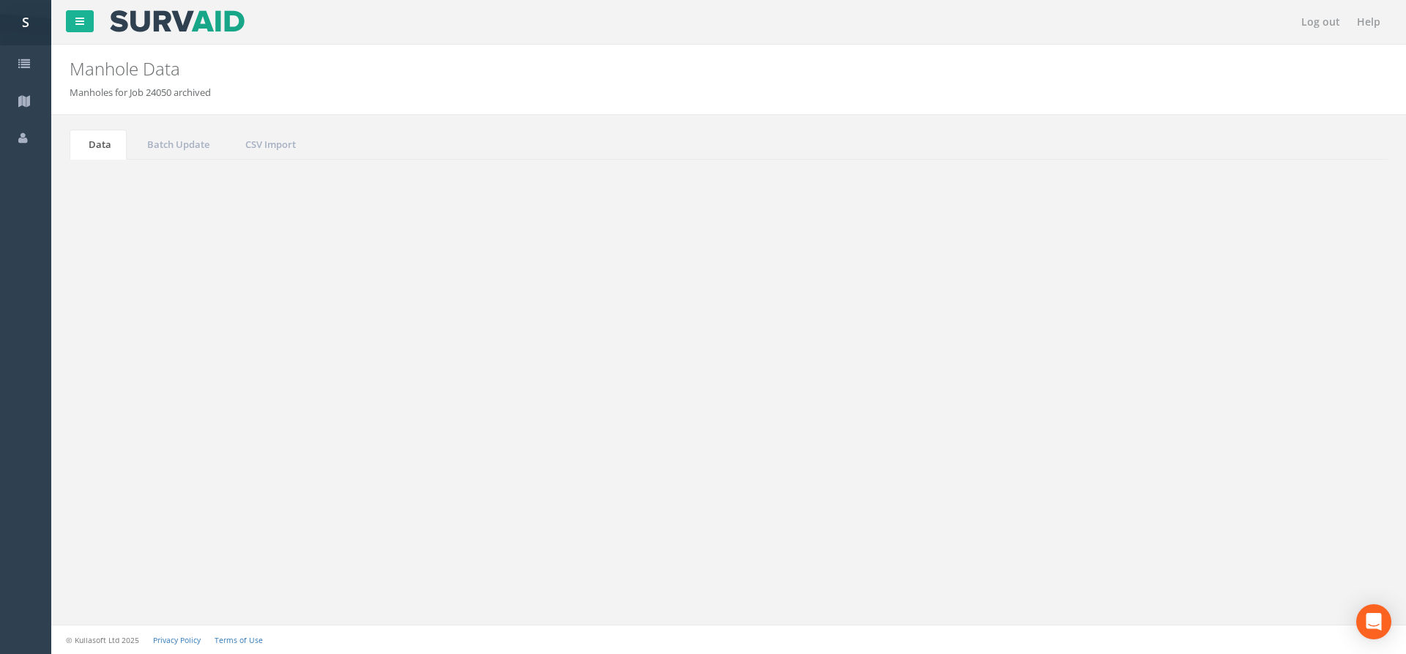
click at [118, 177] on button "Refresh" at bounding box center [112, 183] width 57 height 25
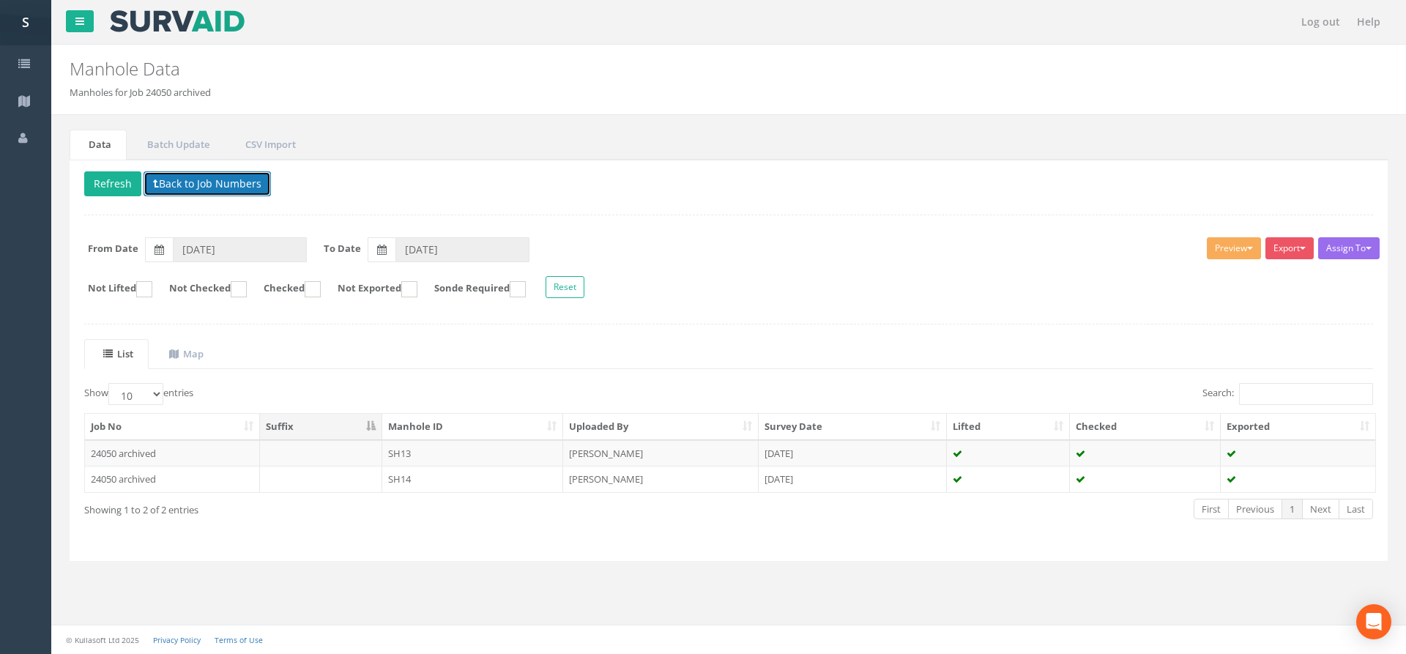
click at [212, 185] on button "Back to Job Numbers" at bounding box center [207, 183] width 127 height 25
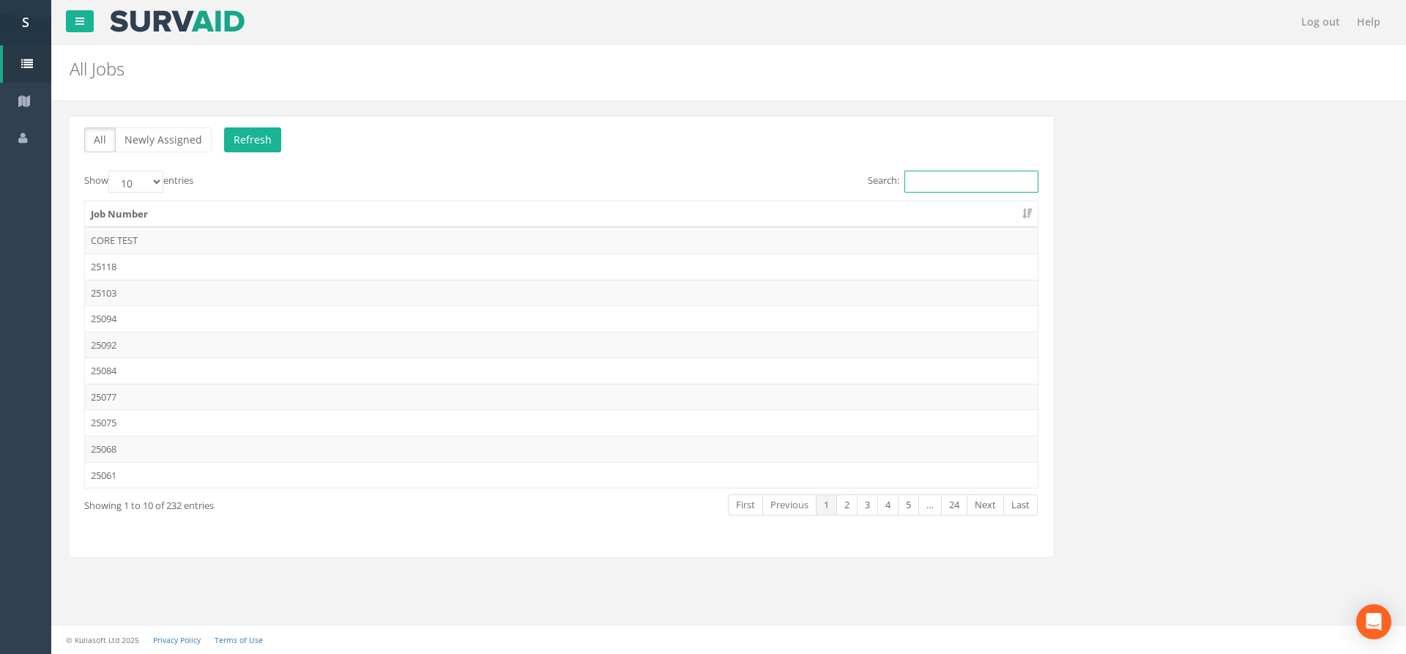
click at [971, 182] on input "Search:" at bounding box center [972, 182] width 134 height 22
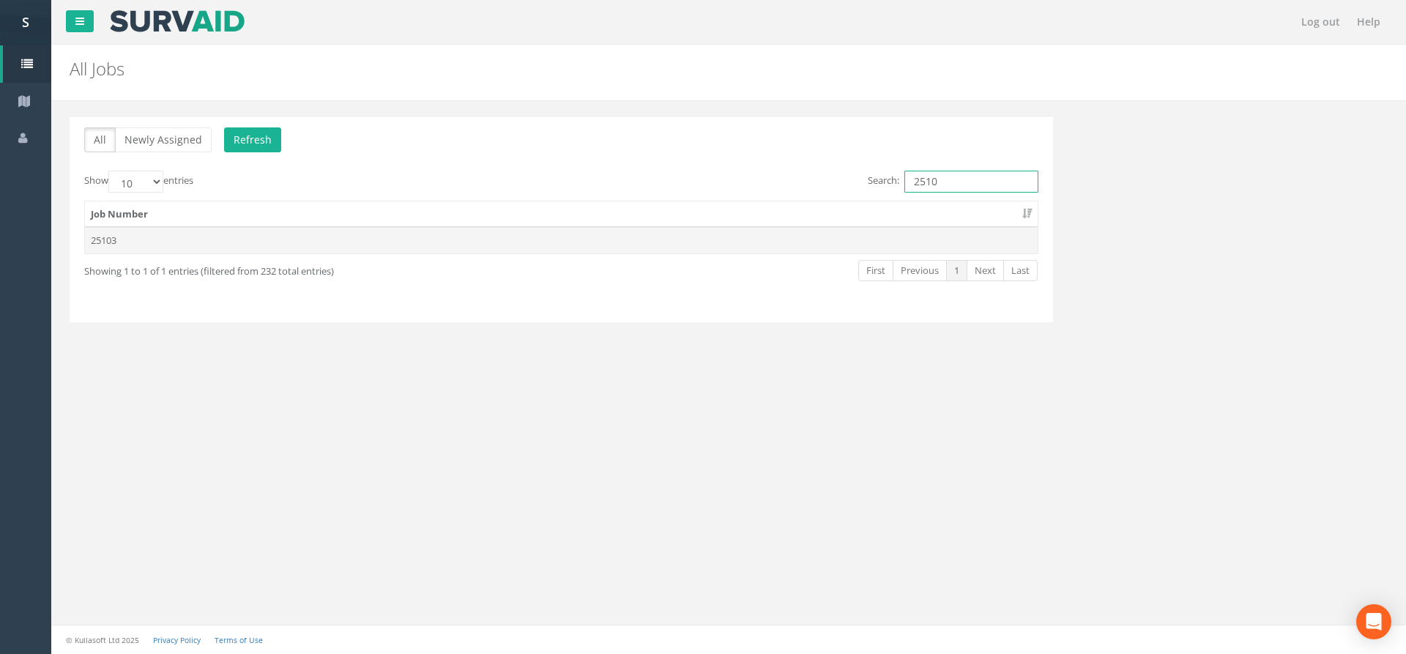
type input "2510"
click at [376, 238] on td "25103" at bounding box center [561, 240] width 953 height 26
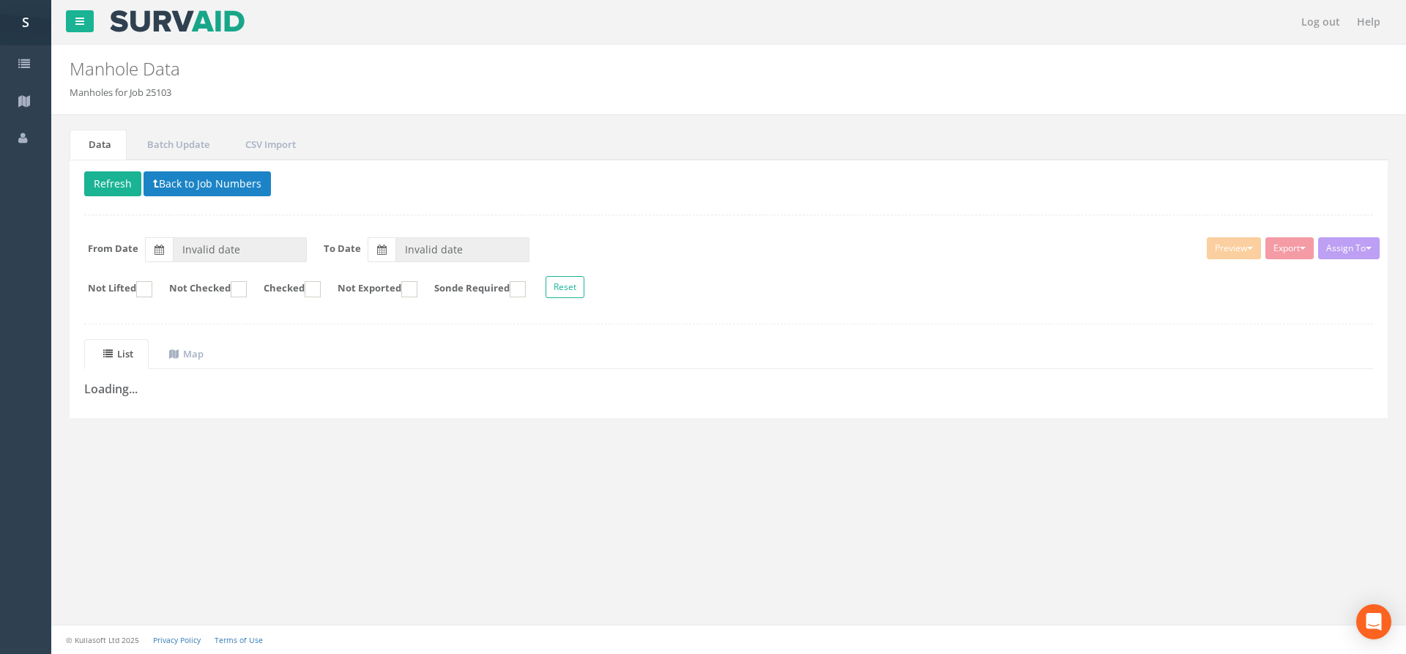
type input "[DATE]"
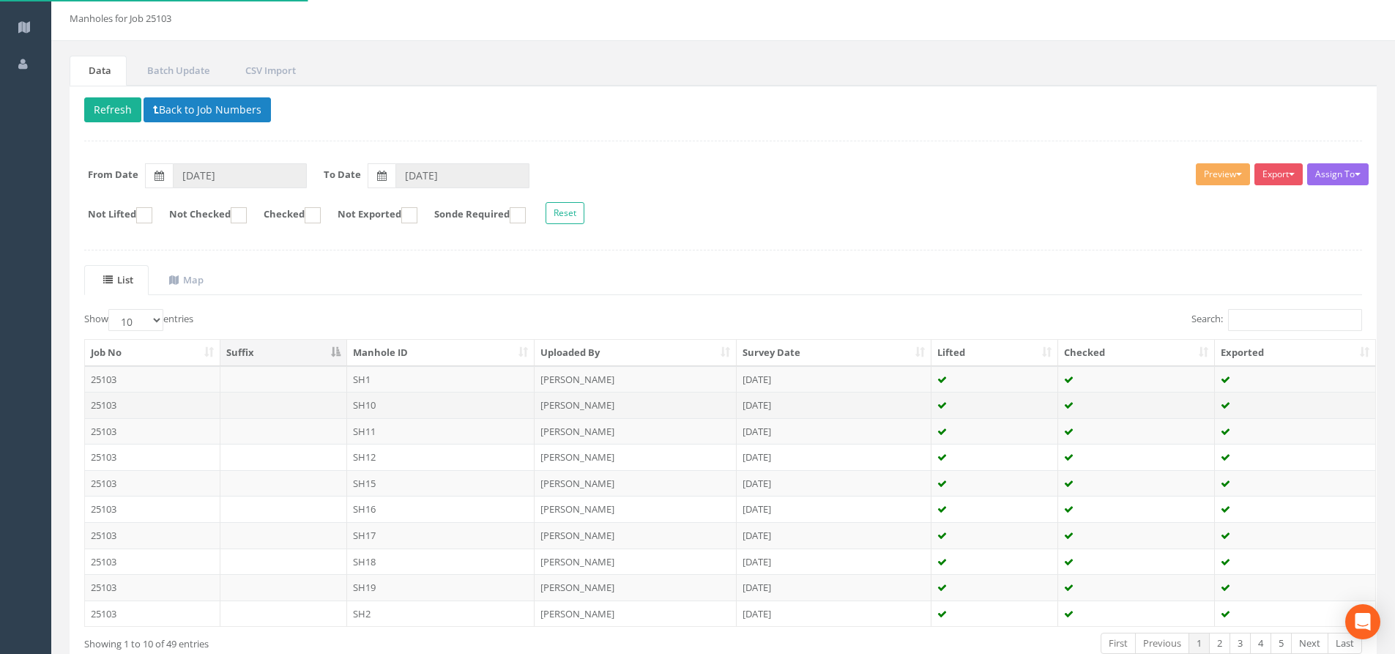
scroll to position [163, 0]
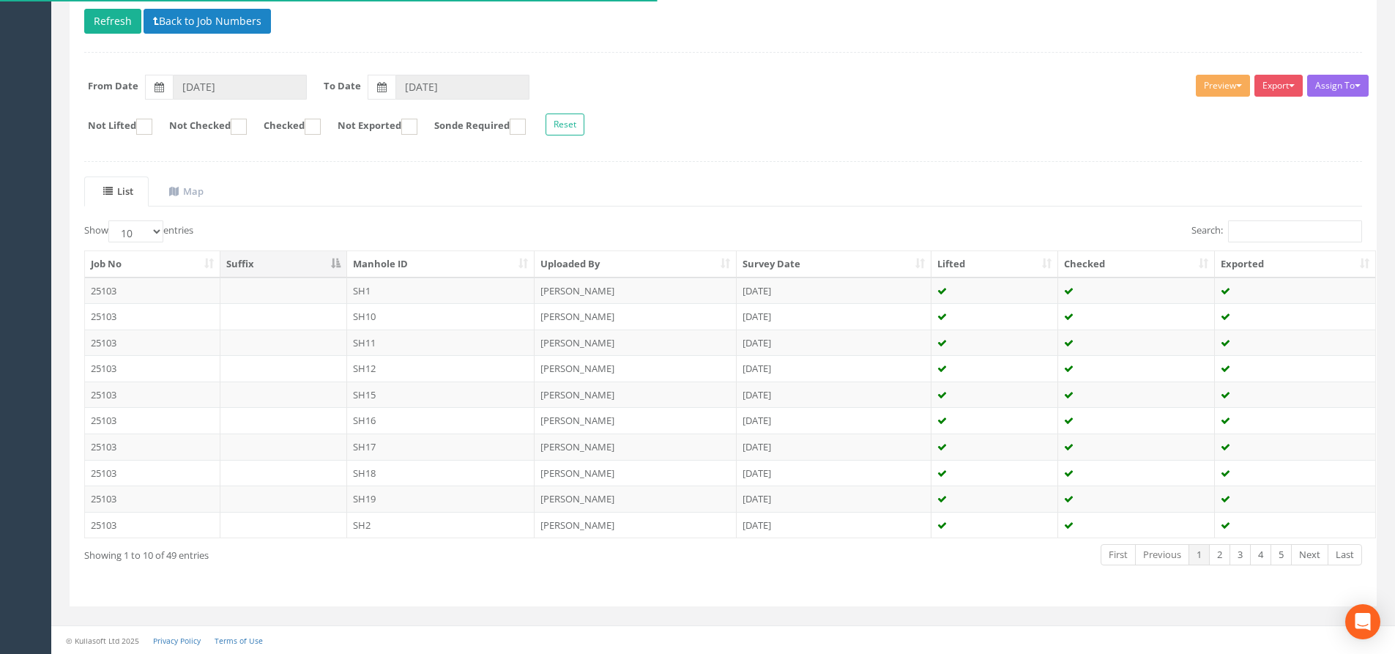
click at [355, 265] on th "Manhole ID" at bounding box center [441, 264] width 188 height 26
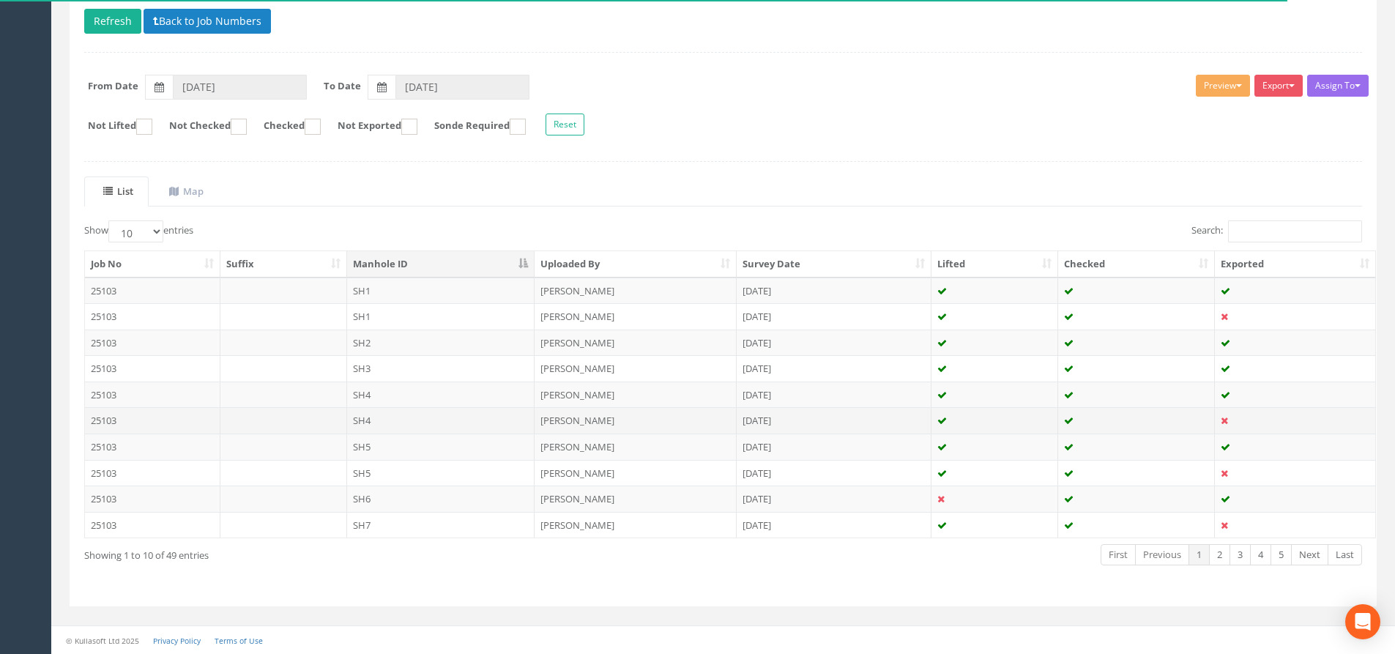
click at [391, 420] on td "SH4" at bounding box center [441, 420] width 188 height 26
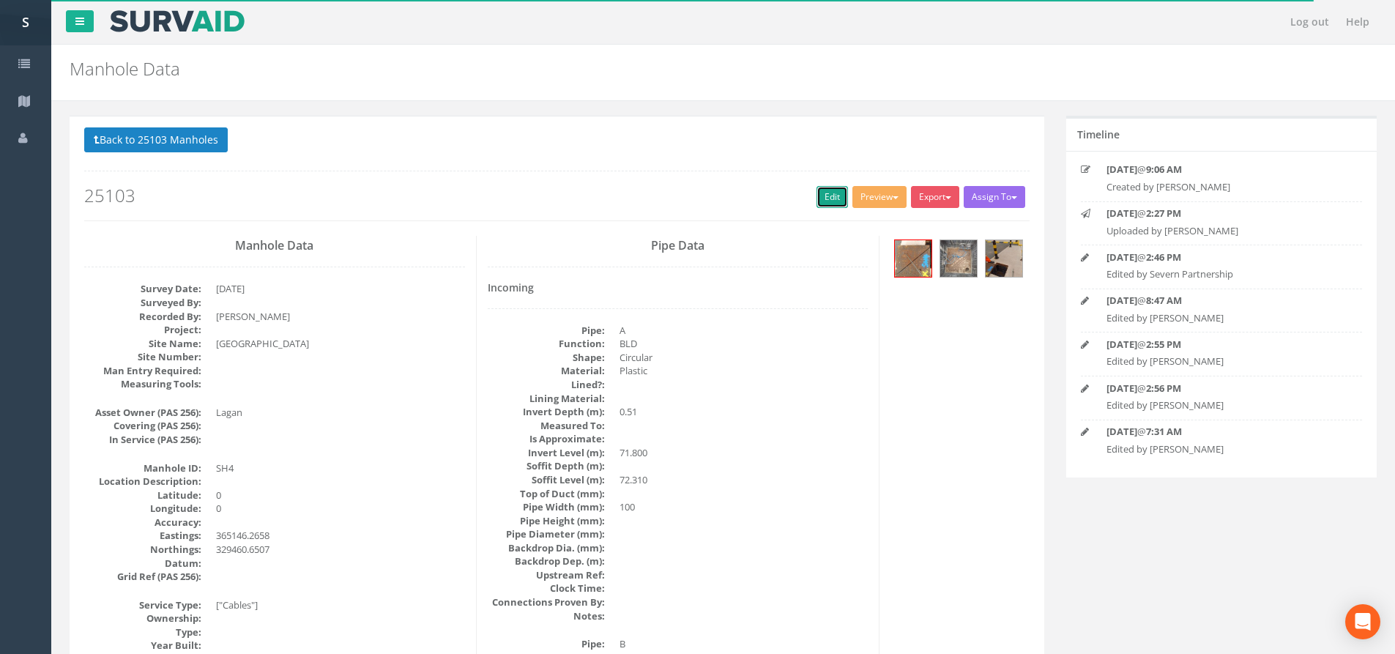
click at [837, 187] on link "Edit" at bounding box center [832, 197] width 31 height 22
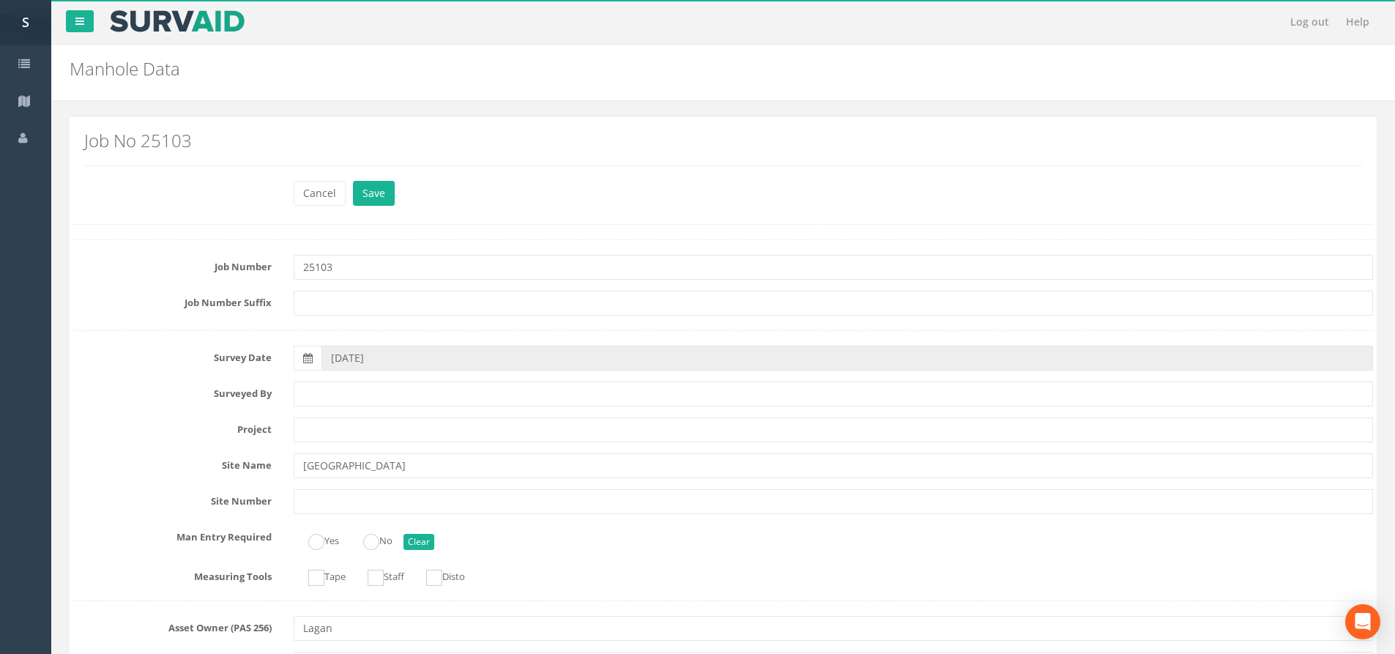
scroll to position [293, 0]
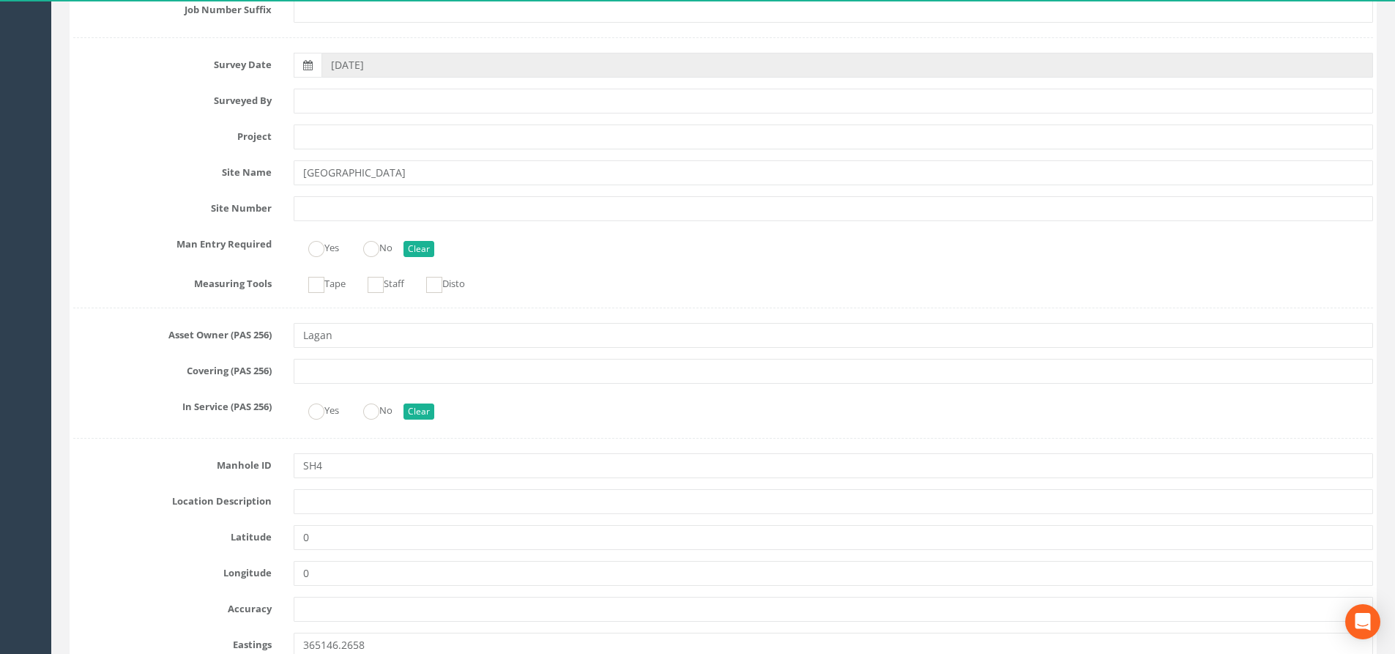
click at [316, 461] on input "SH4" at bounding box center [834, 465] width 1080 height 25
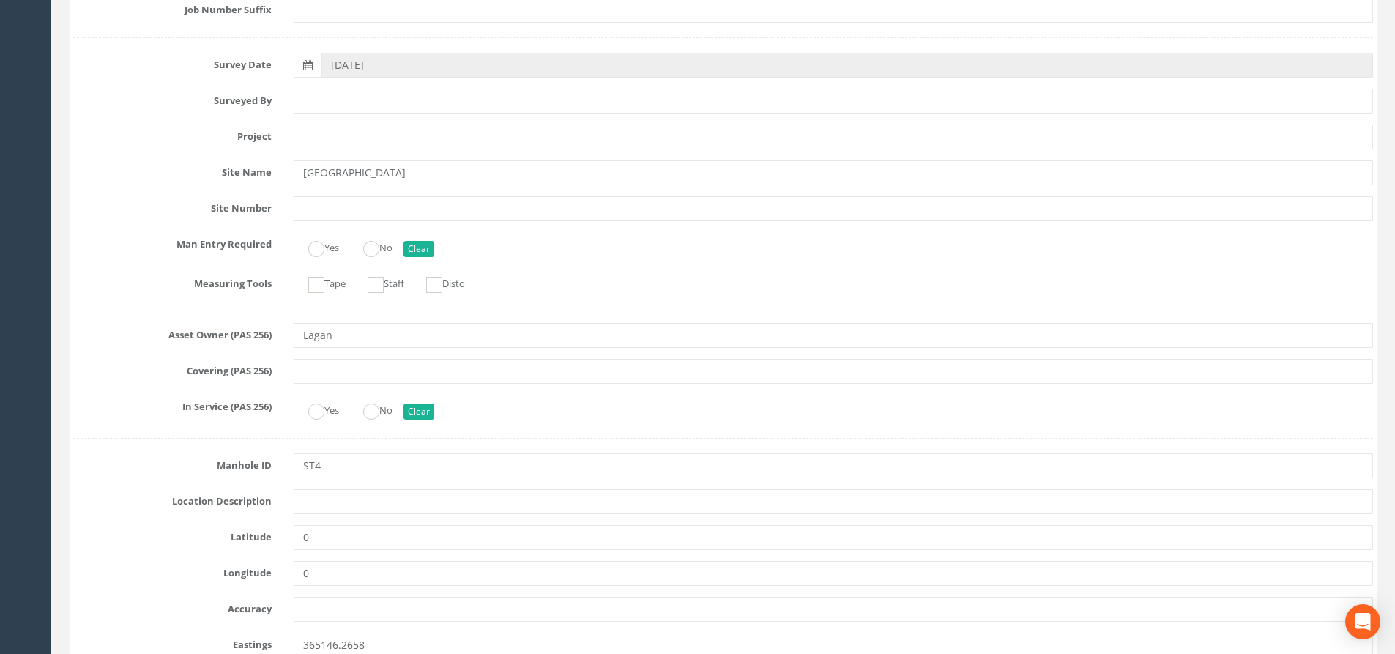
type input "ST4"
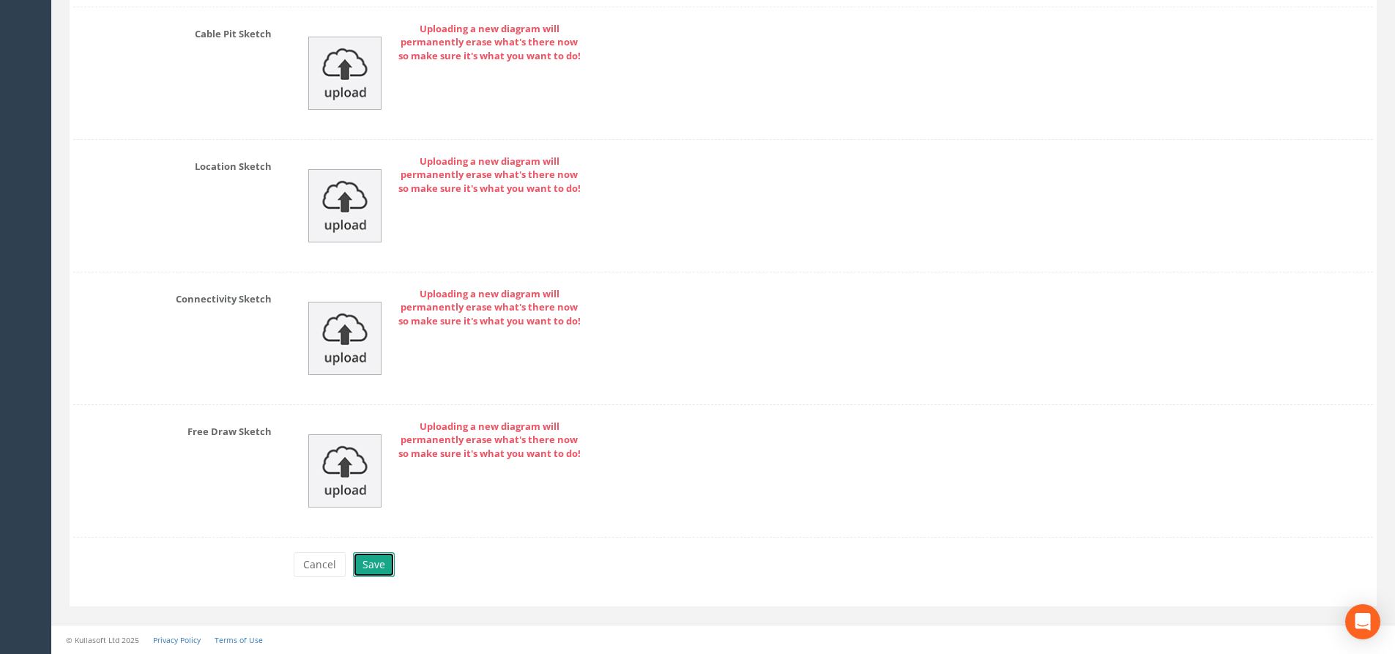
click at [375, 564] on button "Save" at bounding box center [374, 564] width 42 height 25
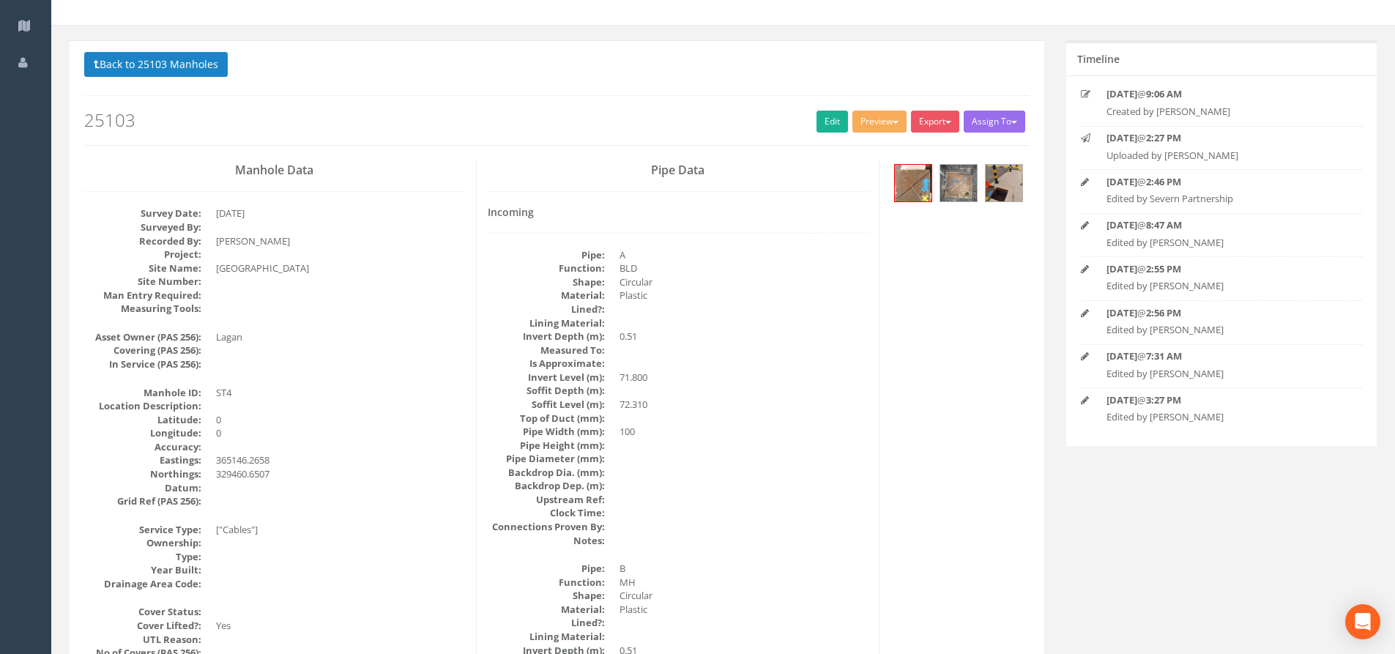
scroll to position [0, 0]
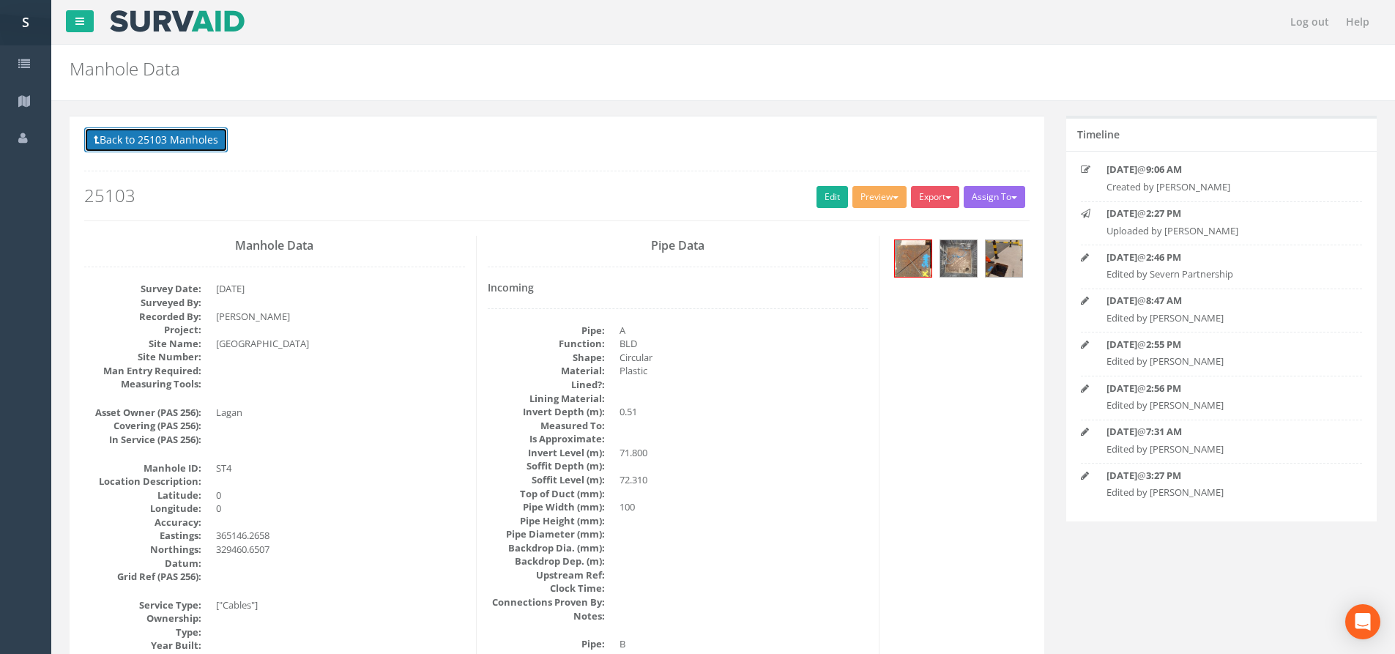
click at [148, 146] on button "Back to 25103 Manholes" at bounding box center [156, 139] width 144 height 25
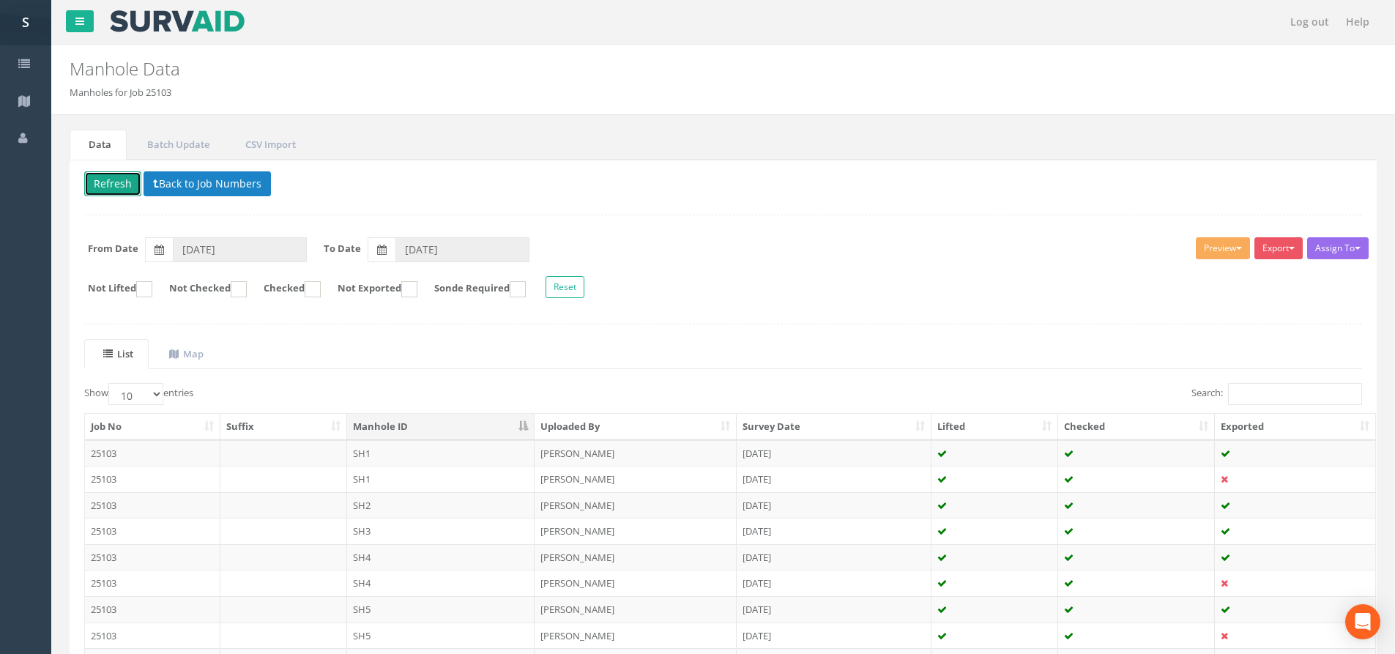
click at [121, 182] on button "Refresh" at bounding box center [112, 183] width 57 height 25
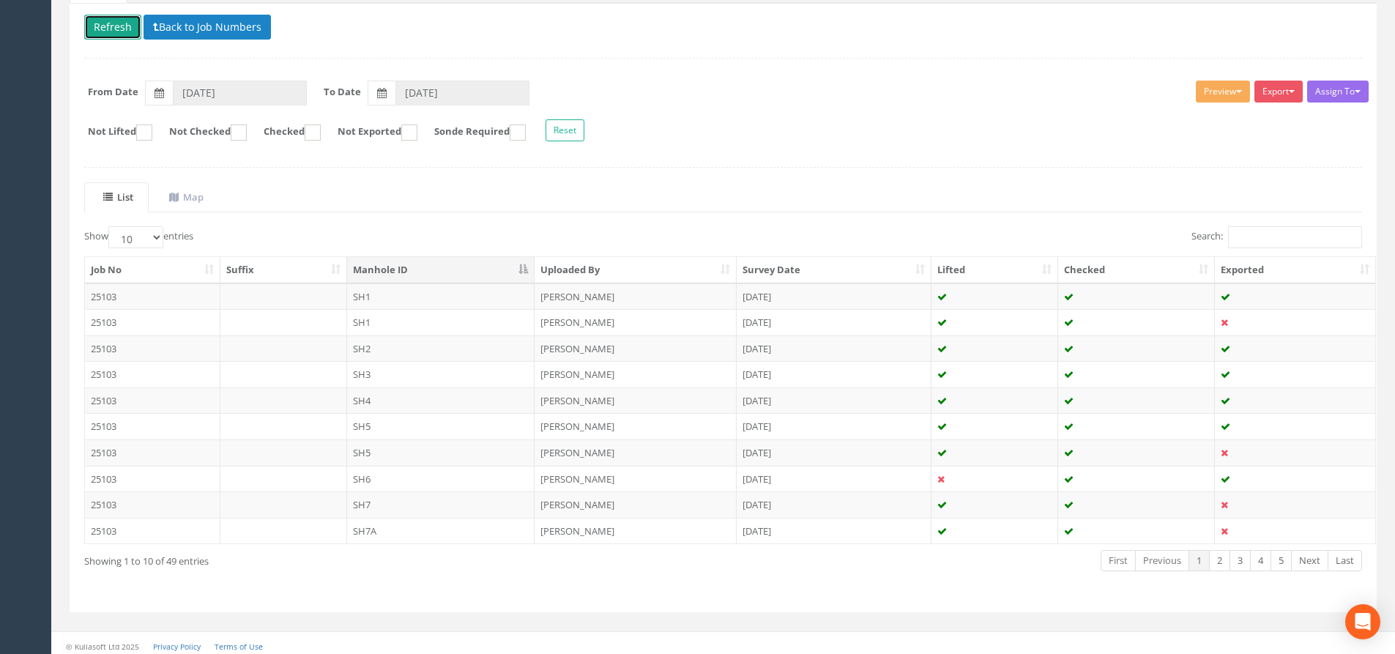
scroll to position [163, 0]
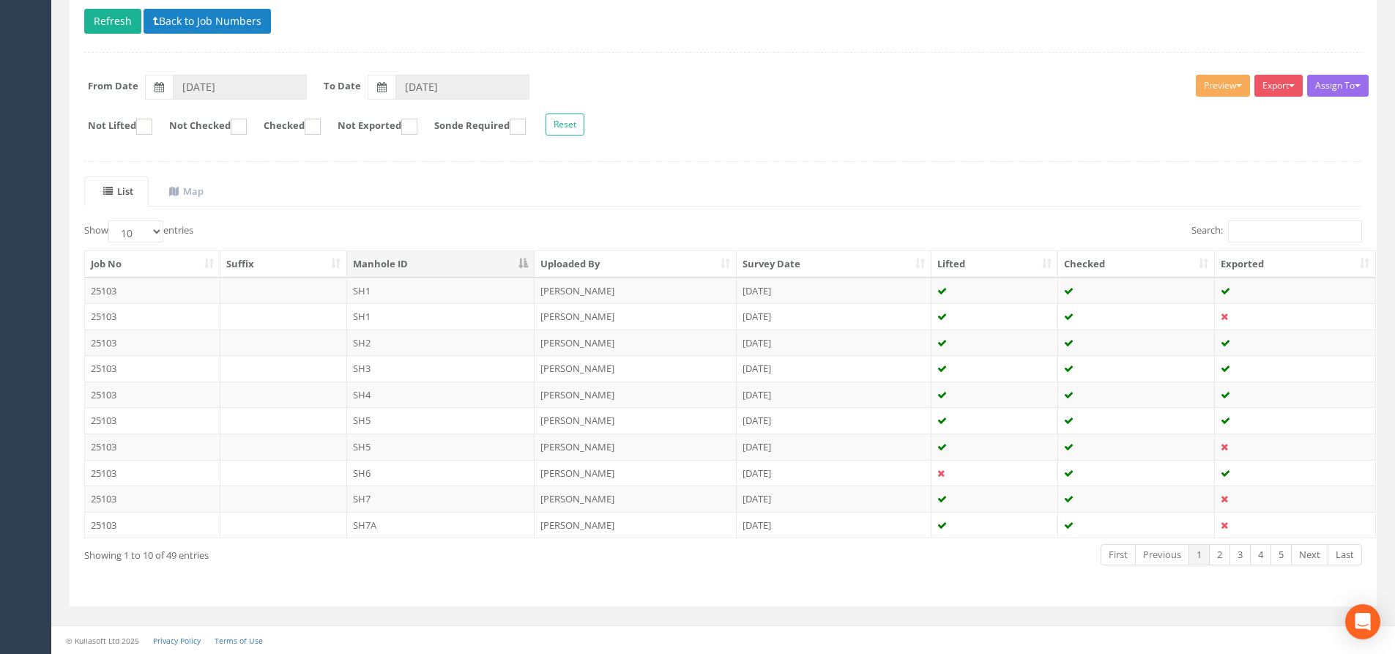
click at [393, 445] on td "SH5" at bounding box center [441, 447] width 188 height 26
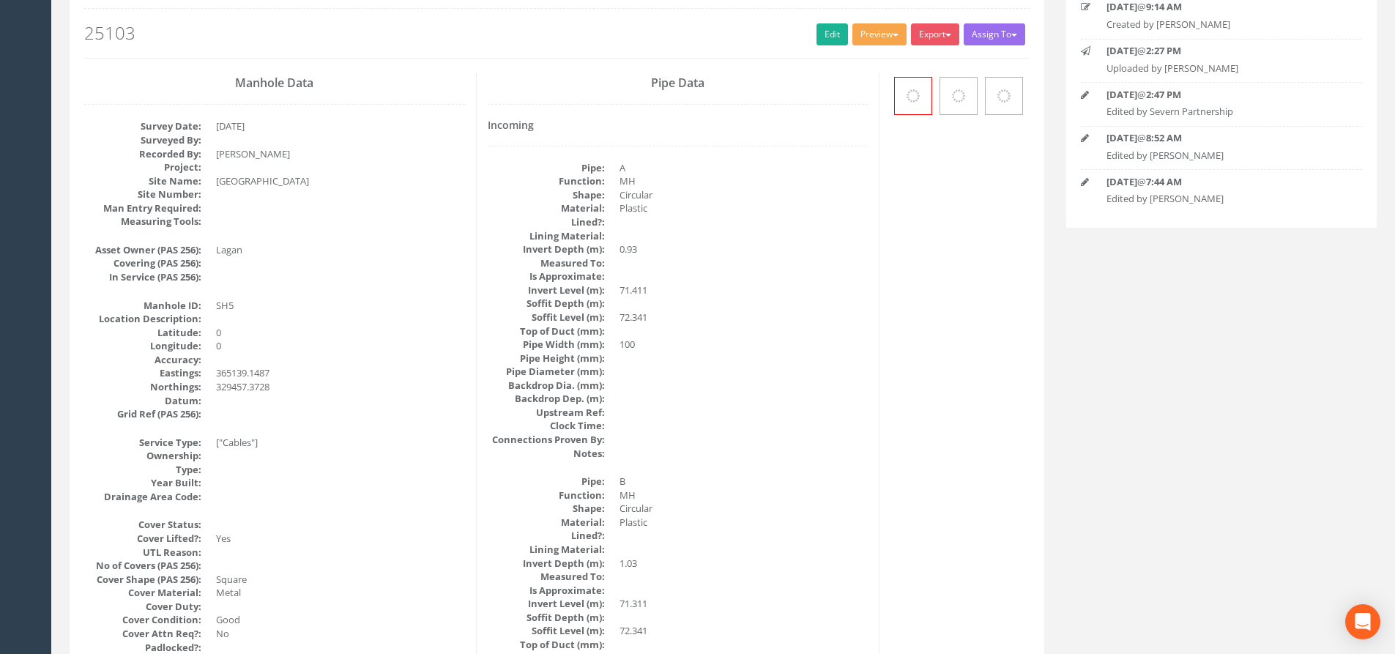
scroll to position [0, 0]
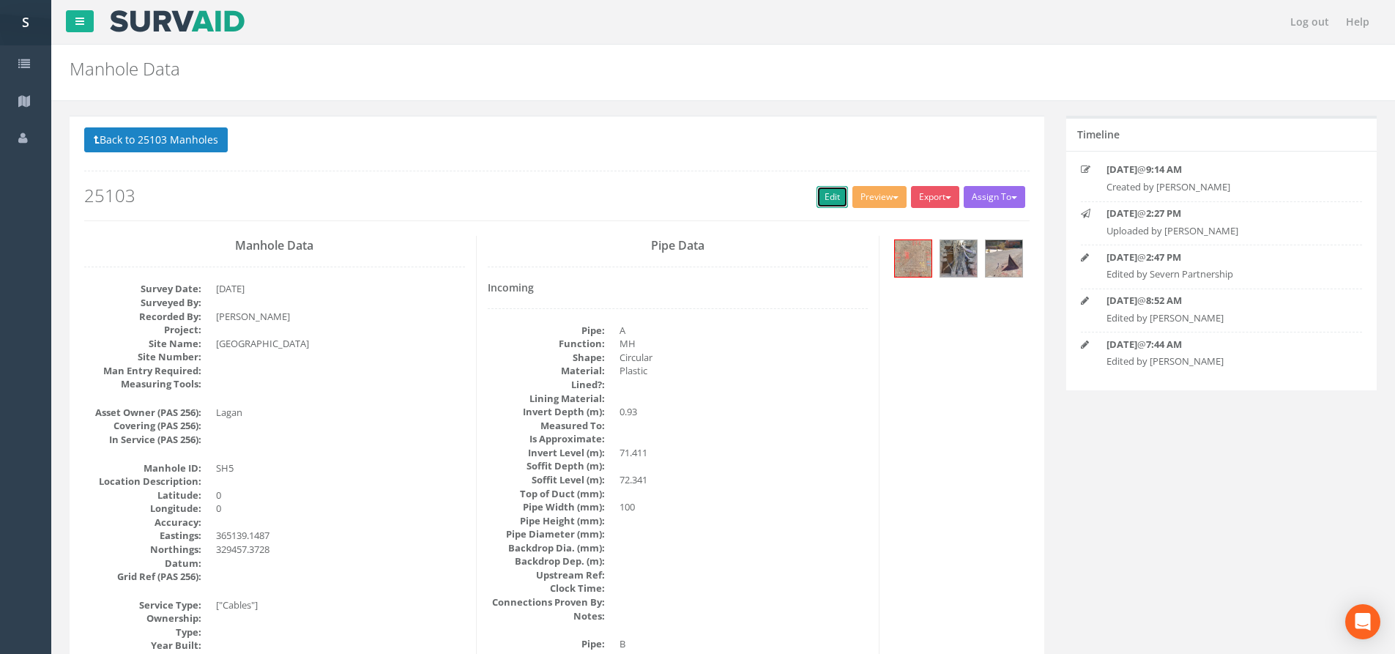
click at [829, 196] on link "Edit" at bounding box center [832, 197] width 31 height 22
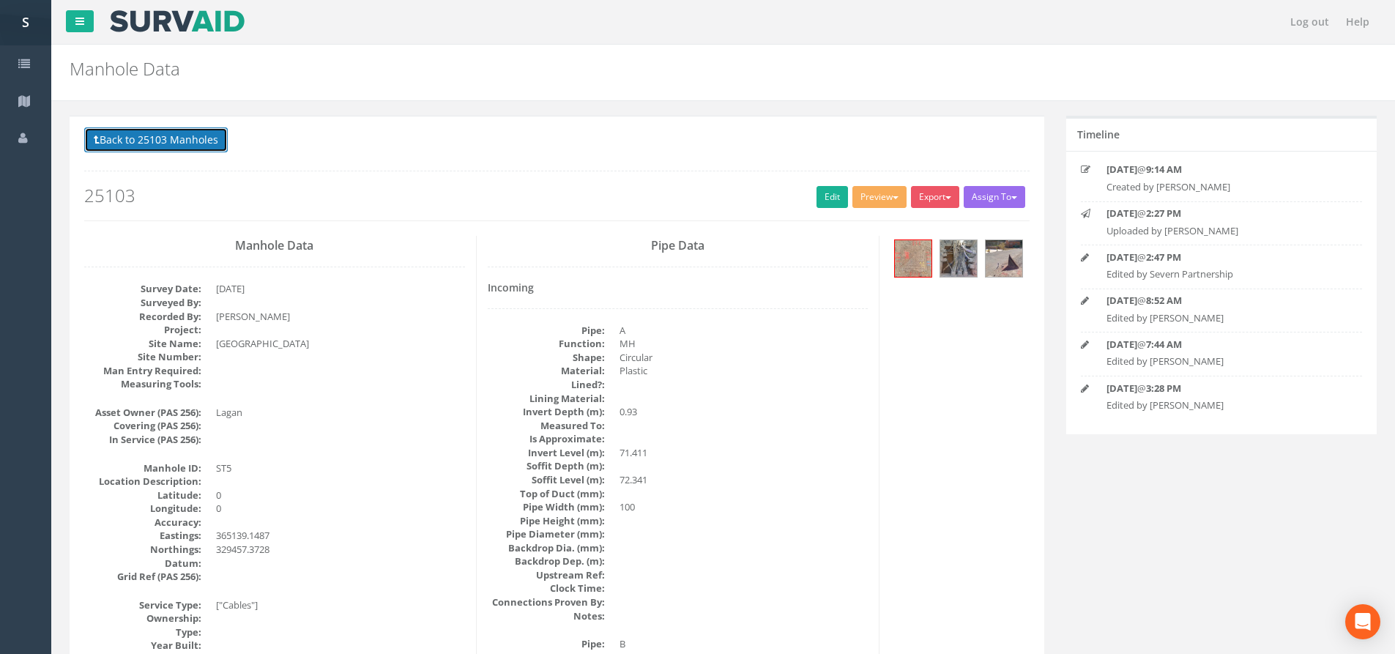
click at [169, 140] on button "Back to 25103 Manholes" at bounding box center [156, 139] width 144 height 25
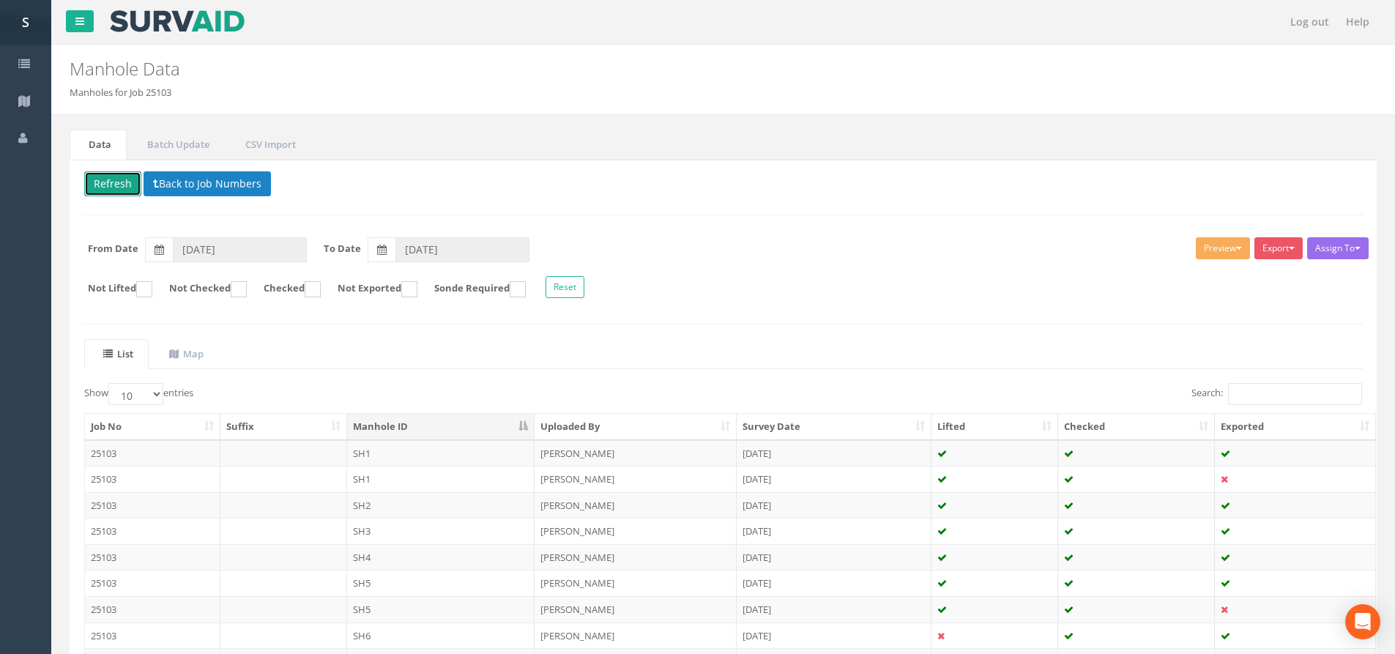
click at [116, 184] on button "Refresh" at bounding box center [112, 183] width 57 height 25
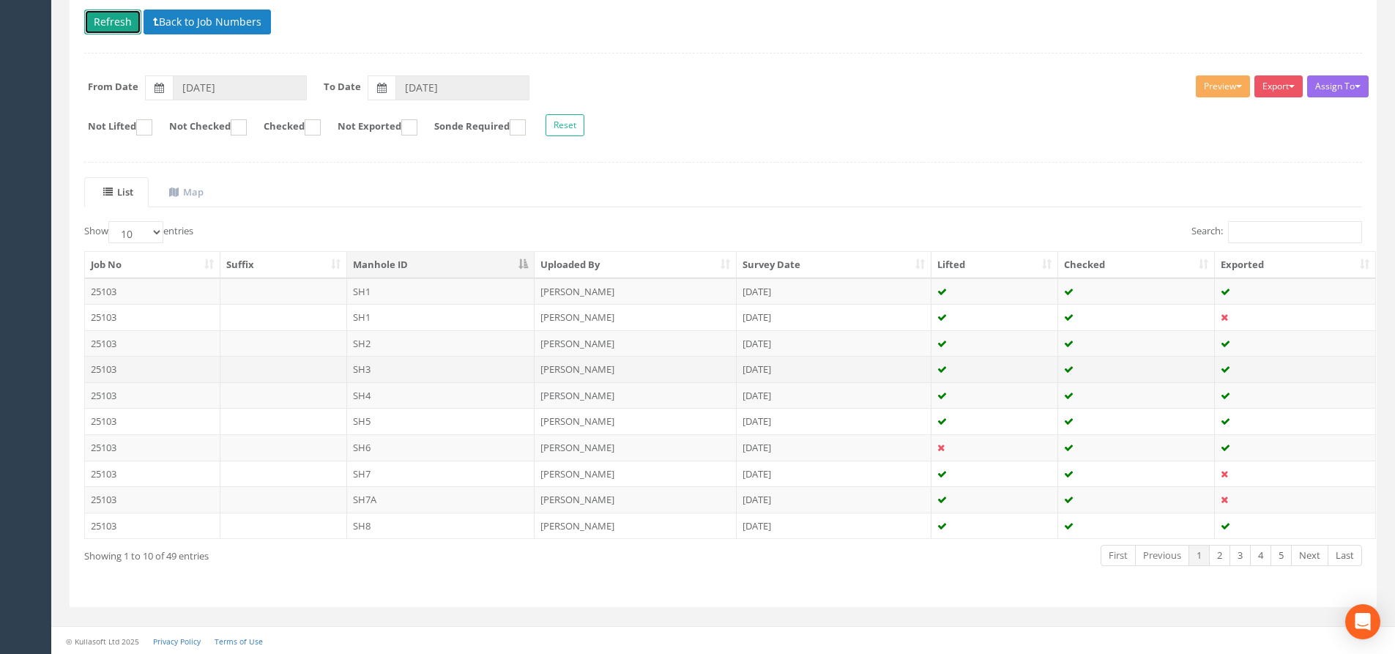
scroll to position [163, 0]
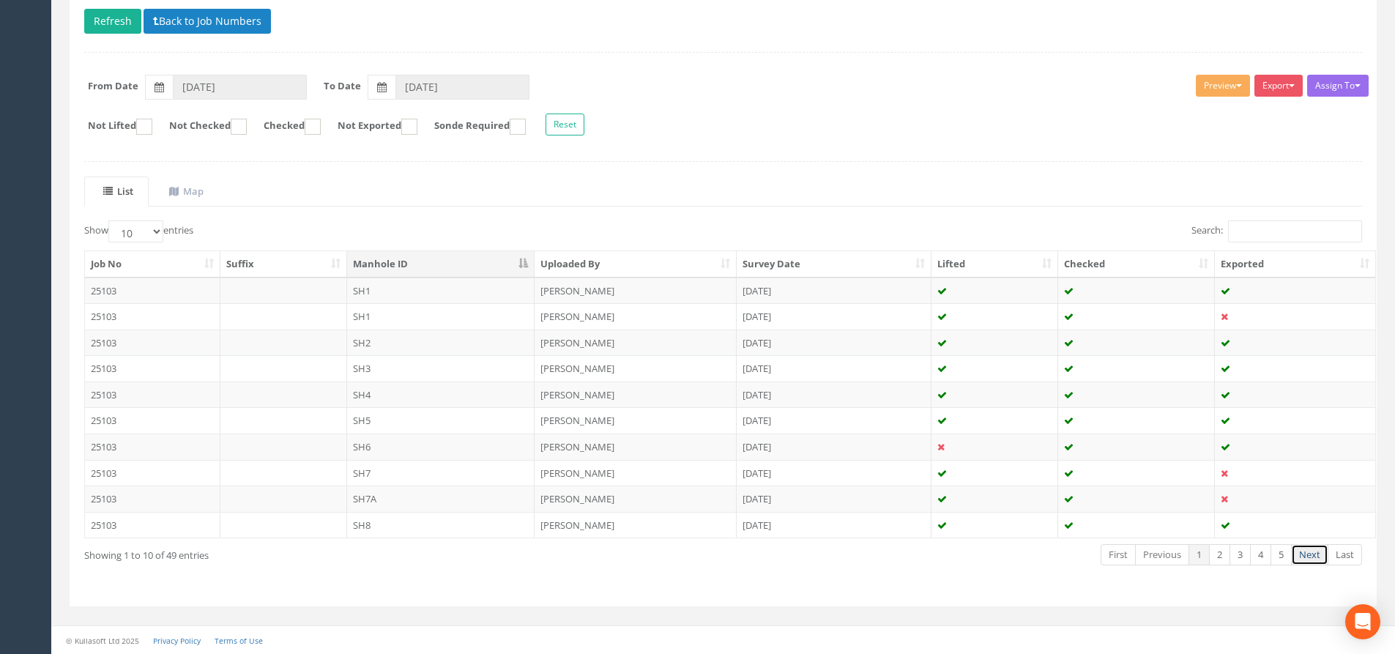
click at [1306, 553] on link "Next" at bounding box center [1309, 554] width 37 height 21
click at [1306, 557] on link "Next" at bounding box center [1309, 554] width 37 height 21
click at [1294, 545] on link "Next" at bounding box center [1309, 554] width 37 height 21
click at [1127, 559] on link "First" at bounding box center [1118, 554] width 35 height 21
click at [458, 289] on td "SH1" at bounding box center [441, 291] width 188 height 26
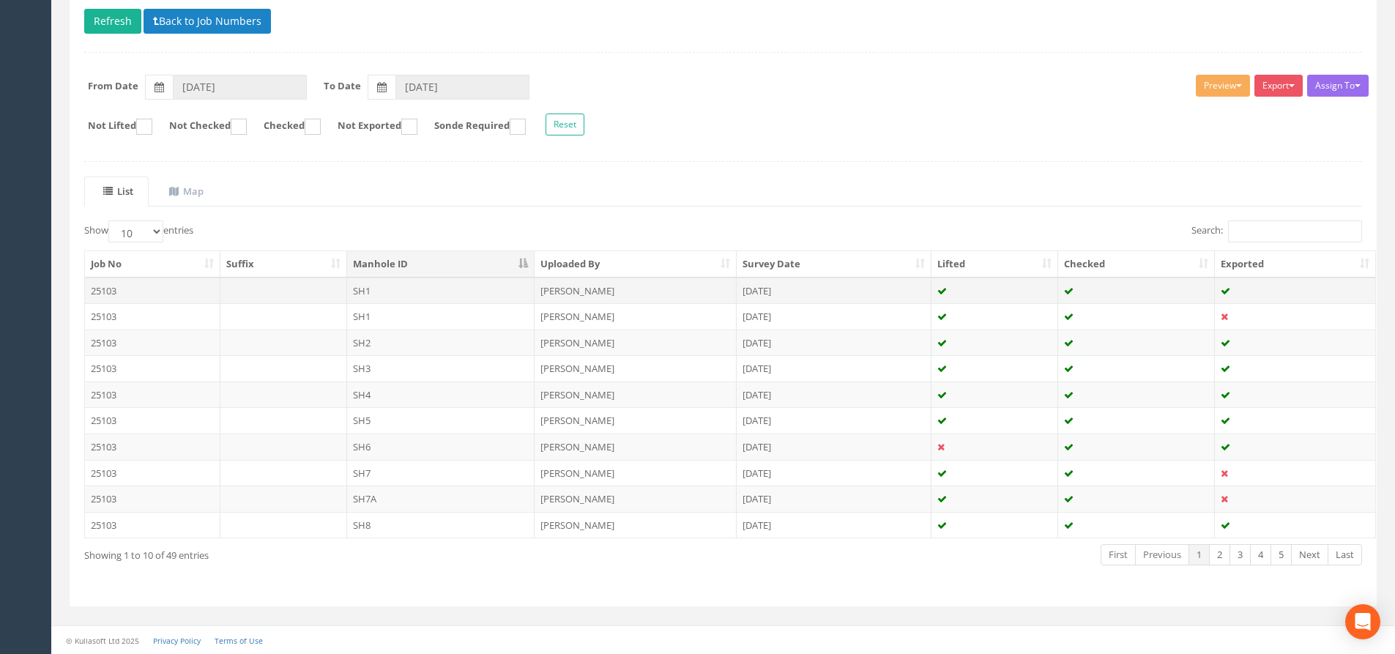
scroll to position [0, 0]
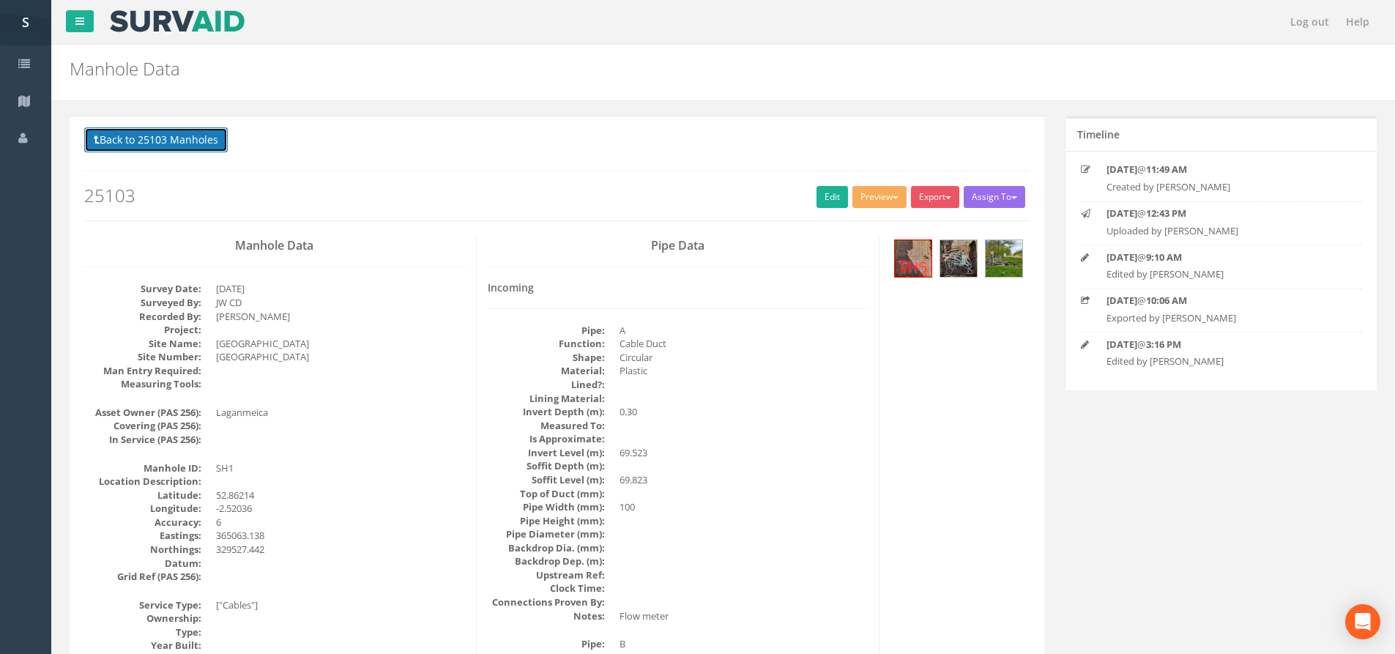
click at [132, 139] on button "Back to 25103 Manholes" at bounding box center [156, 139] width 144 height 25
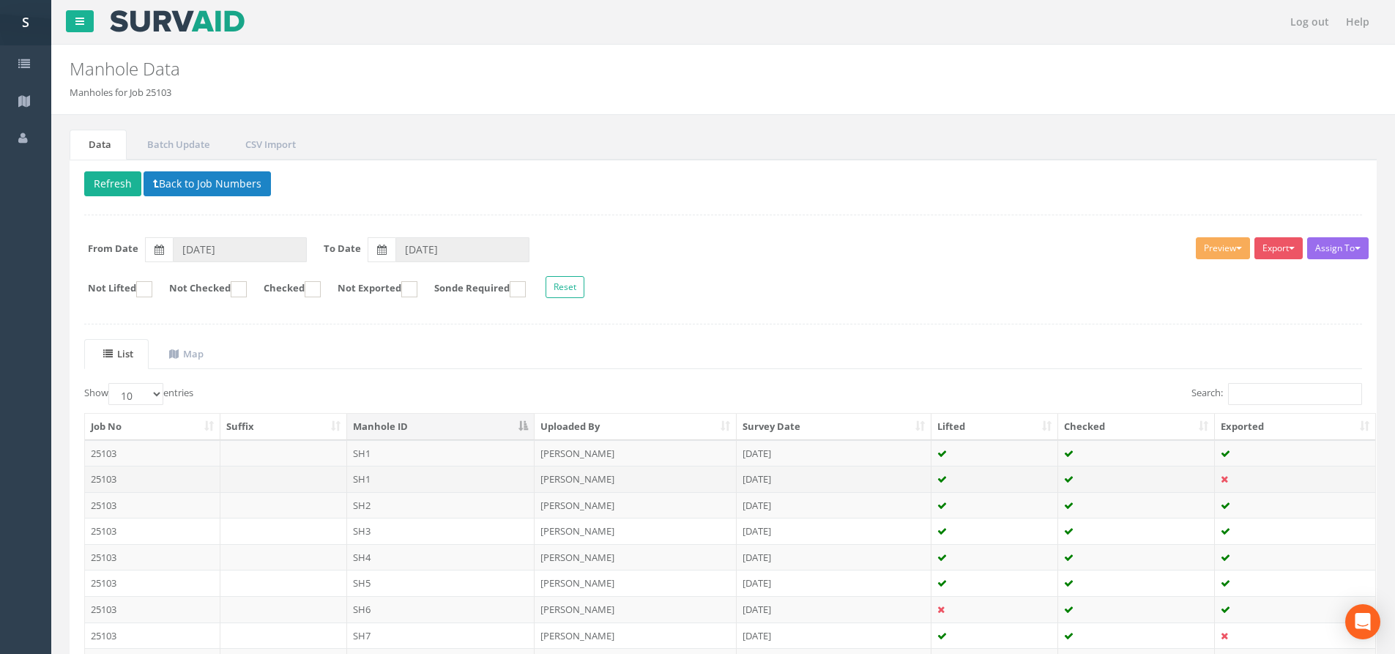
click at [467, 480] on td "SH1" at bounding box center [441, 479] width 188 height 26
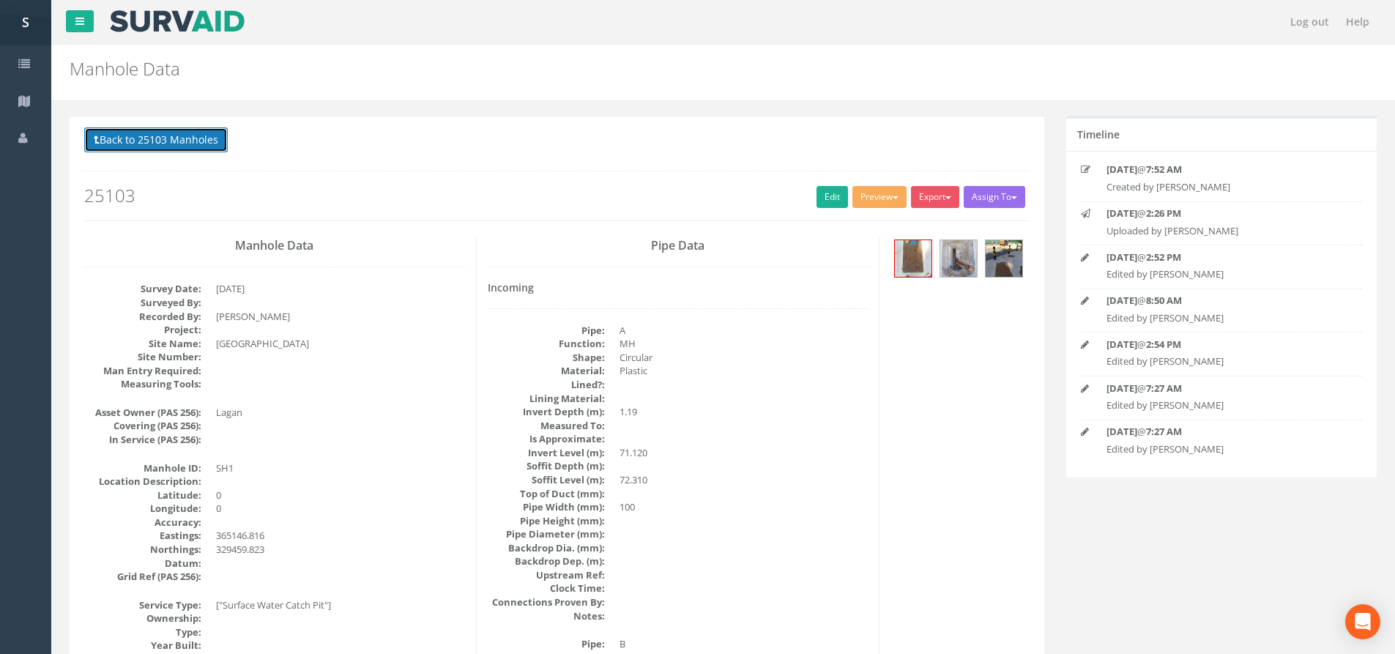
click at [218, 130] on button "Back to 25103 Manholes" at bounding box center [156, 139] width 144 height 25
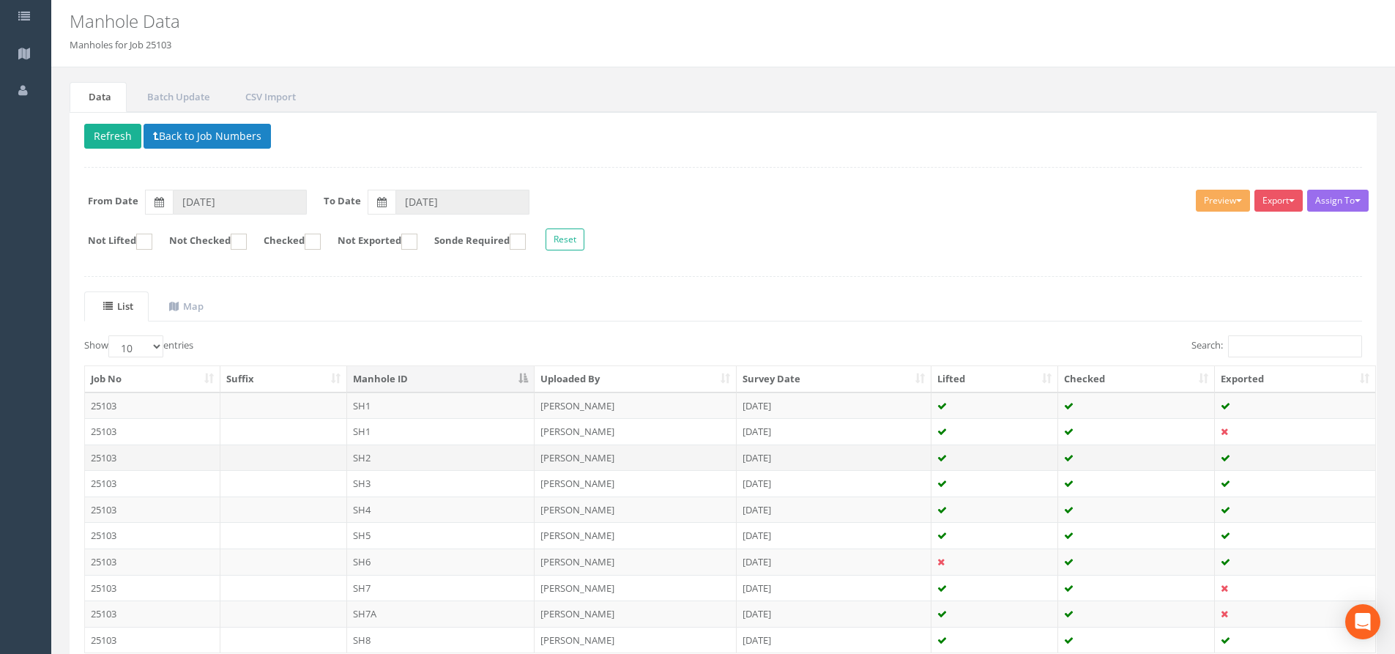
scroll to position [73, 0]
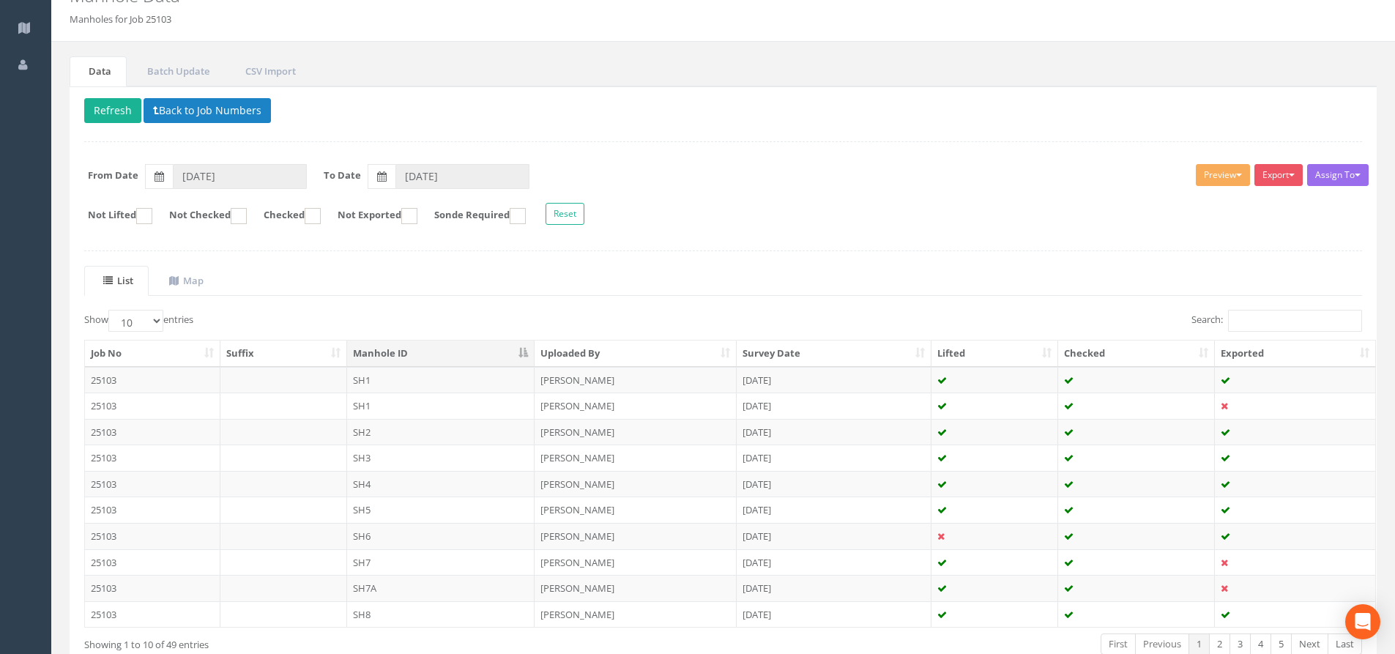
click at [518, 401] on td "SH1" at bounding box center [441, 406] width 188 height 26
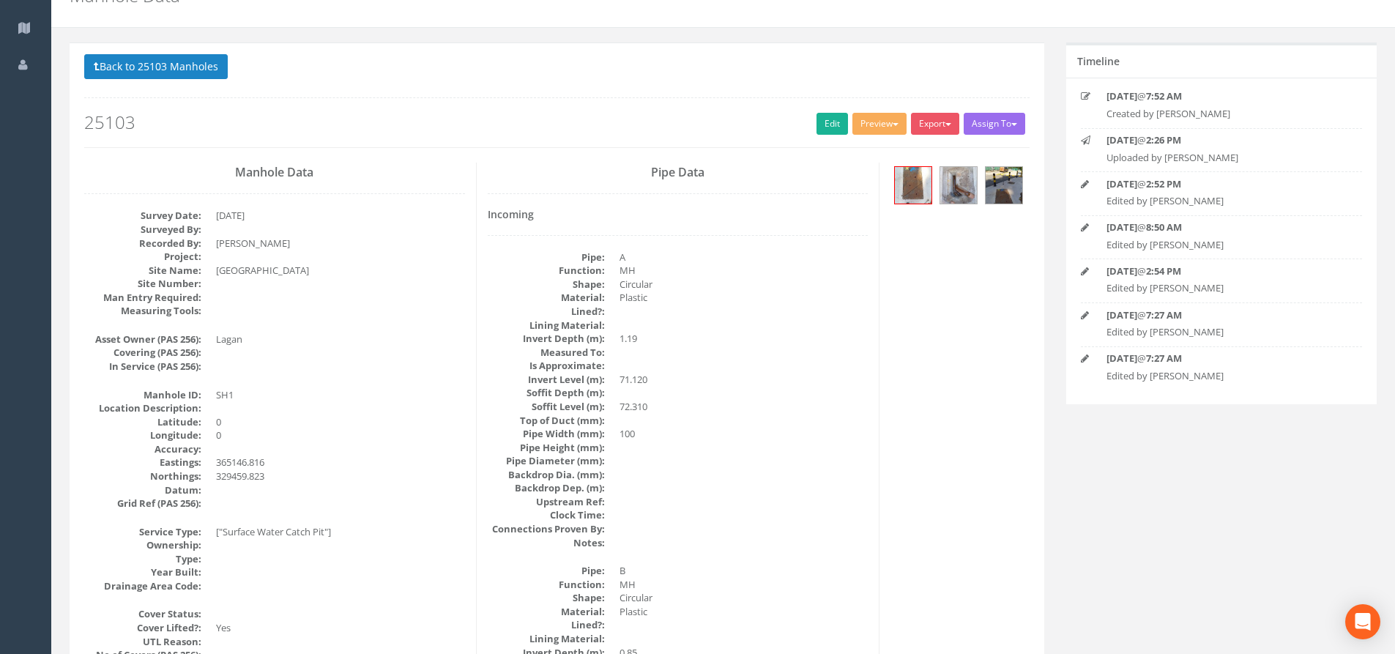
scroll to position [0, 0]
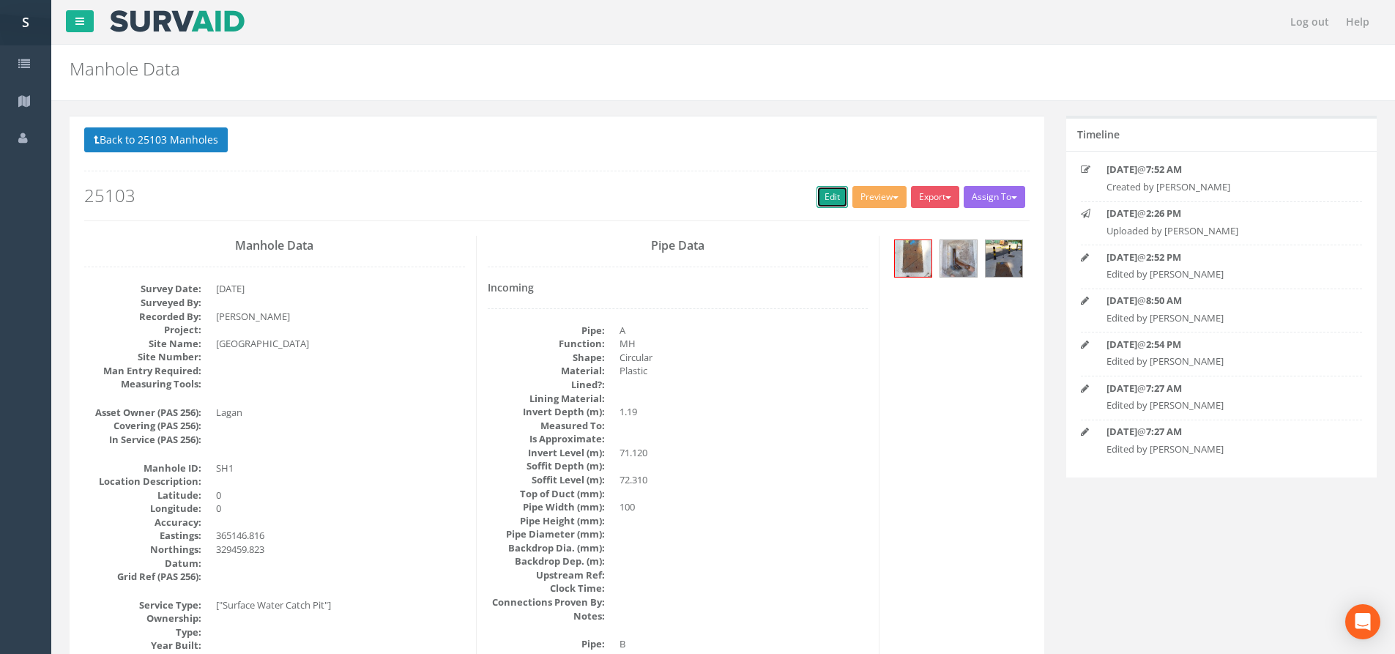
click at [819, 190] on link "Edit" at bounding box center [832, 197] width 31 height 22
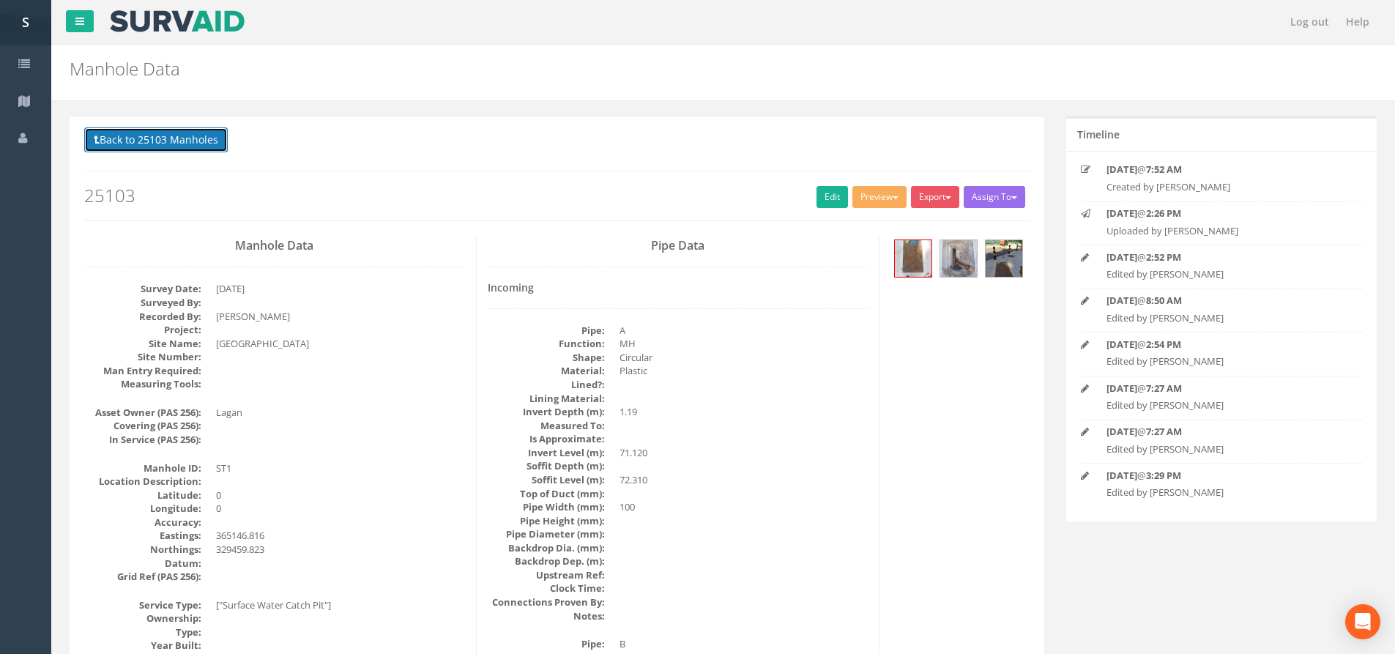
click at [190, 138] on button "Back to 25103 Manholes" at bounding box center [156, 139] width 144 height 25
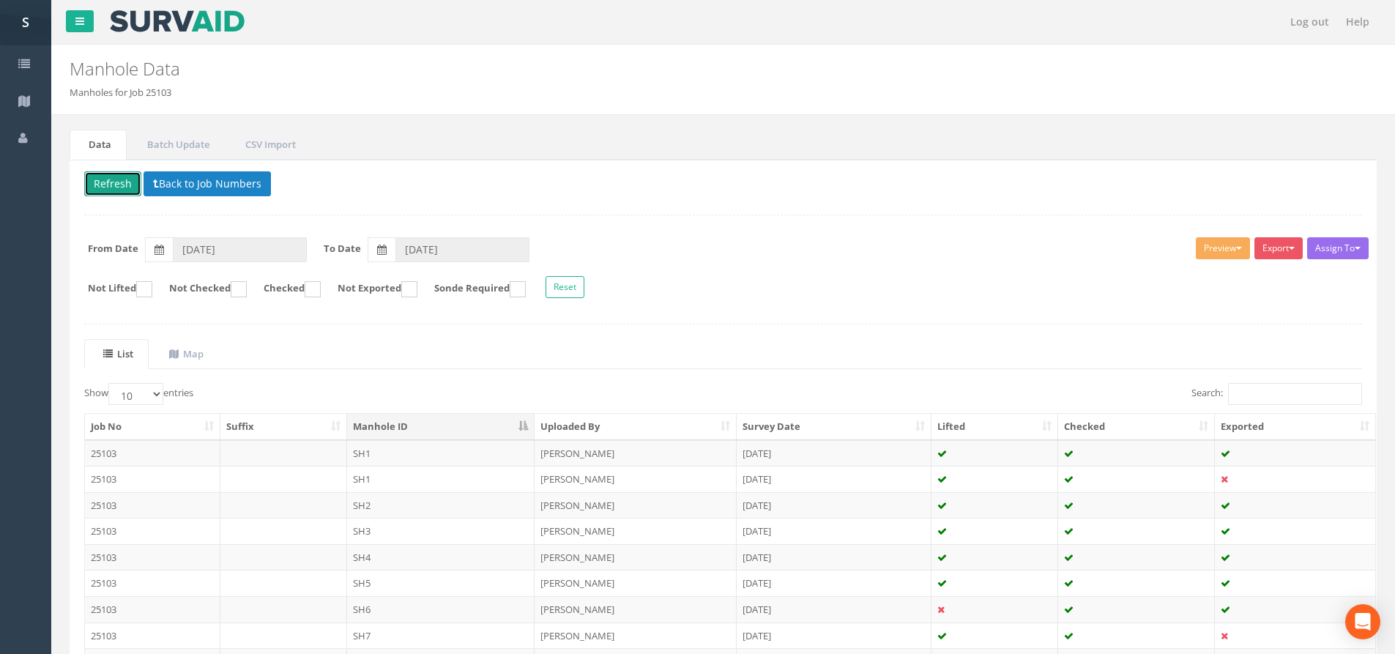
click at [119, 185] on button "Refresh" at bounding box center [112, 183] width 57 height 25
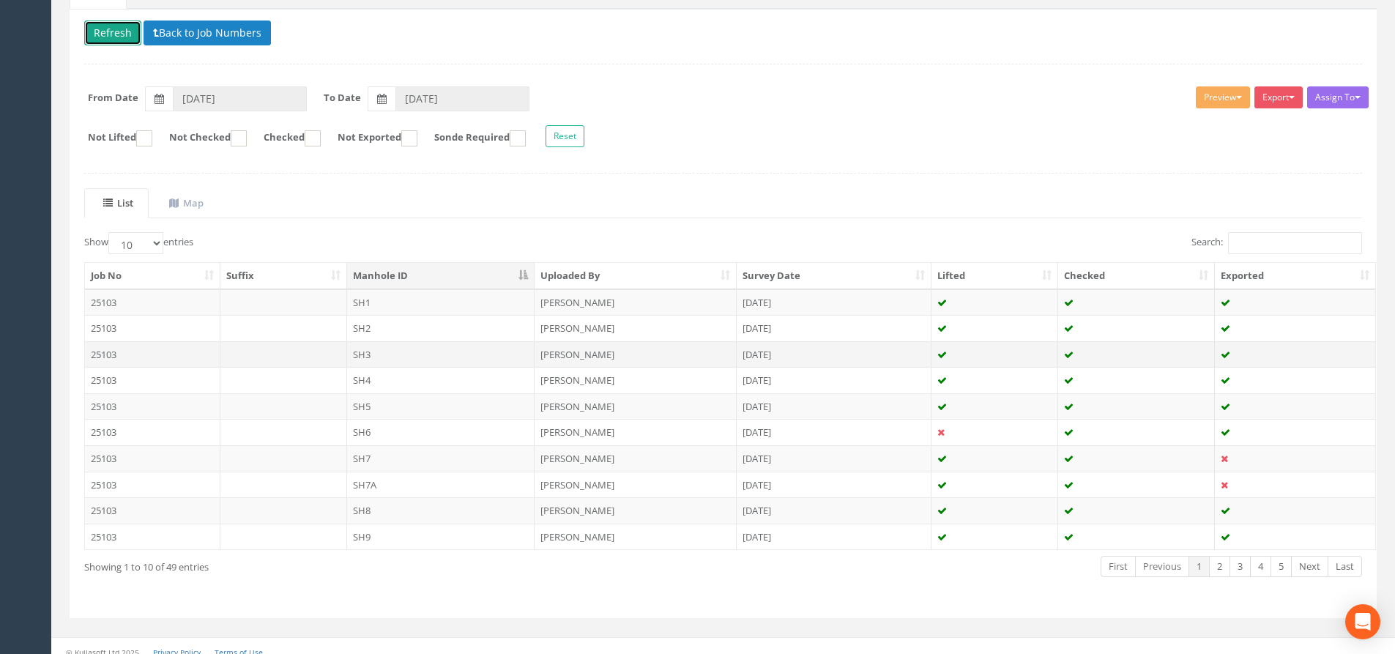
scroll to position [163, 0]
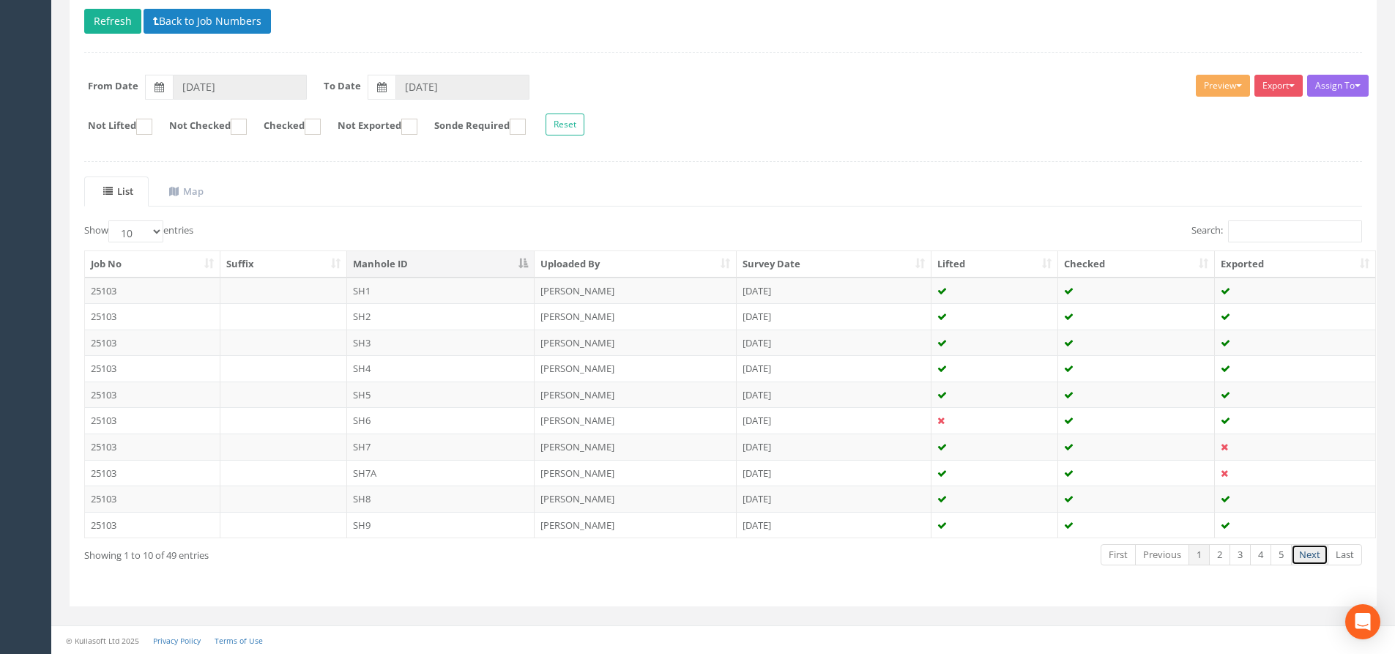
click at [1310, 555] on link "Next" at bounding box center [1309, 554] width 37 height 21
click at [1313, 554] on link "Next" at bounding box center [1309, 554] width 37 height 21
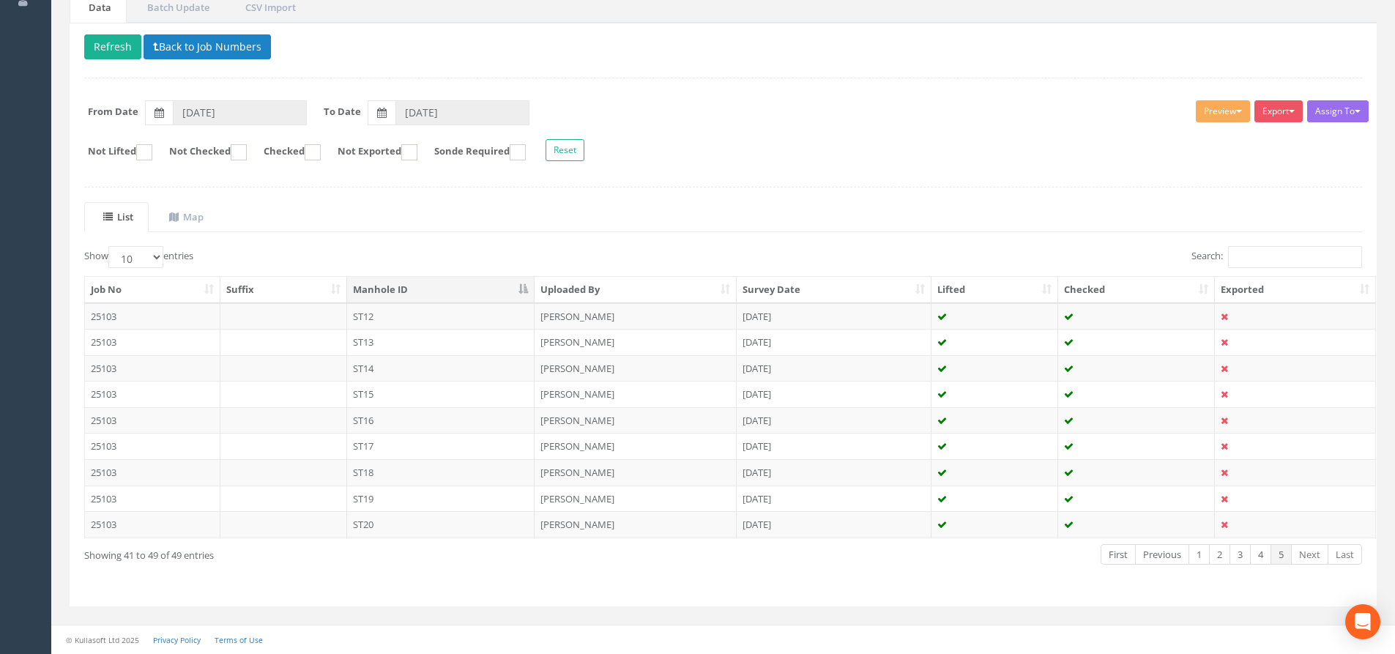
click at [1313, 554] on link "Next" at bounding box center [1309, 554] width 37 height 21
click at [1149, 554] on link "Previous" at bounding box center [1162, 554] width 54 height 21
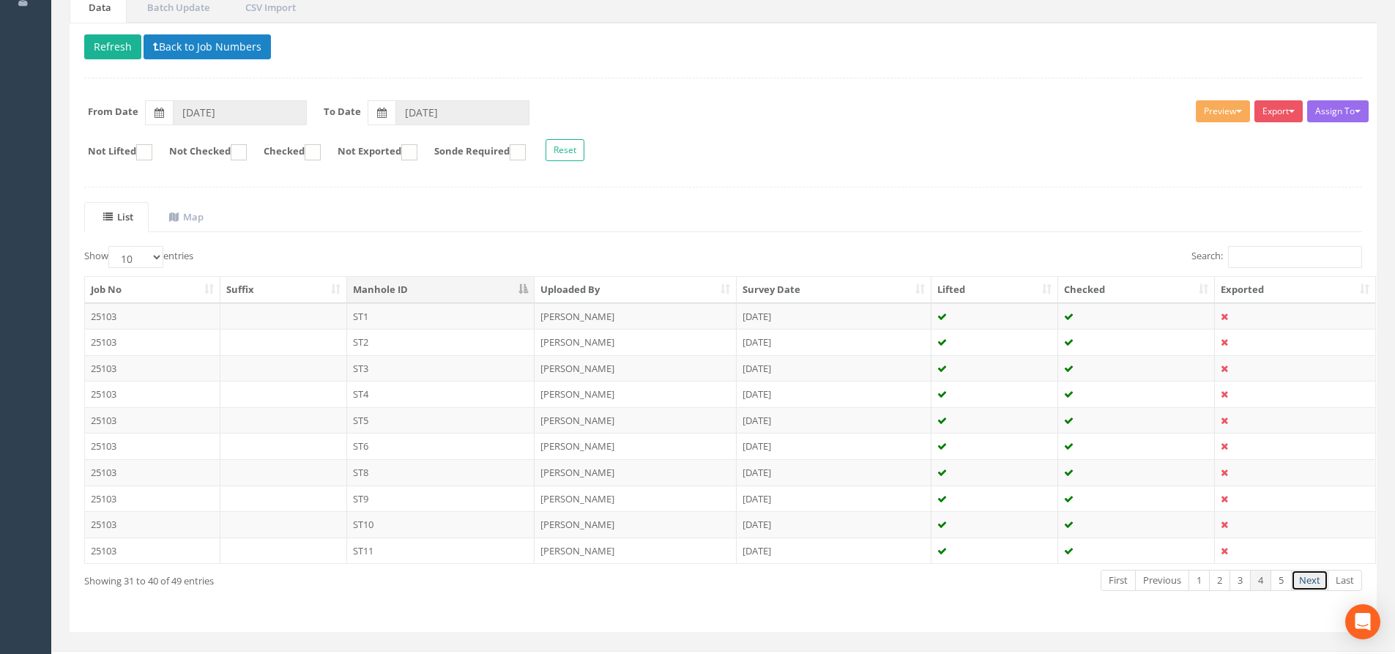
click at [1306, 576] on link "Next" at bounding box center [1309, 580] width 37 height 21
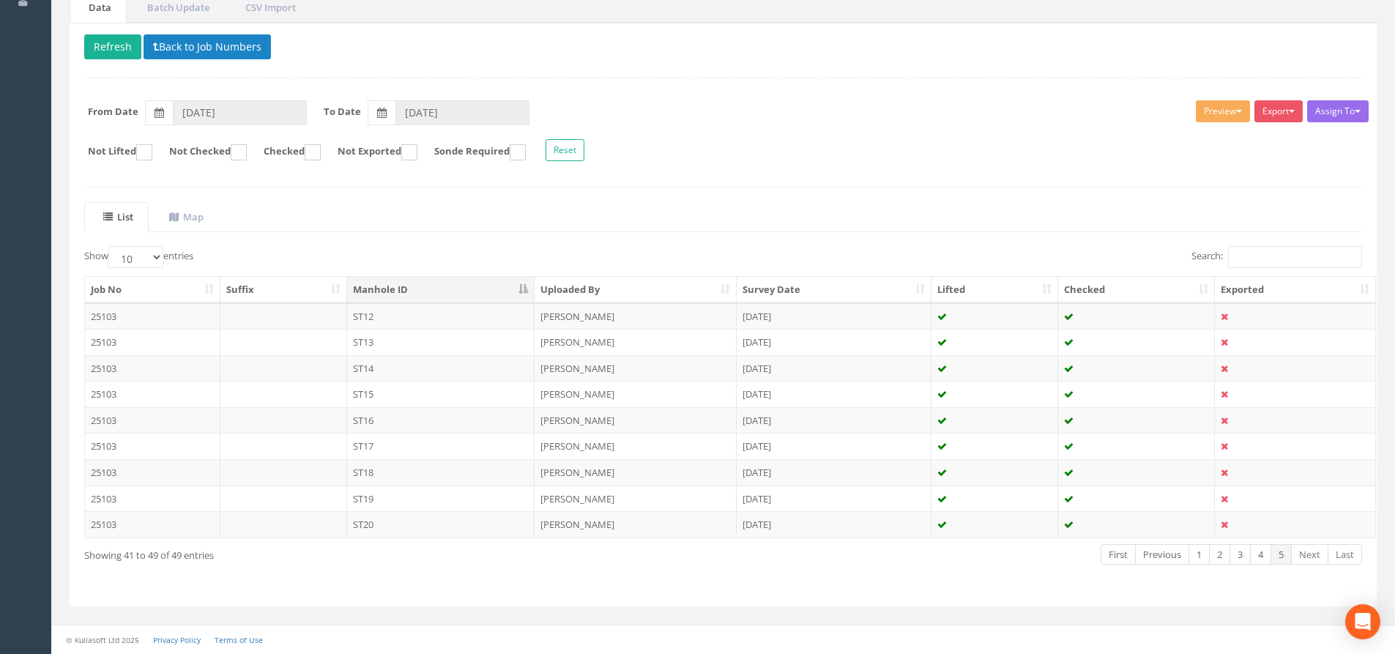
scroll to position [64, 0]
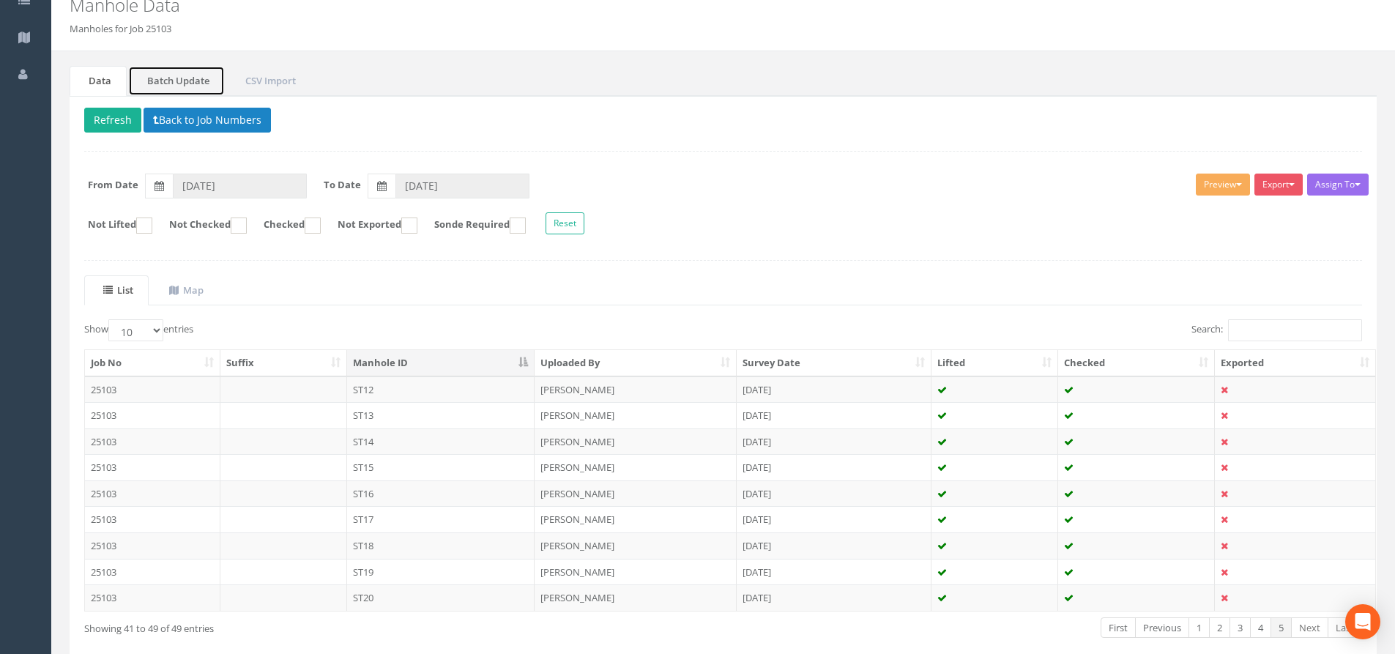
click at [200, 89] on link "Batch Update" at bounding box center [176, 81] width 97 height 30
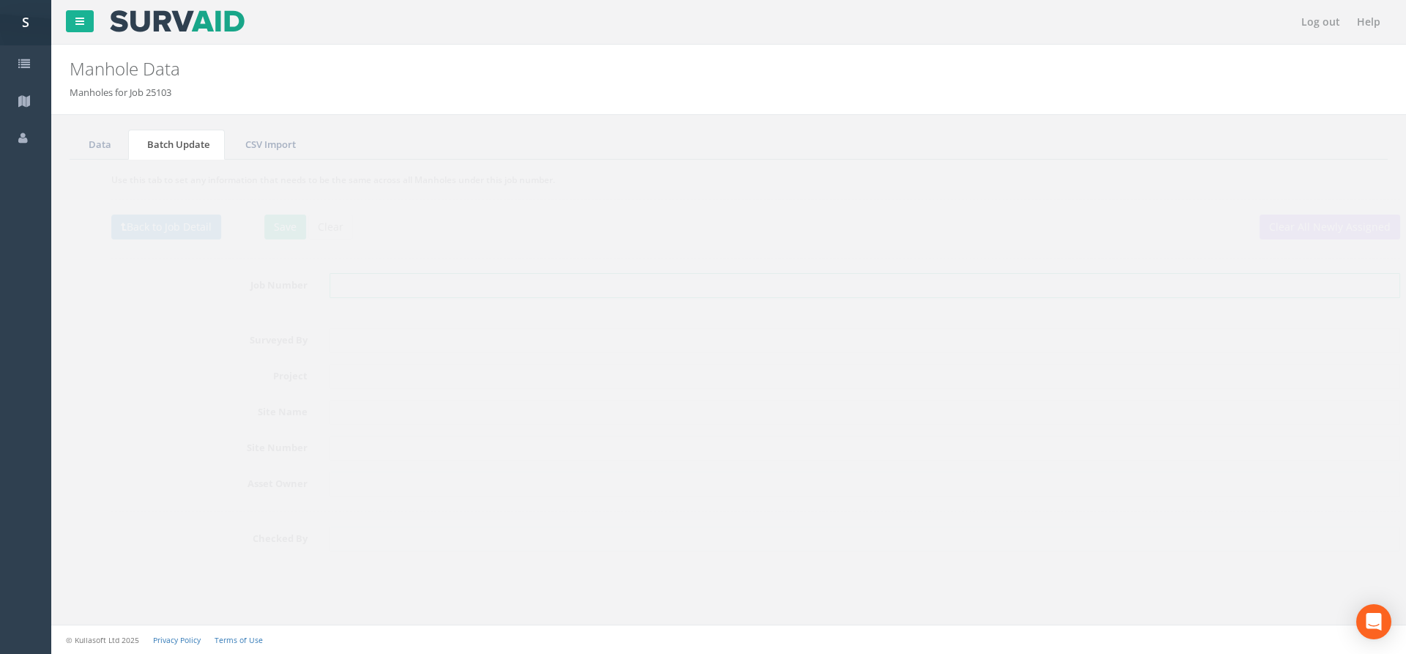
drag, startPoint x: 327, startPoint y: 286, endPoint x: 339, endPoint y: 224, distance: 62.6
click at [327, 286] on input "text" at bounding box center [838, 285] width 1071 height 25
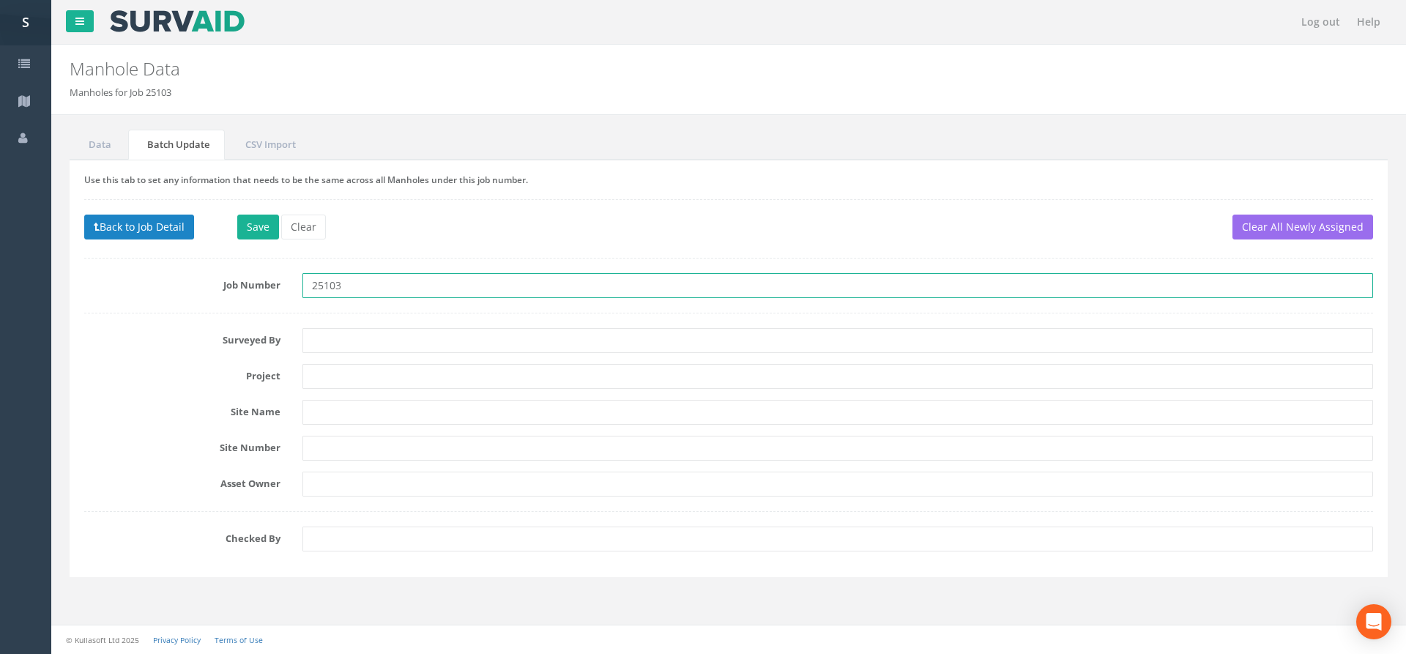
type input "25103"
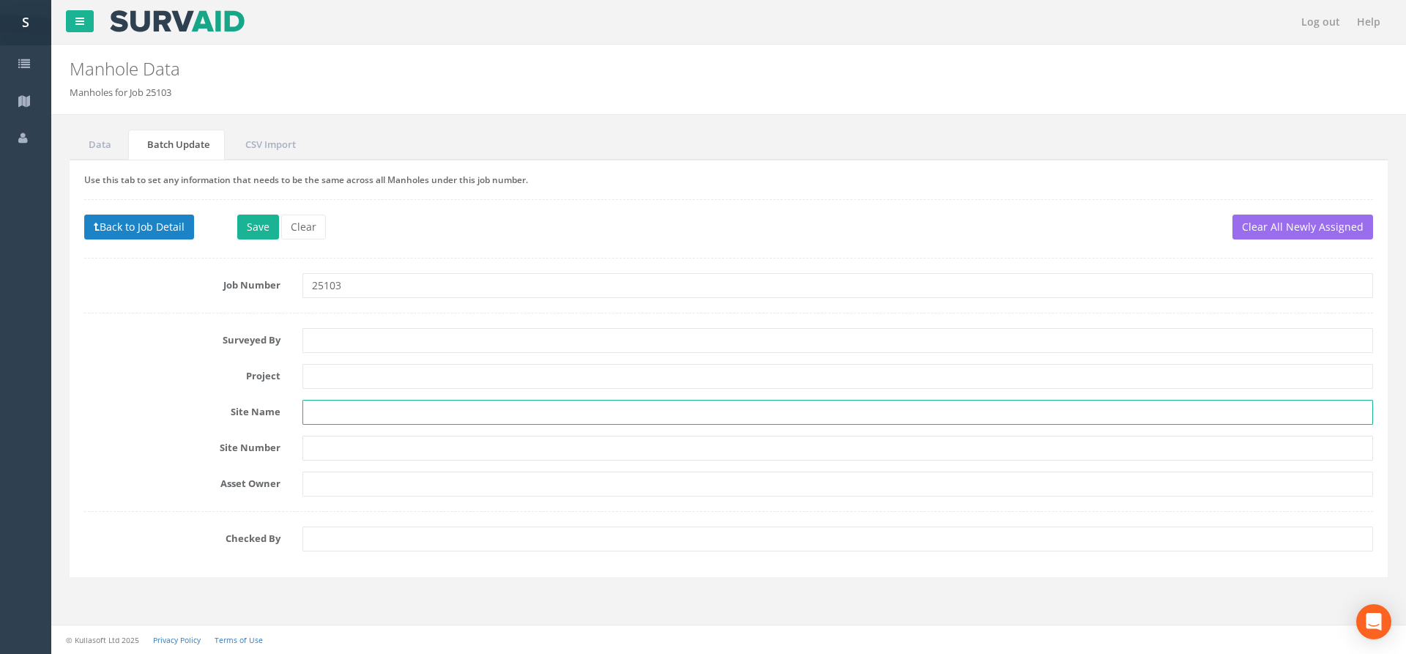
click at [323, 407] on input "text" at bounding box center [838, 412] width 1071 height 25
type input "s"
type input "Stoke Heath"
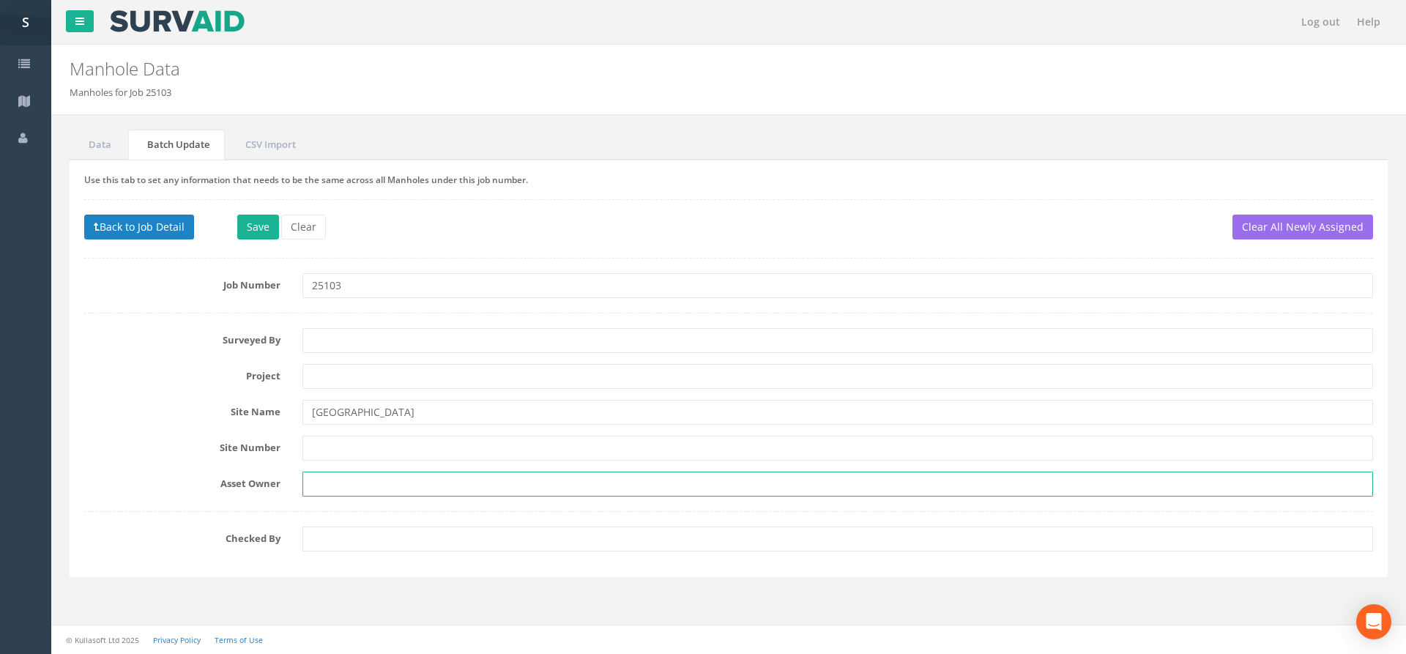
click at [347, 486] on input "text" at bounding box center [838, 484] width 1071 height 25
type input "Laganmeica"
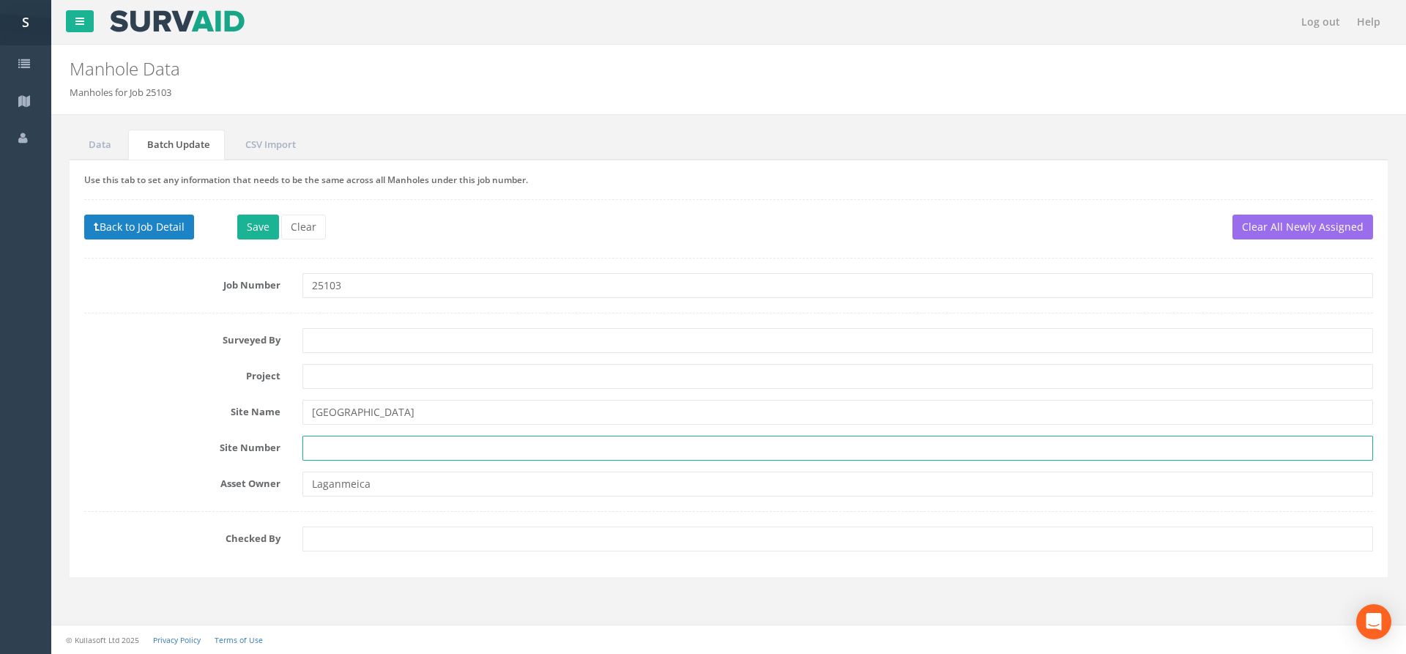
drag, startPoint x: 400, startPoint y: 447, endPoint x: 390, endPoint y: 428, distance: 21.3
click at [401, 448] on input "text" at bounding box center [838, 448] width 1071 height 25
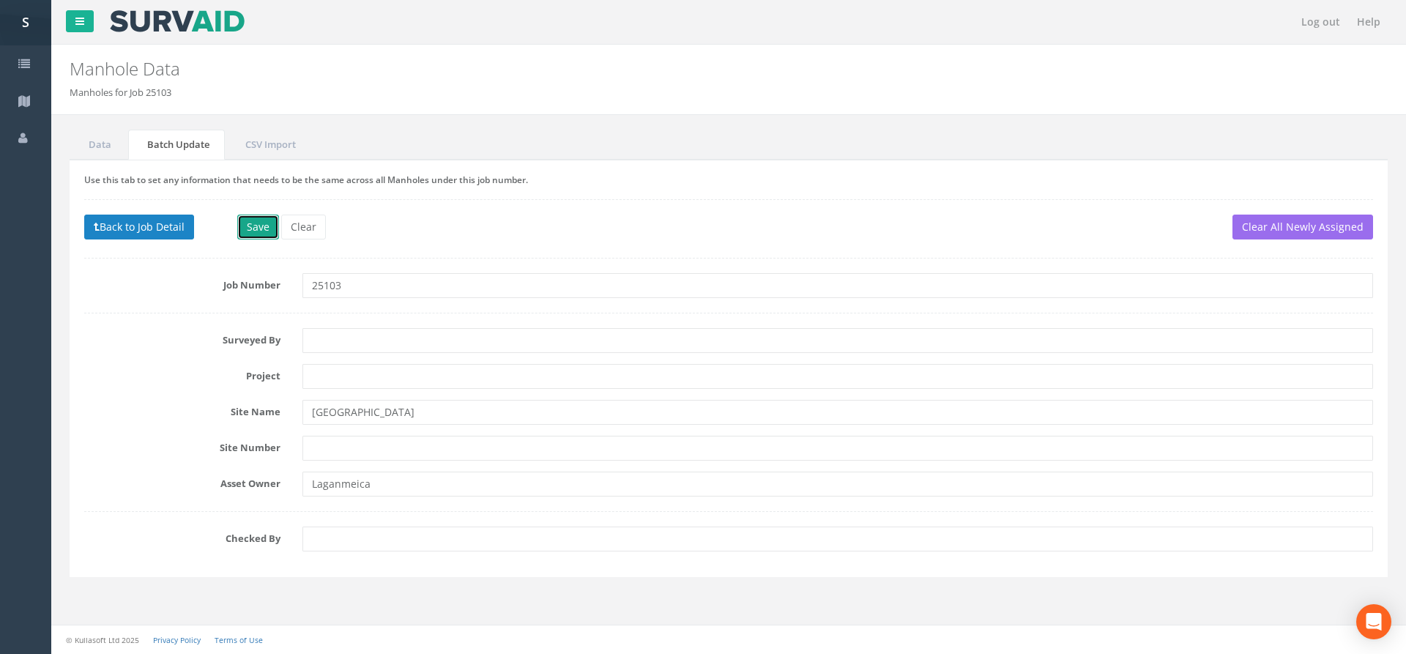
click at [248, 224] on button "Save" at bounding box center [258, 227] width 42 height 25
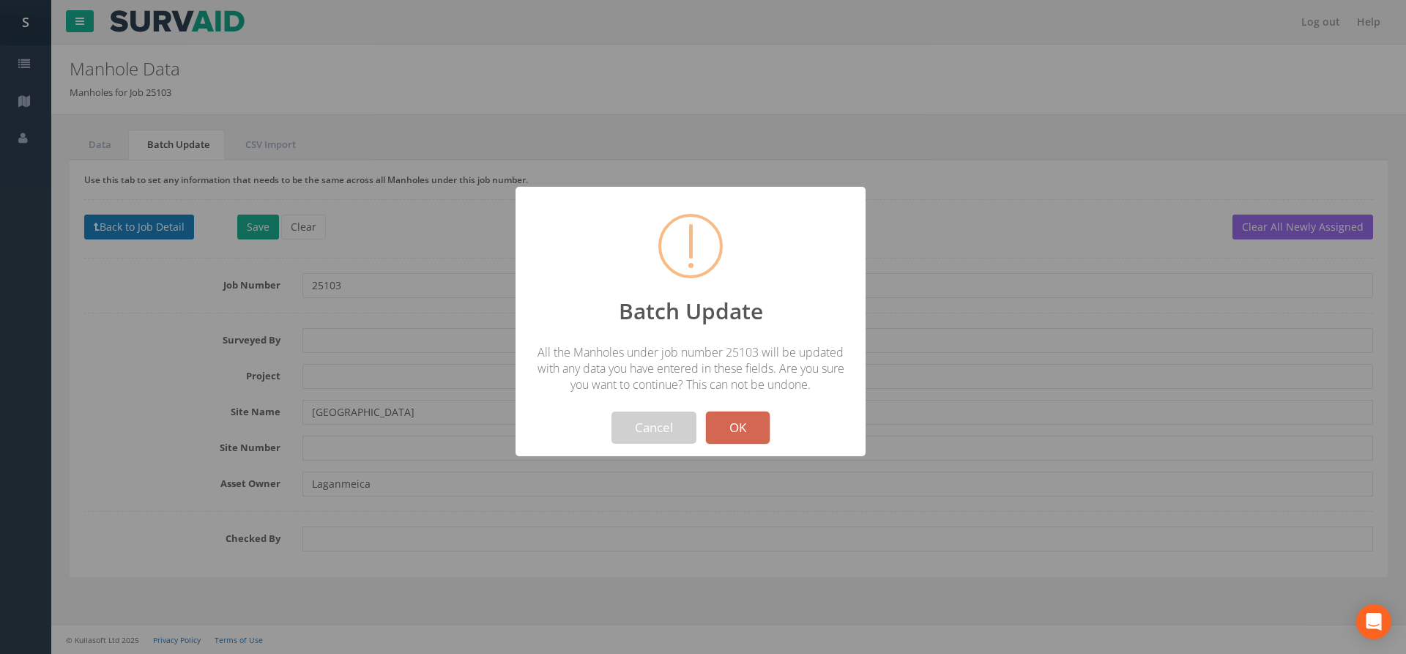
click at [743, 426] on button "OK" at bounding box center [738, 428] width 64 height 32
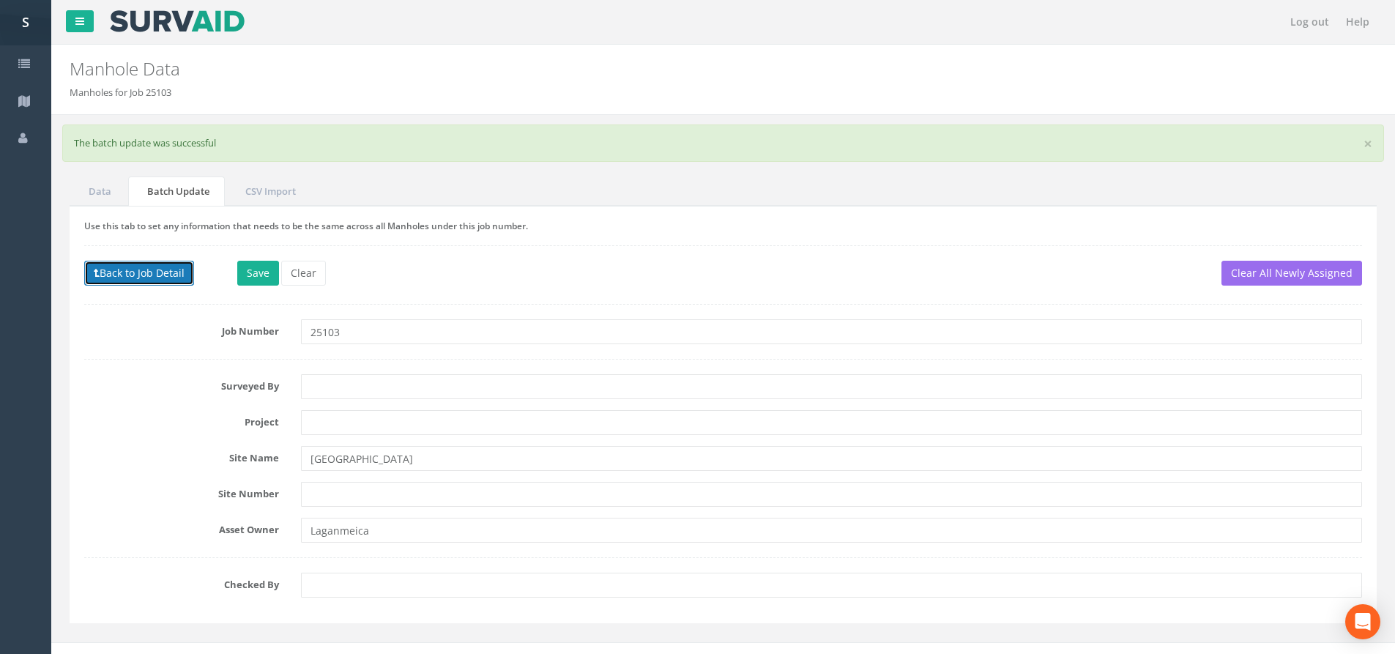
click at [143, 264] on button "Back to Job Detail" at bounding box center [139, 273] width 110 height 25
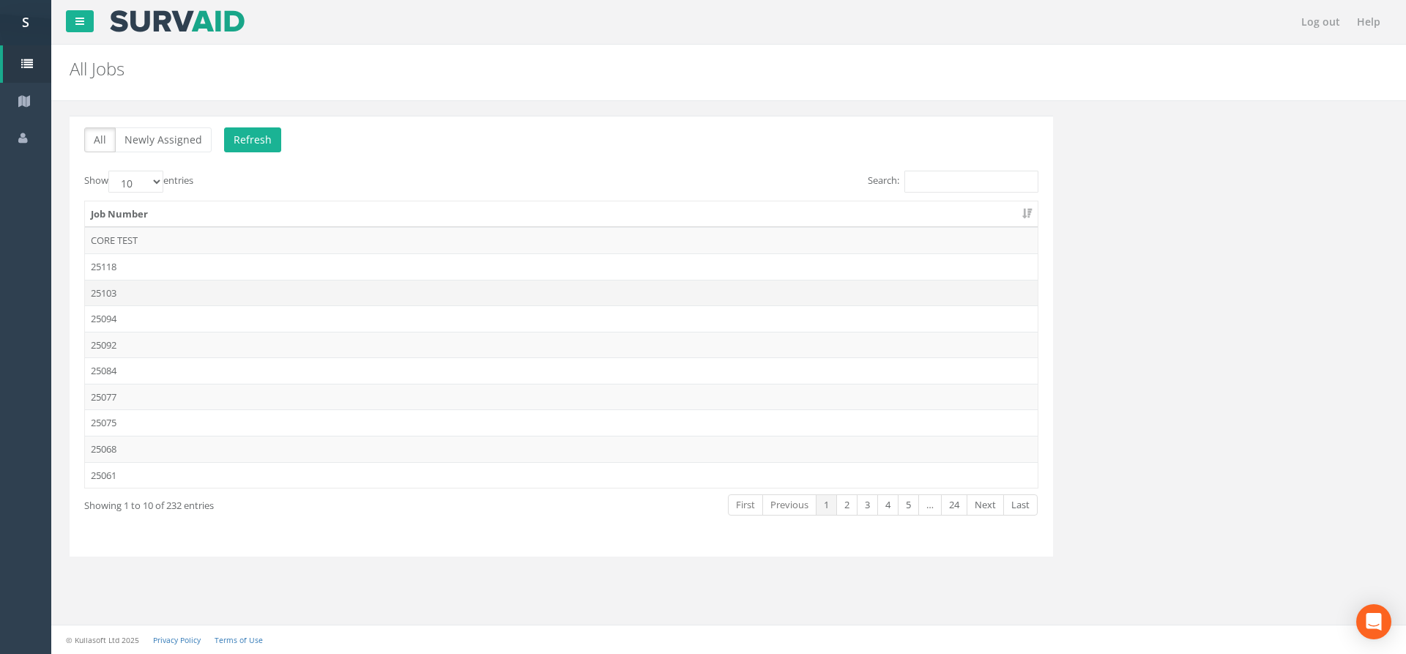
click at [358, 285] on td "25103" at bounding box center [561, 293] width 953 height 26
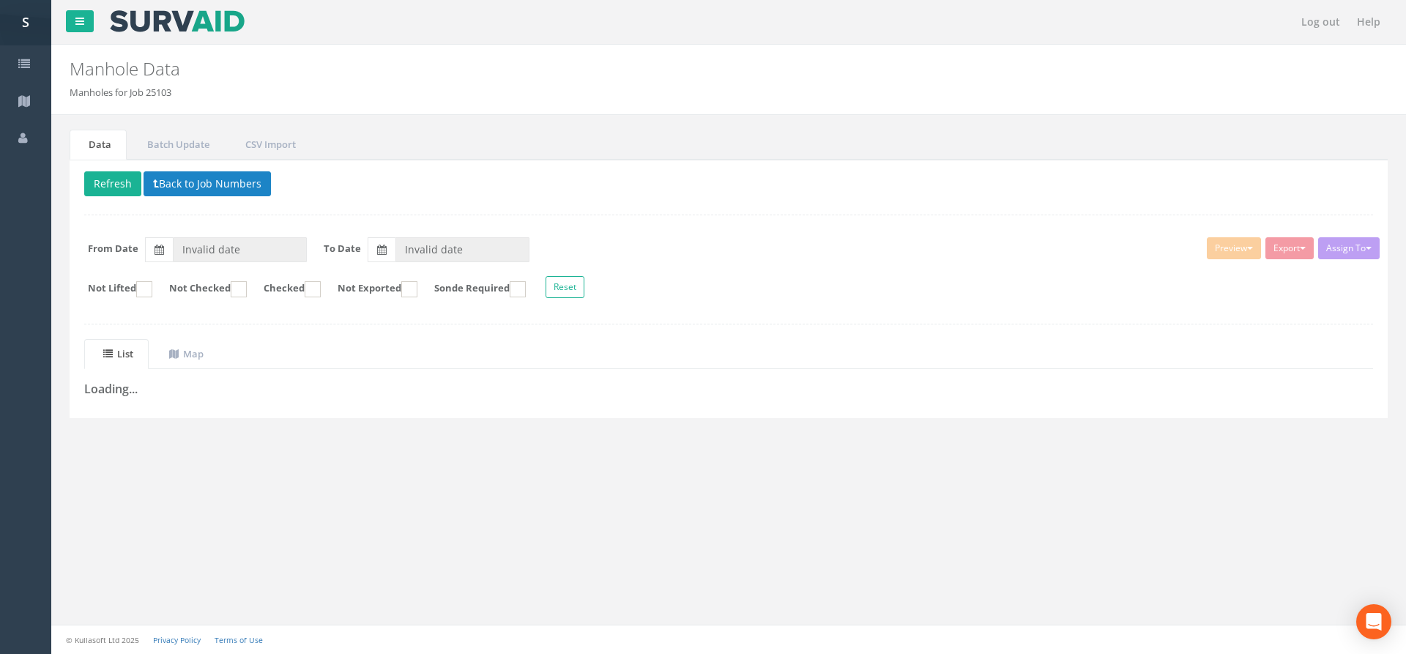
type input "[DATE]"
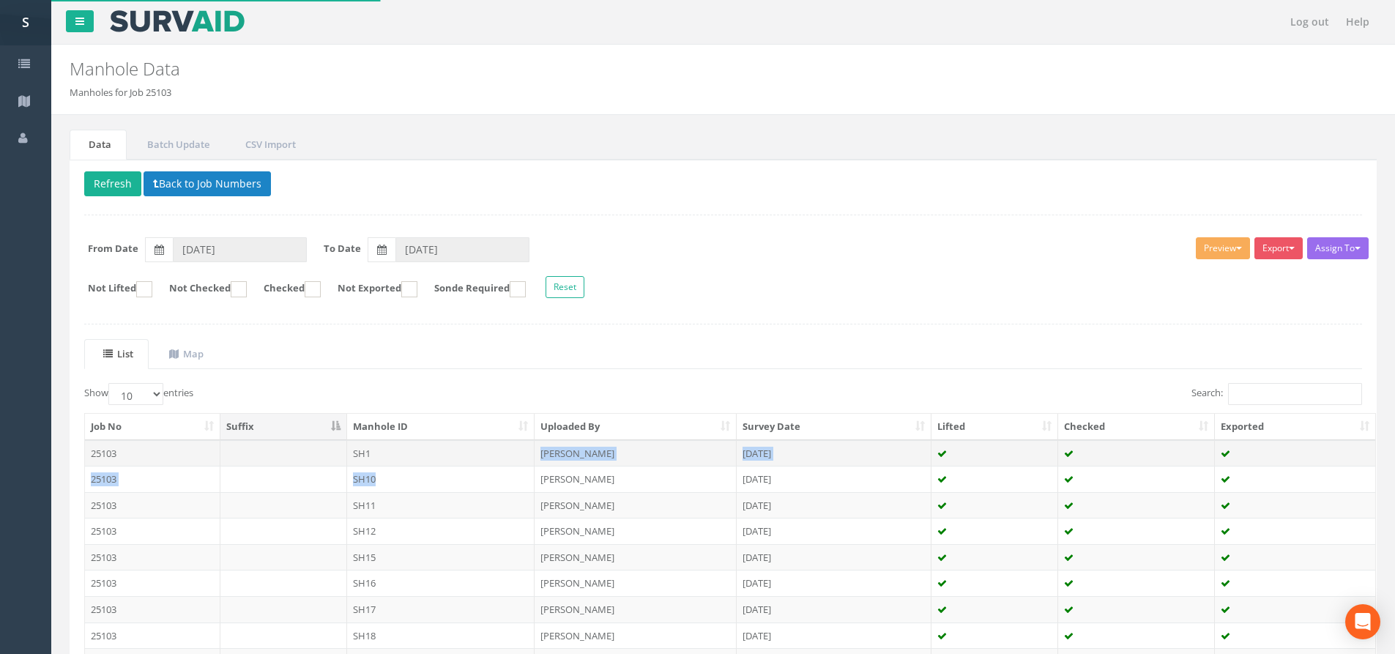
click at [470, 464] on tbody "25103 SH1 Jacob Weatherley 15 Apr 2024 25103 SH10 Jacob Weatherley 15 Apr 2024 …" at bounding box center [730, 570] width 1291 height 261
click at [535, 456] on td "[PERSON_NAME]" at bounding box center [636, 453] width 202 height 26
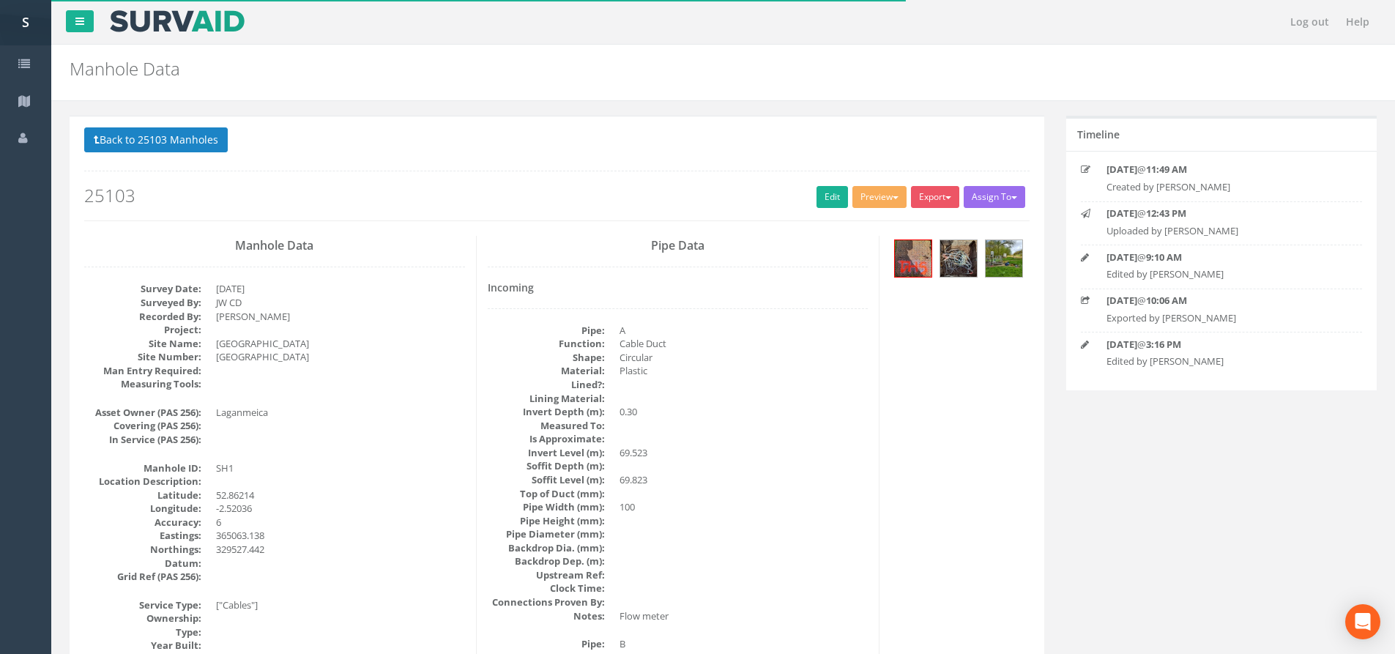
click at [883, 209] on div "Preview SP Manhole SP Omni Heathrow United Utilities SurvAid IC SurvAid Manhole" at bounding box center [882, 199] width 59 height 26
click at [880, 198] on button "Preview" at bounding box center [880, 197] width 54 height 22
click at [871, 223] on link "SP Manhole" at bounding box center [852, 227] width 111 height 23
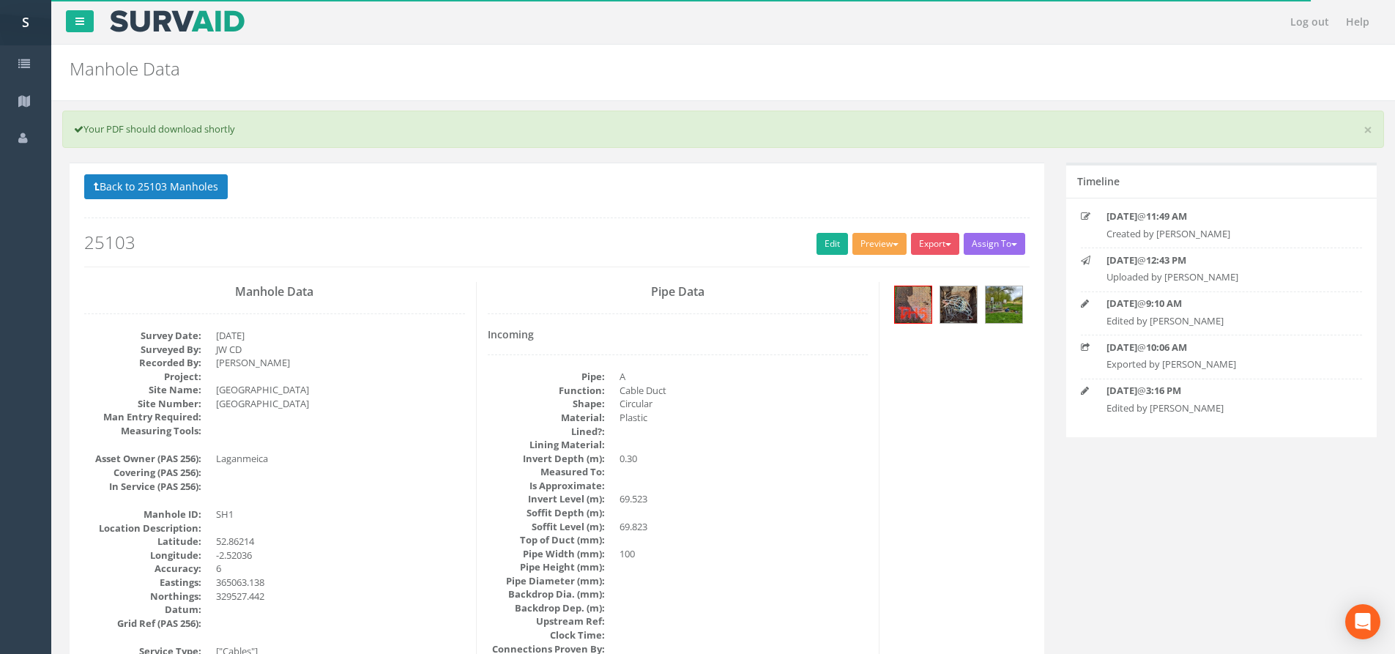
click at [883, 246] on button "Preview" at bounding box center [880, 244] width 54 height 22
click at [865, 277] on link "SP Manhole" at bounding box center [852, 274] width 111 height 23
click at [900, 240] on button "Preview" at bounding box center [880, 244] width 54 height 22
click at [872, 270] on link "SP Manhole" at bounding box center [852, 274] width 111 height 23
click at [155, 204] on div "Back to 25103 Manholes Back to Map Assign To No Companies Added Export SP Manho…" at bounding box center [557, 220] width 946 height 93
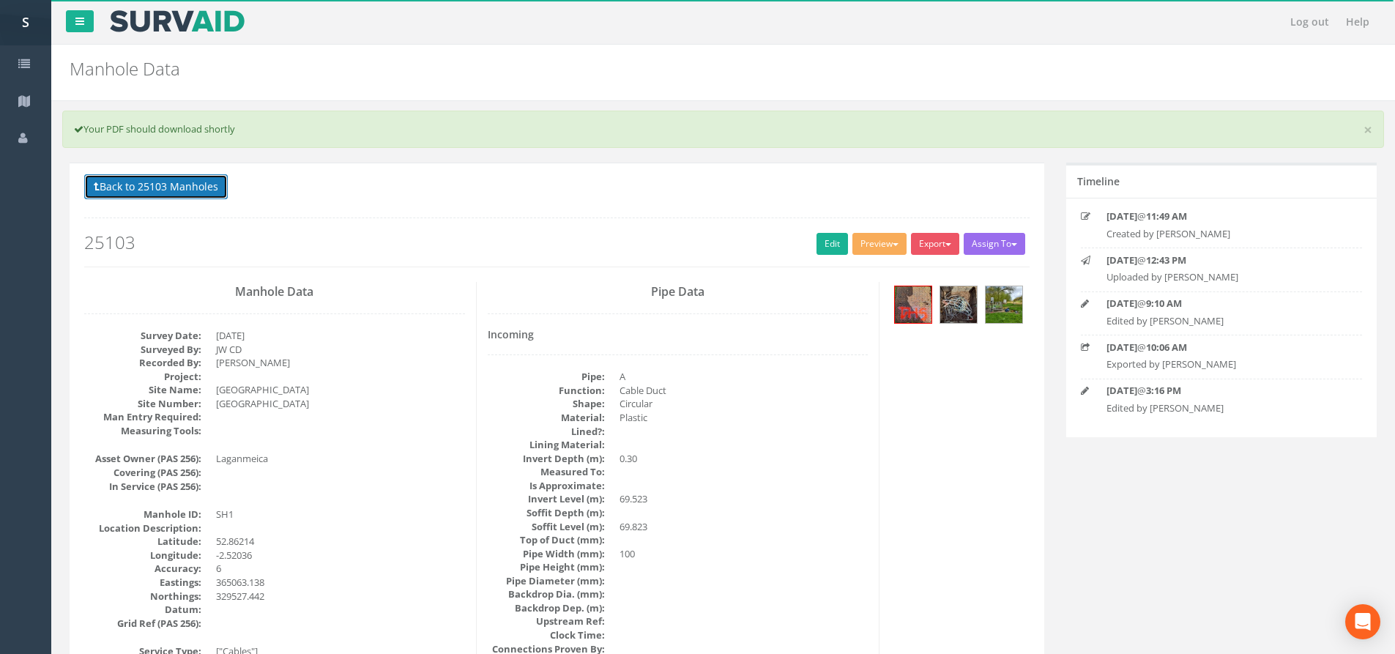
click at [152, 191] on button "Back to 25103 Manholes" at bounding box center [156, 186] width 144 height 25
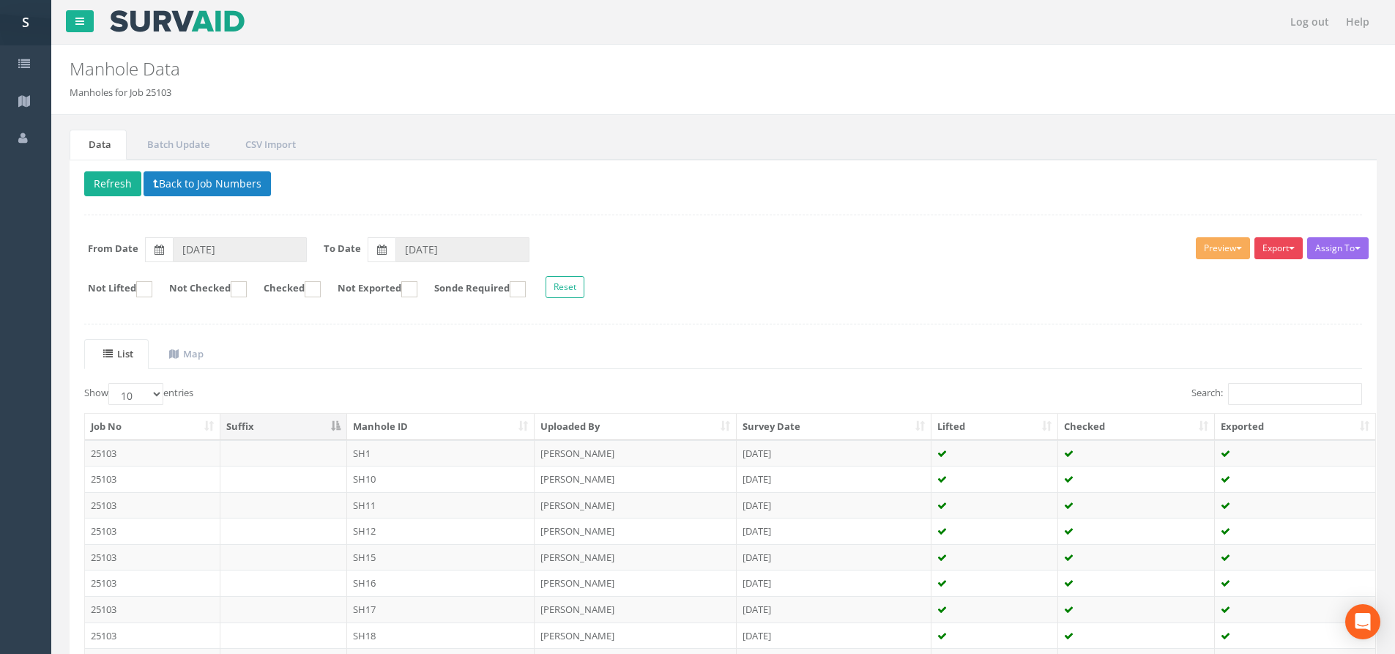
click at [1275, 256] on button "Export" at bounding box center [1279, 248] width 48 height 22
click at [1243, 278] on link "SP Manhole" at bounding box center [1242, 278] width 125 height 23
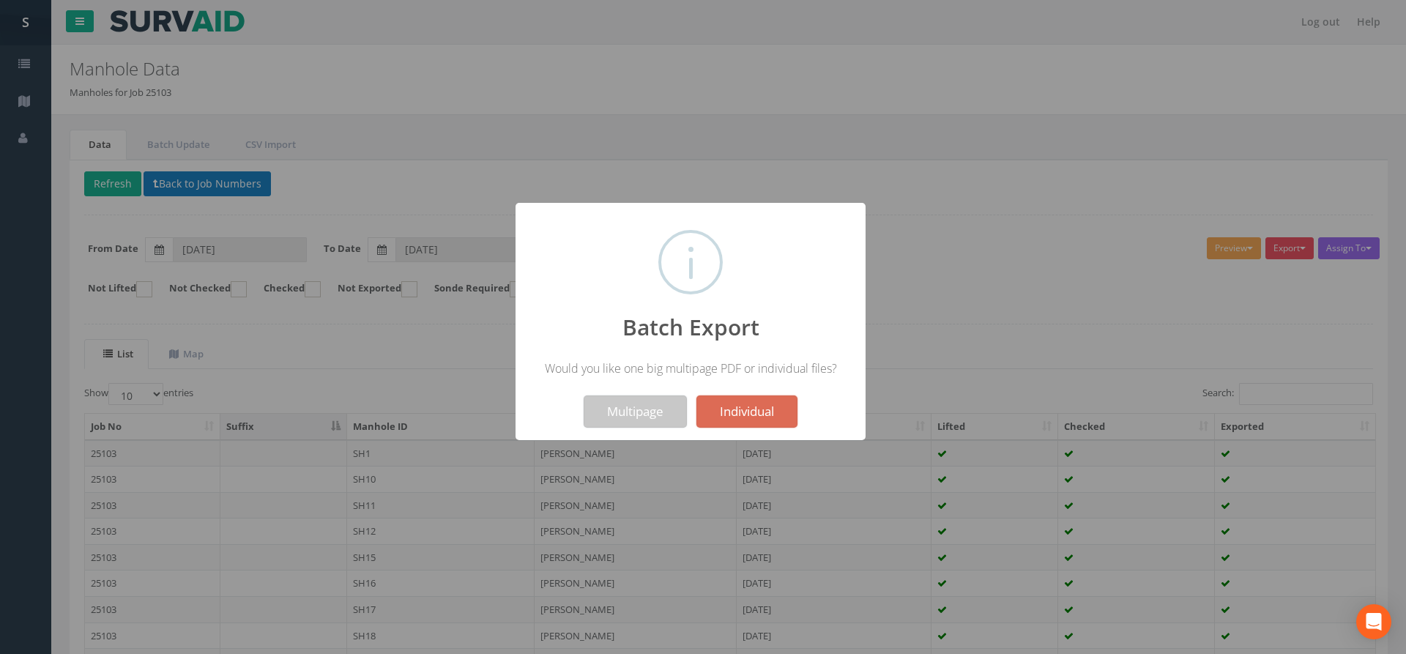
click at [634, 410] on button "Multipage" at bounding box center [635, 412] width 103 height 32
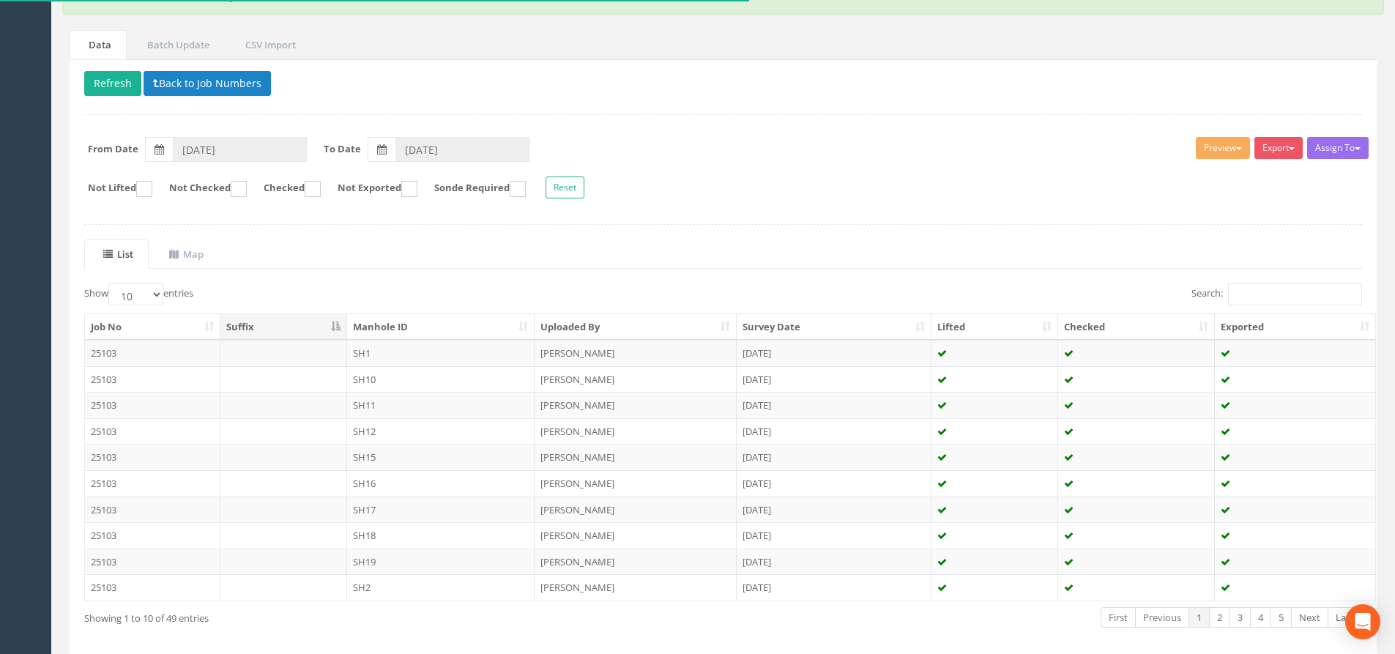
scroll to position [73, 0]
